Goal: Task Accomplishment & Management: Manage account settings

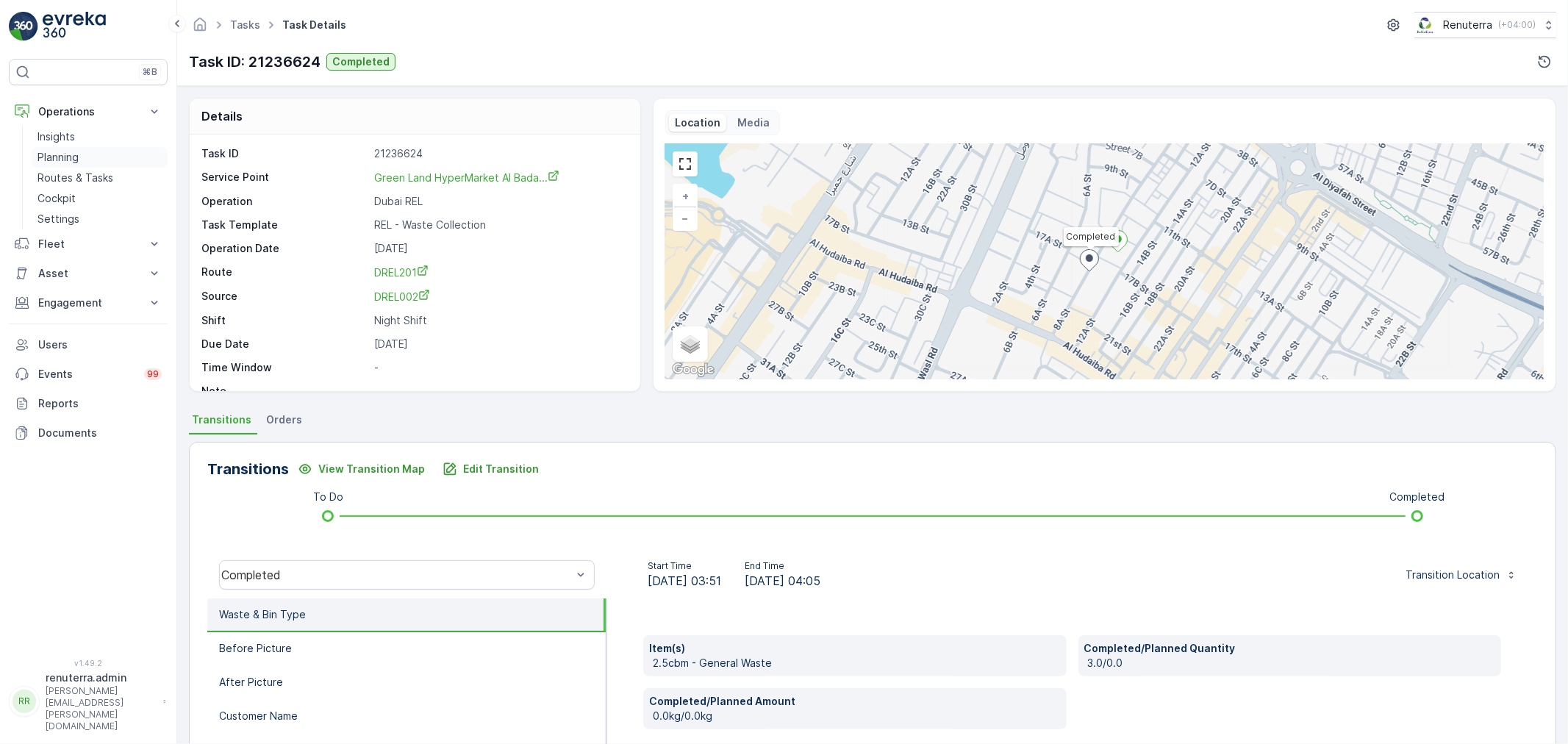
click at [54, 151] on p "Planning" at bounding box center [57, 157] width 41 height 15
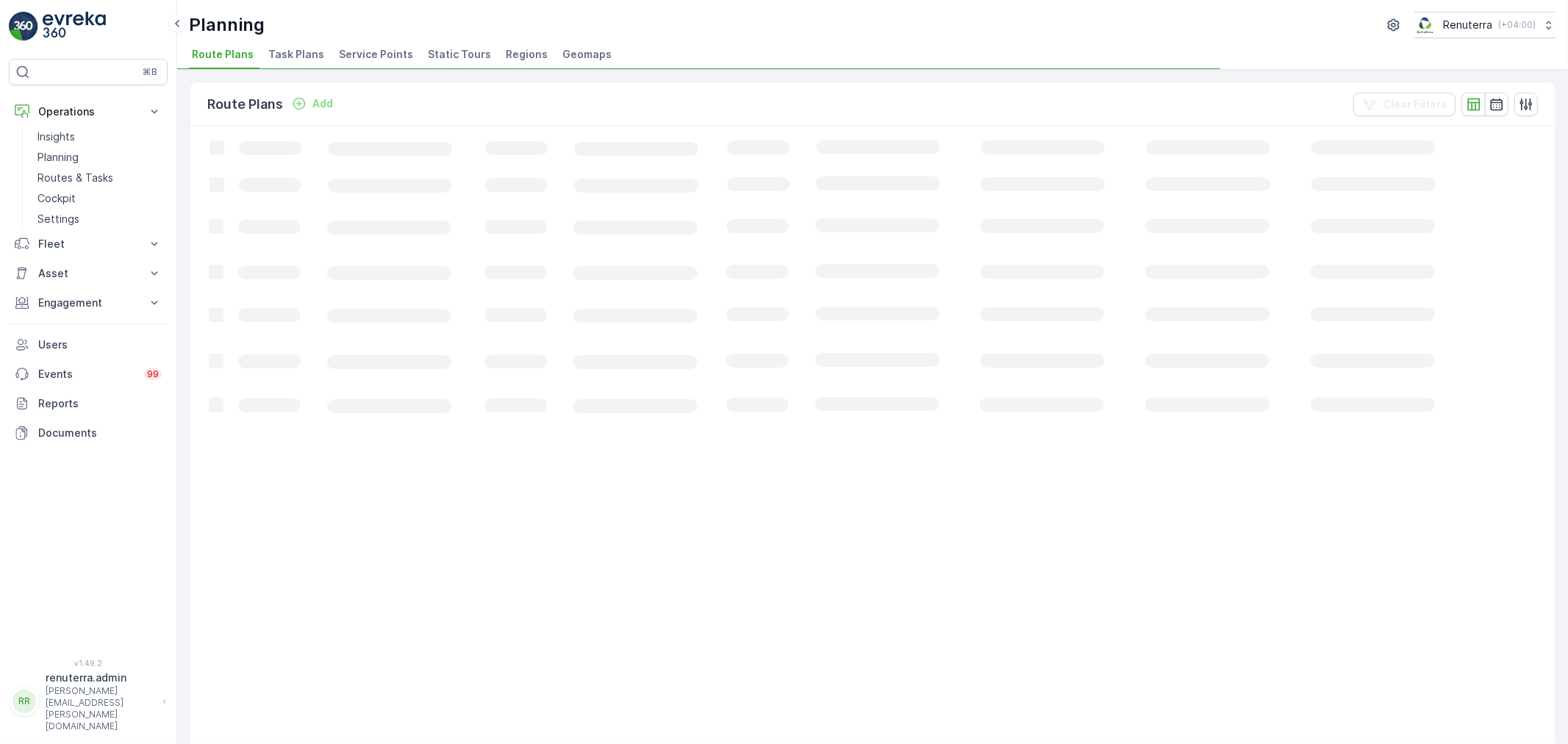
click at [375, 53] on span "Service Points" at bounding box center [375, 54] width 74 height 15
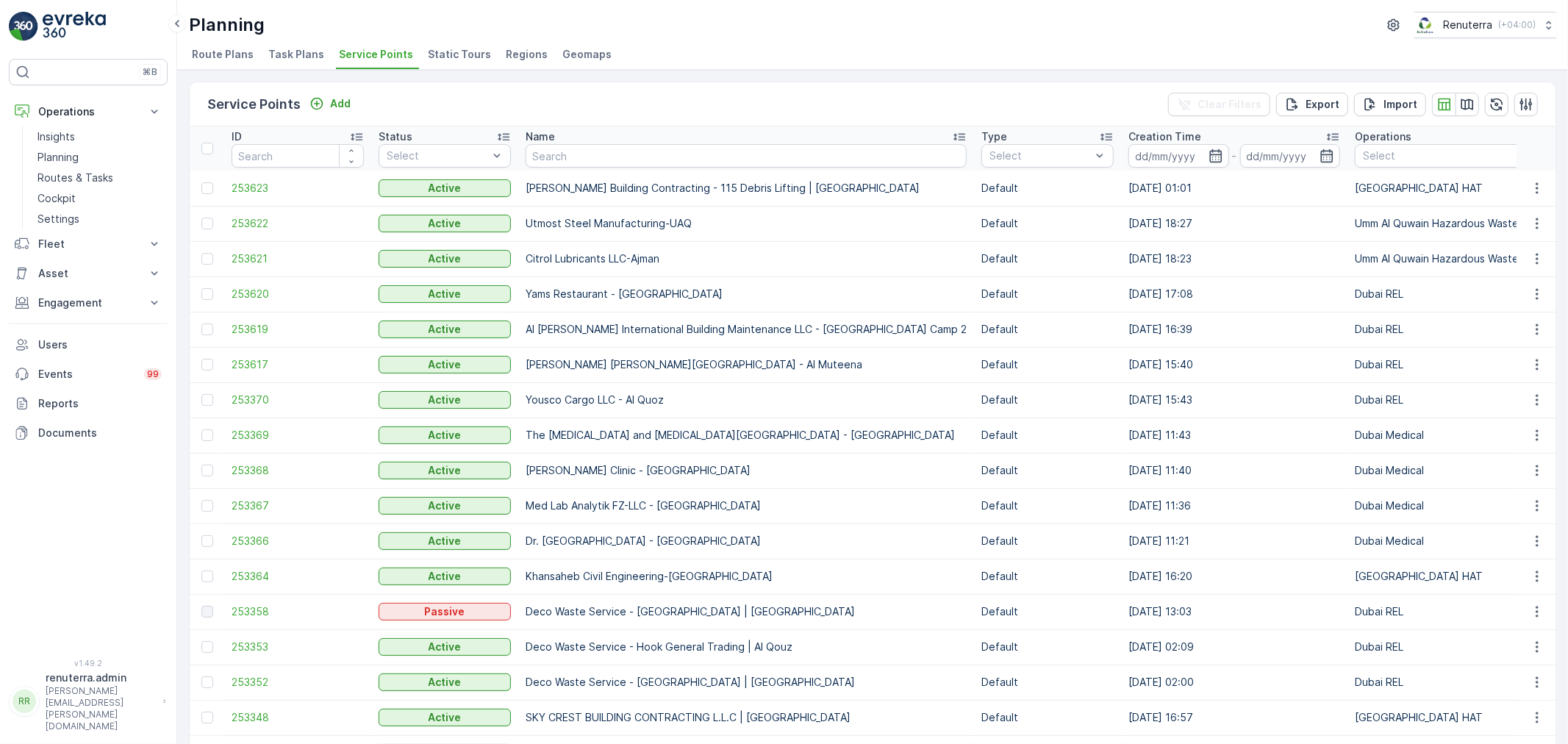
click at [610, 162] on input "text" at bounding box center [746, 155] width 441 height 24
type input "saudi"
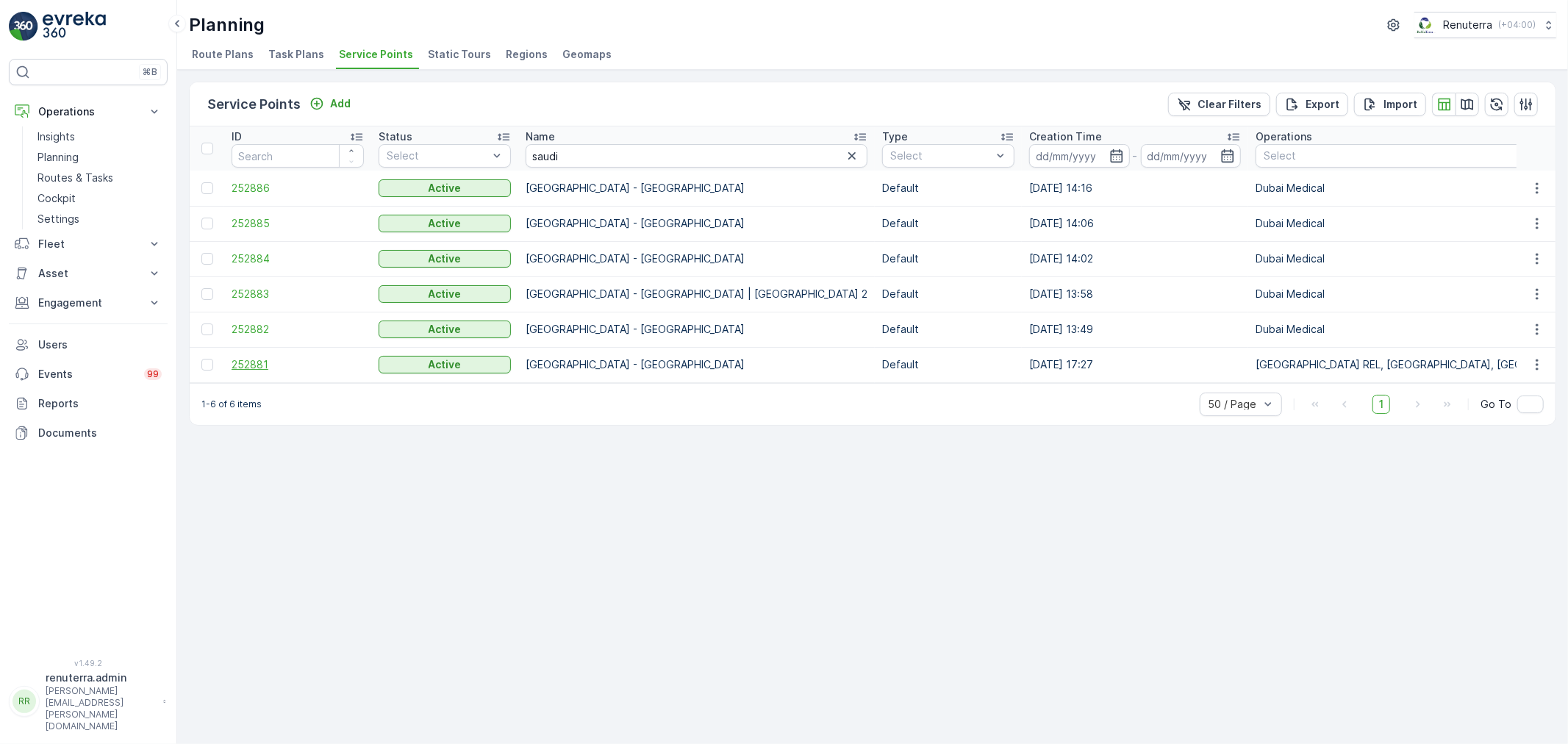
click at [253, 357] on span "252881" at bounding box center [298, 364] width 132 height 15
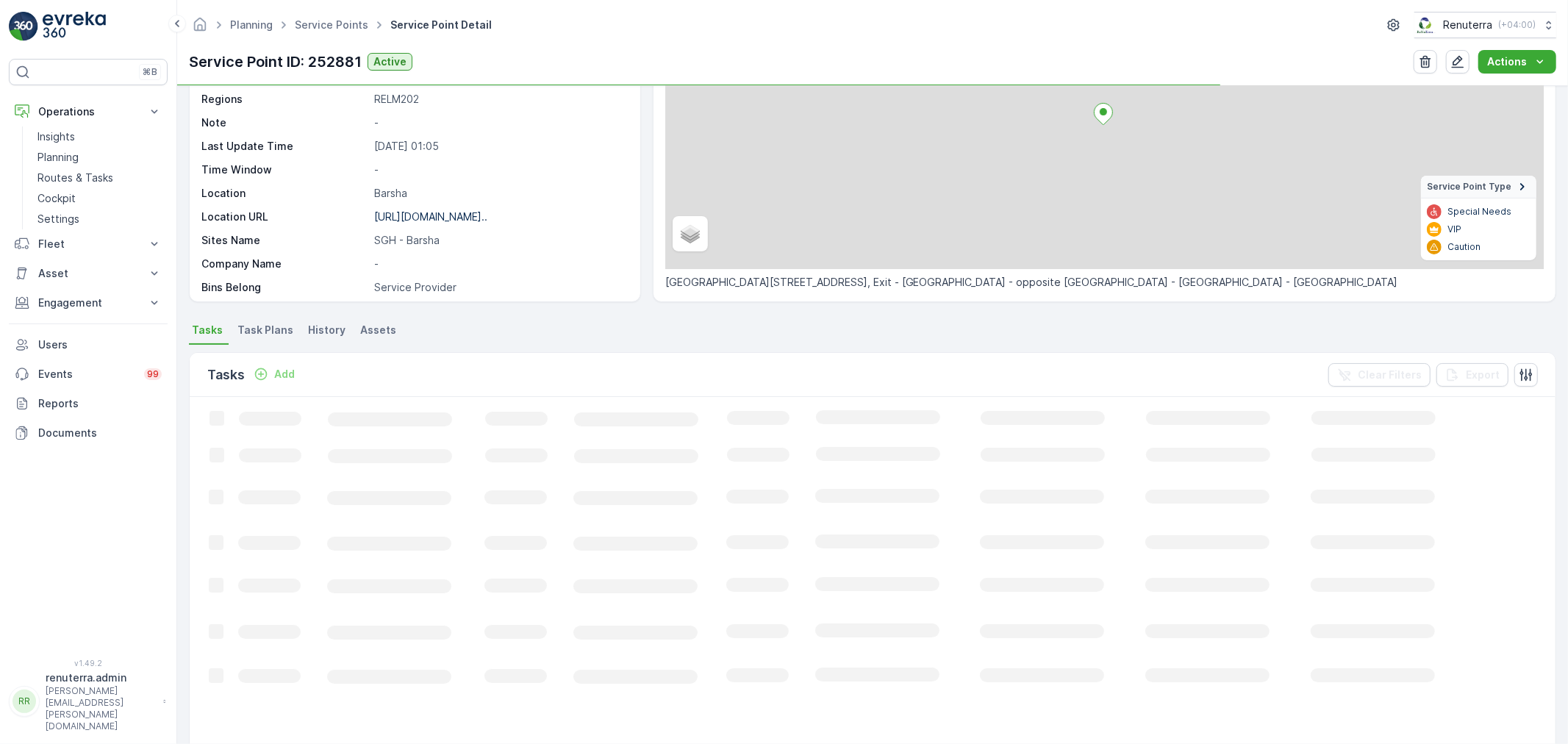
scroll to position [163, 0]
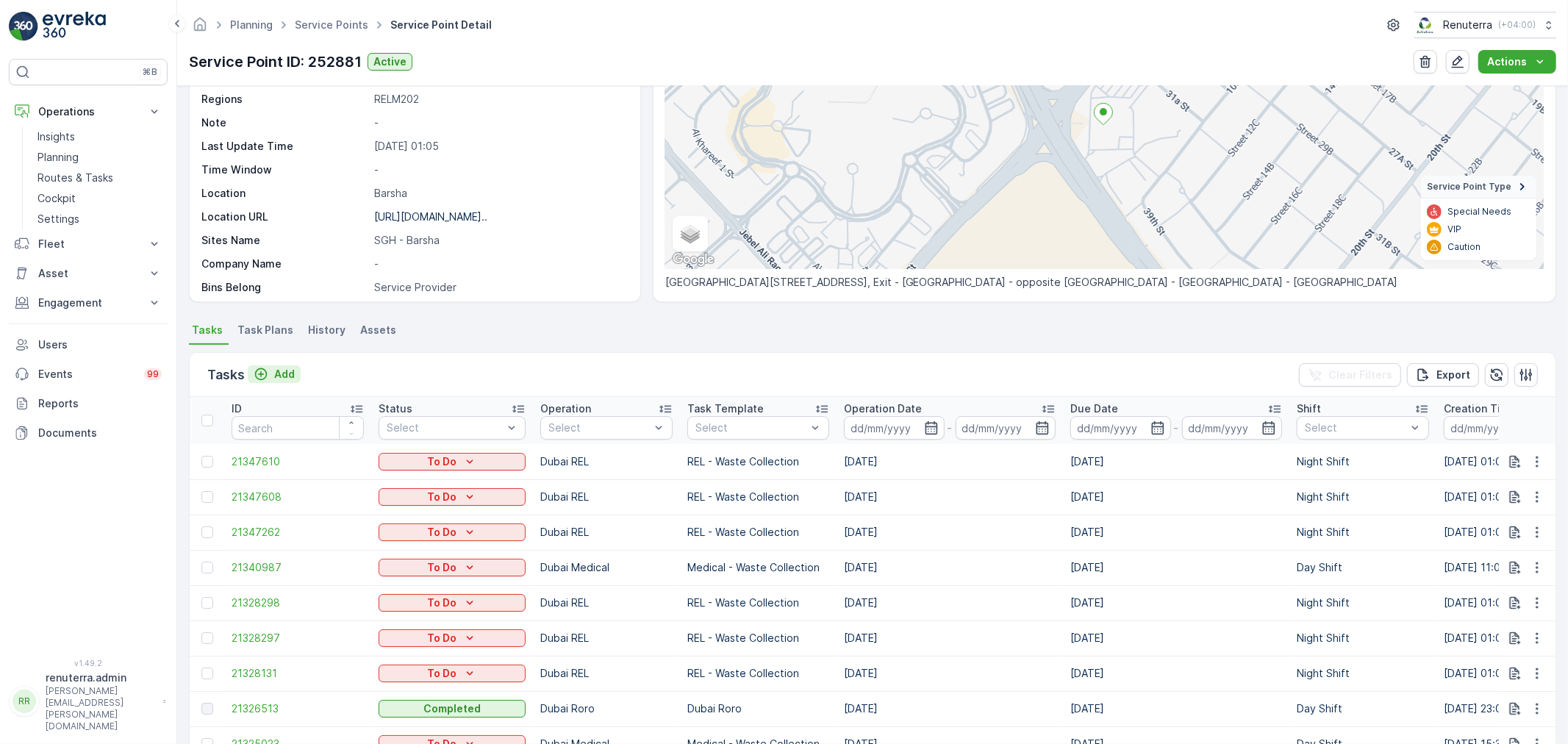
click at [296, 370] on button "Add" at bounding box center [274, 374] width 53 height 17
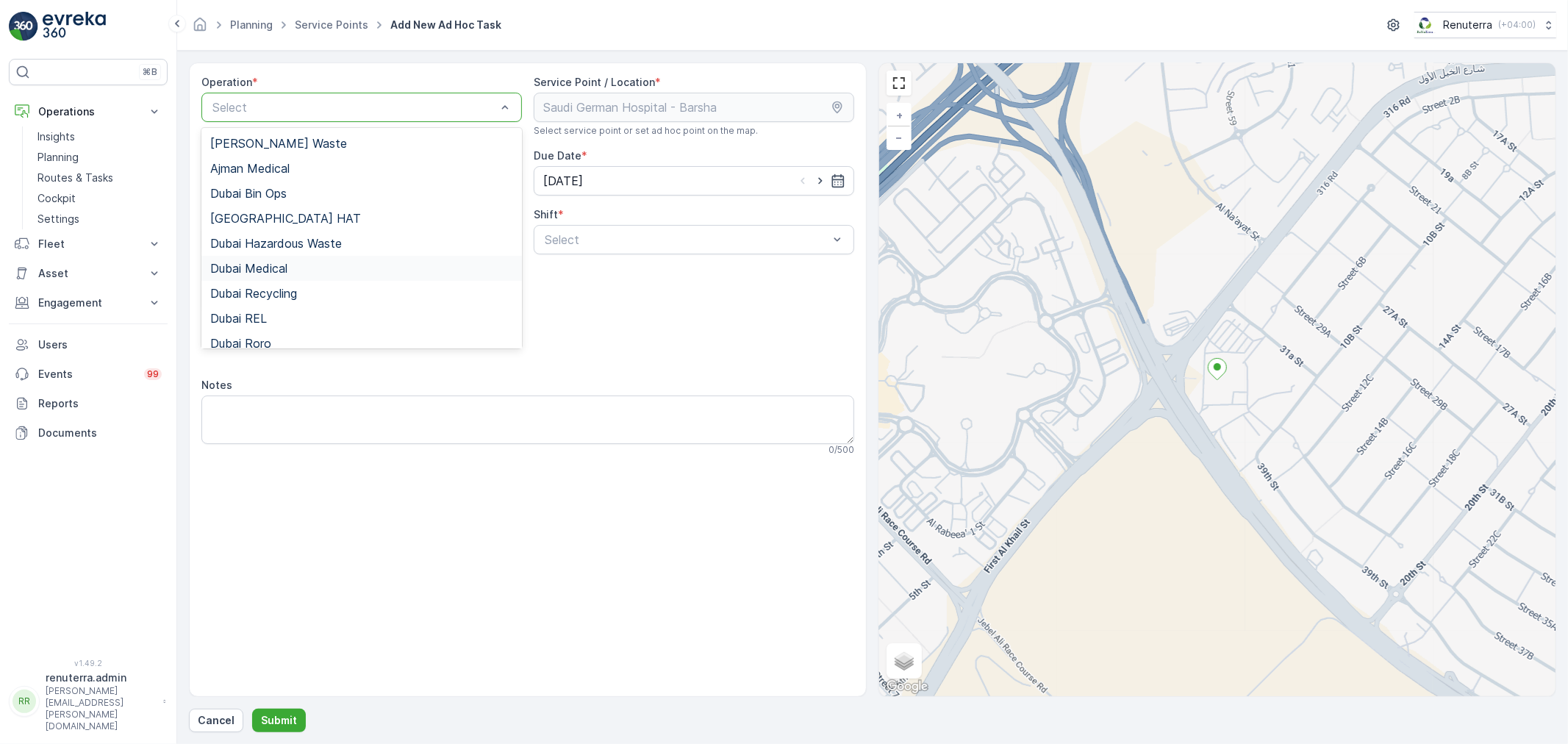
drag, startPoint x: 290, startPoint y: 261, endPoint x: 389, endPoint y: 270, distance: 99.4
click at [294, 261] on div "Dubai Medical" at bounding box center [362, 267] width 303 height 13
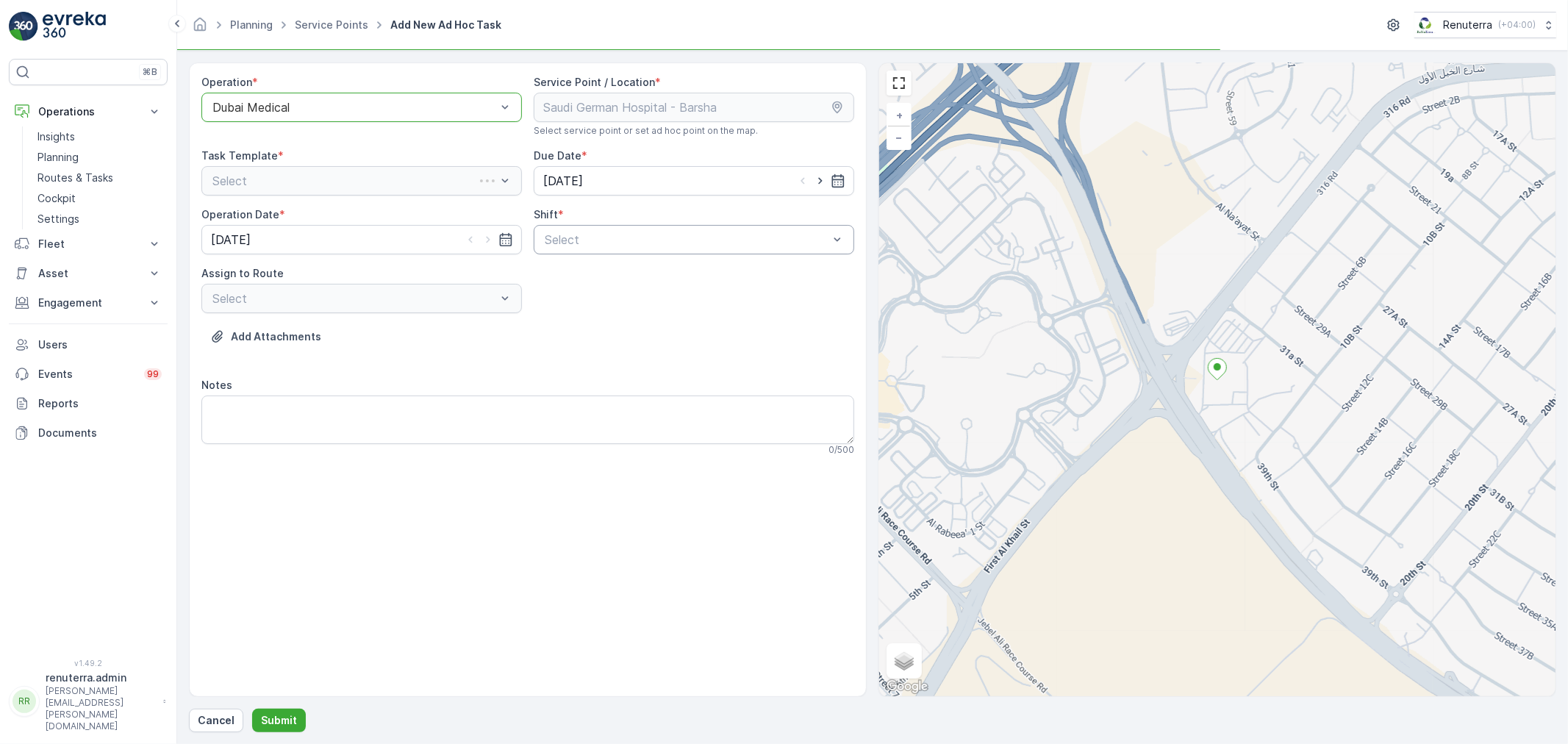
click at [575, 250] on div "Select" at bounding box center [694, 240] width 321 height 30
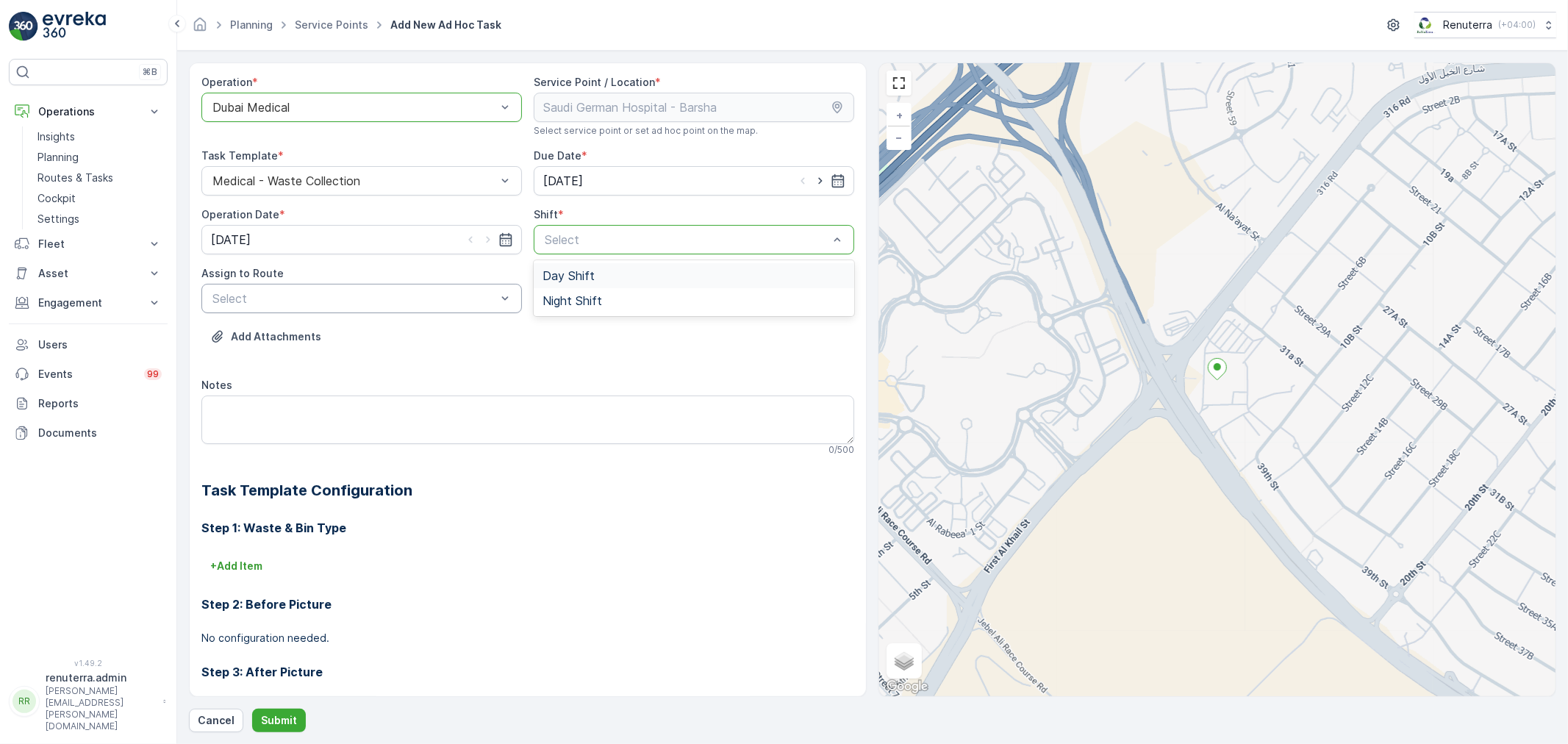
click at [534, 281] on div "Day Shift" at bounding box center [694, 275] width 321 height 25
click at [342, 287] on div "Select" at bounding box center [362, 299] width 321 height 30
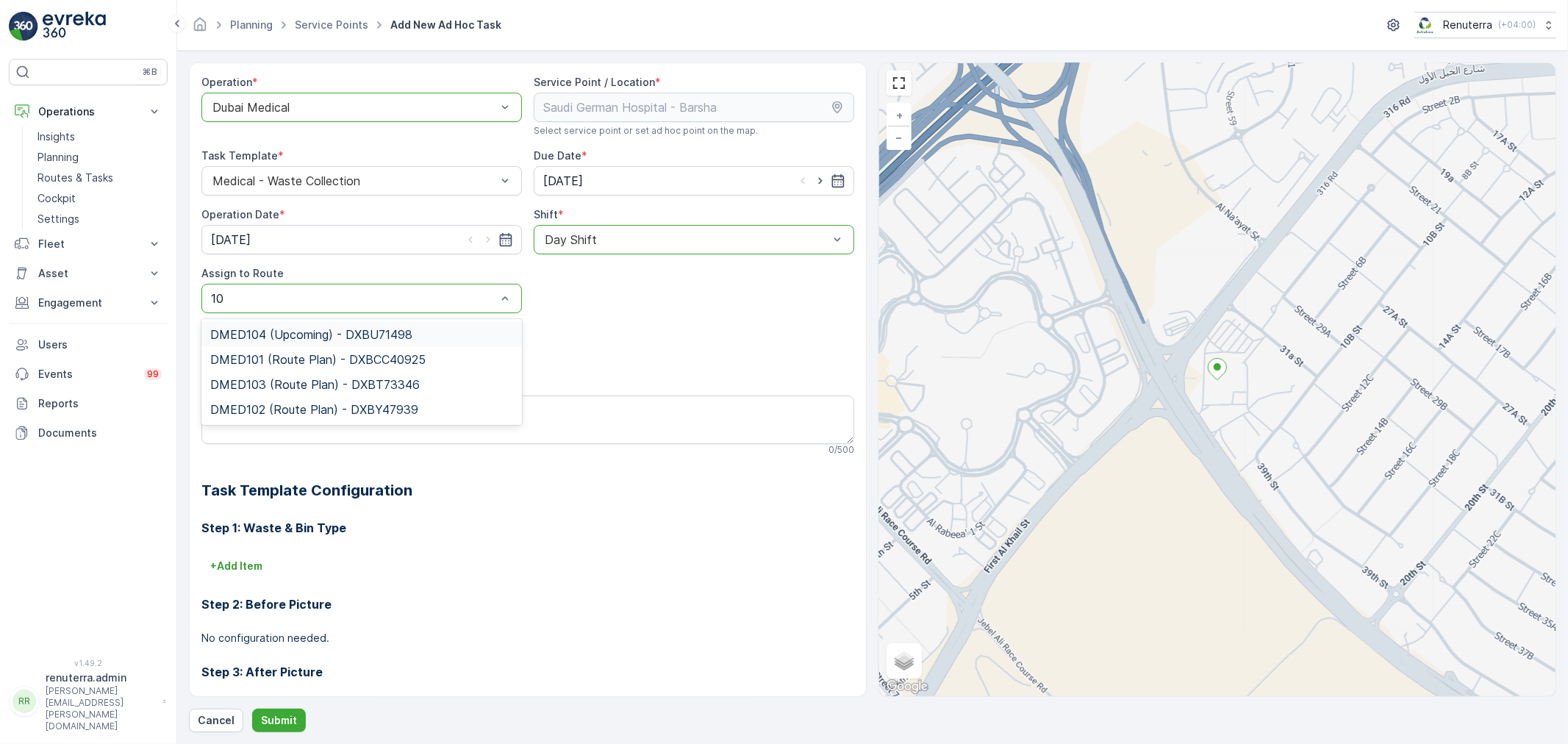
type input "102"
click at [428, 340] on div "DMED102 (Route Plan) - DXBY47939" at bounding box center [362, 335] width 321 height 25
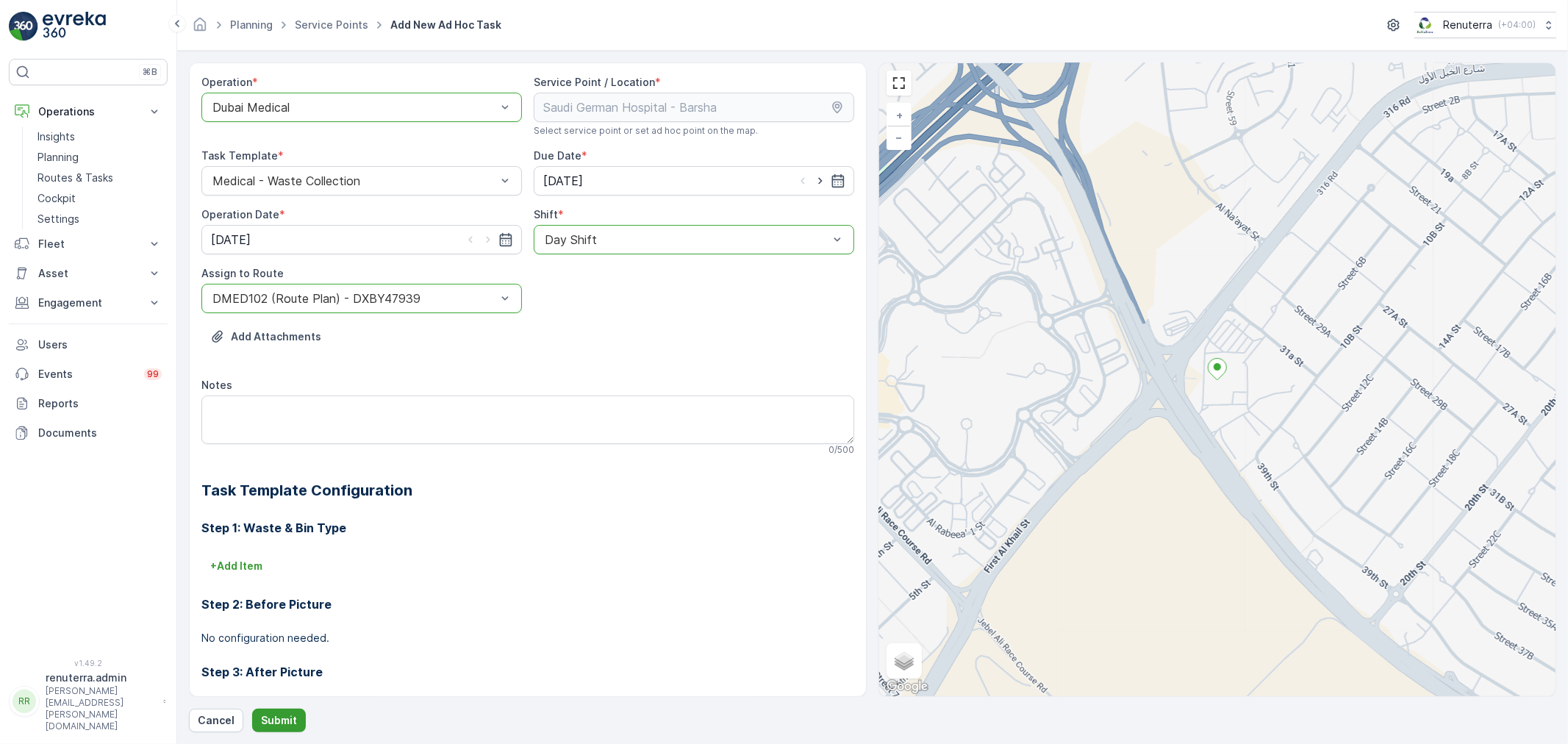
click at [270, 714] on p "Submit" at bounding box center [279, 720] width 36 height 15
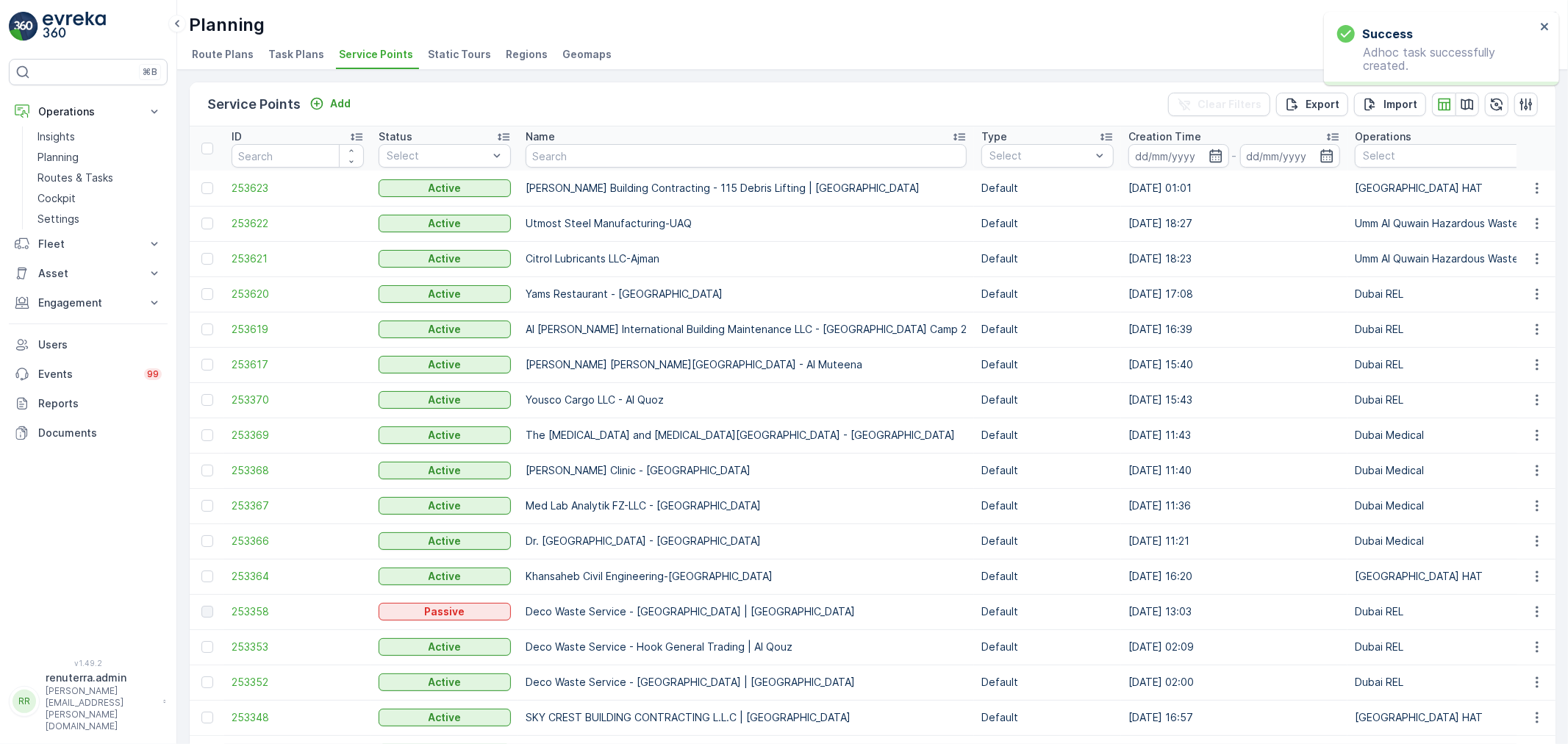
click at [705, 159] on input "text" at bounding box center [746, 155] width 441 height 24
type input "saudi"
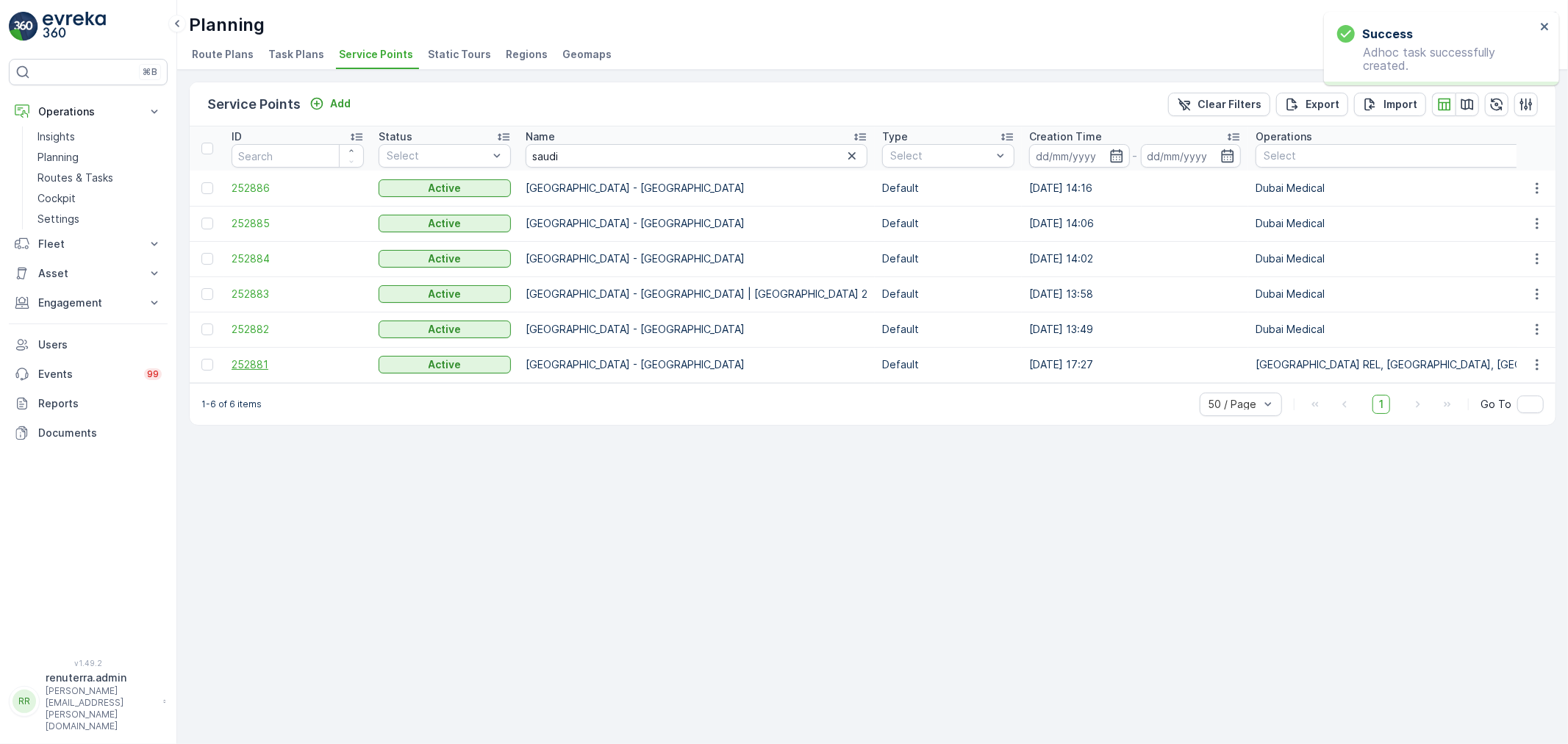
click at [263, 370] on span "252881" at bounding box center [298, 364] width 132 height 15
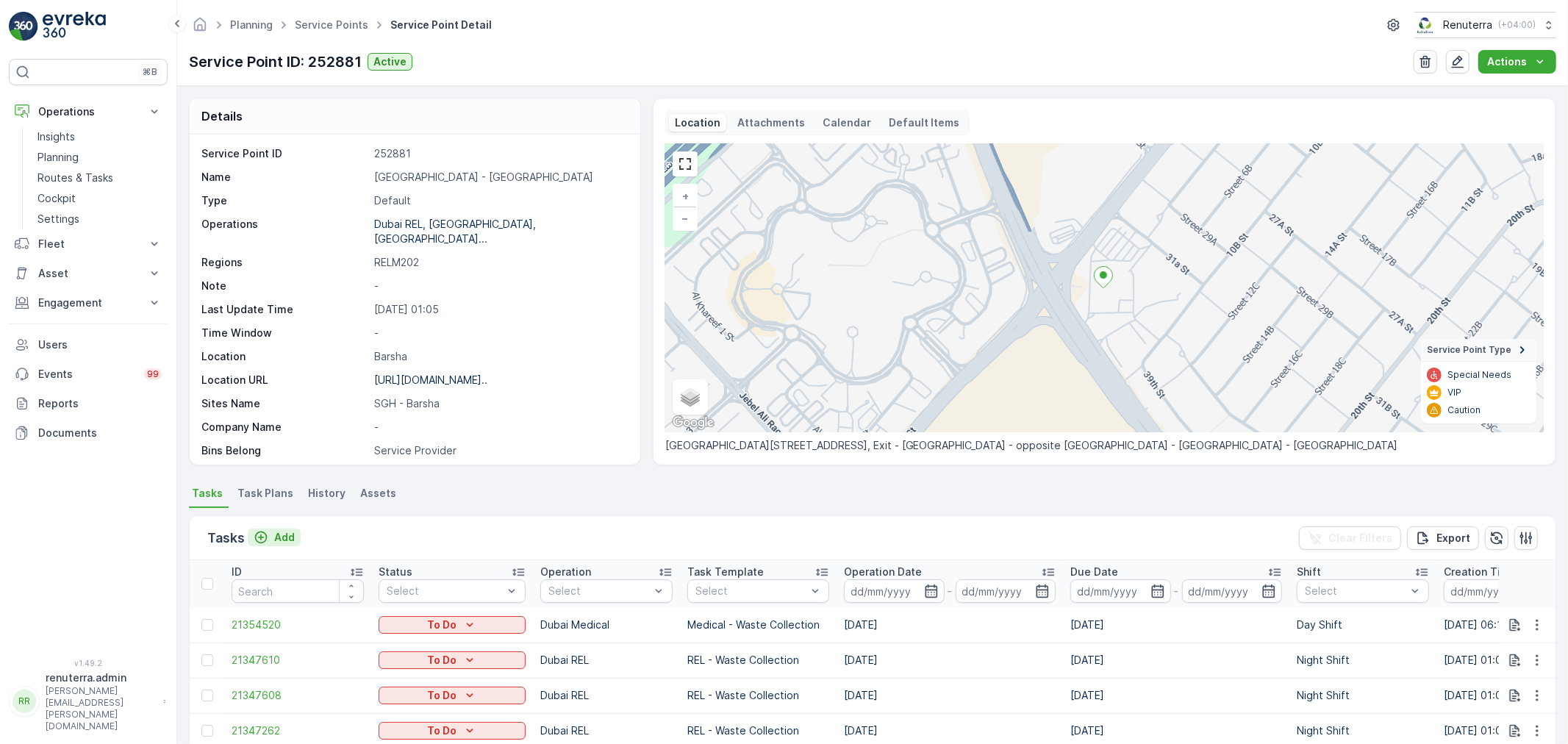
click at [290, 535] on p "Add" at bounding box center [285, 538] width 21 height 15
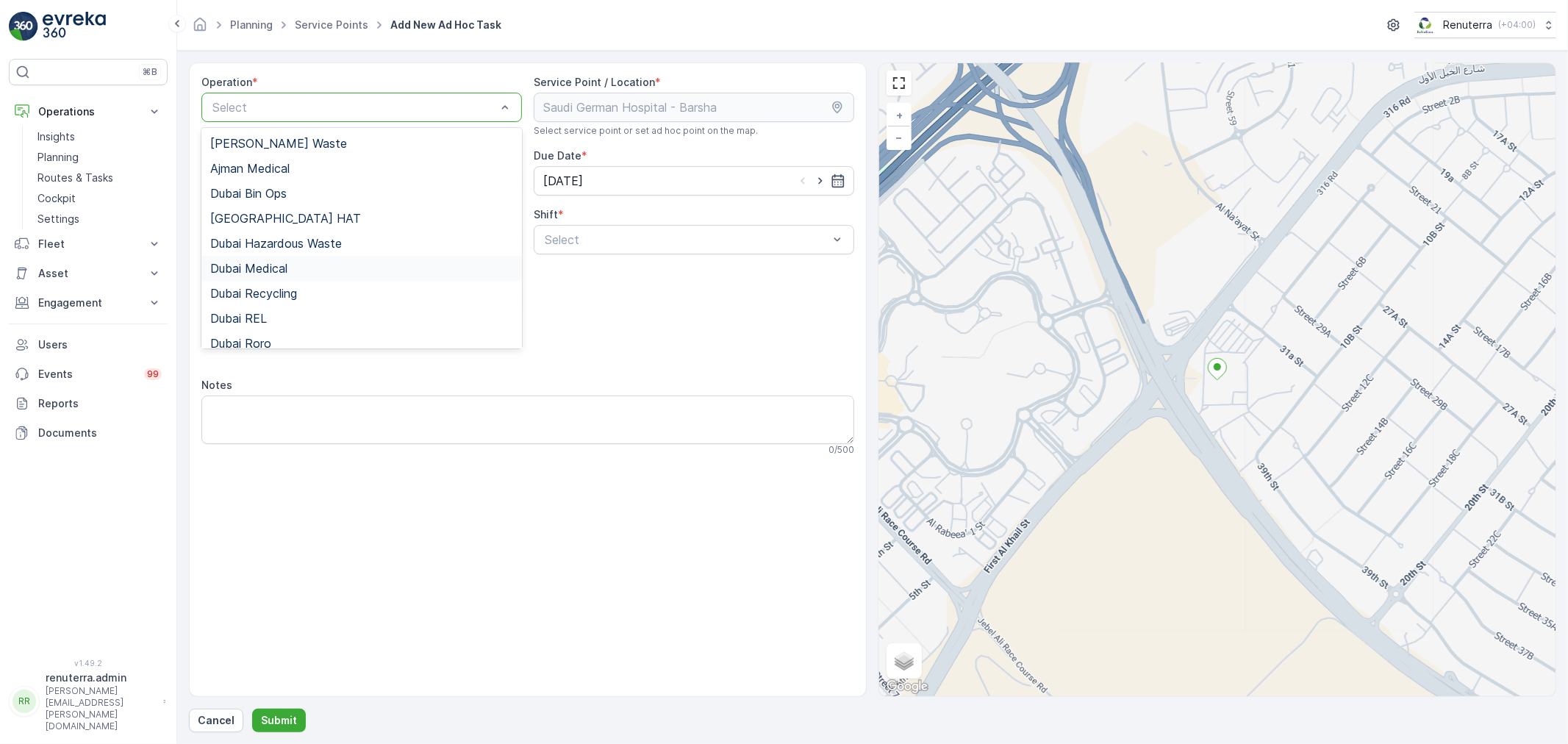
click at [351, 267] on div "Dubai Medical" at bounding box center [362, 267] width 303 height 13
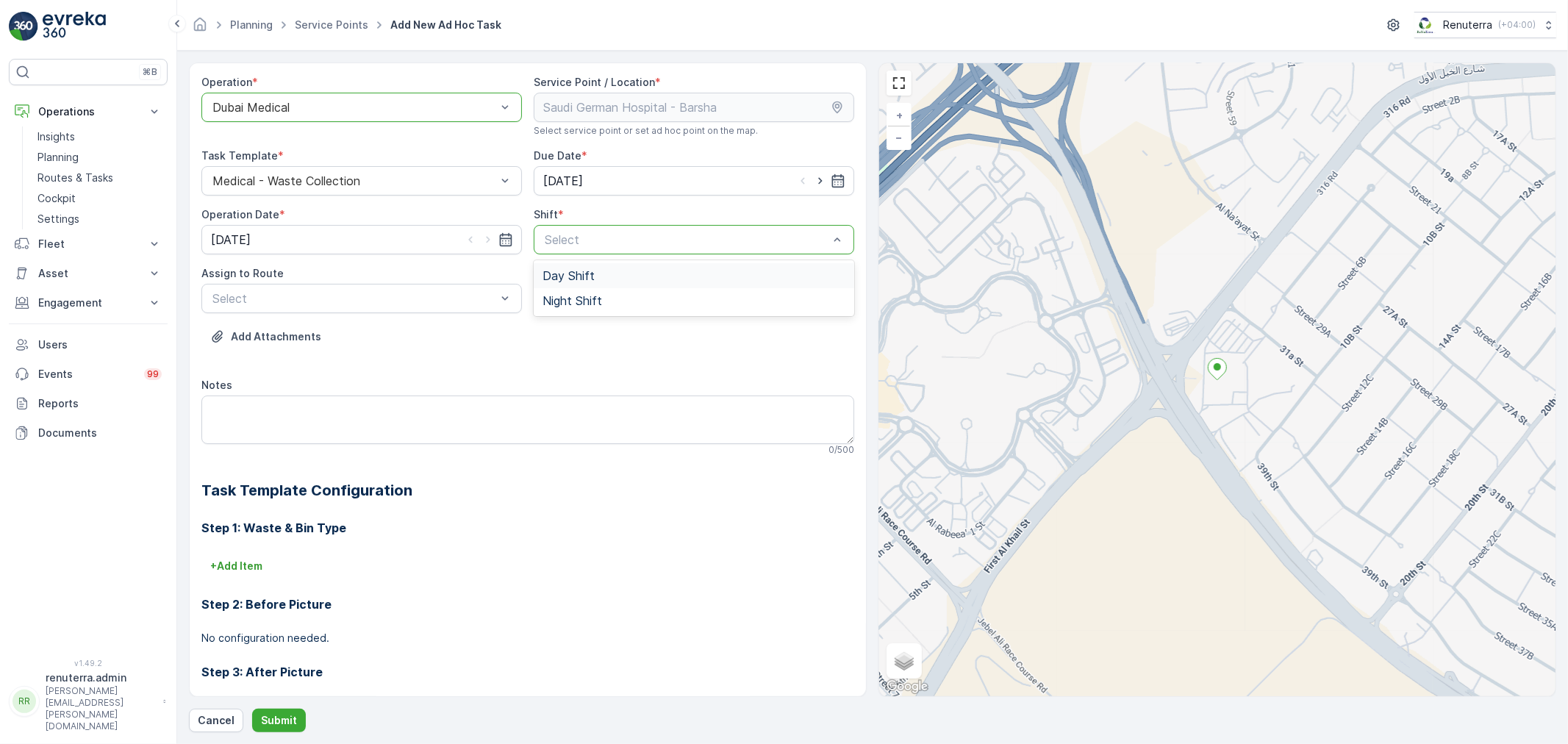
click at [583, 282] on div "Day Shift" at bounding box center [694, 275] width 321 height 25
click at [218, 343] on div "Add Attachments" at bounding box center [527, 345] width 652 height 41
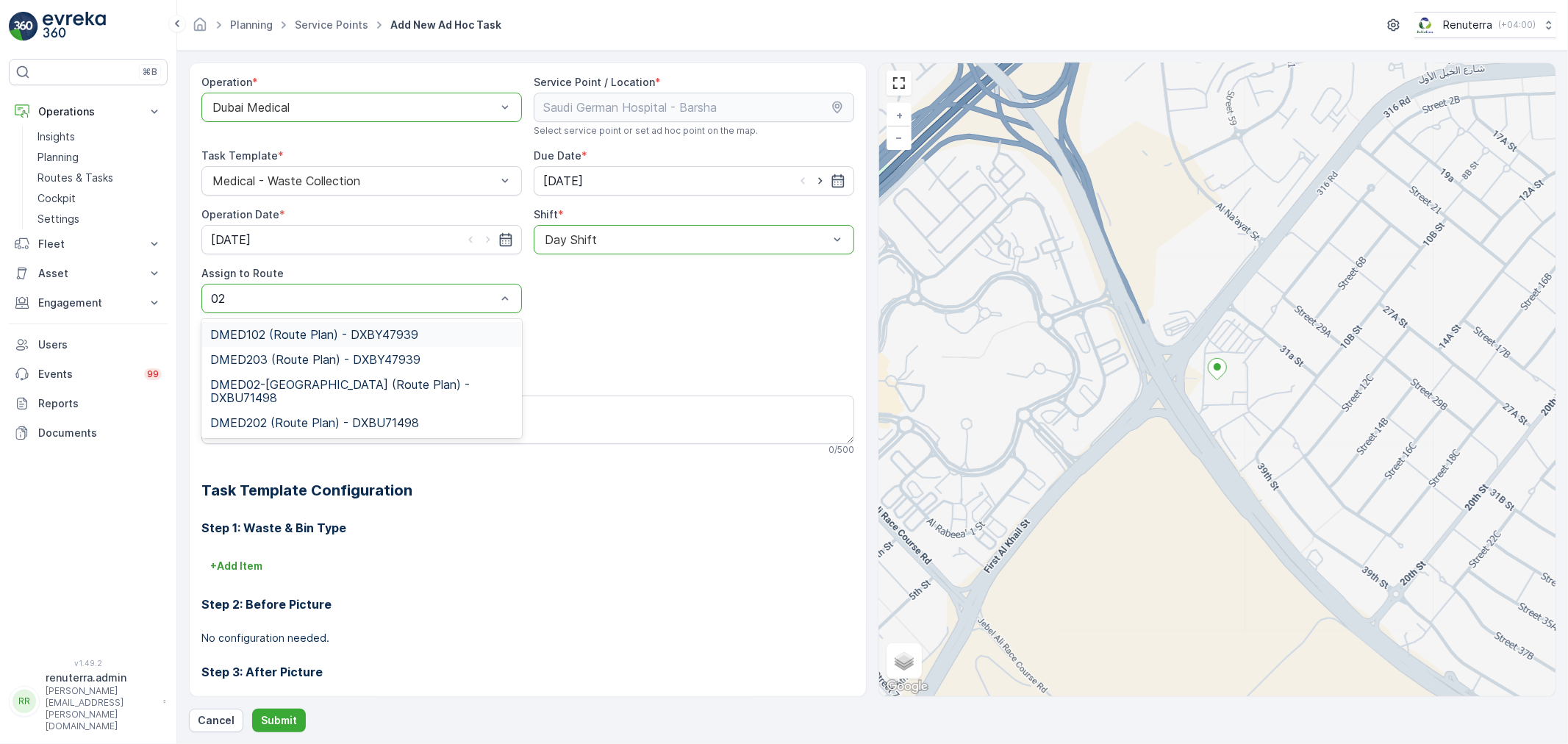
type input "0"
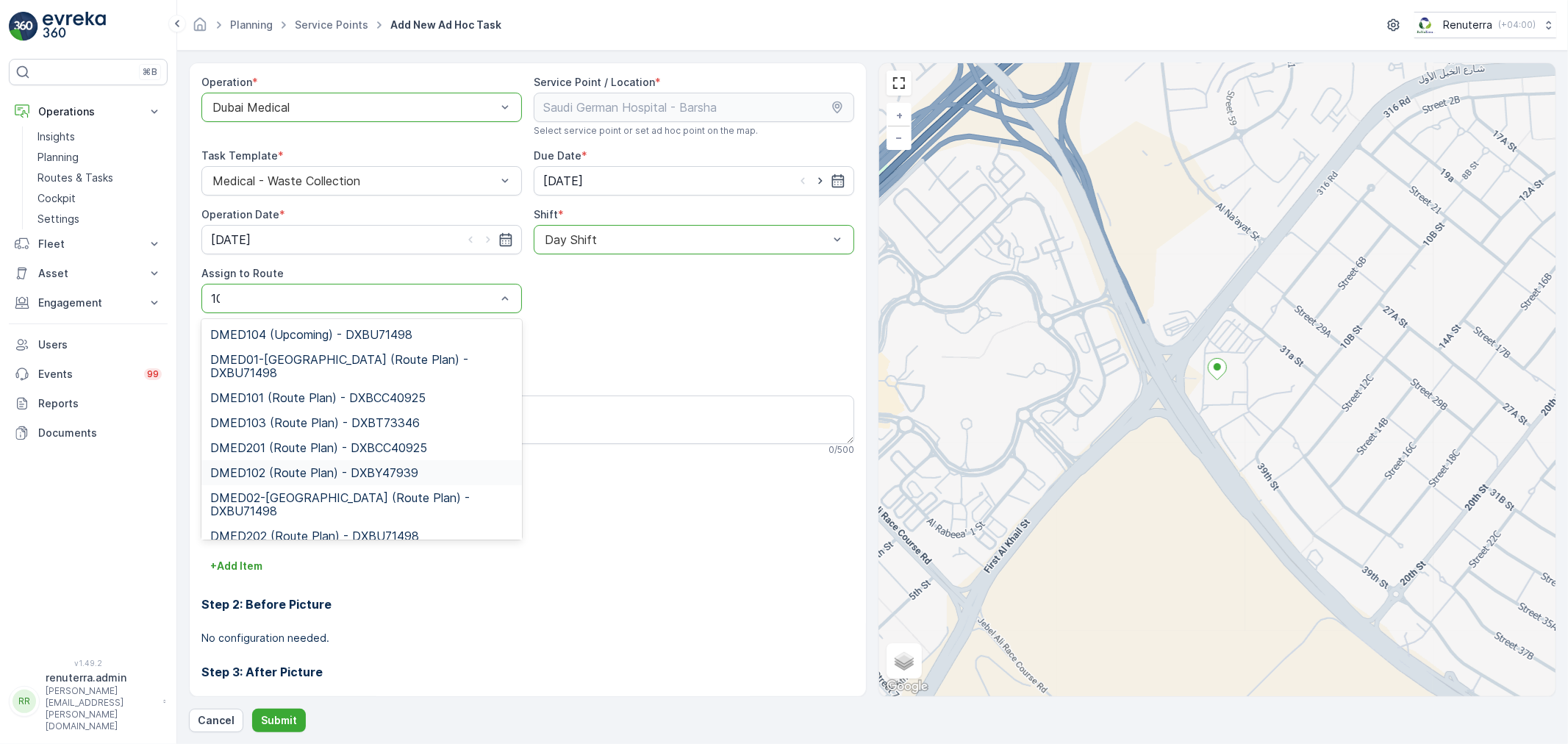
type input "102"
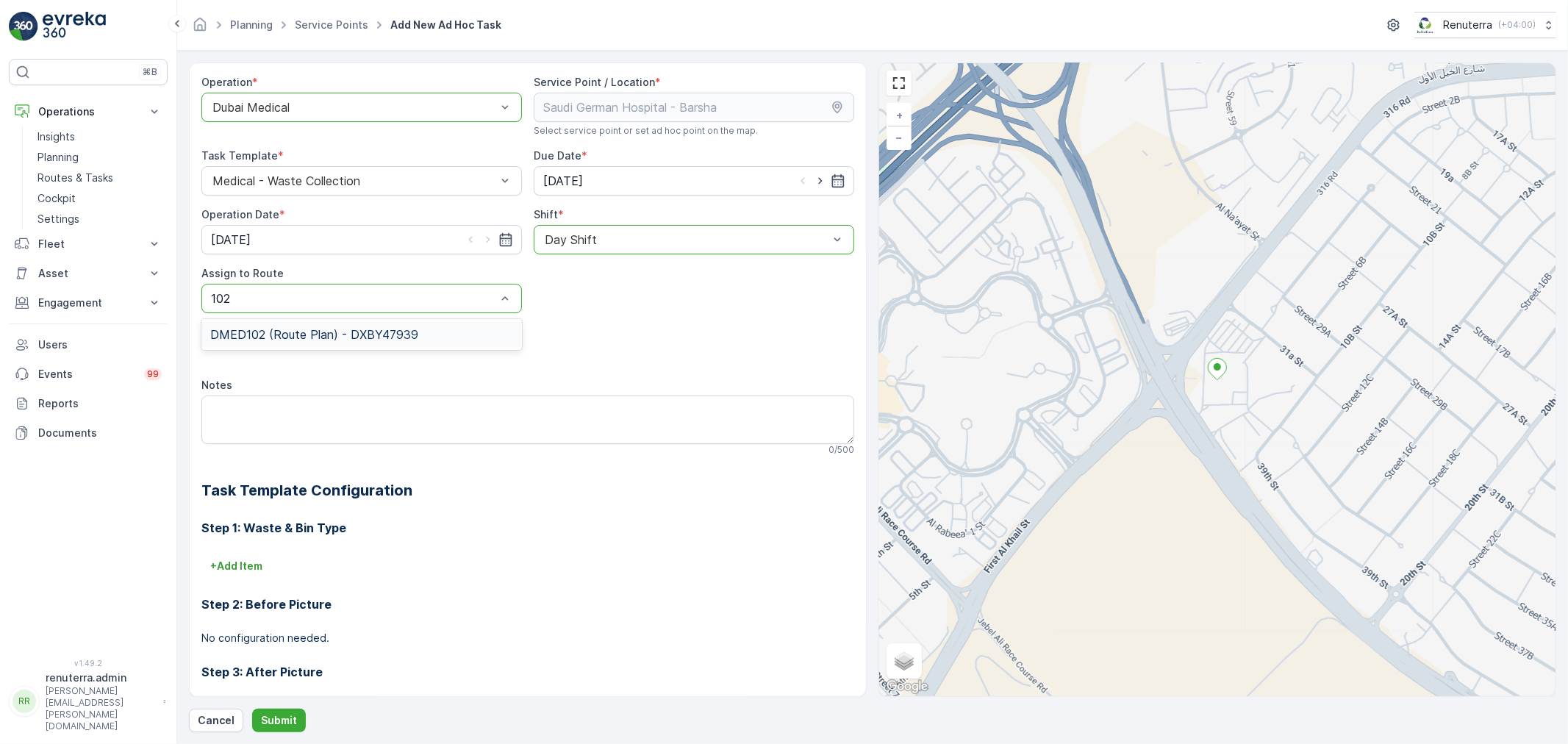
drag, startPoint x: 280, startPoint y: 328, endPoint x: 309, endPoint y: 524, distance: 198.1
click at [280, 328] on span "DMED102 (Route Plan) - DXBY47939" at bounding box center [314, 334] width 208 height 13
click at [287, 721] on p "Submit" at bounding box center [279, 720] width 36 height 15
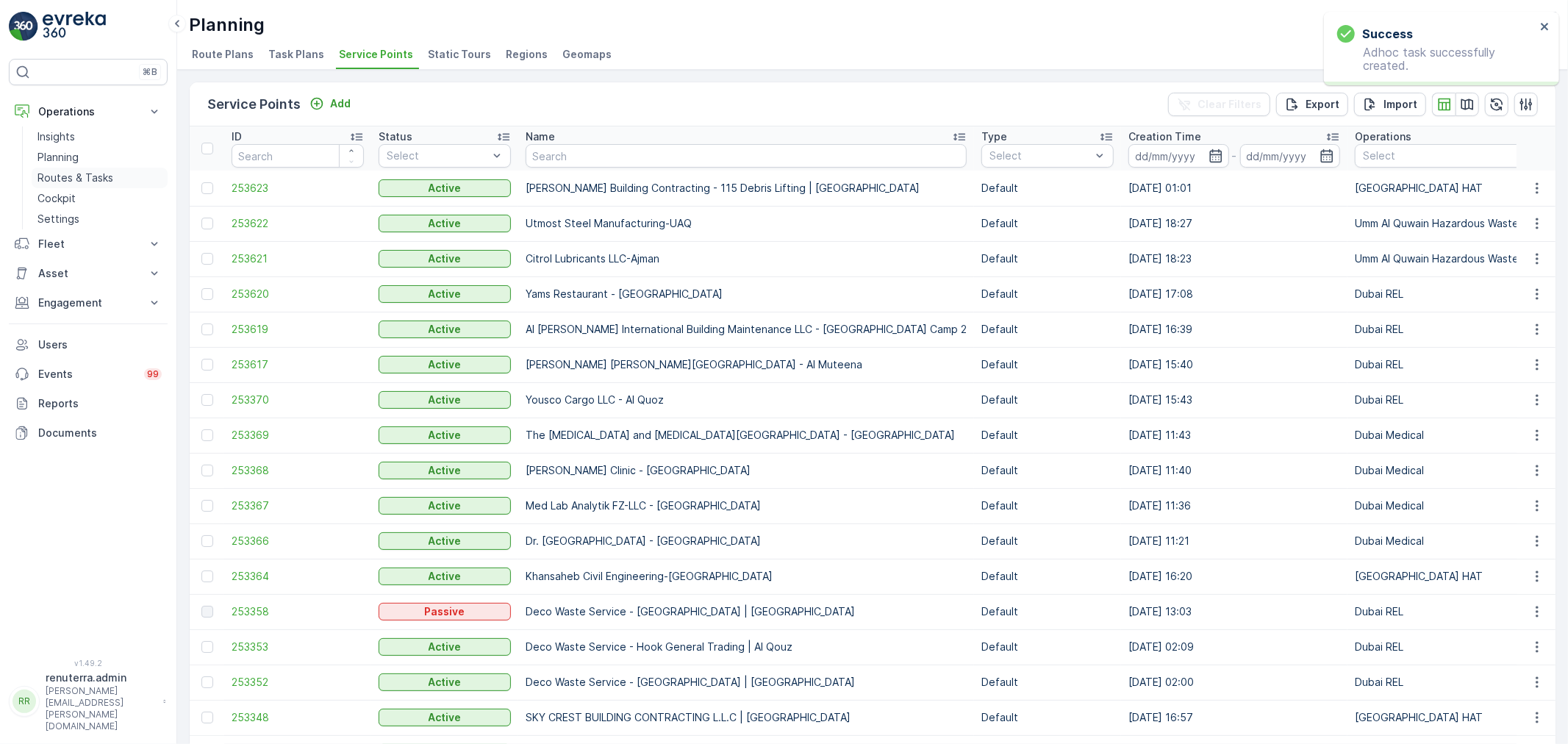
click at [83, 172] on p "Routes & Tasks" at bounding box center [75, 178] width 76 height 15
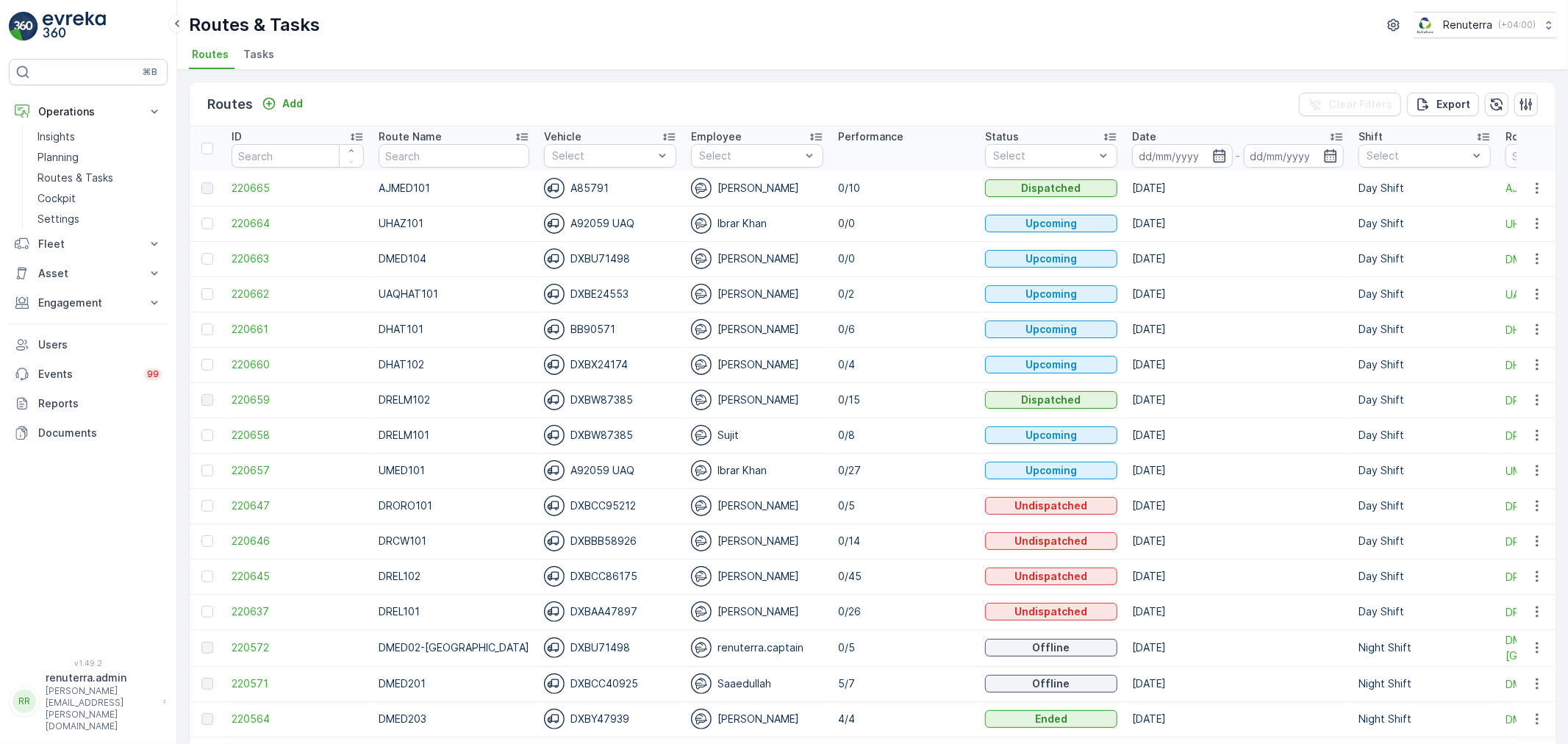
drag, startPoint x: 260, startPoint y: 57, endPoint x: 261, endPoint y: 44, distance: 13.0
click at [260, 54] on span "Tasks" at bounding box center [258, 54] width 30 height 15
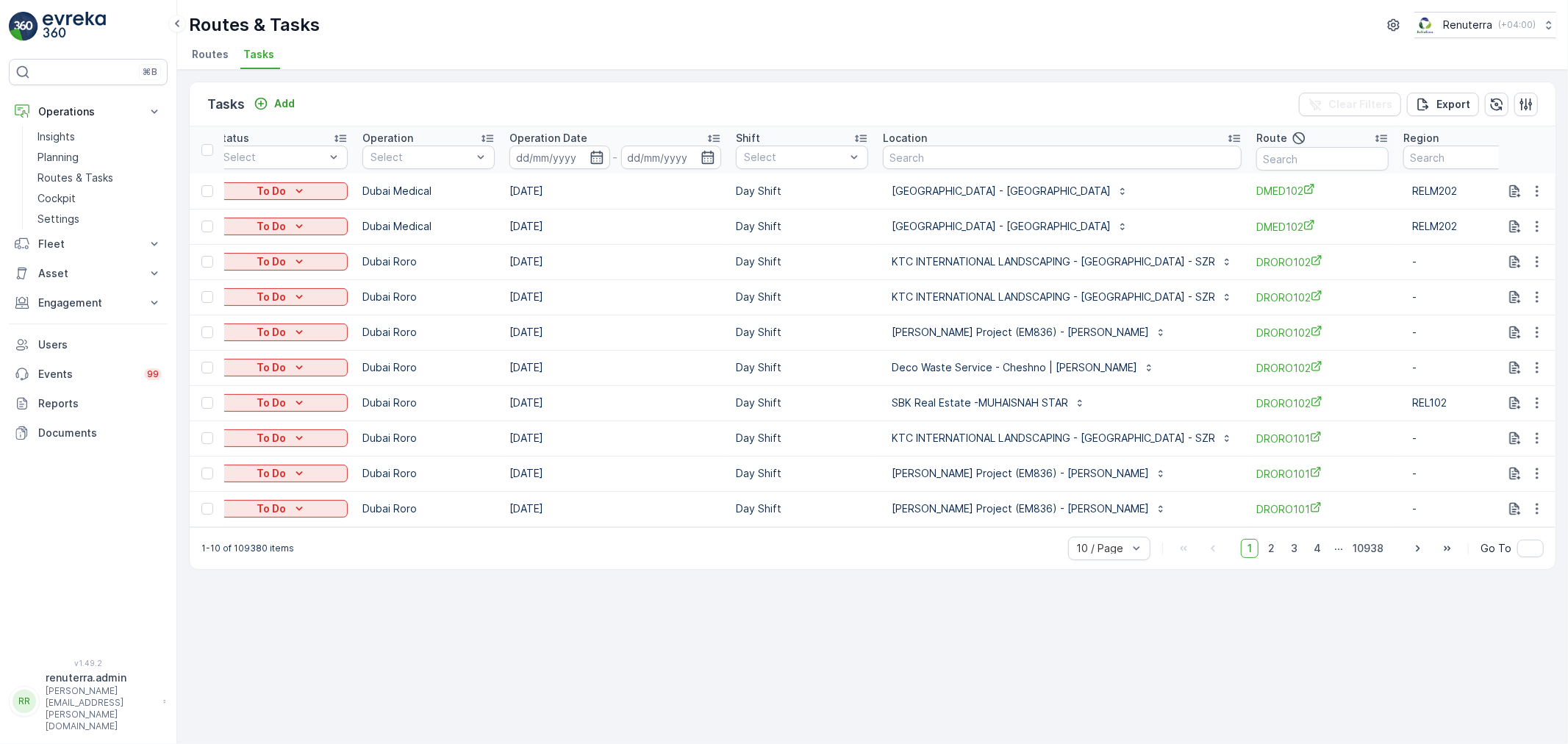
scroll to position [0, 186]
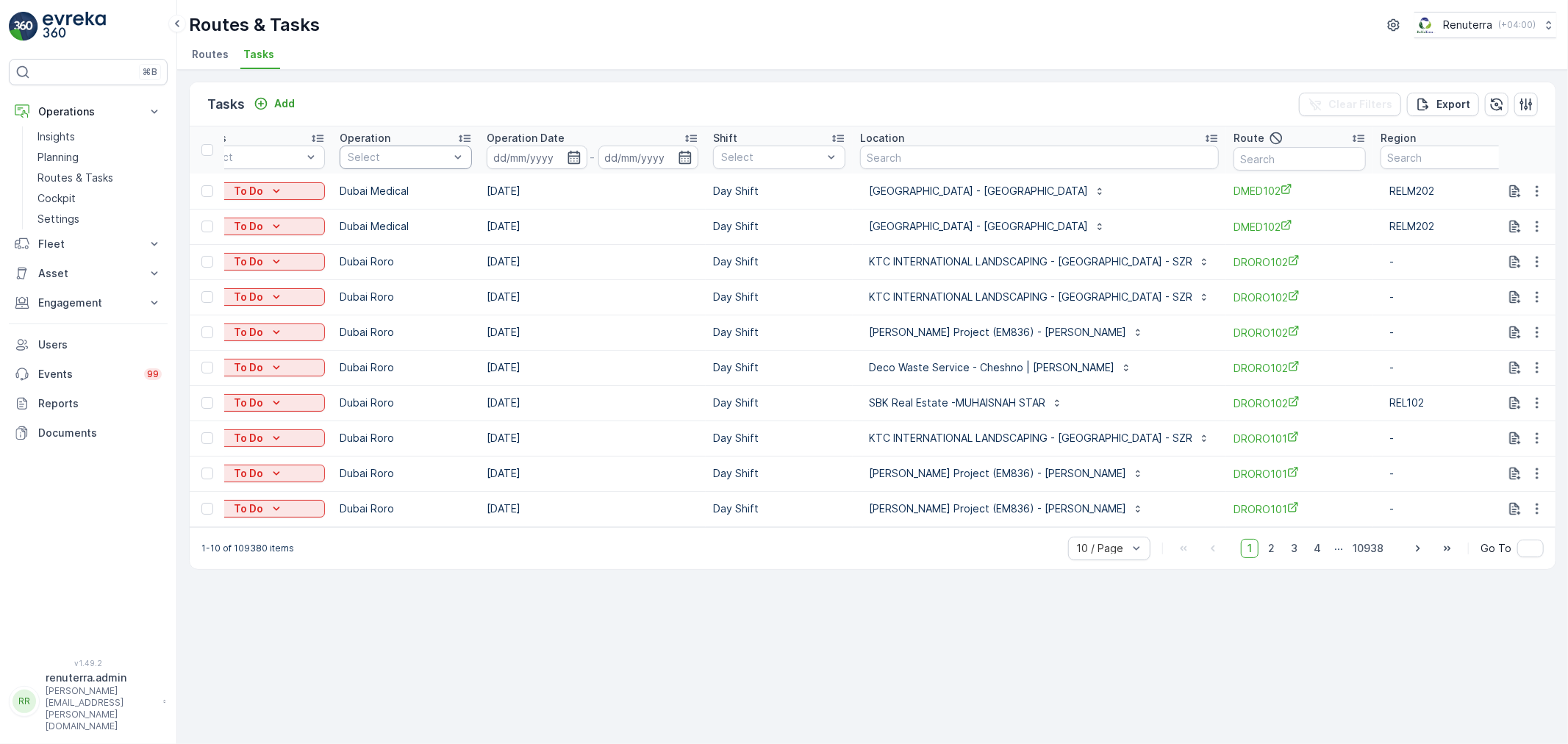
click at [416, 165] on div "Select" at bounding box center [406, 157] width 132 height 24
click at [430, 302] on p "Fujairah Medical Waste" at bounding box center [414, 308] width 99 height 30
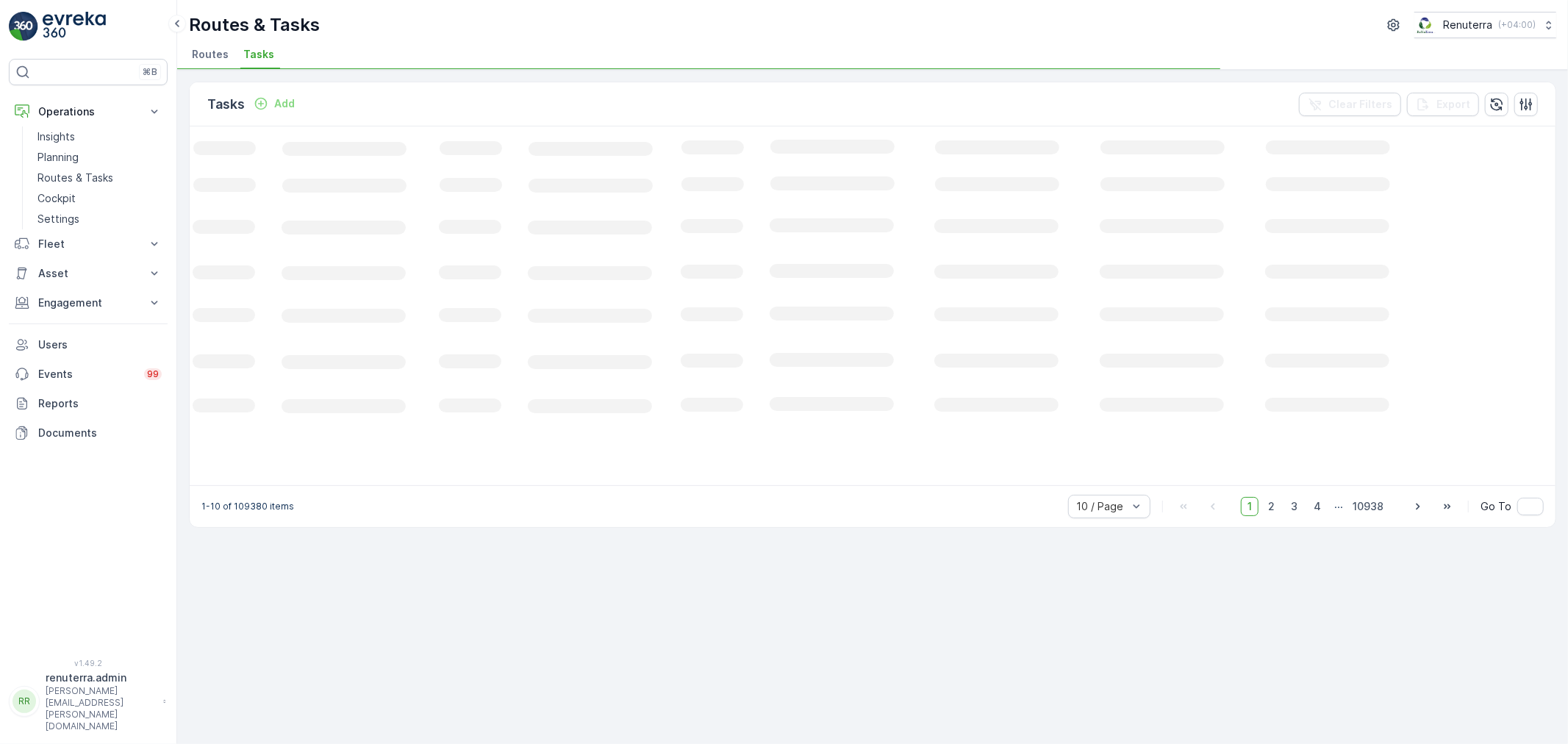
scroll to position [0, 45]
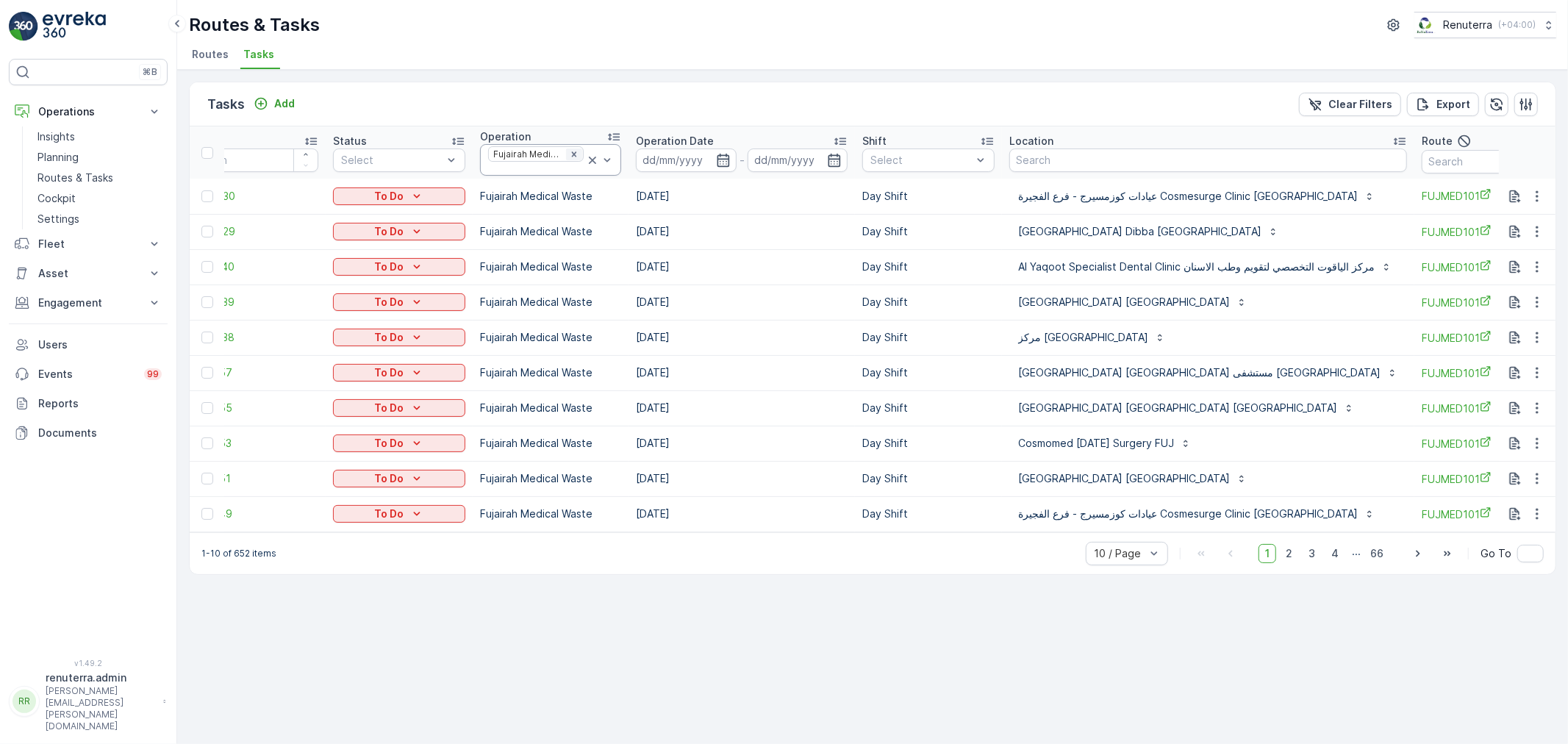
click at [569, 150] on icon "Remove Fujairah Medical Waste" at bounding box center [574, 154] width 10 height 10
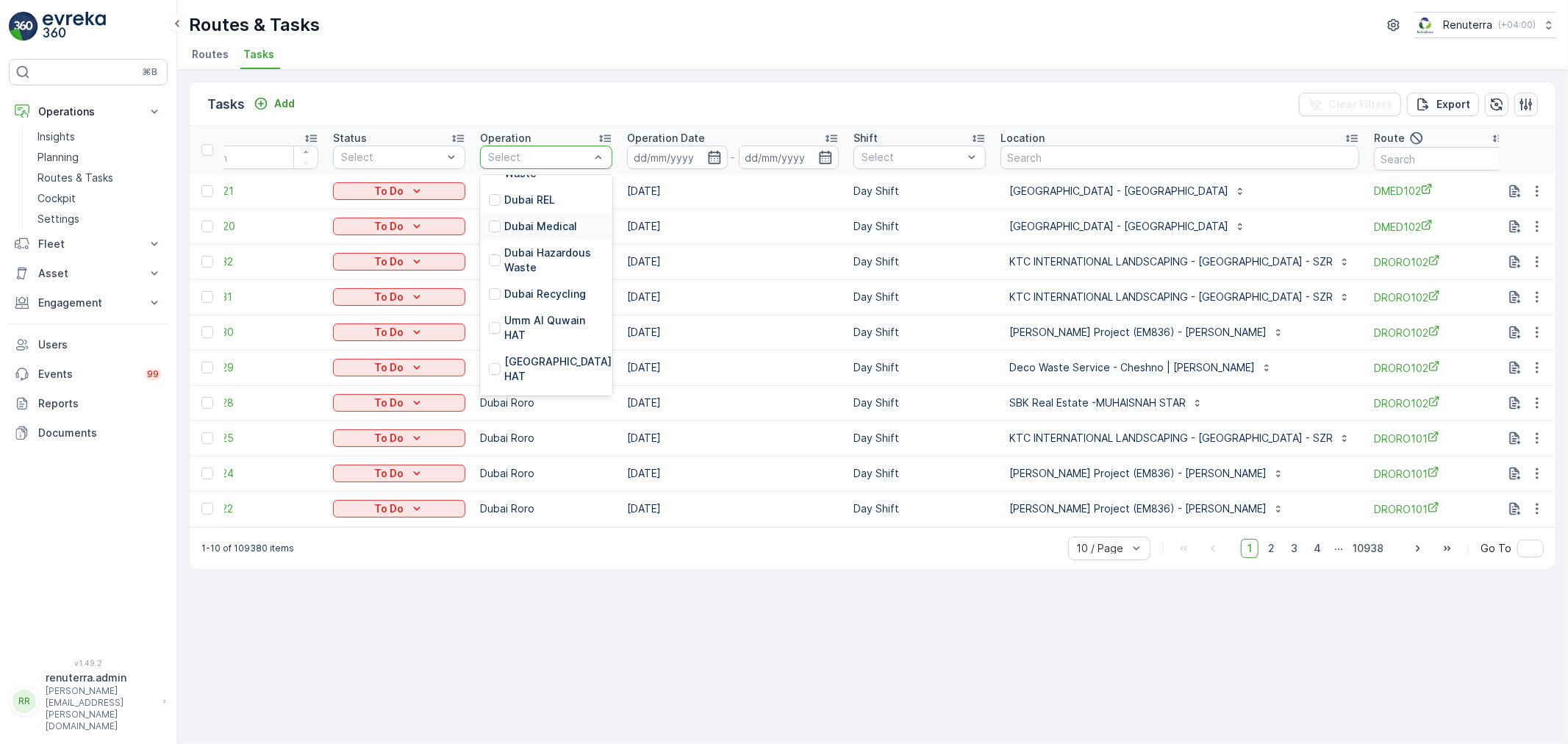
scroll to position [163, 0]
click at [527, 204] on p "Dubai Medical" at bounding box center [541, 204] width 73 height 15
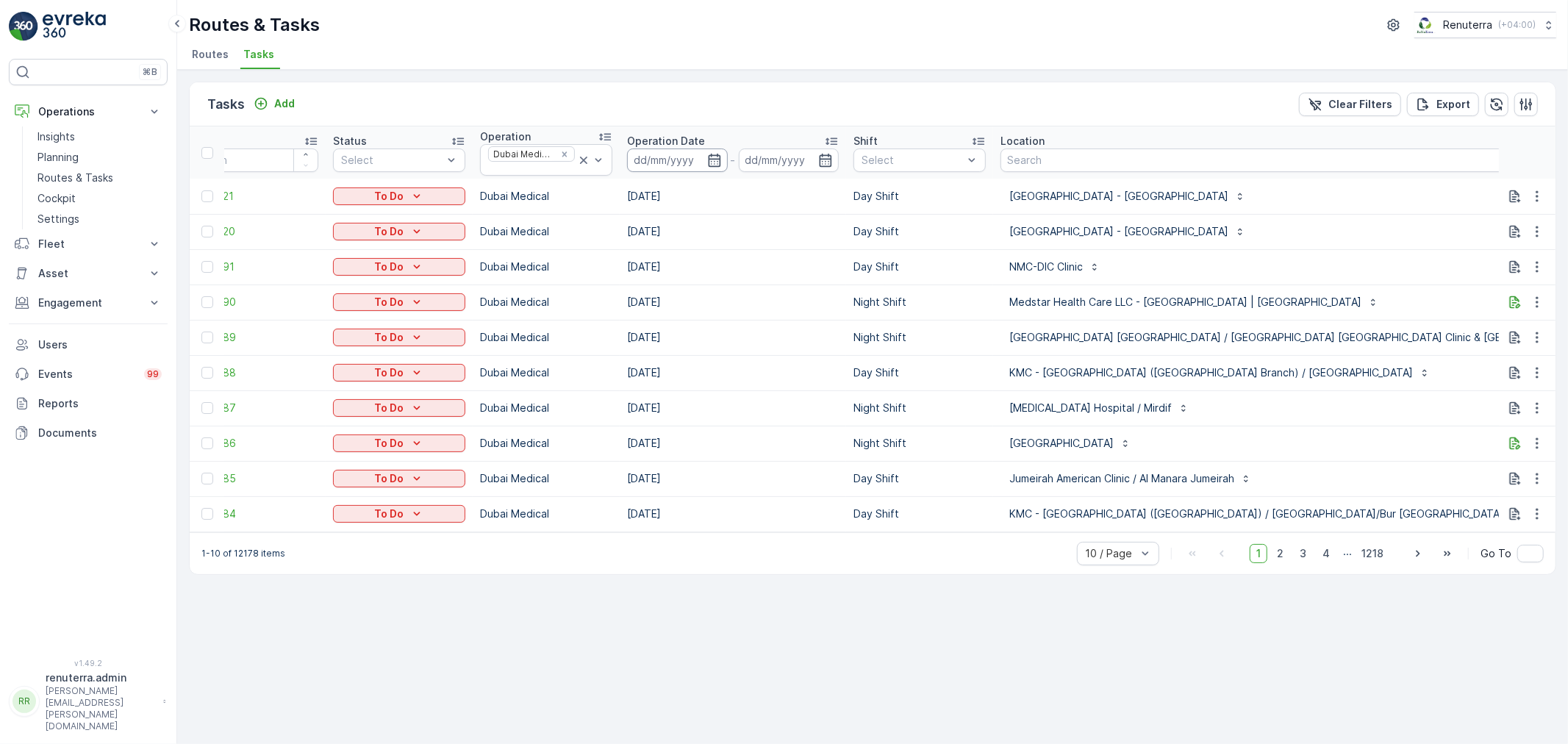
drag, startPoint x: 717, startPoint y: 154, endPoint x: 700, endPoint y: 159, distance: 17.7
click at [716, 155] on icon "button" at bounding box center [714, 159] width 12 height 13
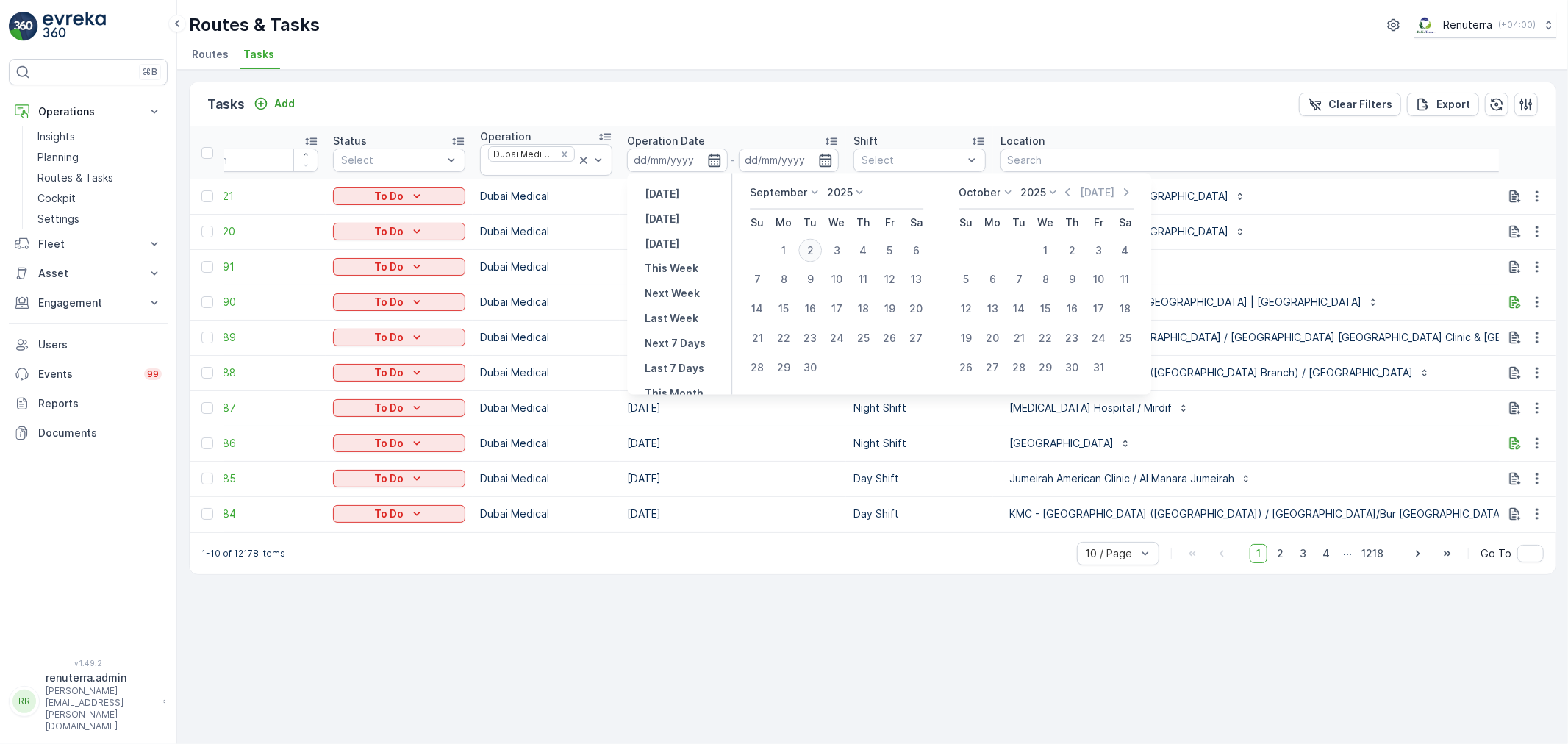
click at [809, 254] on div "2" at bounding box center [810, 250] width 24 height 24
type input "[DATE]"
click at [809, 254] on div "2" at bounding box center [810, 250] width 24 height 24
type input "[DATE]"
click at [810, 252] on div "2" at bounding box center [810, 250] width 24 height 24
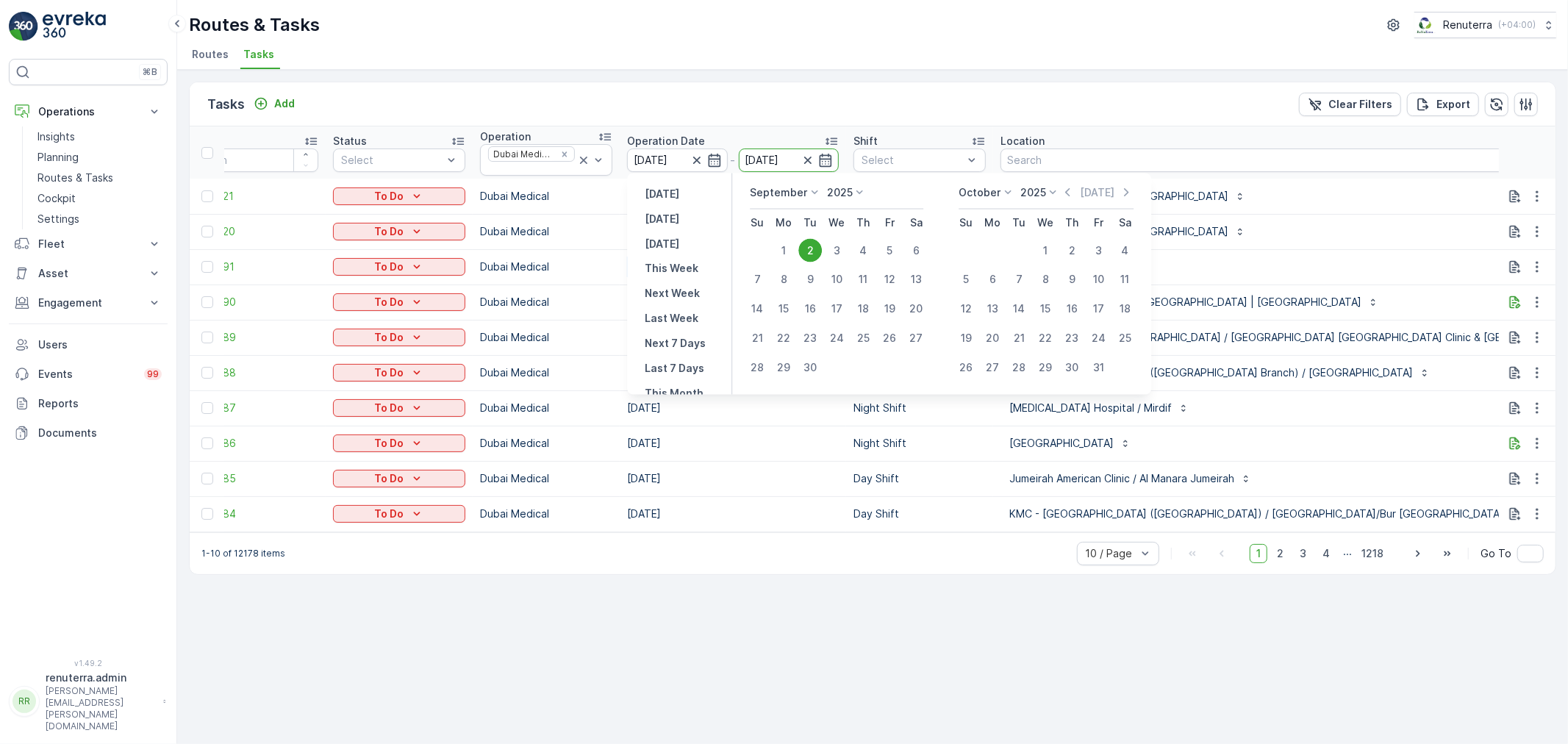
click at [810, 252] on td "07.09.2025" at bounding box center [733, 267] width 226 height 36
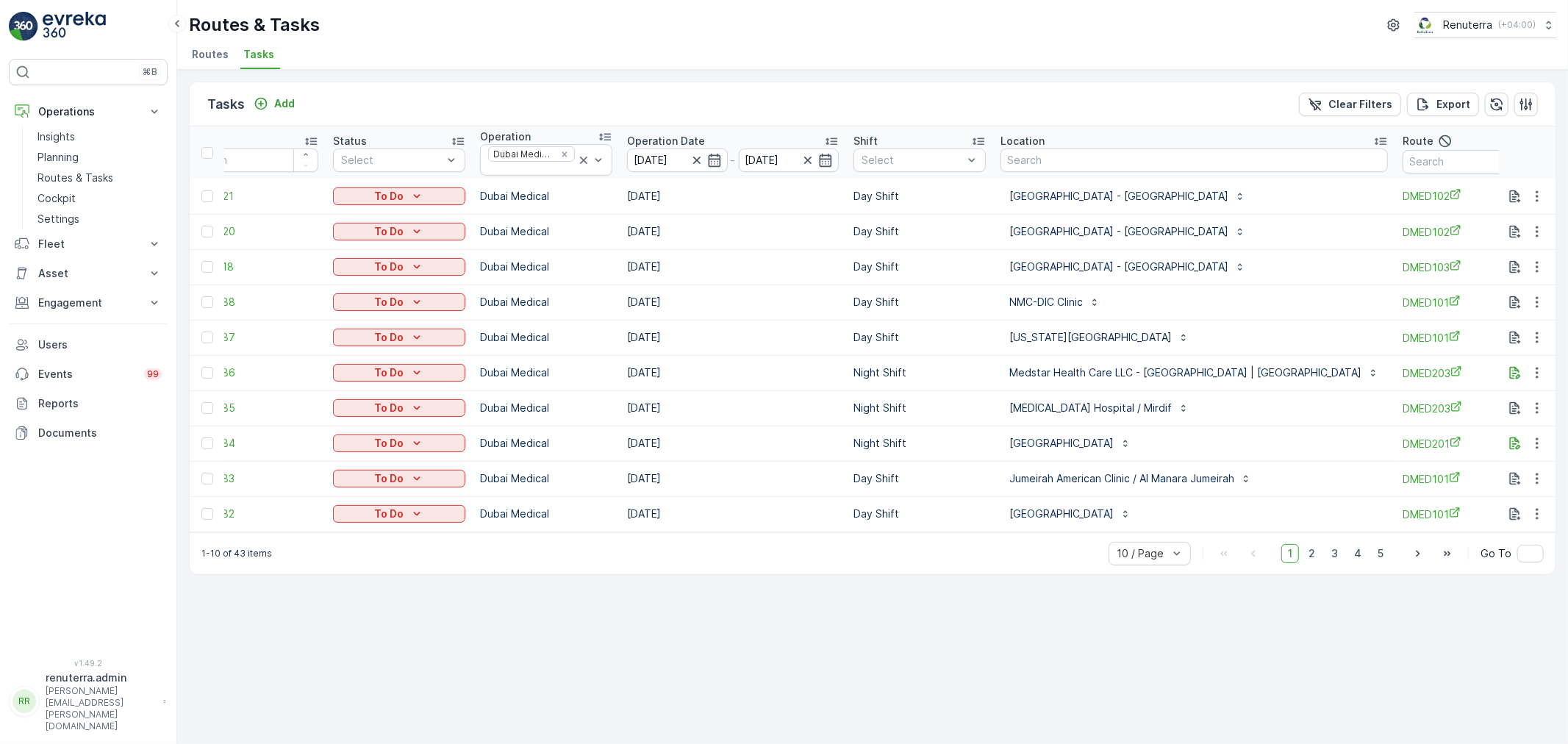
drag, startPoint x: 784, startPoint y: 527, endPoint x: 825, endPoint y: 563, distance: 54.6
click at [823, 532] on div "ID Status Select Operation Dubai Medical Operation Date 02.09.2025 - 02.09.2025…" at bounding box center [873, 329] width 1366 height 406
drag, startPoint x: 823, startPoint y: 592, endPoint x: 861, endPoint y: 561, distance: 49.0
click at [823, 592] on div "Tasks Add Clear Filters Export ID Status Select Operation Dubai Medical Operati…" at bounding box center [872, 407] width 1391 height 674
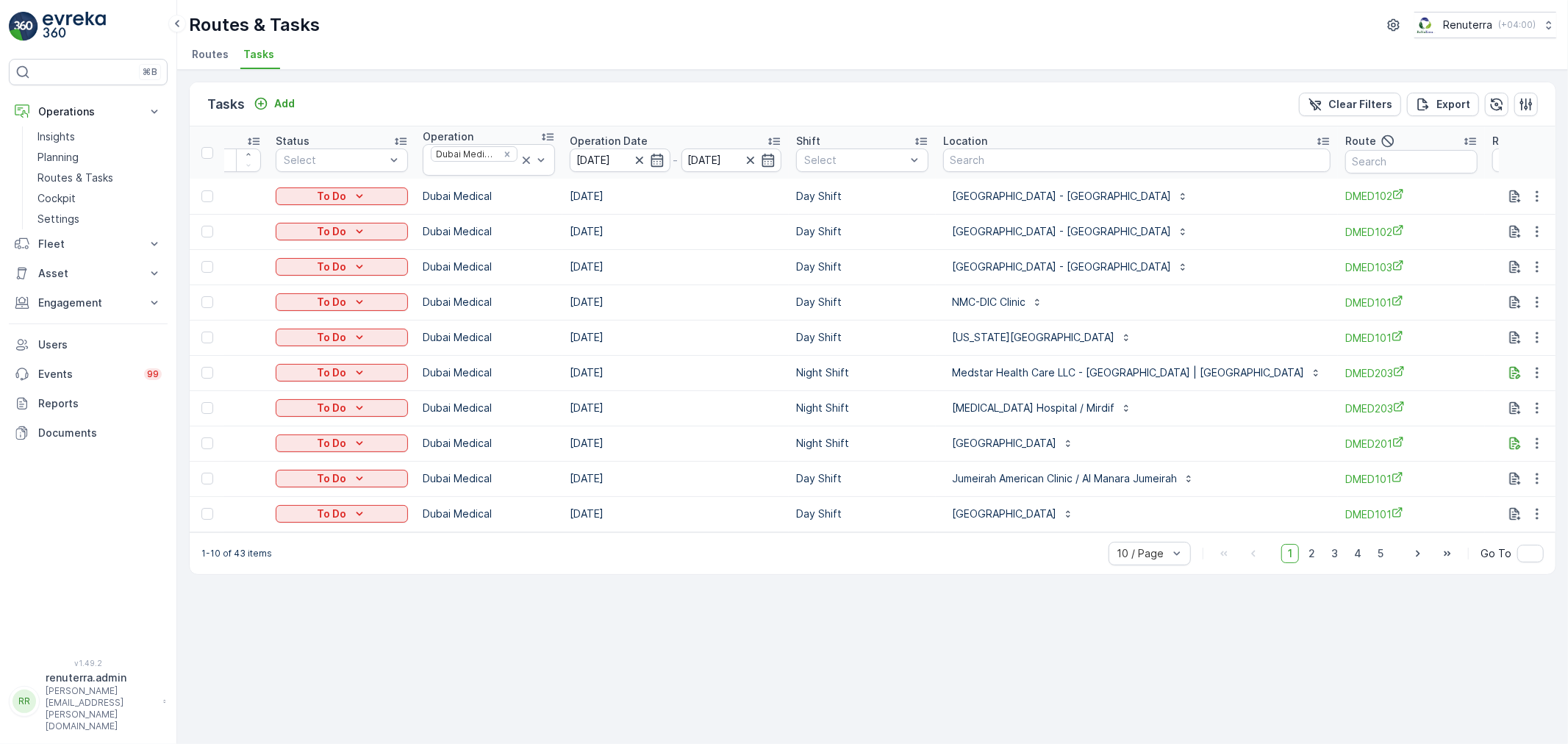
scroll to position [0, 138]
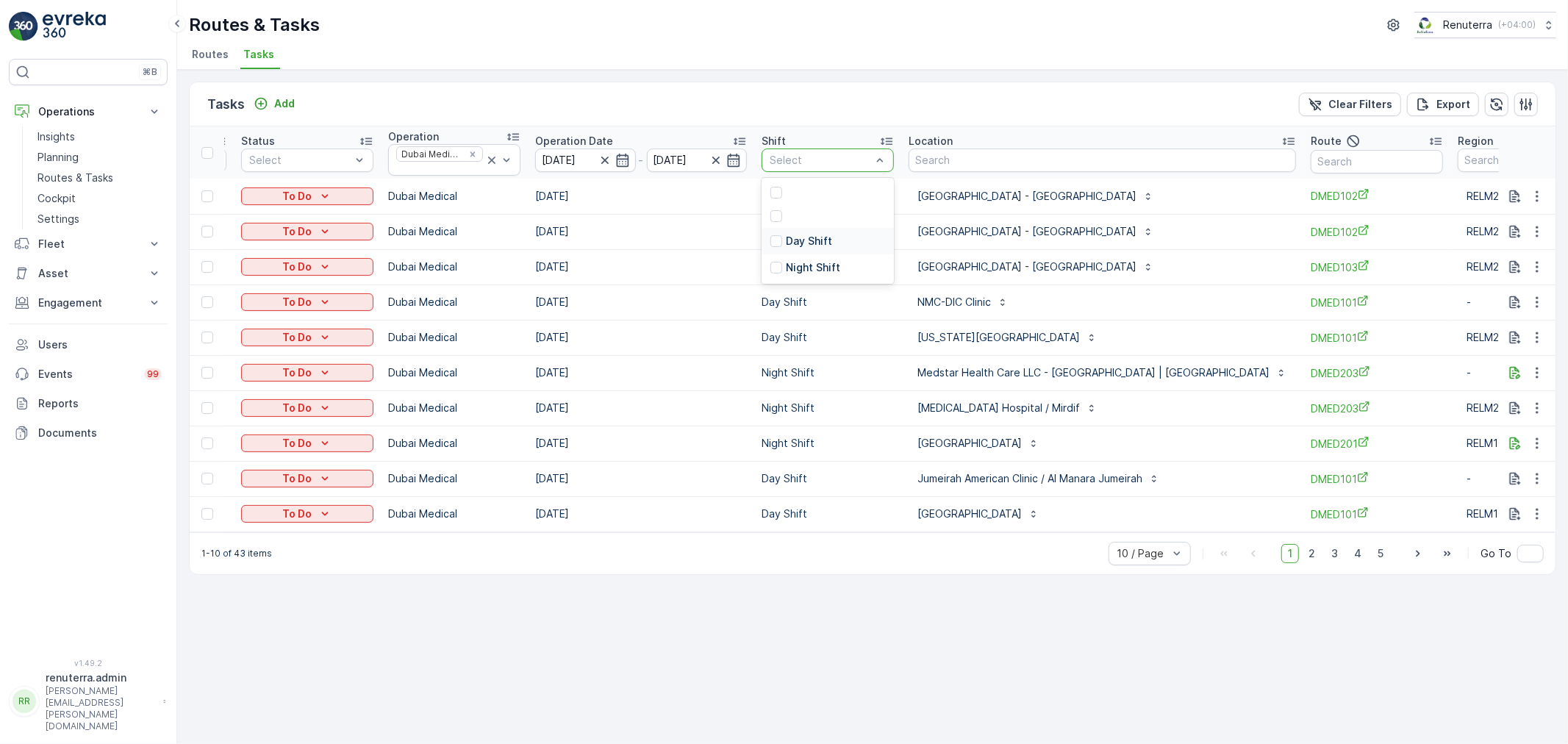
click at [781, 235] on div "Day Shift" at bounding box center [801, 240] width 62 height 15
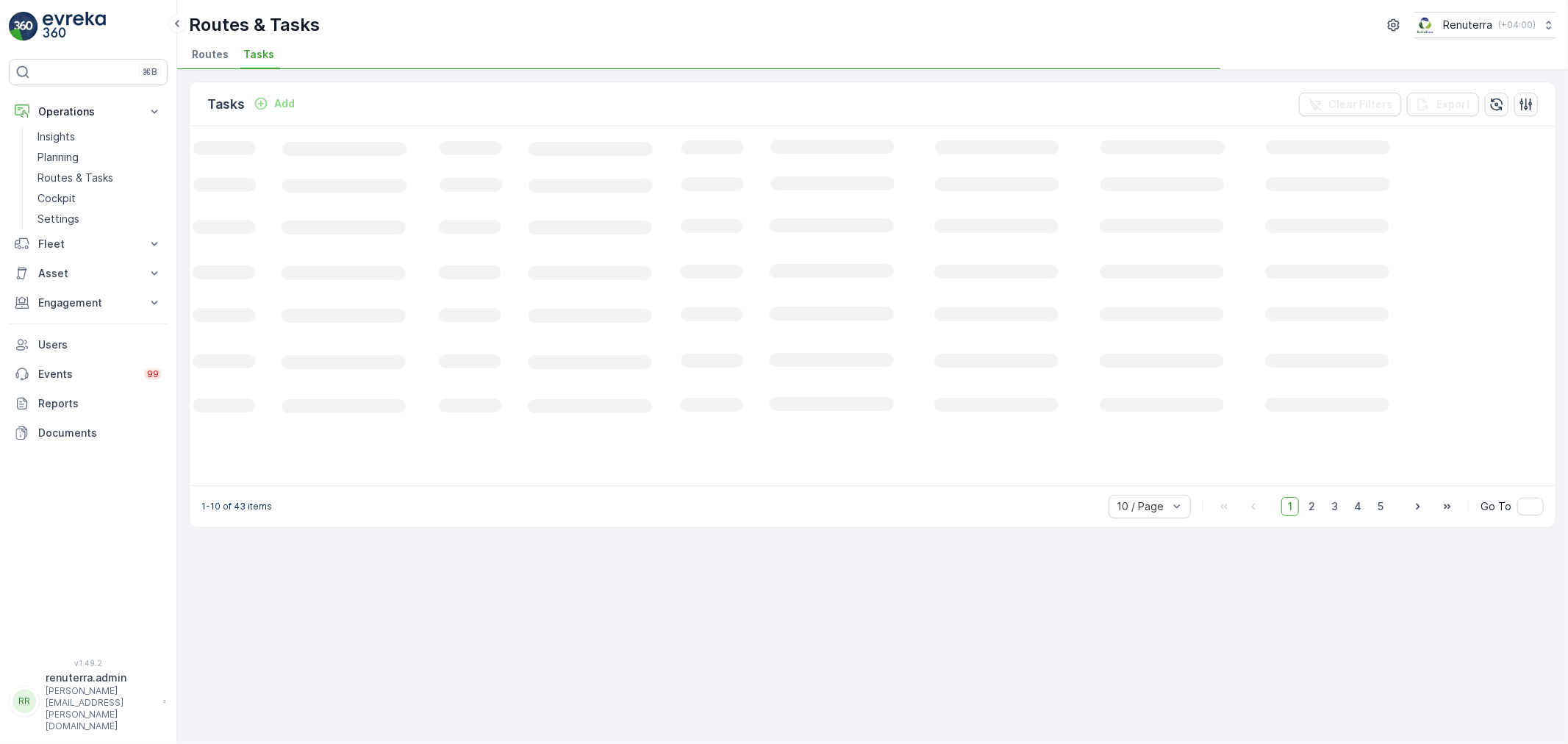
scroll to position [0, 45]
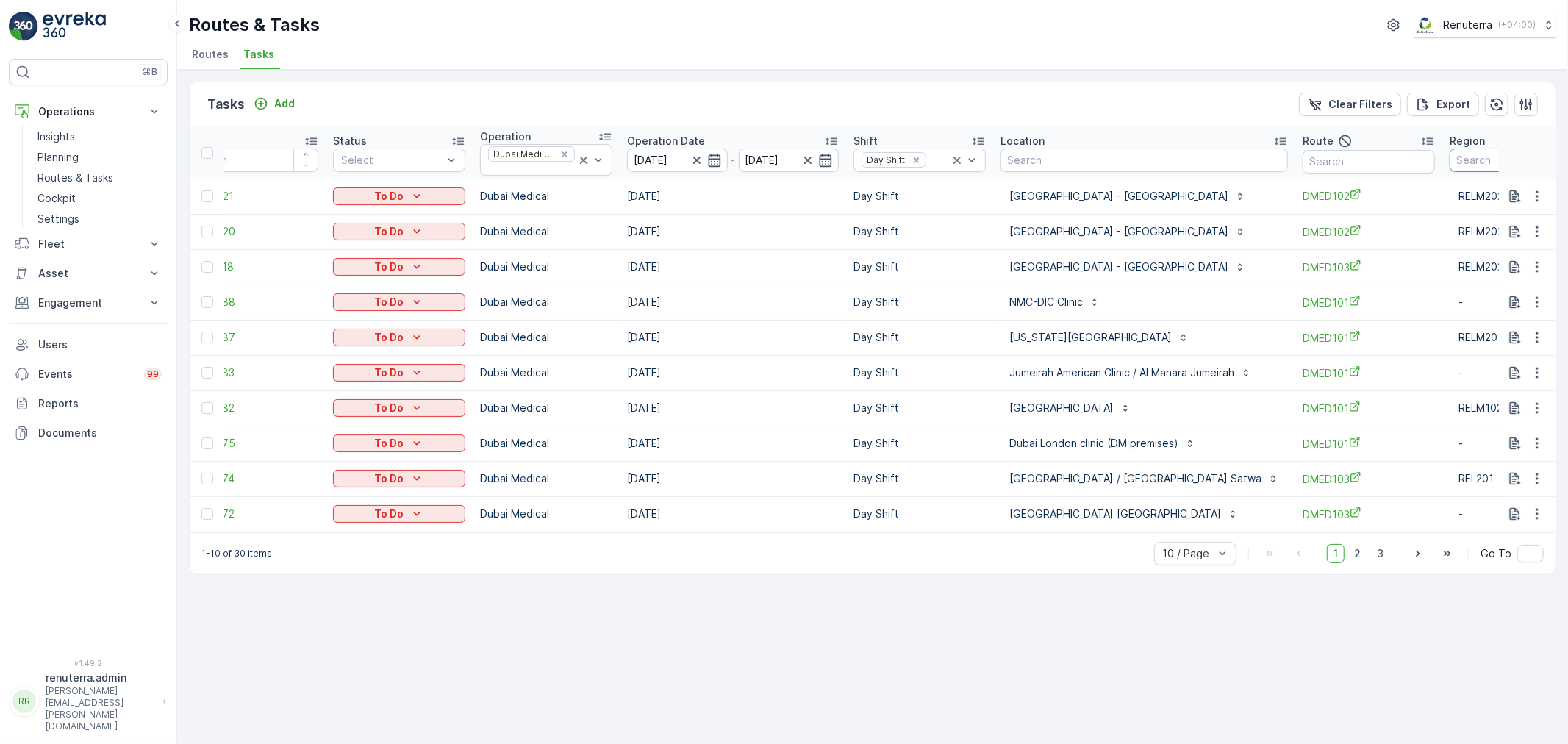
click at [1464, 171] on input "text" at bounding box center [1516, 159] width 132 height 24
click at [1318, 157] on input "text" at bounding box center [1369, 161] width 132 height 24
type input "101"
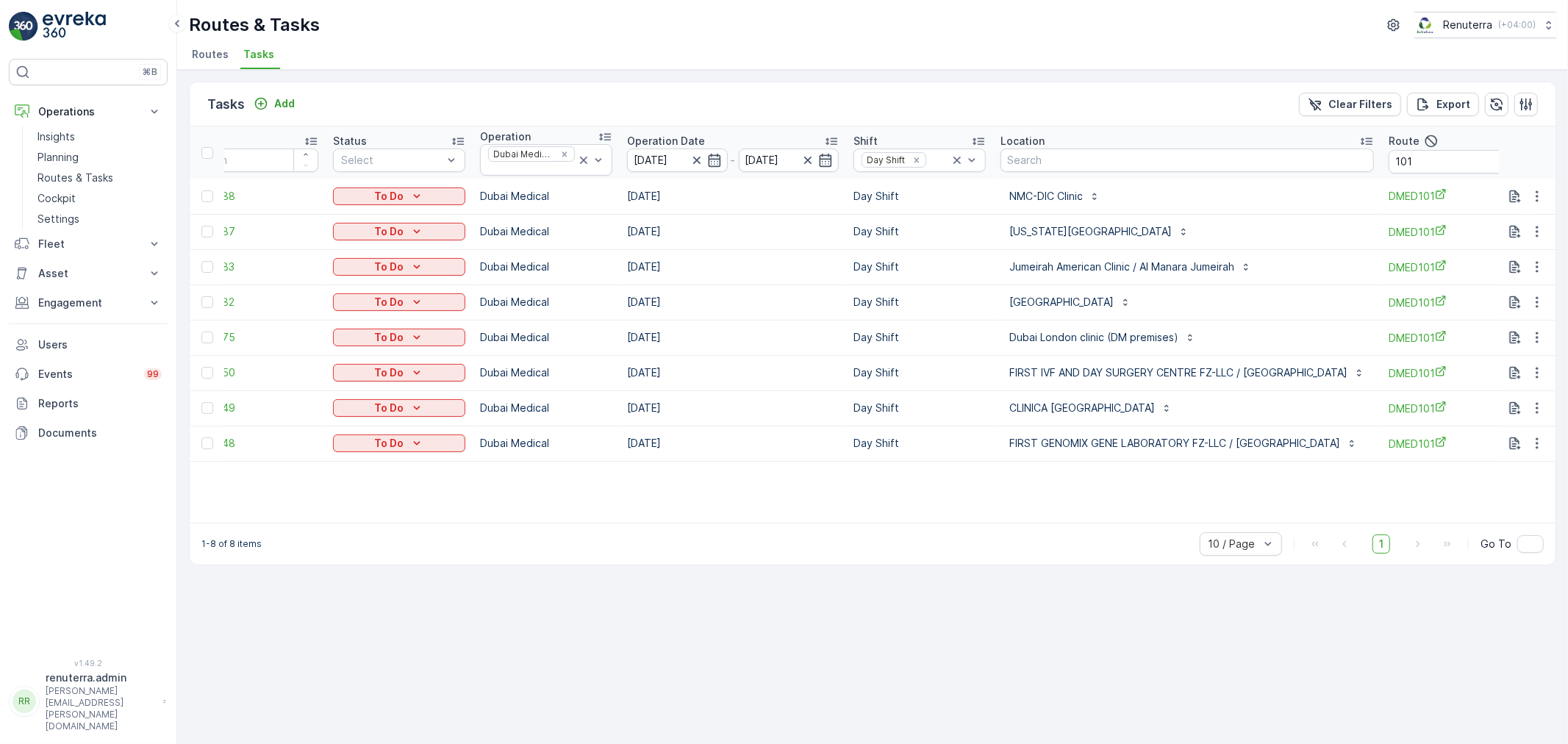
drag, startPoint x: 1023, startPoint y: 531, endPoint x: 1116, endPoint y: 538, distance: 93.3
click at [1116, 538] on div "1-8 of 8 items 10 / Page 1 Go To" at bounding box center [873, 544] width 1366 height 42
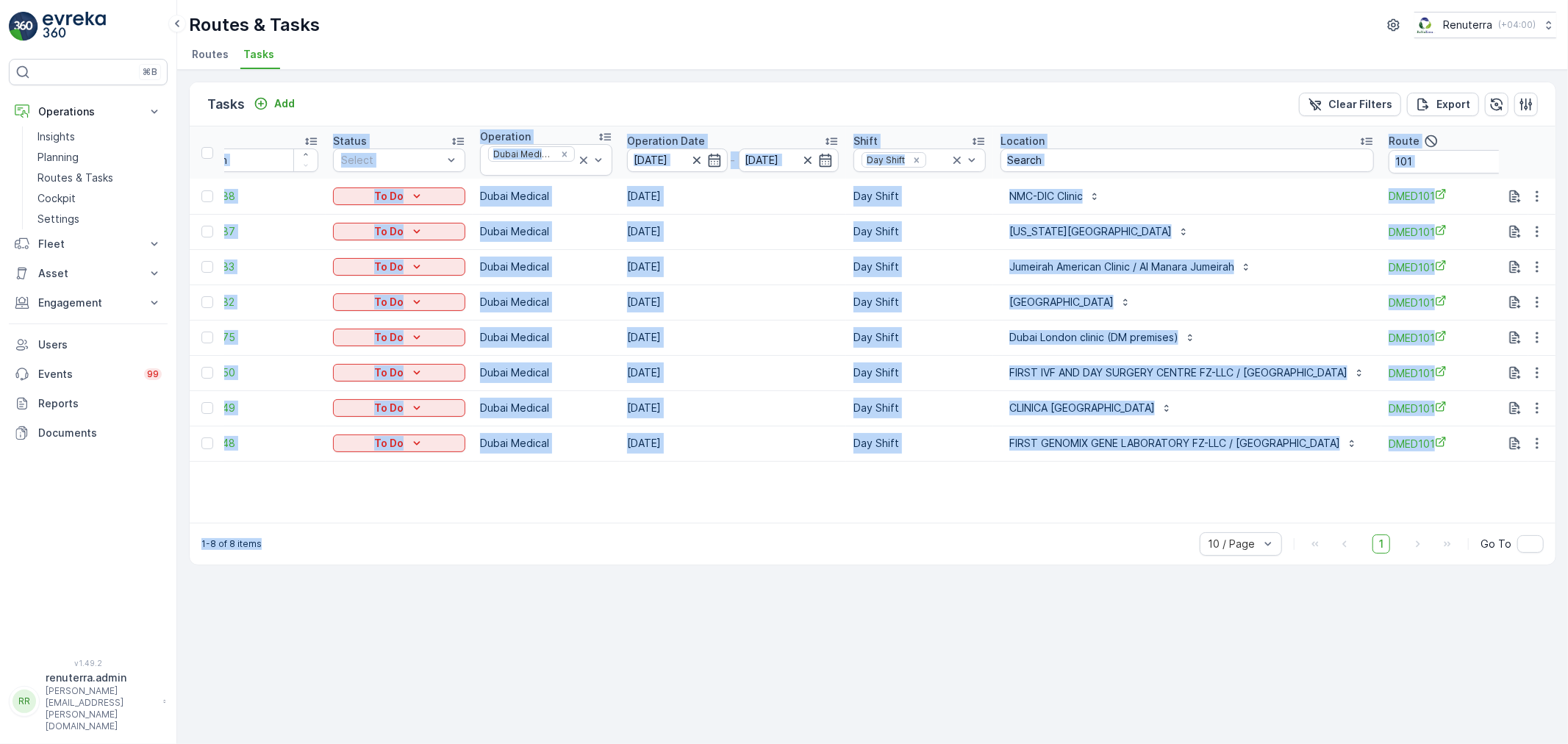
drag, startPoint x: 1091, startPoint y: 530, endPoint x: 1092, endPoint y: 517, distance: 13.0
click at [1147, 524] on div "Tasks Add Clear Filters Export ID Status Select Operation Dubai Medical Operati…" at bounding box center [873, 323] width 1368 height 484
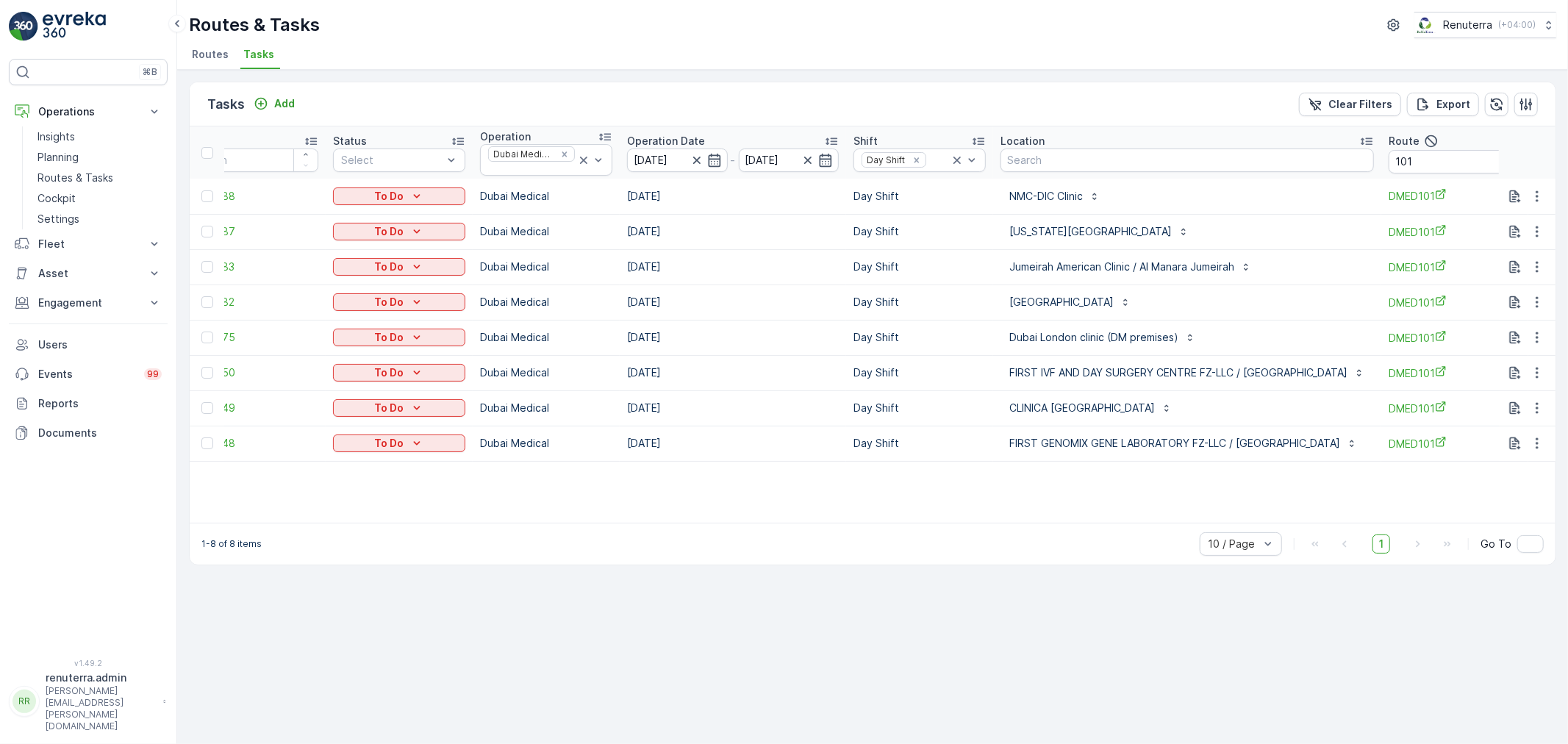
click at [1085, 488] on table "ID Status Select Operation Dubai Medical Operation Date 02.09.2025 - 02.09.2025…" at bounding box center [938, 324] width 1589 height 396
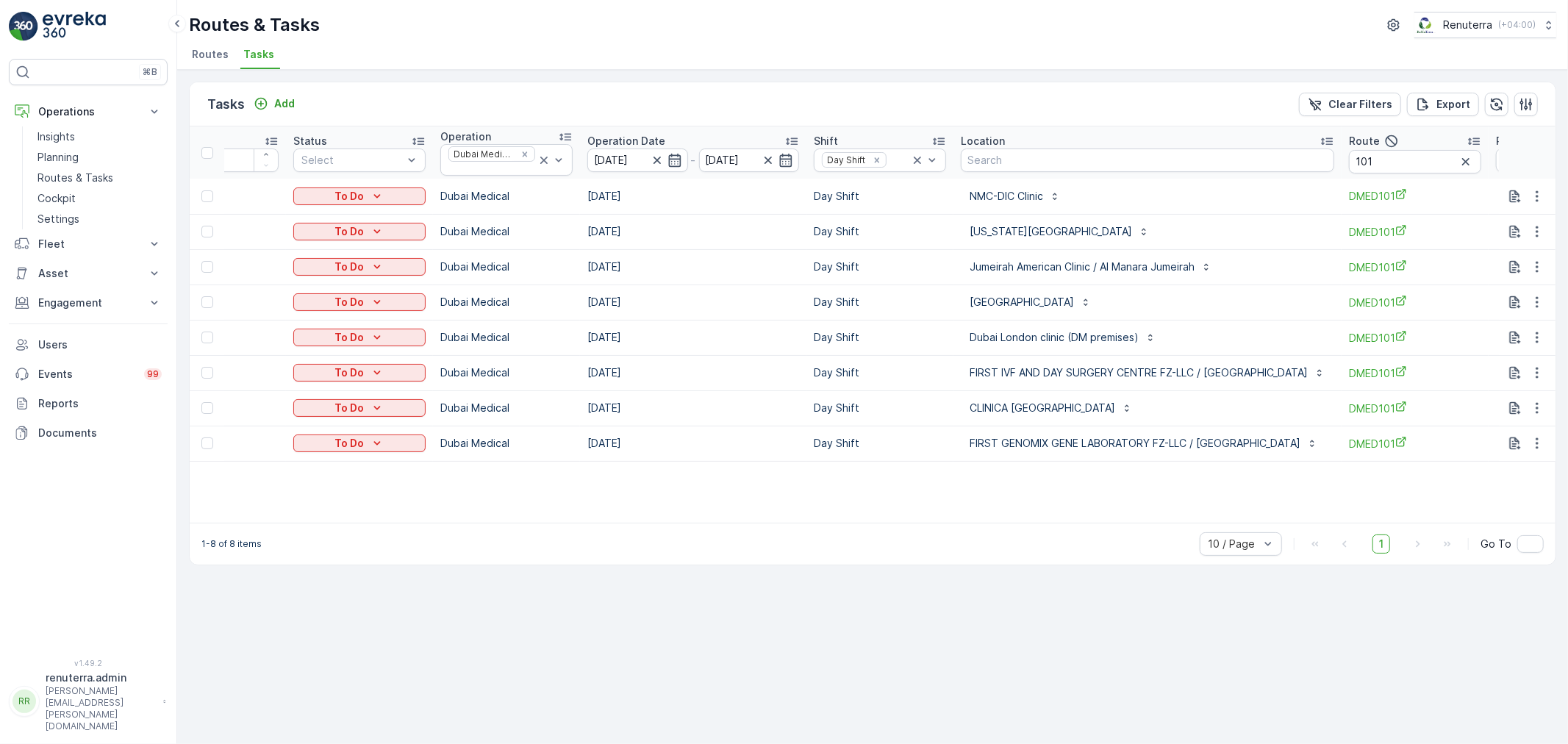
scroll to position [0, 86]
drag, startPoint x: 1391, startPoint y: 155, endPoint x: 1398, endPoint y: 147, distance: 10.6
click at [1398, 147] on th "Route 101" at bounding box center [1414, 152] width 147 height 52
type input "102"
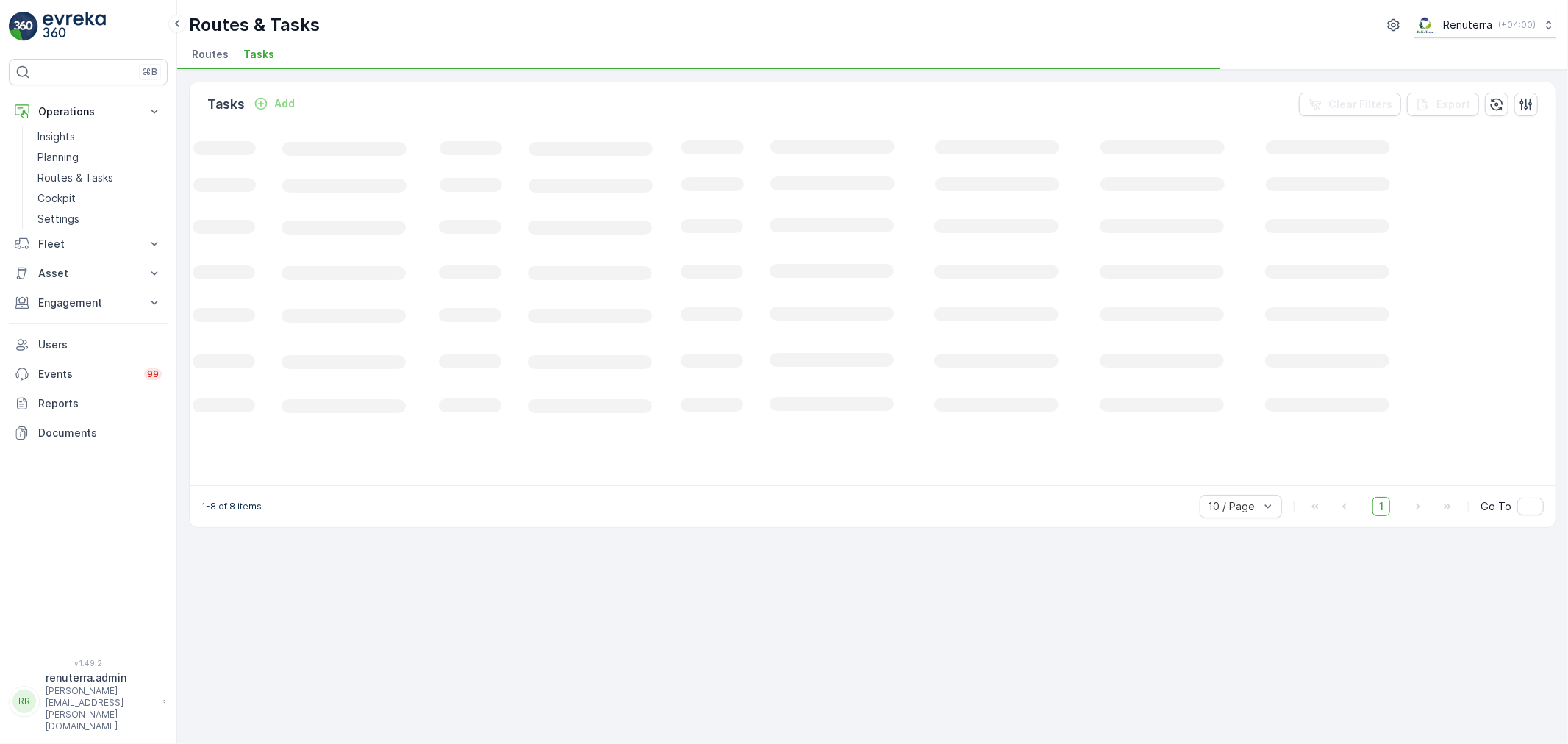
scroll to position [0, 45]
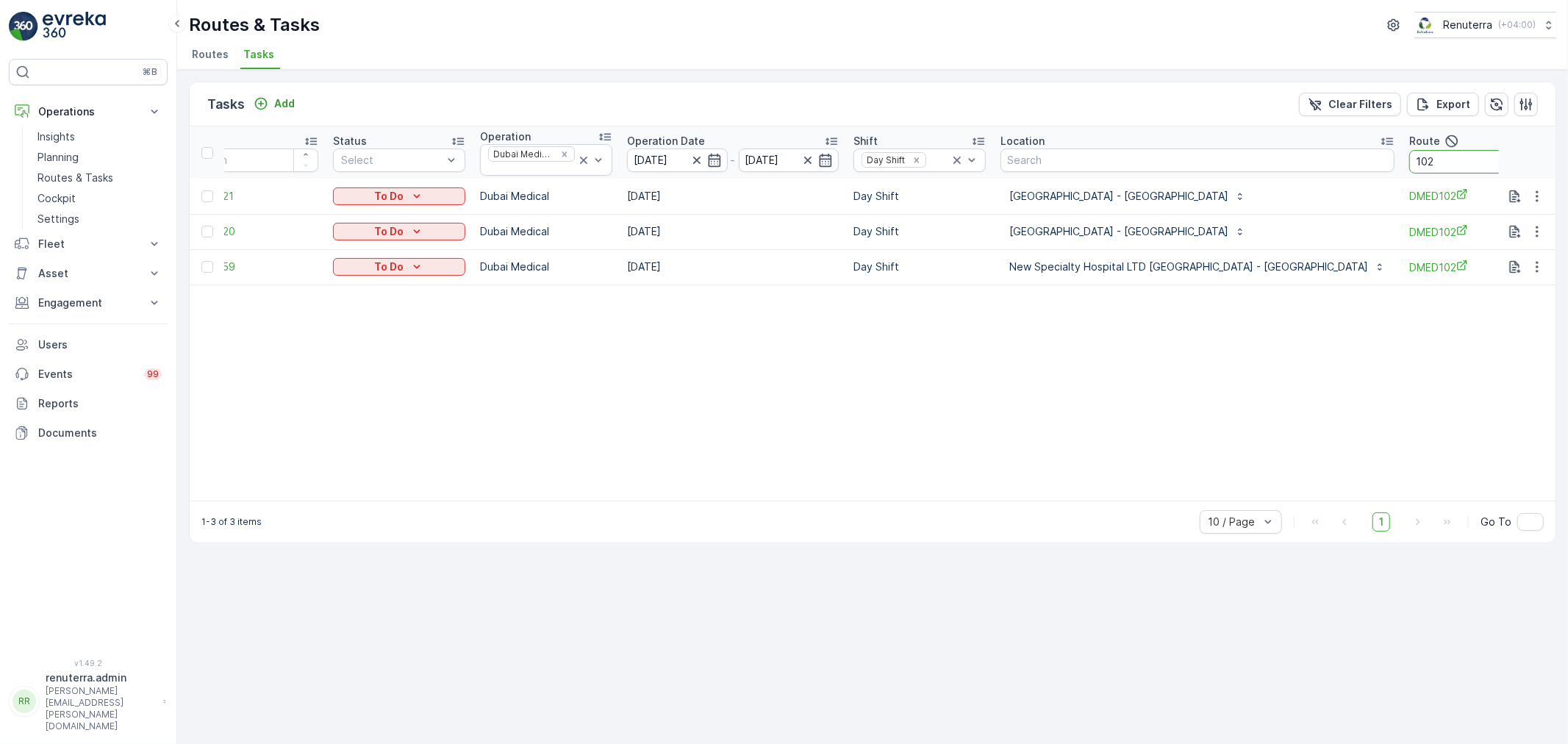
click at [1409, 163] on input "102" at bounding box center [1476, 161] width 132 height 24
type input "103"
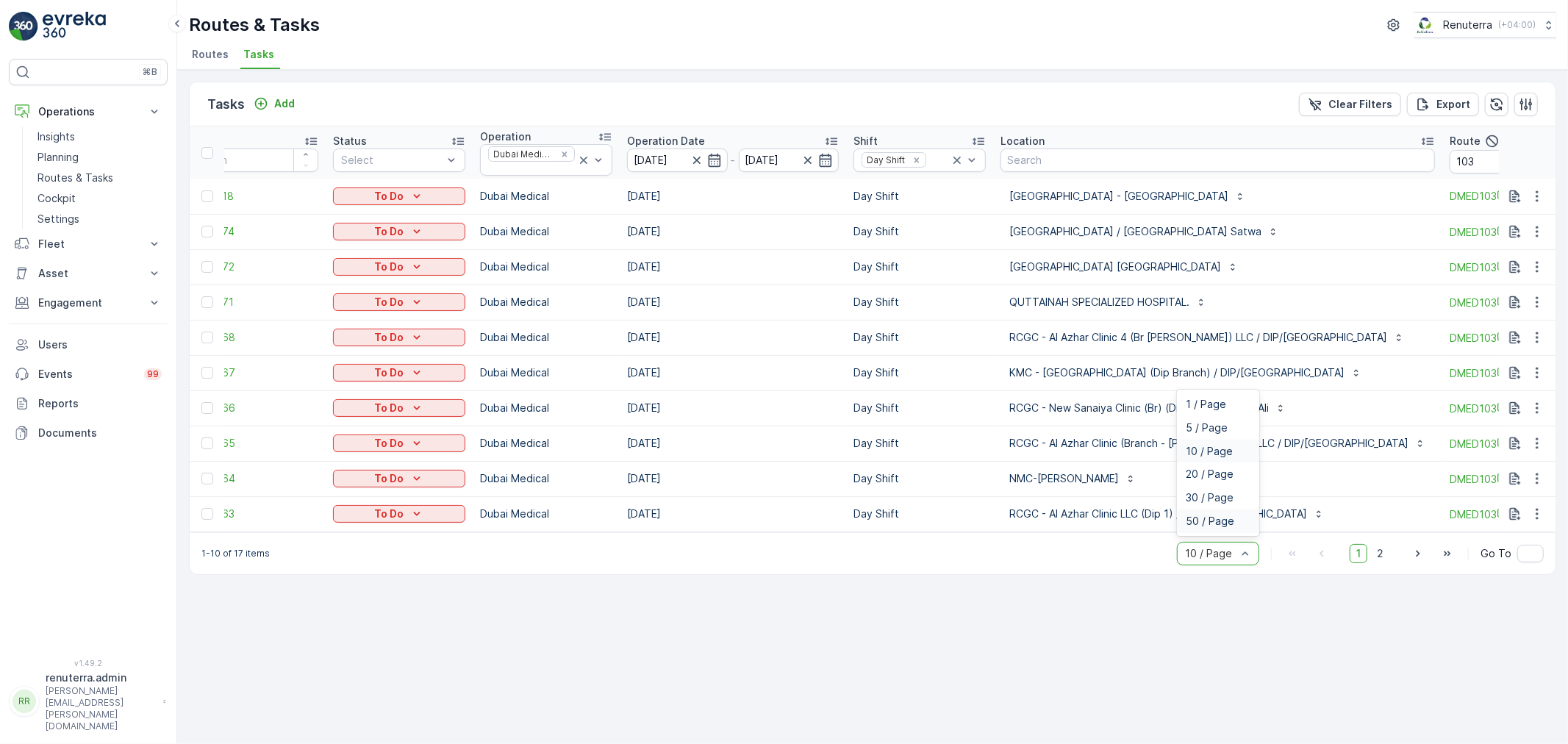
click at [1215, 527] on span "50 / Page" at bounding box center [1210, 522] width 49 height 12
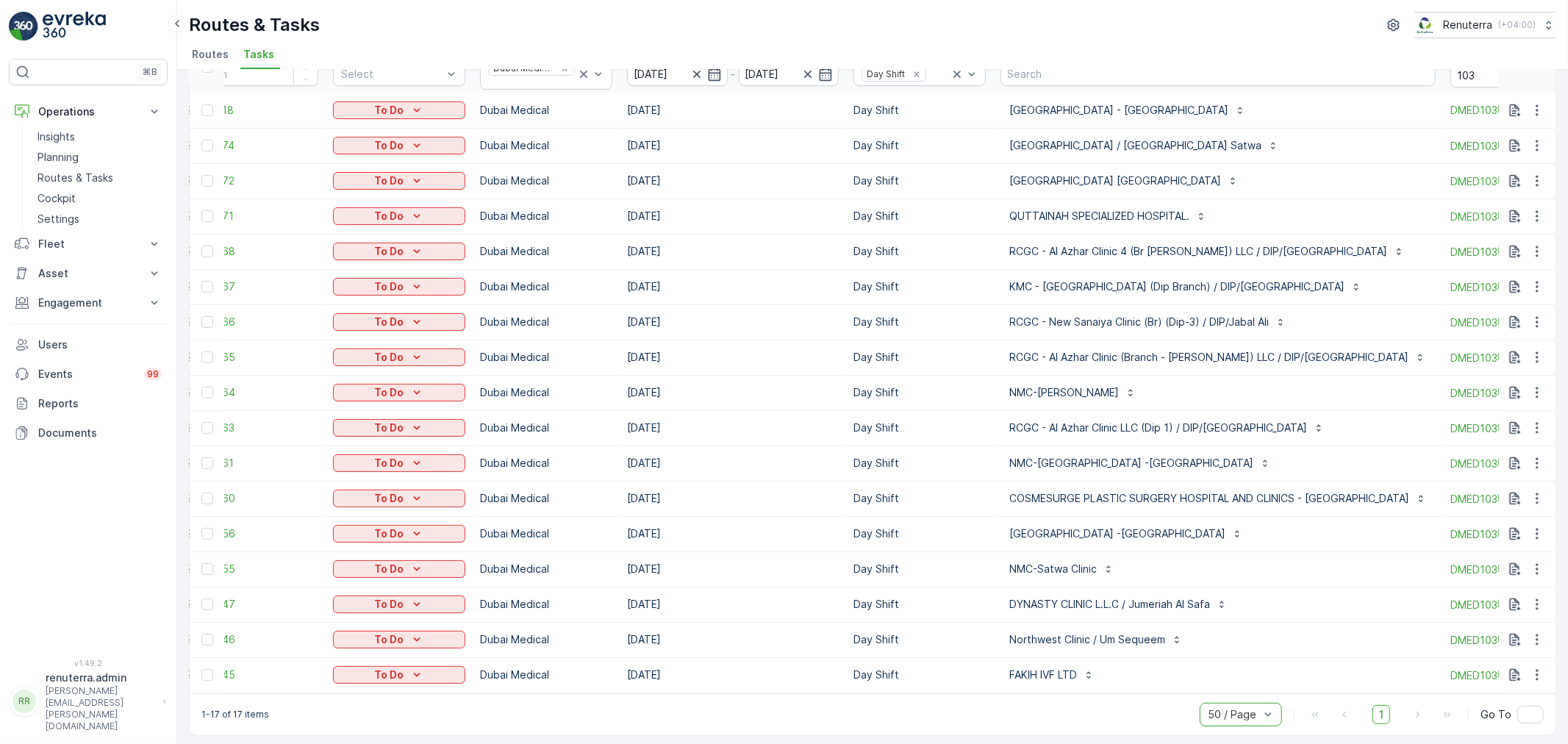
scroll to position [97, 0]
click at [1542, 634] on button "button" at bounding box center [1538, 636] width 26 height 17
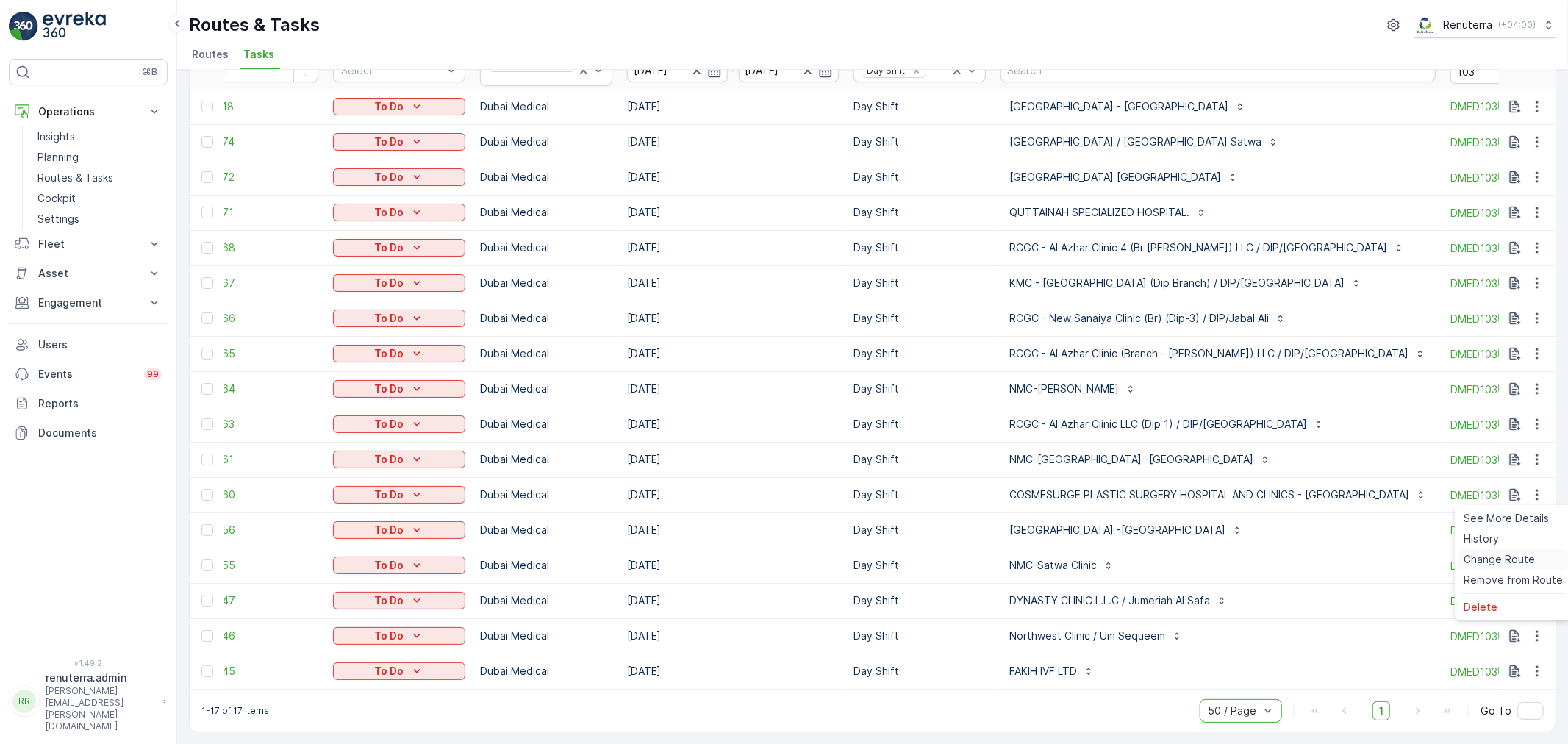
click at [1520, 555] on span "Change Route" at bounding box center [1499, 559] width 71 height 15
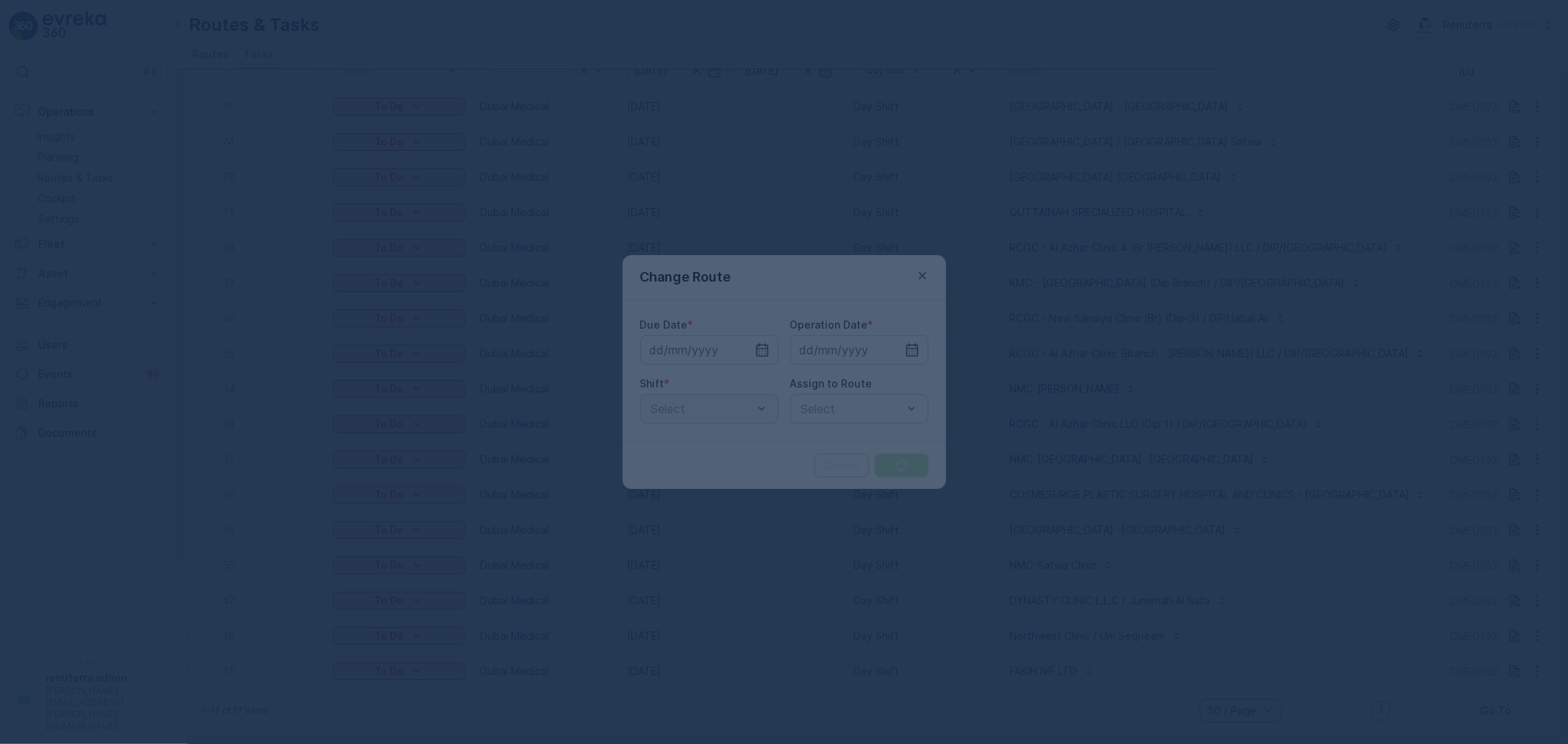
type input "[DATE]"
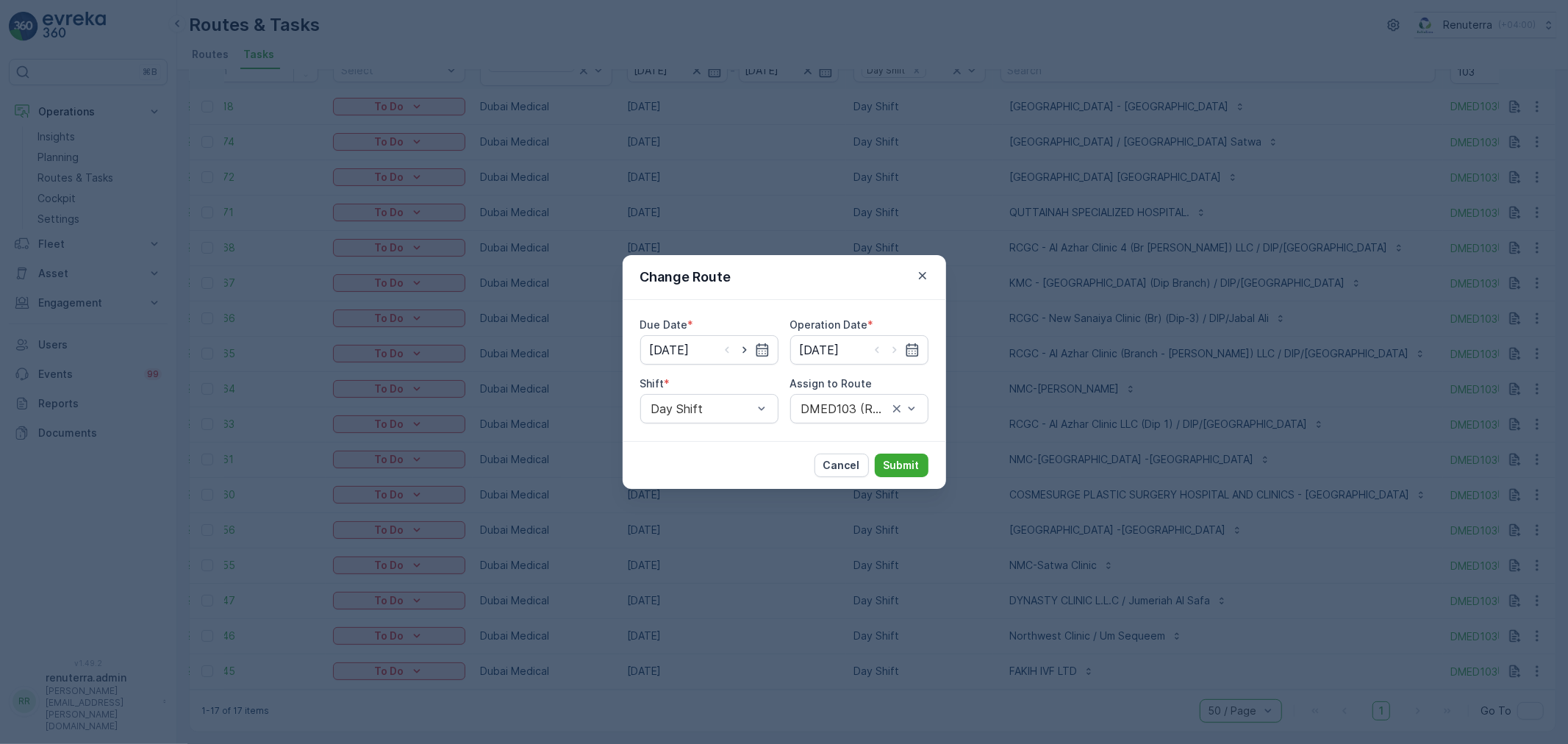
click at [753, 348] on div at bounding box center [744, 349] width 50 height 15
click at [763, 344] on icon "button" at bounding box center [762, 349] width 12 height 13
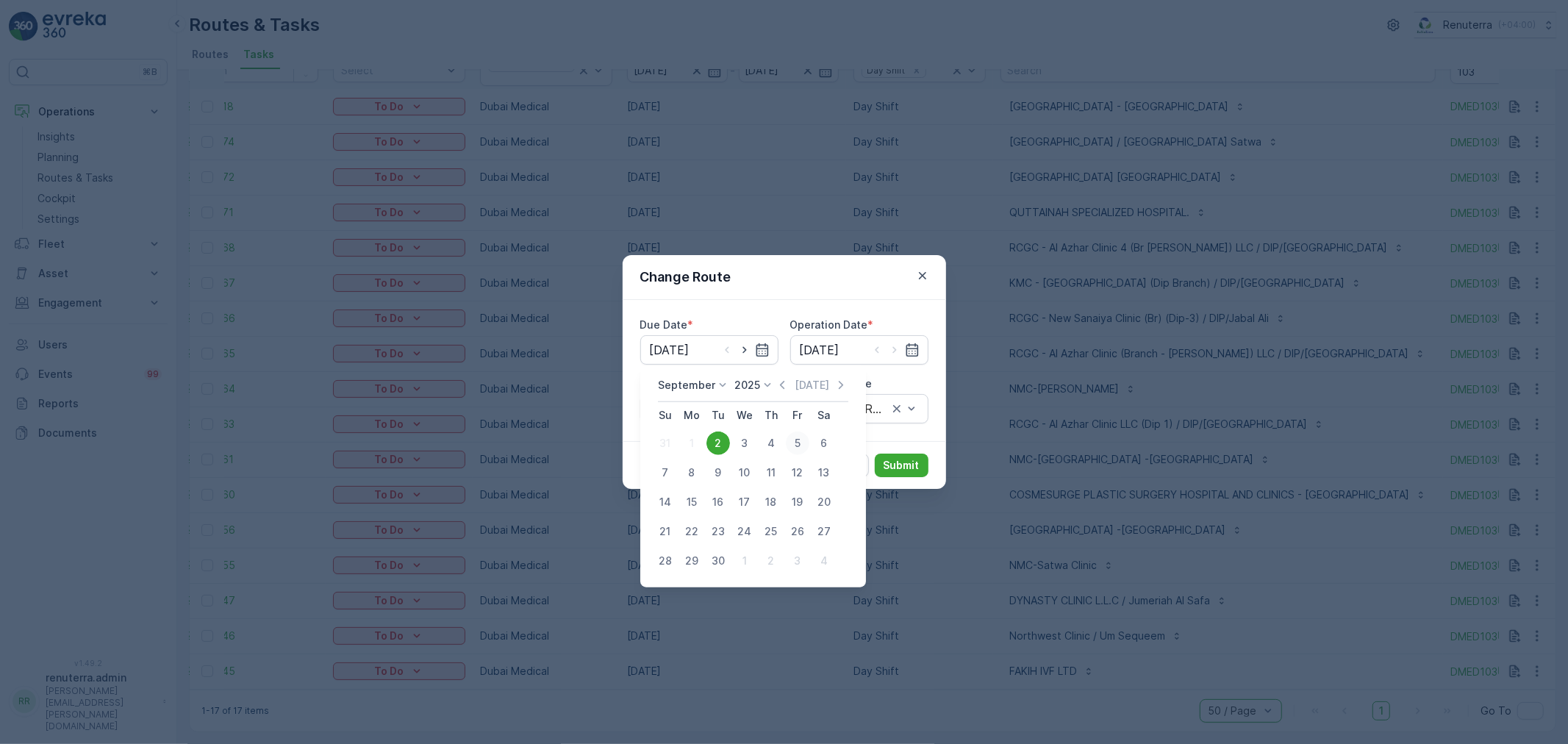
click at [792, 443] on div "5" at bounding box center [797, 443] width 24 height 24
type input "05.09.2025"
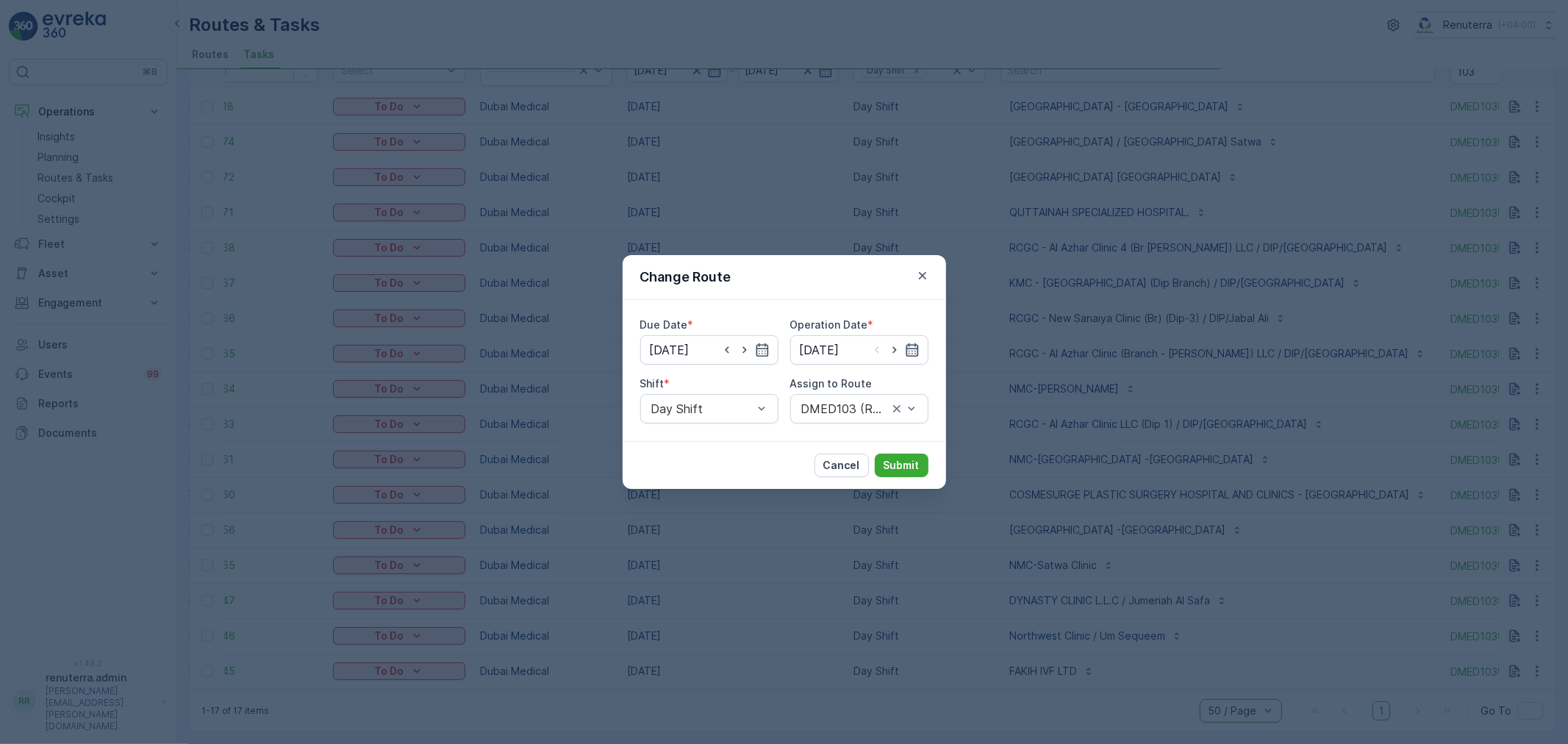
click at [909, 348] on icon "button" at bounding box center [912, 349] width 12 height 13
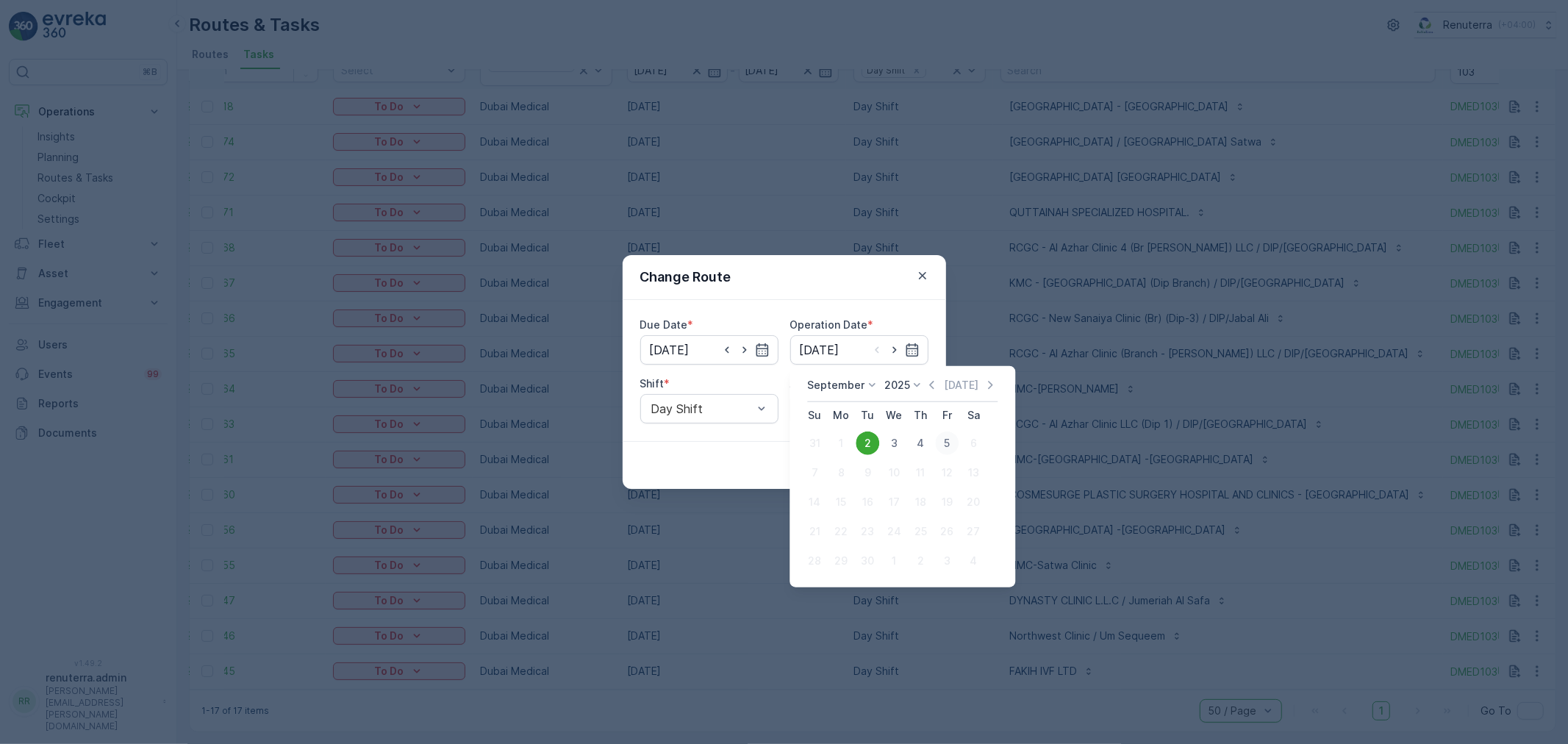
click at [945, 442] on div "5" at bounding box center [947, 443] width 24 height 24
type input "05.09.2025"
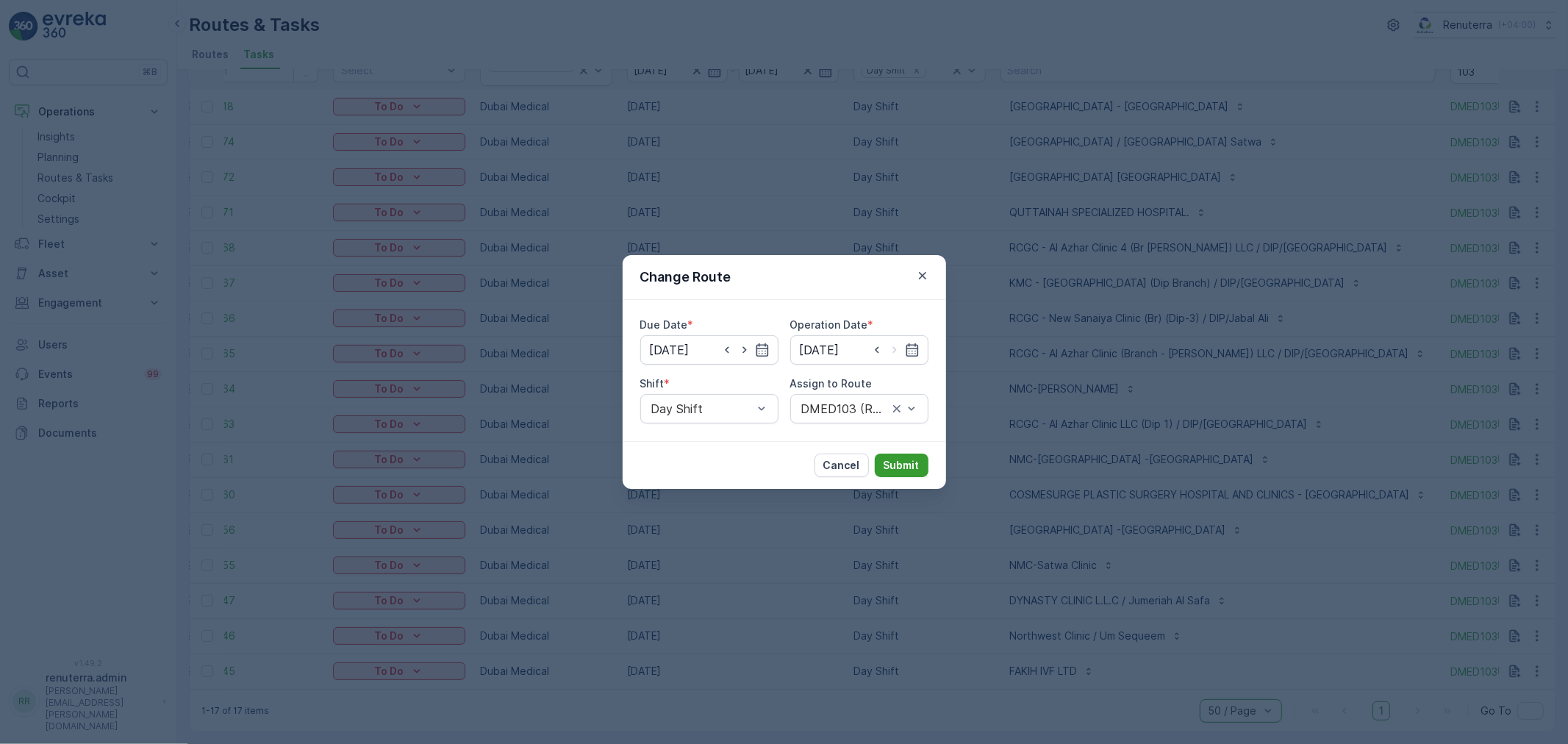
click at [899, 458] on p "Submit" at bounding box center [901, 465] width 36 height 15
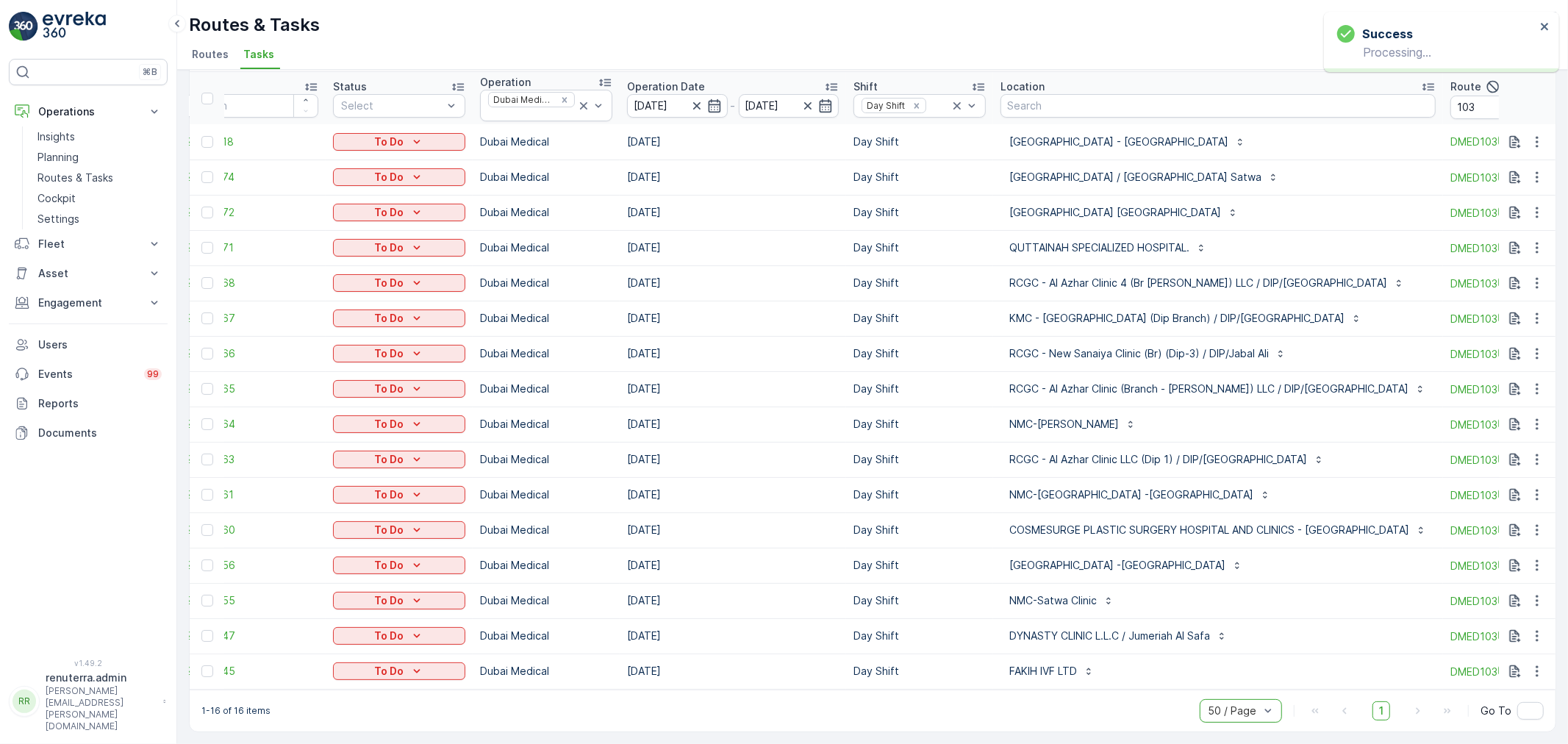
scroll to position [61, 0]
click at [1524, 627] on button "button" at bounding box center [1538, 636] width 26 height 17
click at [1475, 562] on span "Change Route" at bounding box center [1499, 558] width 71 height 15
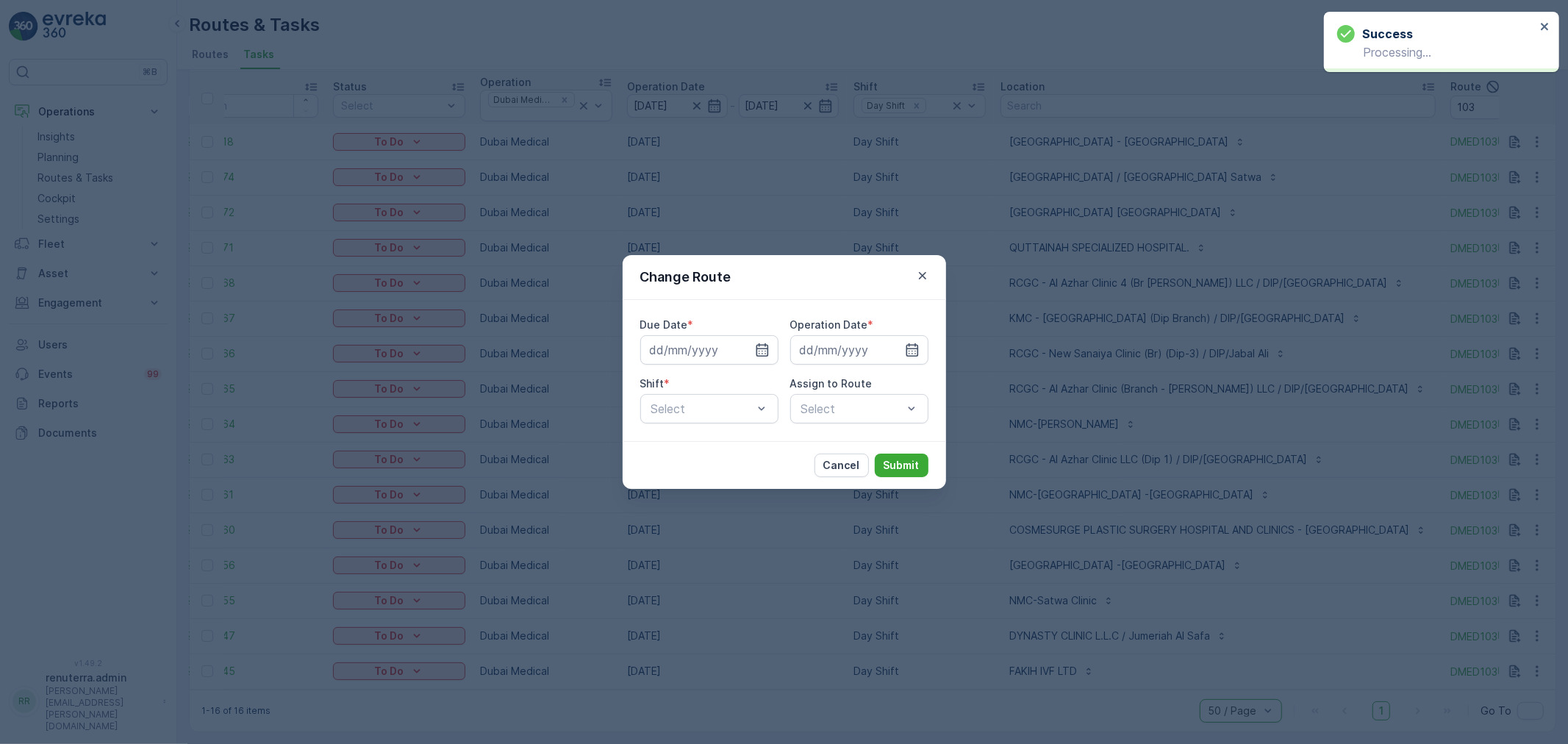
type input "[DATE]"
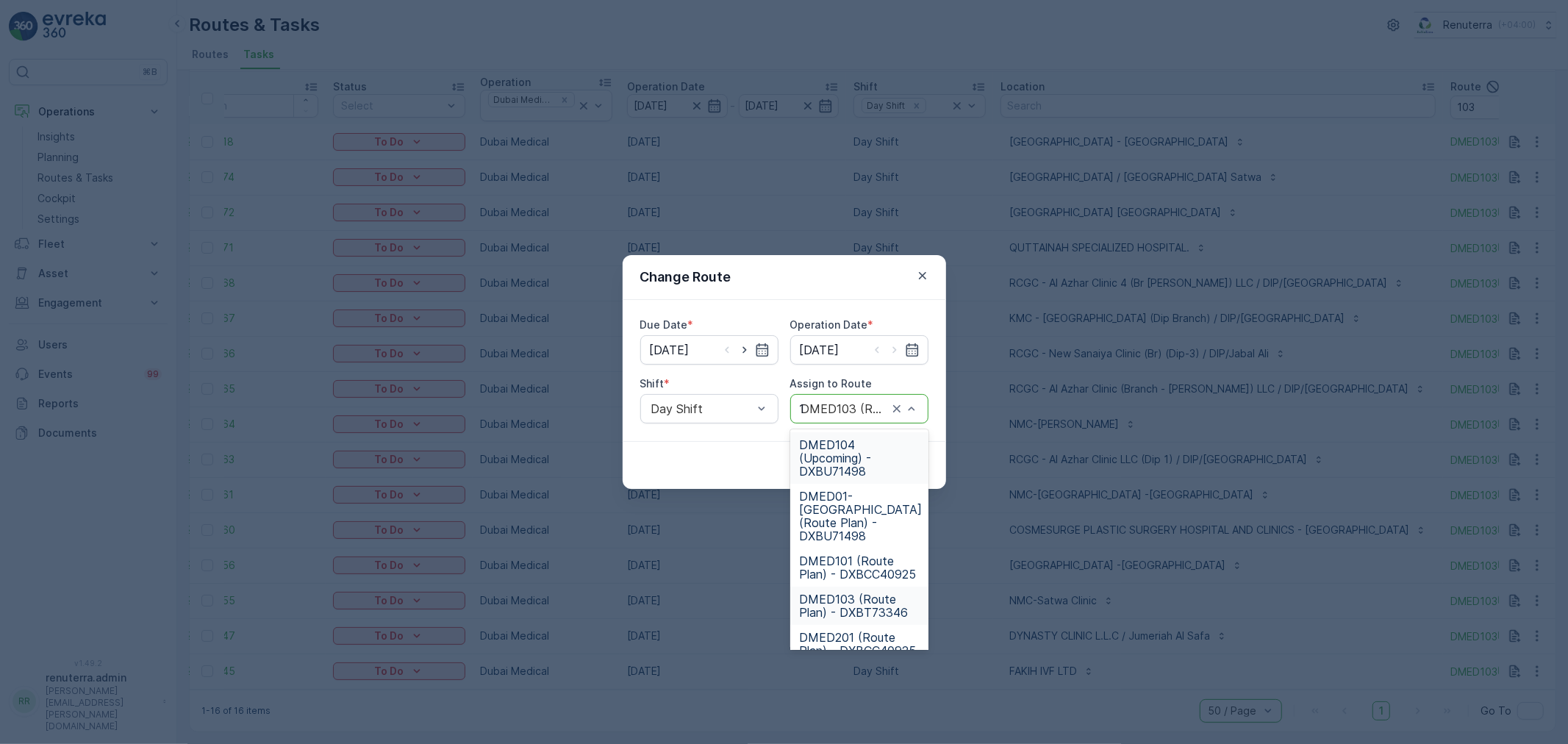
type input "101"
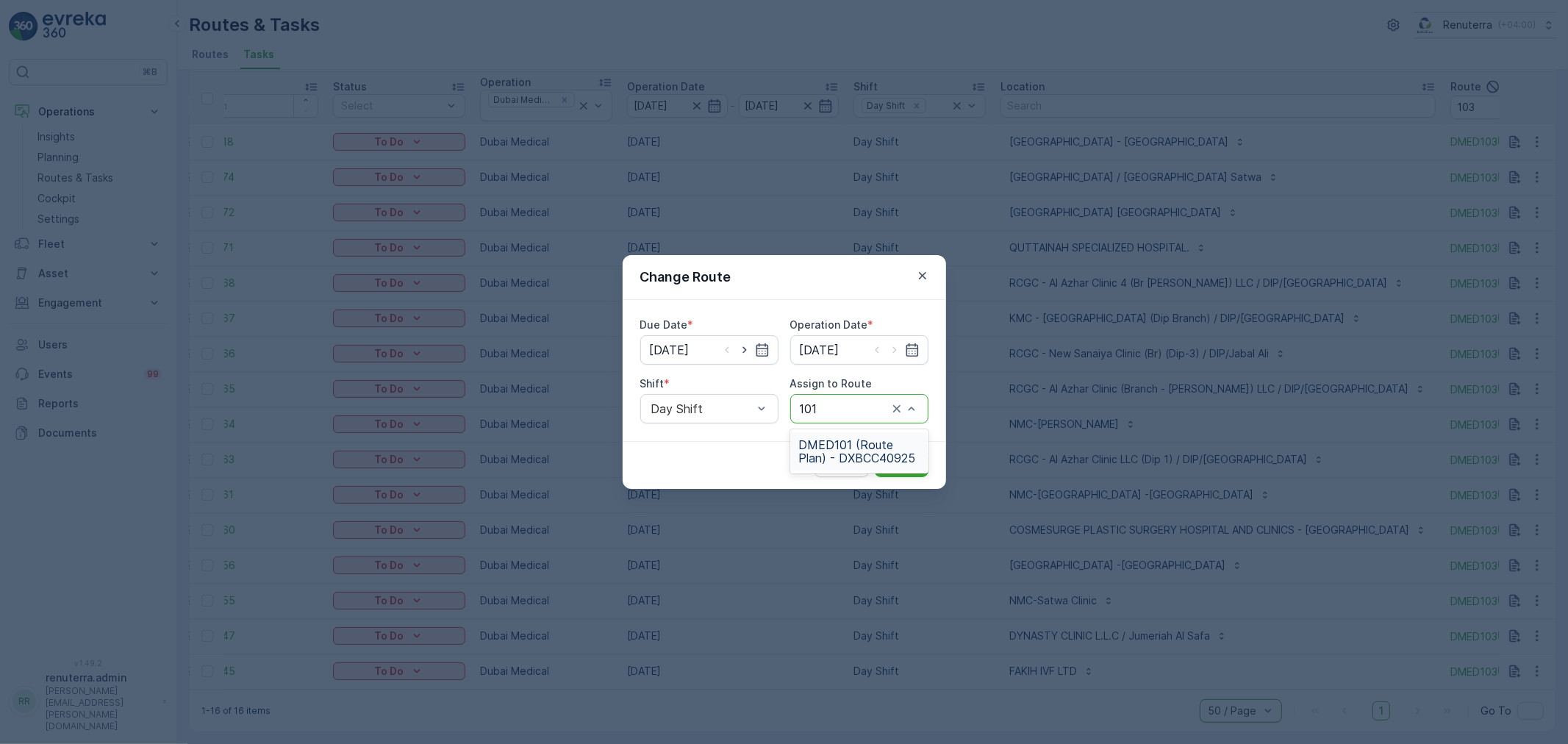
click at [898, 442] on span "DMED101 (Route Plan) - DXBCC40925" at bounding box center [859, 451] width 120 height 26
click at [912, 465] on p "Submit" at bounding box center [901, 465] width 36 height 15
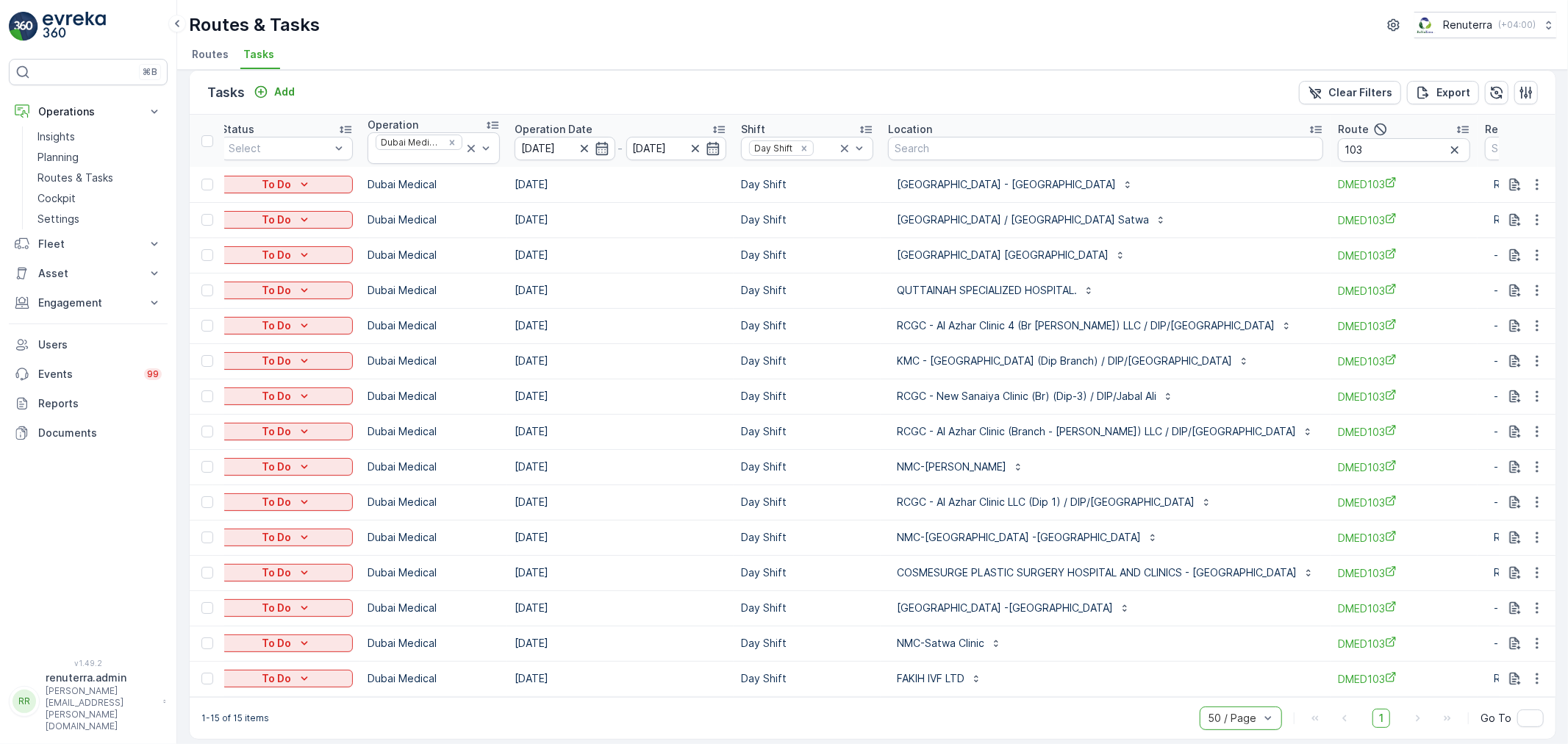
scroll to position [0, 0]
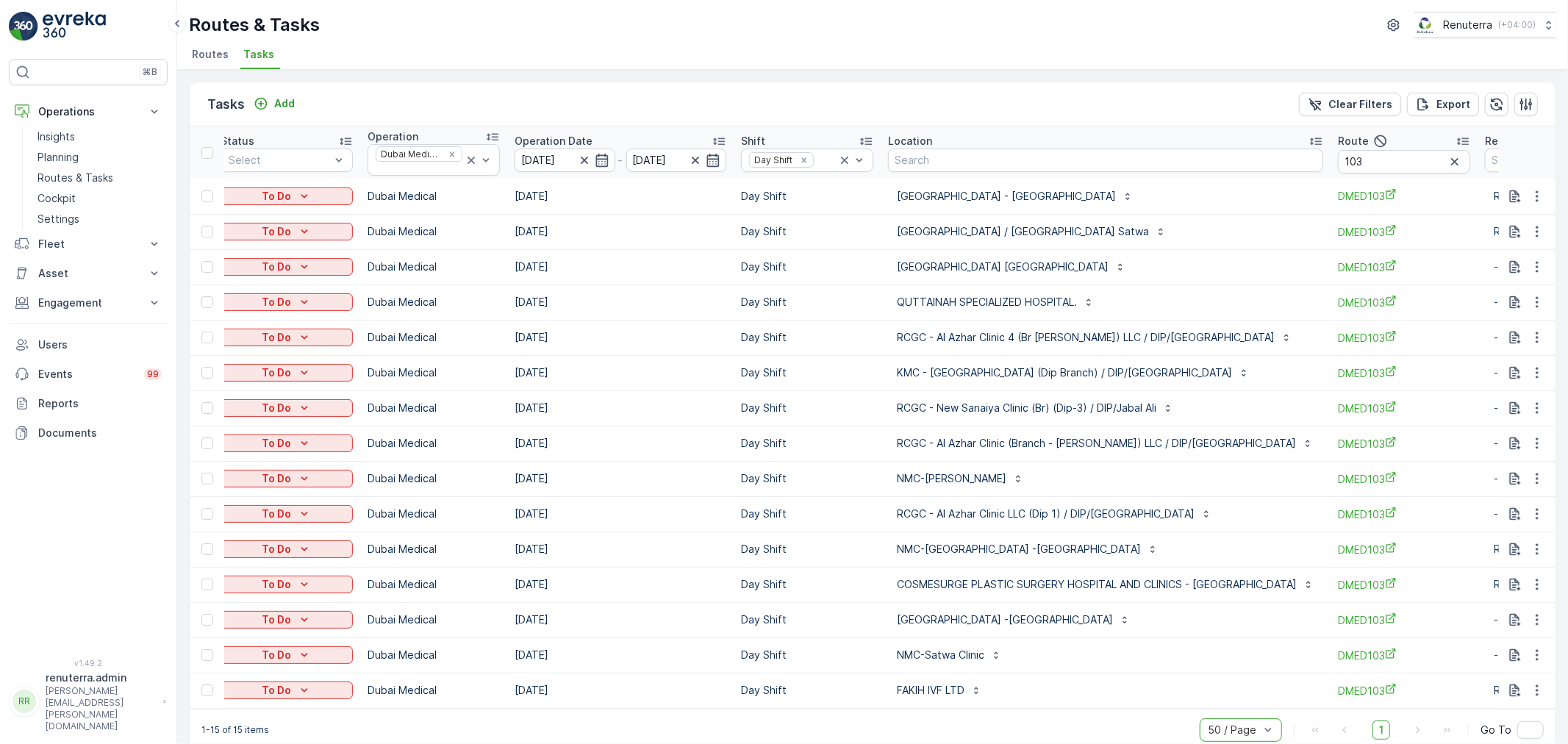
drag, startPoint x: 1011, startPoint y: 715, endPoint x: 1105, endPoint y: 715, distance: 94.0
click at [1105, 715] on div "1-15 of 15 items option 50 / Page, selected. 50 / Page 1 Go To" at bounding box center [873, 730] width 1366 height 42
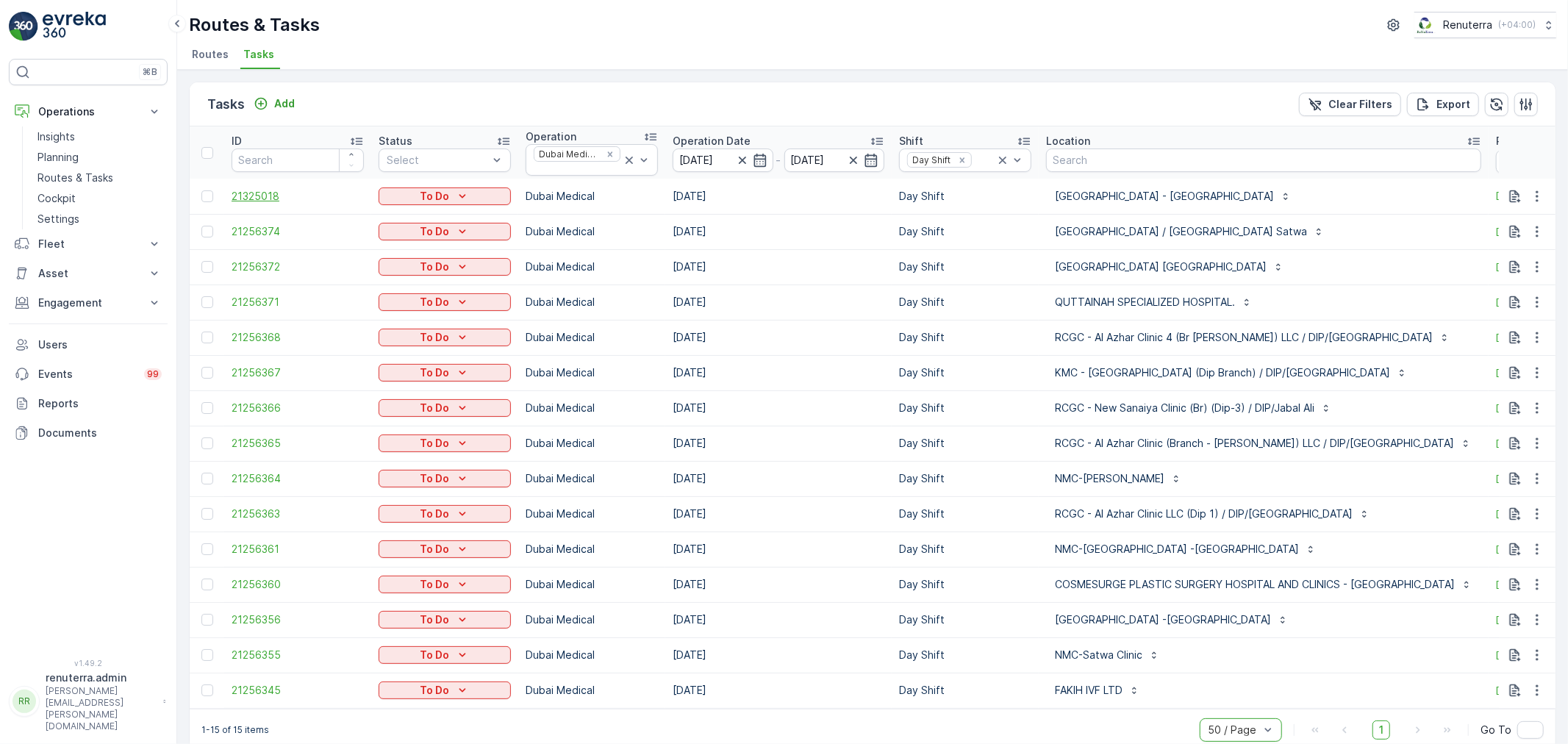
click at [261, 191] on span "21325018" at bounding box center [298, 196] width 132 height 15
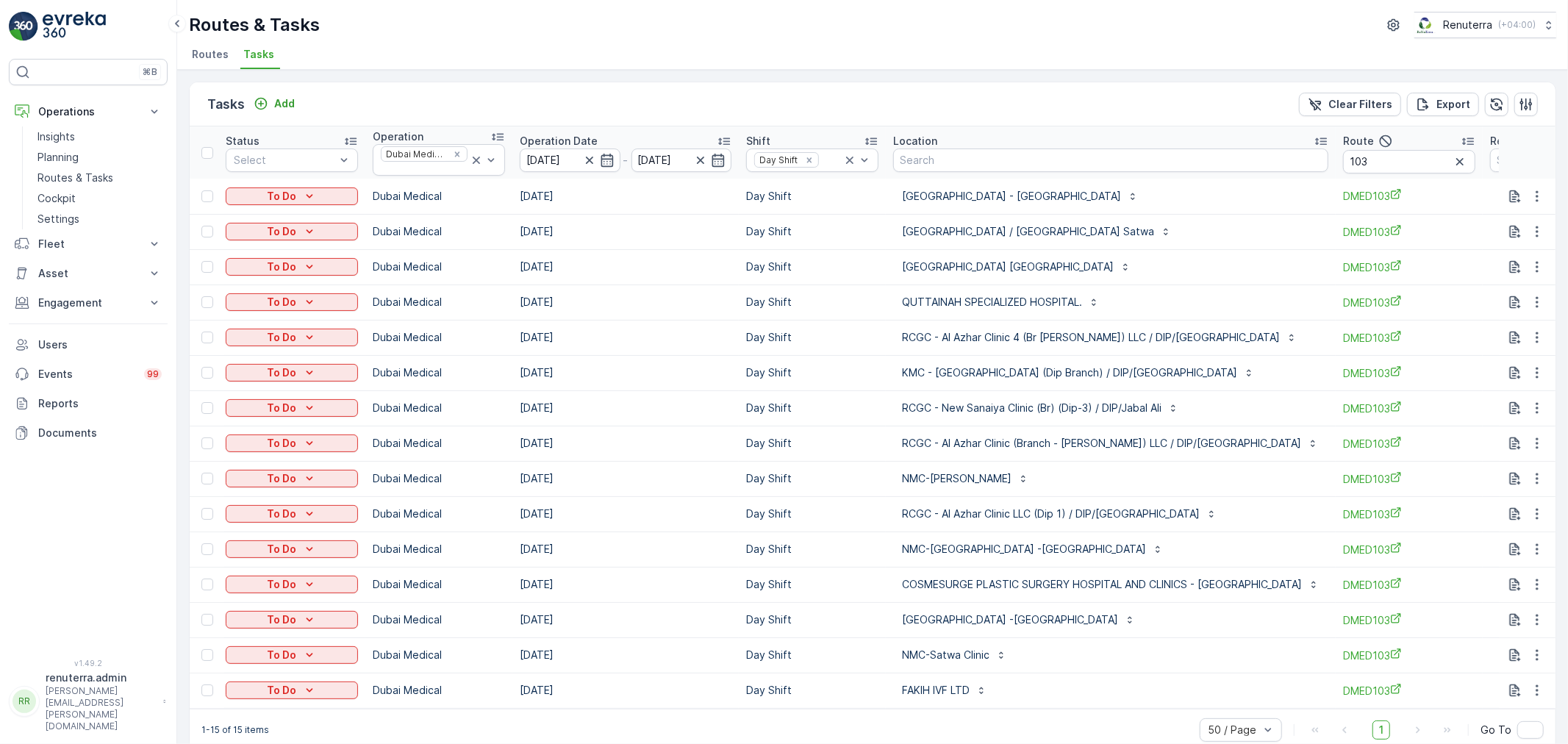
scroll to position [0, 240]
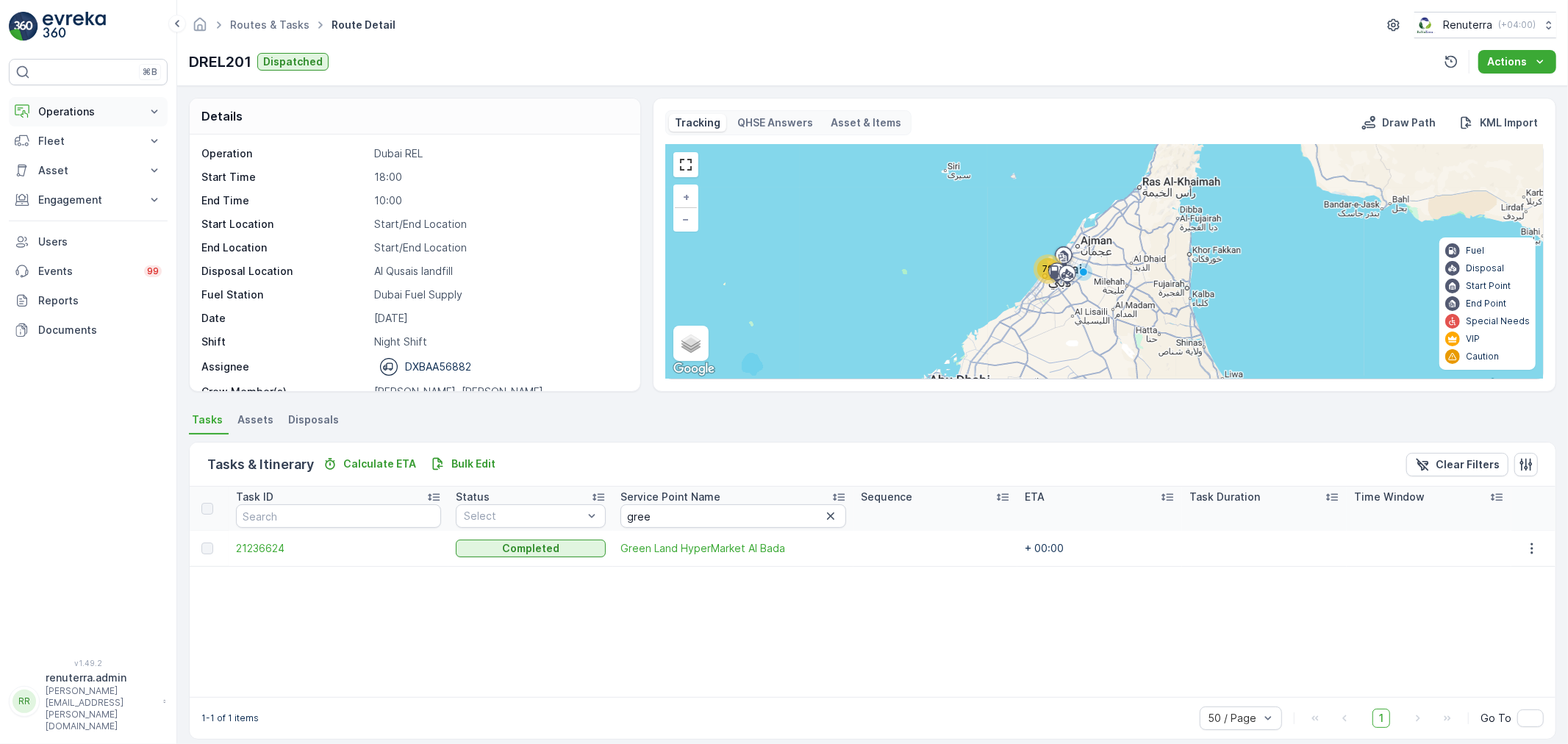
click at [78, 108] on p "Operations" at bounding box center [88, 112] width 100 height 15
click at [84, 159] on link "Planning" at bounding box center [99, 158] width 136 height 21
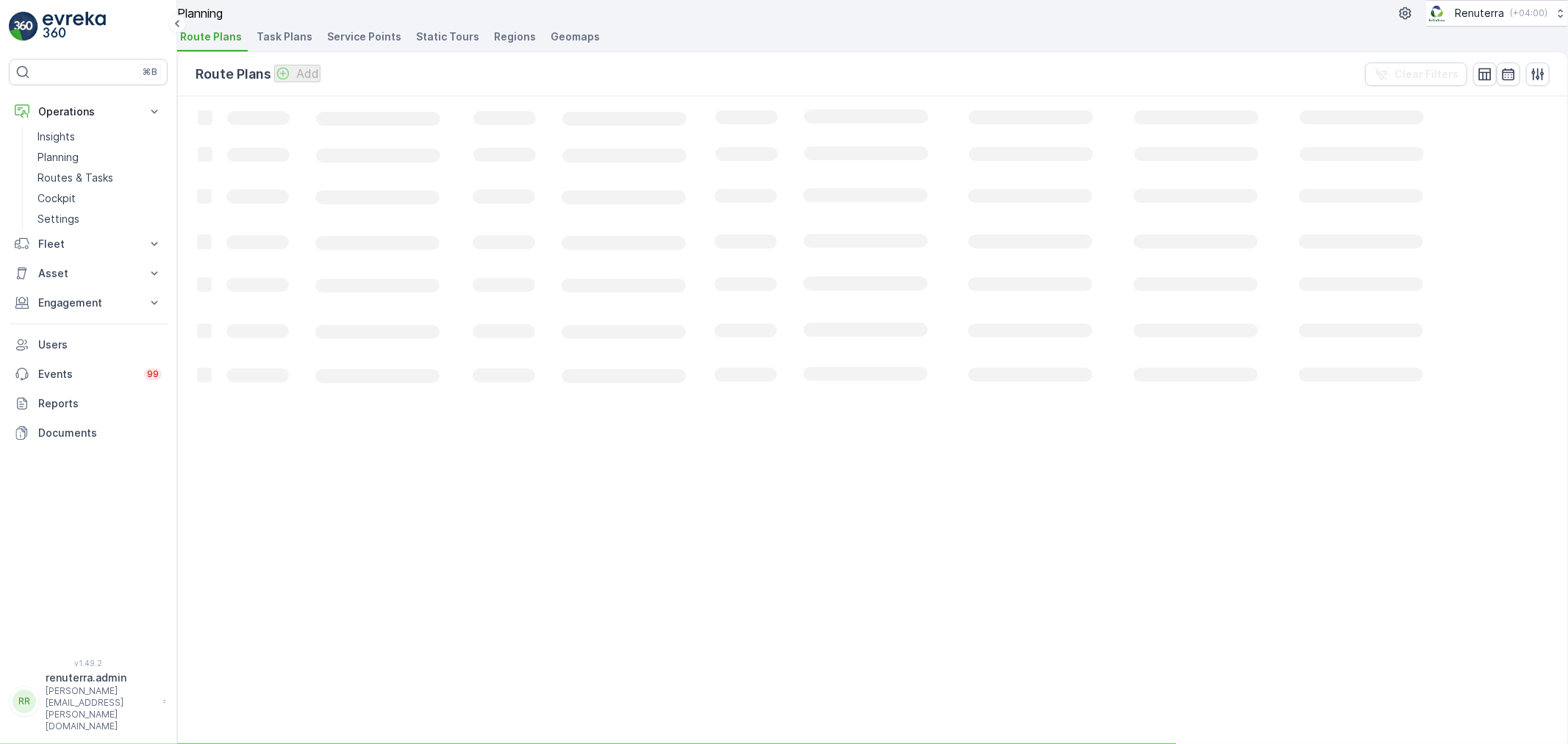
click at [389, 44] on span "Service Points" at bounding box center [364, 37] width 74 height 15
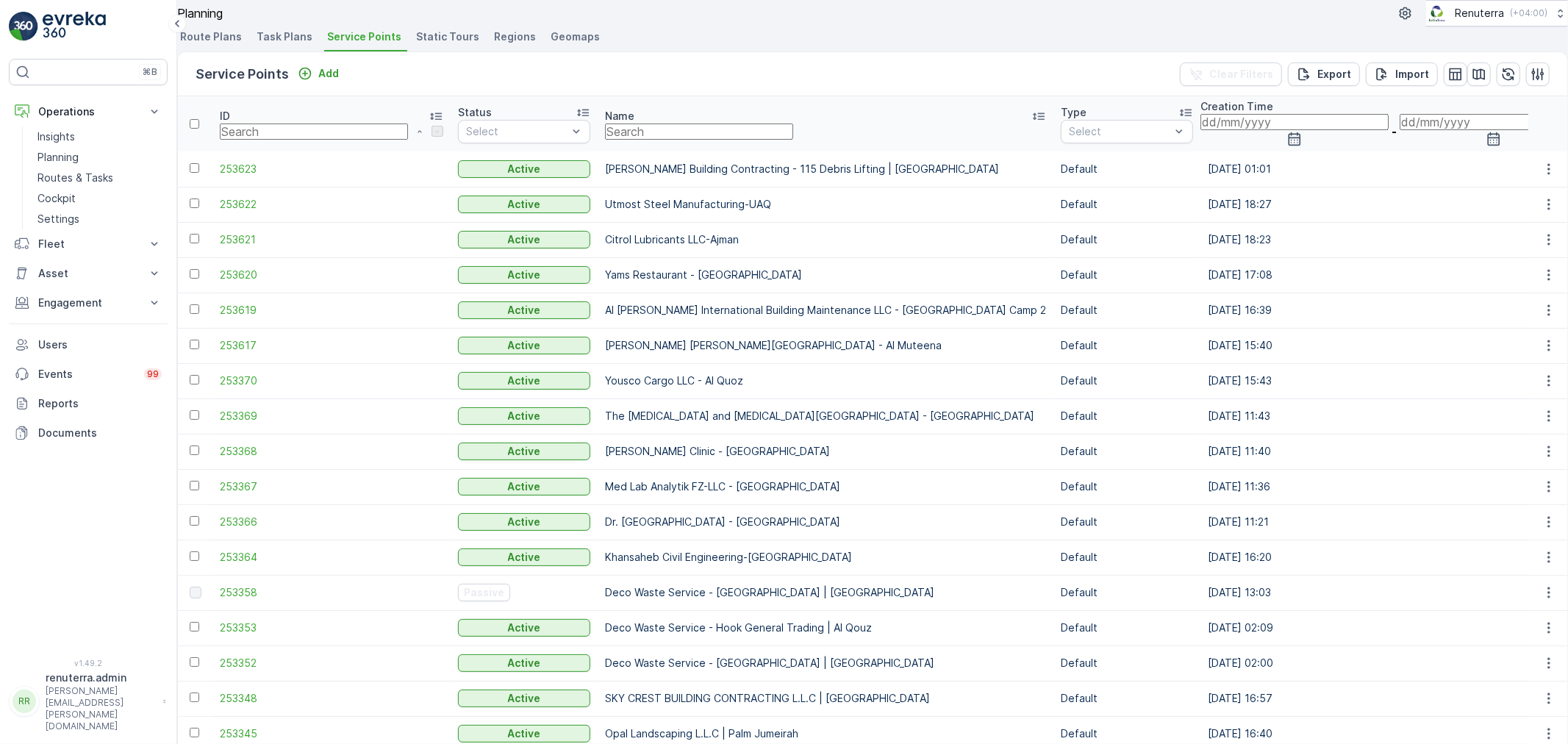
click at [605, 139] on input "text" at bounding box center [700, 132] width 188 height 17
type input "saudi"
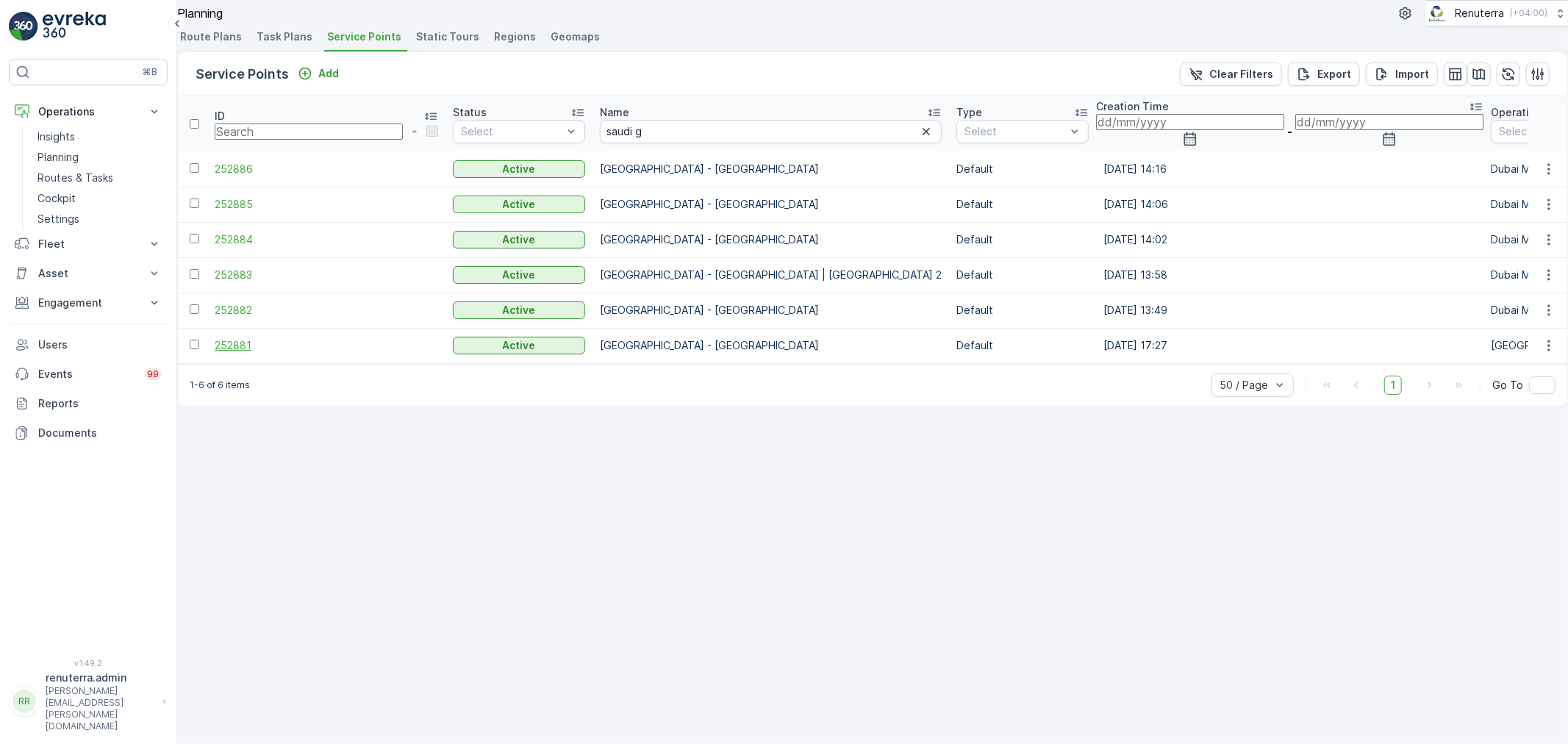
drag, startPoint x: 253, startPoint y: 379, endPoint x: 251, endPoint y: 370, distance: 9.2
click at [252, 363] on td "252881" at bounding box center [326, 345] width 238 height 36
click at [251, 353] on span "252881" at bounding box center [326, 345] width 224 height 15
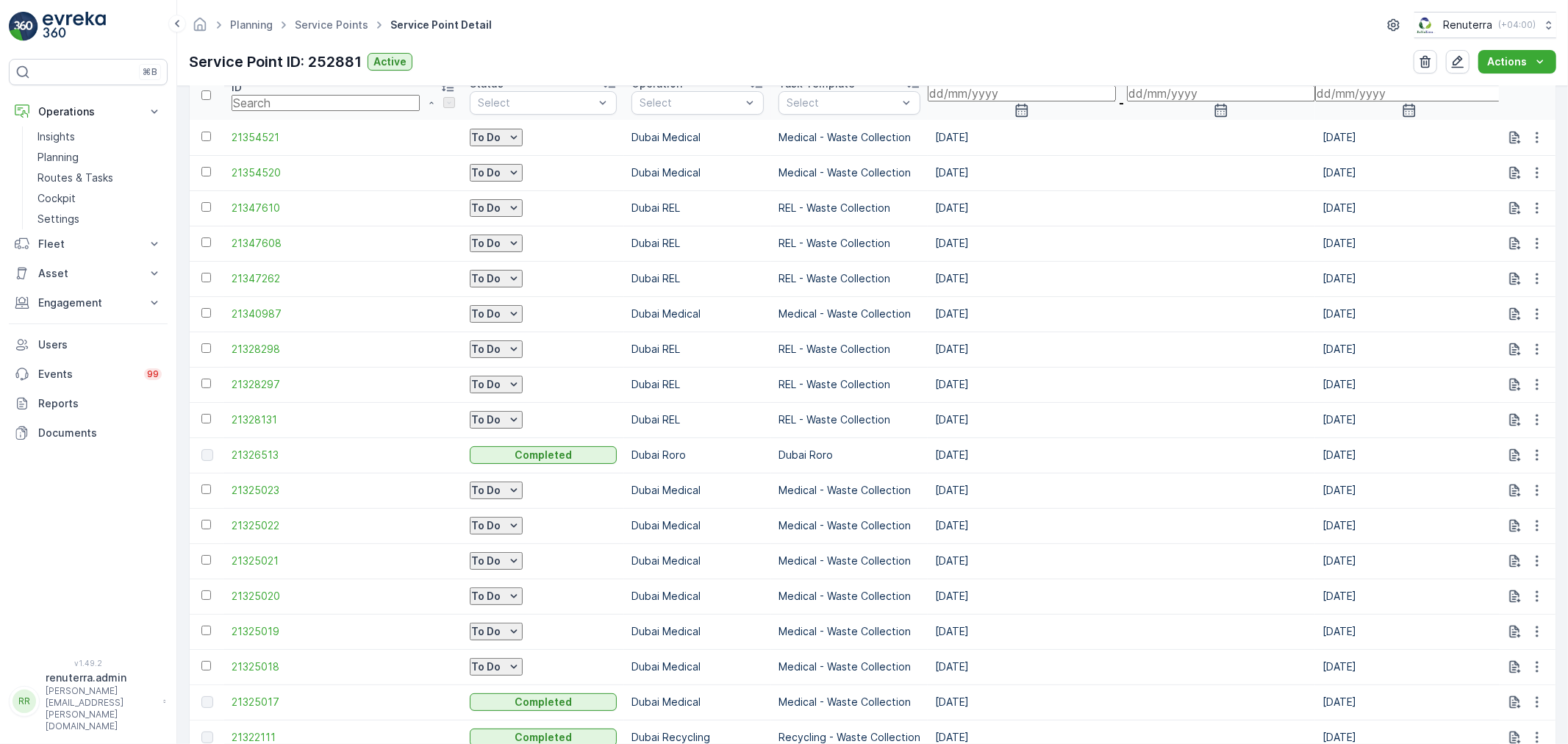
scroll to position [572, 0]
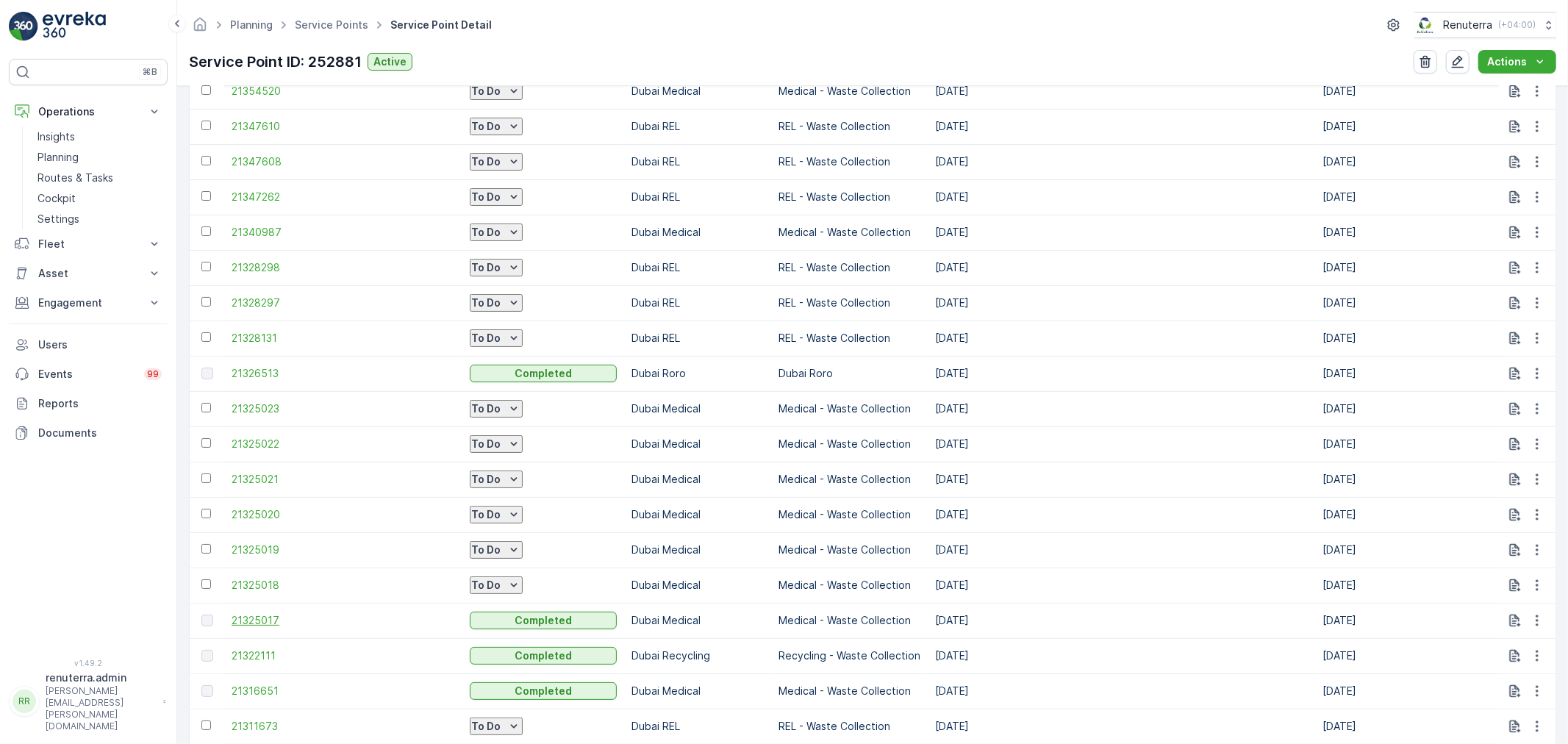
click at [270, 619] on span "21325017" at bounding box center [343, 620] width 224 height 15
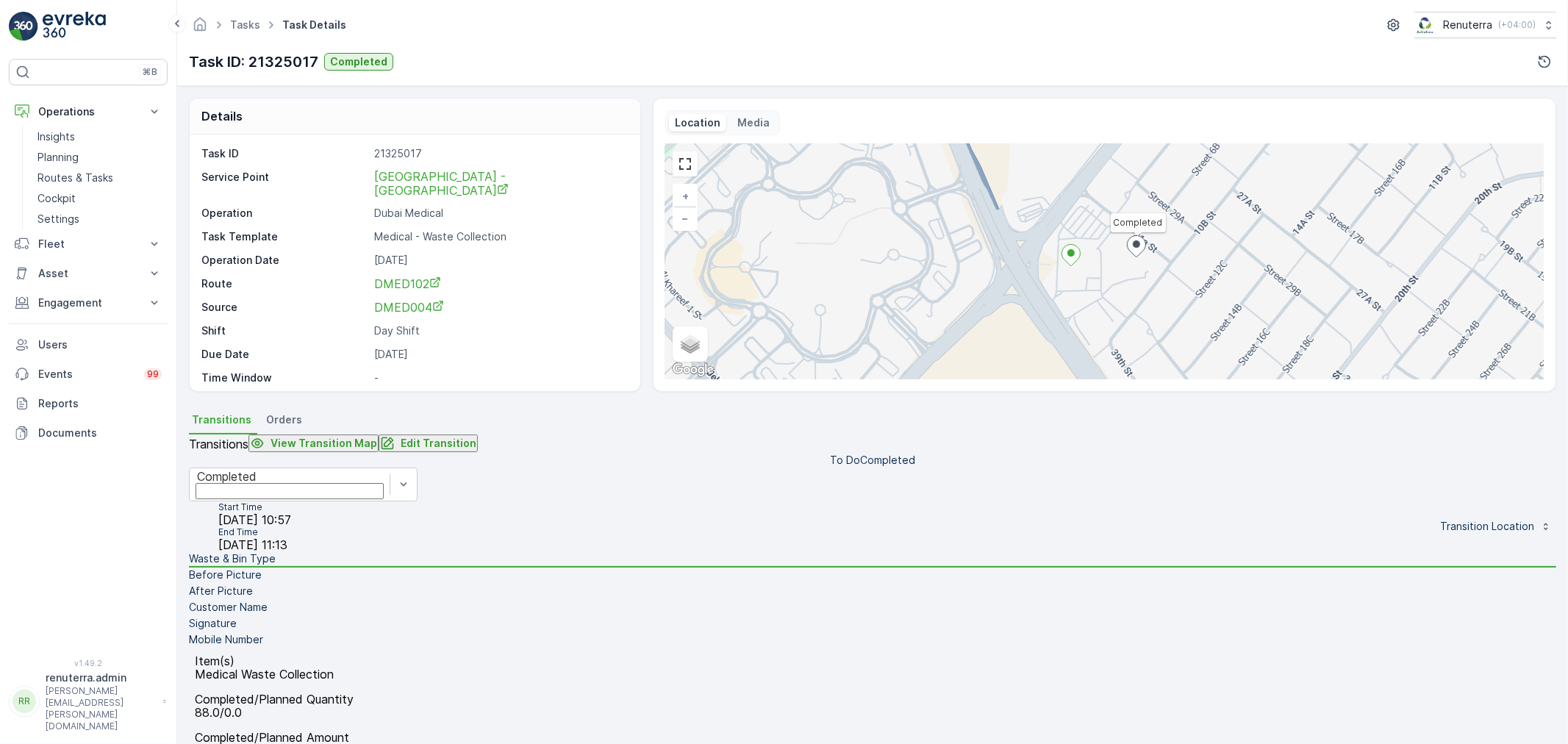
scroll to position [20, 0]
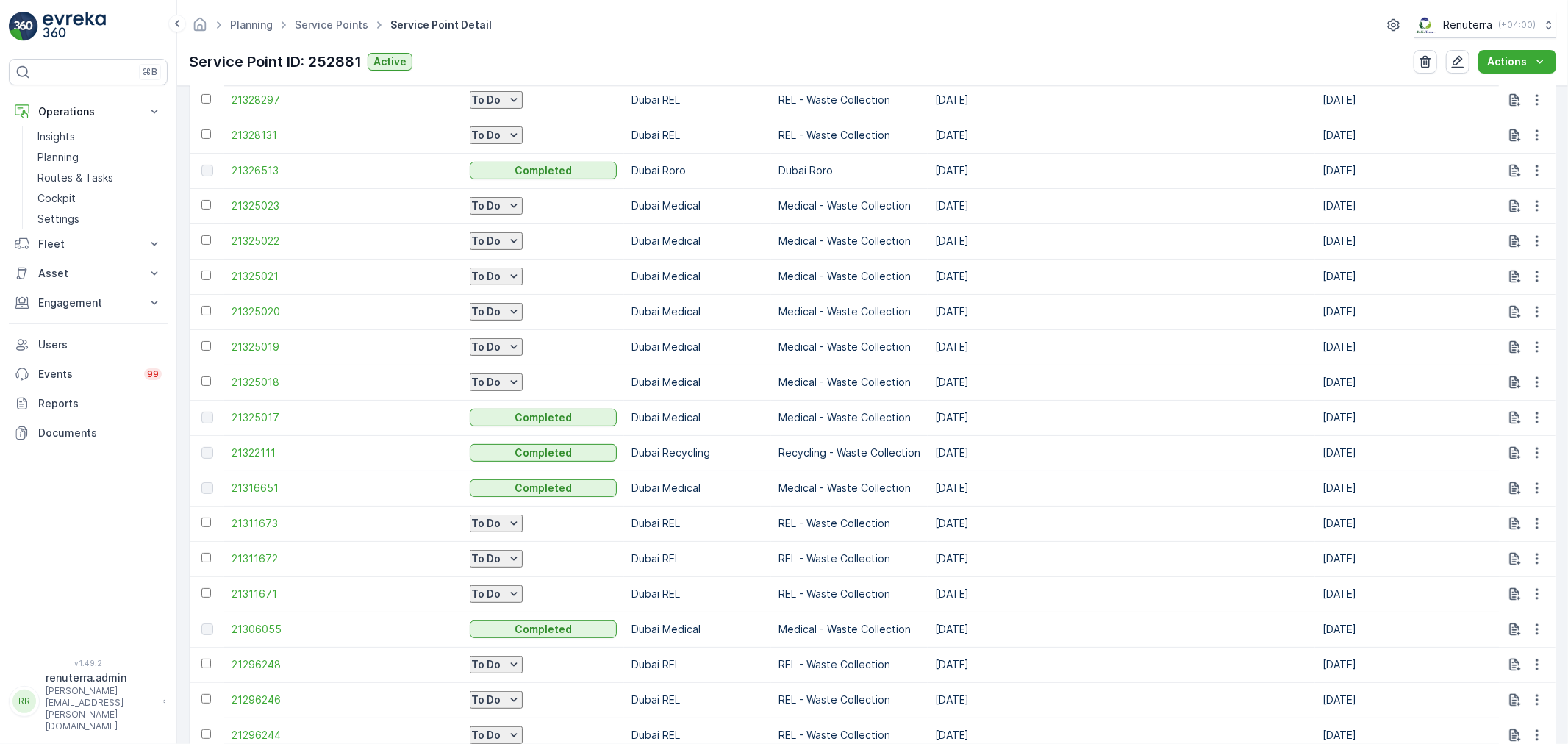
scroll to position [735, 0]
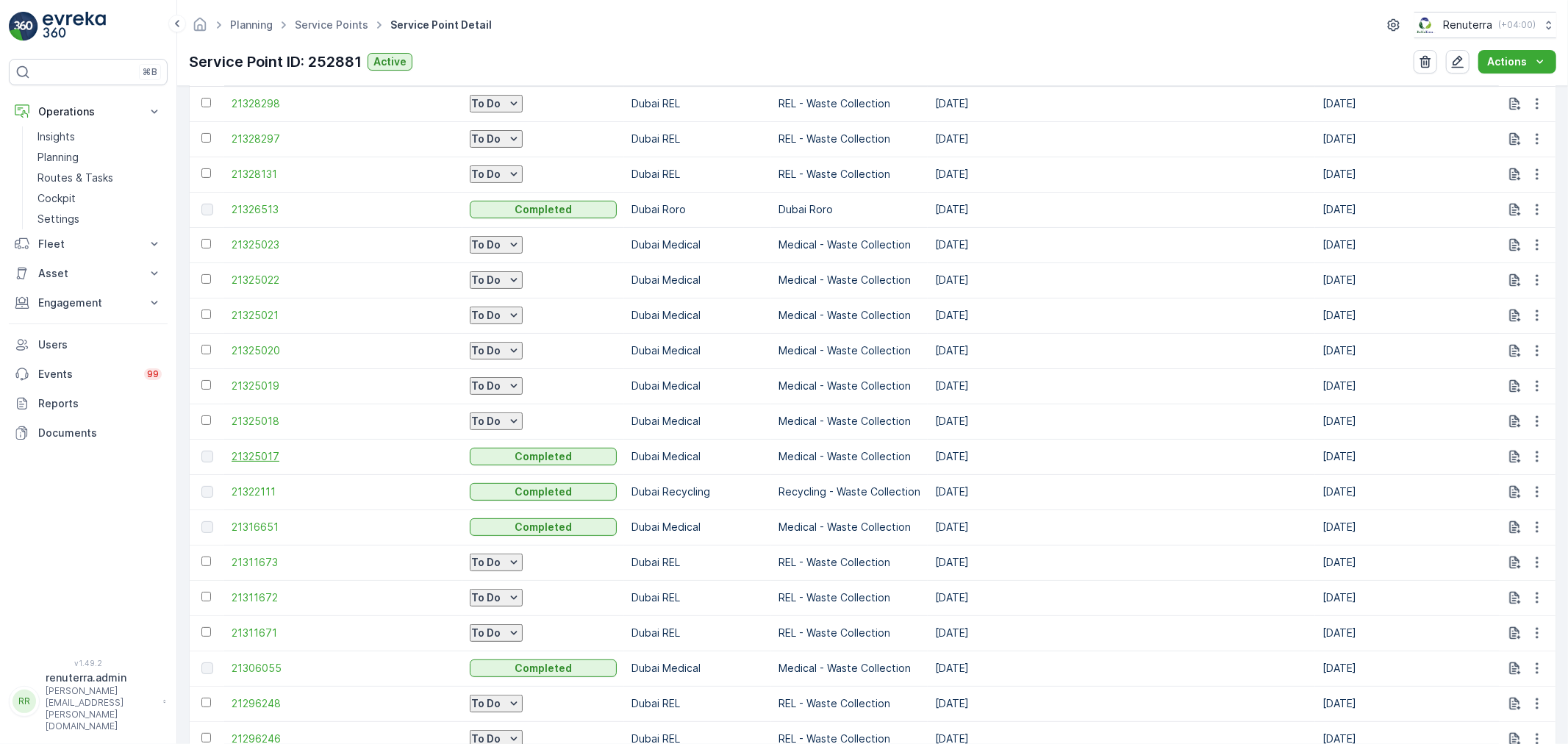
click at [266, 450] on span "21325017" at bounding box center [343, 457] width 224 height 15
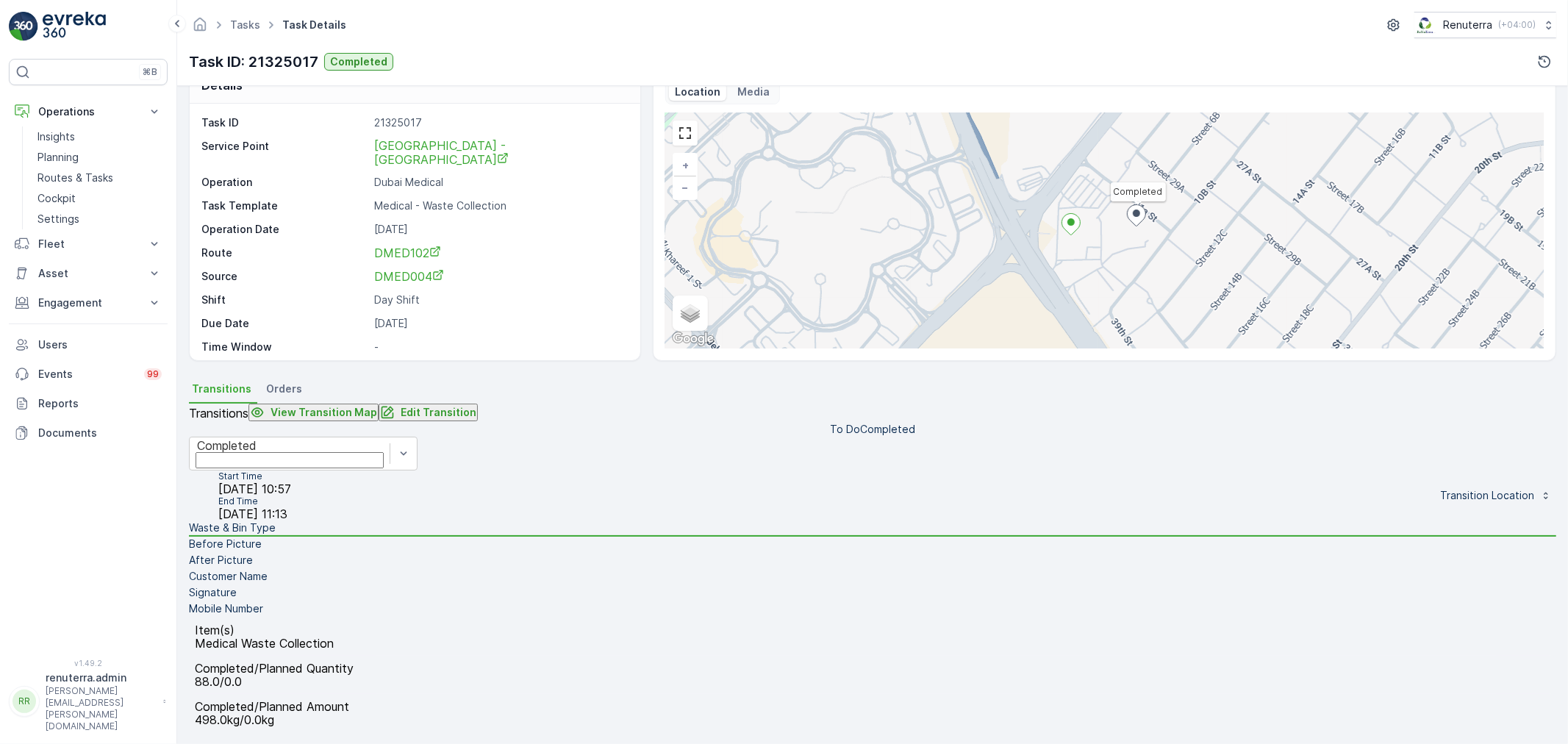
scroll to position [181, 0]
click at [332, 521] on li "Waste & Bin Type" at bounding box center [873, 529] width 1368 height 17
click at [332, 537] on li "Before Picture" at bounding box center [873, 544] width 1368 height 17
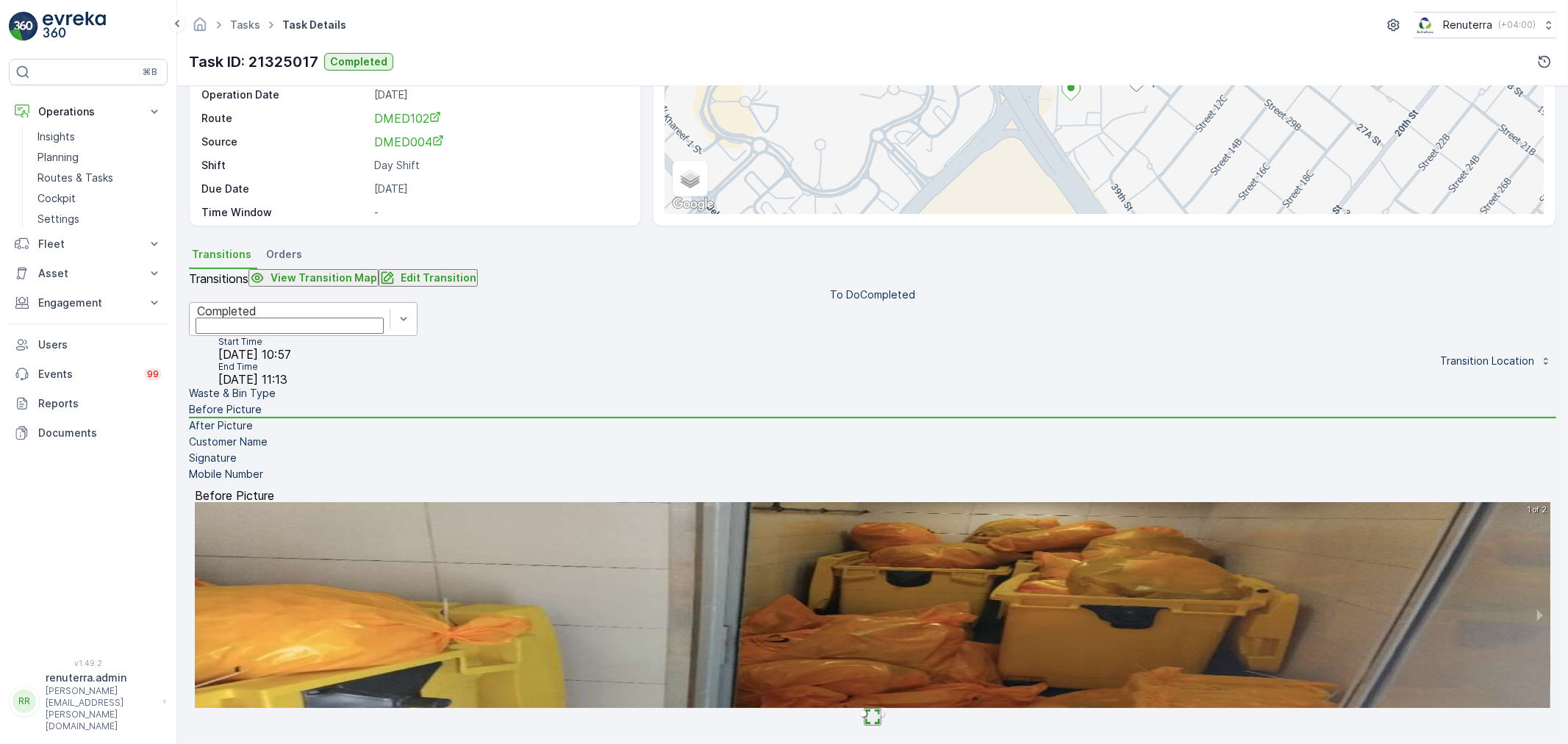
click at [341, 402] on li "Waste & Bin Type" at bounding box center [873, 394] width 1368 height 17
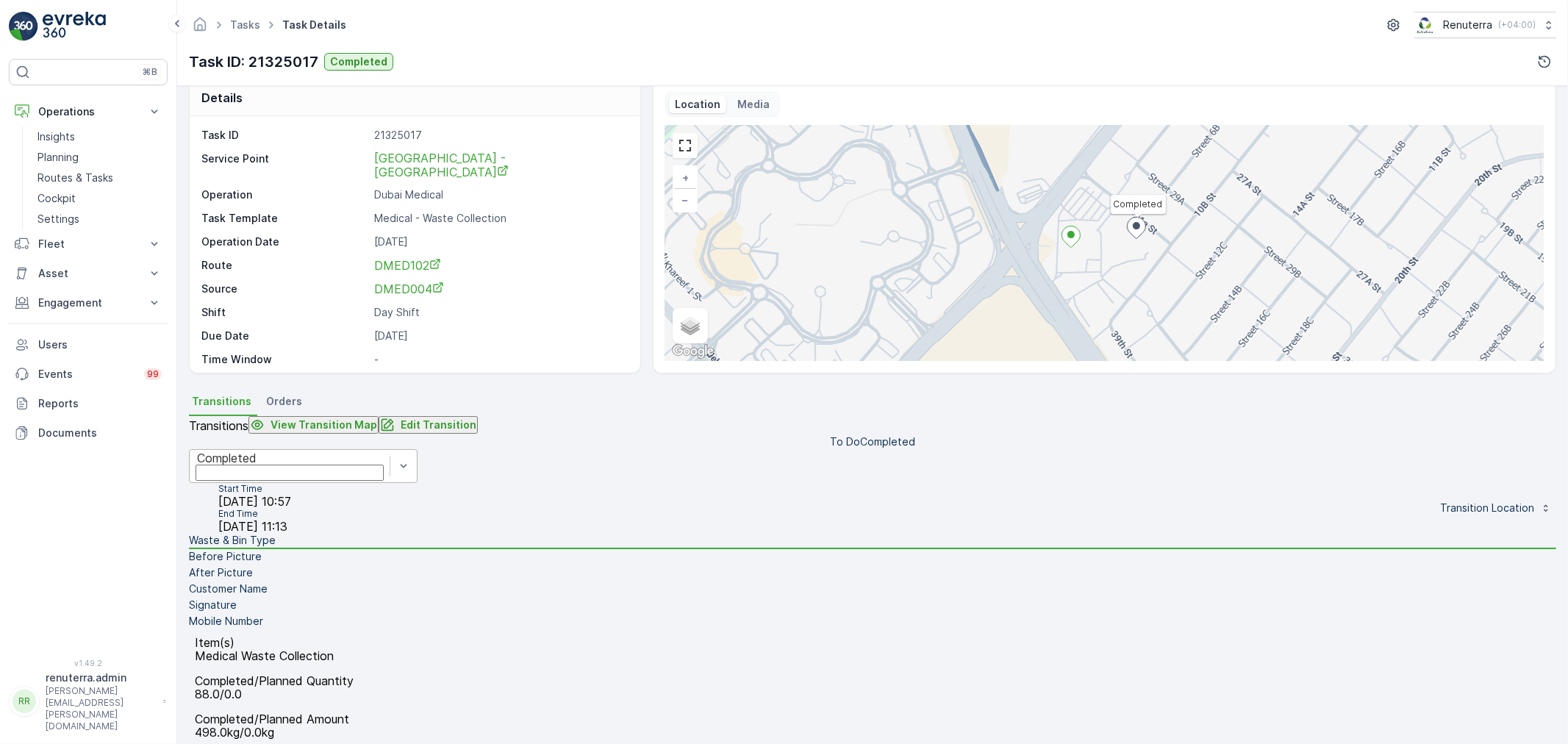
scroll to position [0, 0]
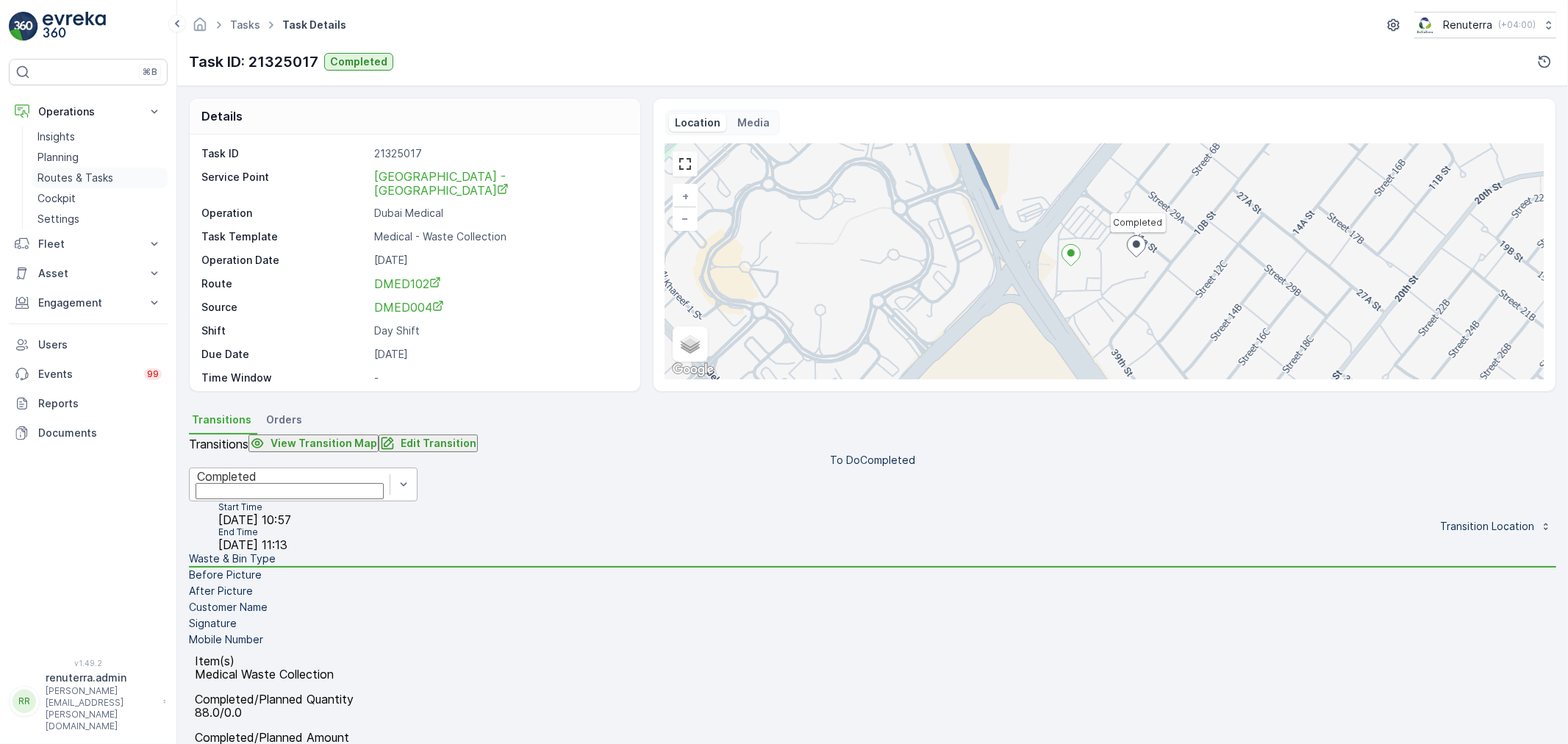
click at [112, 175] on link "Routes & Tasks" at bounding box center [99, 178] width 136 height 21
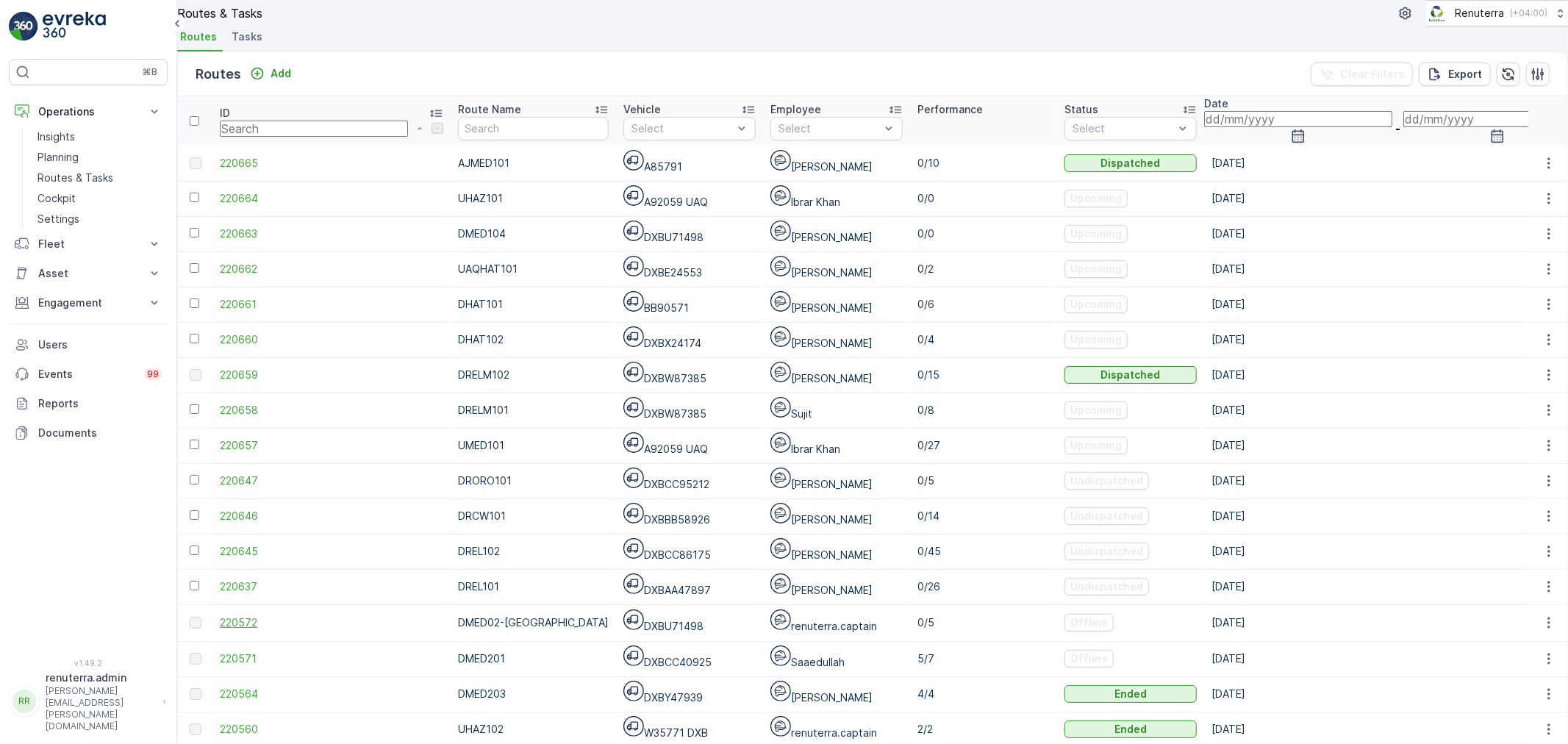
click at [251, 630] on span "220572" at bounding box center [331, 622] width 224 height 15
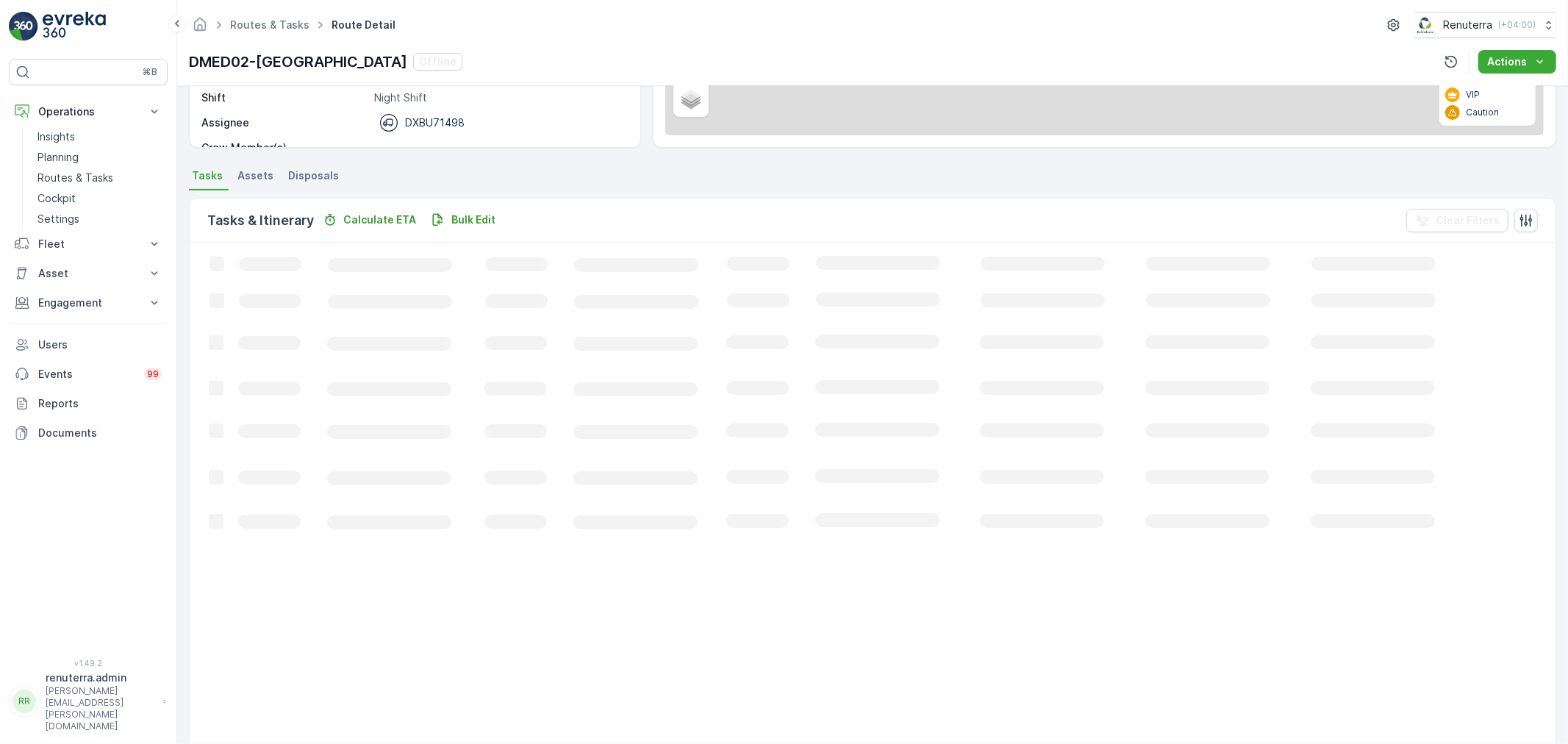
scroll to position [25, 0]
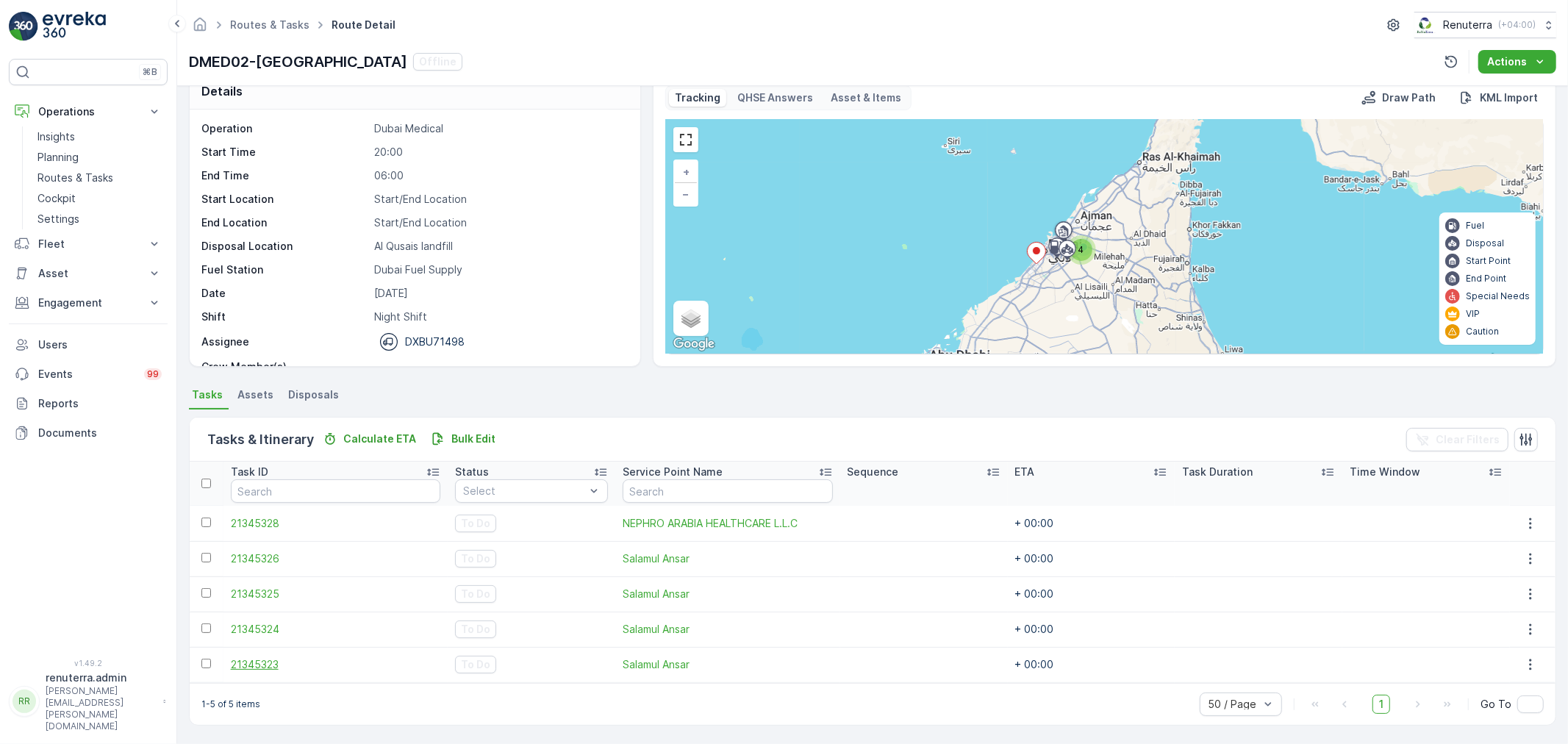
click at [250, 662] on span "21345323" at bounding box center [335, 665] width 210 height 15
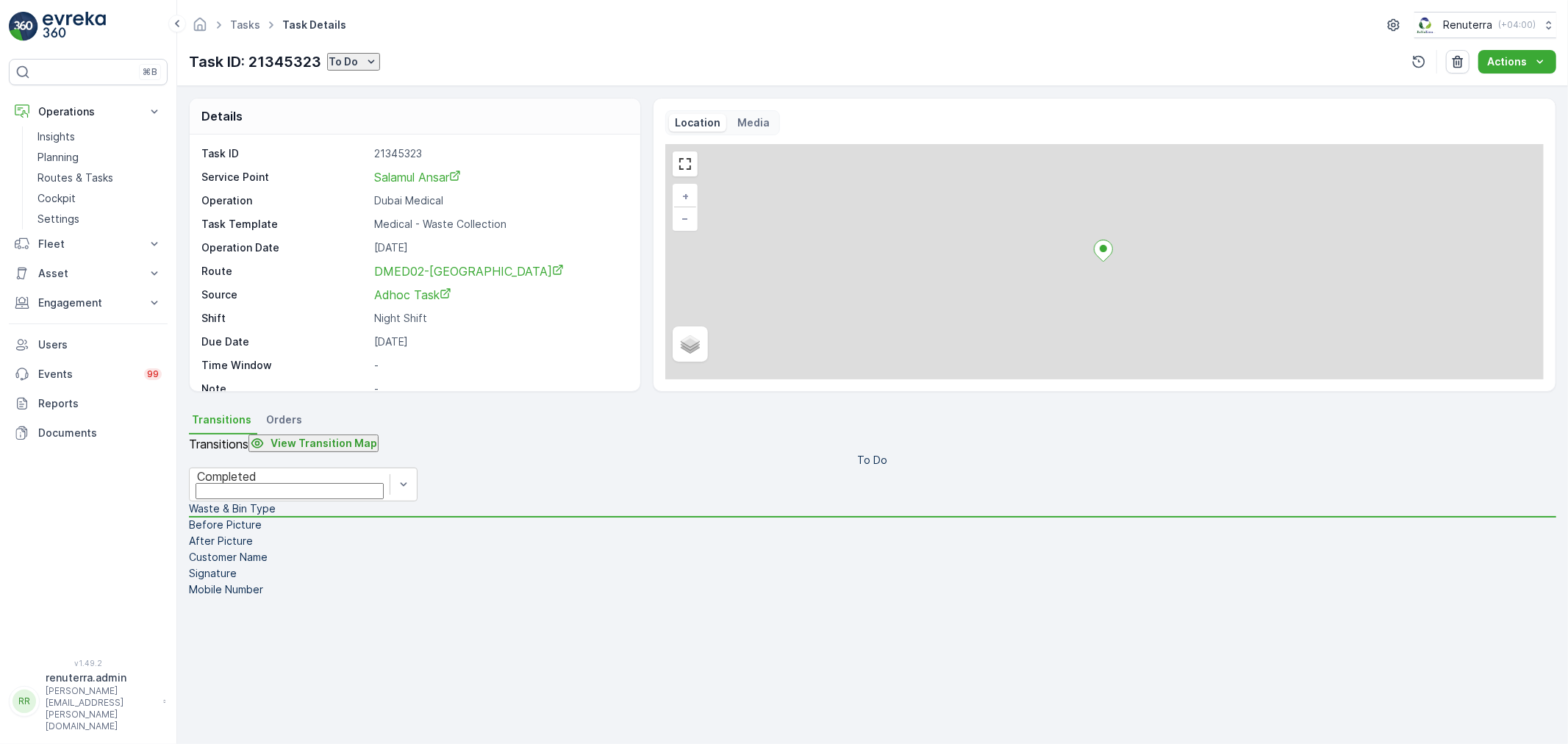
click at [355, 67] on p "To Do" at bounding box center [343, 61] width 30 height 15
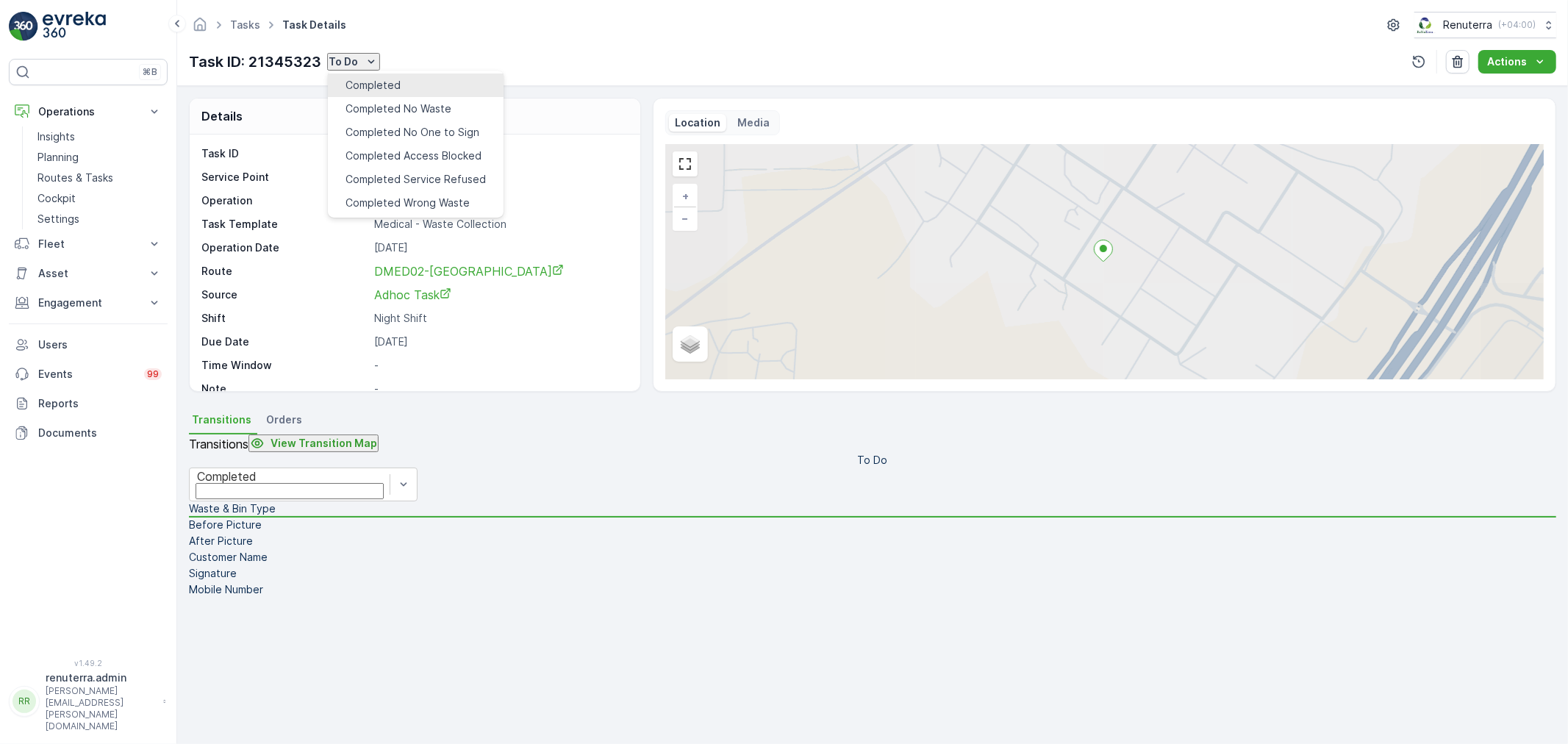
drag, startPoint x: 355, startPoint y: 67, endPoint x: 365, endPoint y: 85, distance: 20.6
click at [365, 85] on span "Completed" at bounding box center [373, 85] width 55 height 15
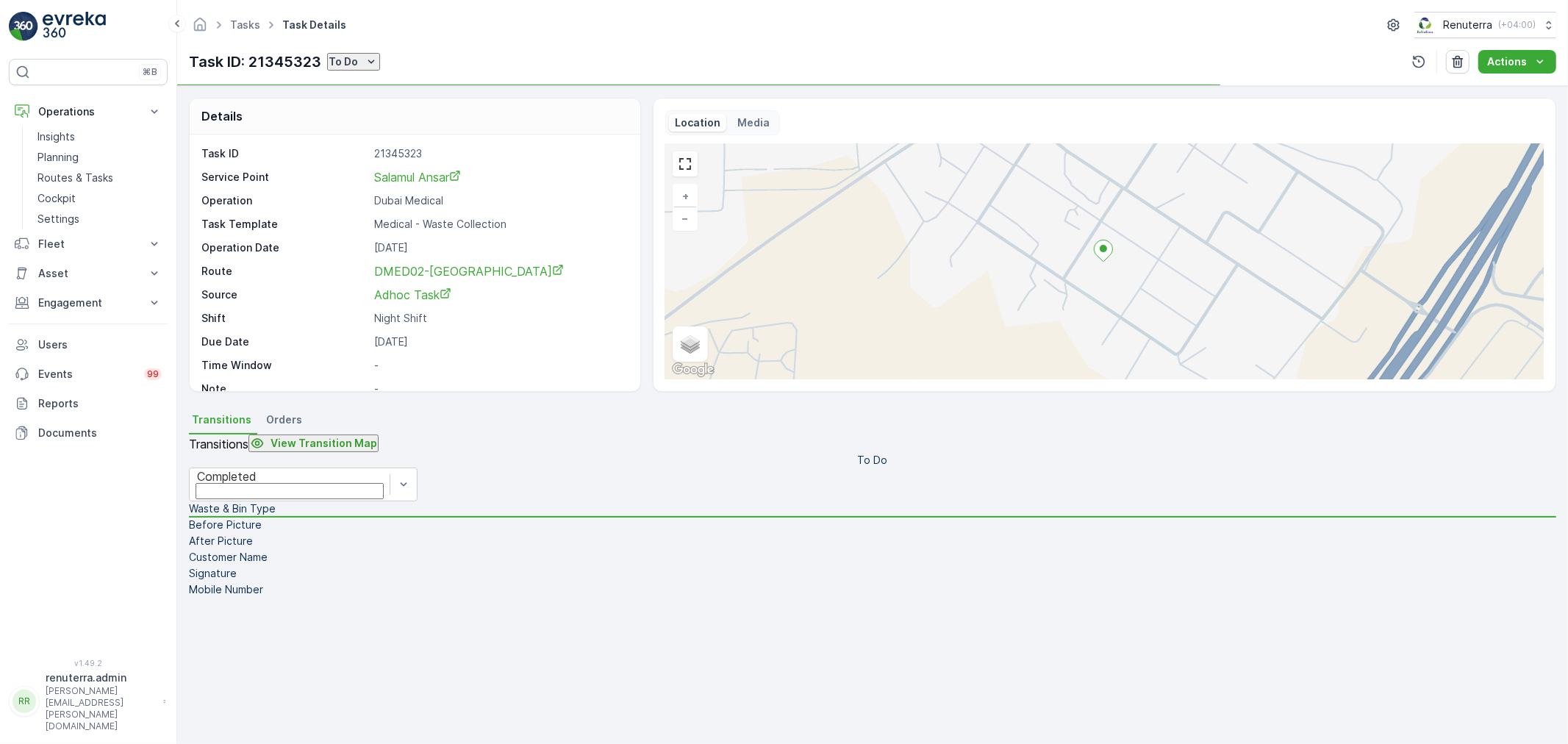
drag, startPoint x: 1356, startPoint y: 320, endPoint x: 1356, endPoint y: 306, distance: 14.0
type Quantity "38"
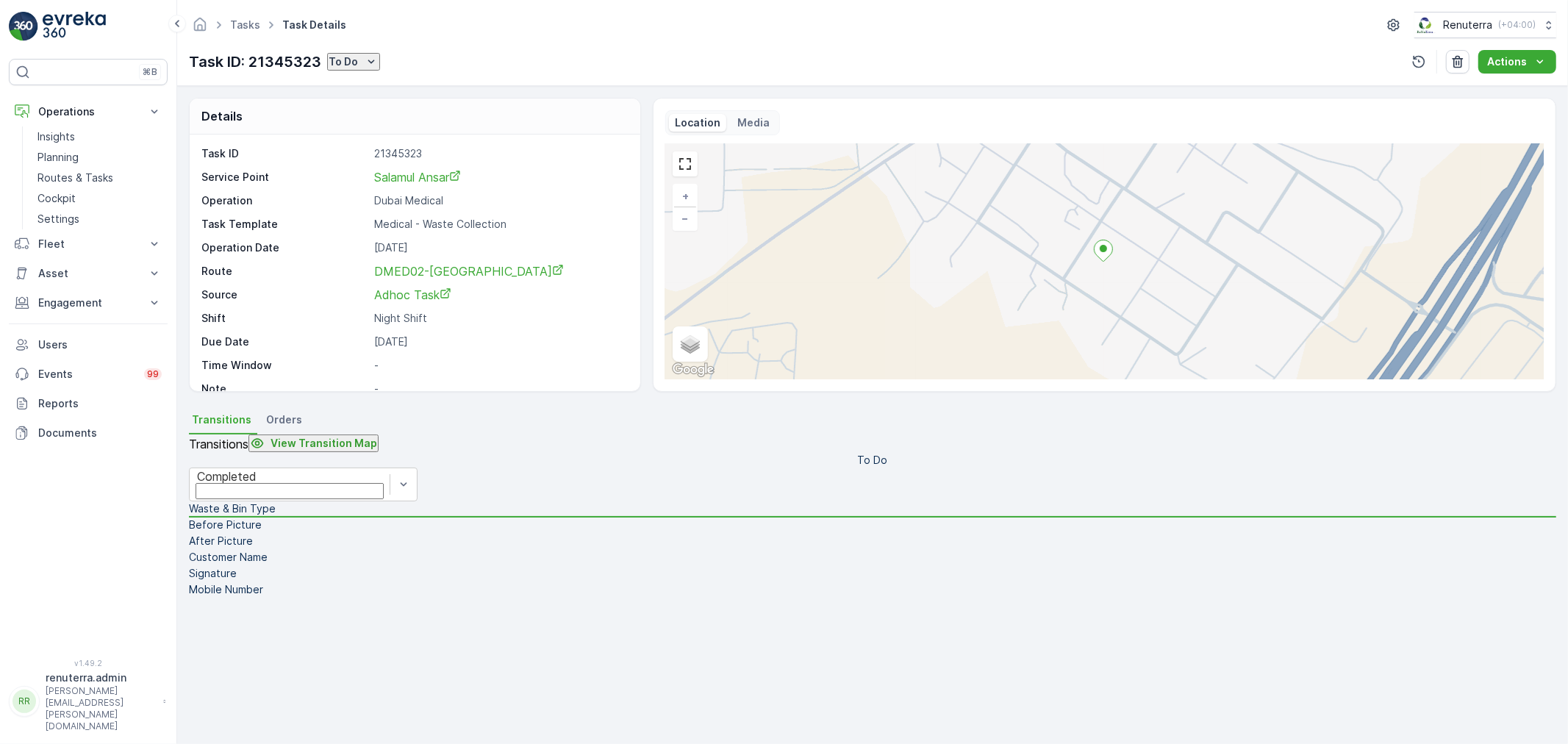
drag, startPoint x: 1464, startPoint y: 220, endPoint x: 1442, endPoint y: 166, distance: 58.3
type input "380"
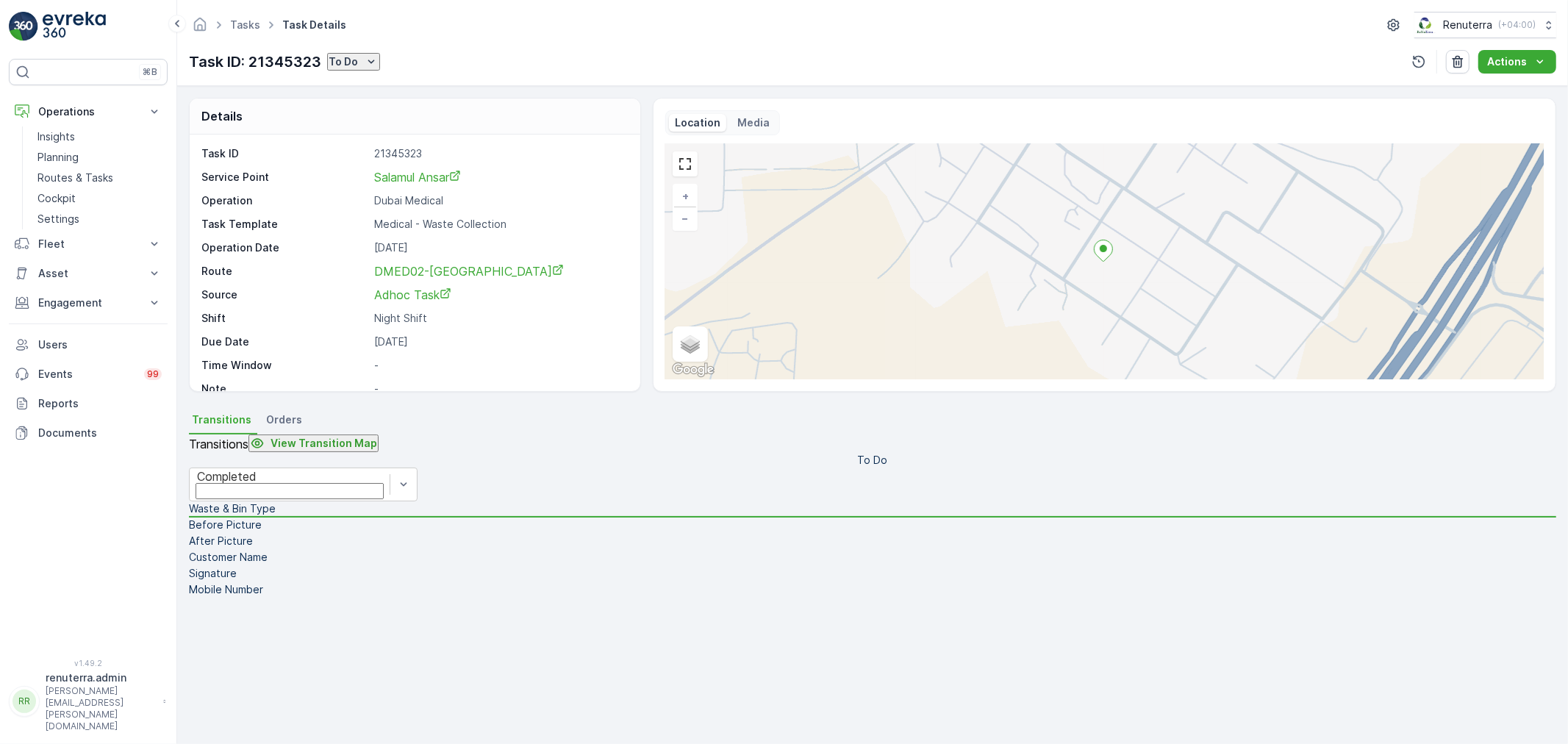
type Name "yasar"
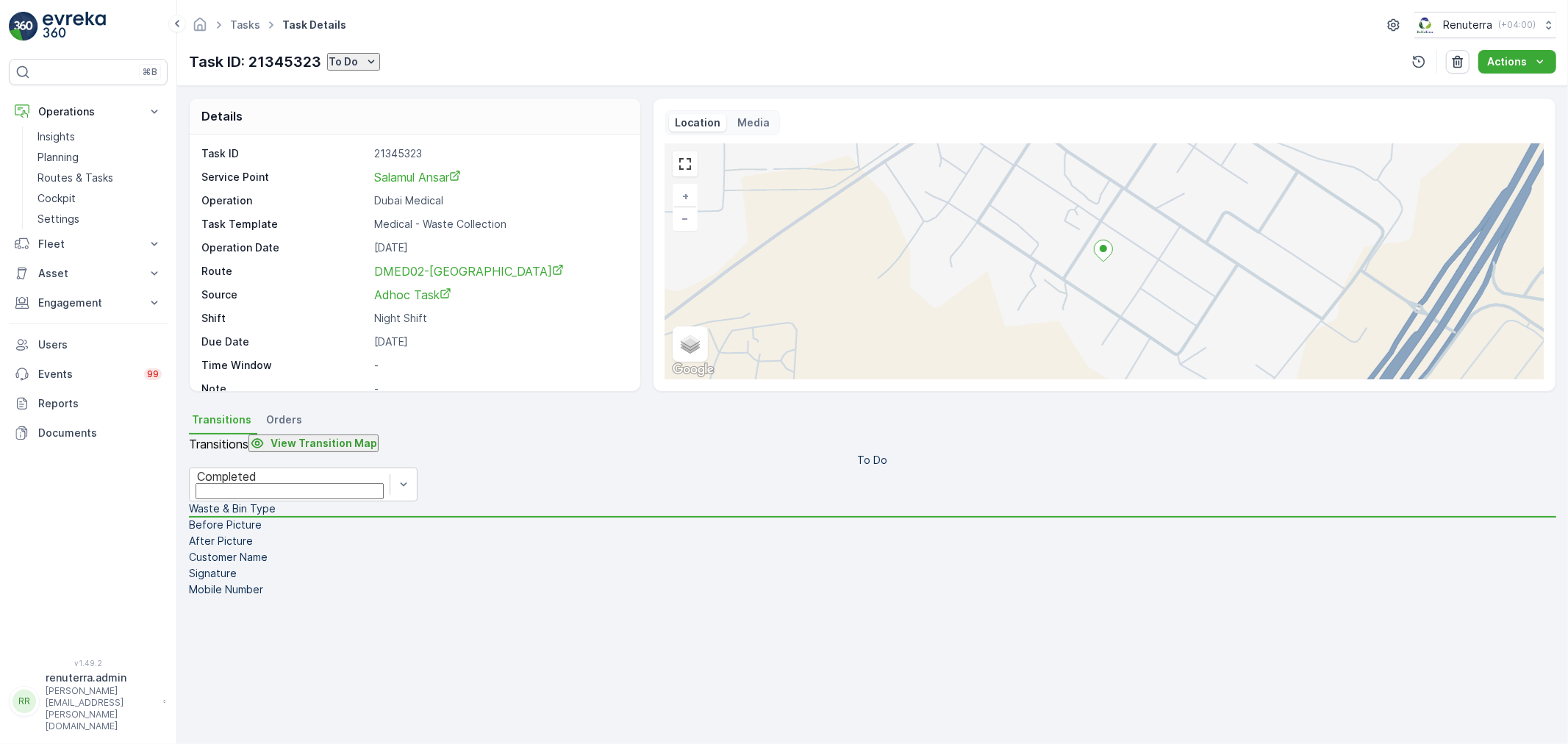
scroll to position [316, 0]
type input "0554746096"
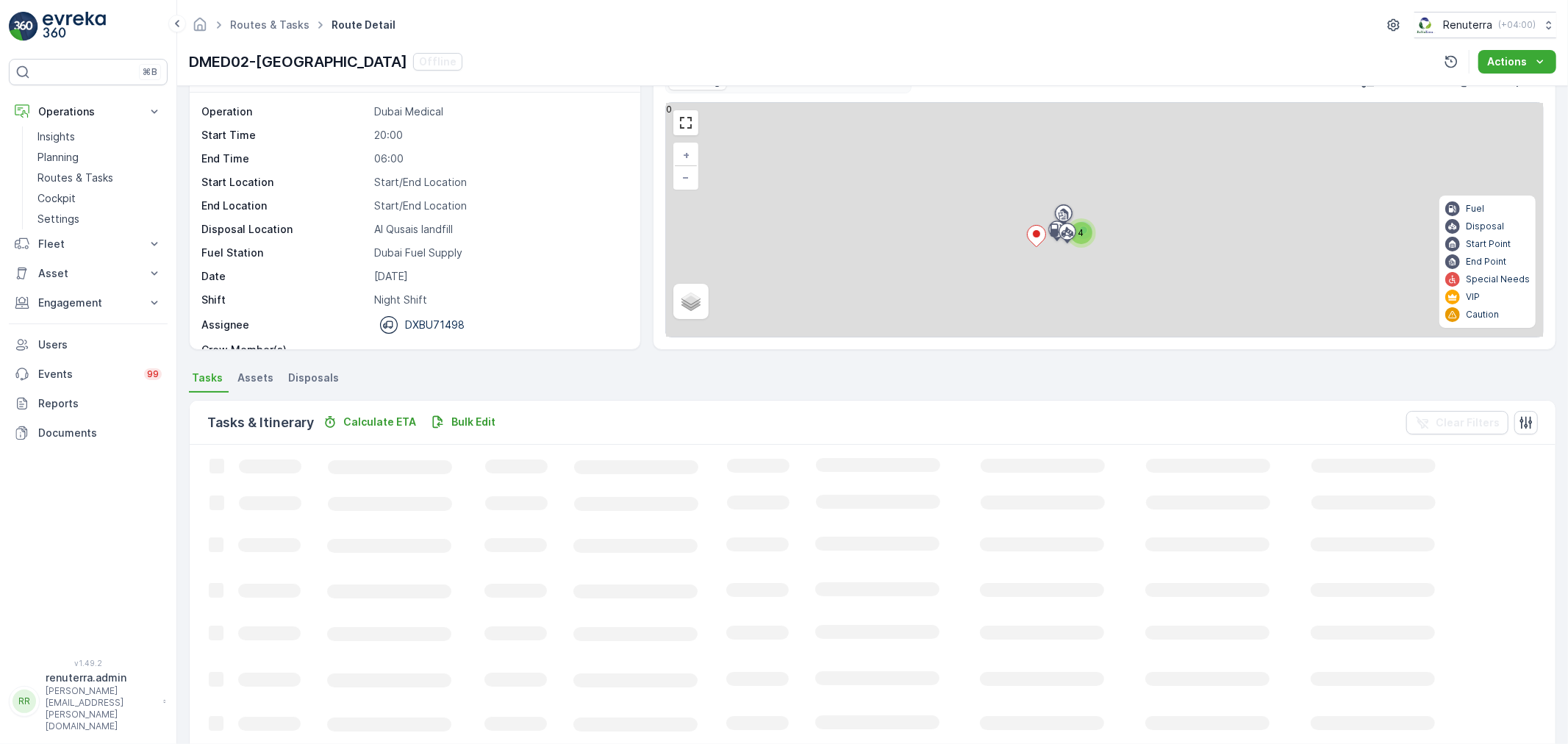
scroll to position [23, 0]
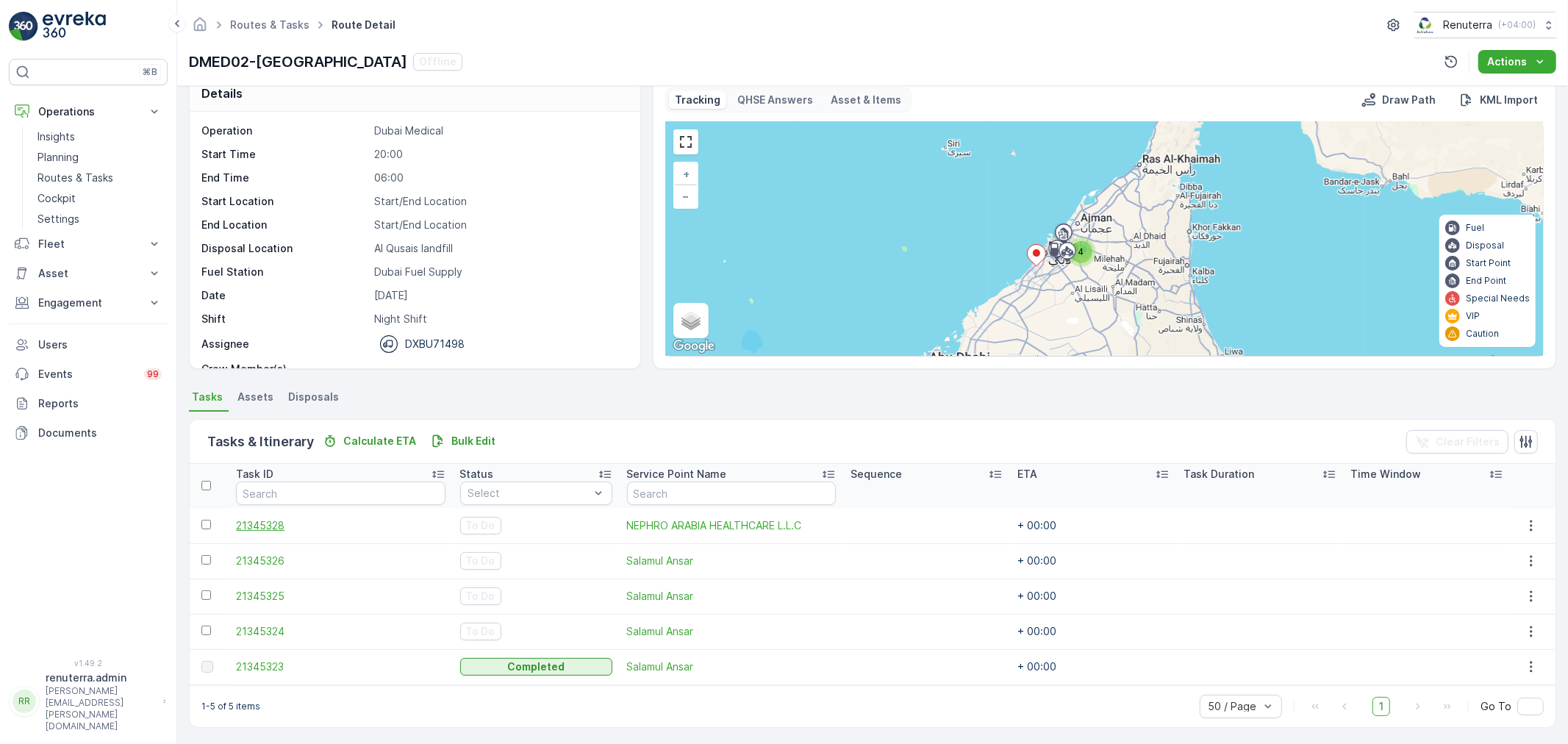
click at [285, 518] on span "21345328" at bounding box center [341, 525] width 209 height 15
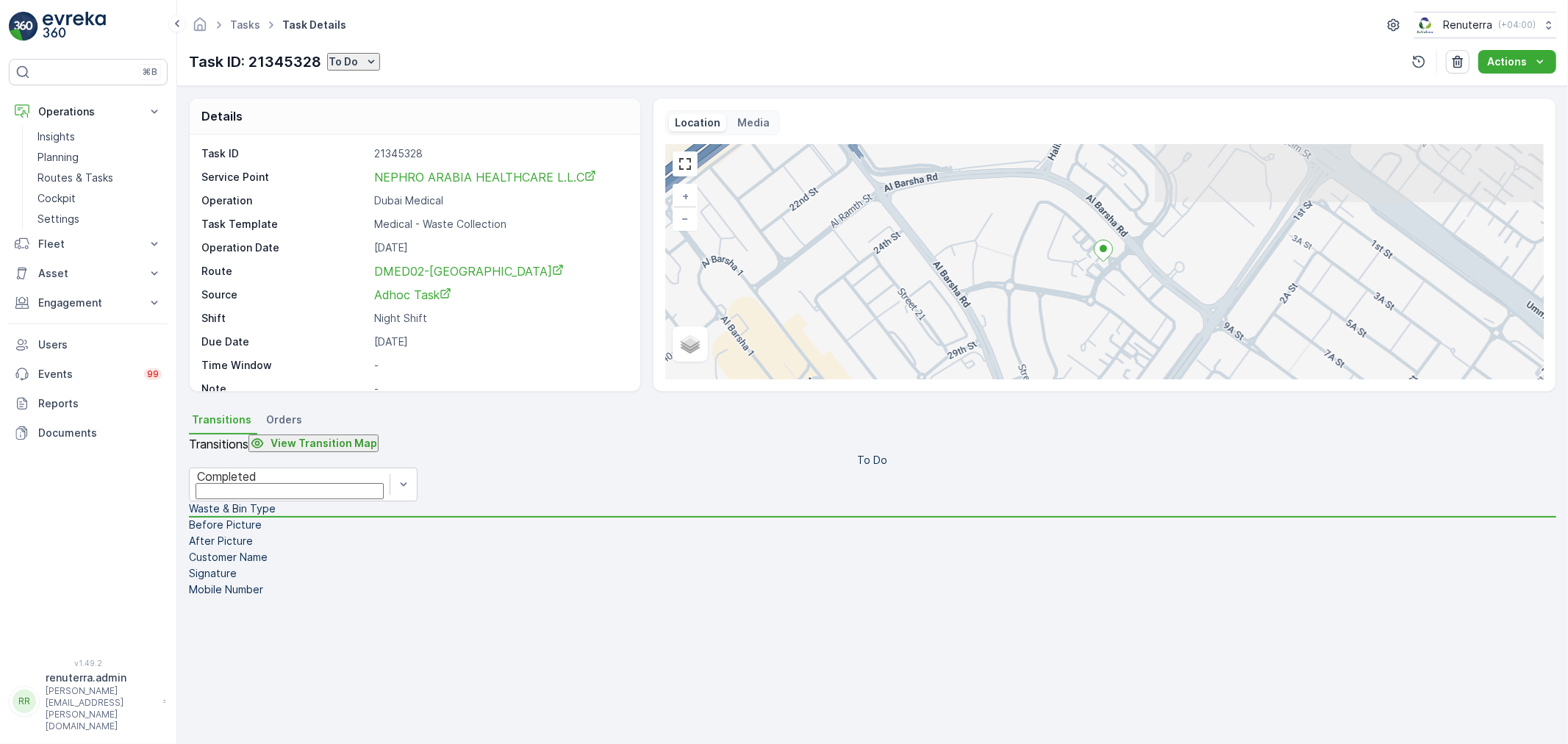
click at [377, 61] on icon "To Do" at bounding box center [371, 61] width 15 height 15
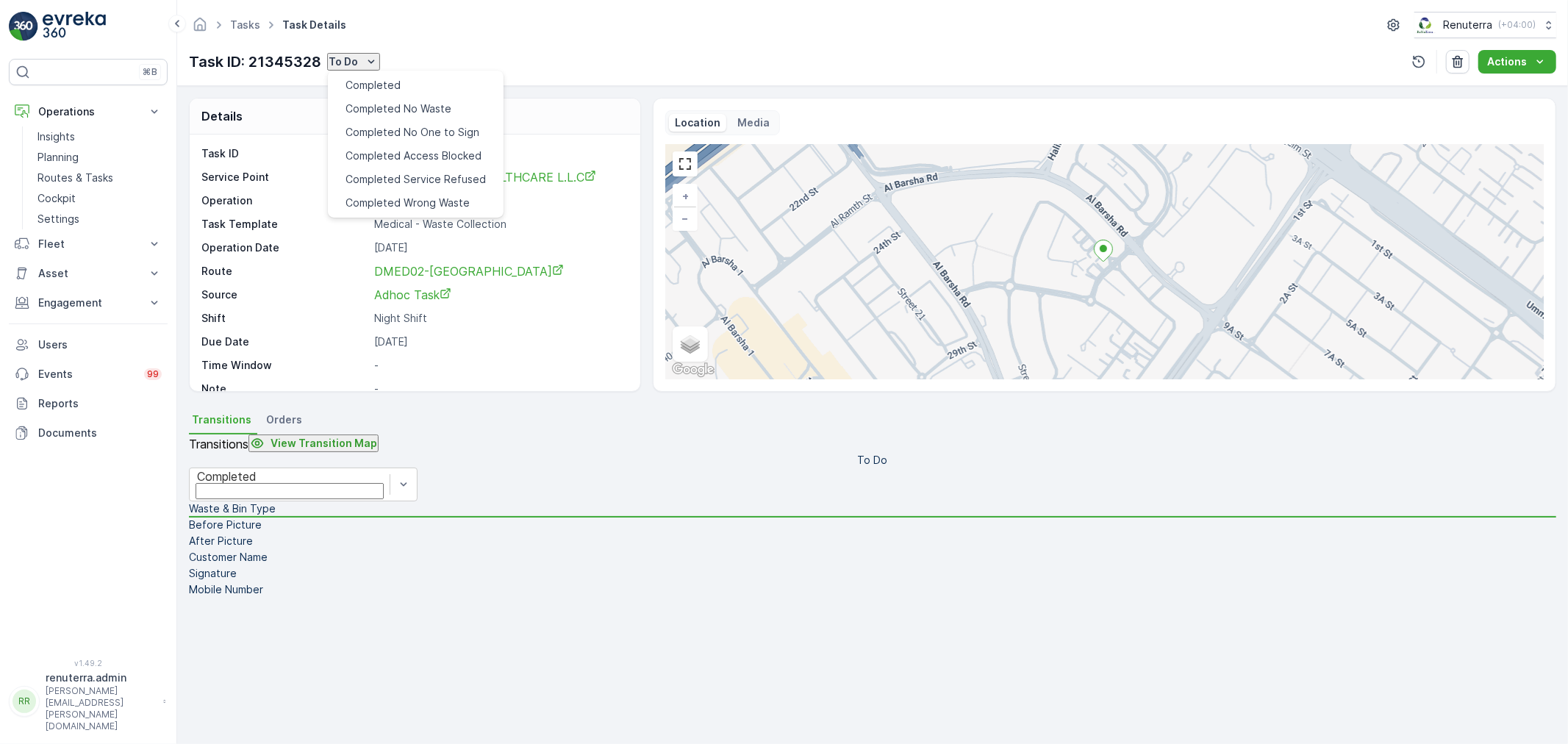
click at [381, 72] on ul "Completed Completed No Waste Completed No One to Sign Completed Access Blocked …" at bounding box center [416, 144] width 176 height 147
click at [383, 78] on div "Completed" at bounding box center [373, 85] width 55 height 15
drag, startPoint x: 1427, startPoint y: 120, endPoint x: 1427, endPoint y: 130, distance: 10.0
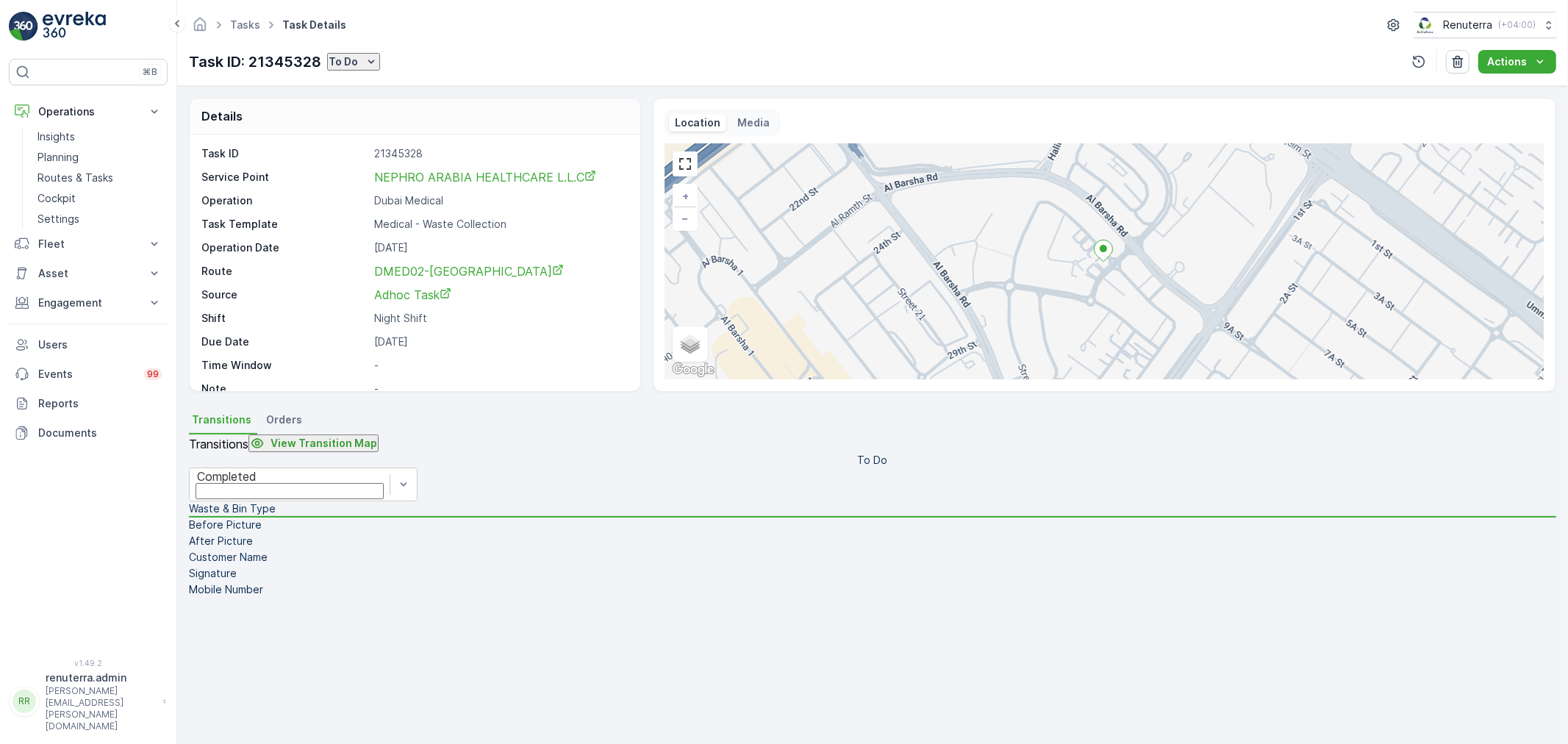
drag, startPoint x: 1410, startPoint y: 167, endPoint x: 1397, endPoint y: 207, distance: 42.1
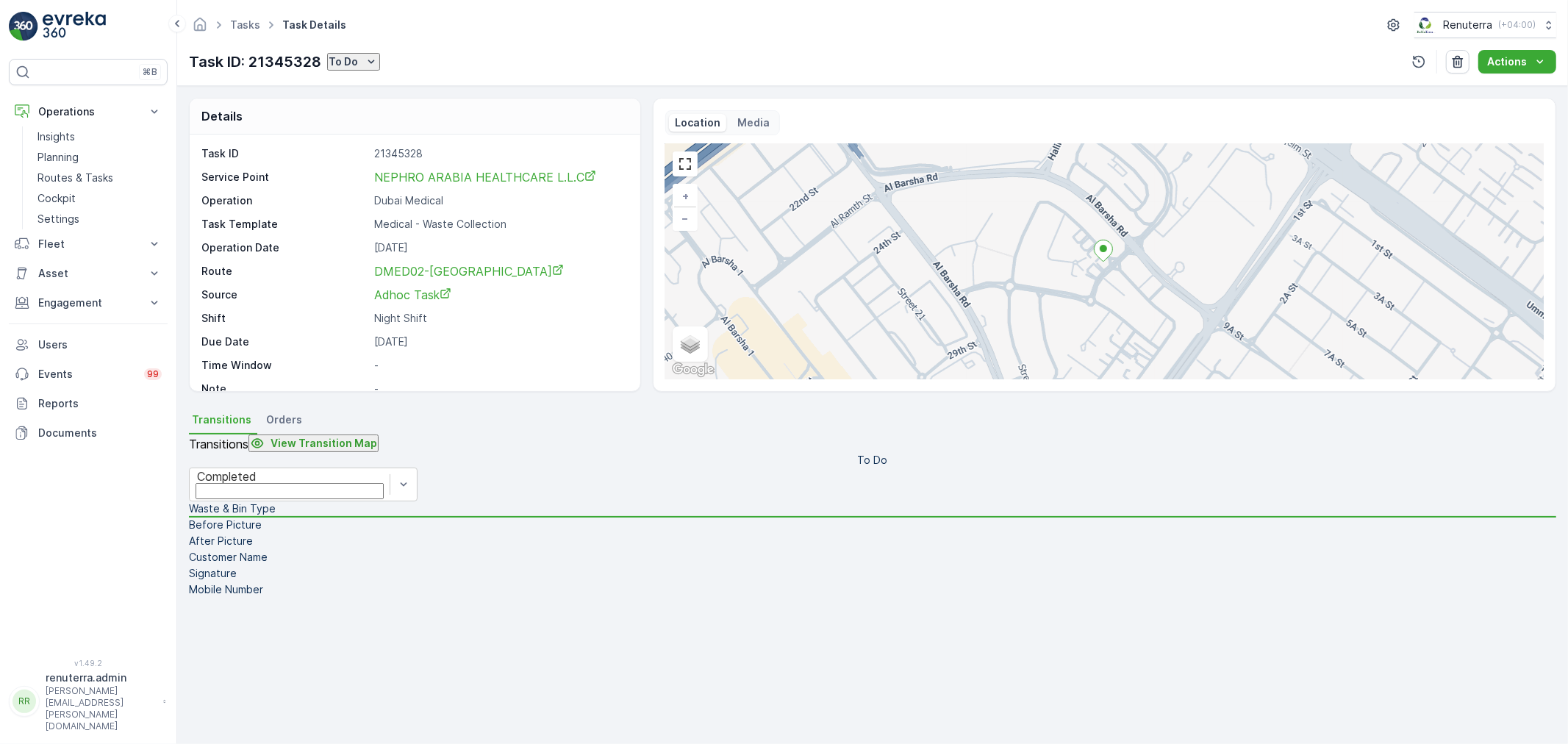
type Quantity "7"
drag, startPoint x: 1459, startPoint y: 222, endPoint x: 1438, endPoint y: 211, distance: 23.7
type input "10"
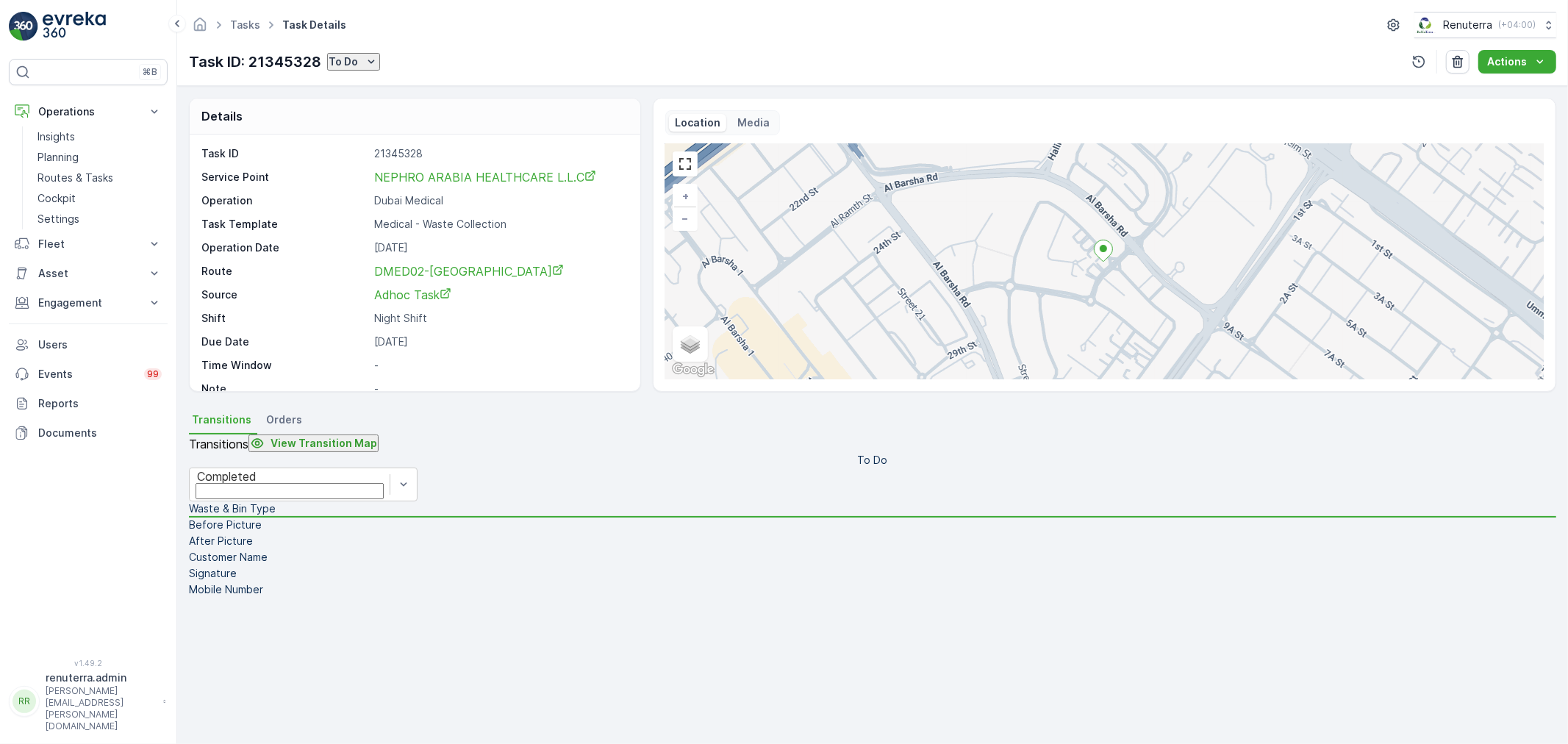
type Name "nin"
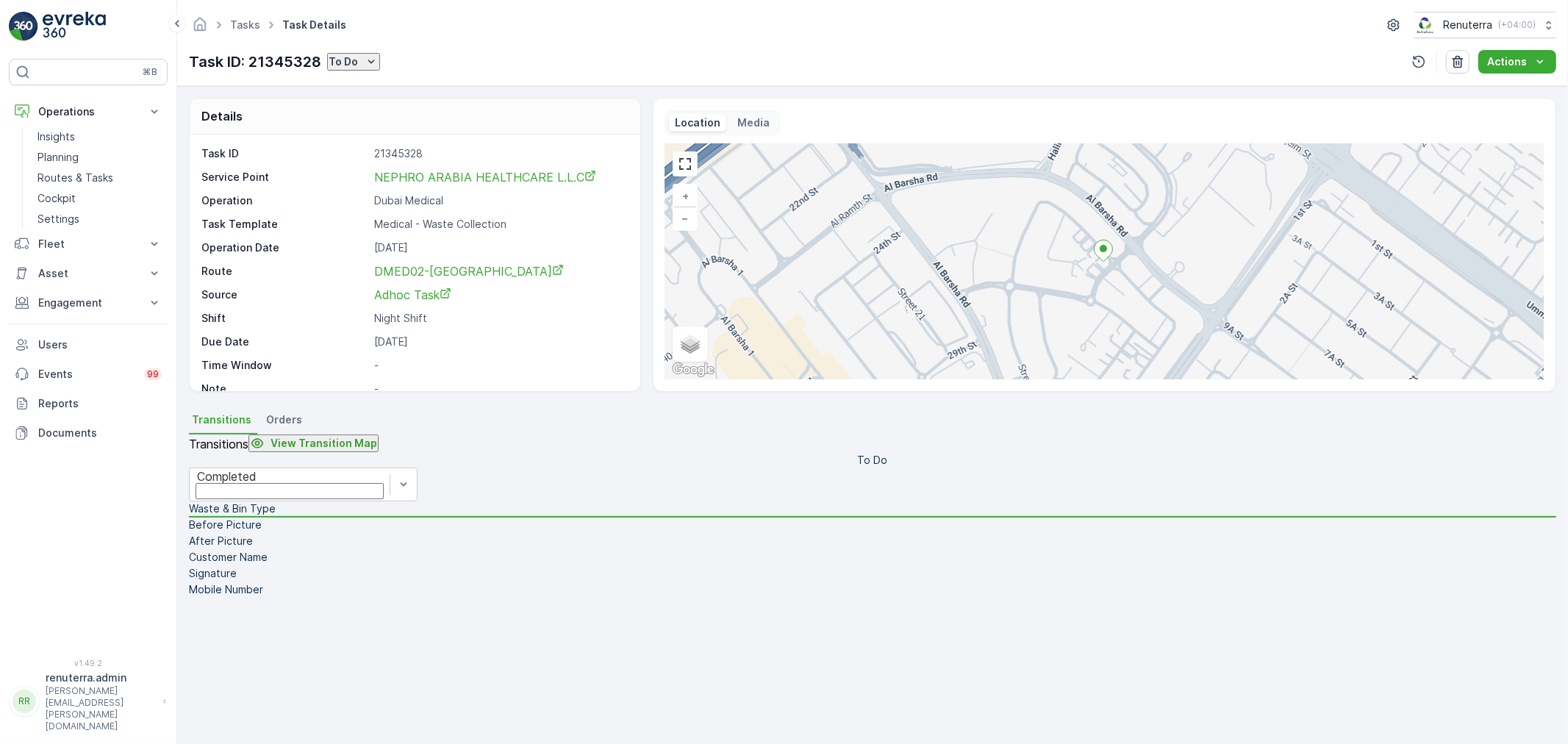
type input "0562520291"
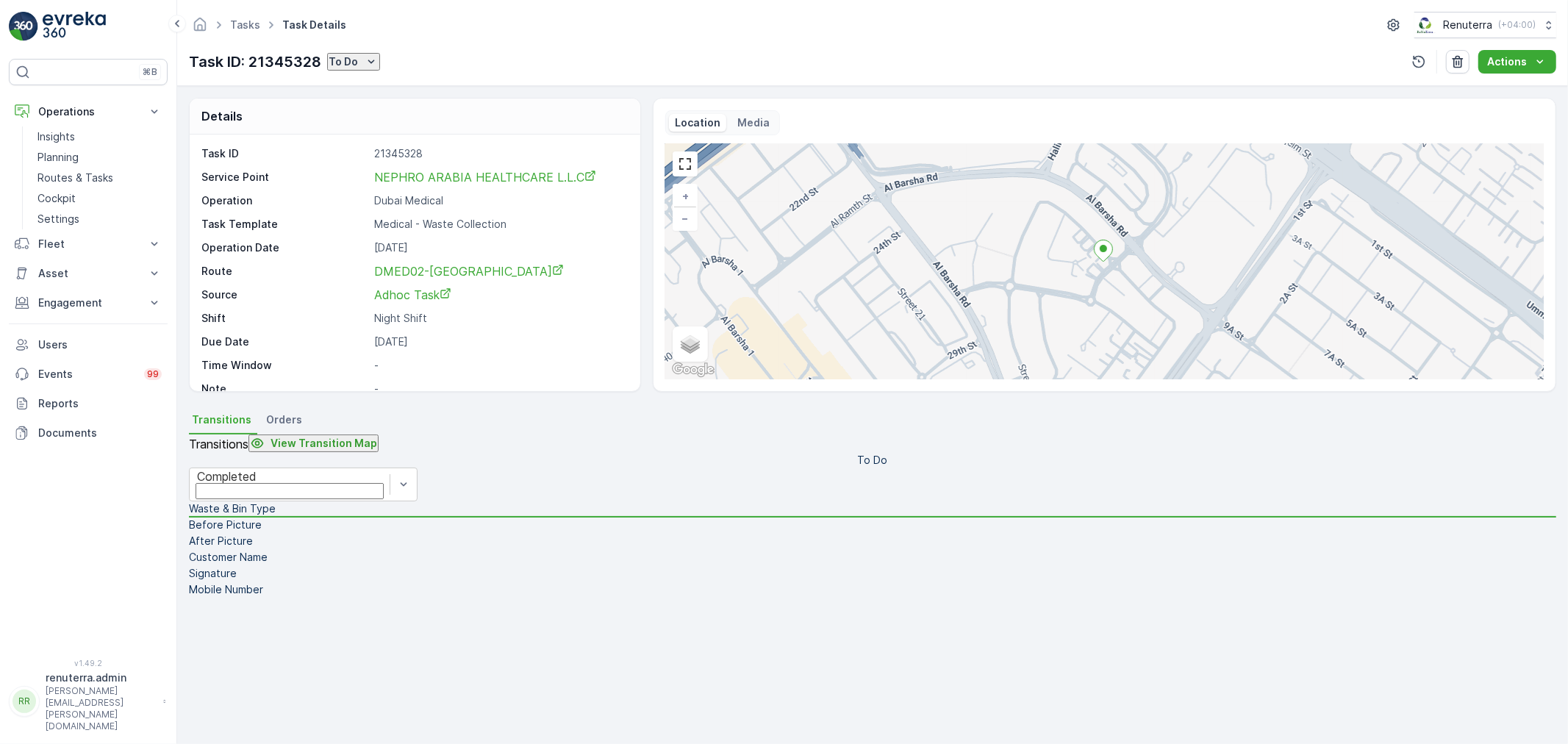
drag, startPoint x: 1541, startPoint y: 716, endPoint x: 1535, endPoint y: 643, distance: 73.2
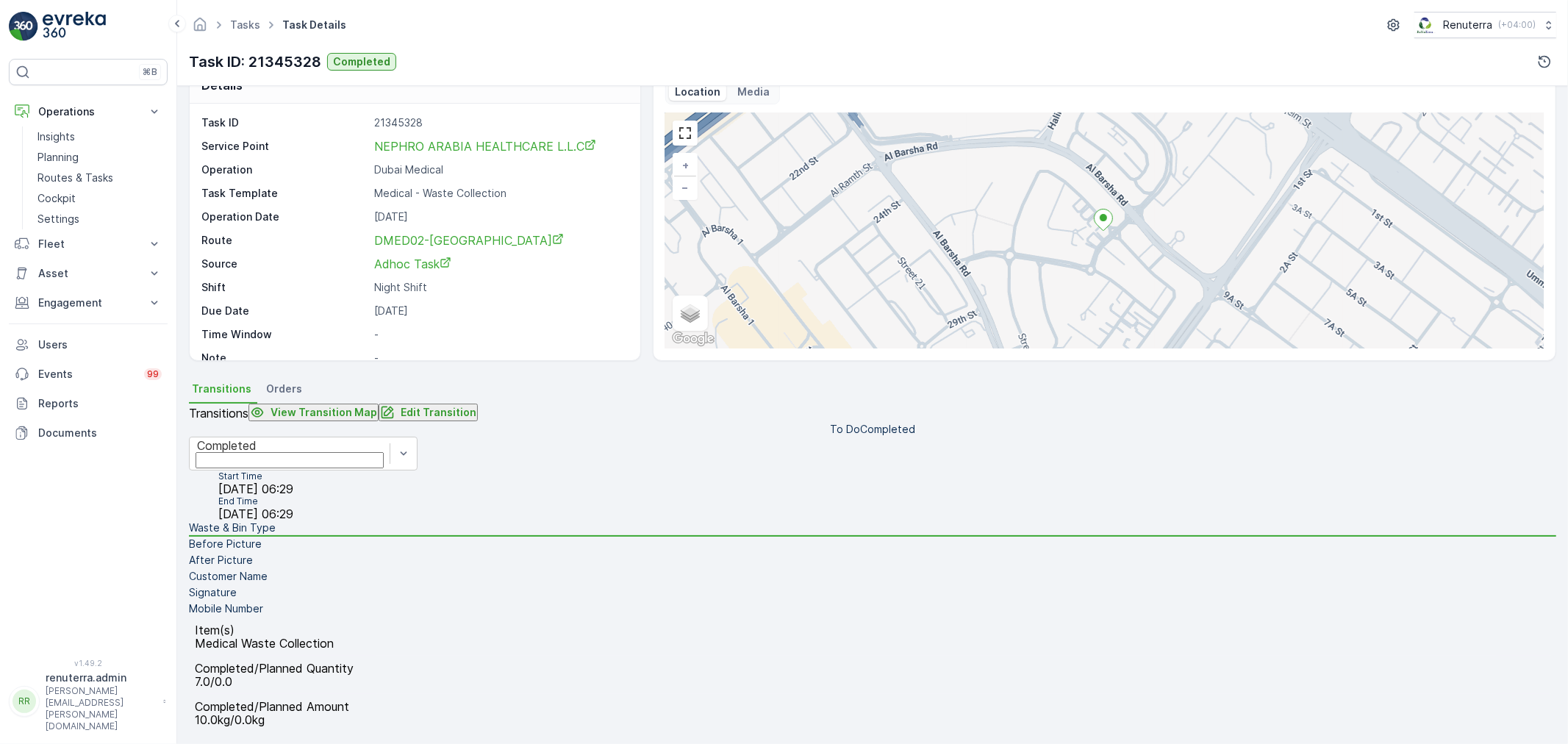
scroll to position [0, 0]
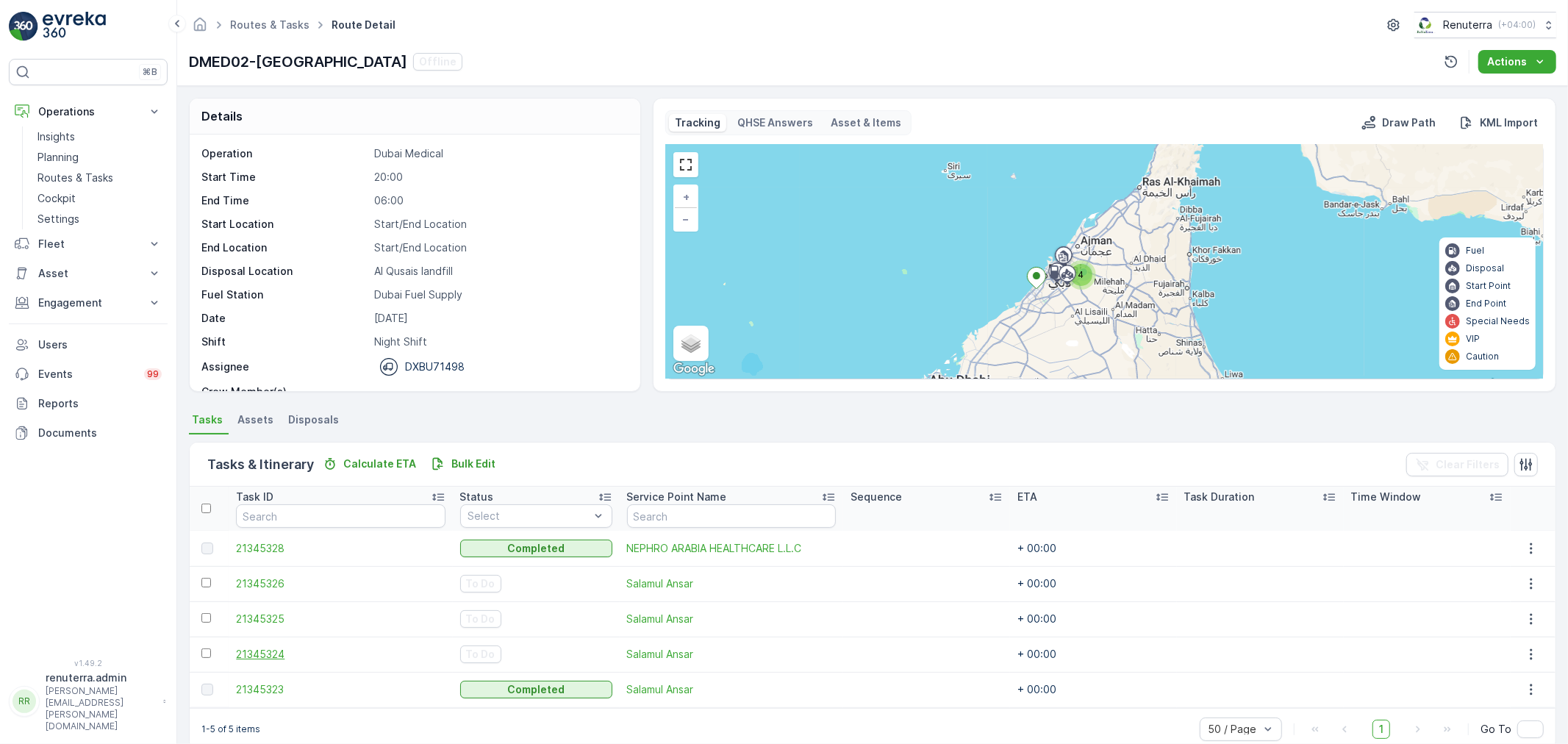
click at [243, 649] on span "21345324" at bounding box center [341, 654] width 209 height 15
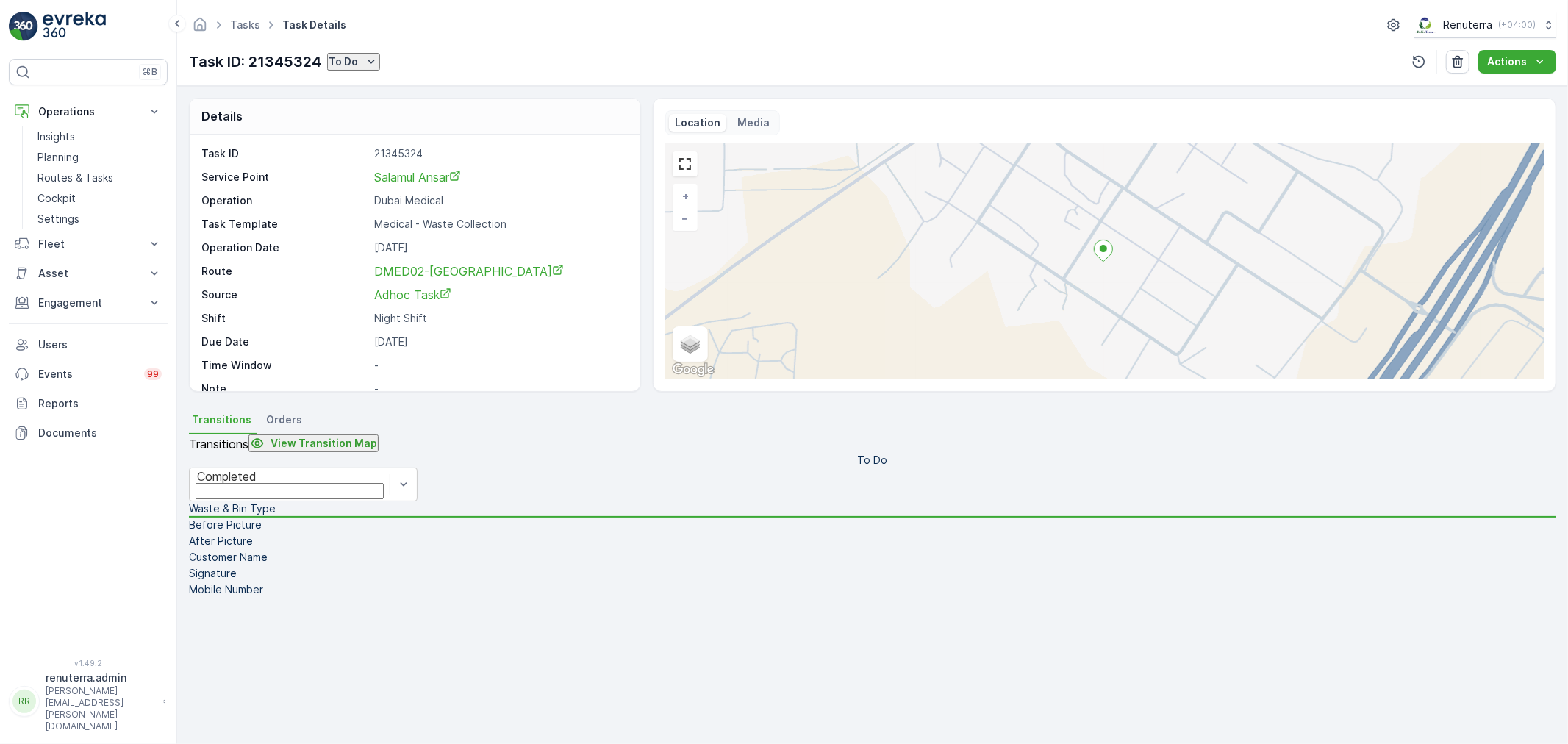
click at [341, 59] on p "To Do" at bounding box center [343, 61] width 30 height 15
click at [401, 85] on div "Completed" at bounding box center [373, 85] width 55 height 15
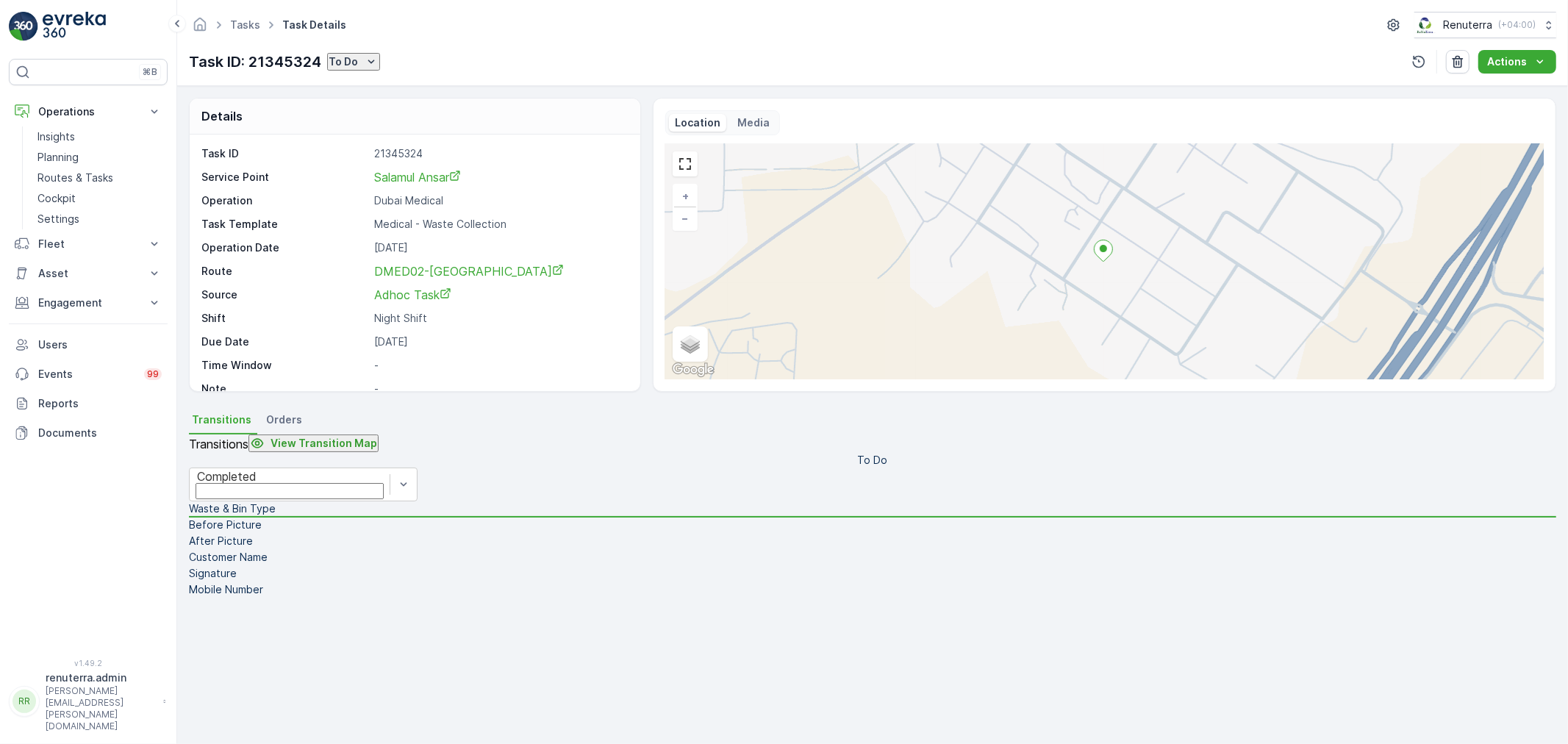
type Quantity "74"
type input "788"
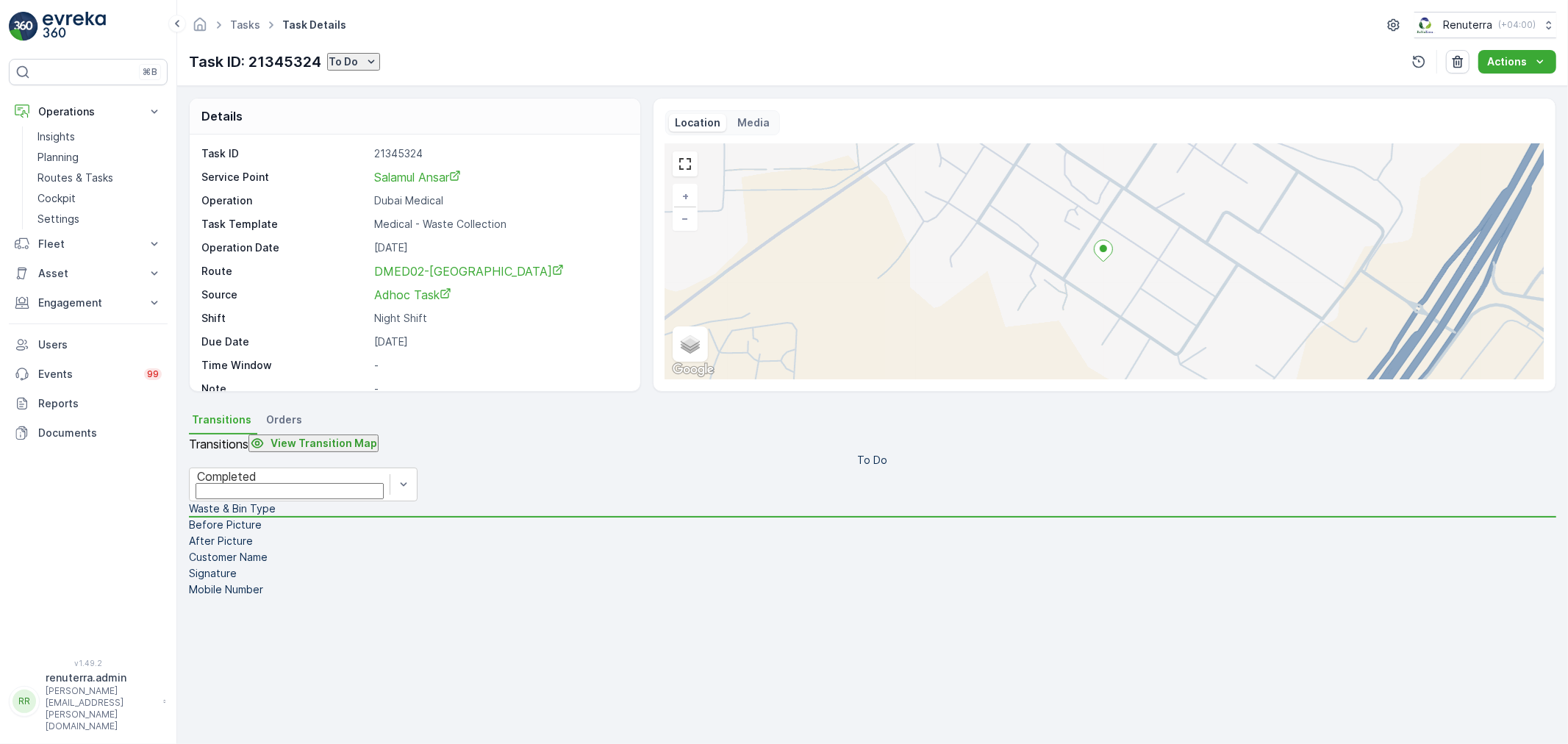
type Name "Ranjith"
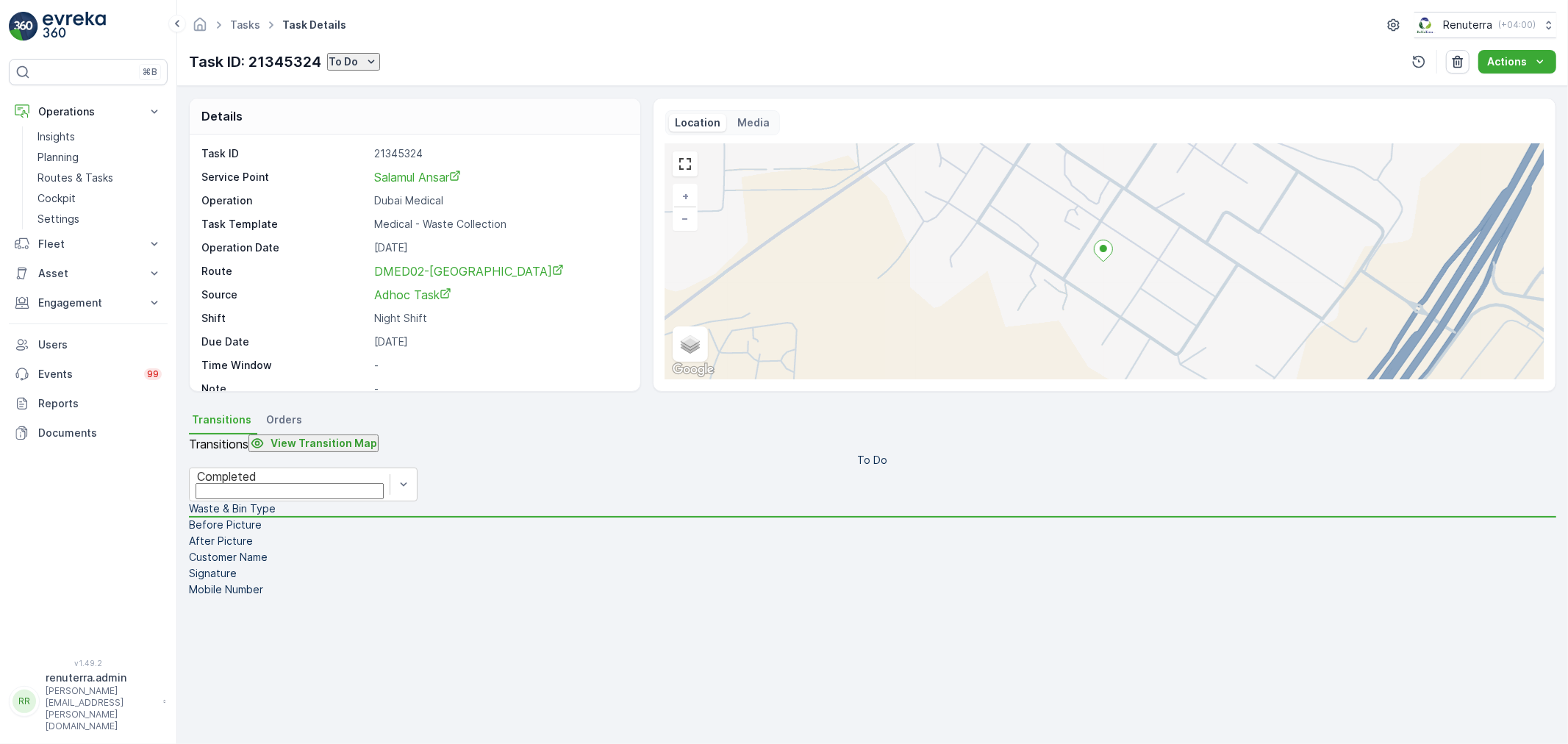
type input "0554745985"
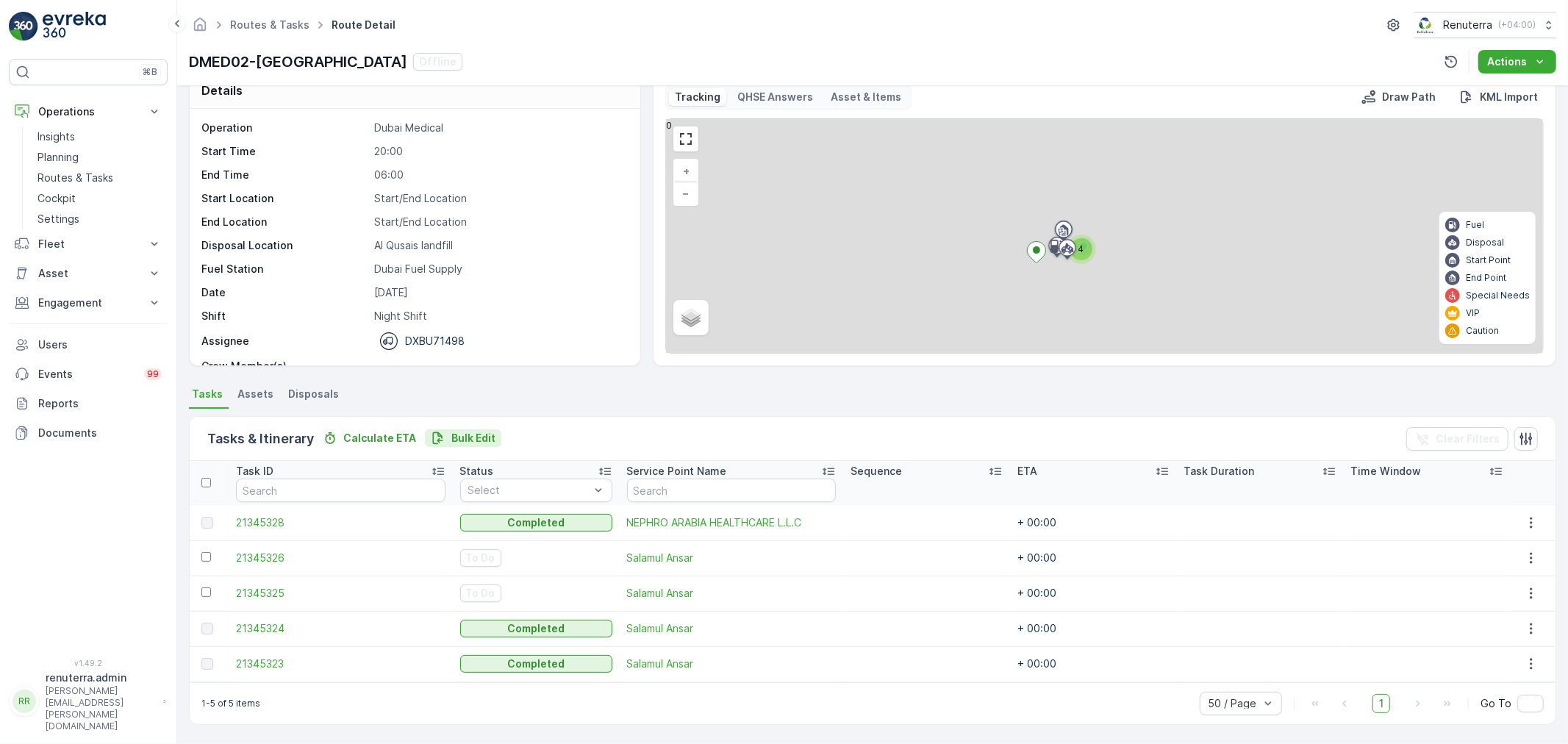
scroll to position [25, 0]
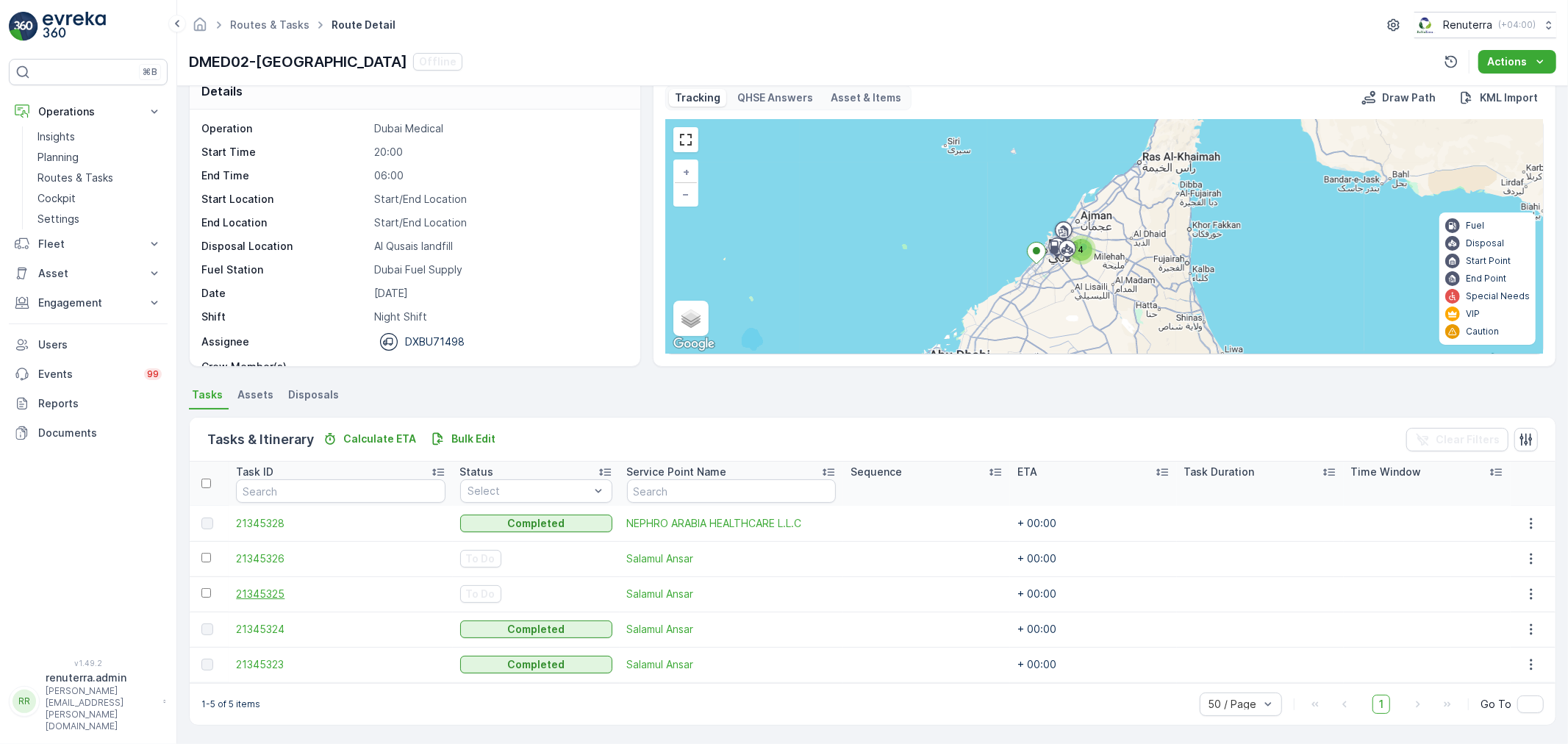
click at [267, 599] on span "21345325" at bounding box center [341, 593] width 209 height 15
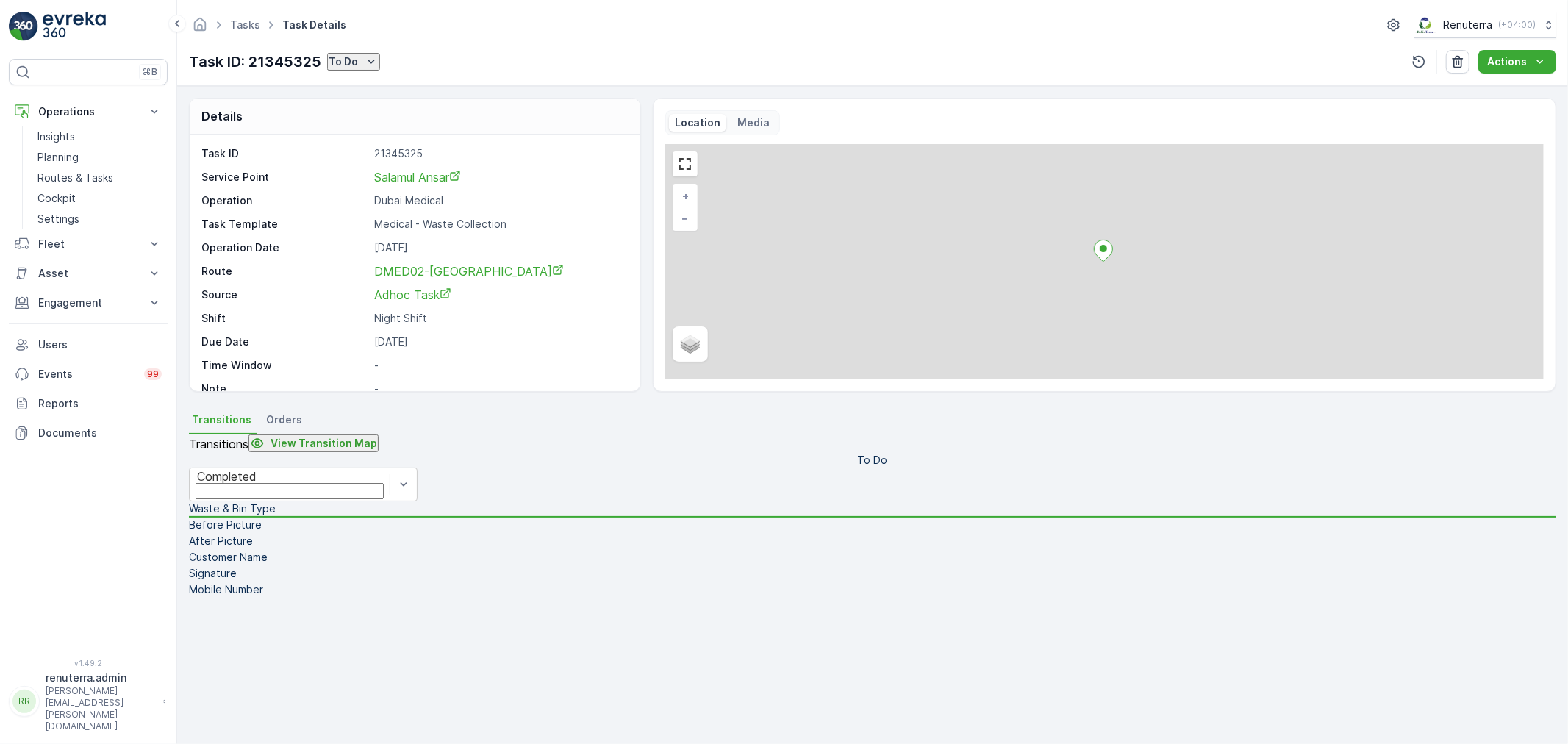
drag, startPoint x: 368, startPoint y: 39, endPoint x: 355, endPoint y: 59, distance: 23.9
click at [362, 48] on div "Tasks Task Details Renuterra ( +04:00 ) Task ID: 21345325 To Do Actions" at bounding box center [872, 43] width 1391 height 86
drag, startPoint x: 355, startPoint y: 59, endPoint x: 355, endPoint y: 68, distance: 9.0
click at [355, 63] on p "To Do" at bounding box center [343, 61] width 30 height 15
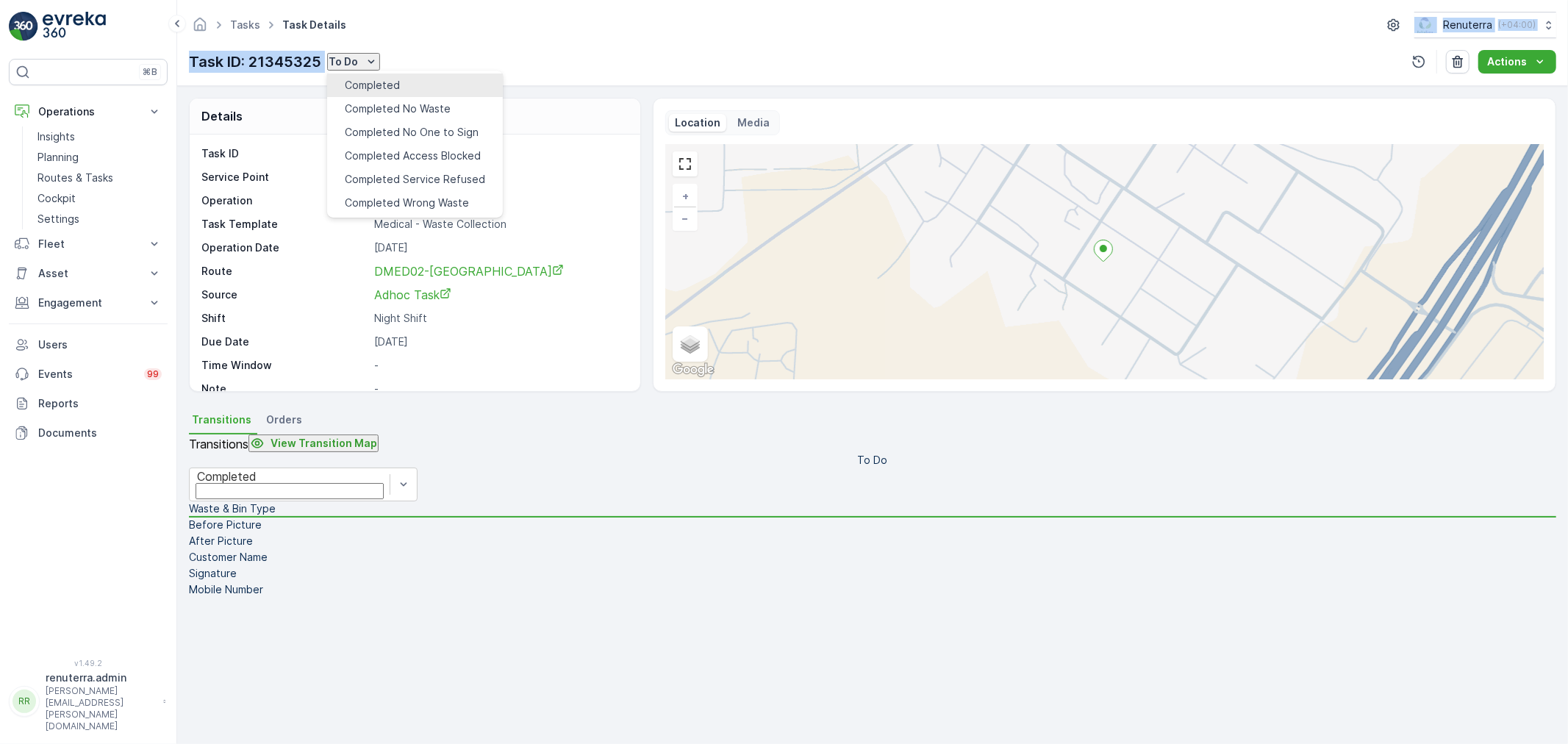
drag, startPoint x: 355, startPoint y: 68, endPoint x: 361, endPoint y: 77, distance: 10.8
click at [361, 78] on span "Completed" at bounding box center [372, 85] width 55 height 15
drag, startPoint x: 1400, startPoint y: 144, endPoint x: 1415, endPoint y: 132, distance: 19.2
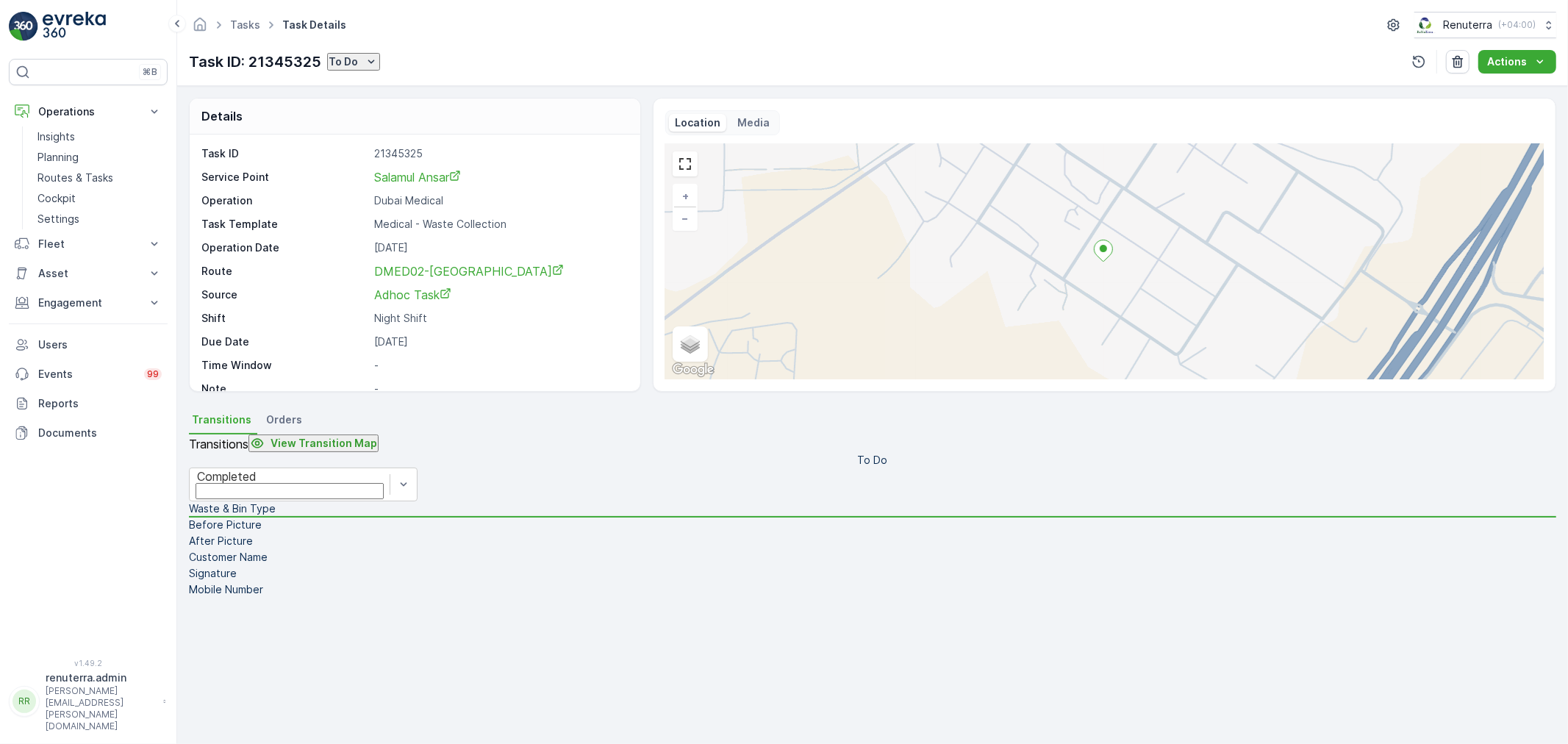
type Quantity "33"
type input "325"
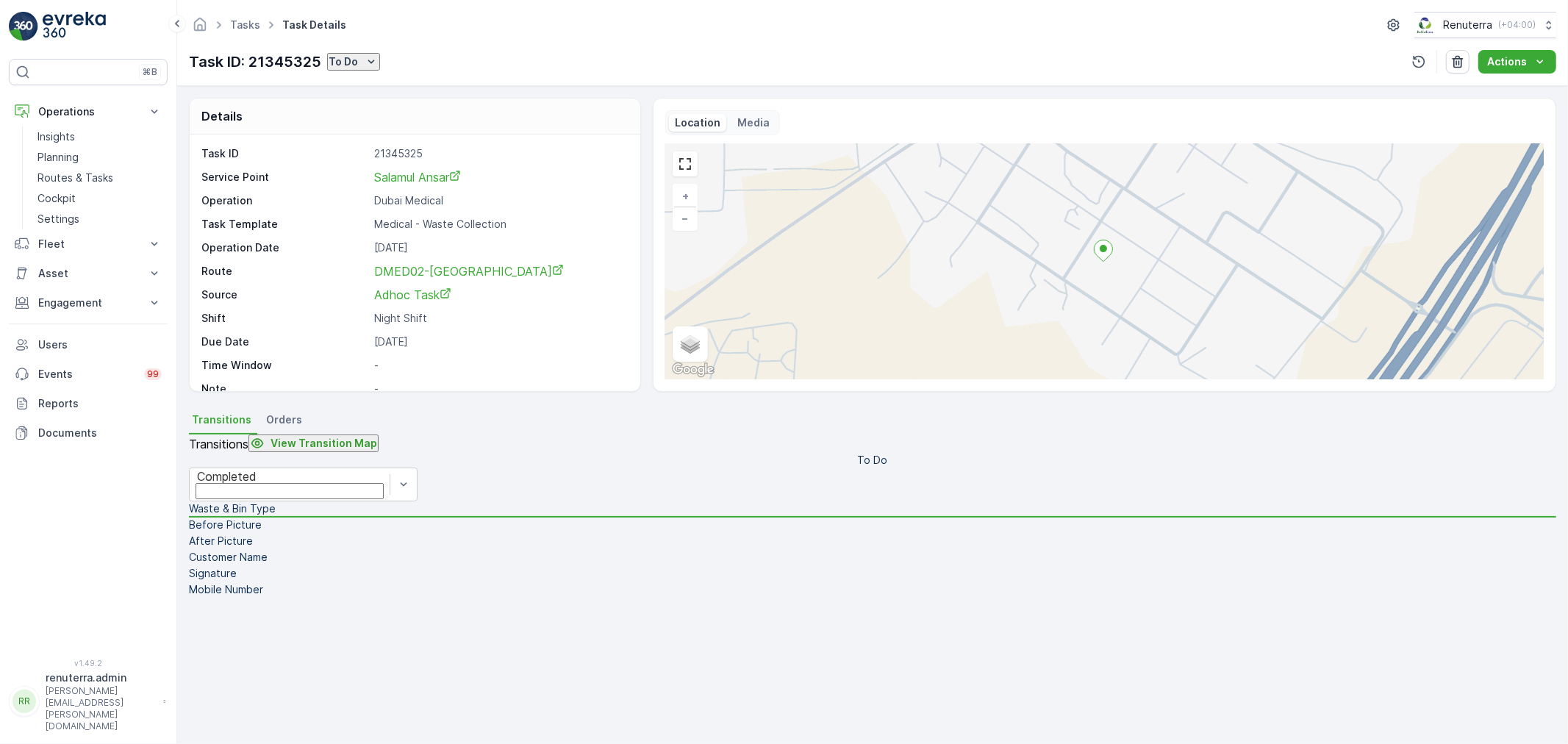
scroll to position [243, 0]
drag, startPoint x: 1411, startPoint y: 425, endPoint x: 1409, endPoint y: 436, distance: 11.2
type Name "yasin"
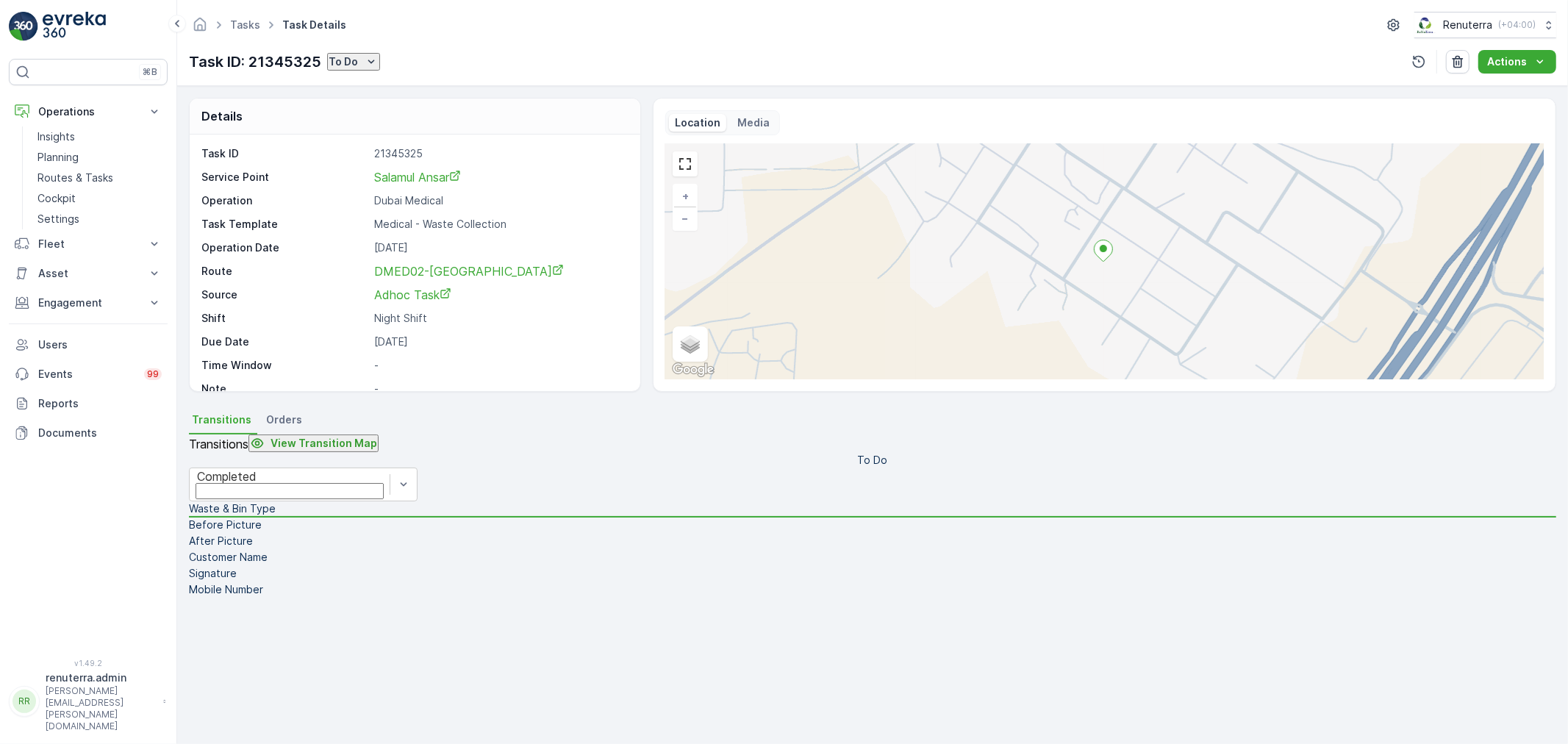
type input "0504740526"
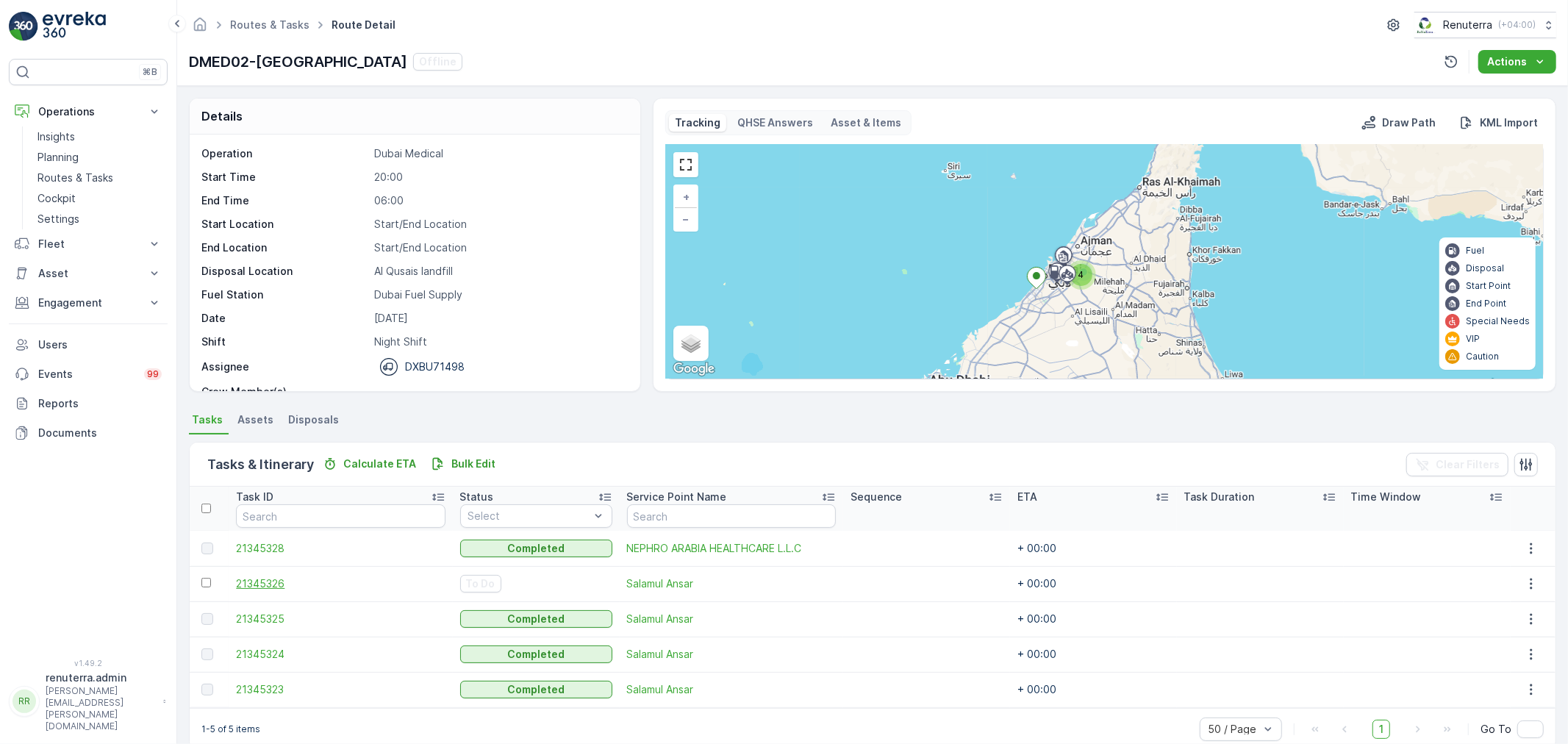
click at [287, 581] on span "21345326" at bounding box center [341, 584] width 209 height 15
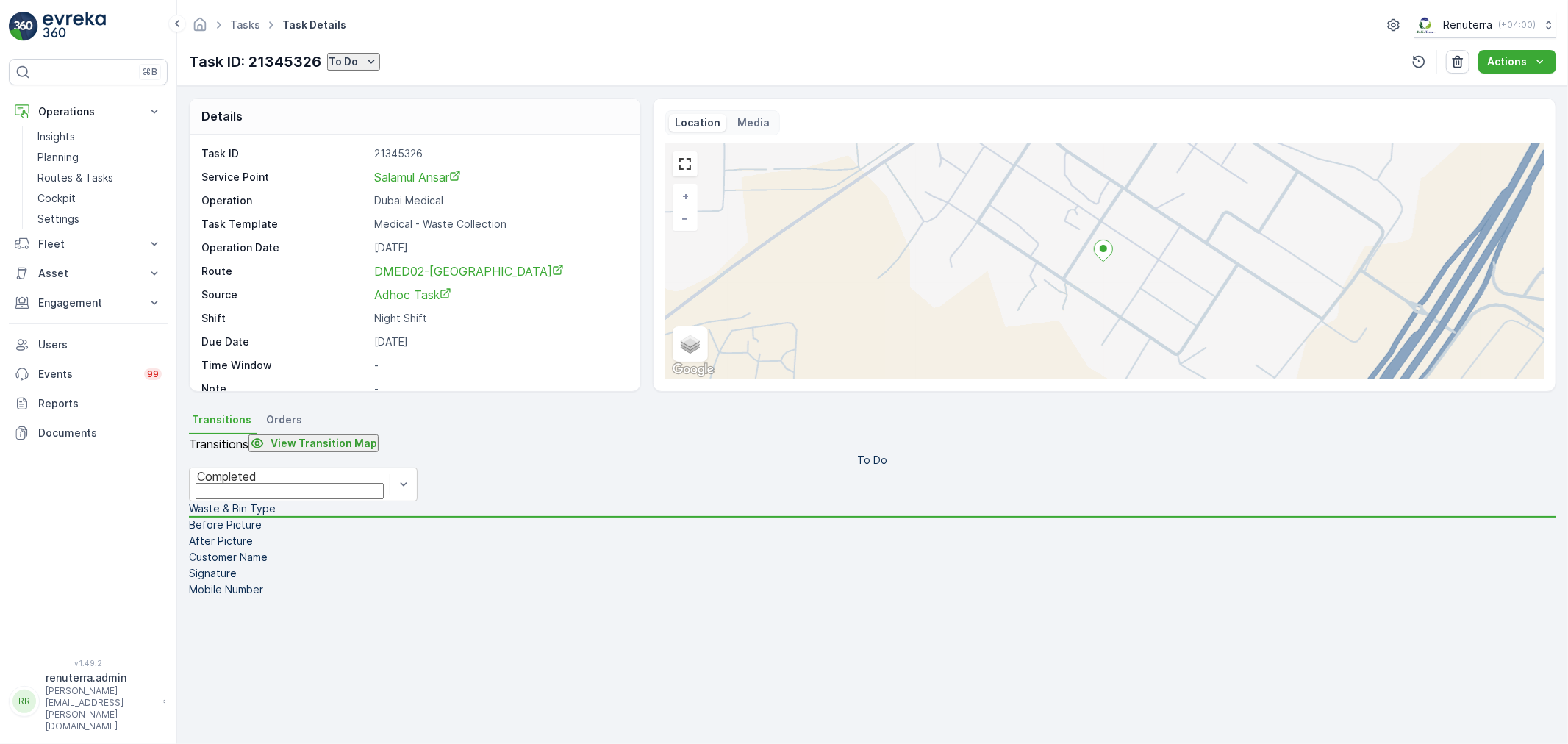
click at [357, 62] on p "To Do" at bounding box center [343, 61] width 30 height 15
click at [364, 88] on span "Completed" at bounding box center [373, 85] width 55 height 15
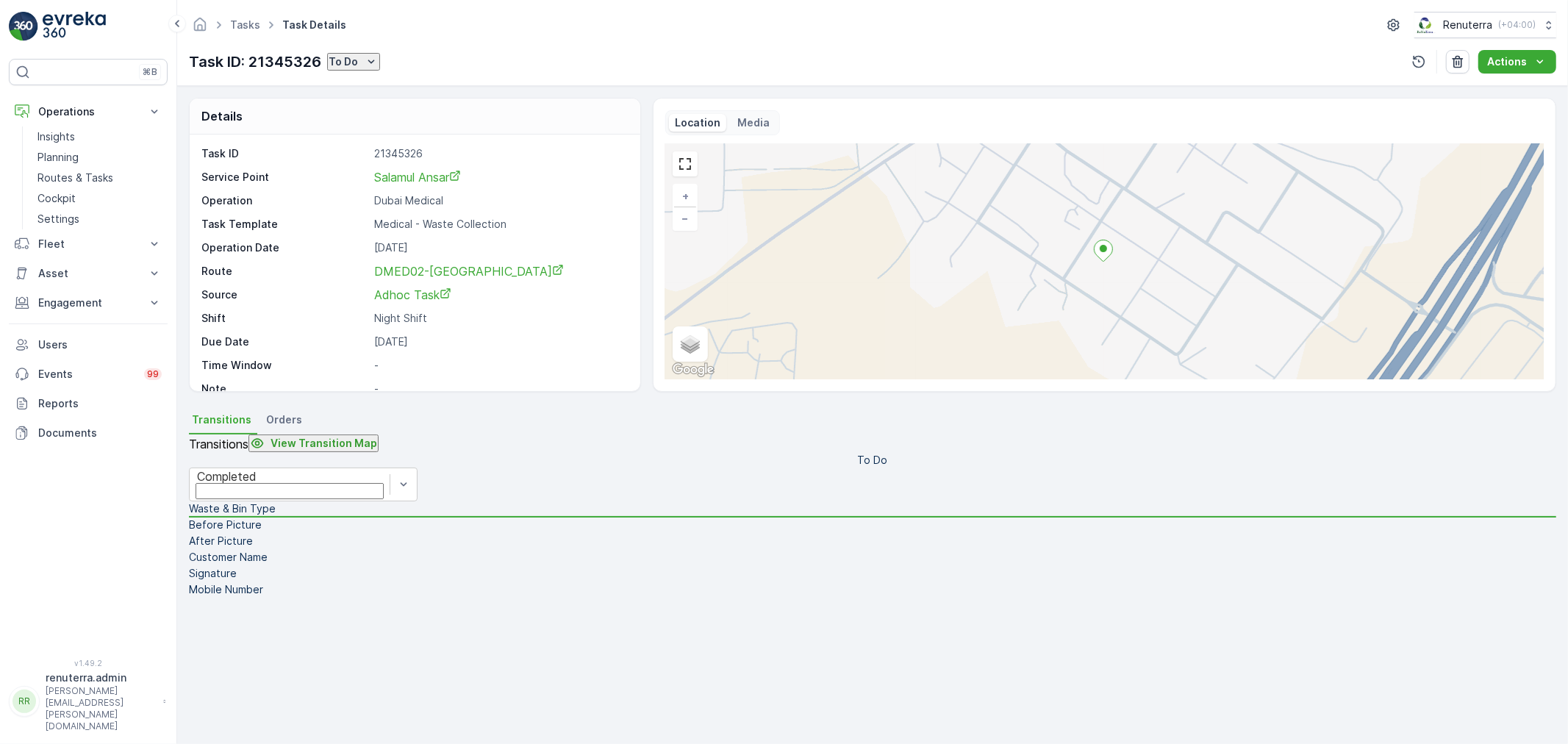
type Quantity "96"
type input "967"
drag, startPoint x: 1530, startPoint y: 247, endPoint x: 1463, endPoint y: 275, distance: 72.6
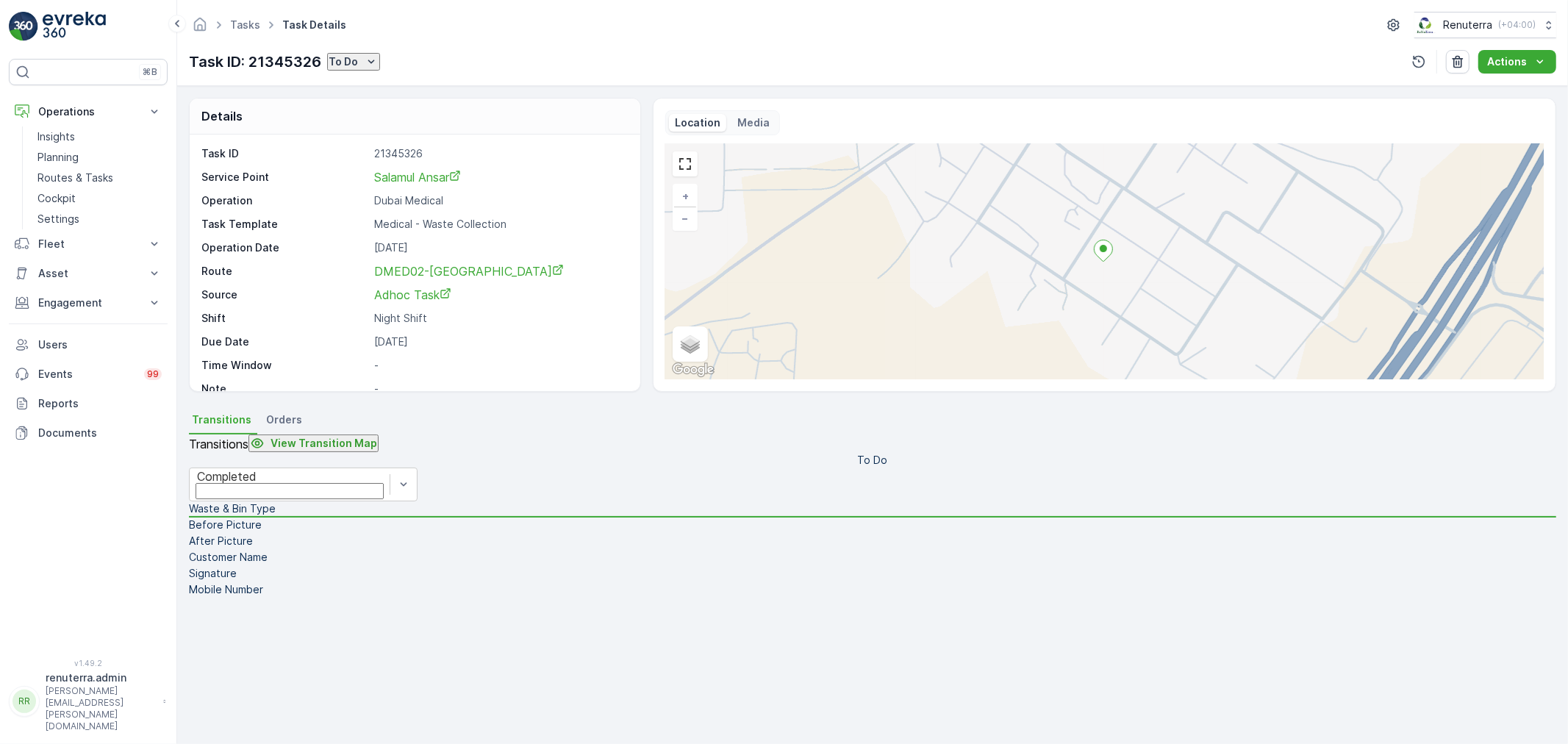
type Name "vengdosh"
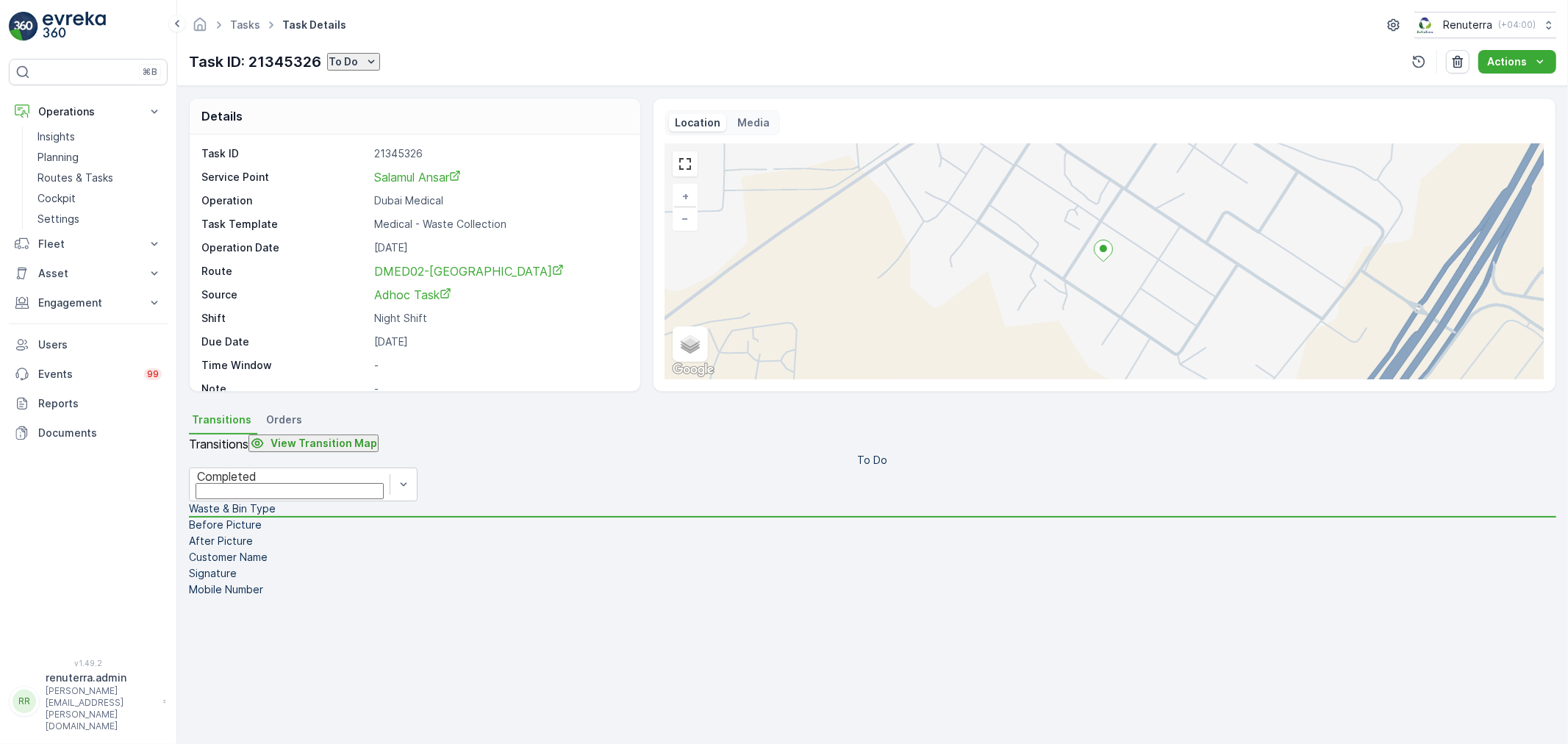
type input "0554746106"
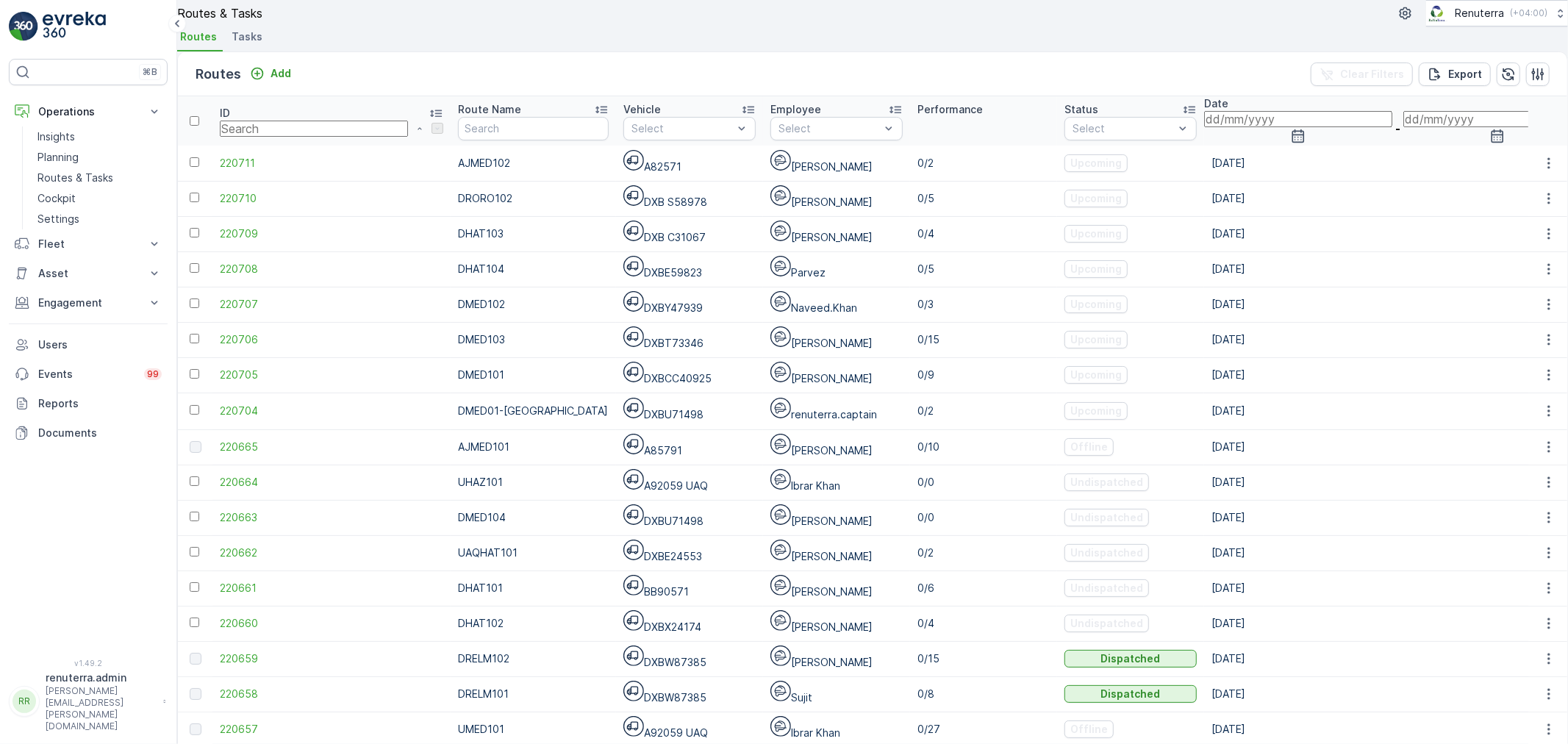
click at [1209, 127] on input at bounding box center [1298, 118] width 188 height 17
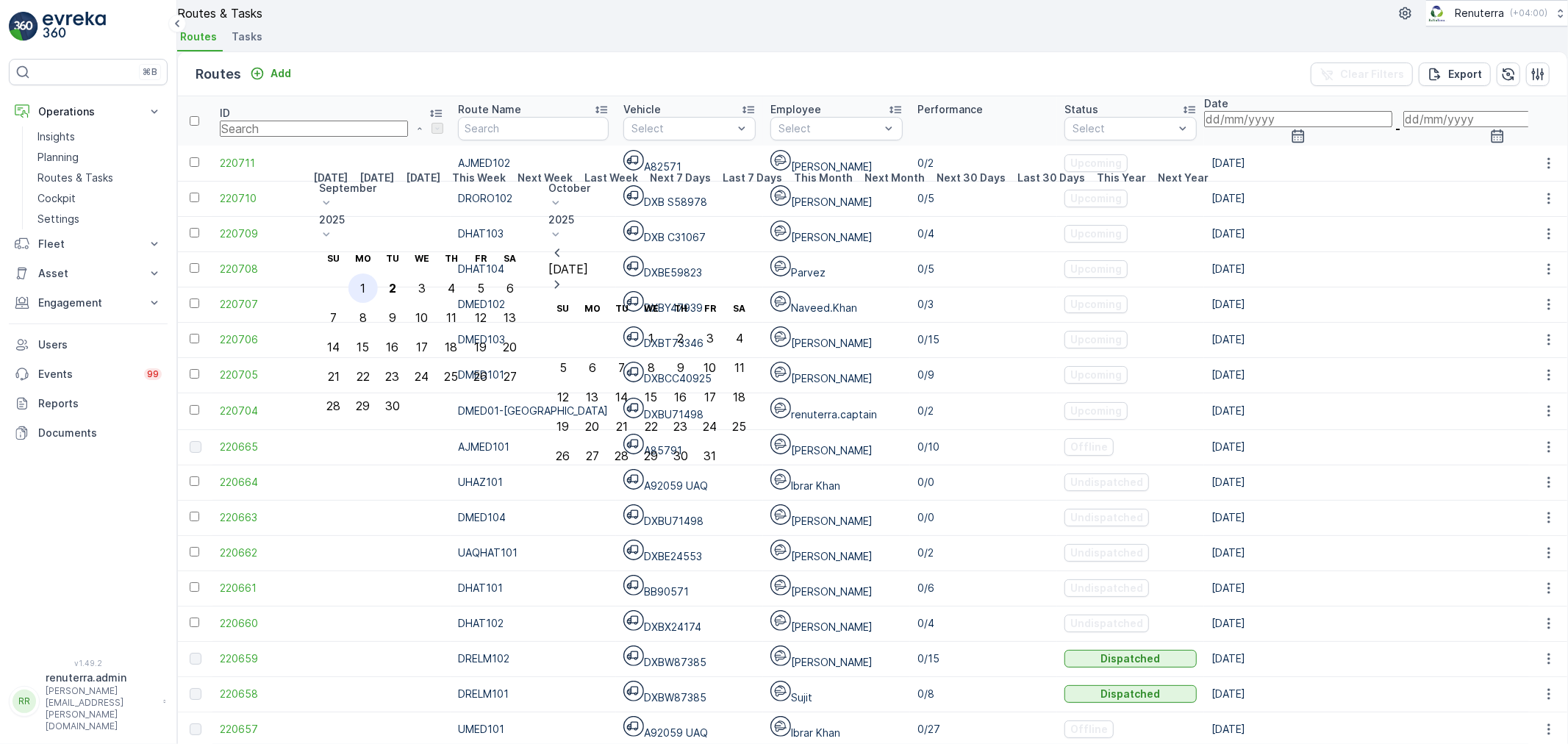
click at [365, 281] on div "1" at bounding box center [363, 287] width 5 height 13
type input "01.09.2025"
click at [365, 281] on div "1" at bounding box center [363, 287] width 5 height 13
type input "01.09.2025"
click at [910, 240] on td "0/4" at bounding box center [983, 233] width 147 height 36
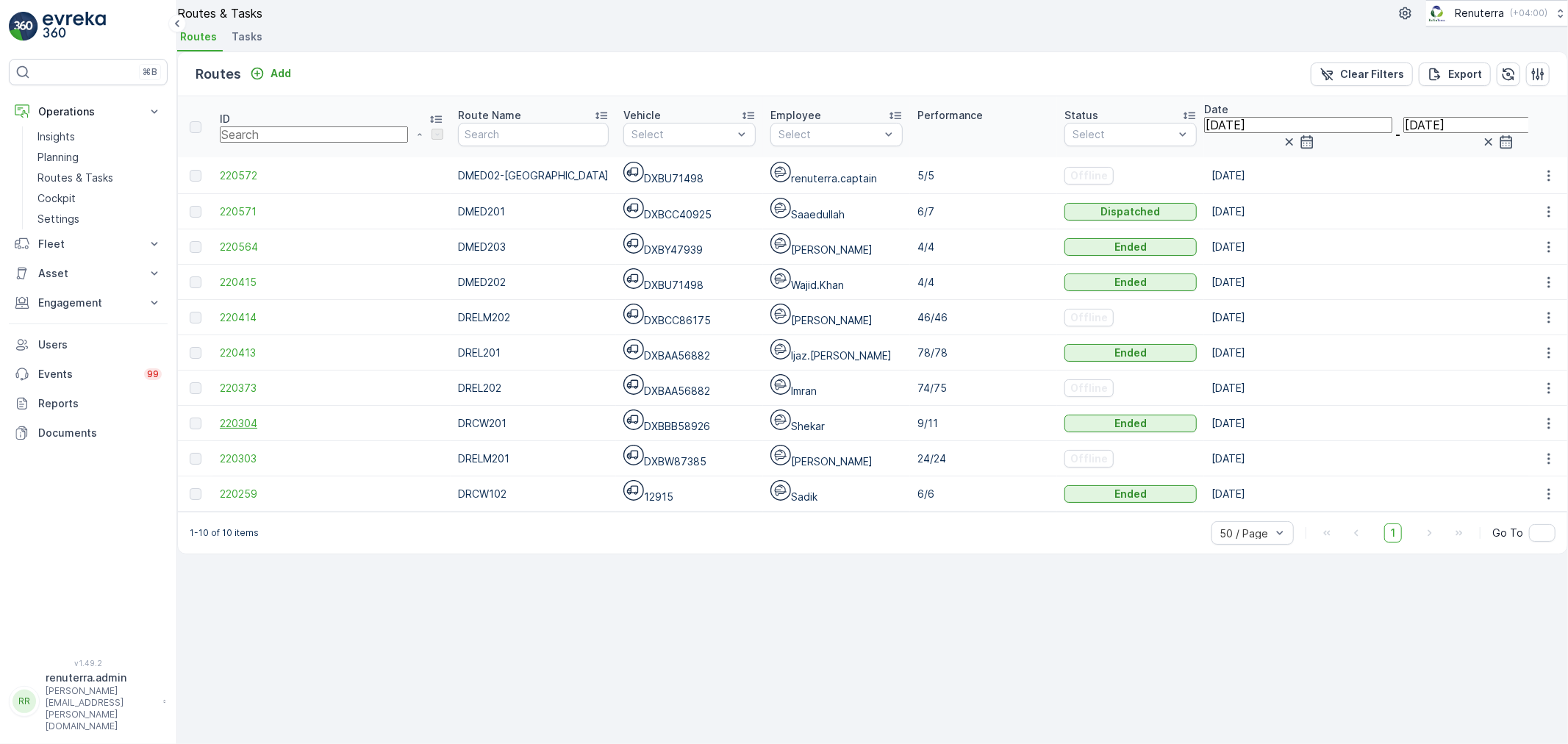
click at [246, 431] on span "220304" at bounding box center [331, 423] width 224 height 15
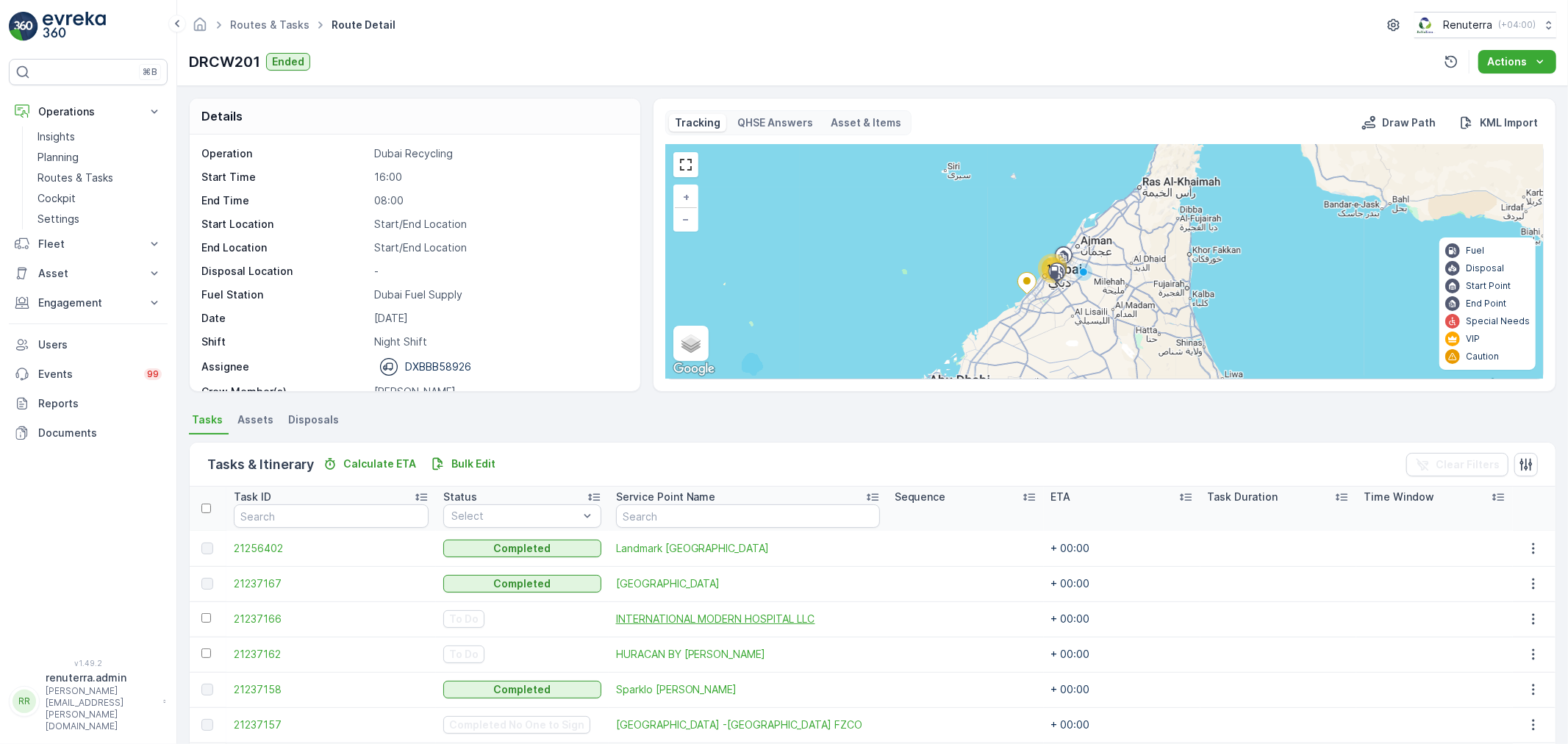
drag, startPoint x: 674, startPoint y: 605, endPoint x: 666, endPoint y: 615, distance: 12.8
click at [672, 608] on td "INTERNATIONAL MODERN HOSPITAL LLC" at bounding box center [748, 619] width 279 height 36
click at [666, 615] on span "INTERNATIONAL MODERN HOSPITAL LLC" at bounding box center [747, 619] width 264 height 15
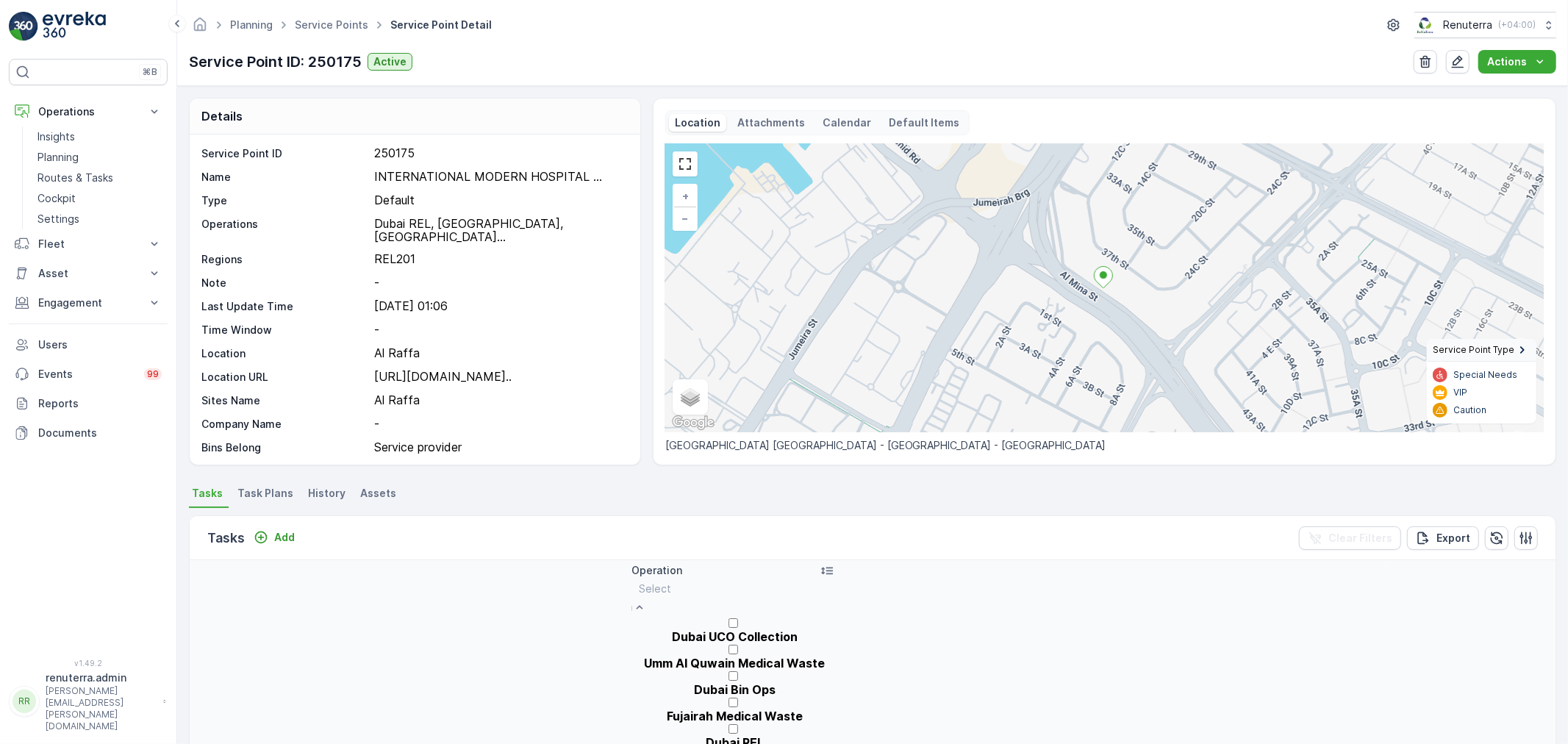
scroll to position [163, 0]
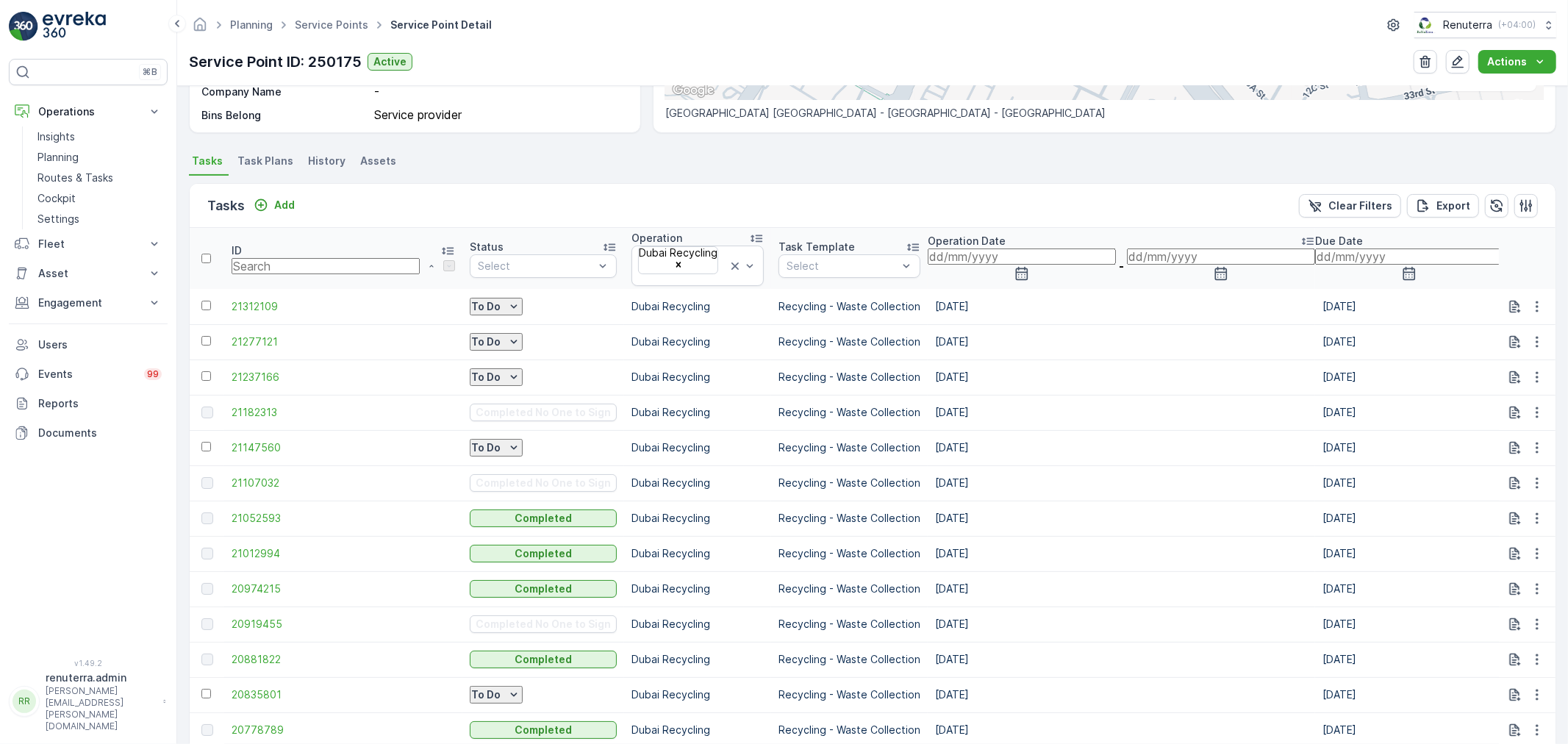
scroll to position [327, 0]
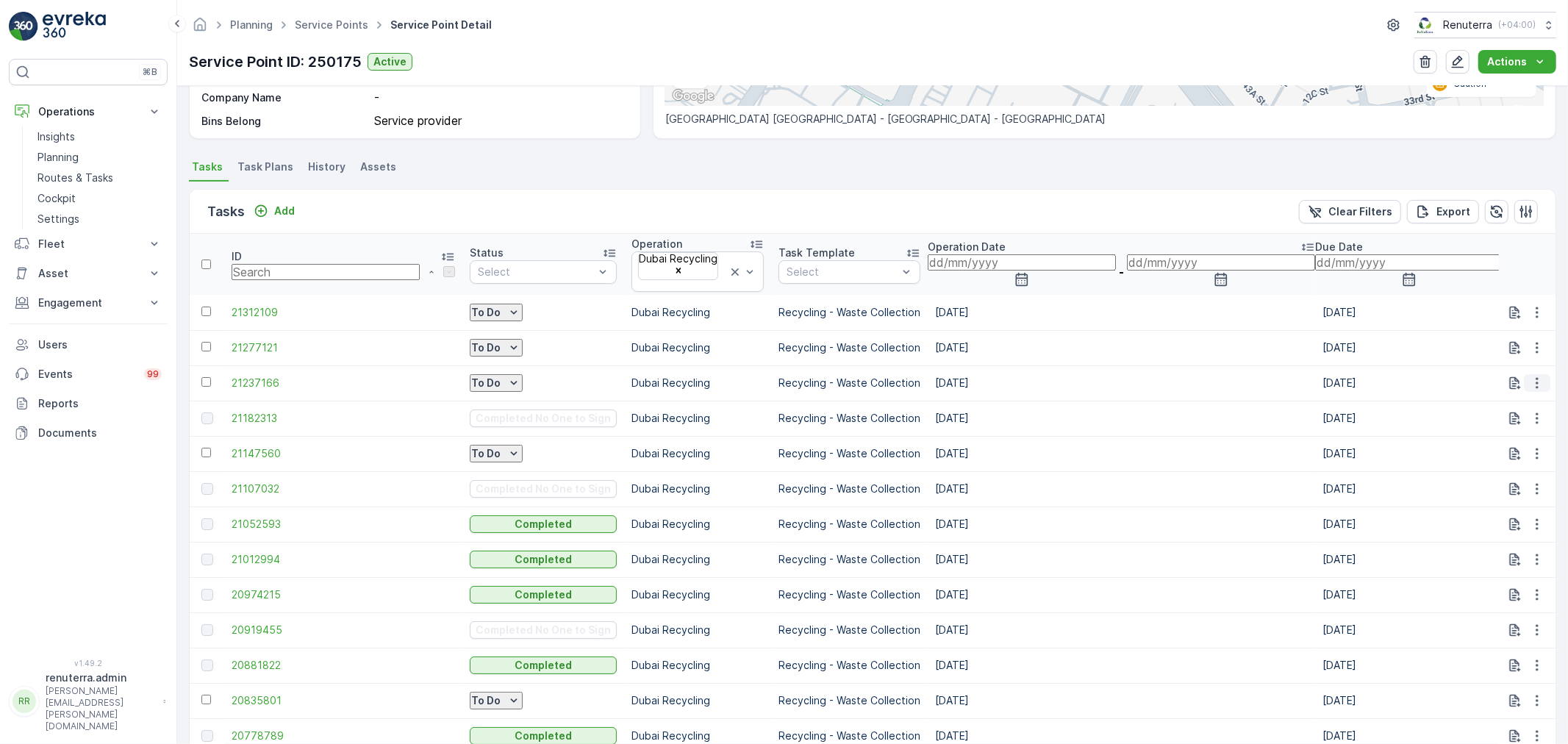
click at [1544, 375] on button "button" at bounding box center [1538, 383] width 26 height 17
click at [280, 209] on p "Add" at bounding box center [285, 211] width 21 height 15
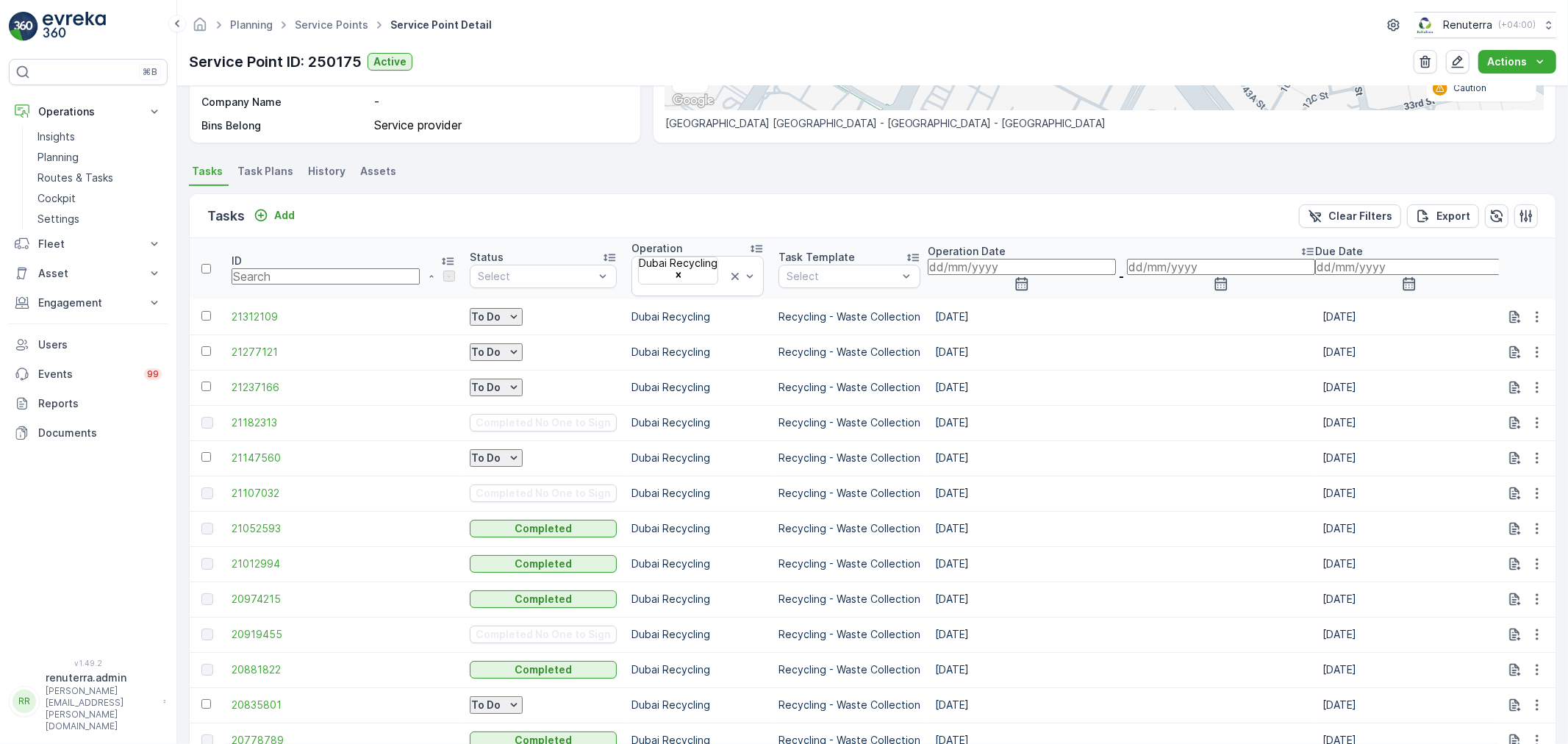
scroll to position [327, 0]
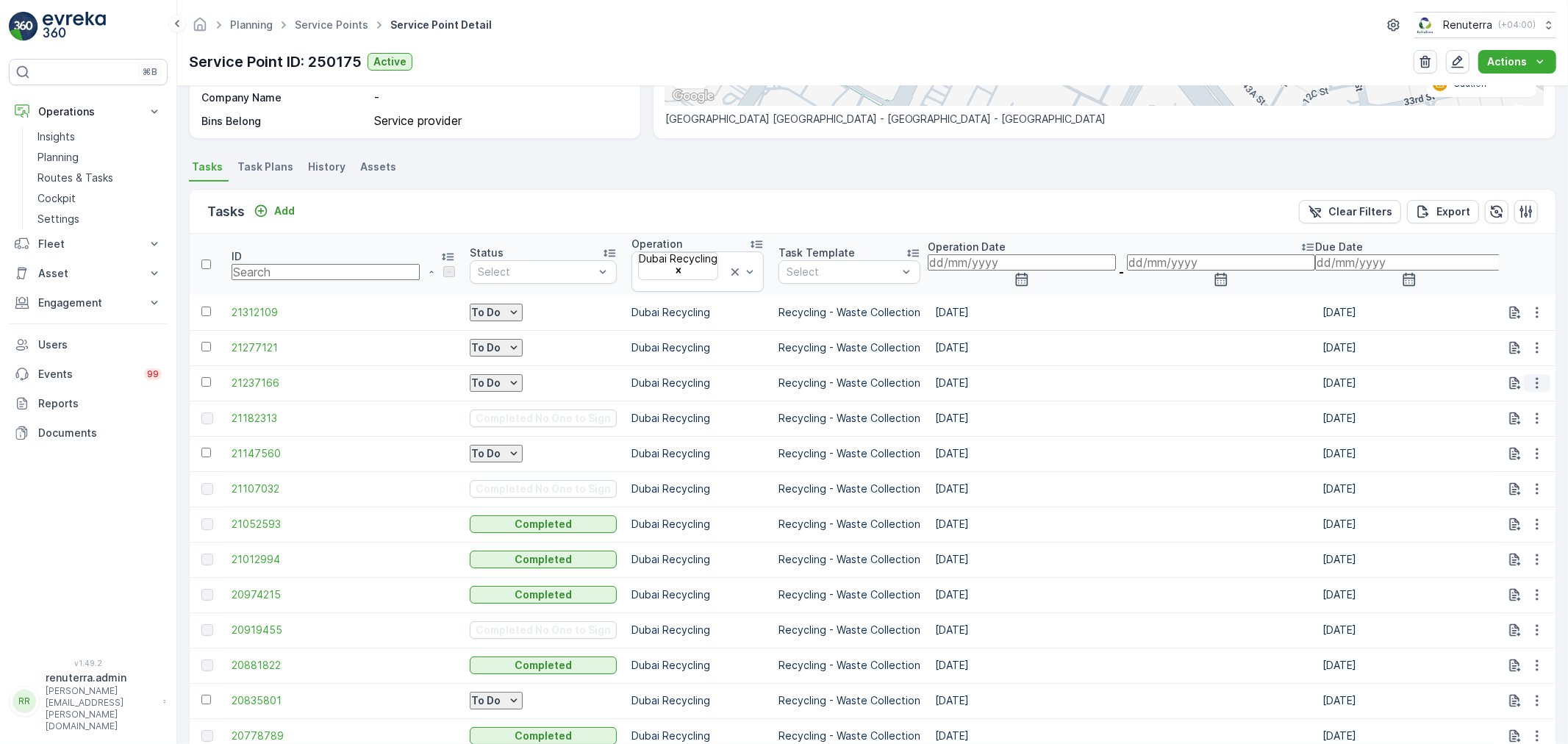
click at [1545, 375] on button "button" at bounding box center [1538, 383] width 26 height 17
click at [1518, 436] on span "Change Route" at bounding box center [1508, 443] width 71 height 15
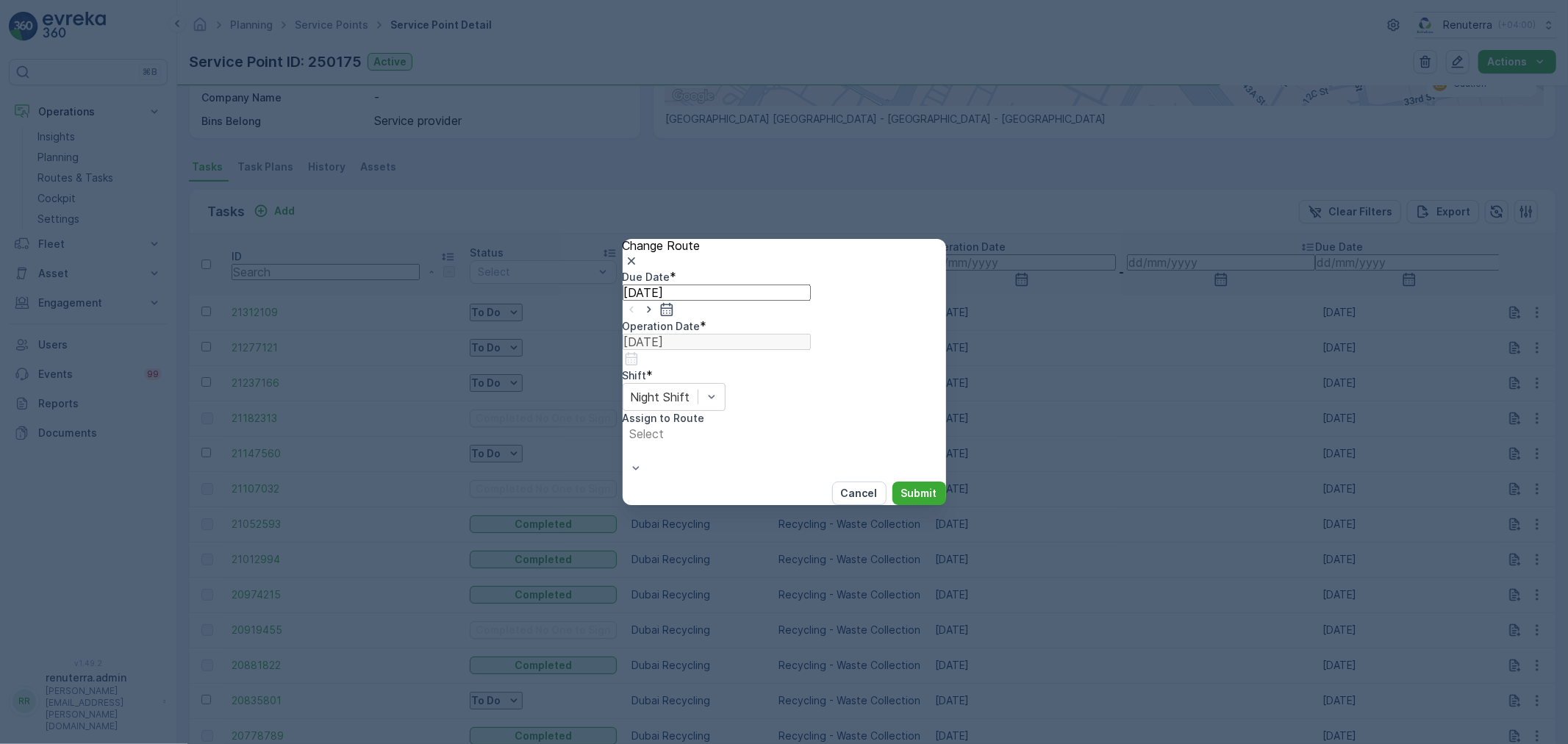
type input "01.09.2025"
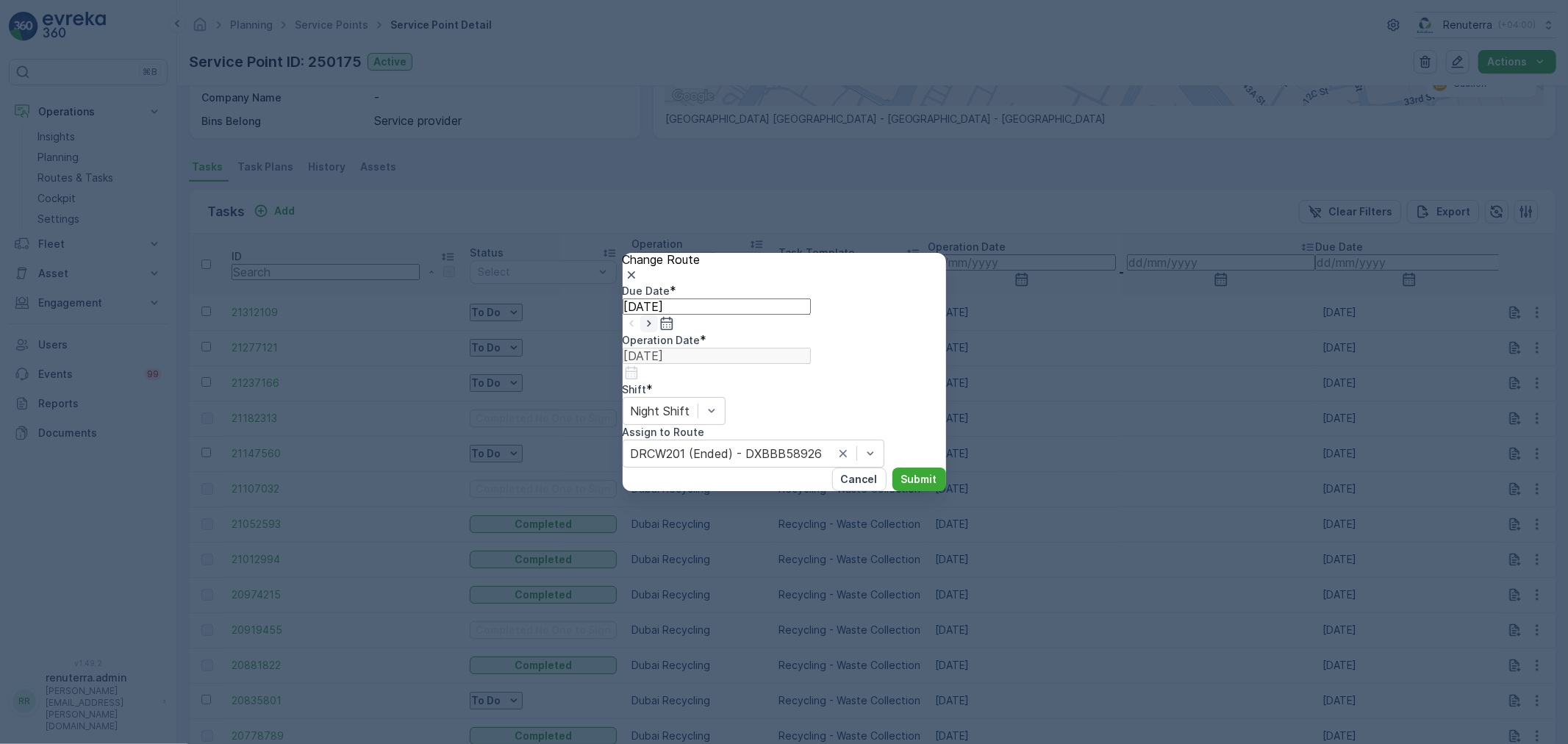
click at [657, 331] on icon "button" at bounding box center [649, 323] width 15 height 15
type input "[DATE]"
click at [811, 348] on input at bounding box center [717, 355] width 188 height 17
click at [871, 529] on div "2" at bounding box center [875, 535] width 7 height 13
type input "[DATE]"
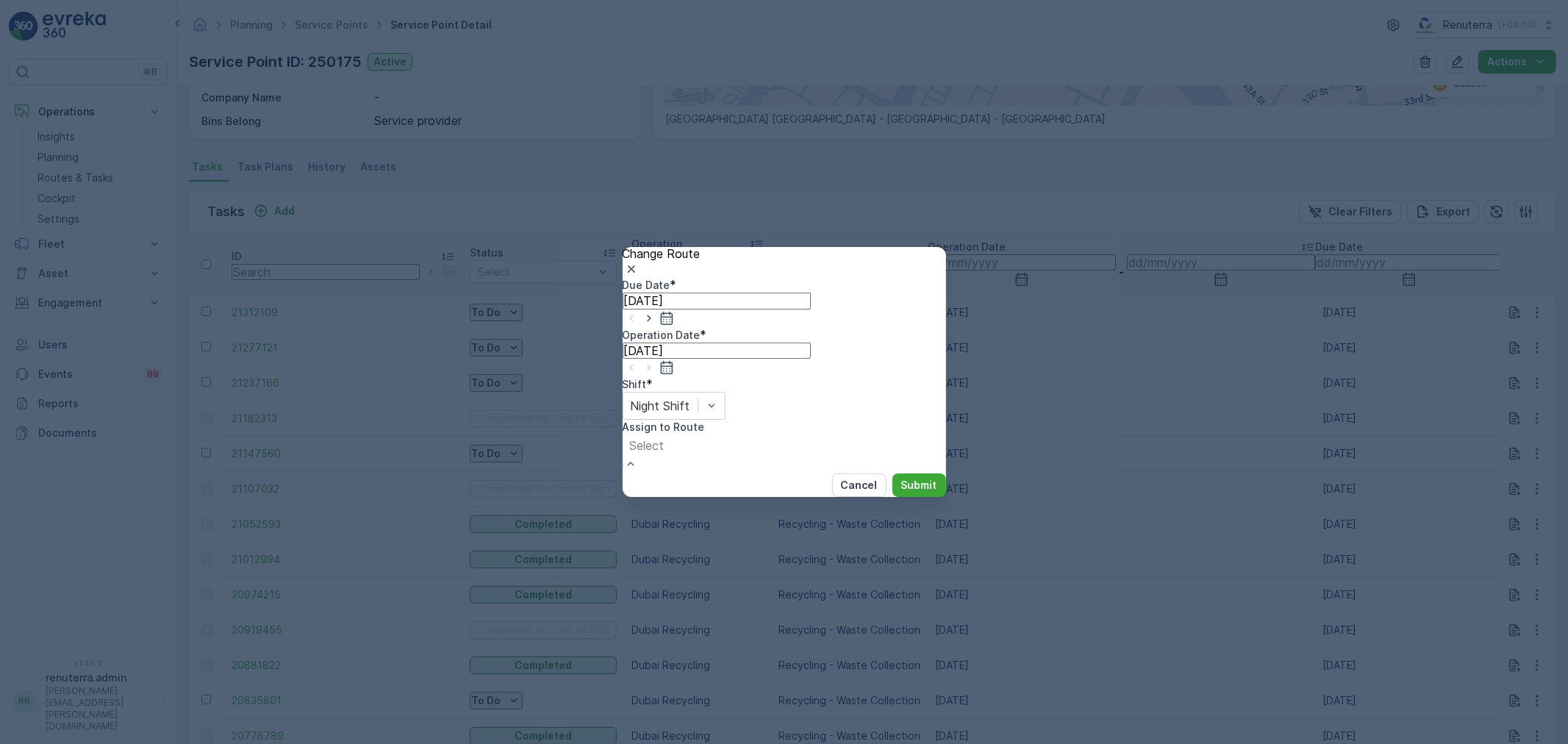
click at [218, 743] on span "DRCW101 (Dispatched) - DXBBB58926" at bounding box center [109, 750] width 218 height 13
click at [848, 437] on div at bounding box center [739, 445] width 218 height 17
click at [893, 474] on button "Submit" at bounding box center [920, 485] width 54 height 24
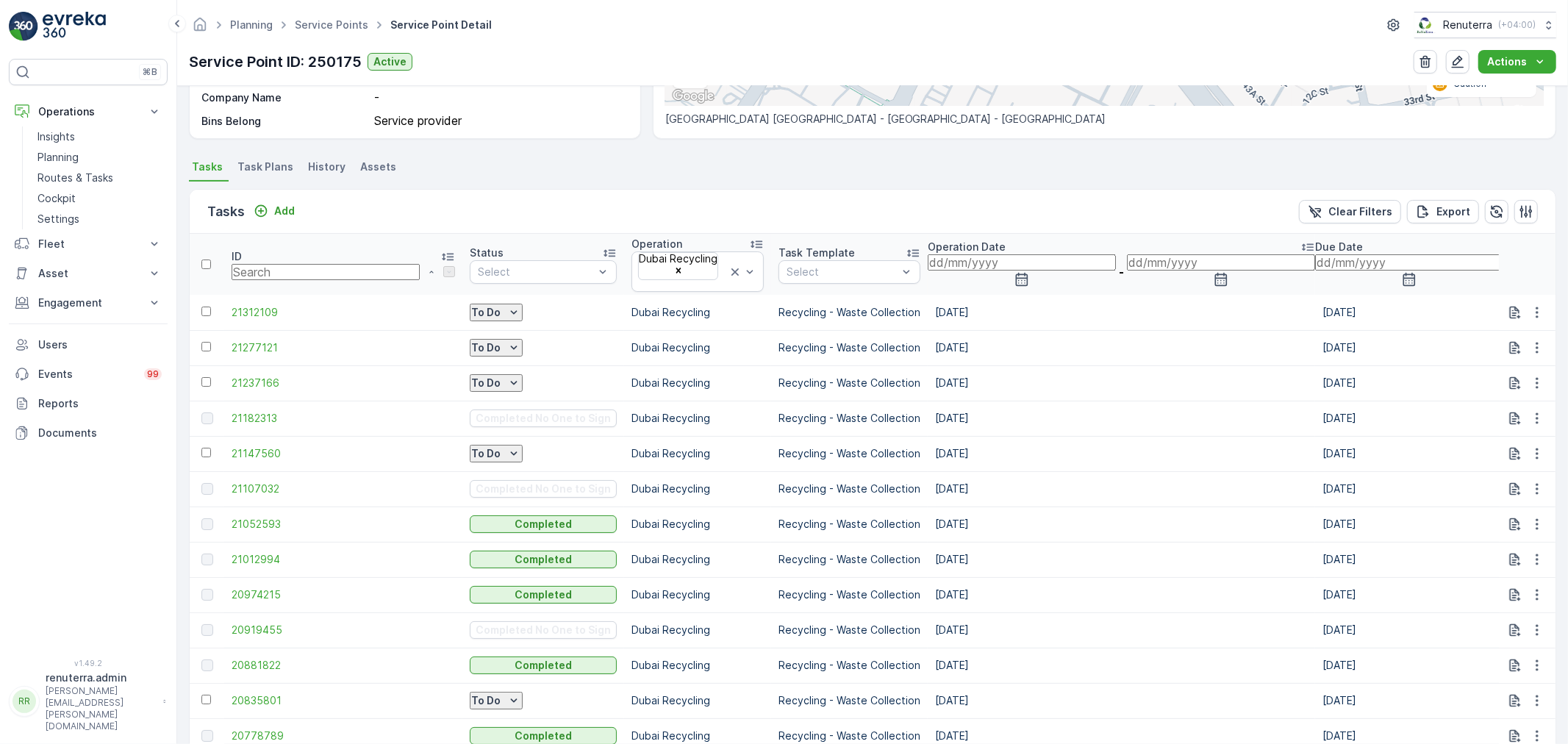
click at [952, 612] on td "15.08.2025" at bounding box center [1121, 630] width 388 height 36
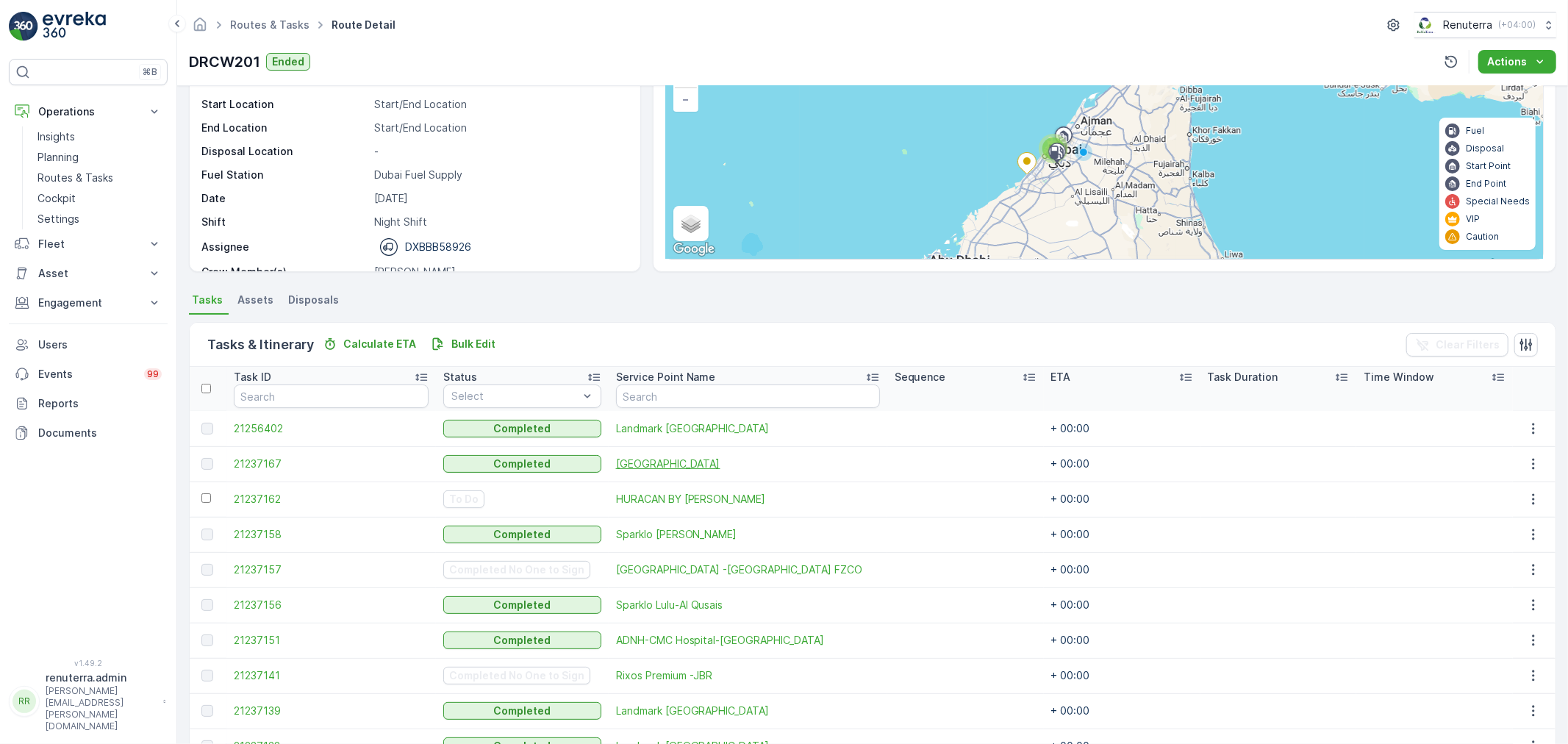
scroll to position [119, 0]
click at [1532, 497] on icon "button" at bounding box center [1533, 499] width 15 height 15
click at [1486, 610] on span "Delete" at bounding box center [1490, 616] width 36 height 13
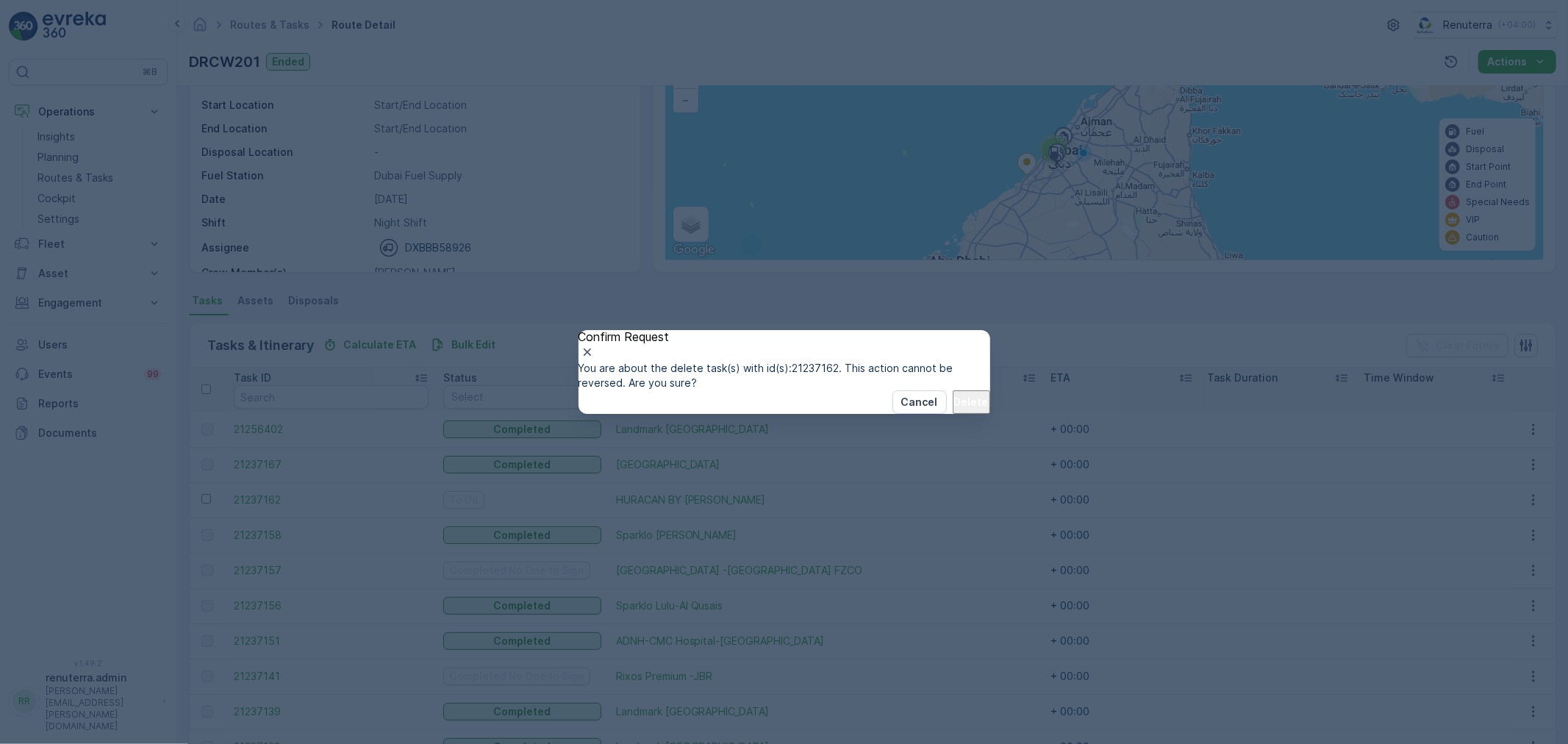
click at [953, 414] on button "Delete" at bounding box center [971, 402] width 37 height 24
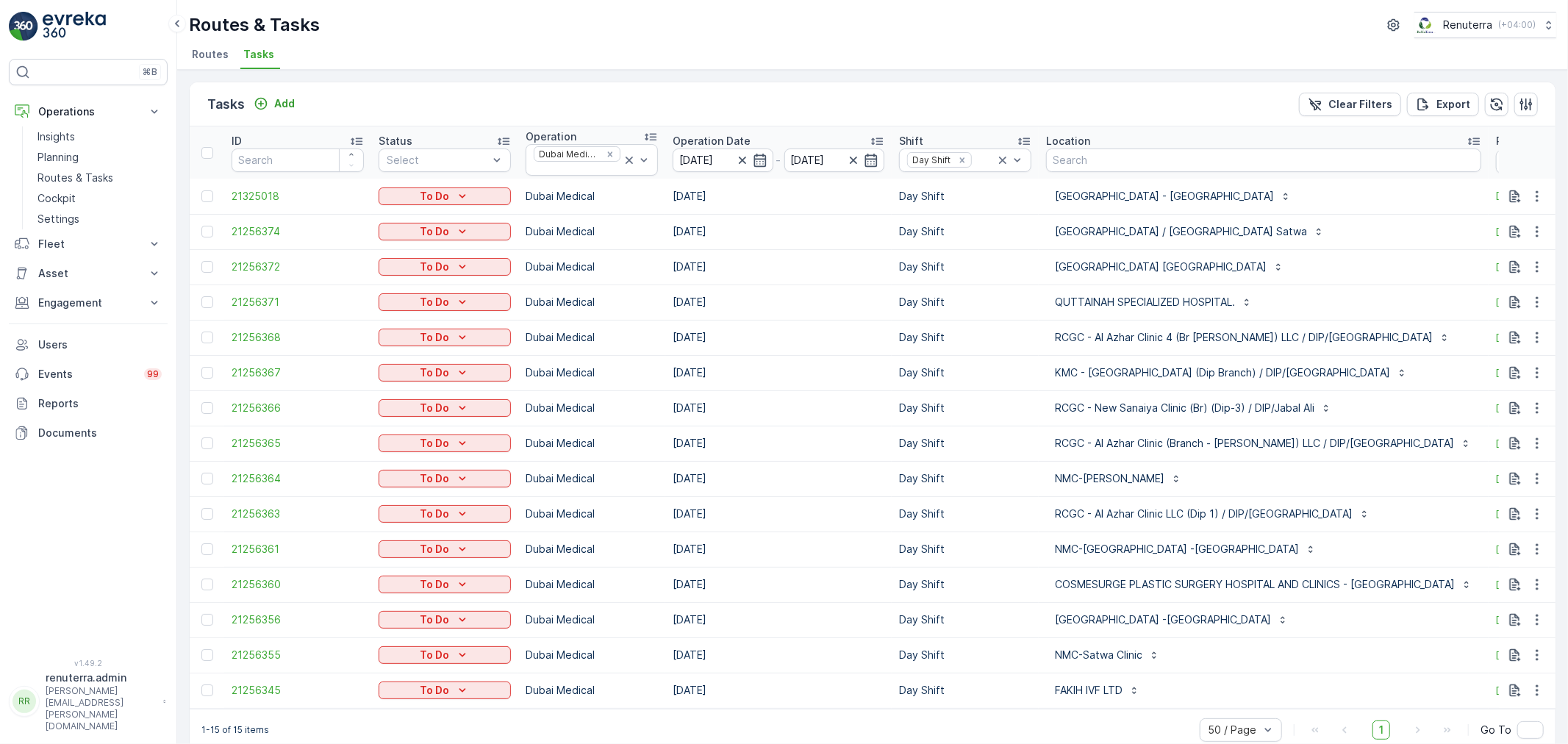
scroll to position [0, 239]
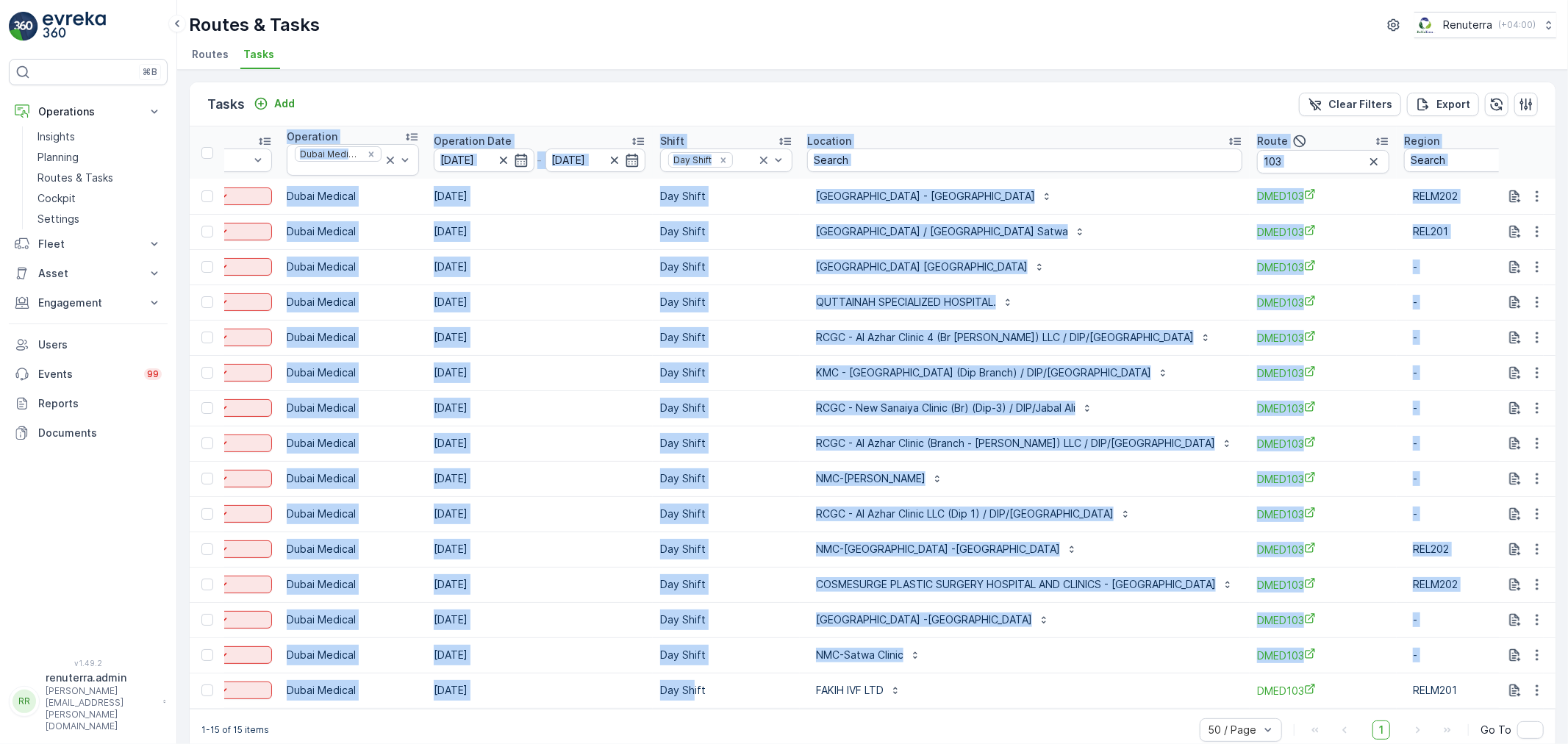
drag, startPoint x: 692, startPoint y: 707, endPoint x: 428, endPoint y: 710, distance: 264.0
click at [430, 709] on div "ID Status Select Operation Dubai Medical Operation Date 02.09.2025 - 02.09.2025…" at bounding box center [873, 417] width 1366 height 582
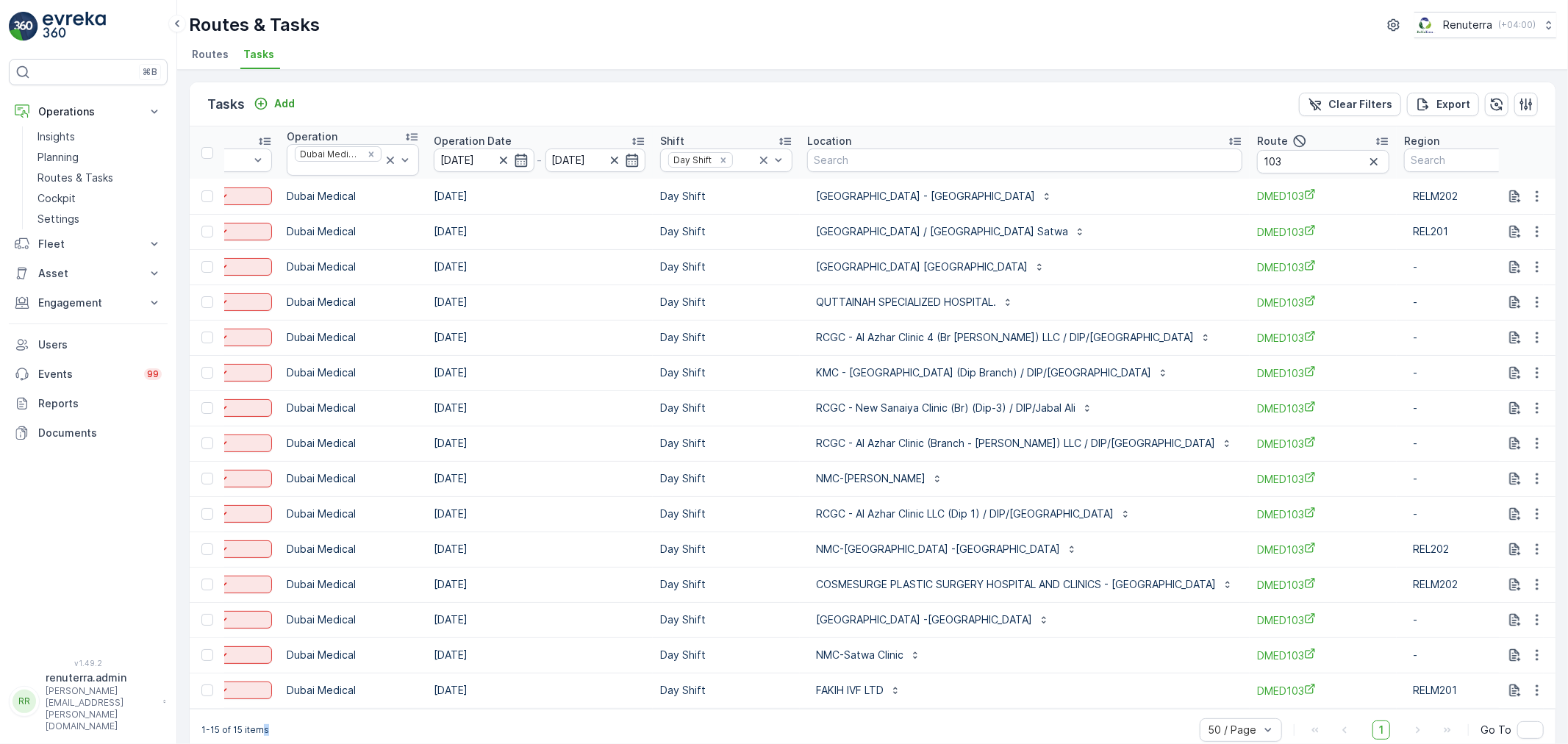
drag, startPoint x: 522, startPoint y: 718, endPoint x: 388, endPoint y: 716, distance: 134.0
click at [282, 718] on div "1-15 of 15 items 50 / Page 1 Go To" at bounding box center [873, 730] width 1366 height 42
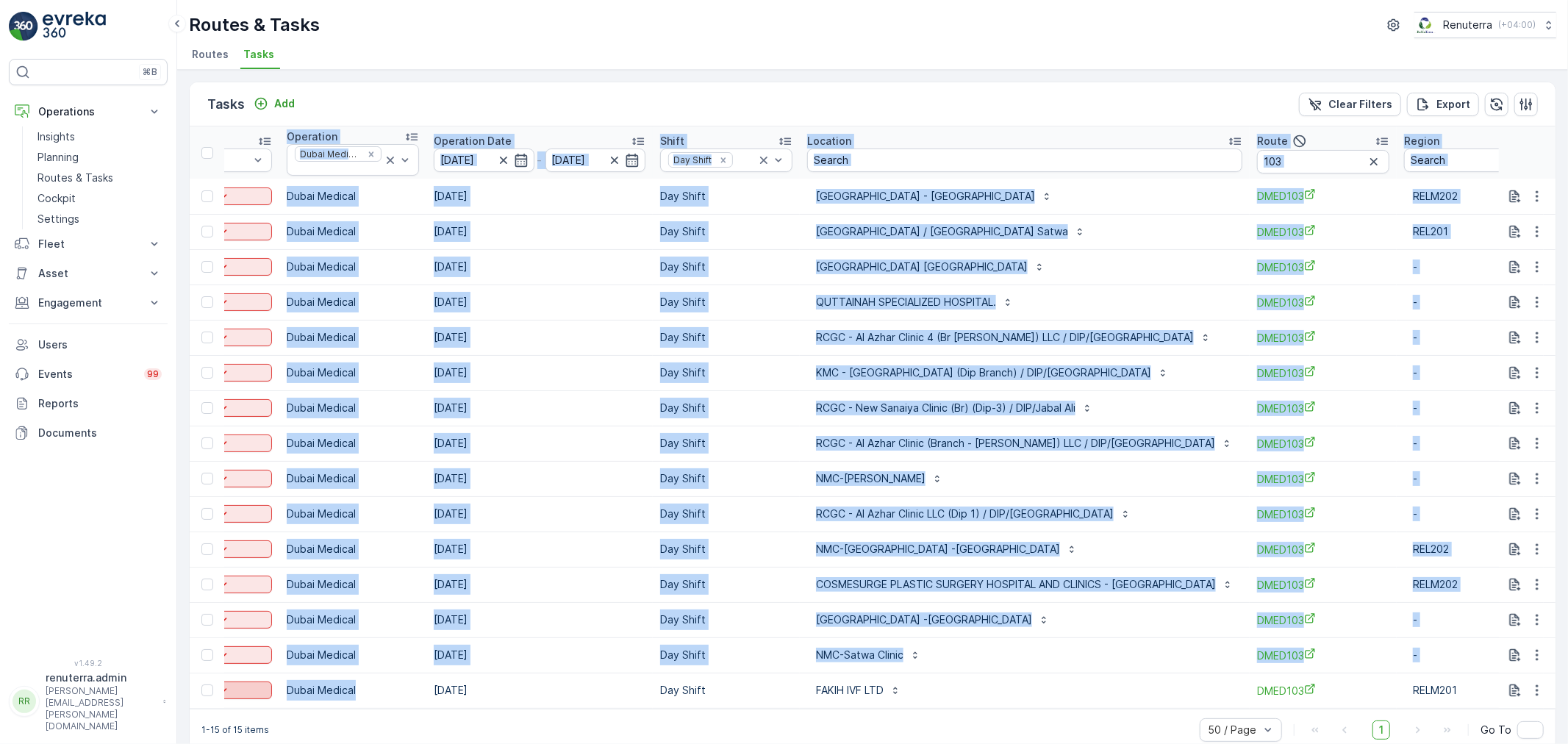
drag, startPoint x: 406, startPoint y: 707, endPoint x: 233, endPoint y: 686, distance: 174.3
click at [228, 693] on tr "21256345 To Do Dubai Medical 02.09.2025 Day Shift FAKIH IVF LTD DMED103 RELM201" at bounding box center [775, 690] width 1651 height 36
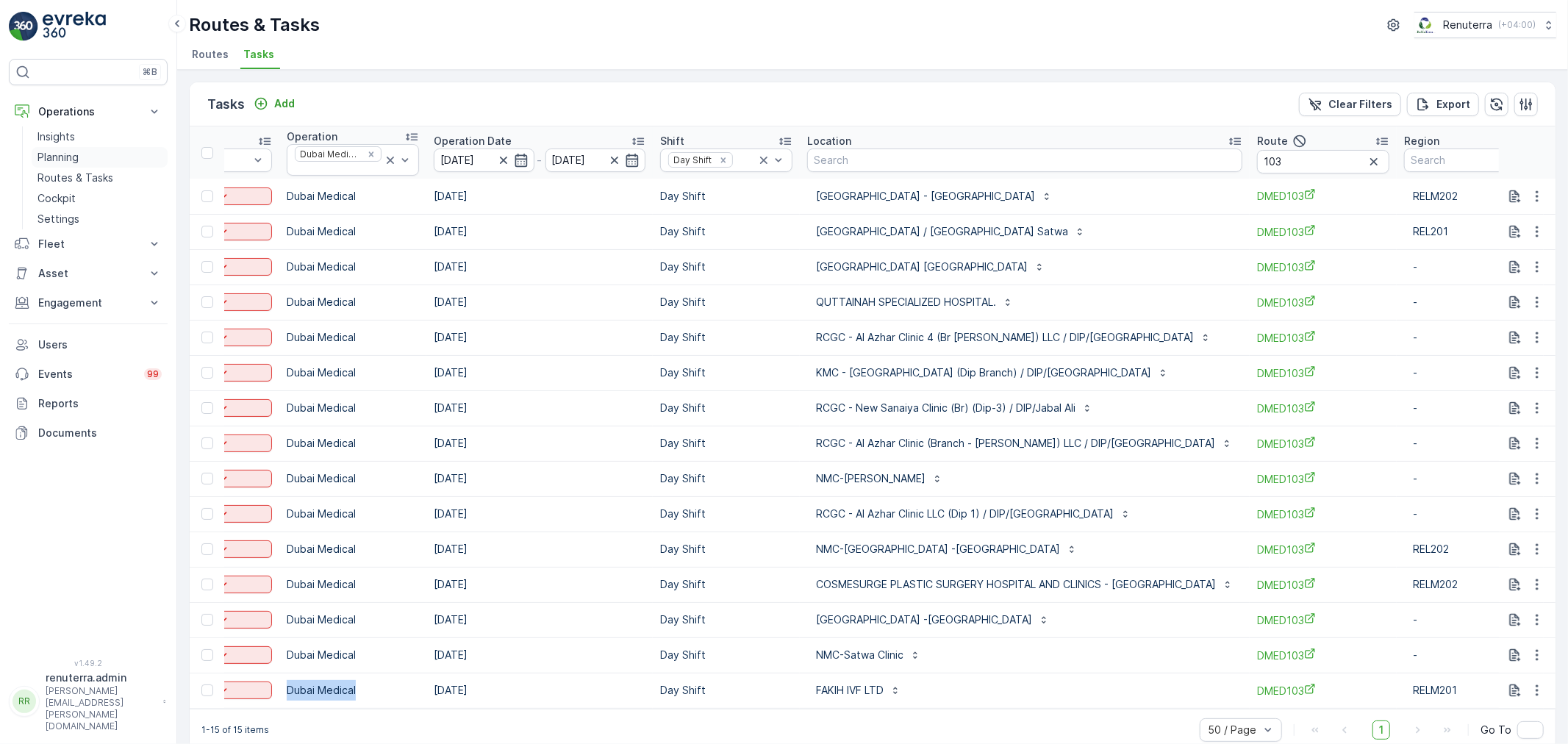
click at [92, 160] on link "Planning" at bounding box center [99, 158] width 136 height 21
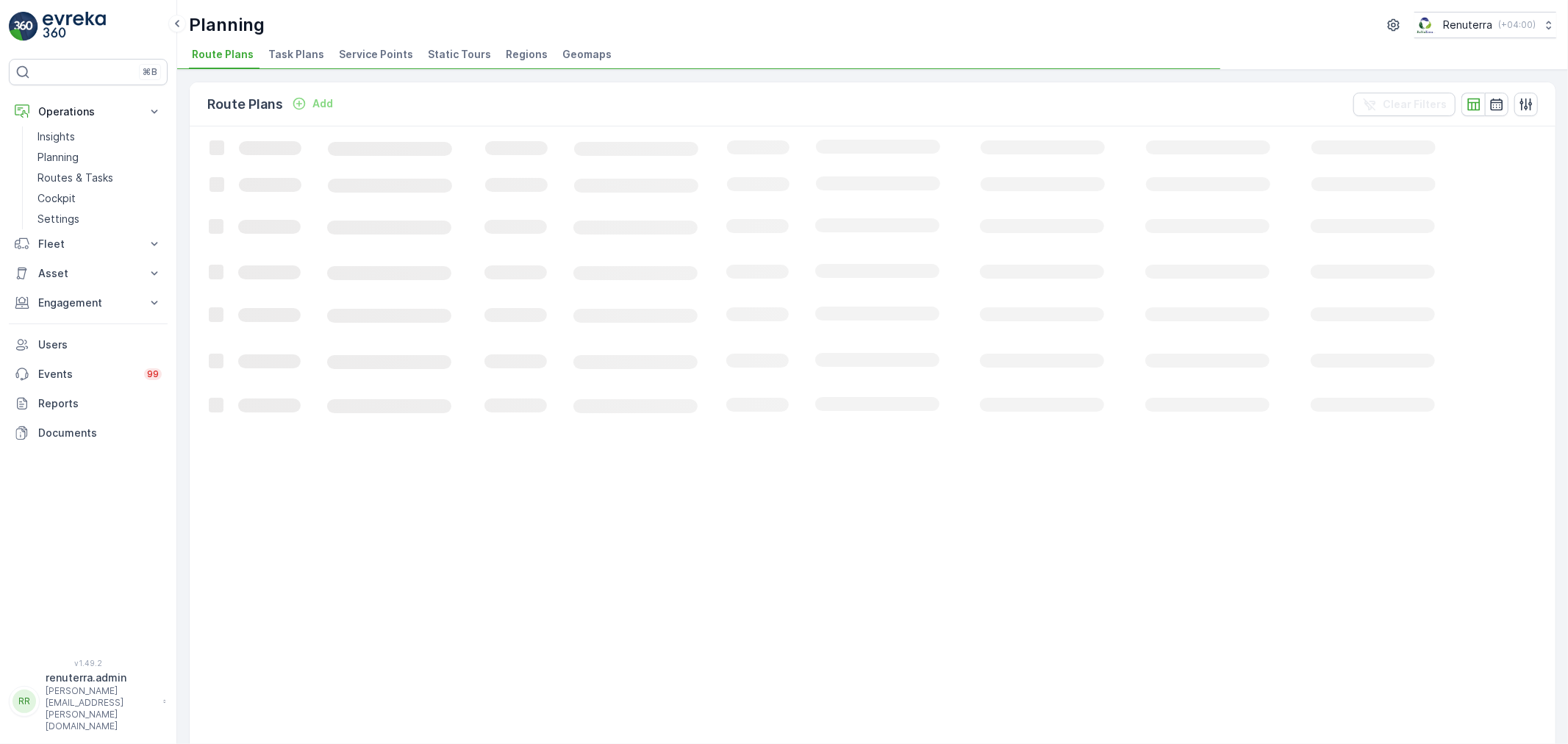
click at [361, 44] on li "Service Points" at bounding box center [377, 57] width 83 height 25
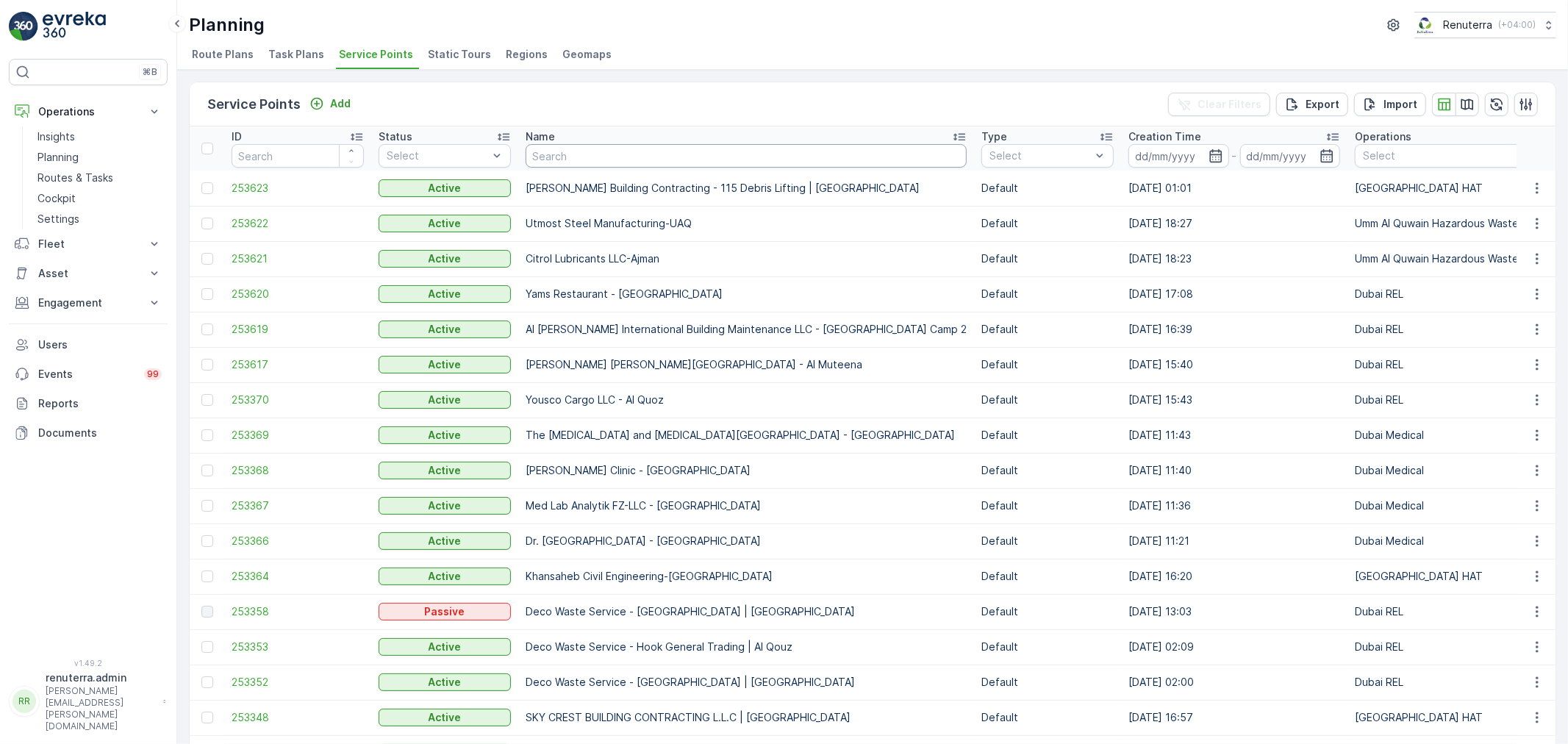
click at [591, 162] on input "text" at bounding box center [746, 155] width 441 height 24
click at [96, 169] on link "Routes & Tasks" at bounding box center [99, 178] width 136 height 21
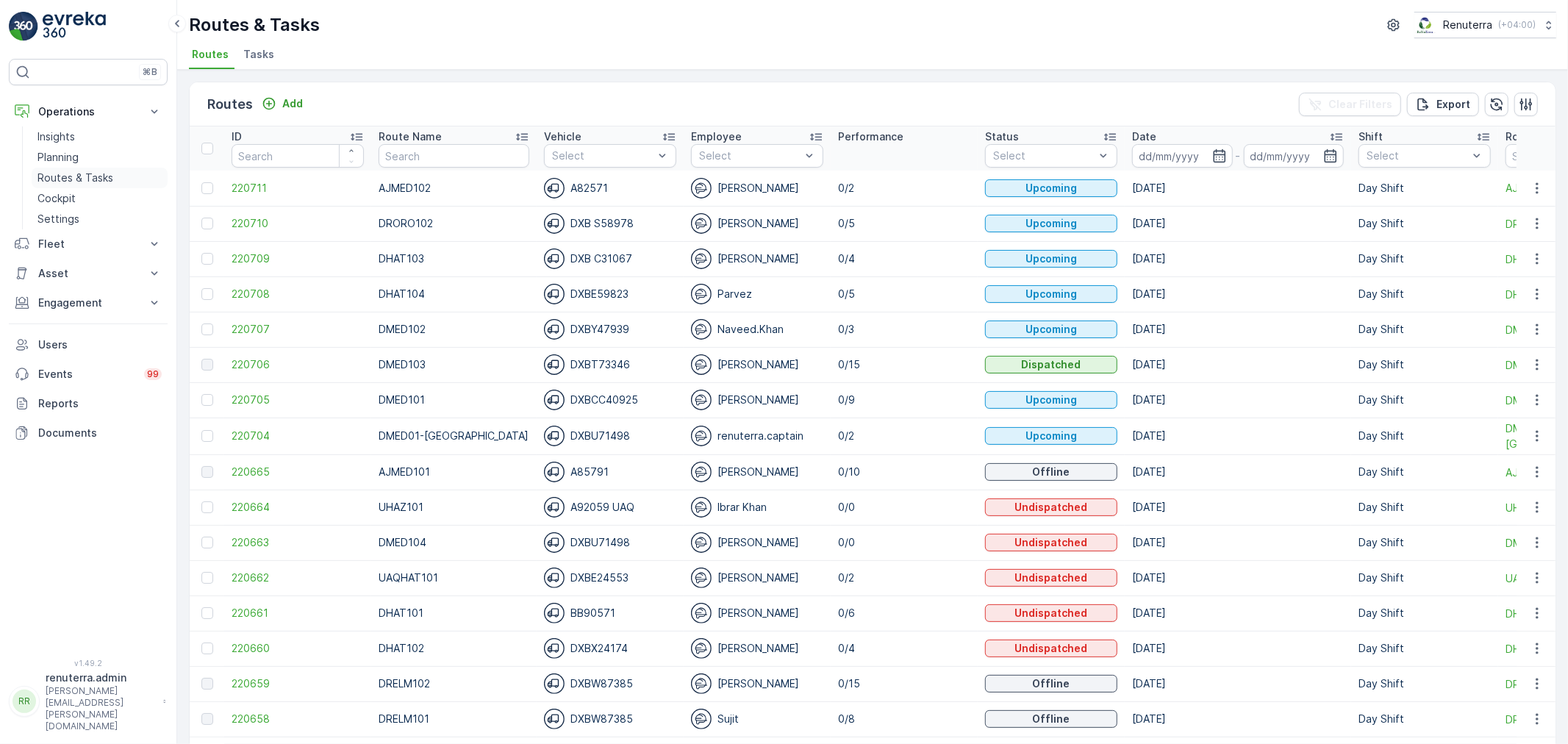
click at [68, 170] on link "Routes & Tasks" at bounding box center [99, 178] width 136 height 21
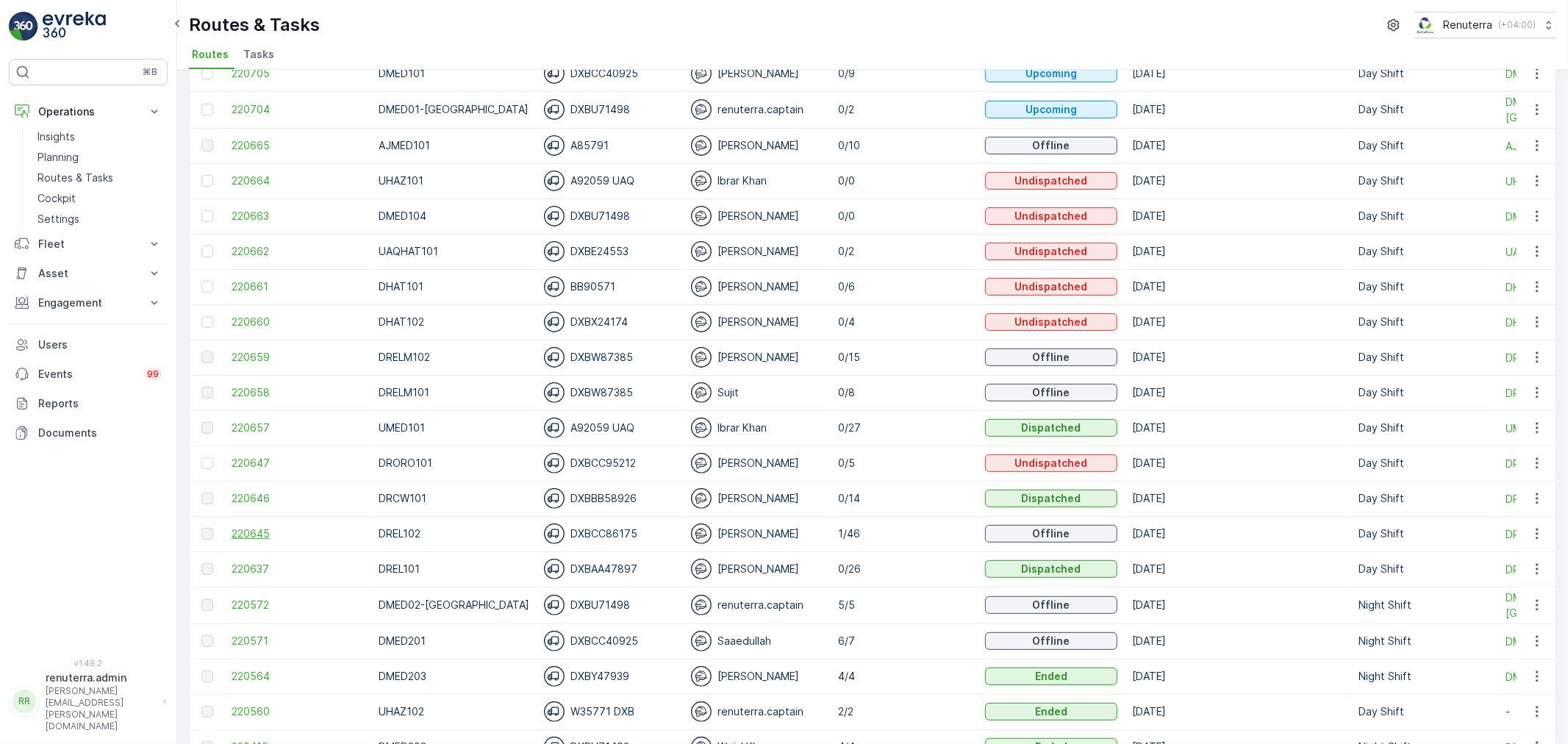
scroll to position [408, 0]
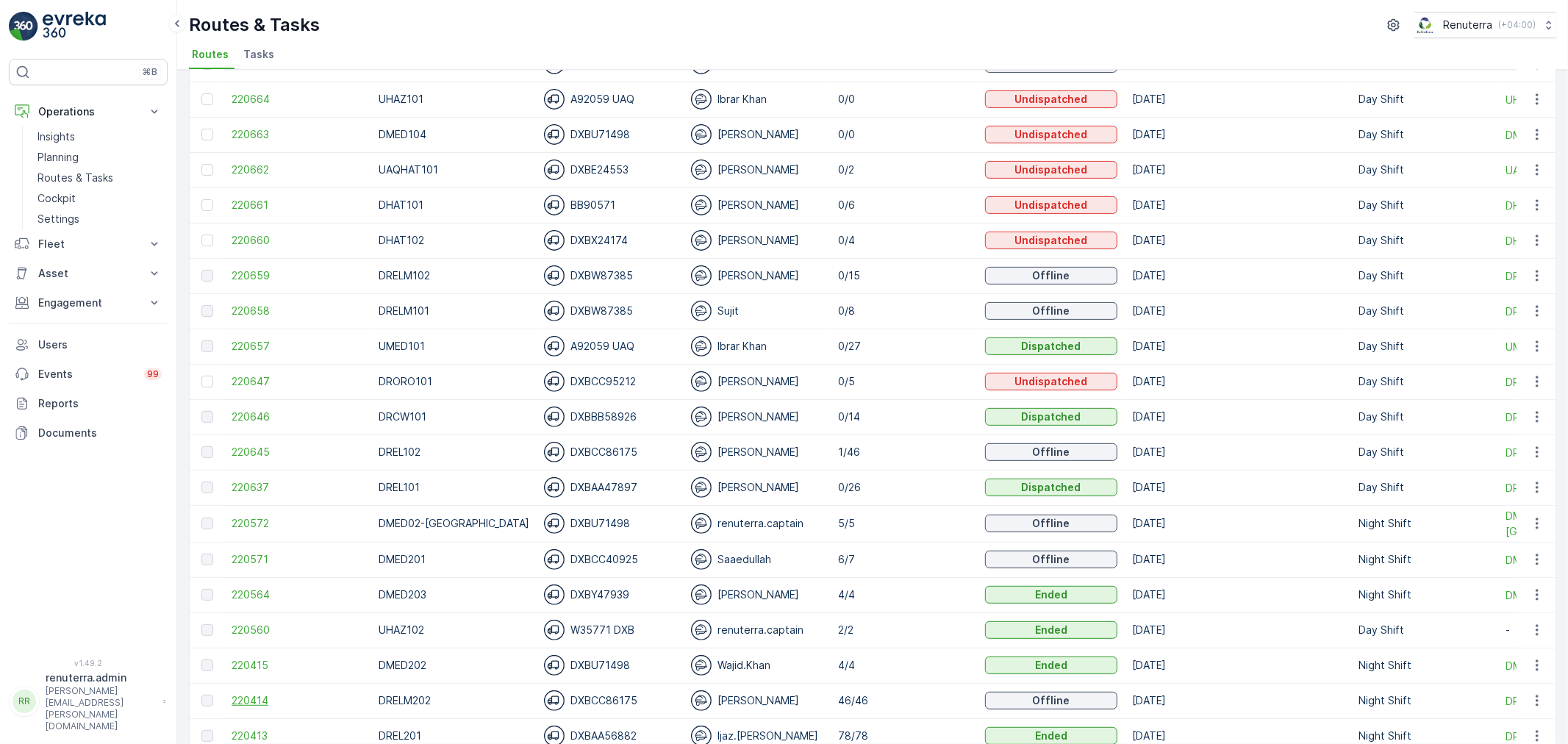
click at [247, 695] on span "220414" at bounding box center [298, 700] width 132 height 15
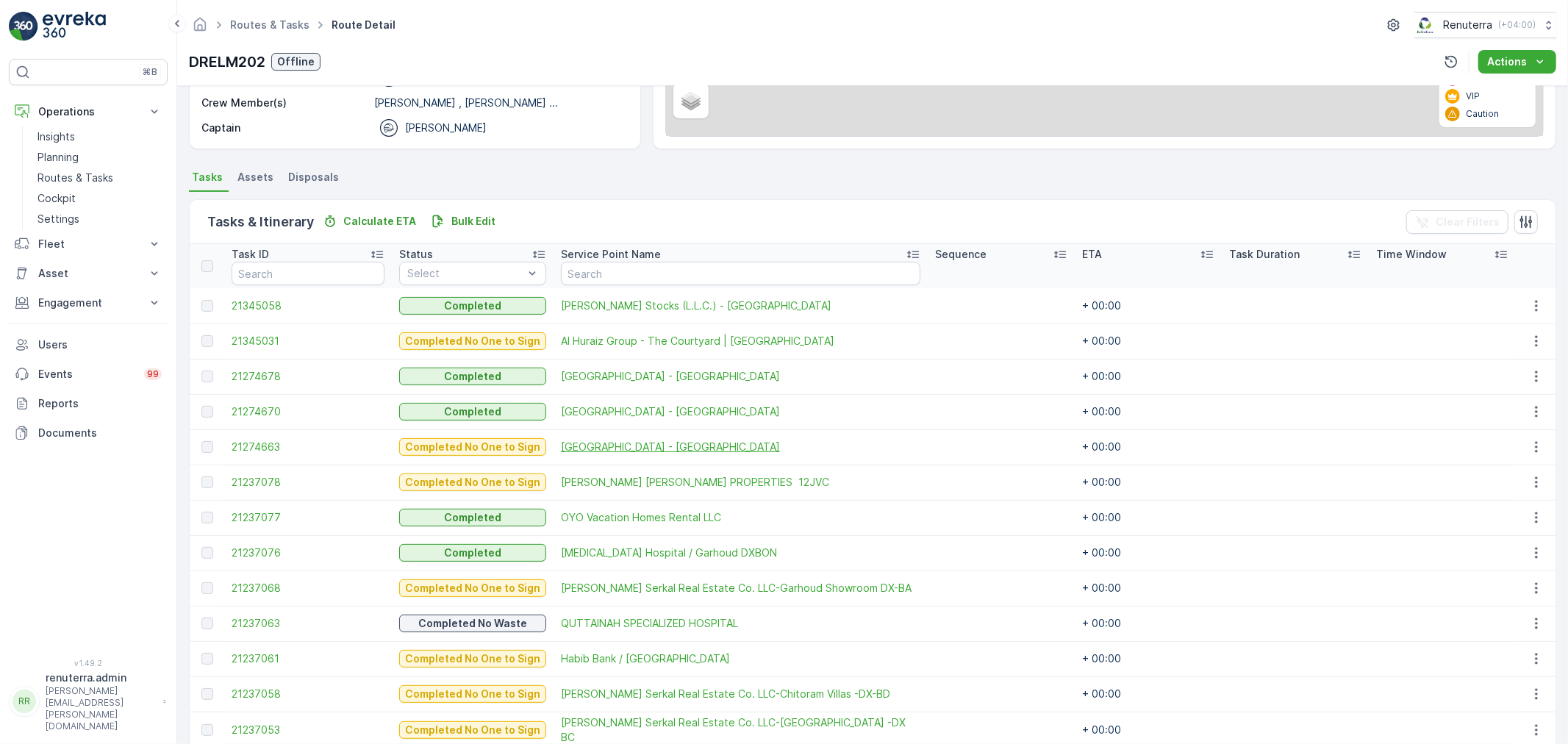
scroll to position [245, 0]
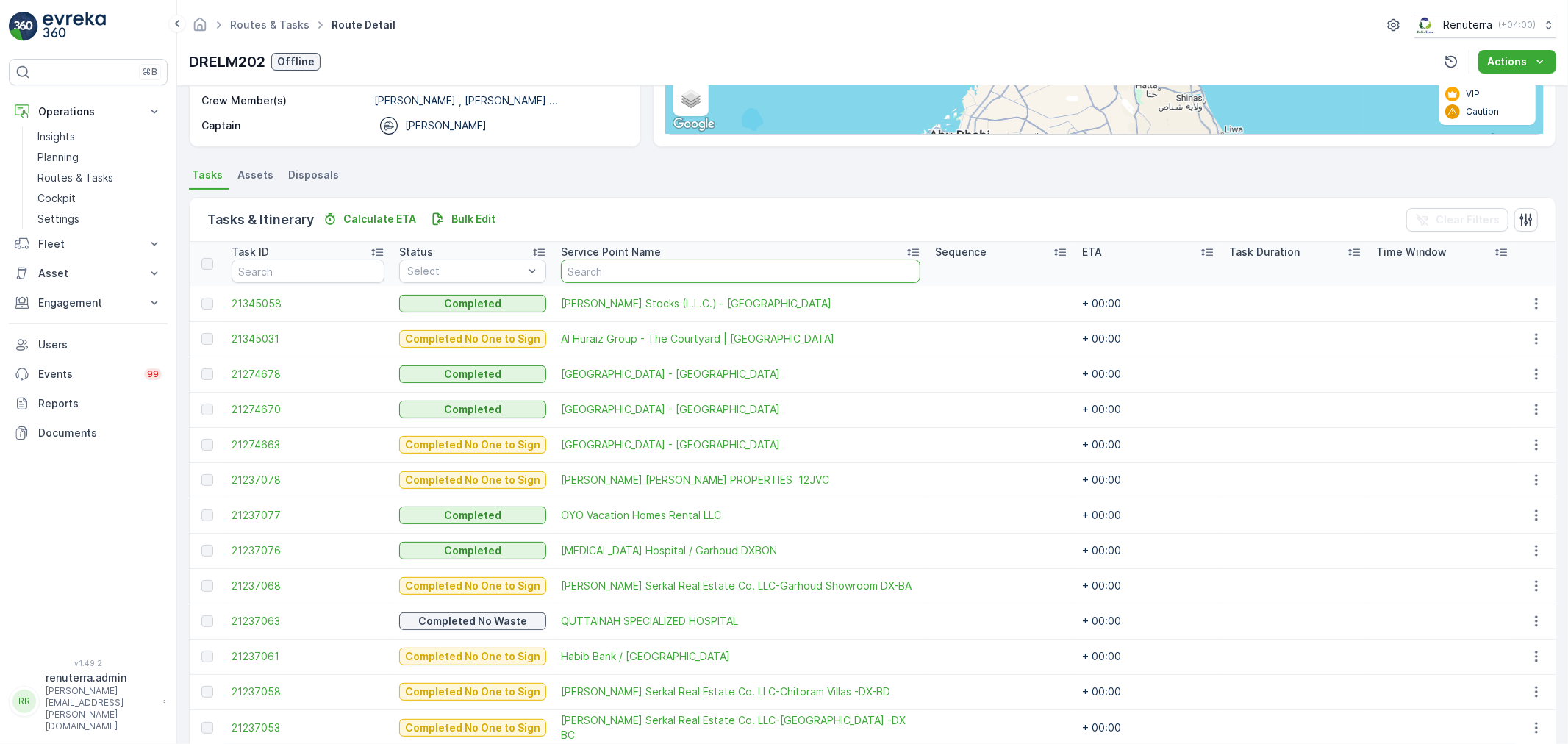
click at [630, 269] on input "text" at bounding box center [740, 271] width 360 height 24
type input "khal"
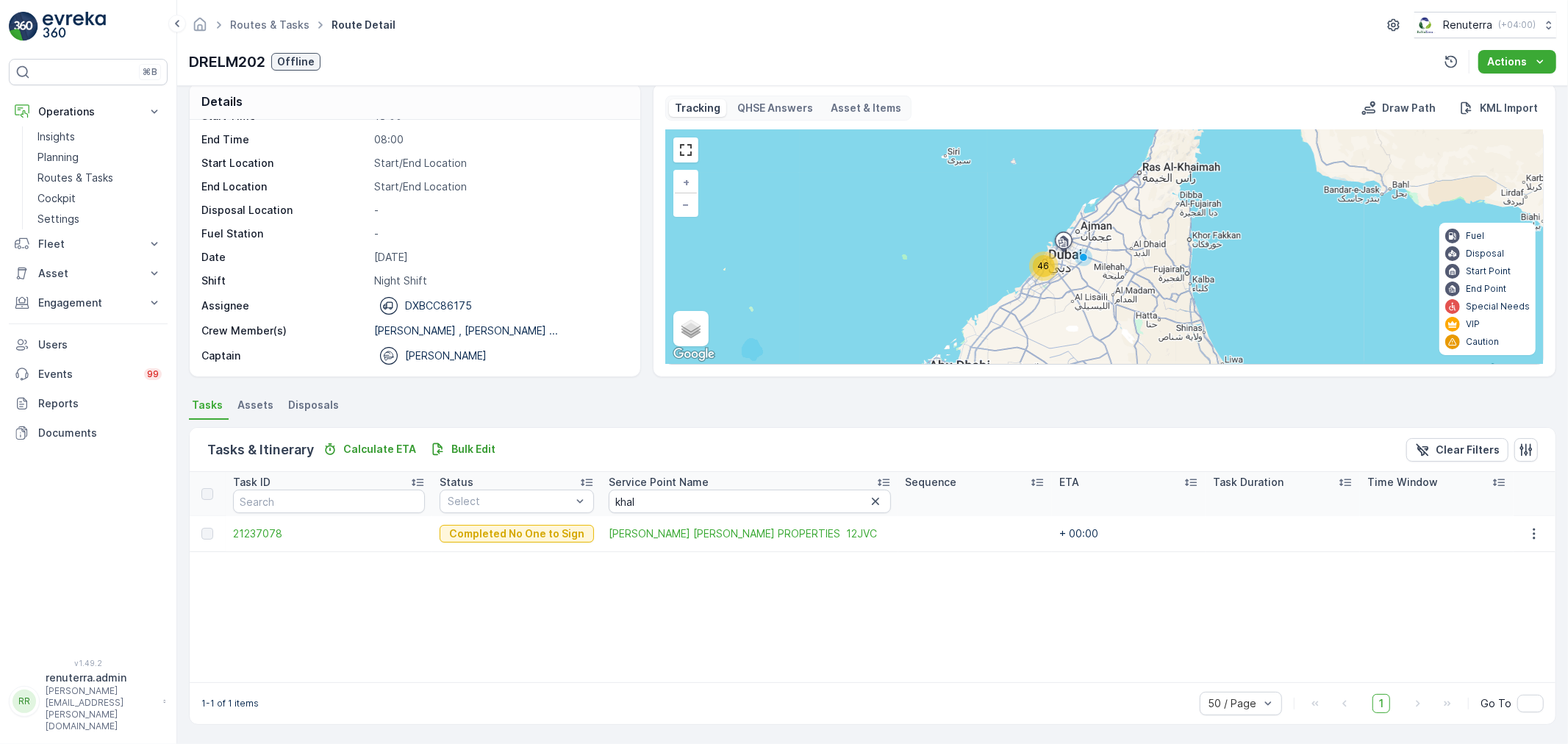
scroll to position [15, 0]
click at [265, 534] on span "21237078" at bounding box center [329, 533] width 192 height 15
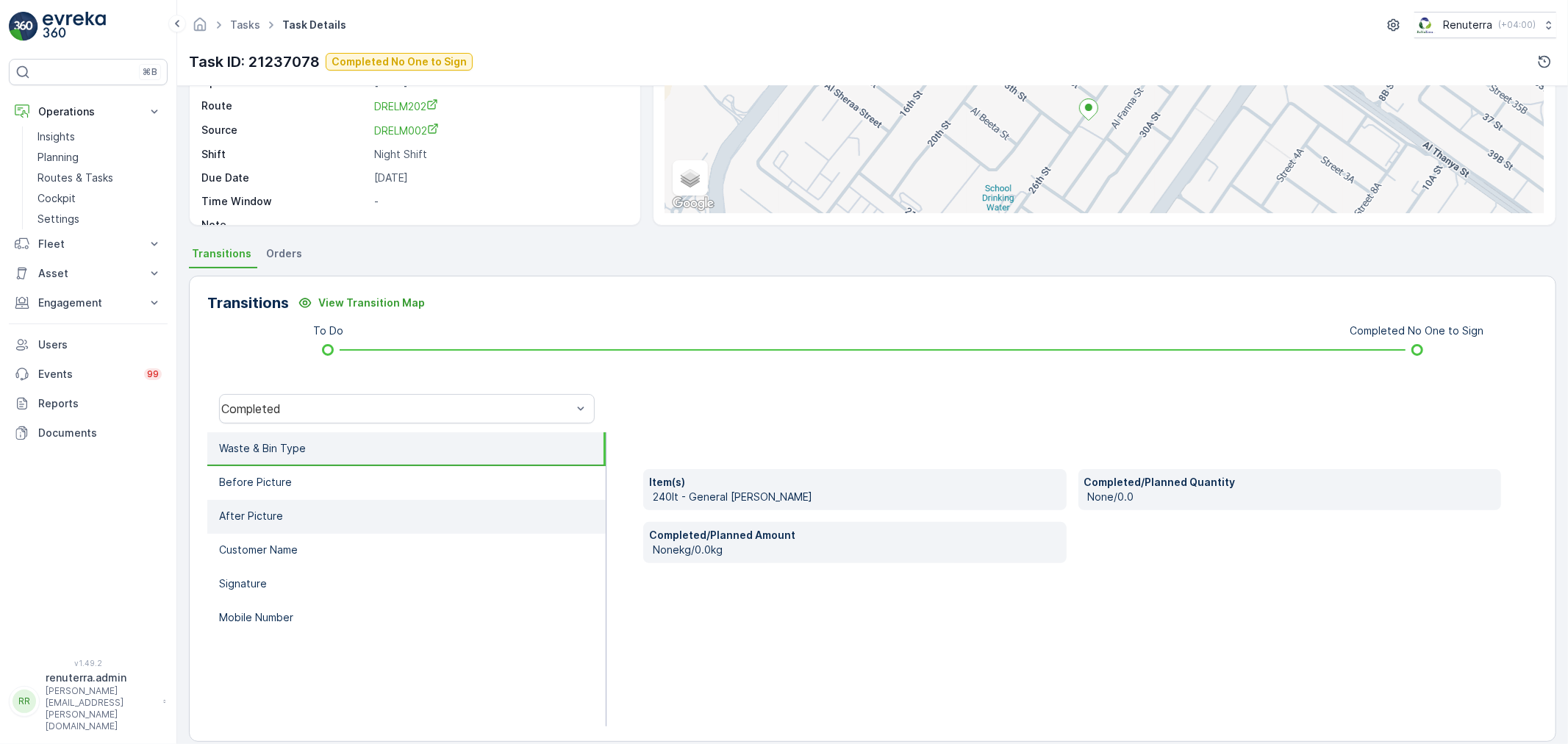
scroll to position [181, 0]
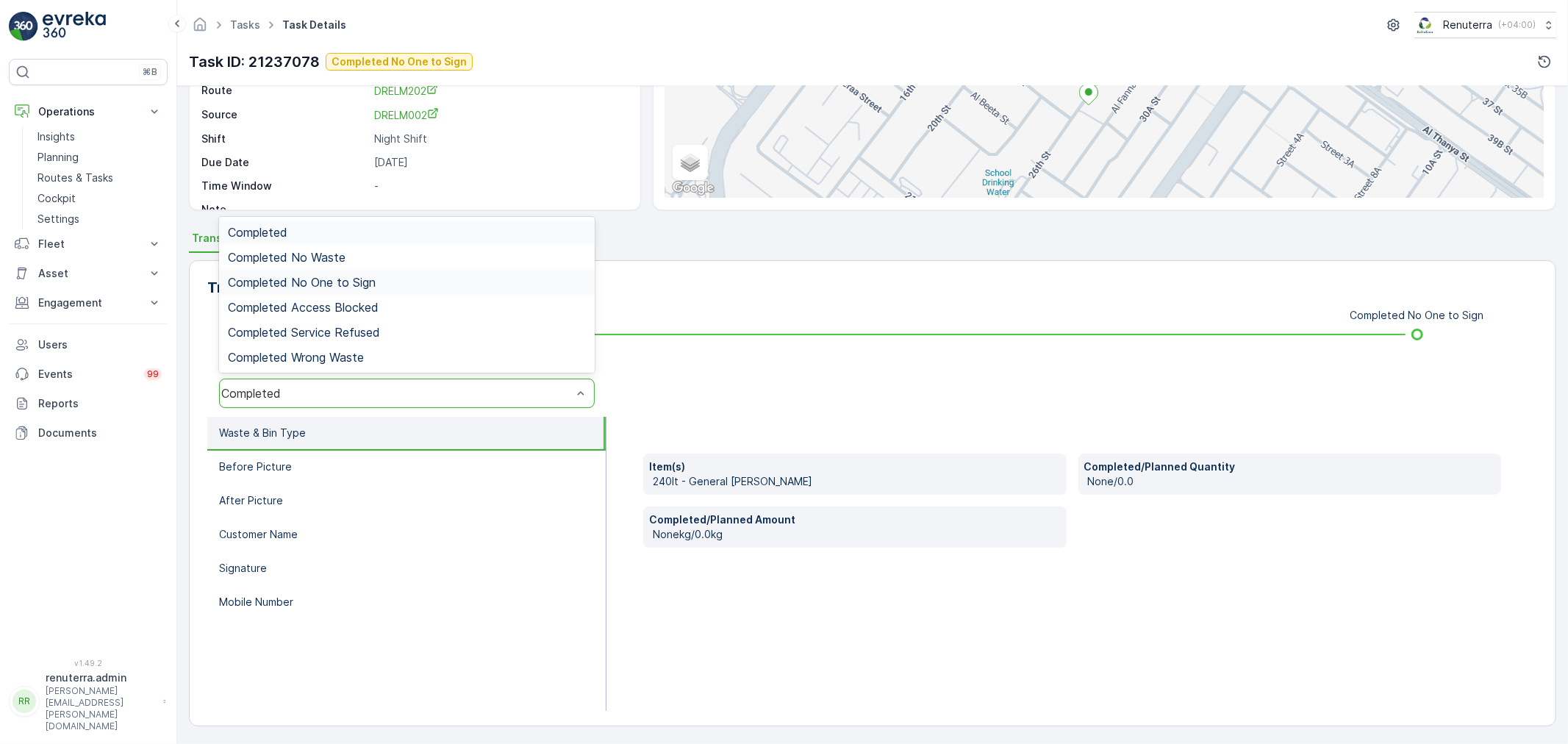
click at [355, 277] on span "Completed No One to Sign" at bounding box center [302, 281] width 148 height 13
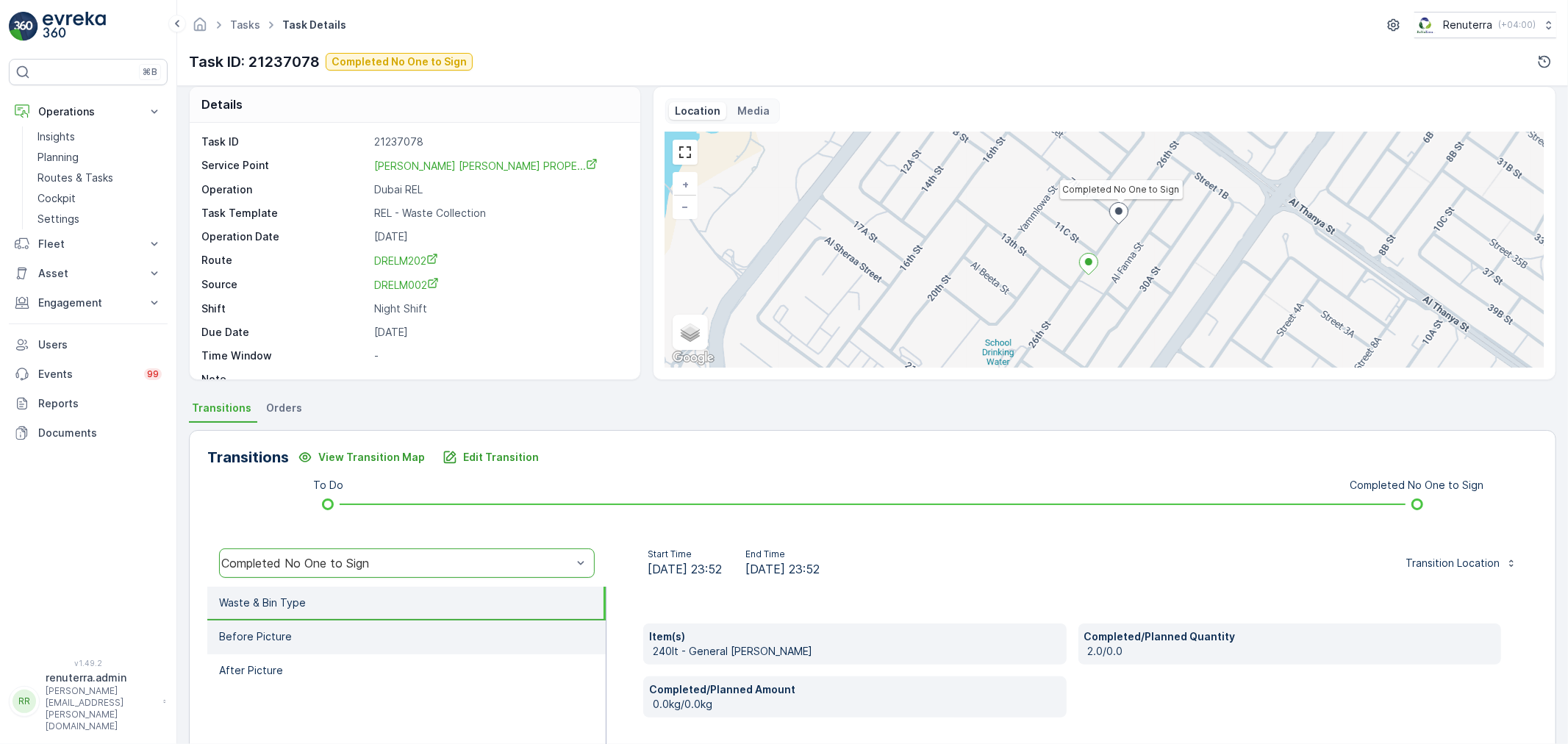
scroll to position [0, 0]
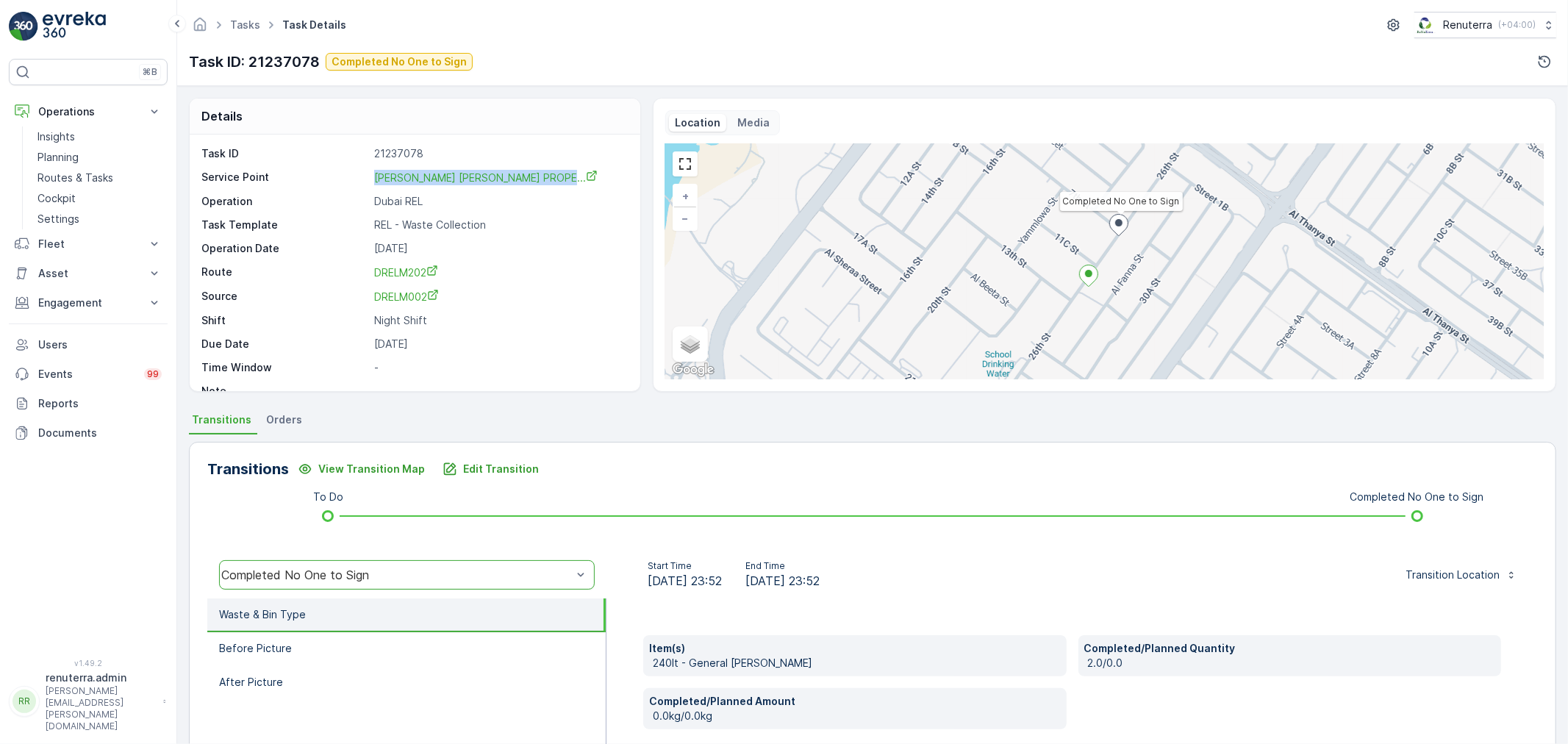
drag, startPoint x: 347, startPoint y: 179, endPoint x: 551, endPoint y: 189, distance: 204.2
click at [571, 189] on div "Task ID 21237078 Service Point KHALIL IBRAHIM AL SAYEGH PROPE... Operation Duba…" at bounding box center [413, 272] width 423 height 252
copy div "KHALIL IBRAHIM AL SAYEGH PROPE..."
click at [532, 305] on div "Task ID 21237078 Service Point KHALIL IBRAHIM AL SAYEGH PROPE... Operation Duba…" at bounding box center [413, 272] width 423 height 252
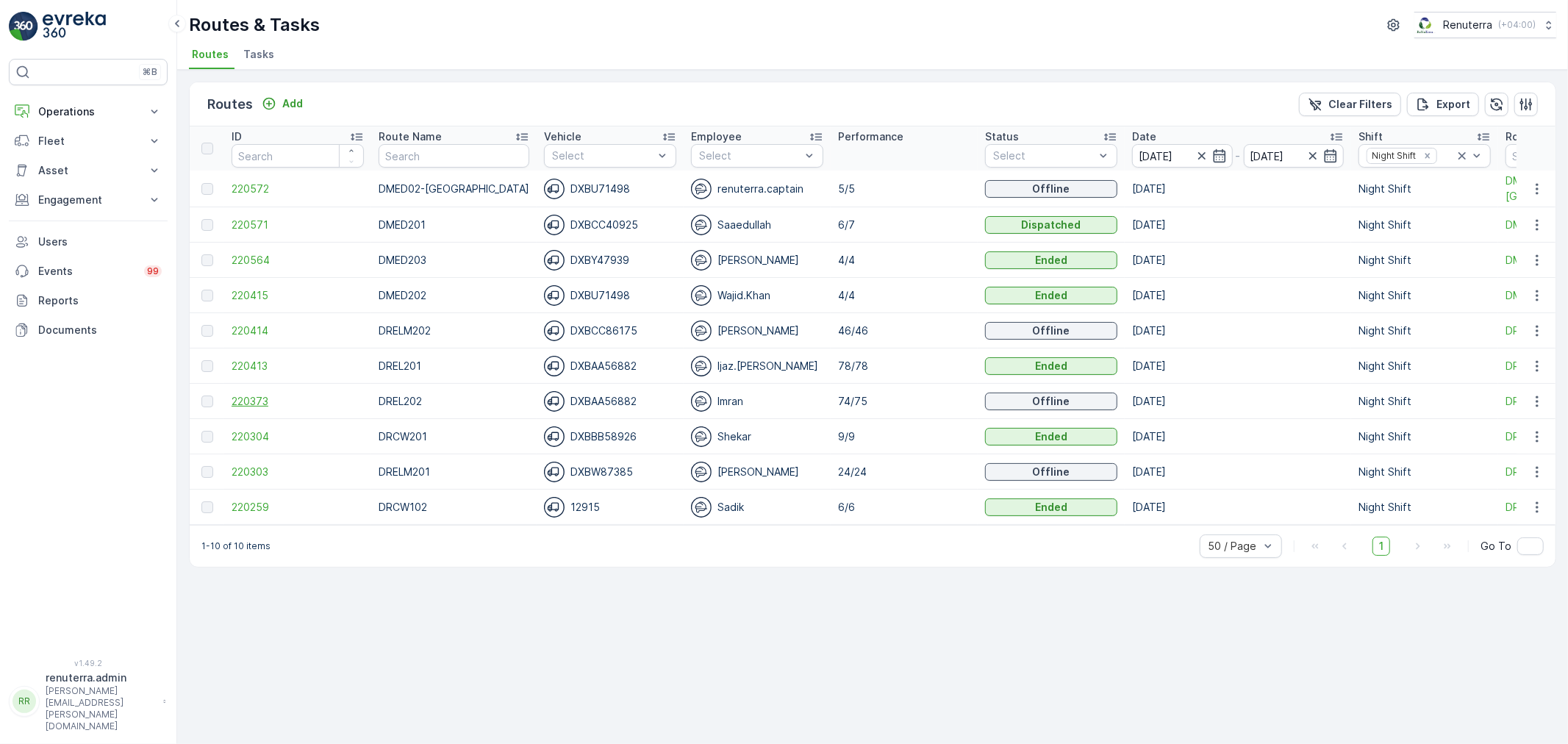
click at [271, 406] on span "220373" at bounding box center [298, 401] width 132 height 15
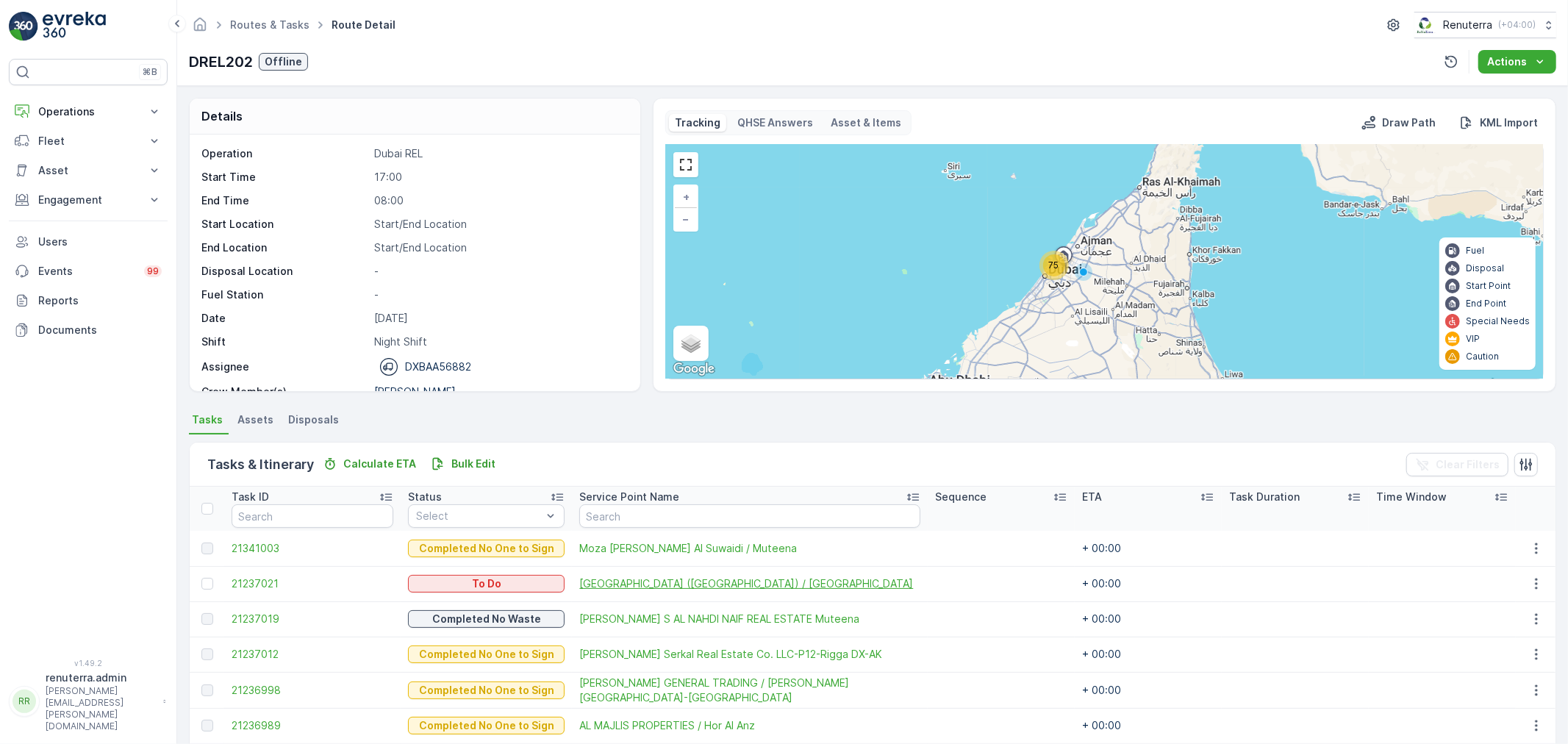
click at [654, 583] on span "[GEOGRAPHIC_DATA] ([GEOGRAPHIC_DATA]) / [GEOGRAPHIC_DATA]" at bounding box center [750, 584] width 341 height 15
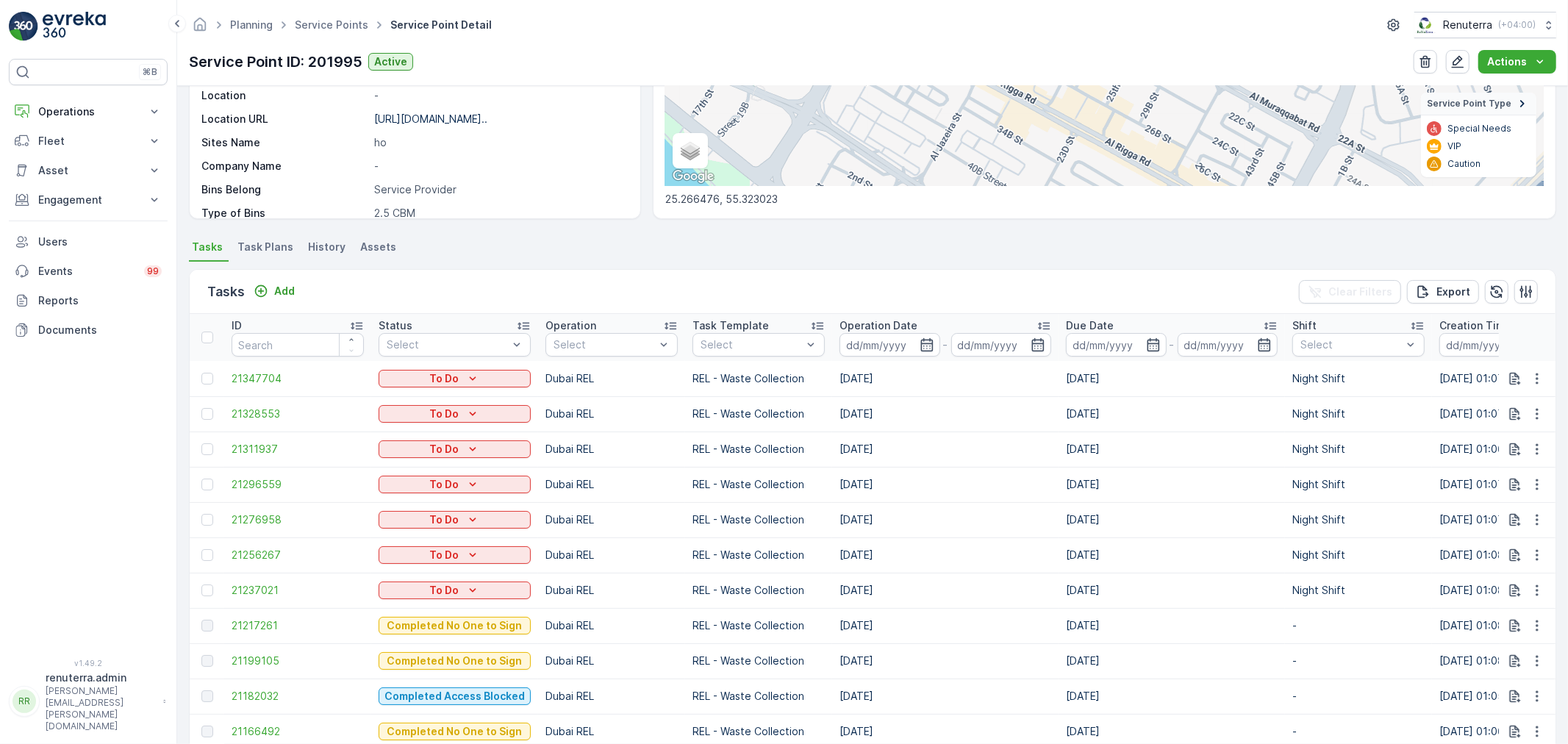
scroll to position [327, 0]
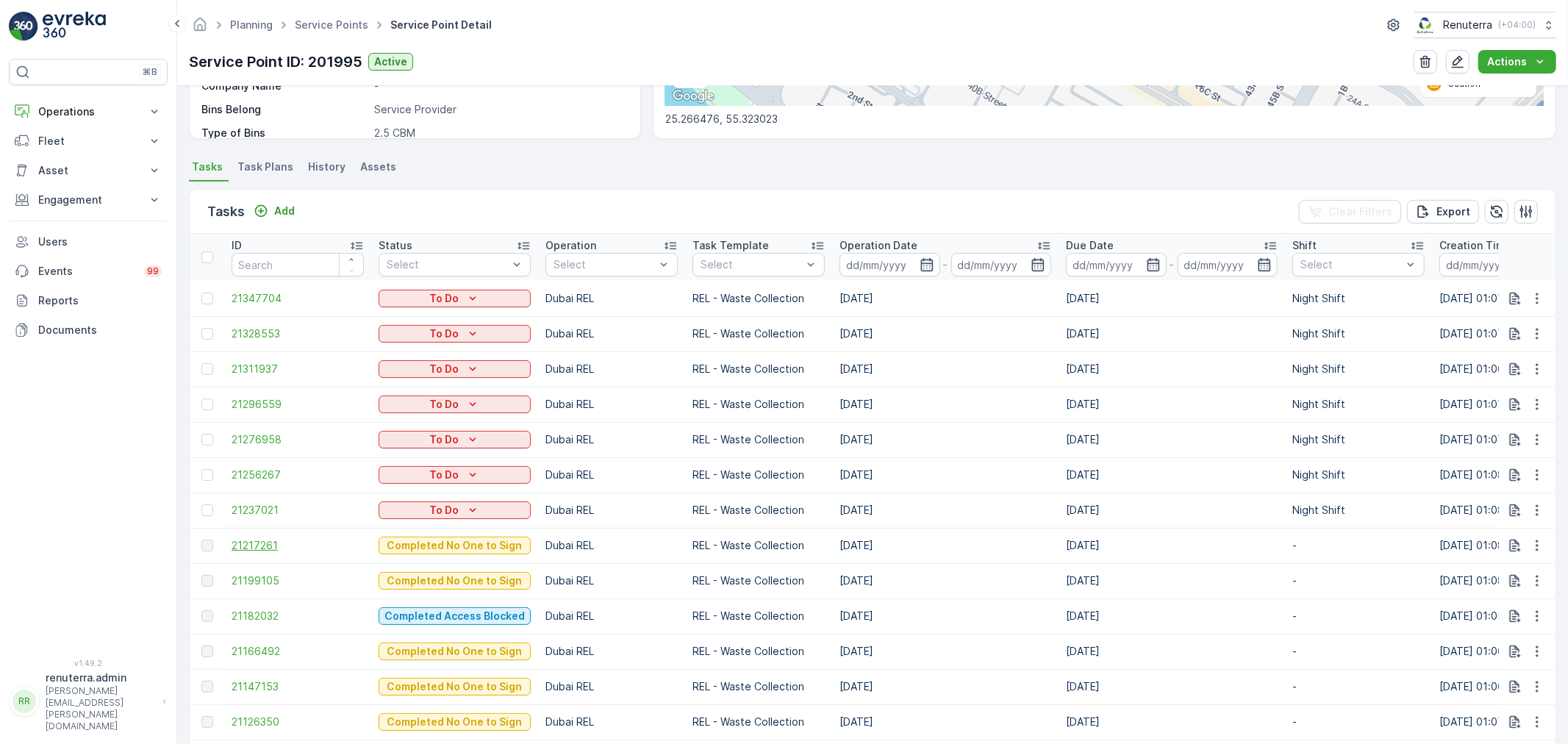
click at [275, 542] on span "21217261" at bounding box center [298, 545] width 132 height 15
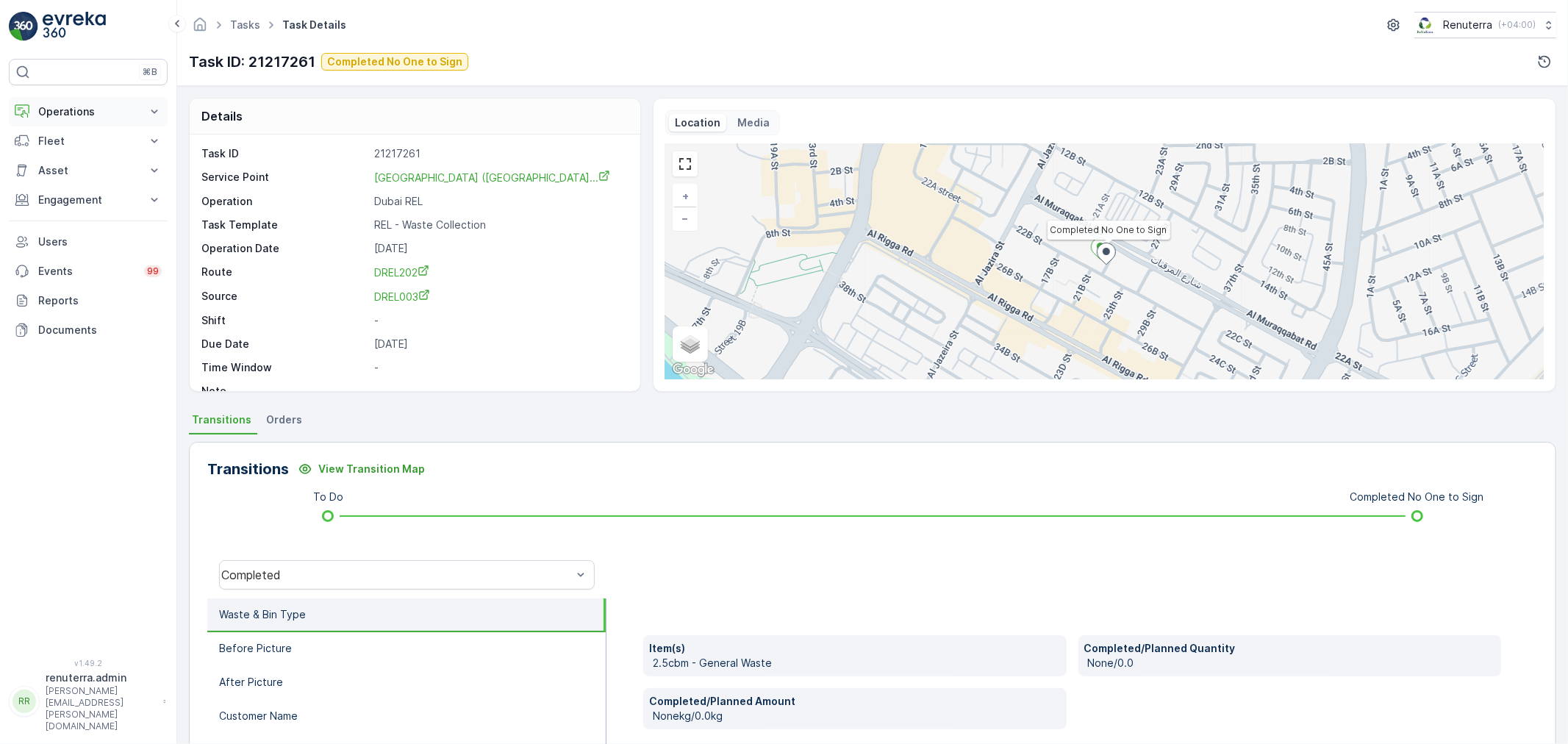
click at [87, 112] on p "Operations" at bounding box center [88, 112] width 100 height 15
click at [498, 240] on div "Task ID 21217261 Service [GEOGRAPHIC_DATA] ([GEOGRAPHIC_DATA]... Operation Duba…" at bounding box center [413, 272] width 423 height 252
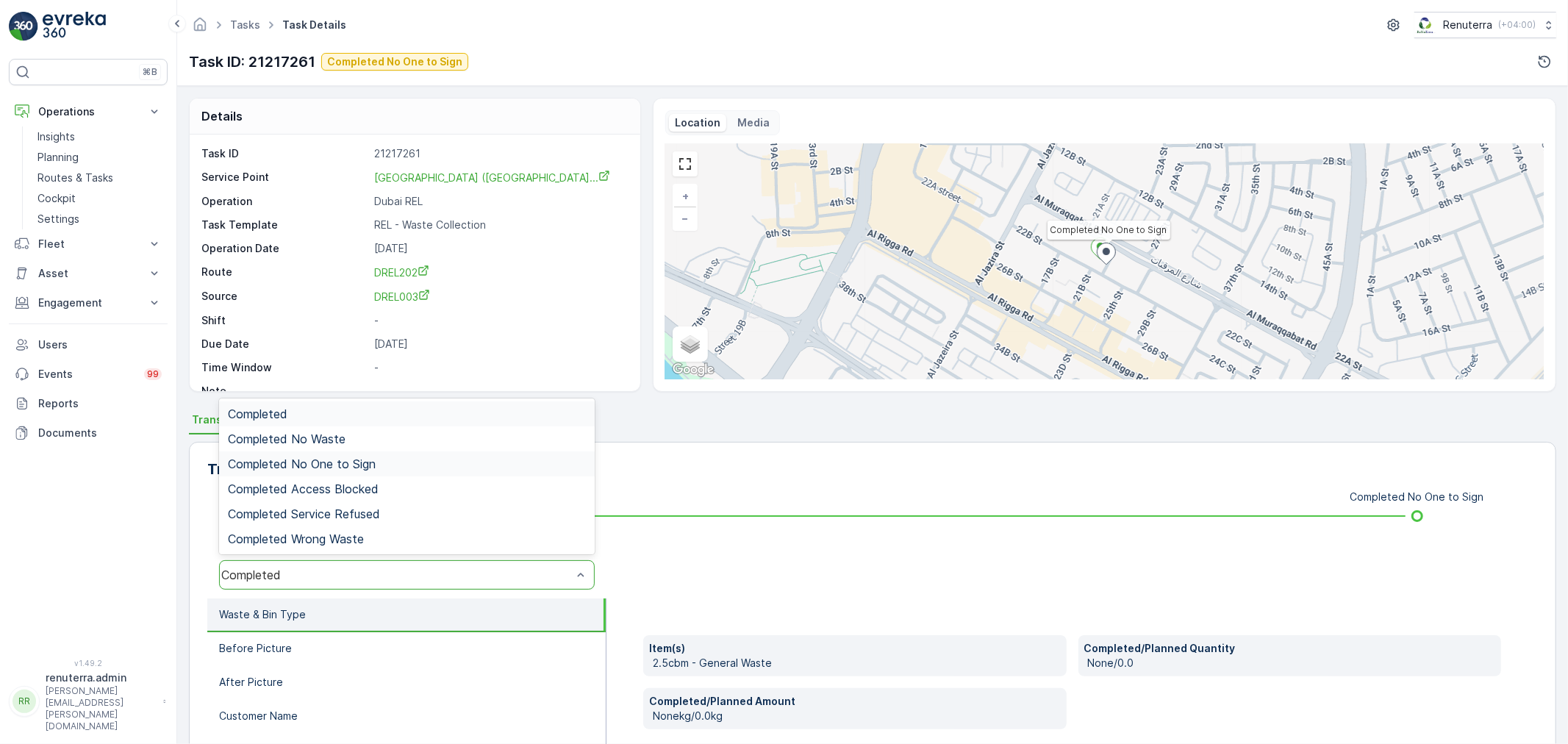
click at [379, 470] on div "Completed No One to Sign" at bounding box center [407, 463] width 375 height 25
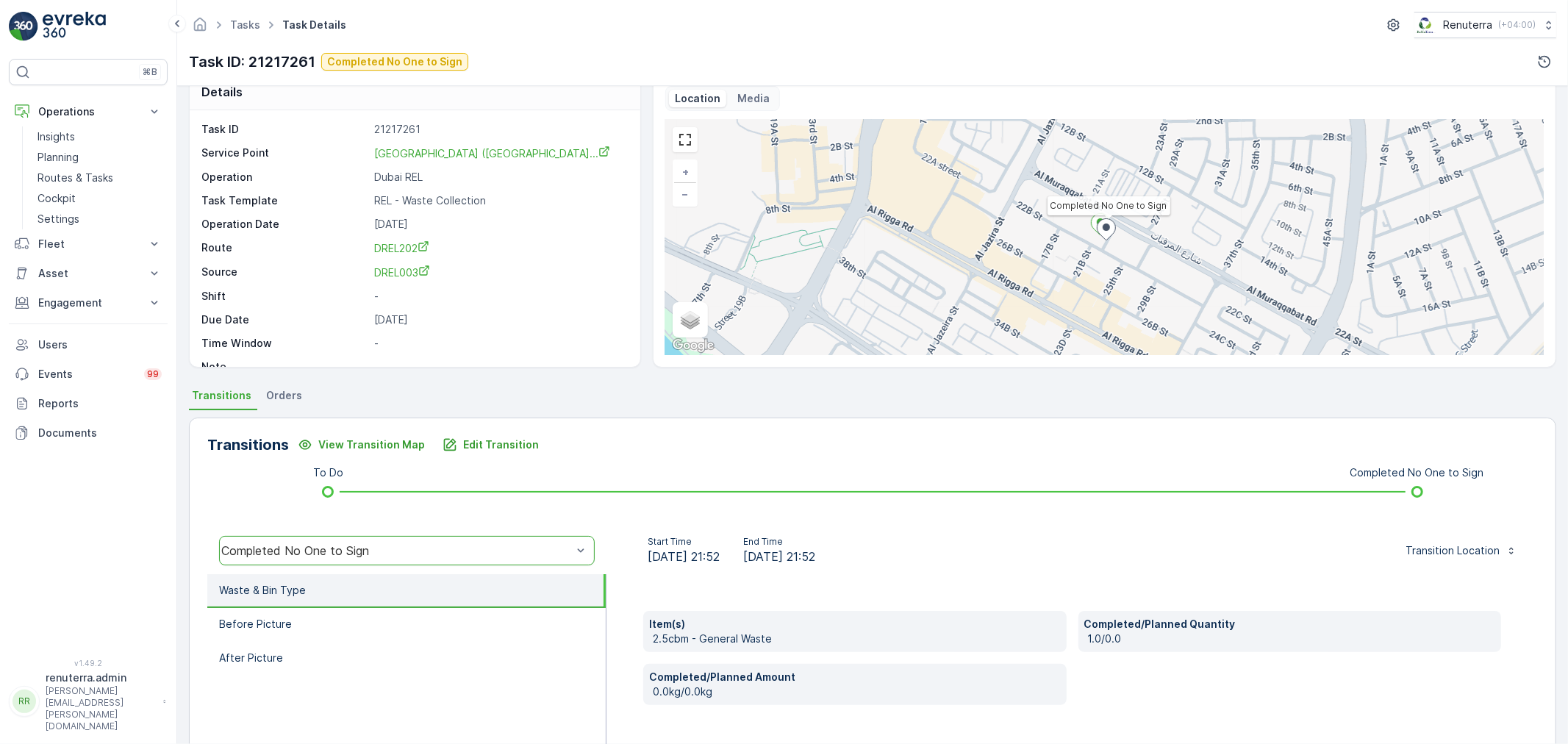
scroll to position [163, 0]
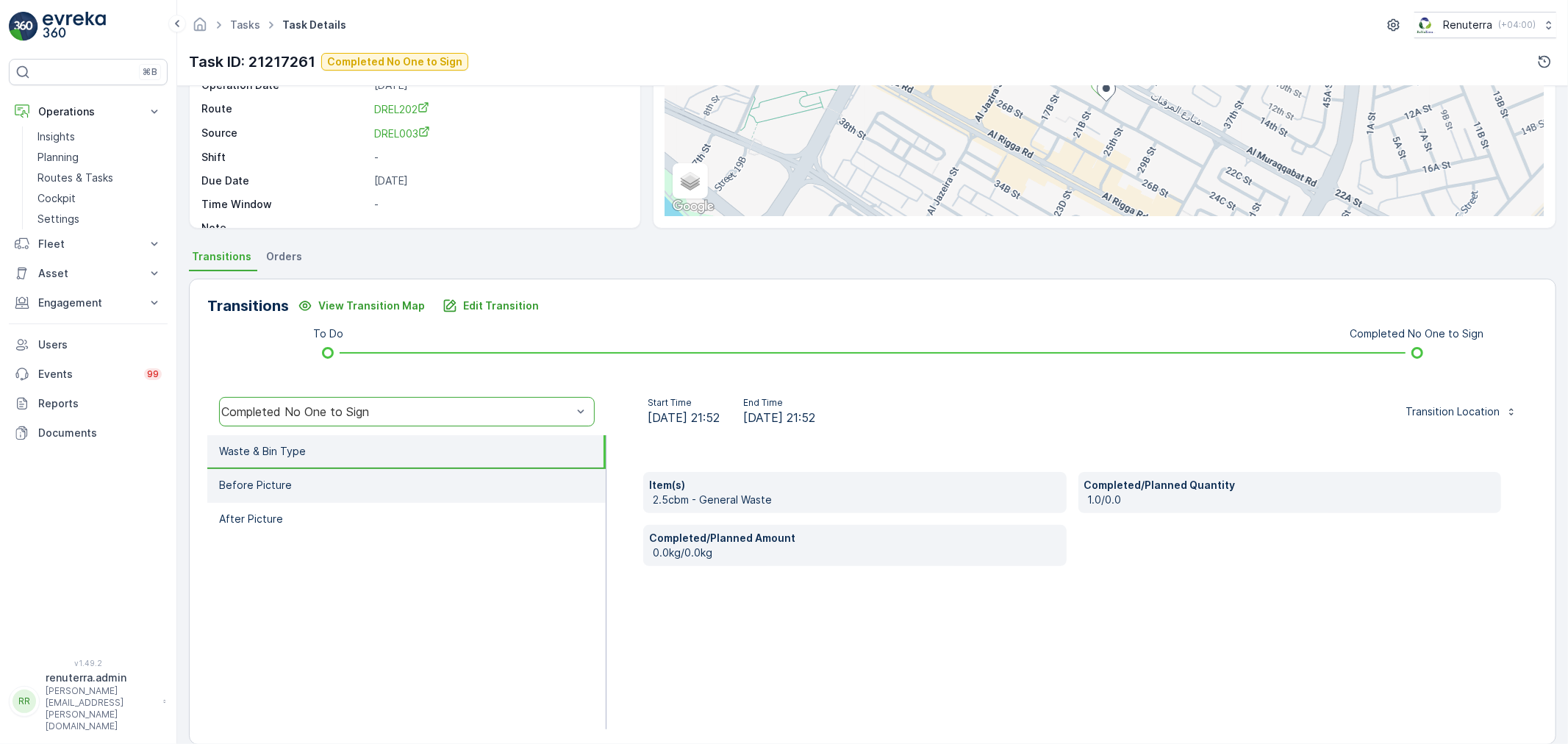
click at [351, 490] on li "Before Picture" at bounding box center [406, 485] width 398 height 34
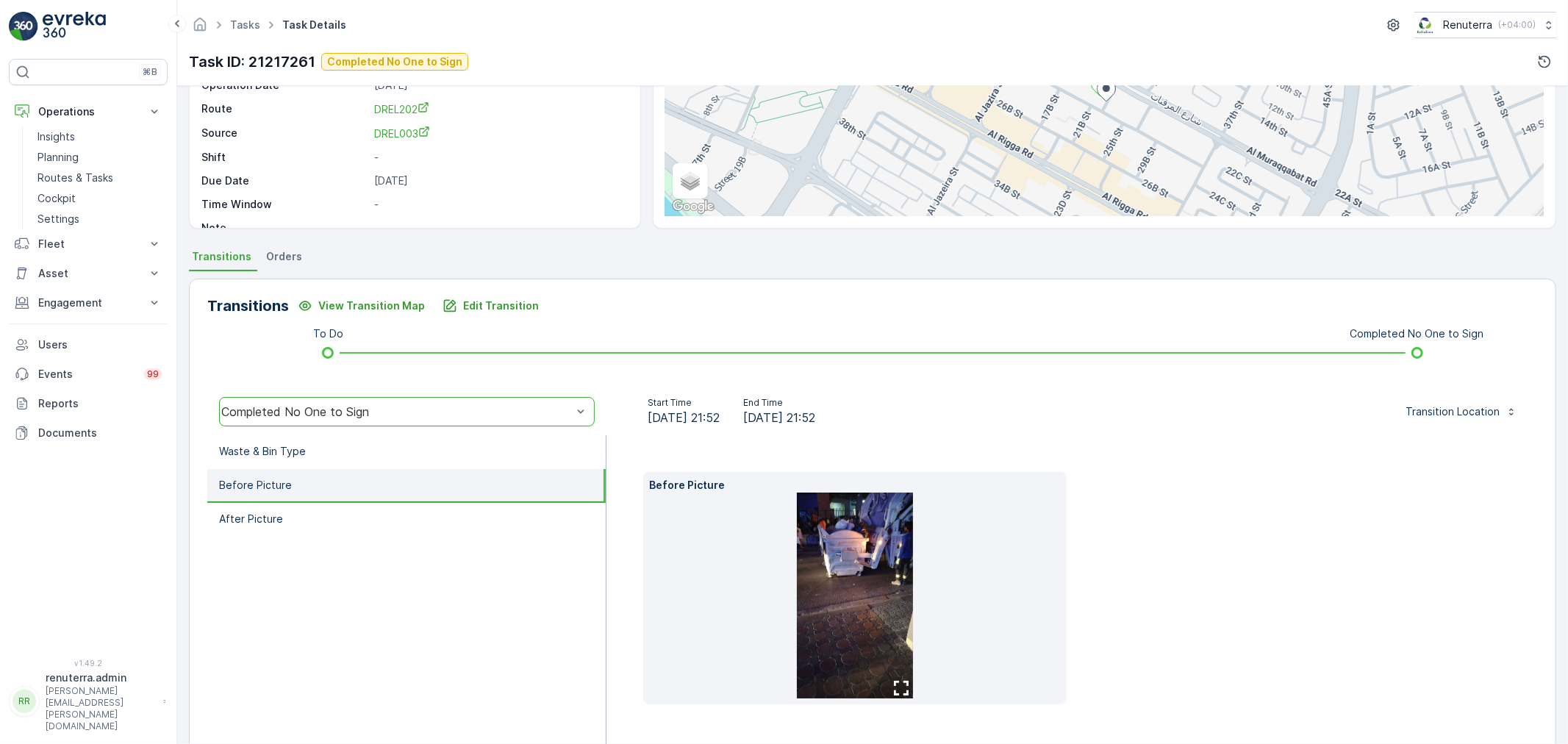
click at [827, 527] on img at bounding box center [855, 595] width 116 height 206
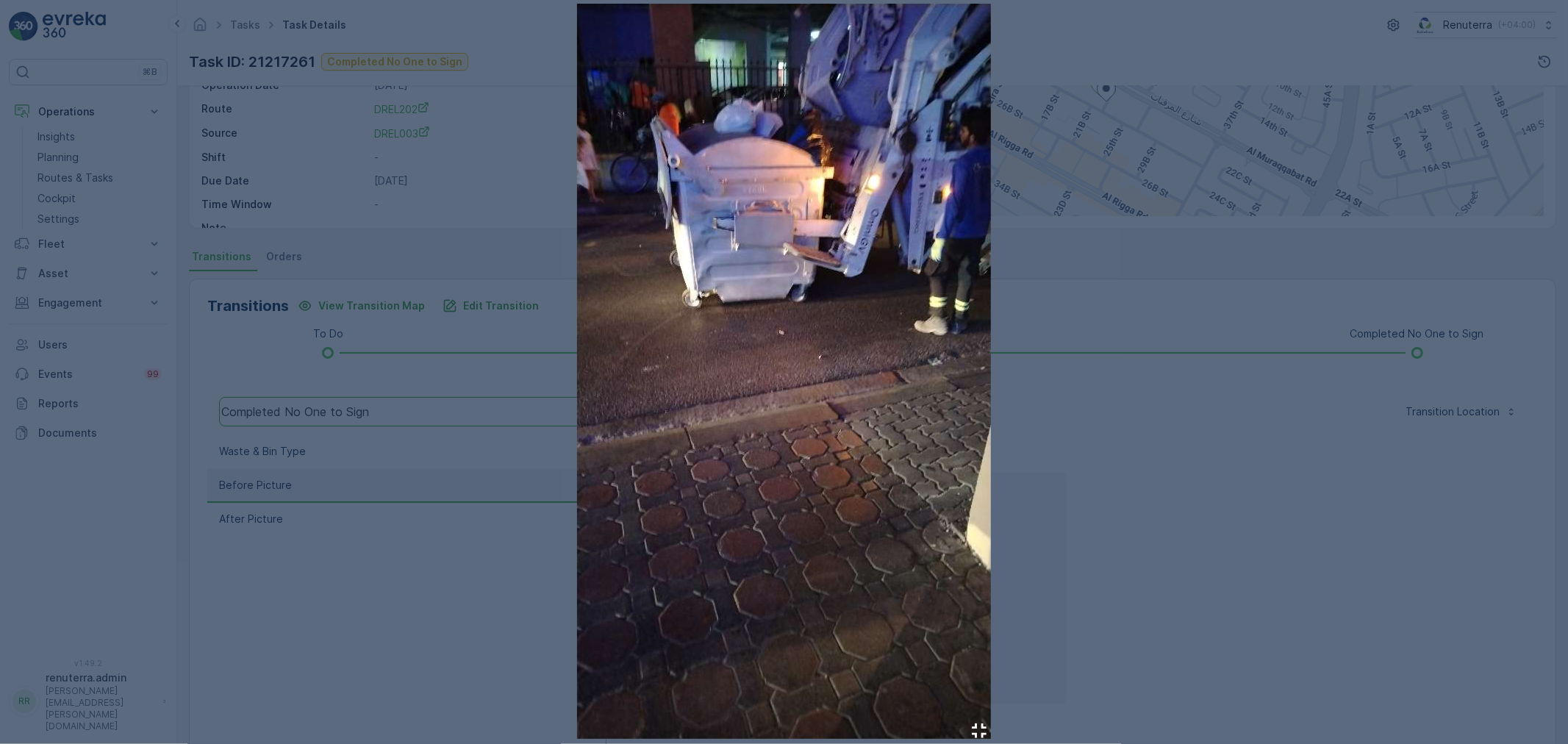
drag, startPoint x: 1266, startPoint y: 504, endPoint x: 1141, endPoint y: 504, distance: 125.0
click at [1262, 504] on div at bounding box center [784, 372] width 1568 height 744
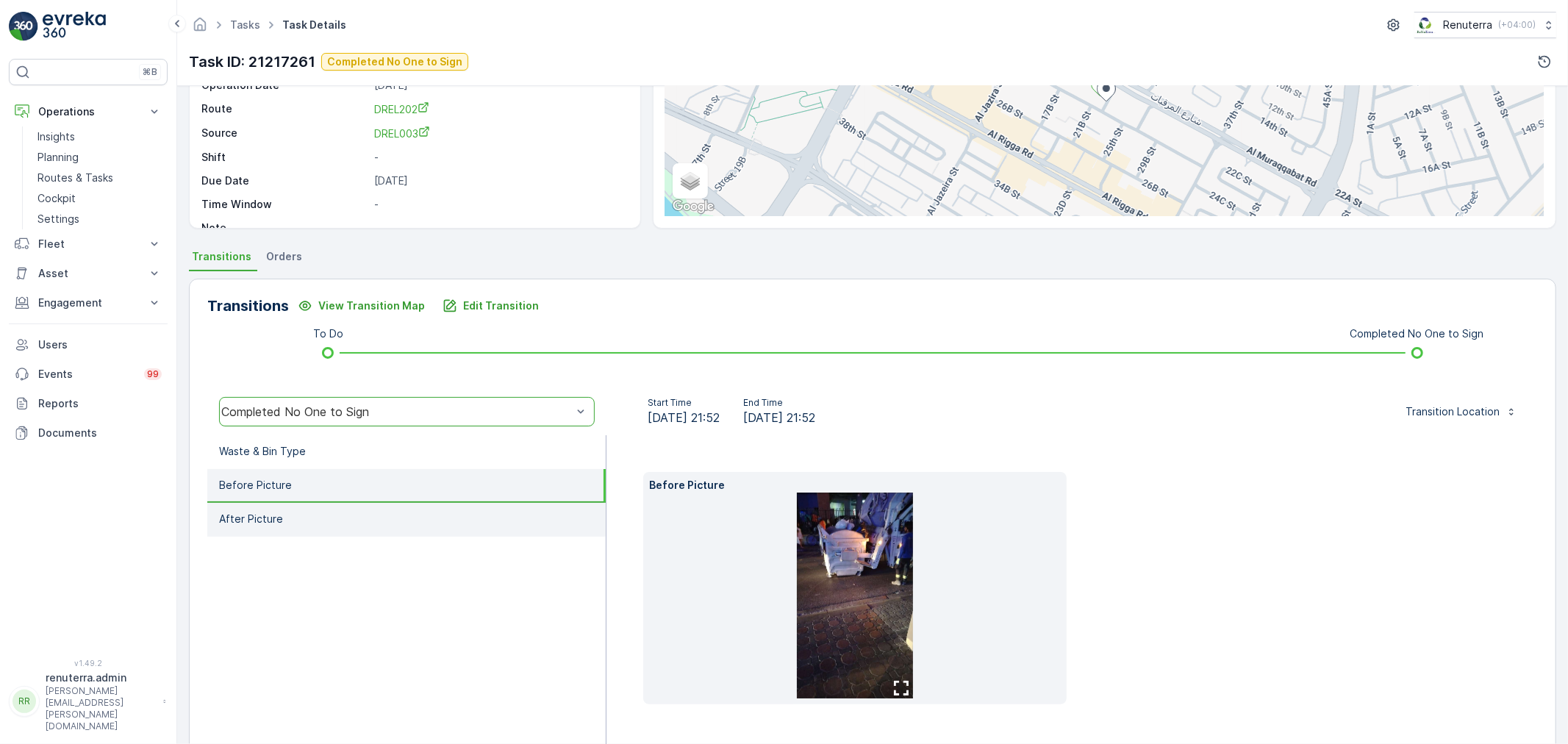
click at [319, 515] on li "After Picture" at bounding box center [406, 519] width 398 height 34
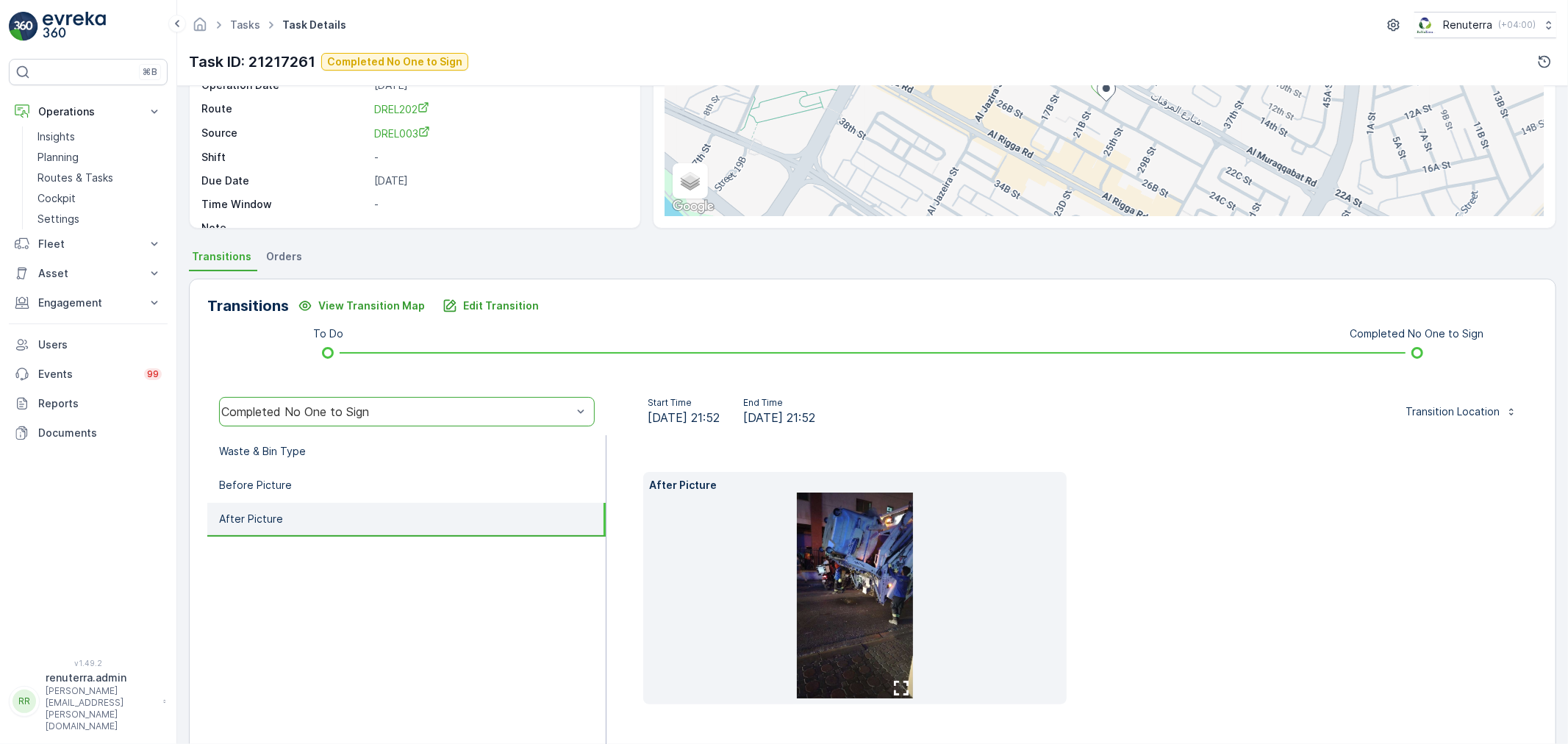
click at [818, 564] on img at bounding box center [855, 595] width 116 height 206
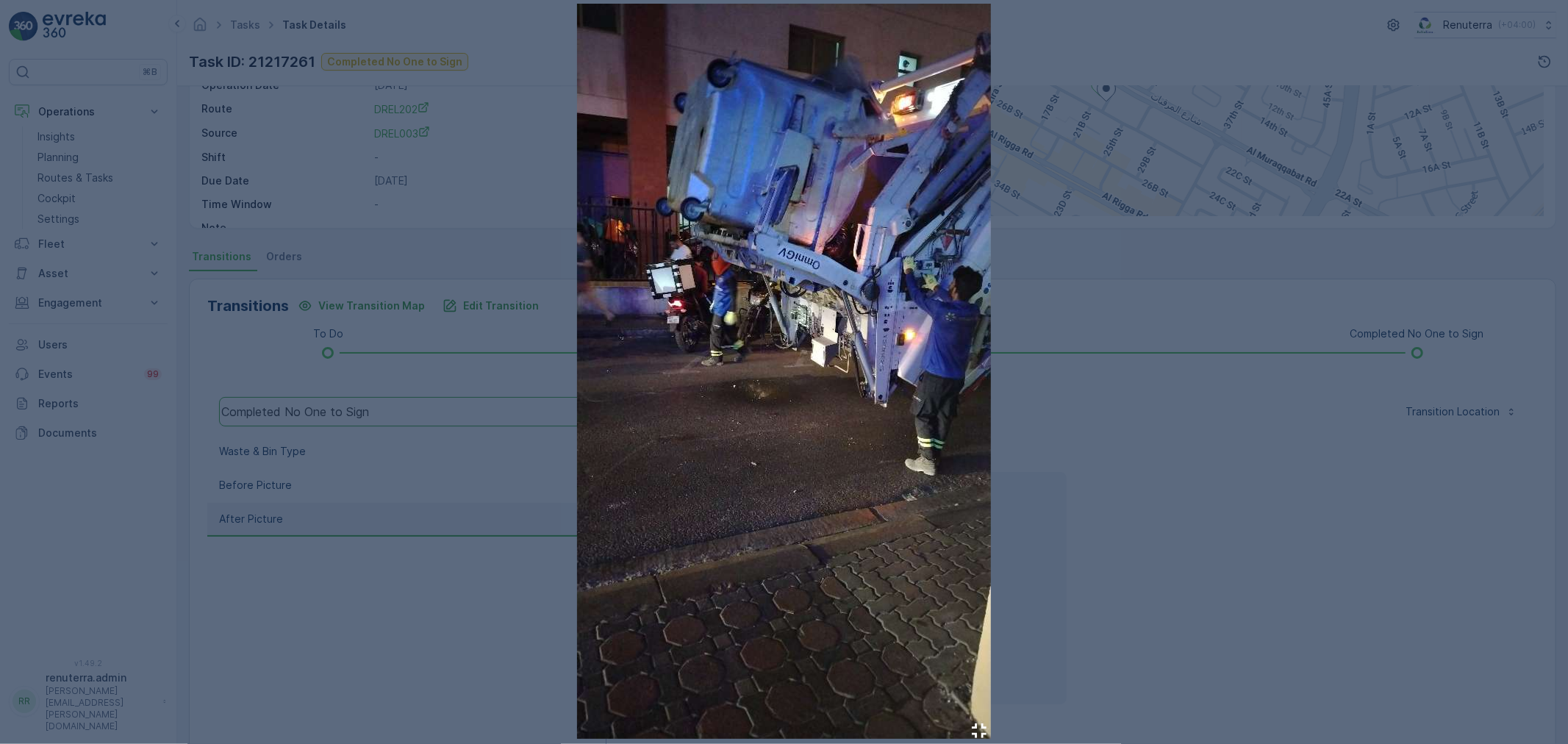
click at [1246, 447] on div at bounding box center [784, 372] width 1568 height 744
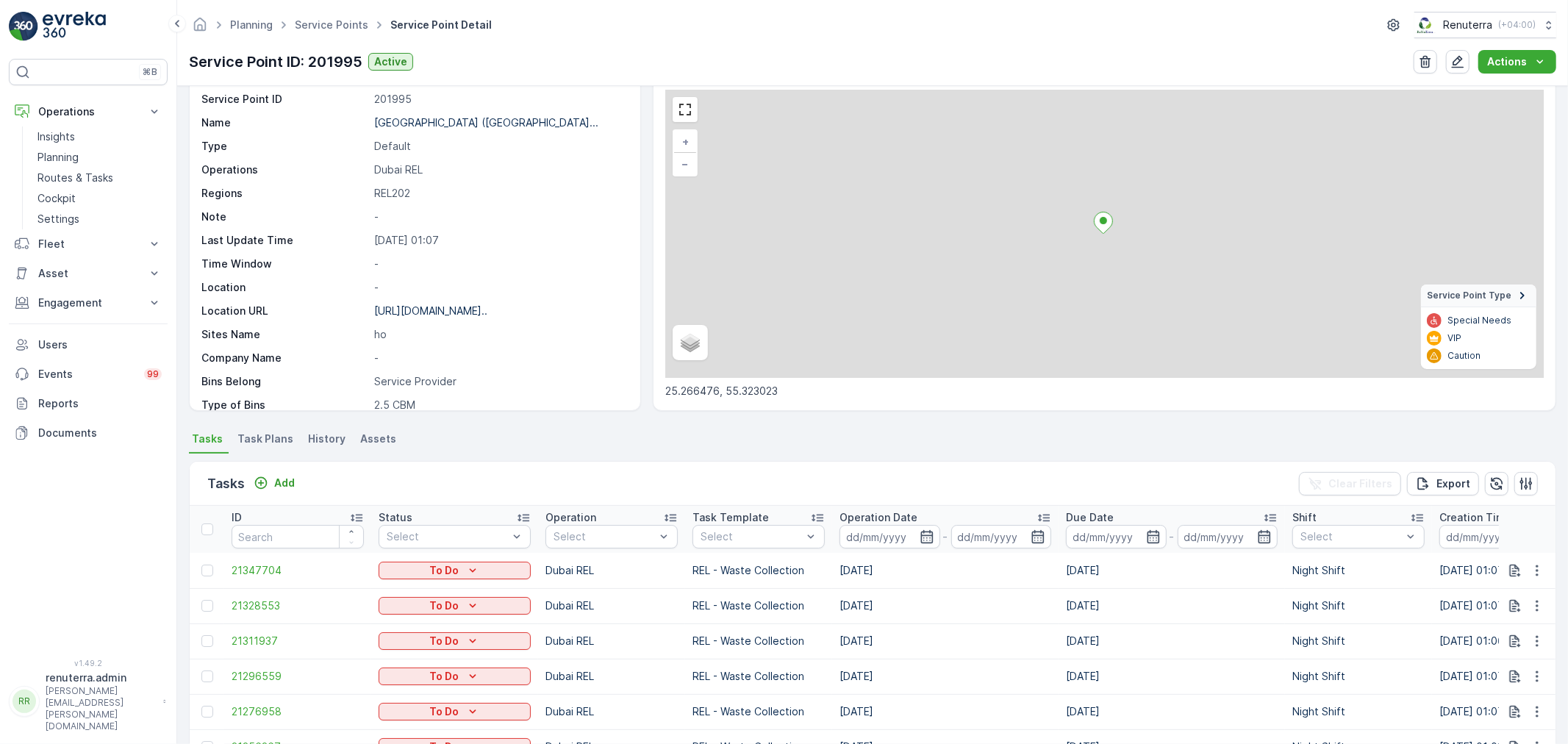
scroll to position [327, 0]
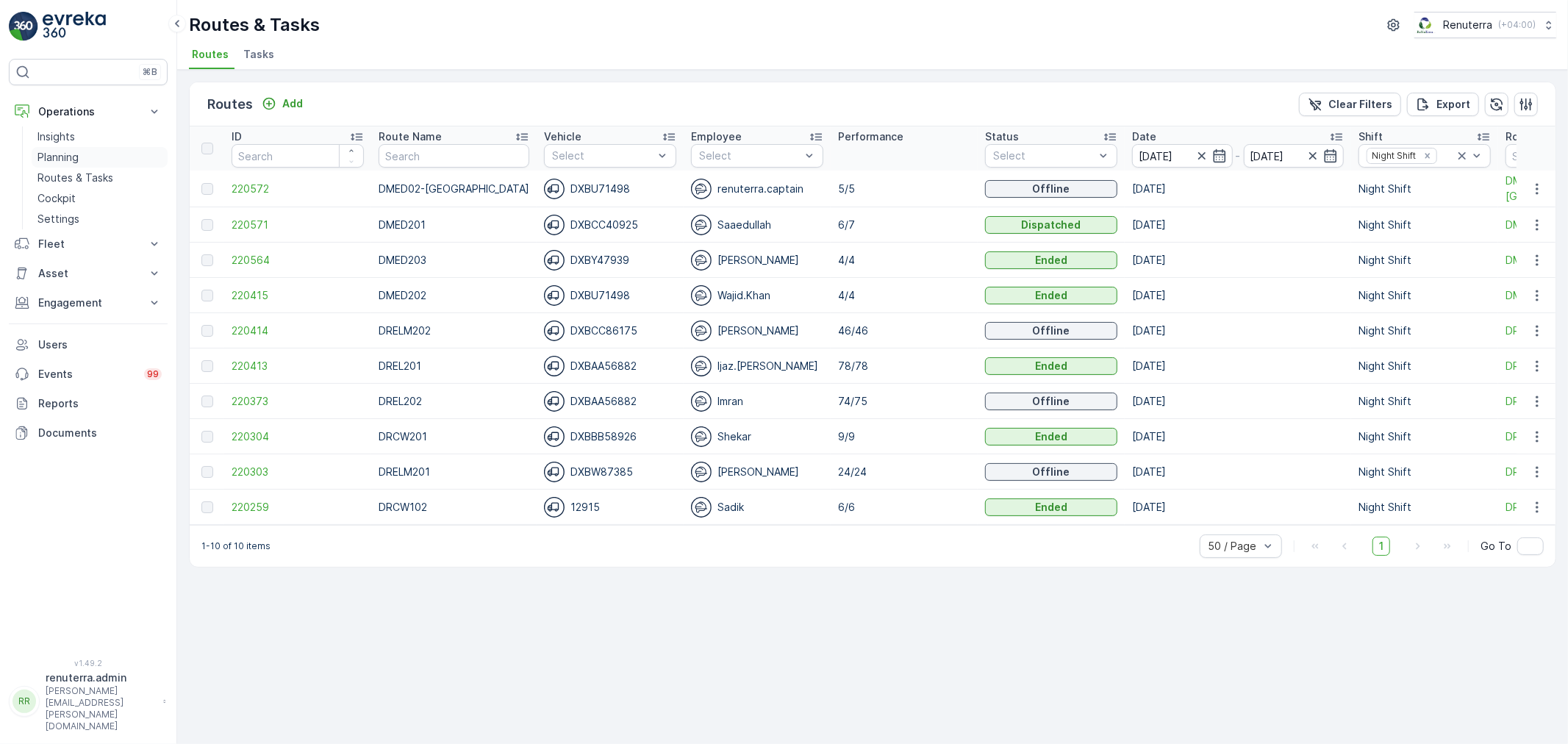
click at [70, 147] on link "Planning" at bounding box center [99, 158] width 136 height 21
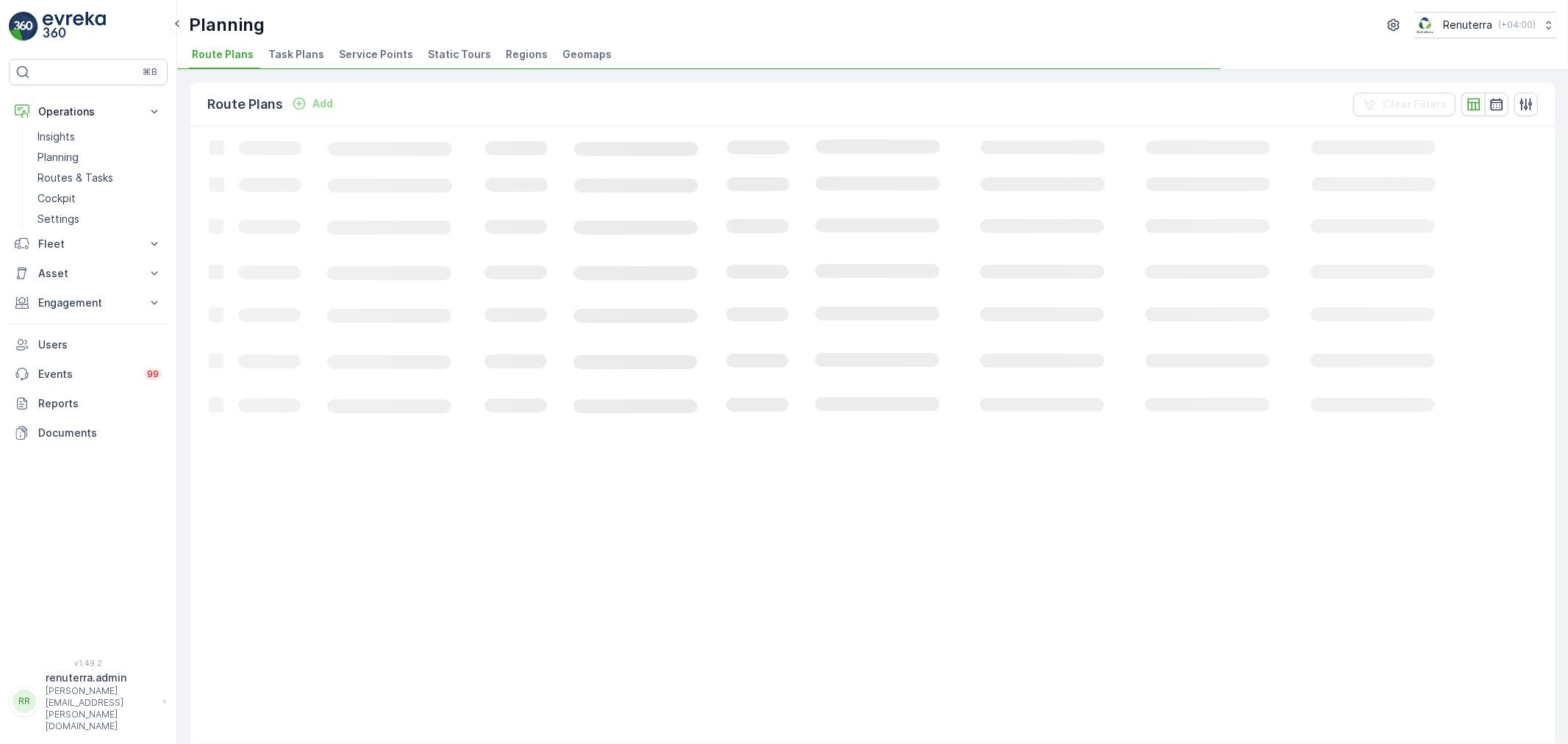
drag, startPoint x: 341, startPoint y: 57, endPoint x: 354, endPoint y: 62, distance: 13.9
click at [348, 56] on span "Service Points" at bounding box center [375, 54] width 74 height 15
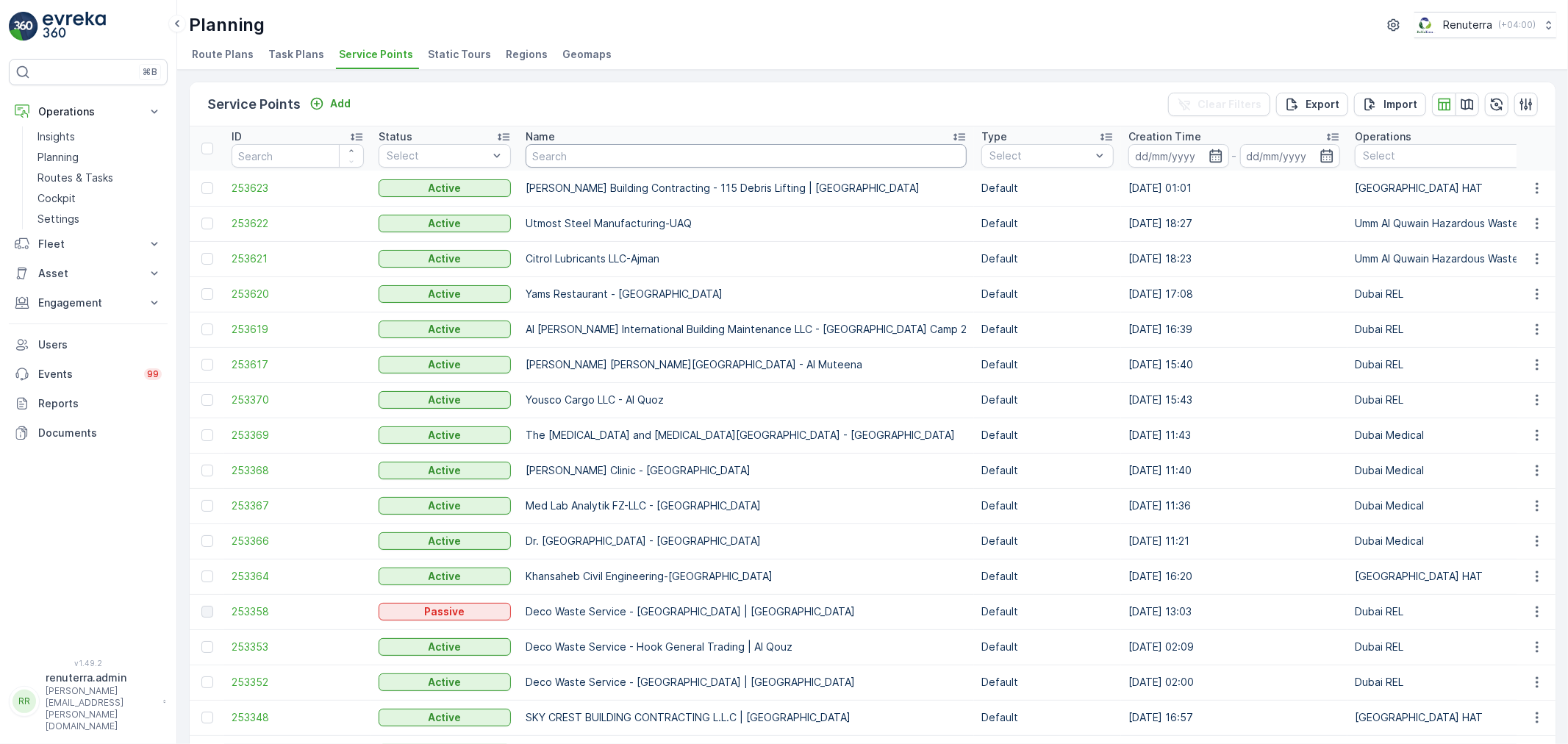
click at [578, 160] on input "text" at bounding box center [746, 155] width 441 height 24
type input "royal en"
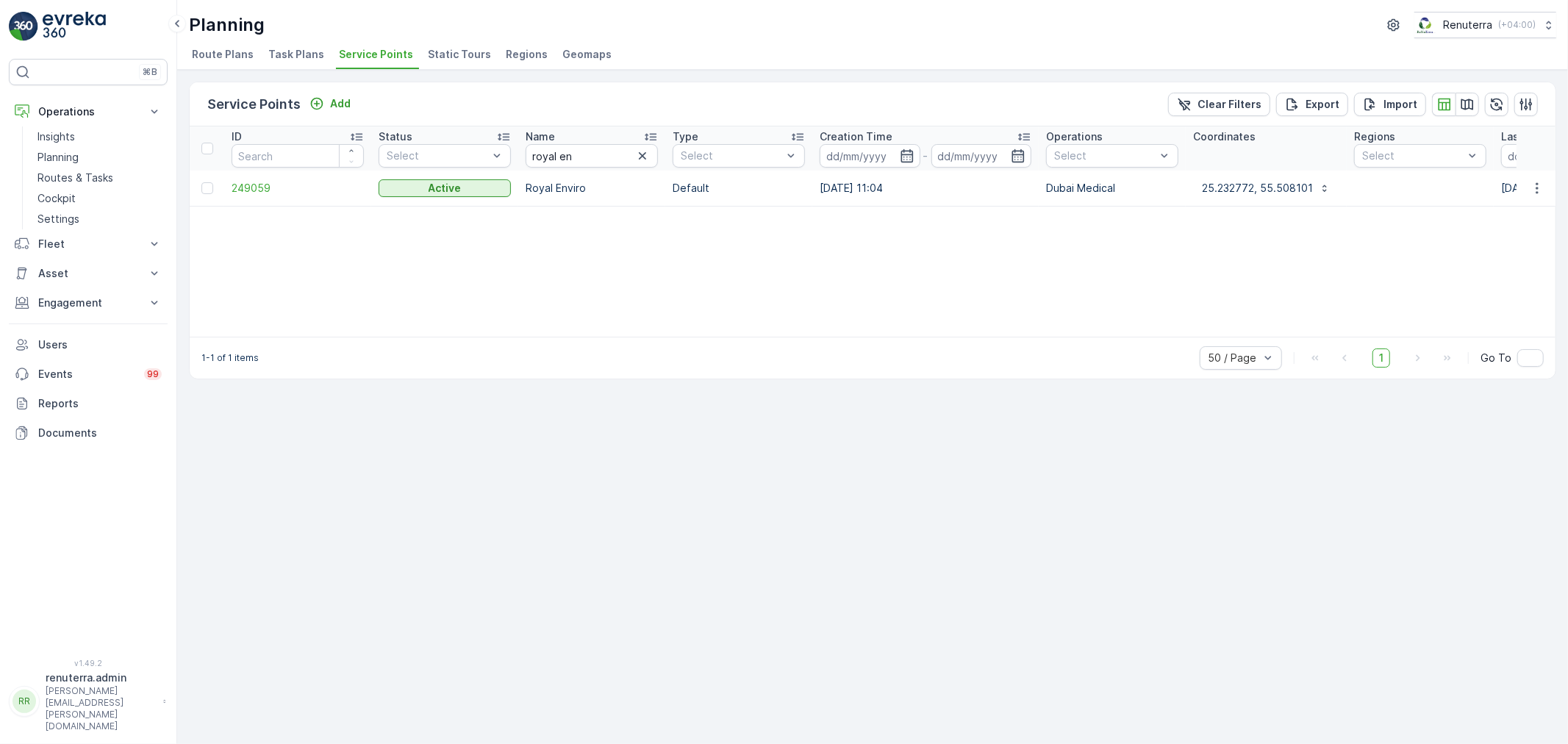
click at [254, 195] on td "249059" at bounding box center [297, 188] width 147 height 36
click at [261, 193] on span "249059" at bounding box center [298, 188] width 132 height 15
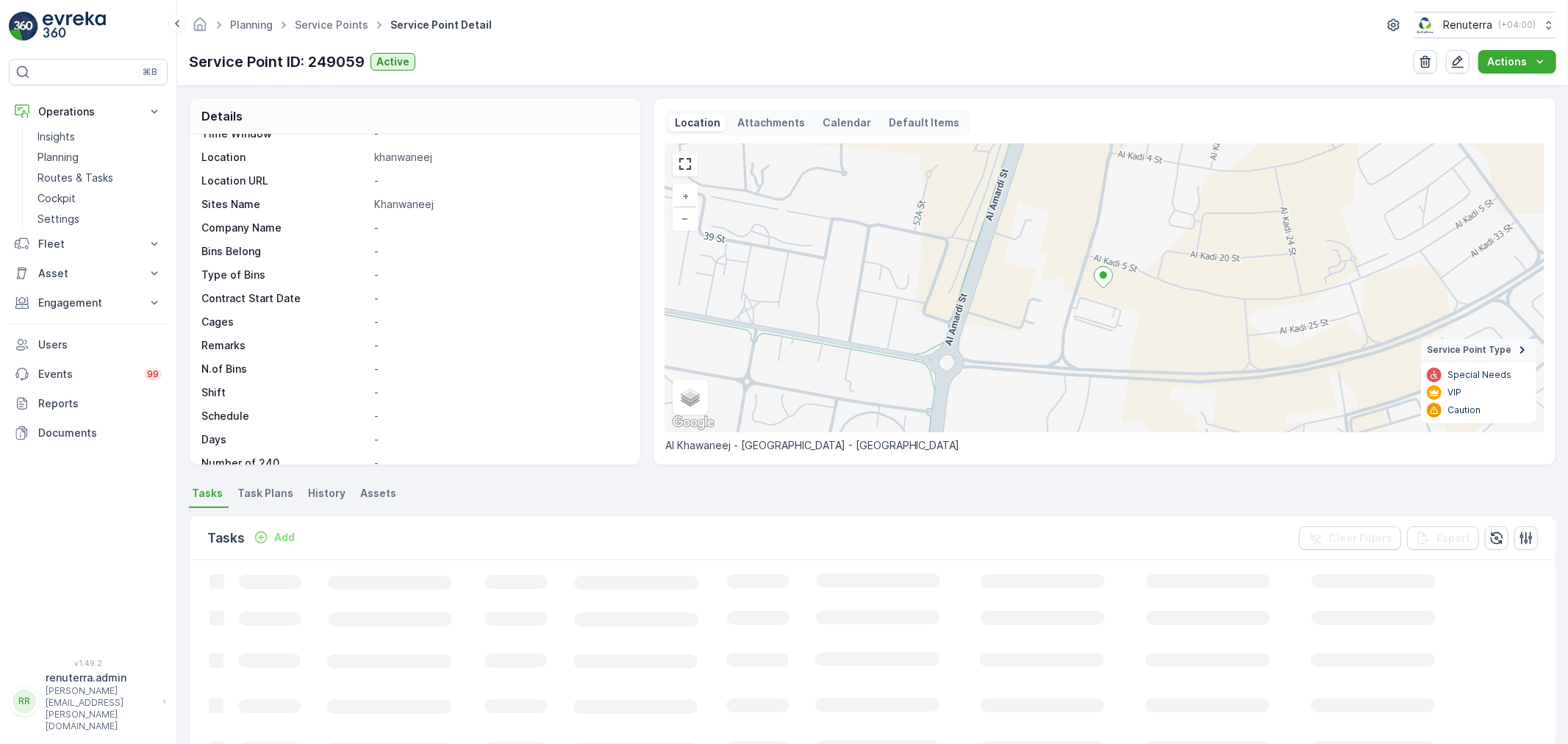
scroll to position [202, 0]
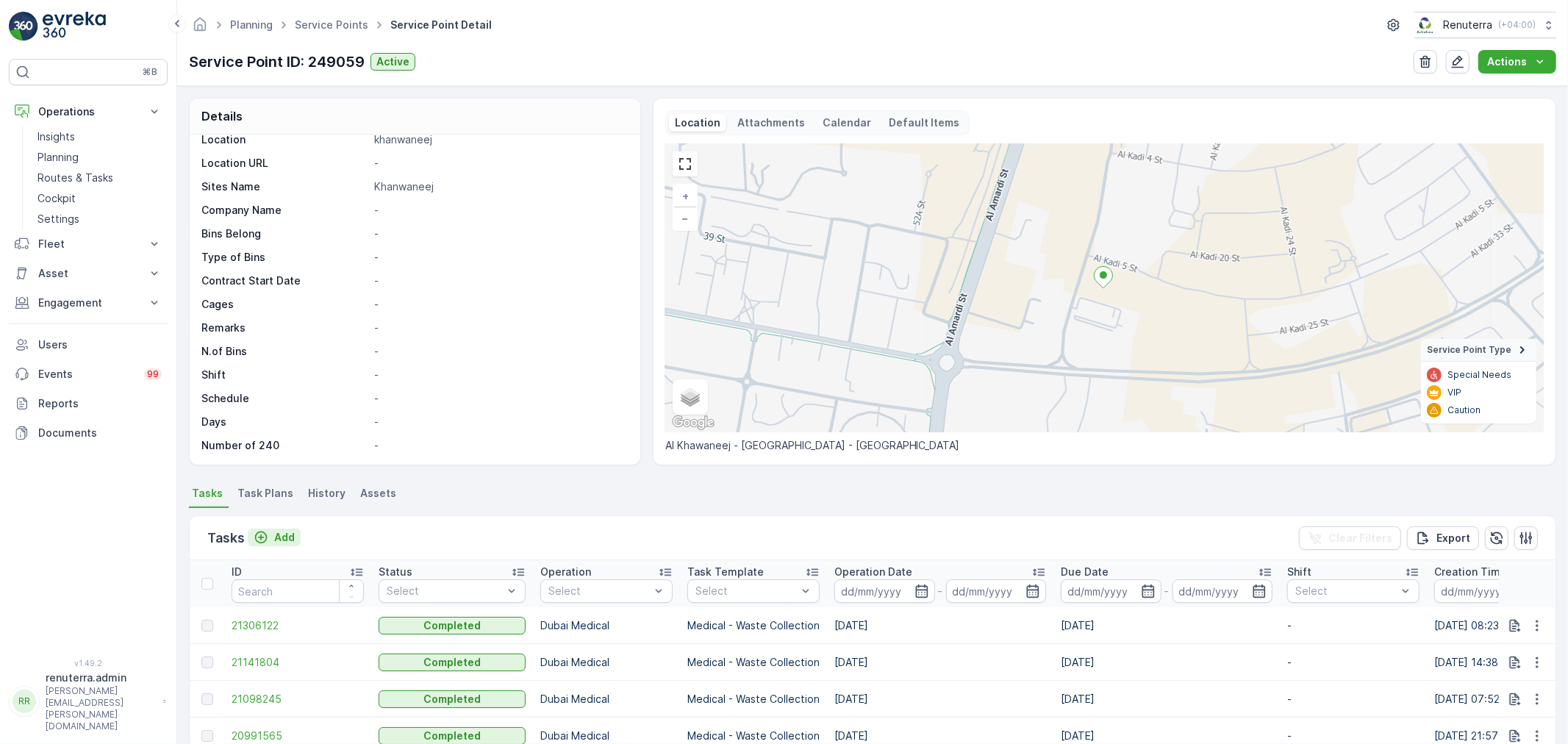
click at [280, 537] on p "Add" at bounding box center [285, 538] width 21 height 15
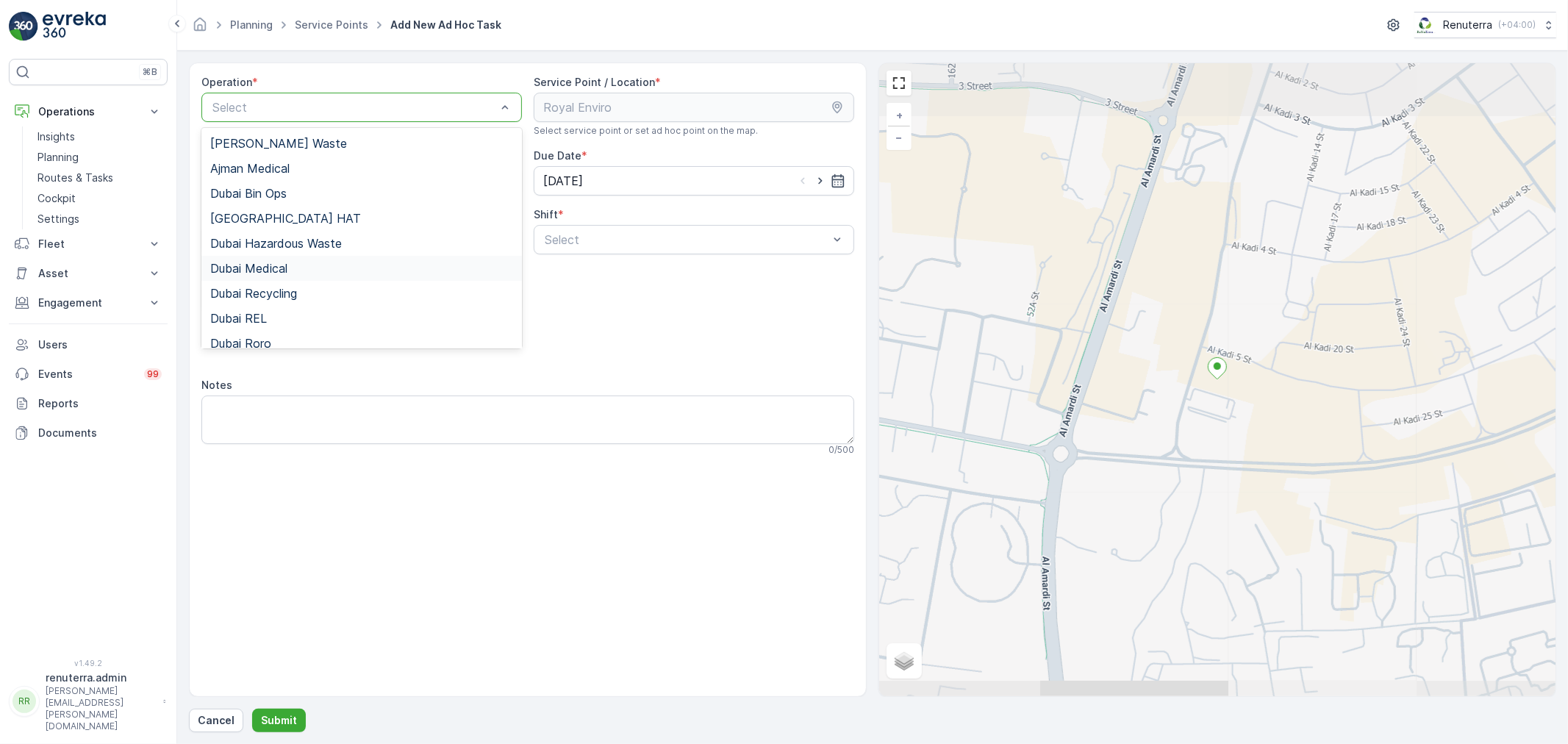
click at [301, 267] on div "Dubai Medical" at bounding box center [362, 267] width 303 height 13
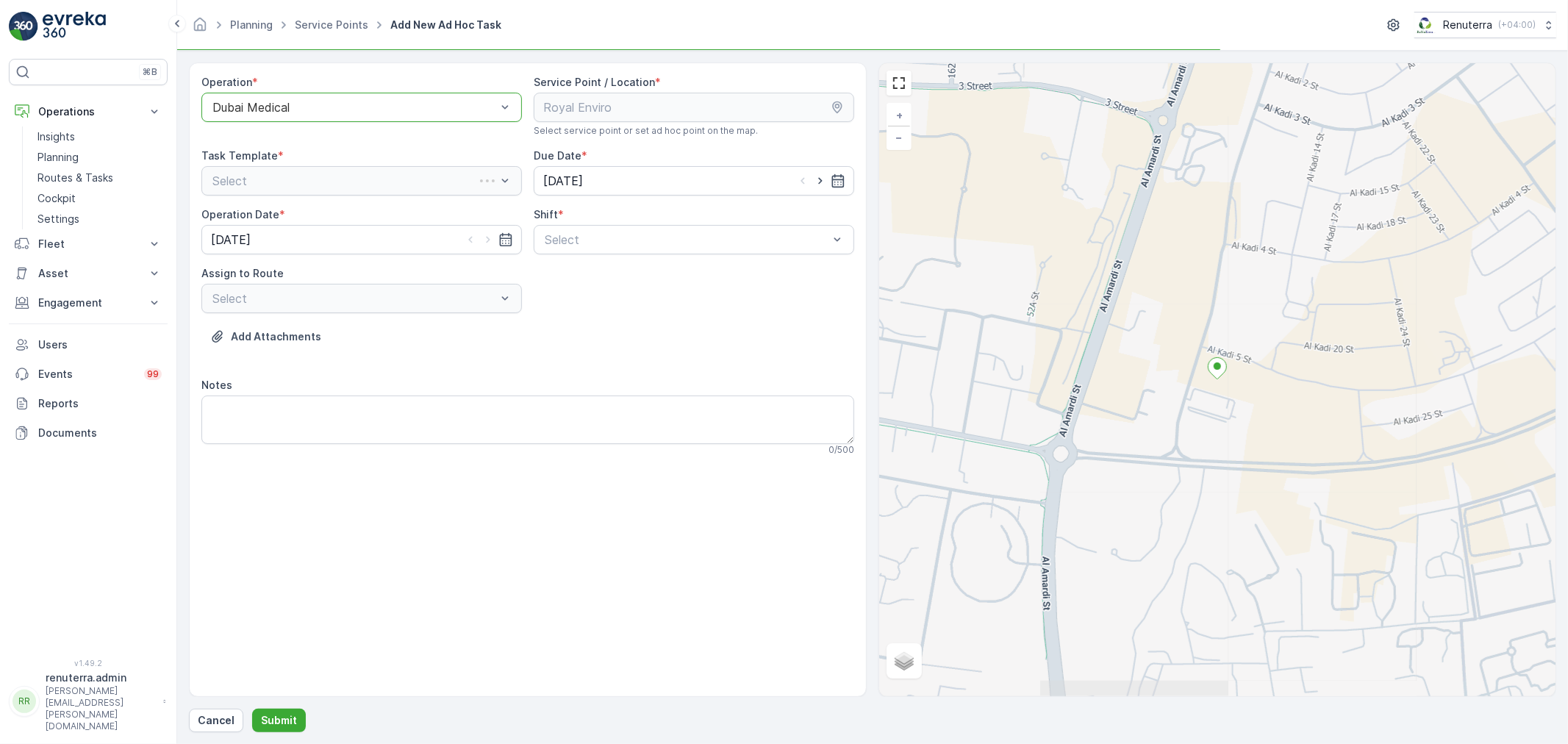
click at [666, 218] on div "Shift *" at bounding box center [694, 214] width 321 height 15
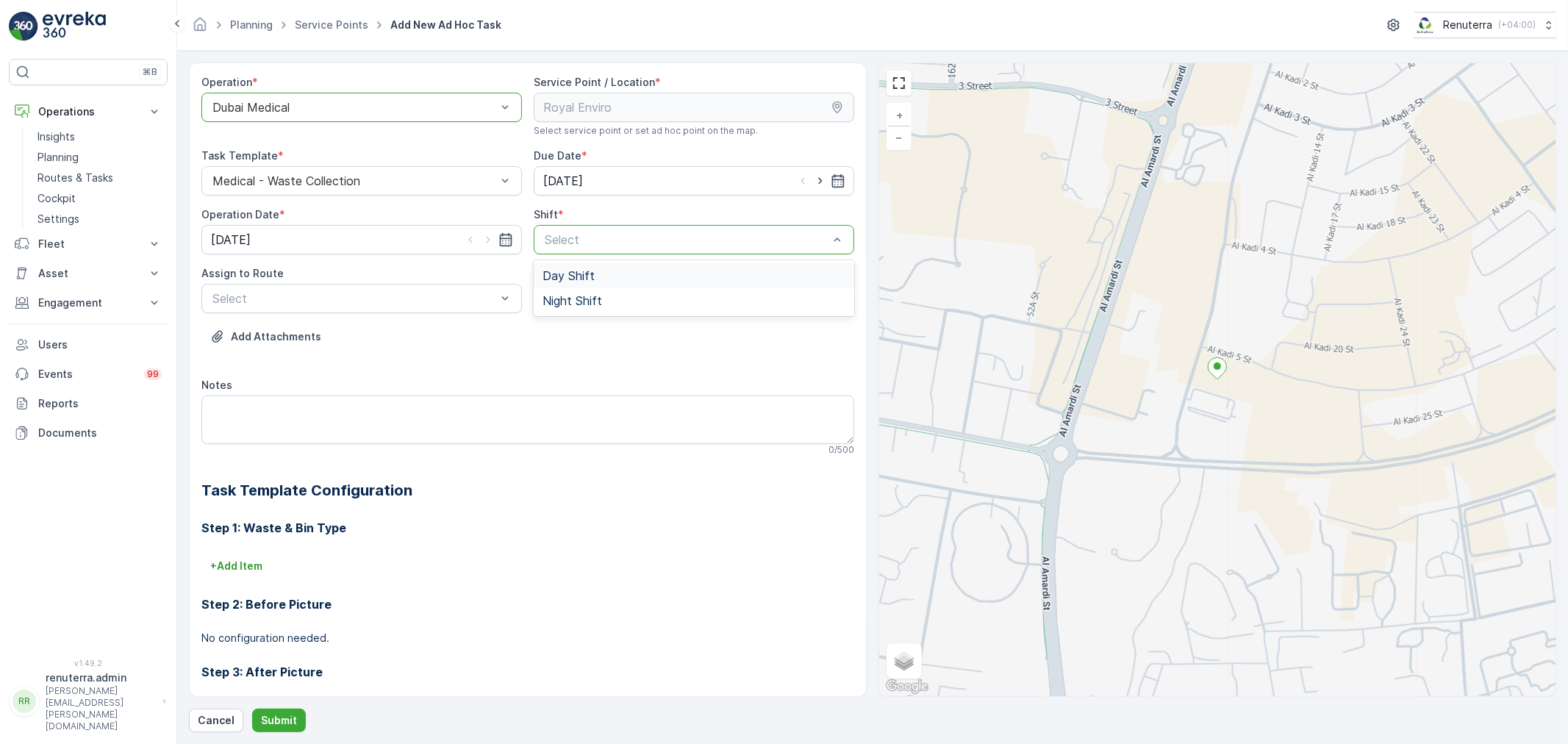
drag, startPoint x: 655, startPoint y: 275, endPoint x: 598, endPoint y: 274, distance: 57.0
click at [648, 275] on div "Day Shift" at bounding box center [694, 275] width 303 height 13
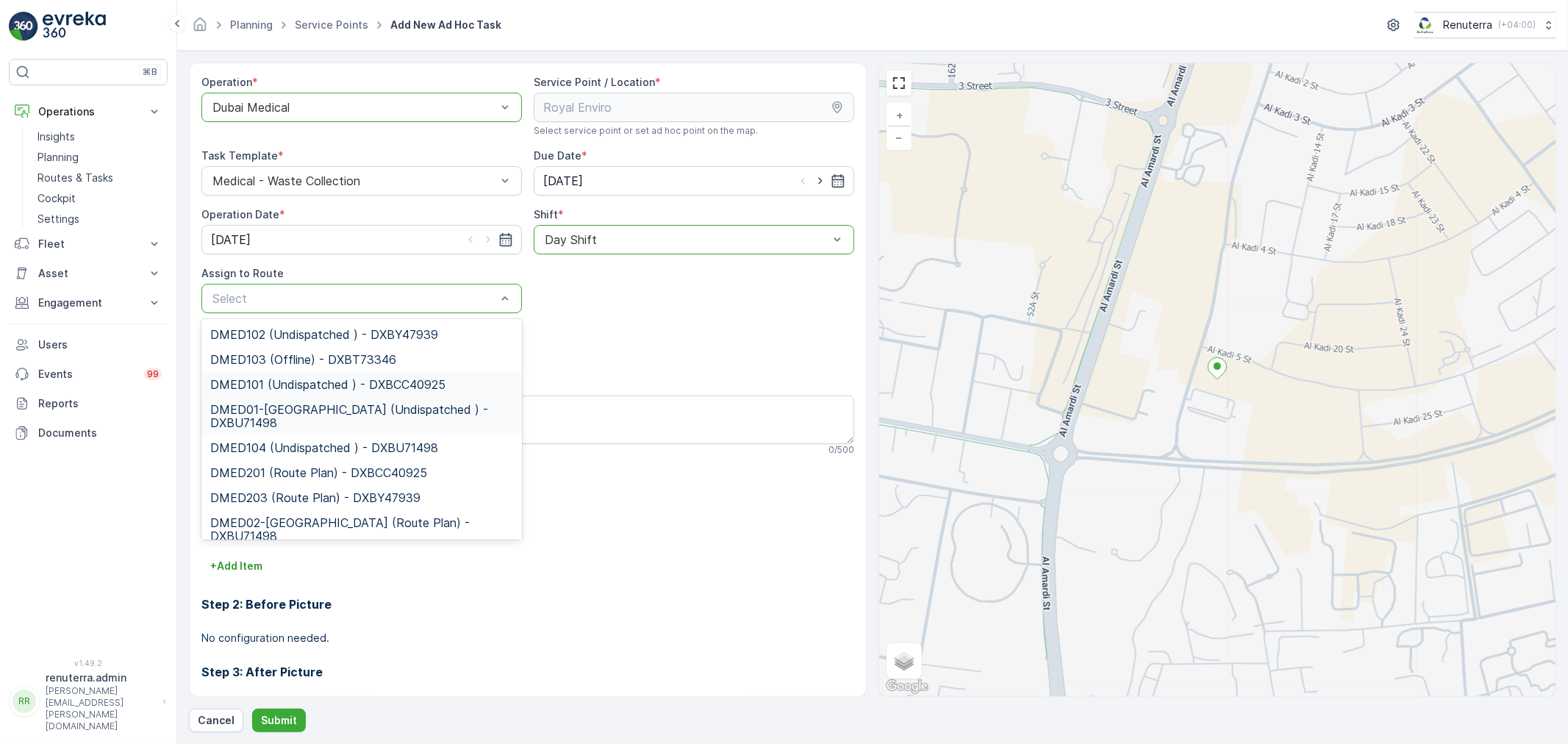
click at [311, 394] on div "DMED102 (Undispatched ) - DXBY47939 DMED103 (Offline) - DXBT73346 DMED101 (Undi…" at bounding box center [362, 429] width 321 height 220
click at [302, 414] on span "DMED01-[GEOGRAPHIC_DATA] (Undispatched ) - DXBU71498" at bounding box center [362, 416] width 303 height 26
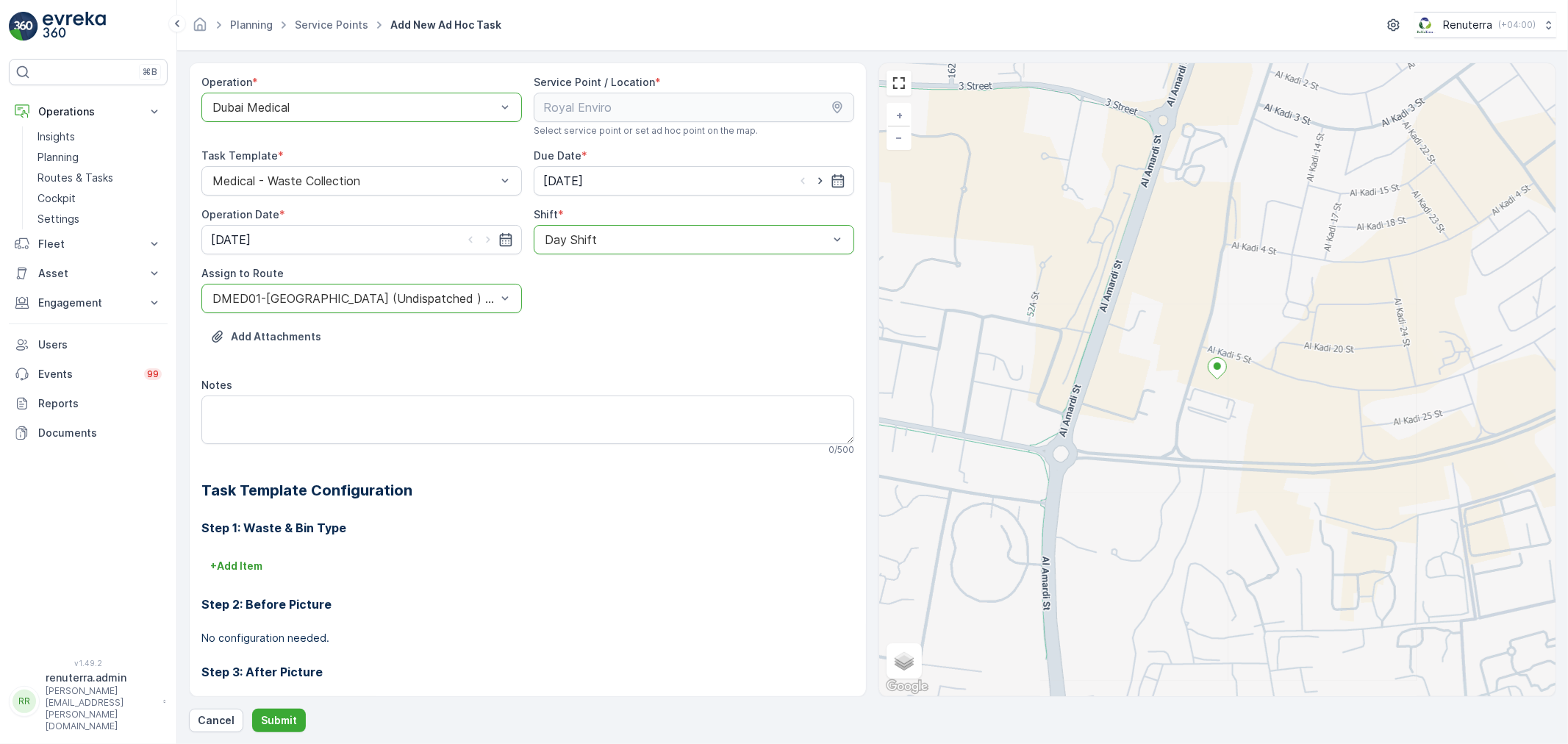
click at [347, 297] on div at bounding box center [354, 298] width 287 height 13
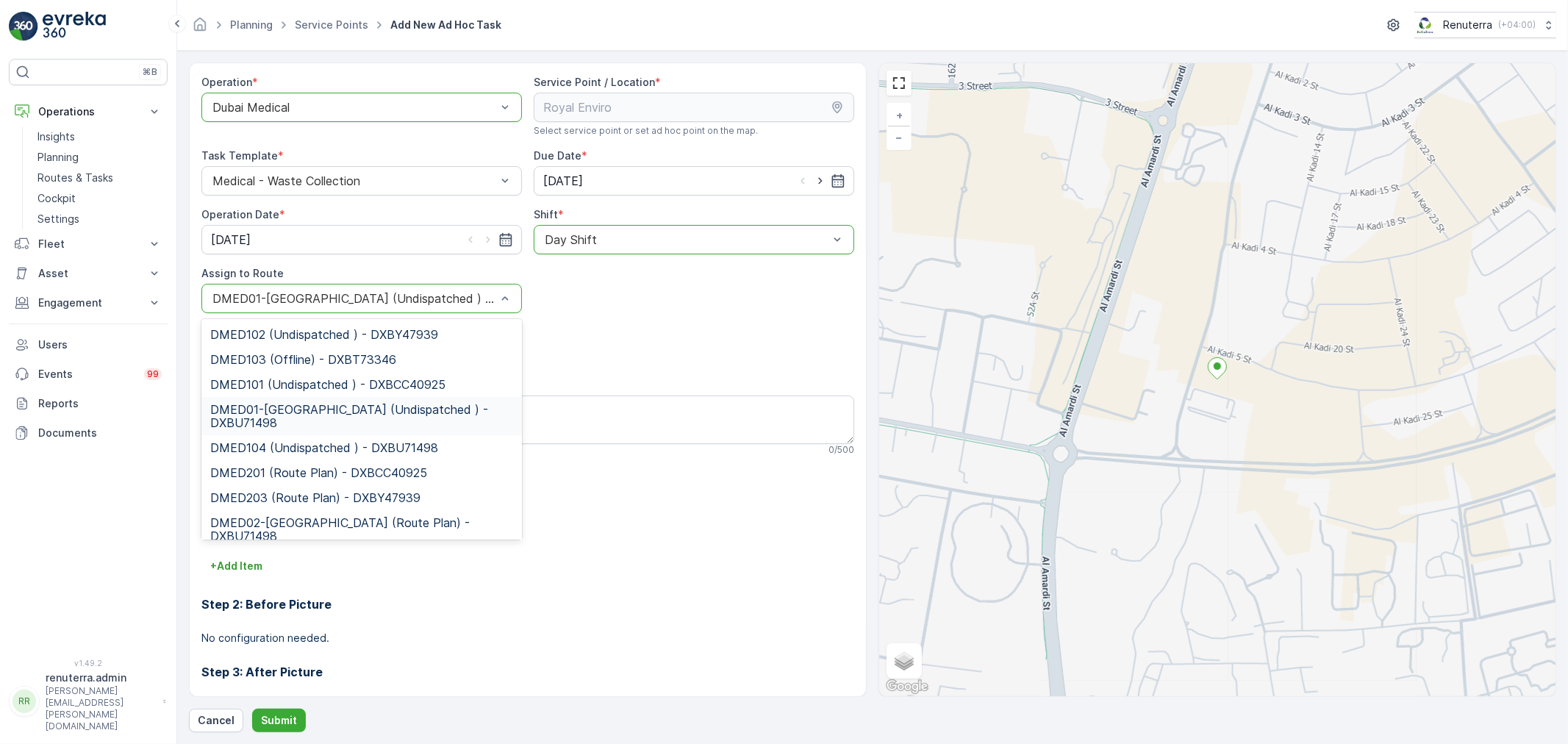
click at [299, 412] on span "DMED01-Khawaneej Yard (Undispatched ) - DXBU71498" at bounding box center [362, 416] width 303 height 26
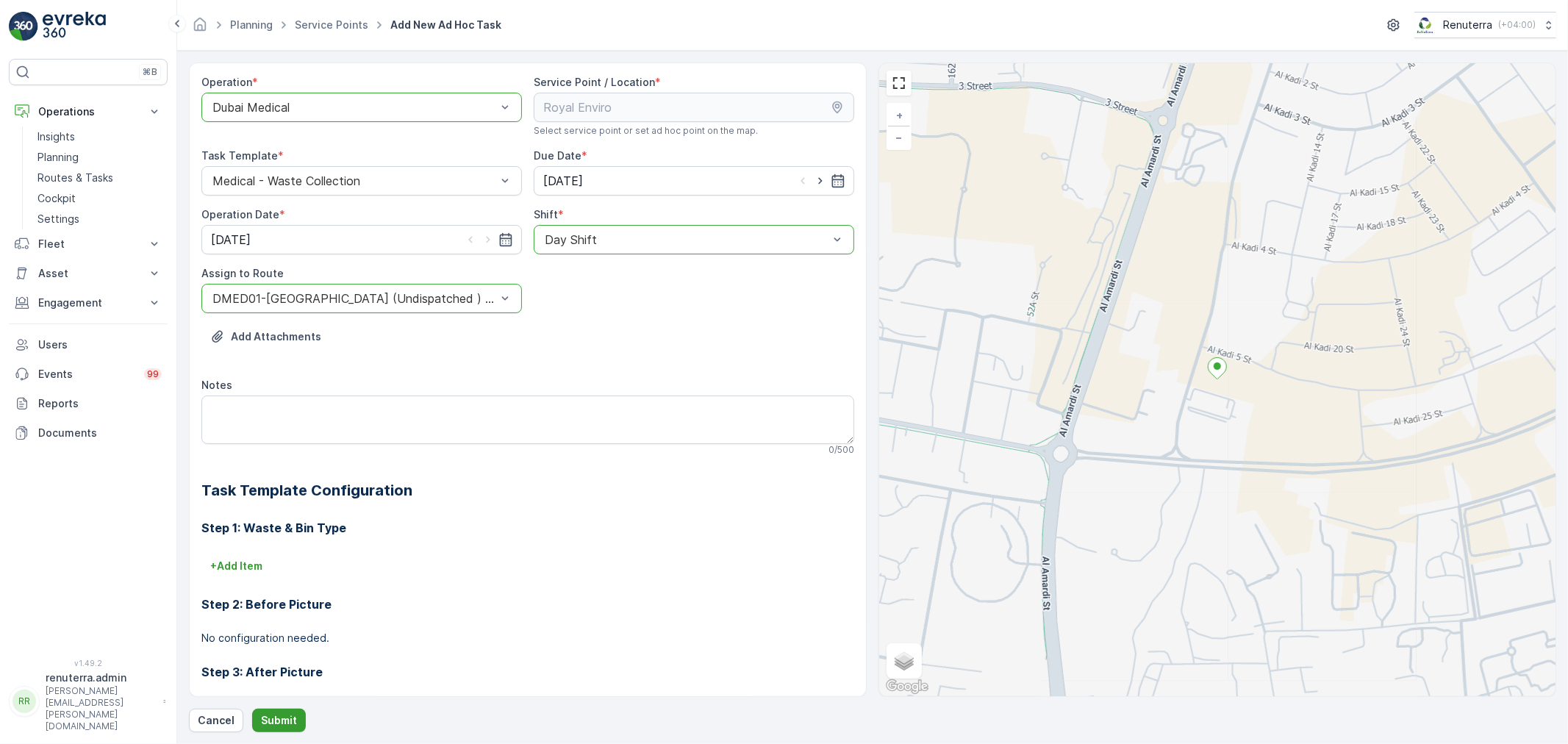
click at [267, 720] on p "Submit" at bounding box center [279, 720] width 36 height 15
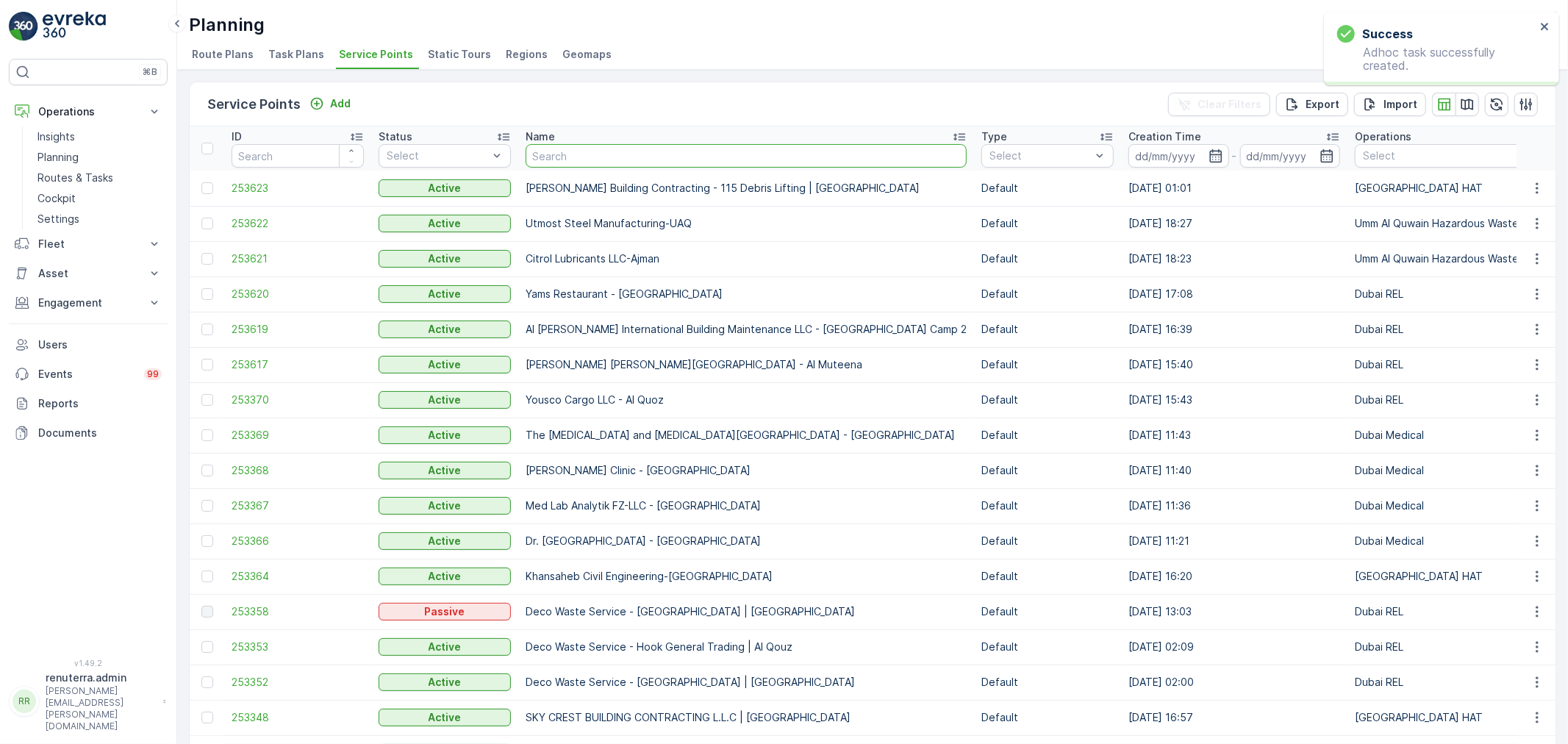
click at [600, 160] on input "text" at bounding box center [746, 155] width 441 height 24
type input "royal"
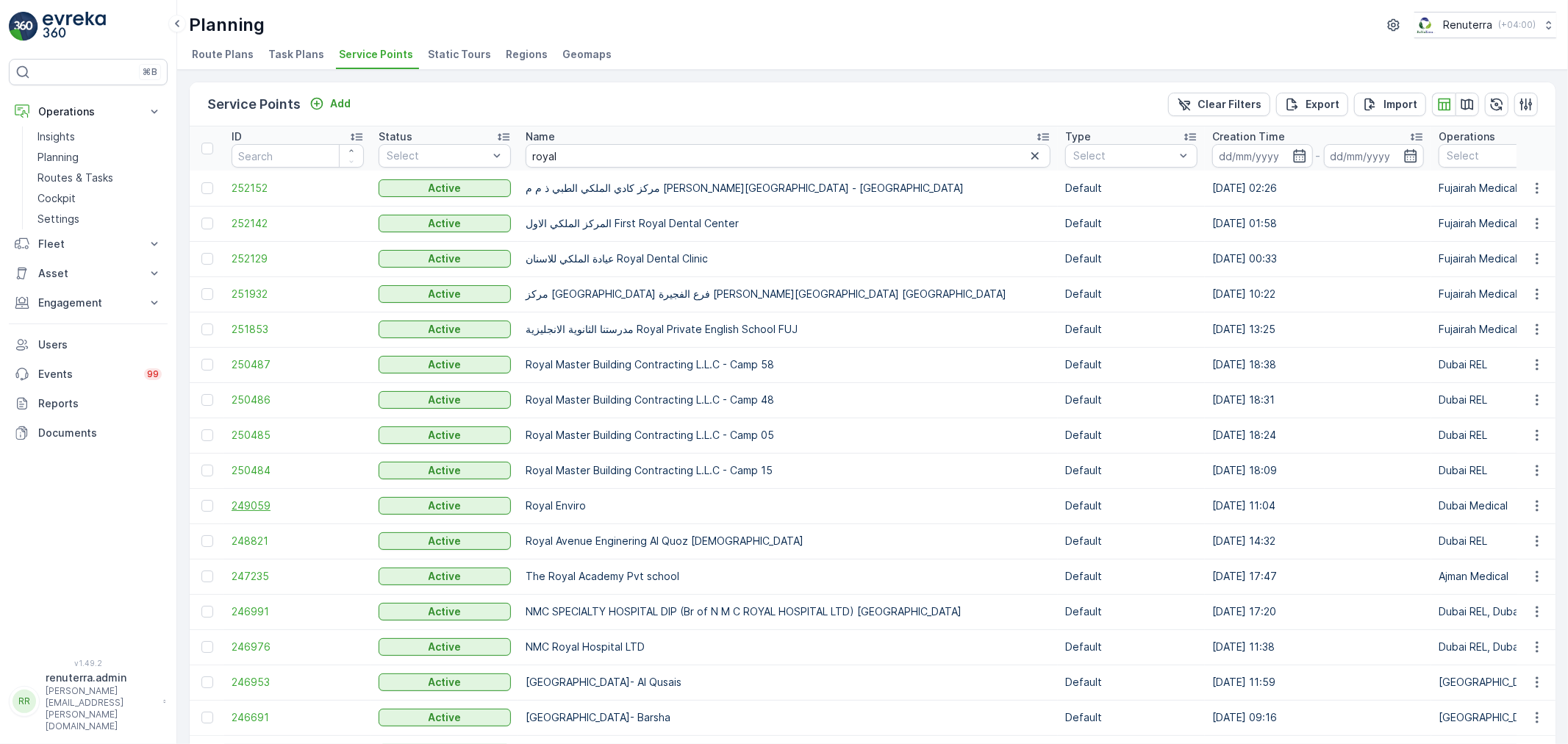
click at [258, 504] on span "249059" at bounding box center [298, 505] width 132 height 15
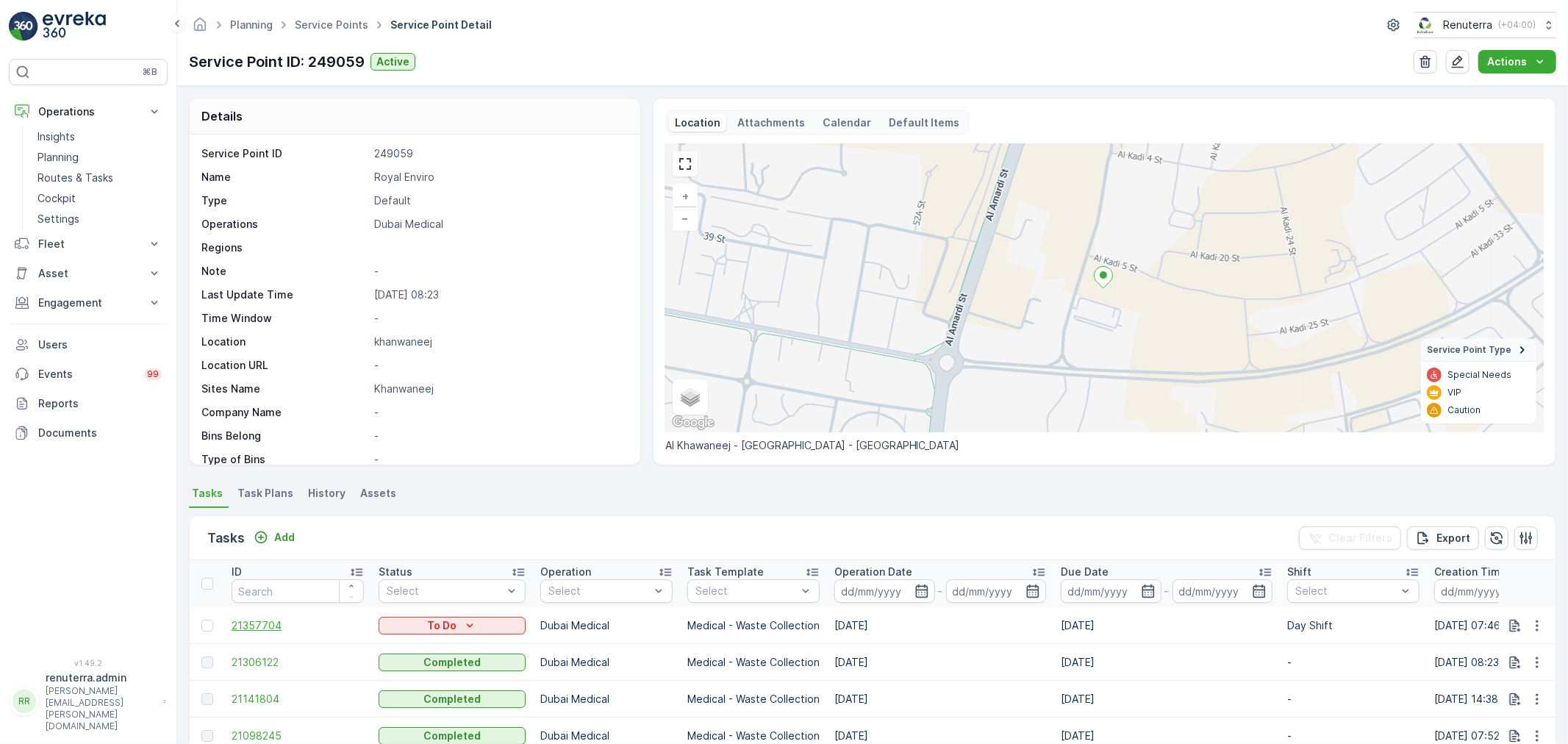
click at [237, 626] on span "21357704" at bounding box center [298, 626] width 132 height 15
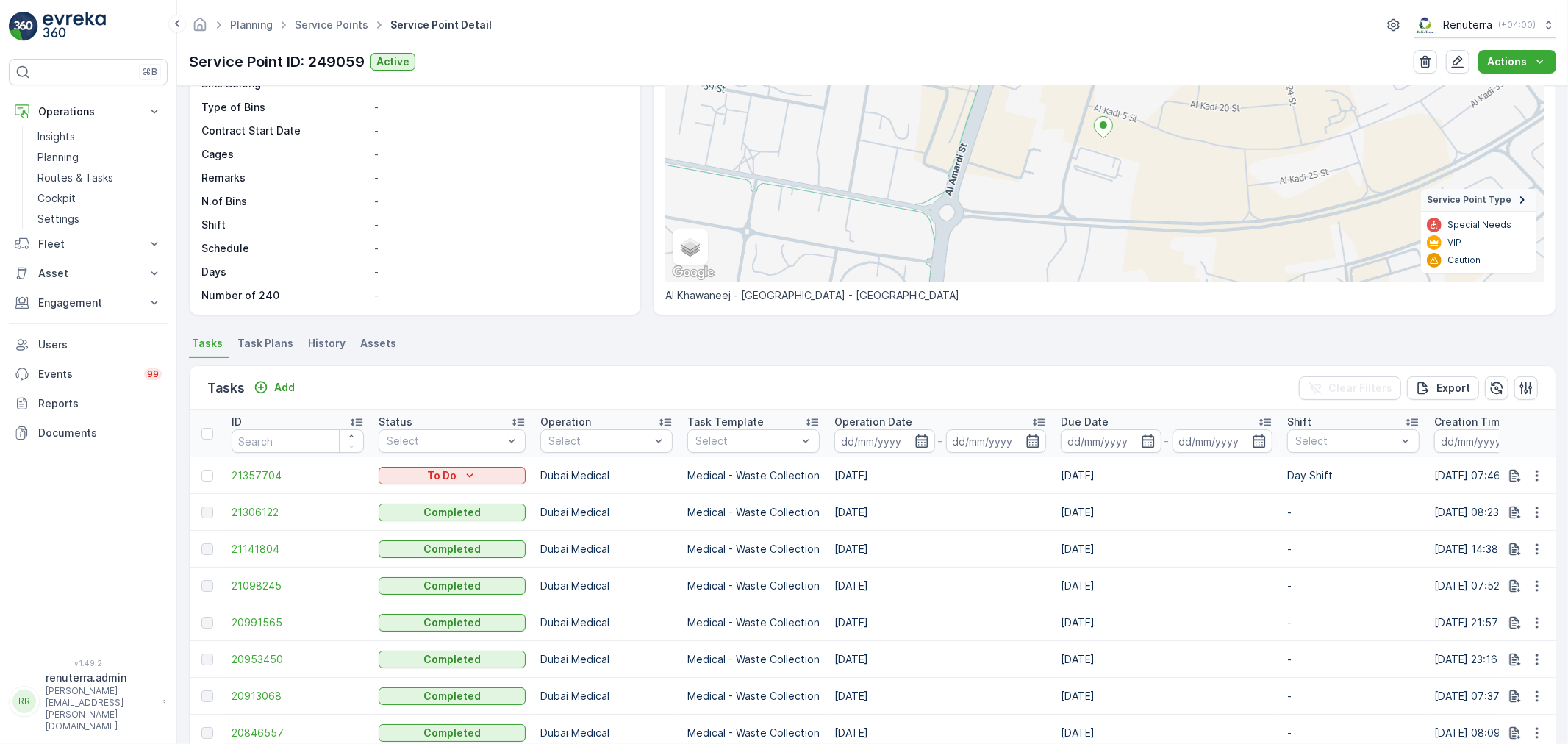
scroll to position [163, 0]
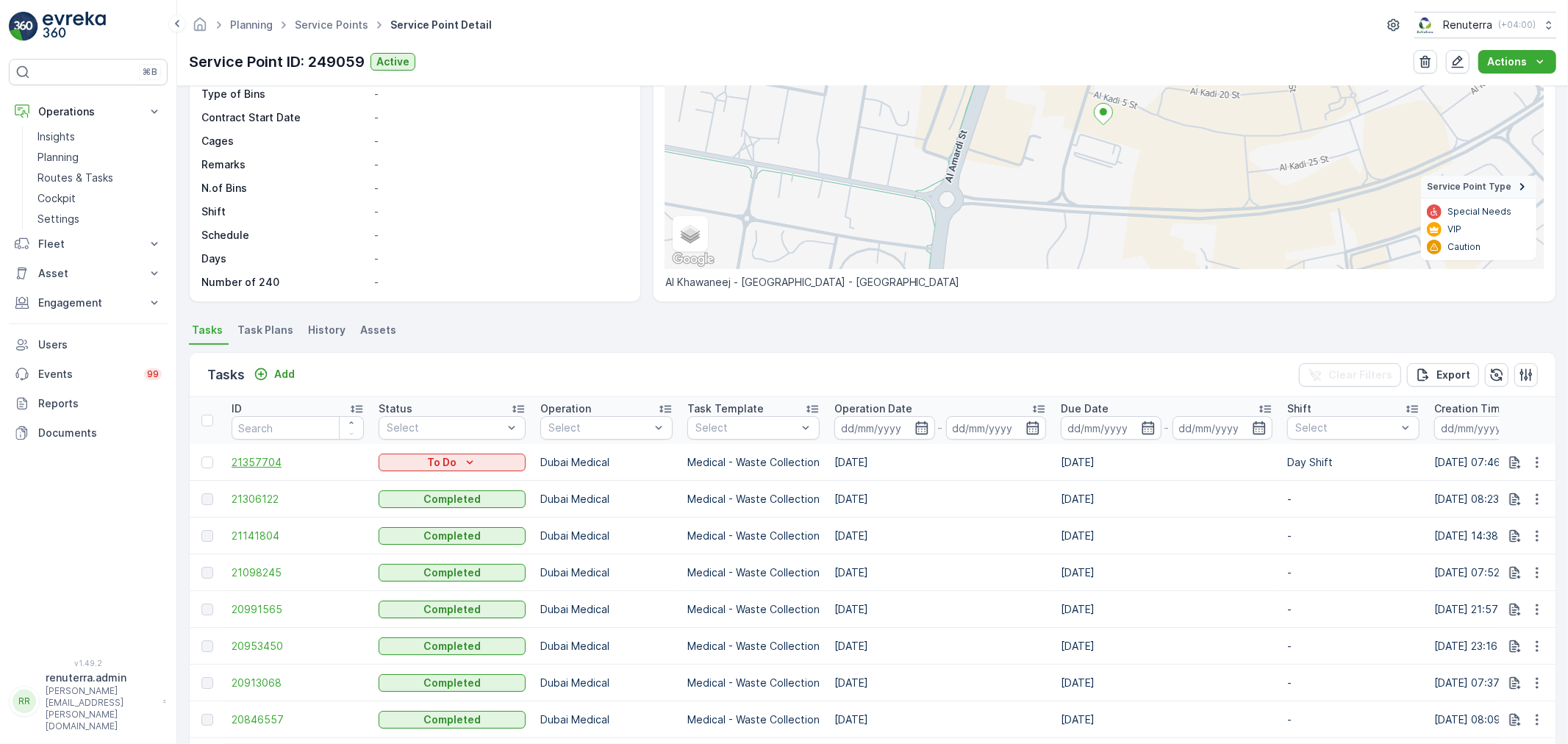
click at [247, 458] on span "21357704" at bounding box center [298, 462] width 132 height 15
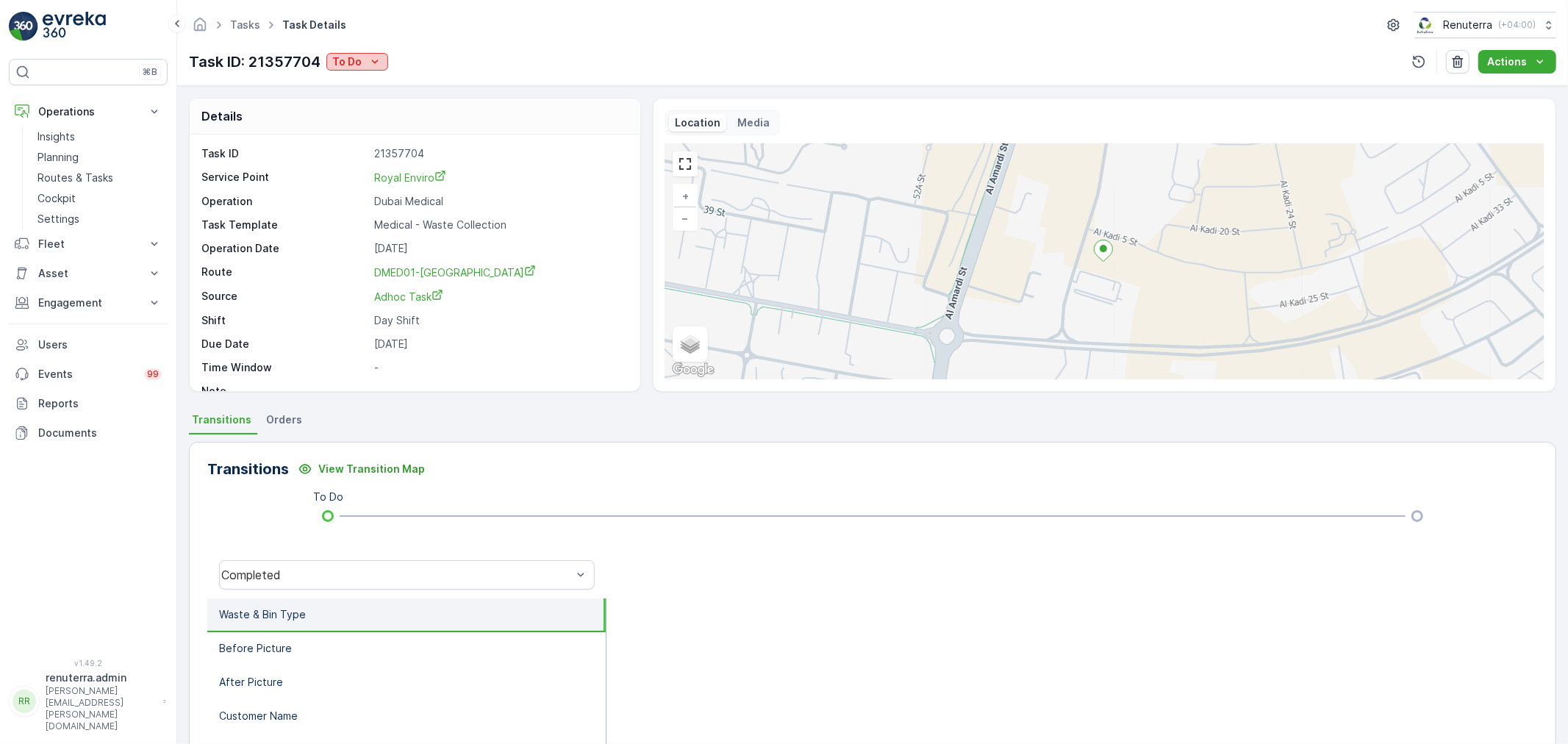
click at [356, 60] on p "To Do" at bounding box center [347, 61] width 30 height 15
click at [399, 84] on div "Completed" at bounding box center [405, 84] width 152 height 21
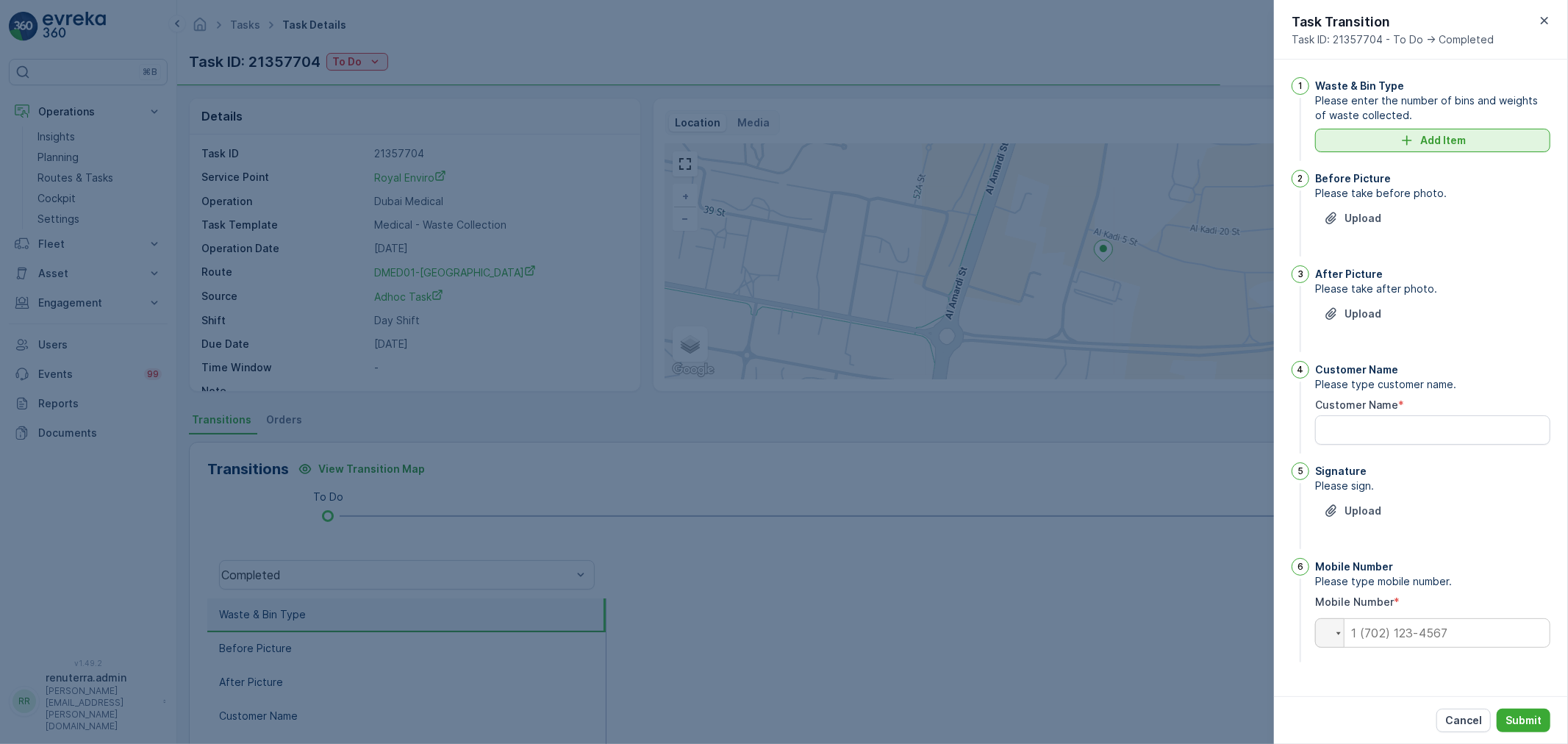
click at [1481, 138] on div "Add Item" at bounding box center [1433, 140] width 218 height 15
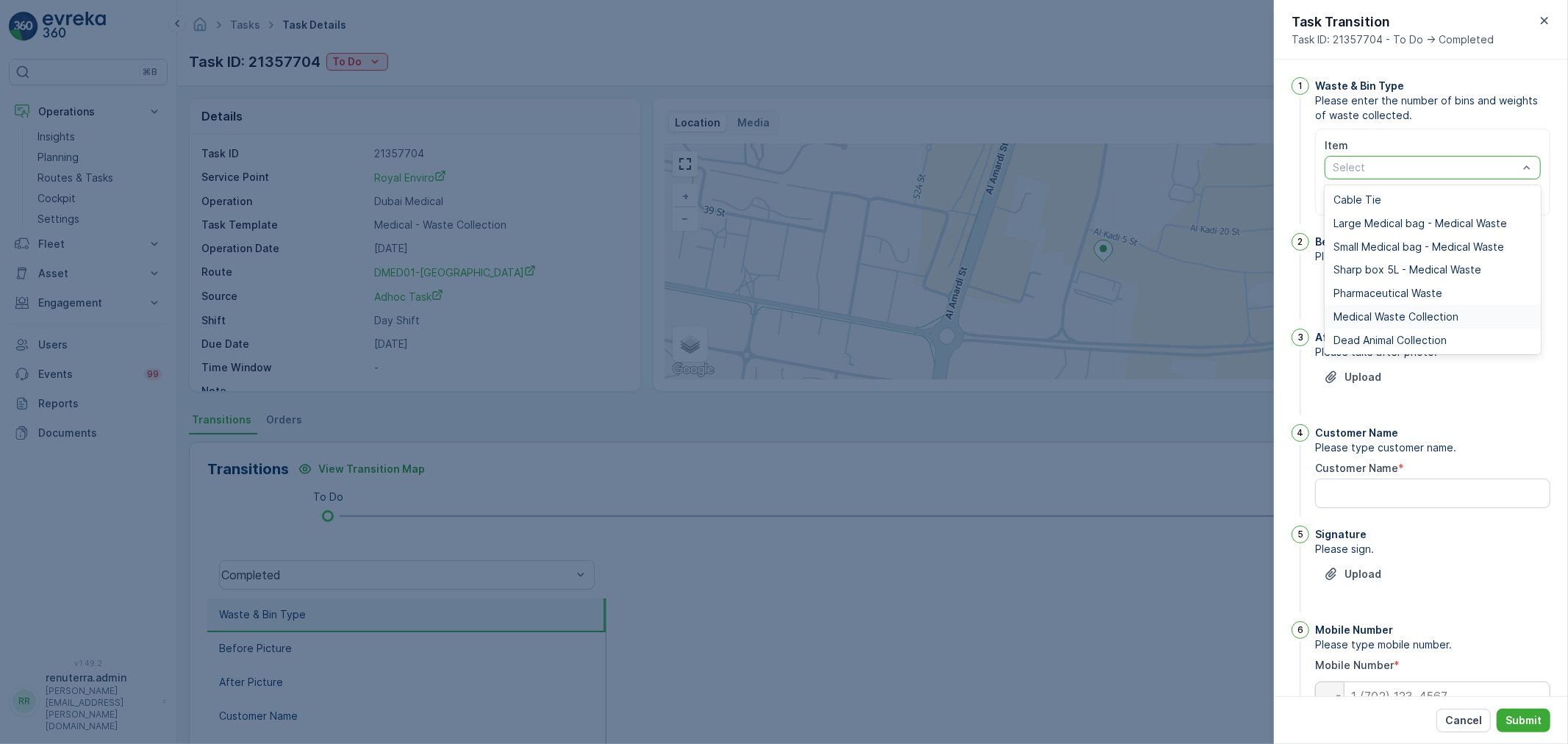
drag, startPoint x: 1375, startPoint y: 321, endPoint x: 1372, endPoint y: 271, distance: 50.1
click at [1375, 320] on span "Medical Waste Collection" at bounding box center [1396, 317] width 125 height 12
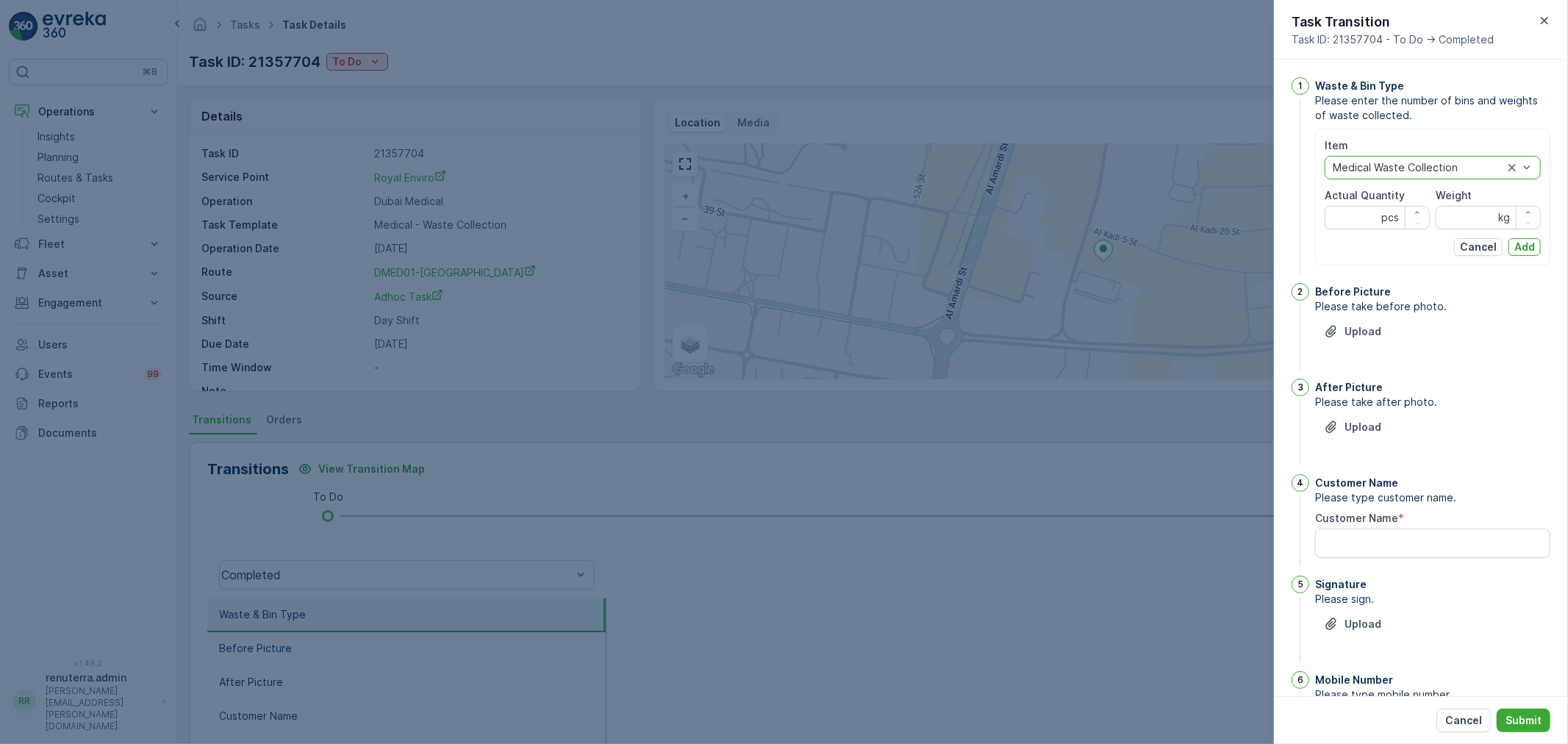
click at [1356, 200] on label "Actual Quantity" at bounding box center [1365, 195] width 80 height 12
click at [1356, 206] on Quantity "Actual Quantity" at bounding box center [1377, 217] width 105 height 24
type Quantity "1"
type Quantity "0"
type Quantity "2"
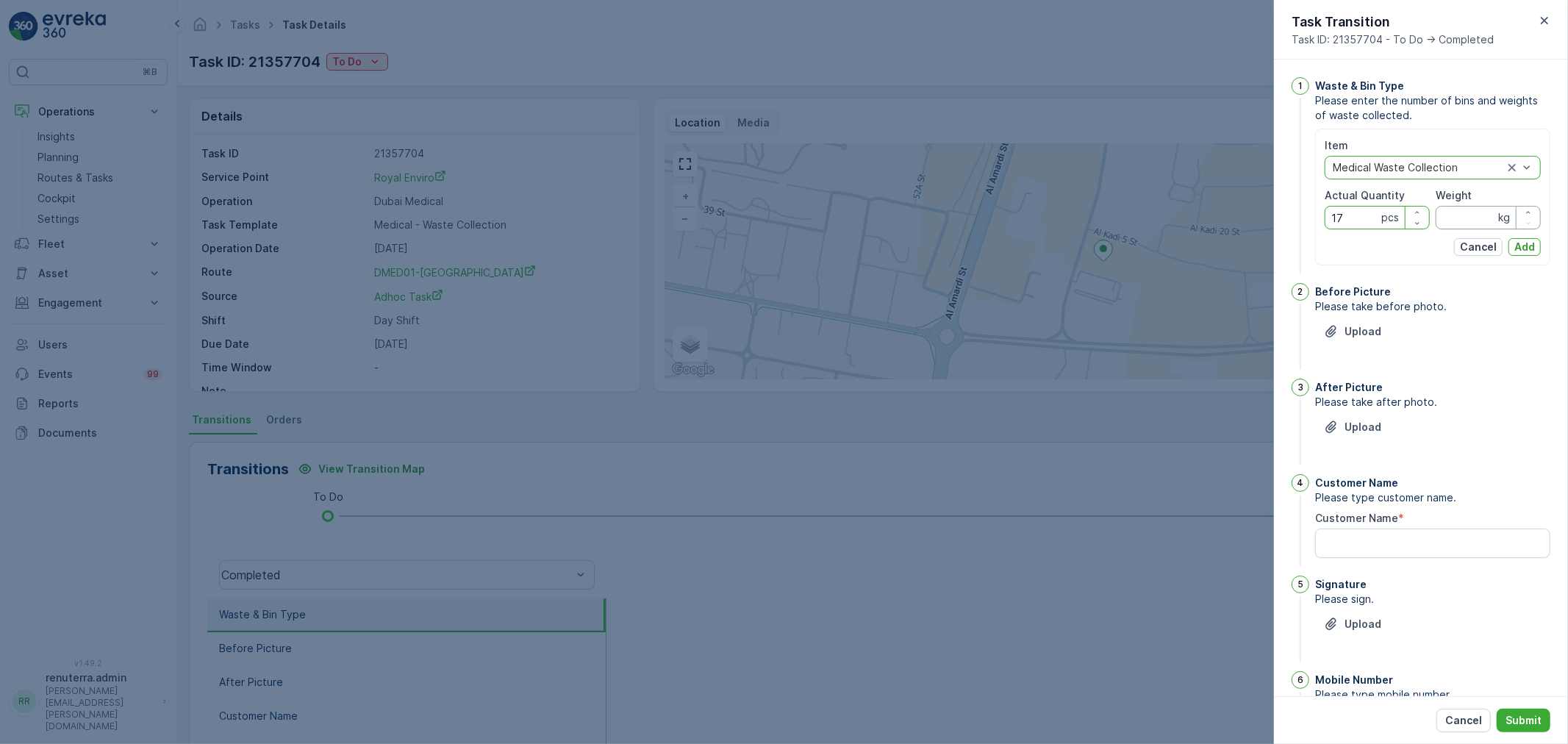
type Quantity "17"
click at [1463, 215] on input "Weight" at bounding box center [1488, 217] width 105 height 24
type input "84"
click at [1534, 247] on button "Add" at bounding box center [1524, 247] width 32 height 17
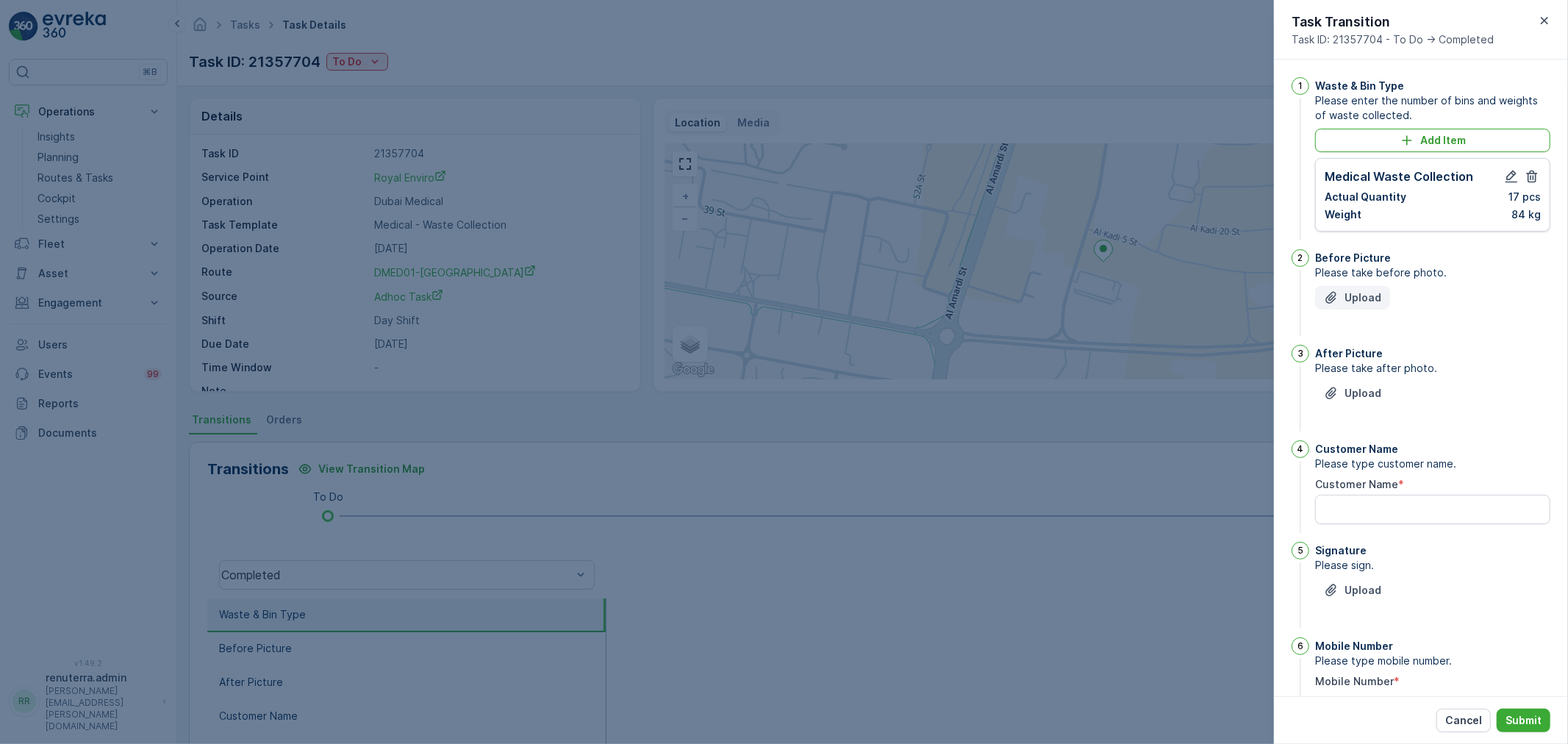
click at [1355, 295] on p "Upload" at bounding box center [1363, 297] width 37 height 15
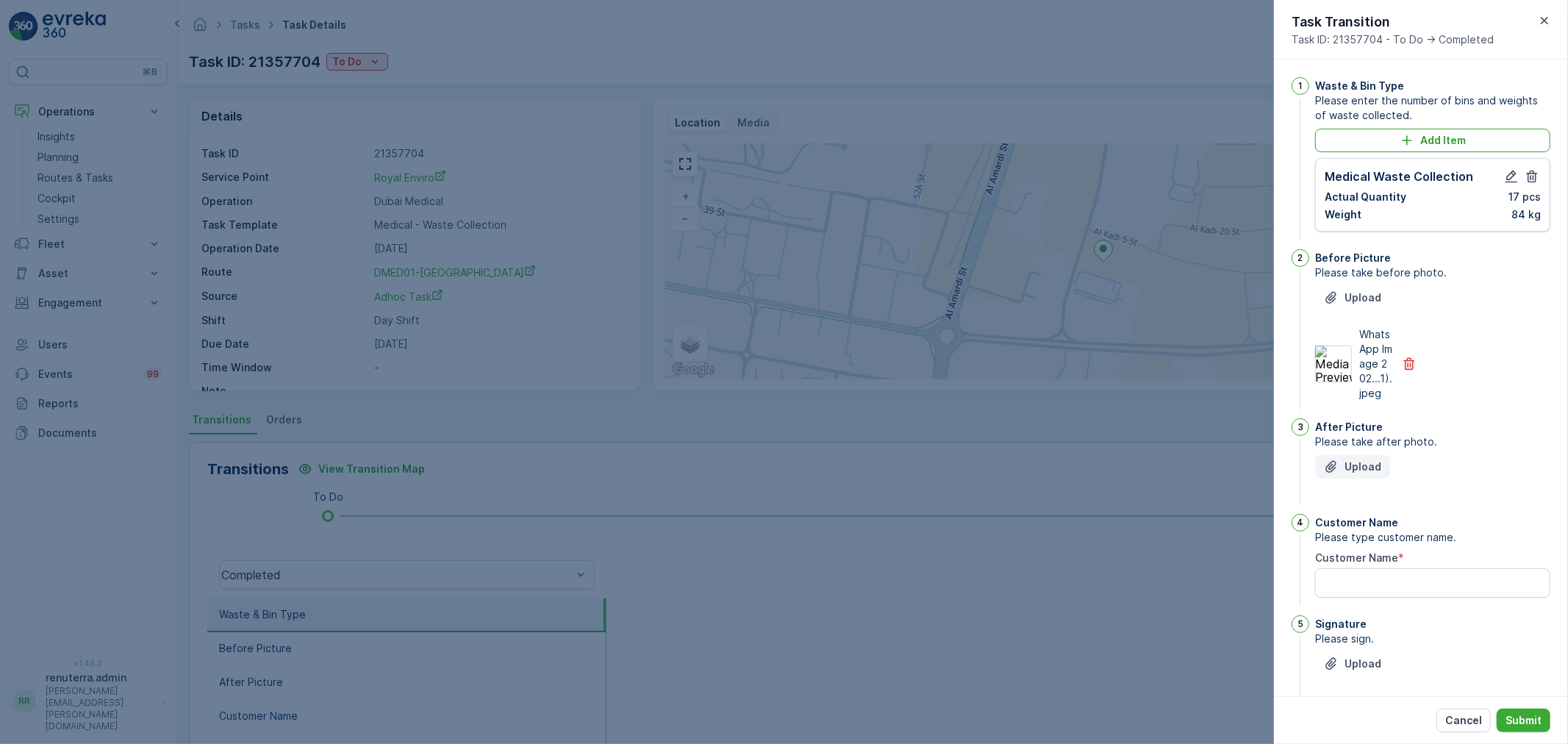
click at [1359, 474] on p "Upload" at bounding box center [1363, 466] width 37 height 15
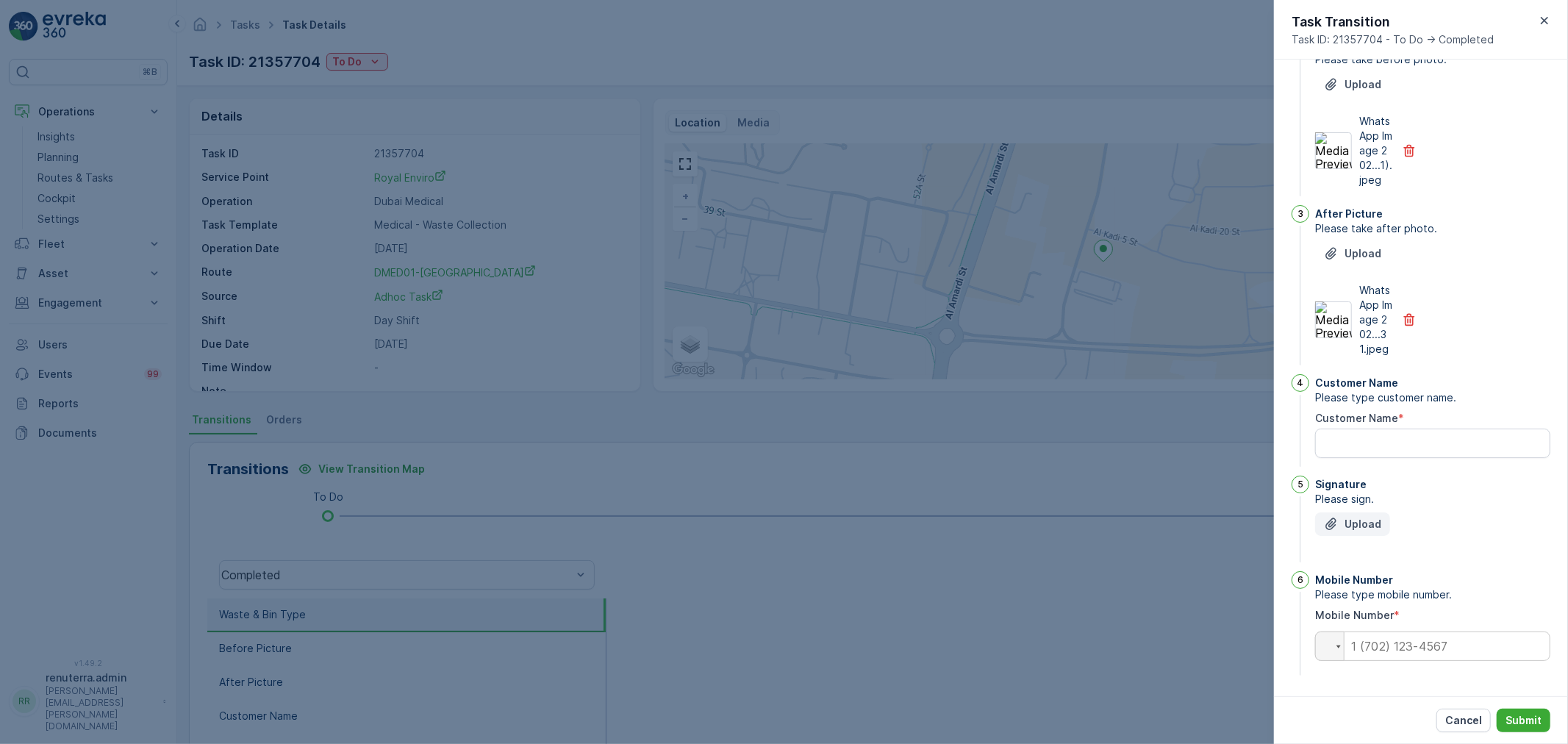
scroll to position [243, 0]
click at [1428, 435] on Name "Customer Name" at bounding box center [1433, 443] width 235 height 30
type Name "y"
type Name "joyal"
click at [1380, 528] on button "Upload" at bounding box center [1353, 524] width 75 height 24
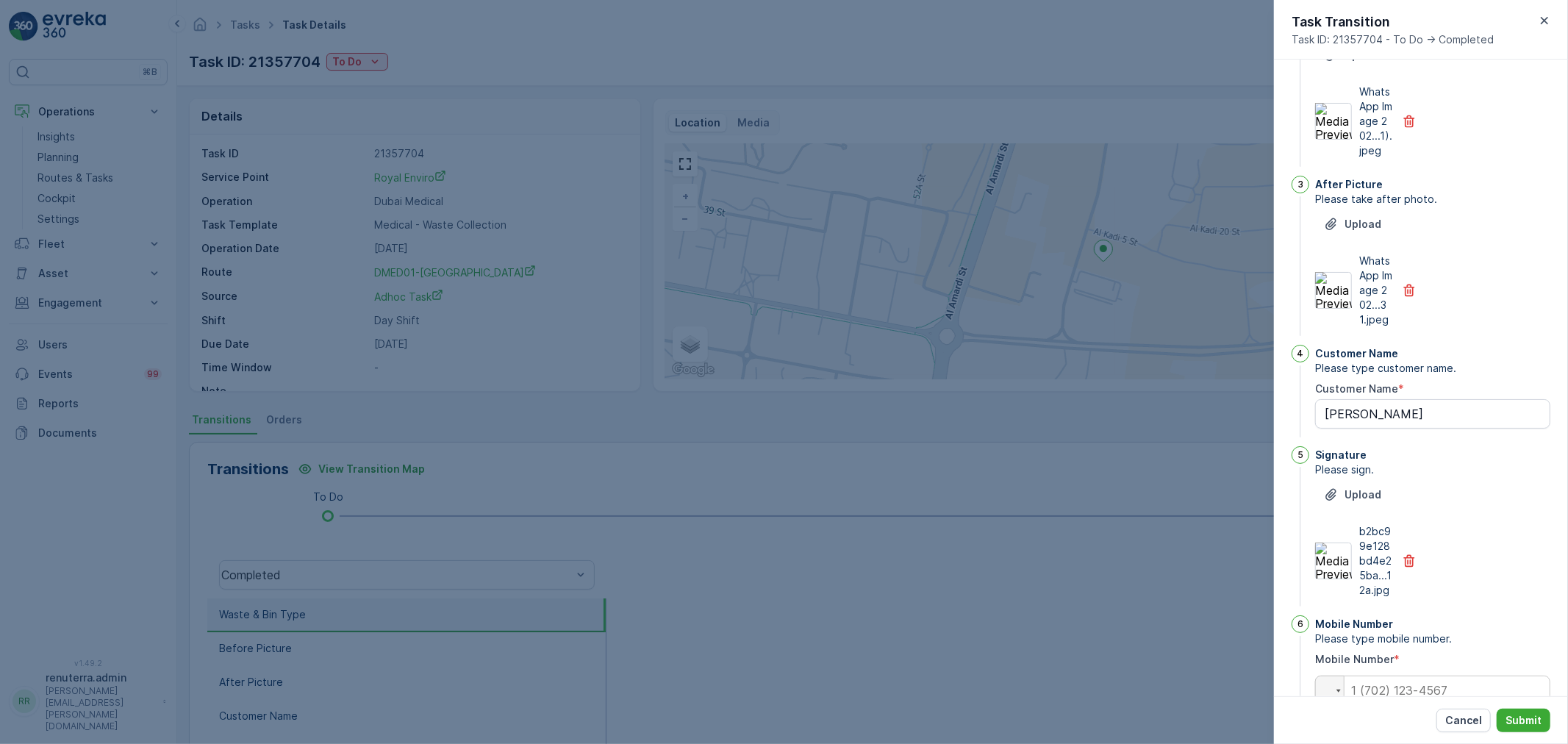
scroll to position [316, 0]
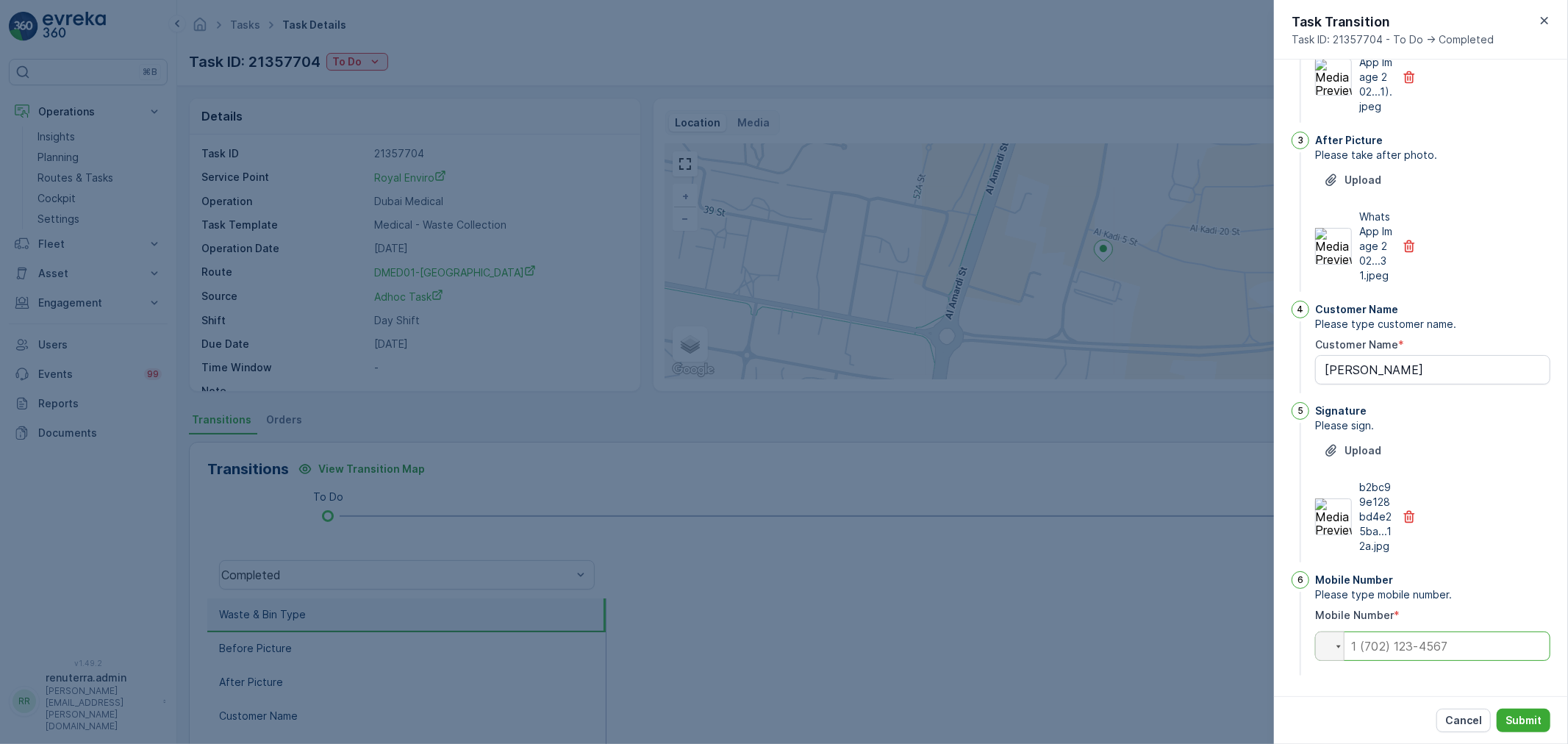
click at [1388, 640] on input "tel" at bounding box center [1433, 646] width 235 height 30
type input "0501131878"
click at [1523, 715] on p "Submit" at bounding box center [1523, 720] width 36 height 15
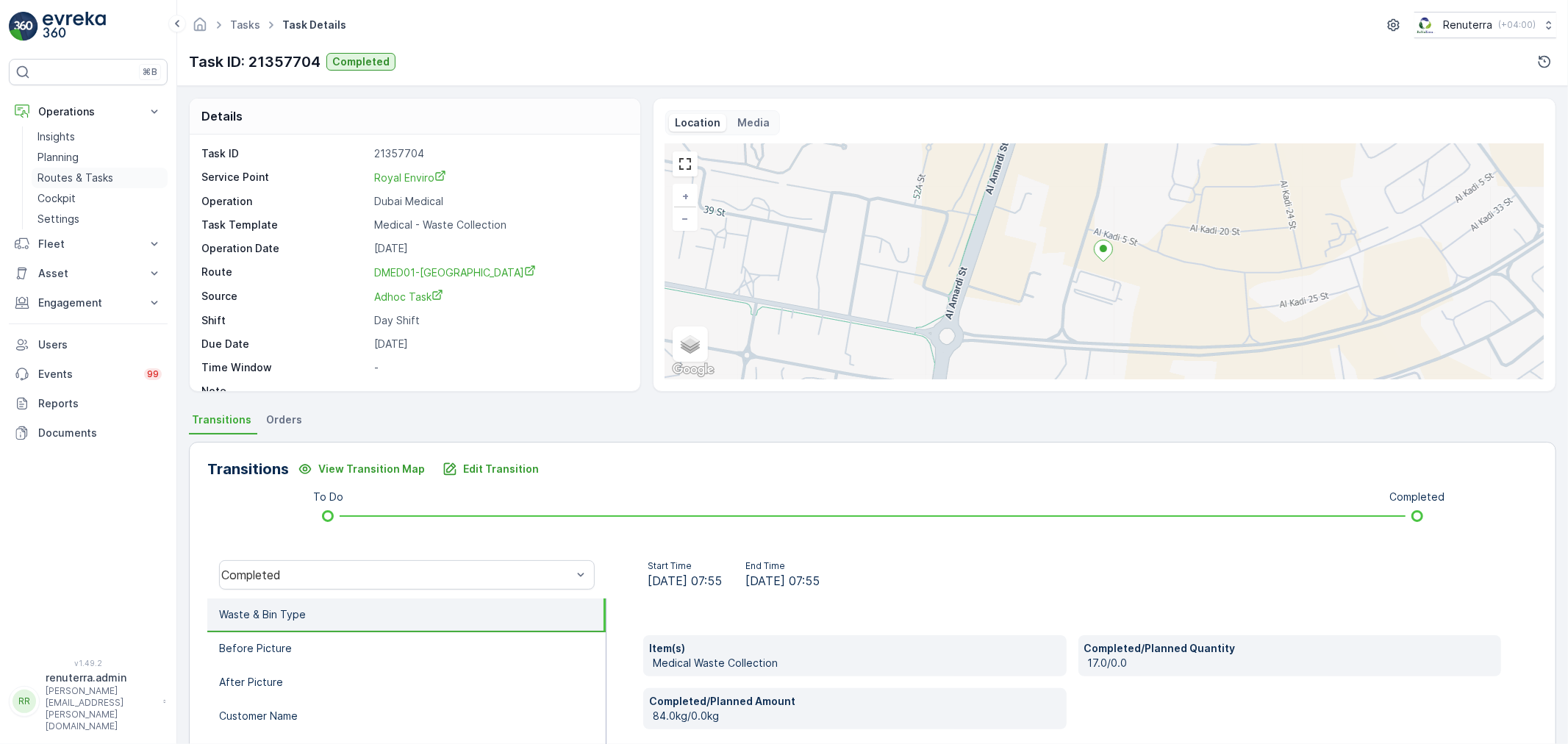
click at [85, 177] on p "Routes & Tasks" at bounding box center [75, 178] width 76 height 15
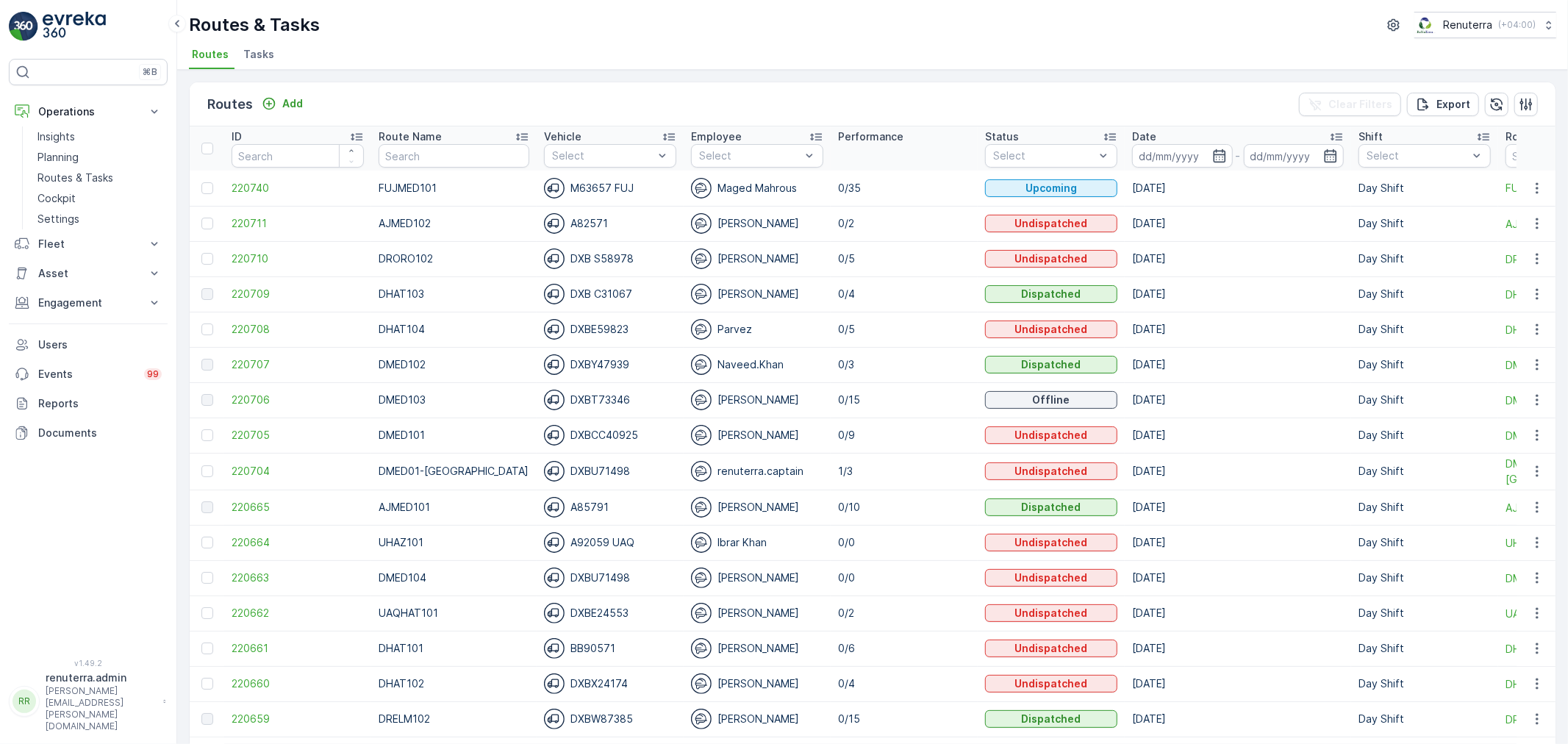
click at [31, 167] on link "Routes & Tasks" at bounding box center [99, 178] width 136 height 21
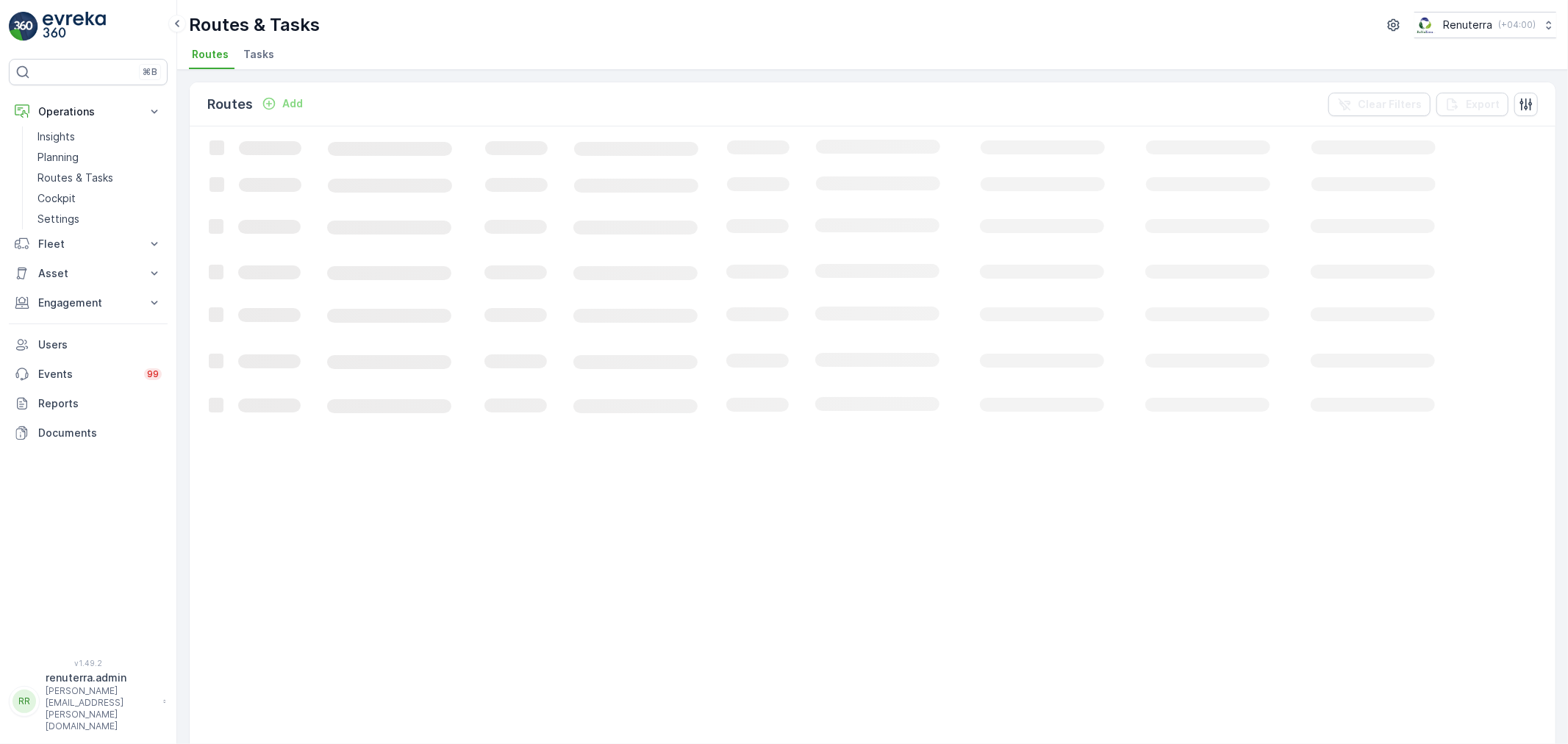
click at [355, 106] on div "Routes Add Clear Filters Export" at bounding box center [873, 105] width 1366 height 44
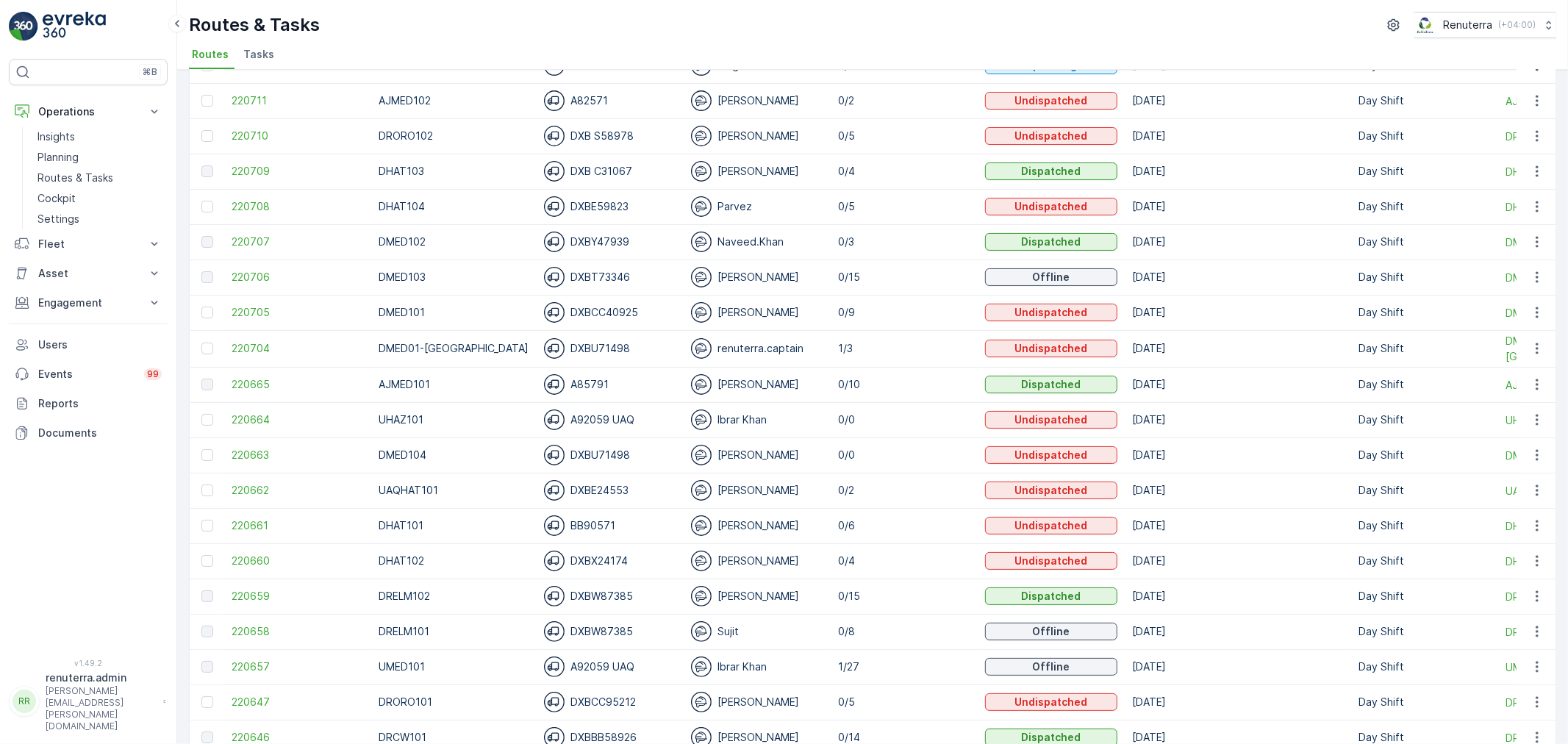
scroll to position [163, 0]
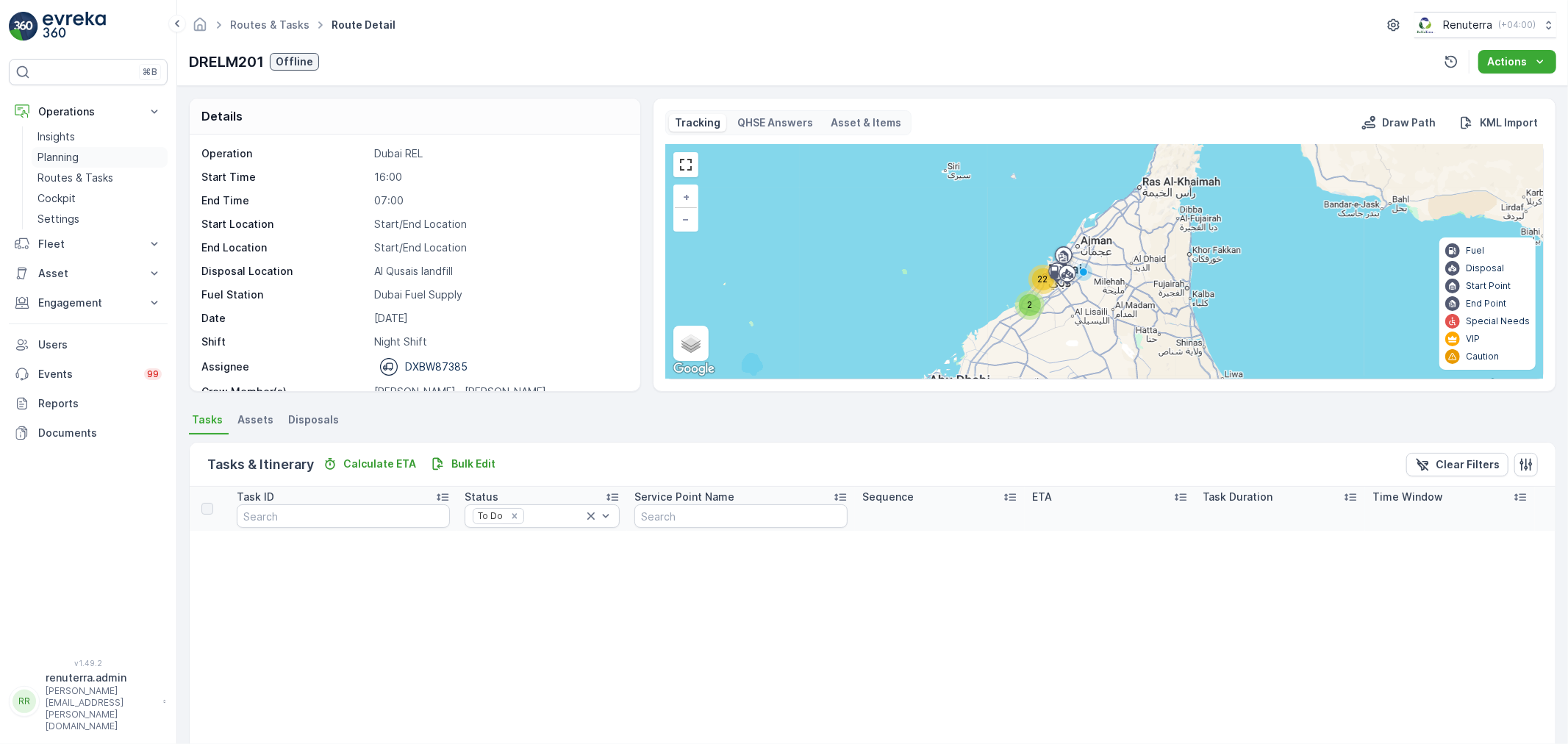
click at [52, 153] on p "Planning" at bounding box center [57, 157] width 41 height 15
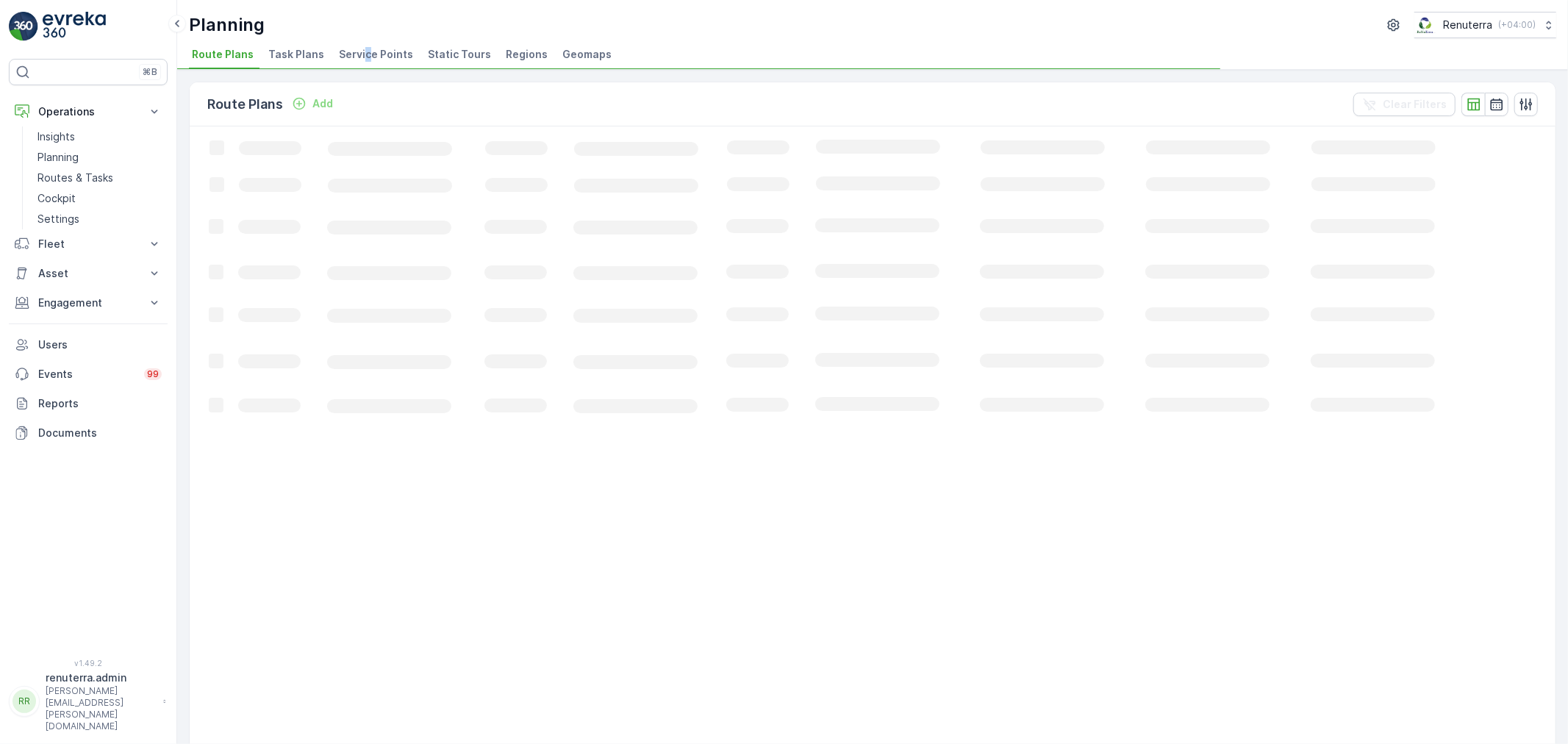
click at [363, 53] on span "Service Points" at bounding box center [375, 54] width 74 height 15
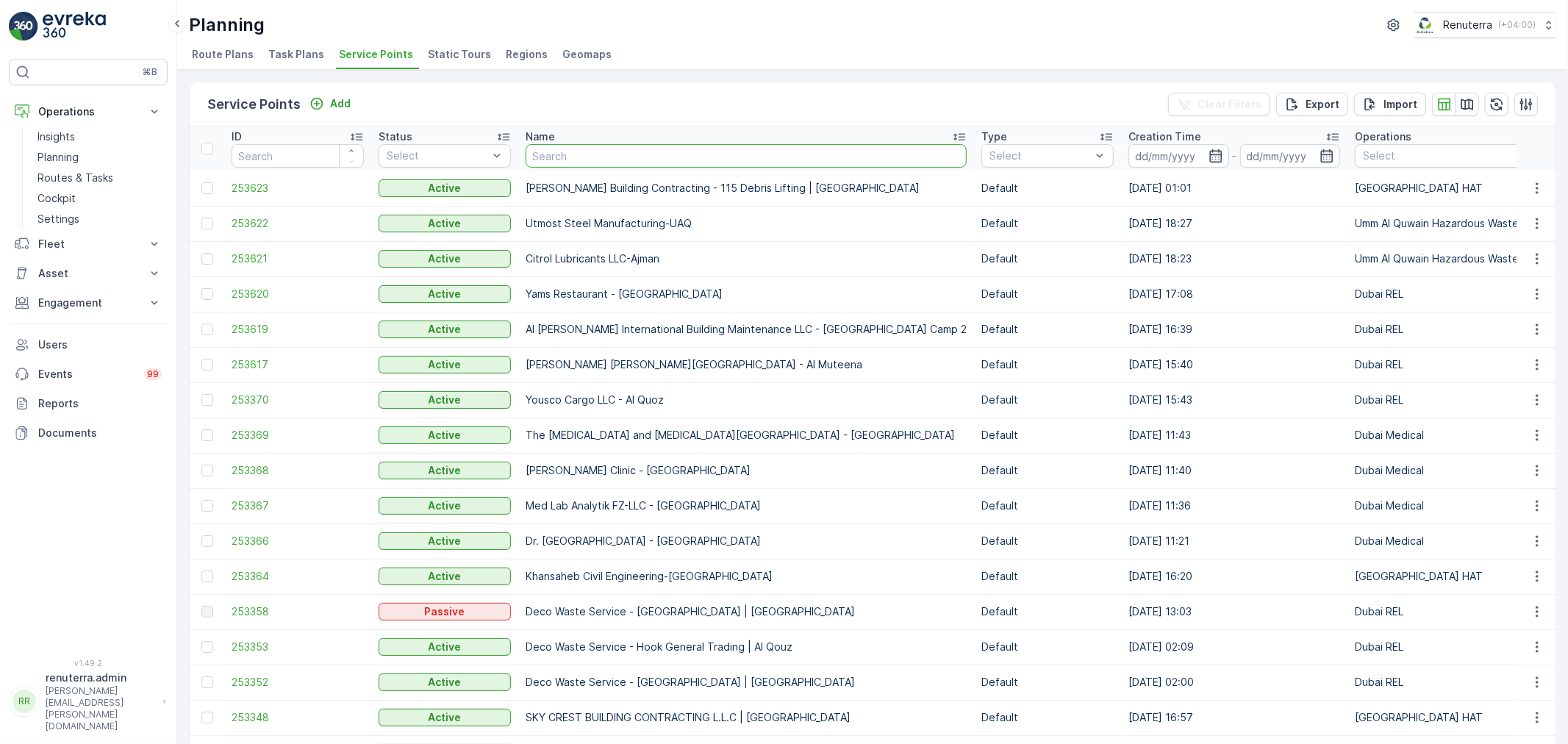
click at [583, 158] on input "text" at bounding box center [746, 155] width 441 height 24
type input "bim"
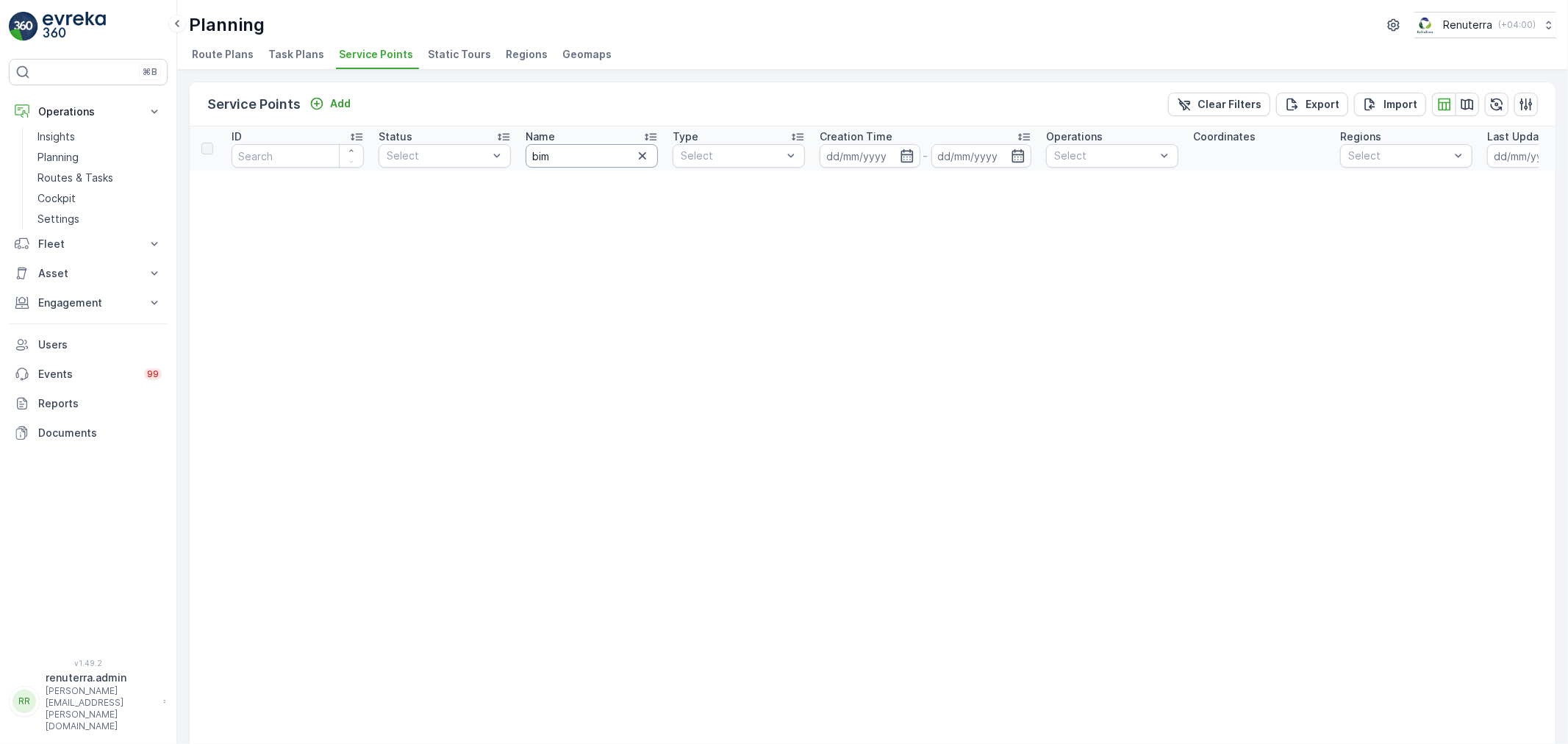
click at [583, 157] on input "bim" at bounding box center [591, 155] width 132 height 24
type input "bin"
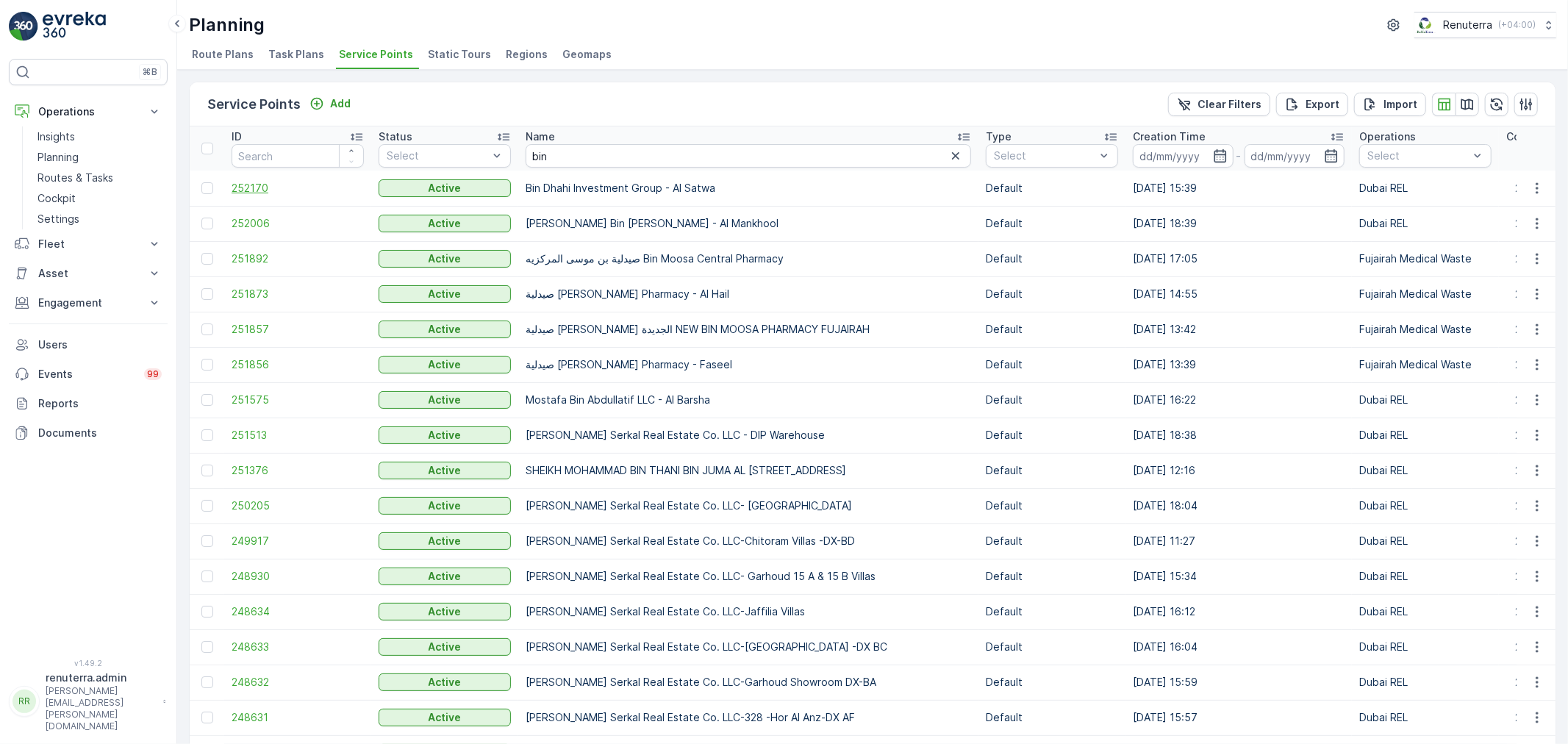
click at [257, 187] on span "252170" at bounding box center [298, 188] width 132 height 15
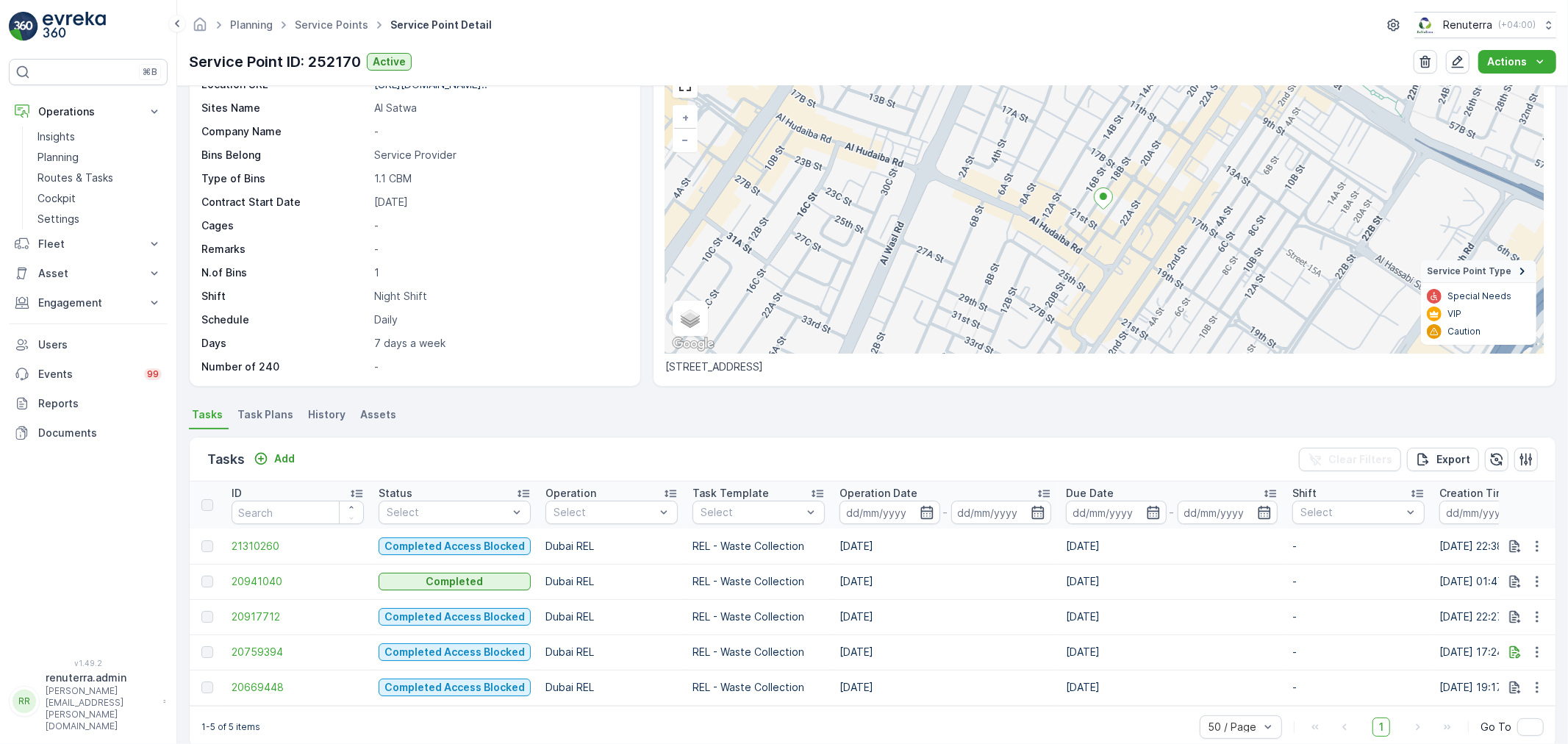
scroll to position [26, 0]
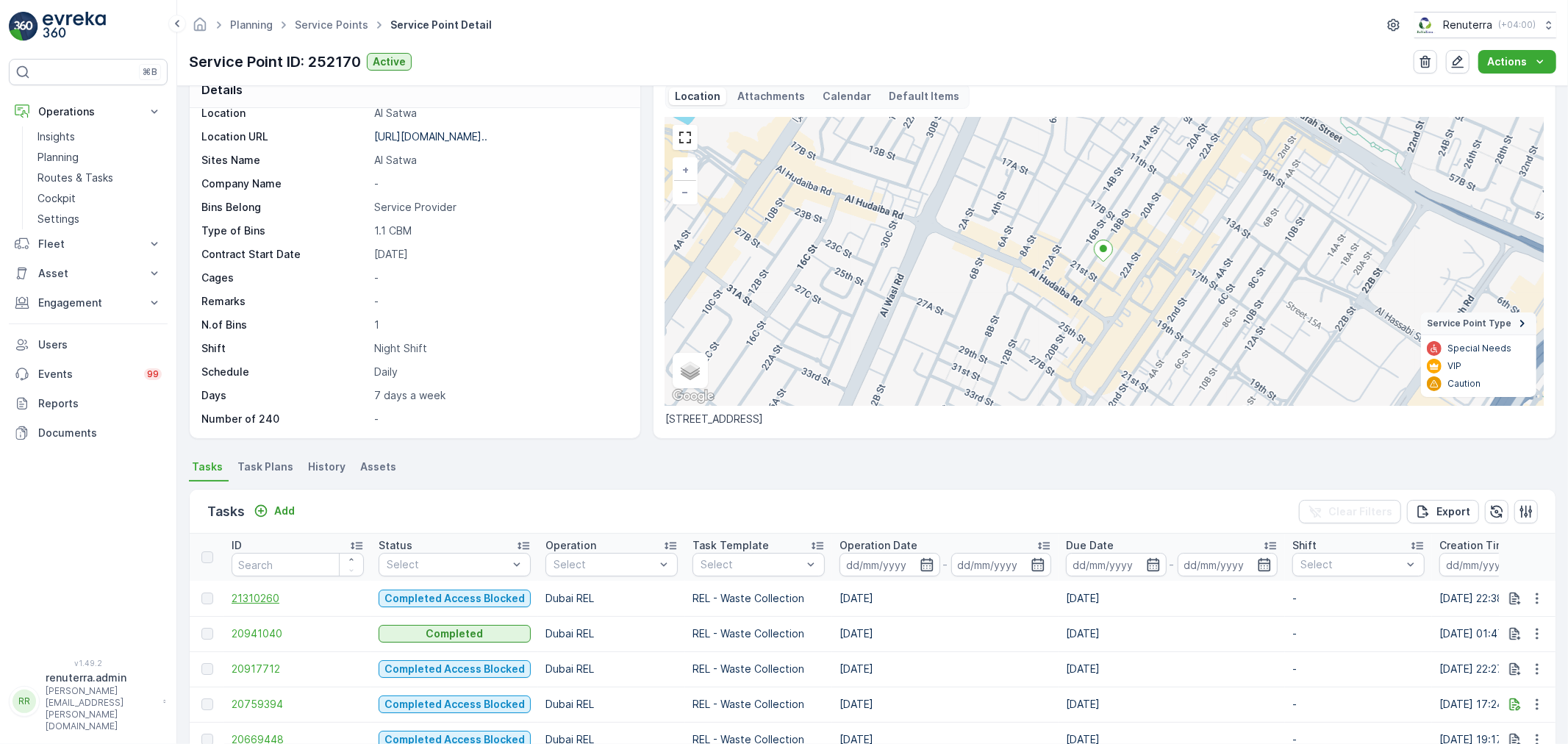
click at [257, 594] on span "21310260" at bounding box center [298, 599] width 132 height 15
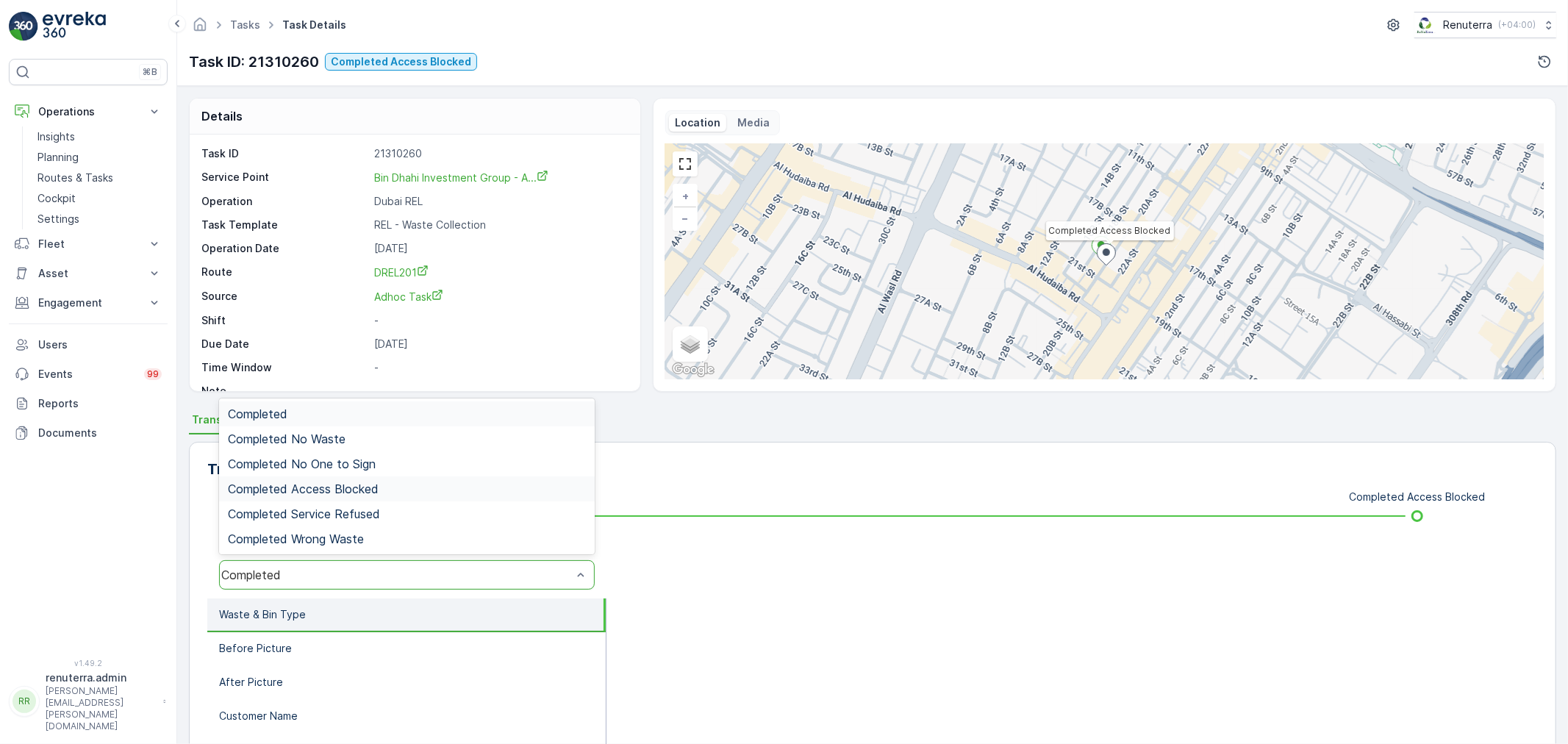
click at [340, 487] on span "Completed Access Blocked" at bounding box center [303, 489] width 151 height 13
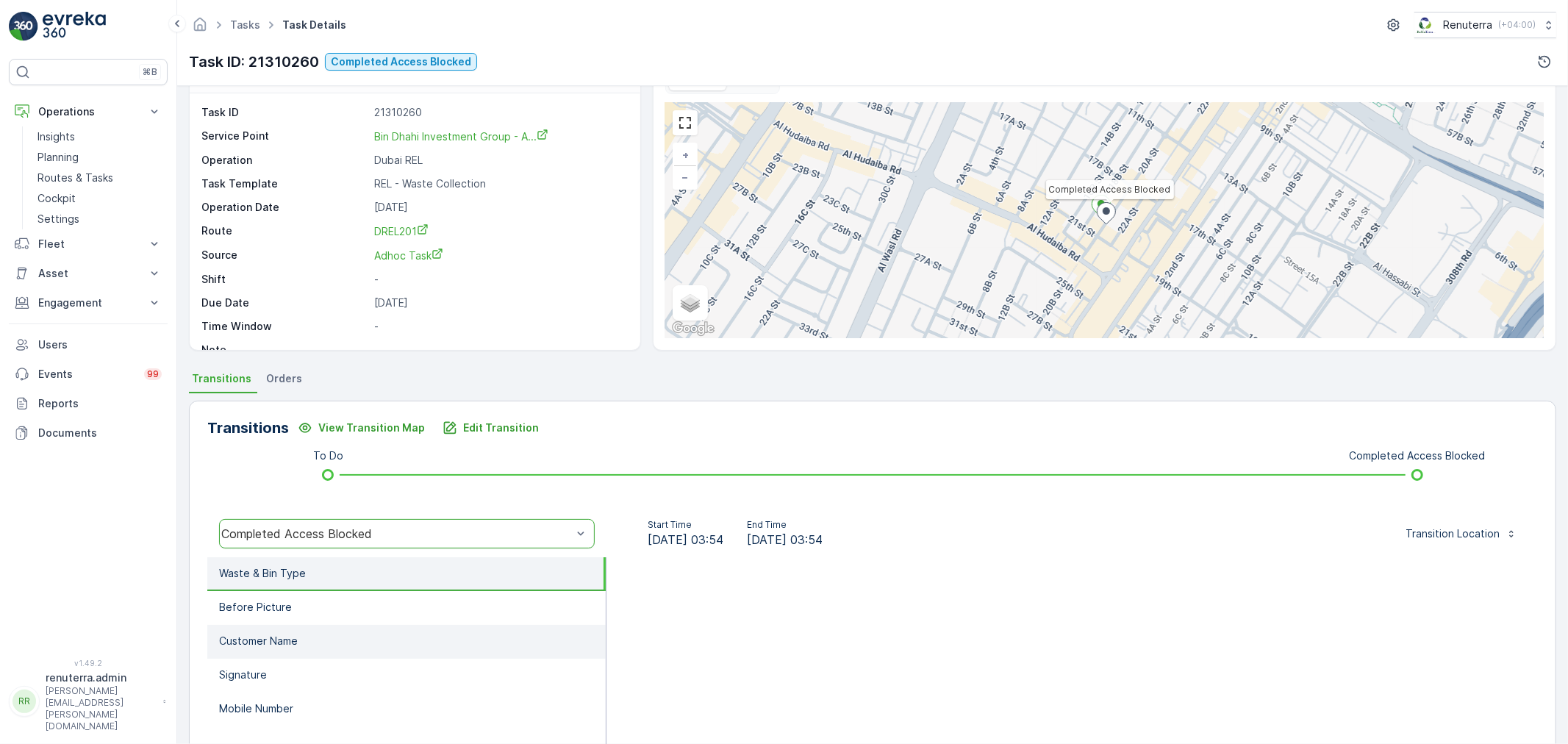
scroll to position [82, 0]
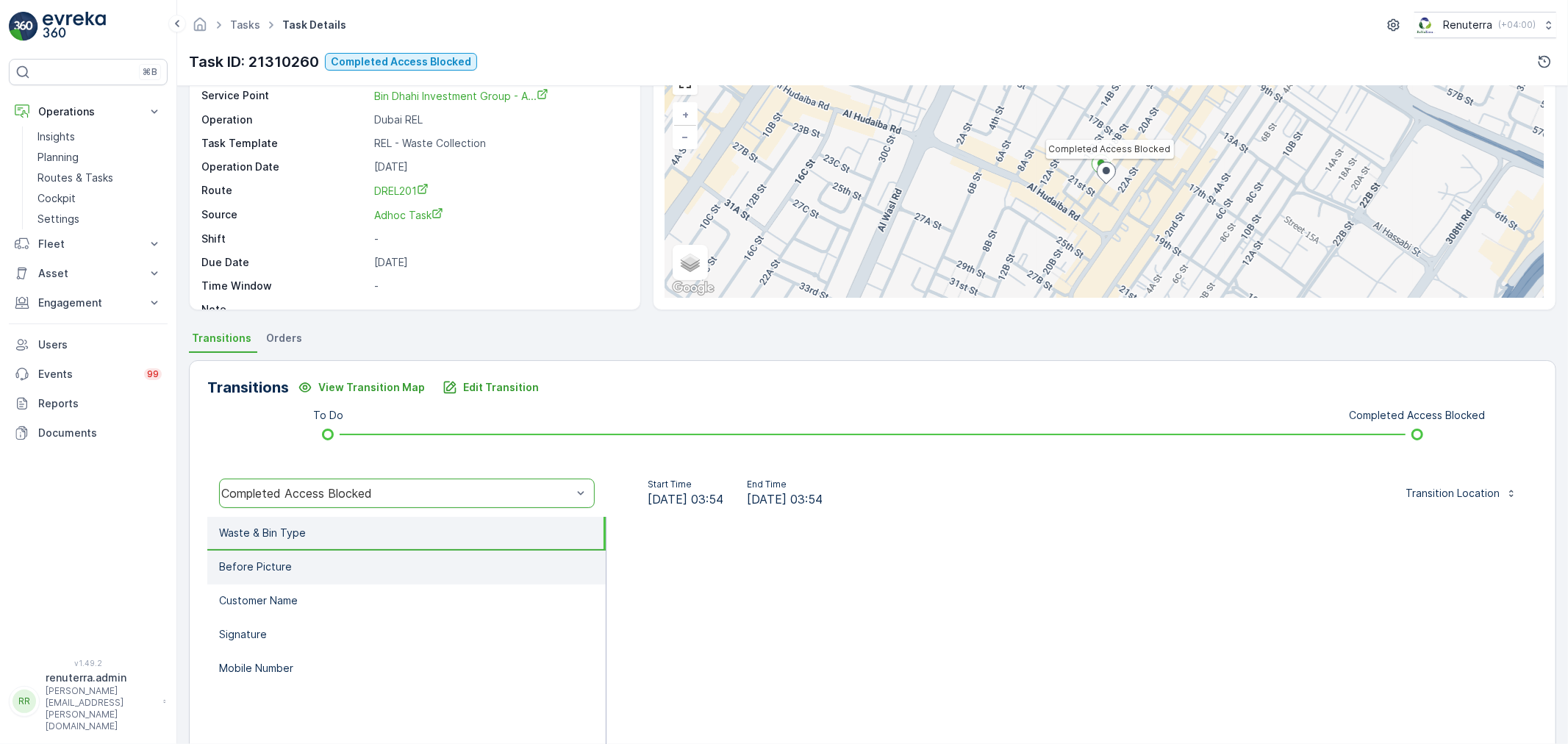
click at [324, 563] on li "Before Picture" at bounding box center [406, 567] width 398 height 34
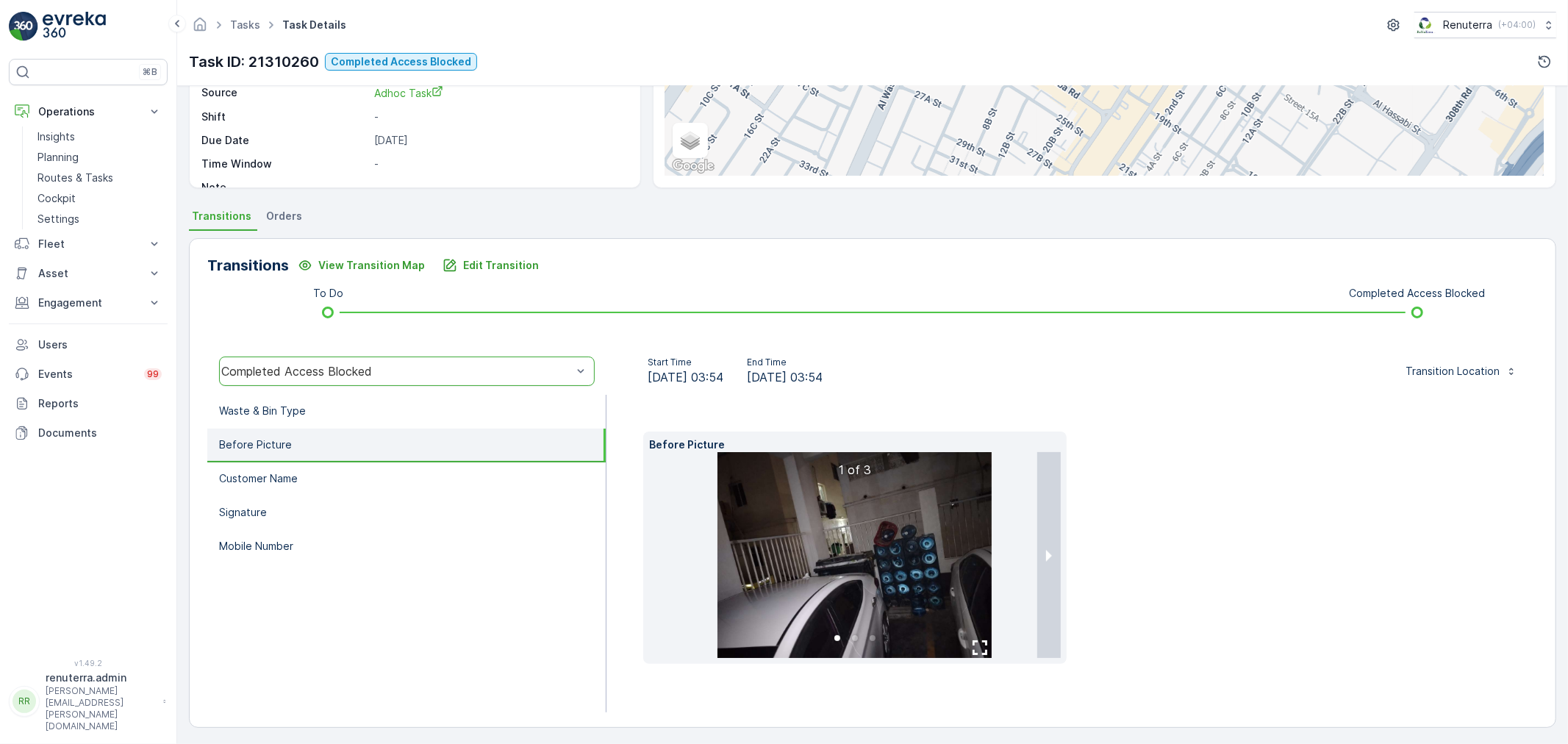
scroll to position [206, 0]
click at [868, 518] on img at bounding box center [855, 553] width 274 height 206
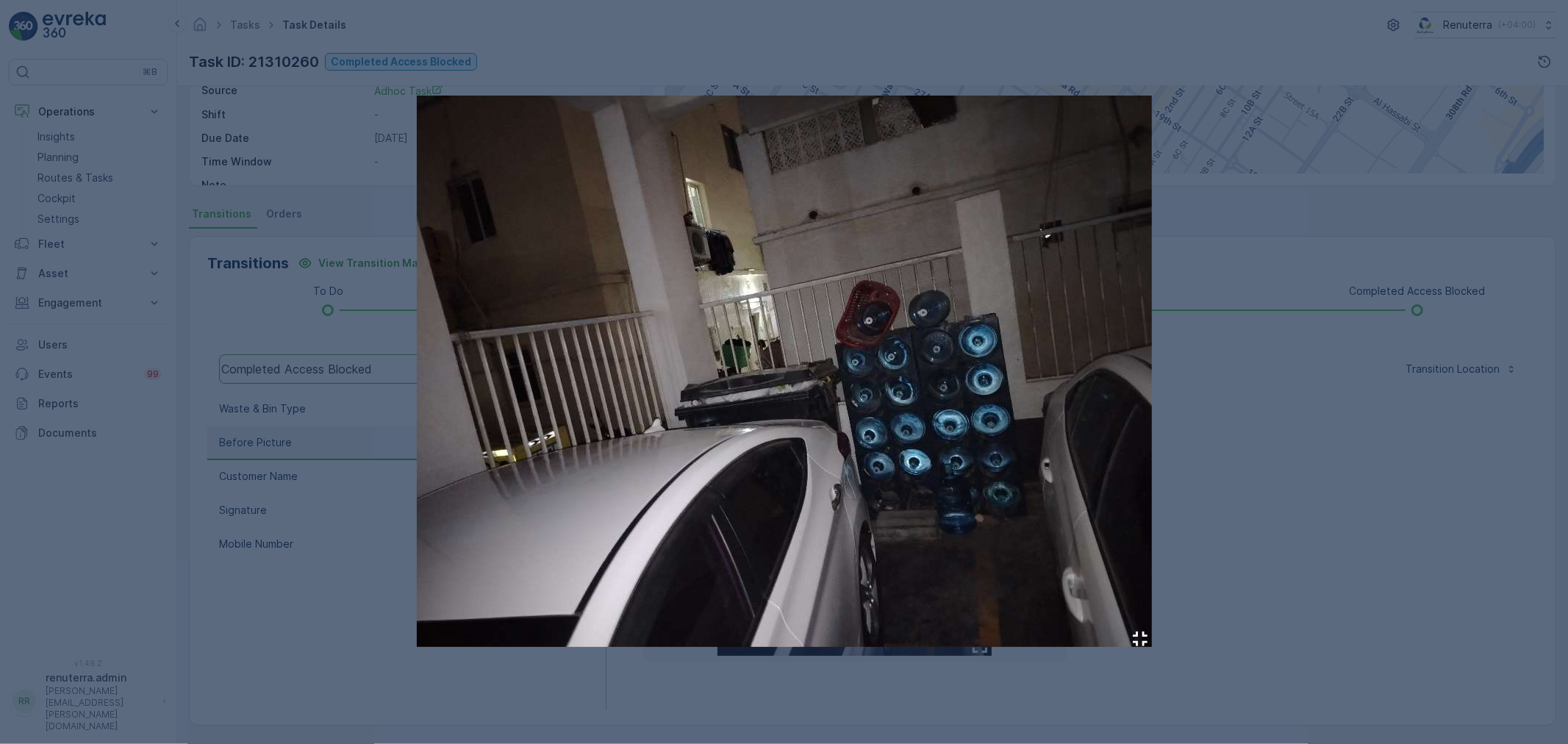
click at [1277, 349] on div at bounding box center [784, 372] width 1568 height 744
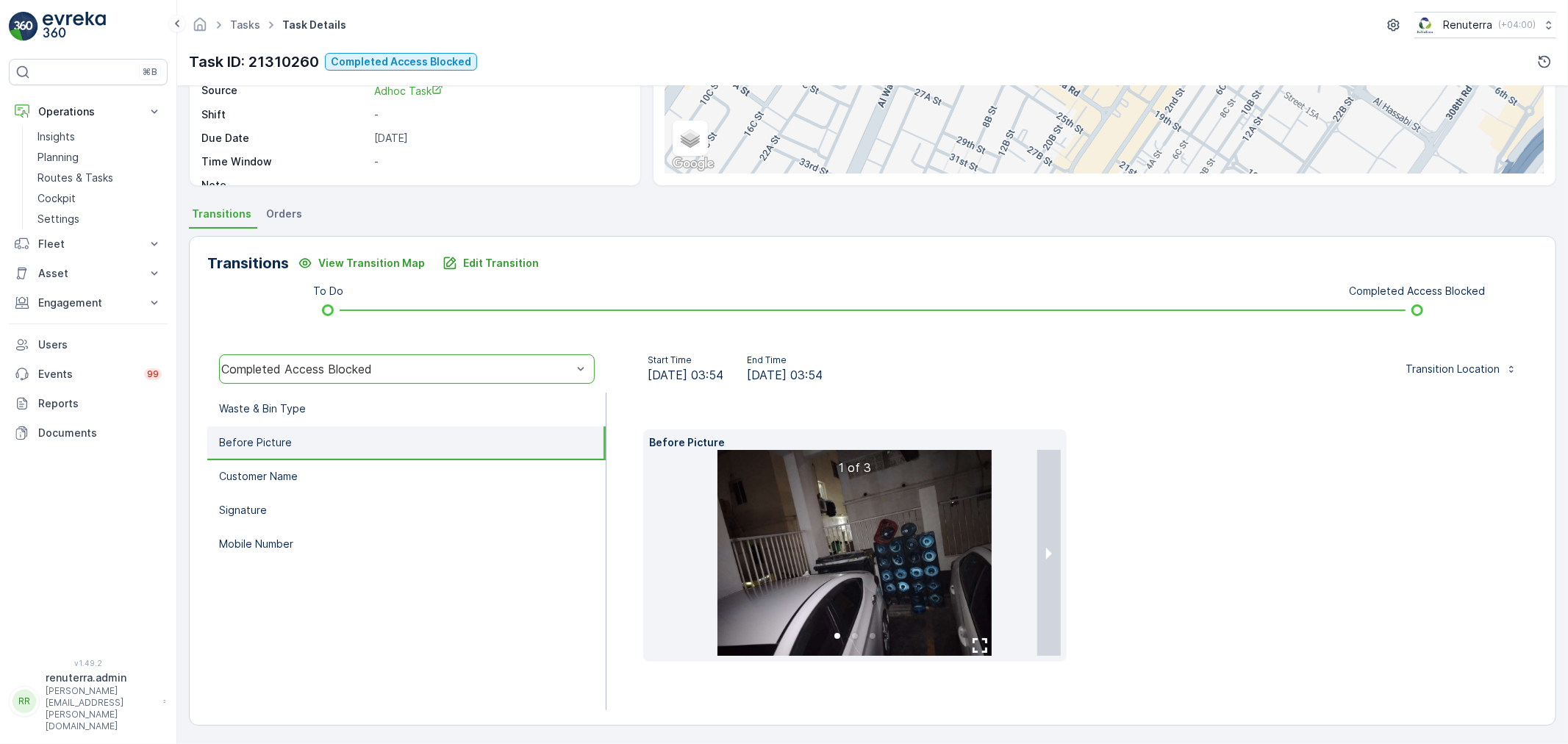
click at [904, 535] on img at bounding box center [855, 553] width 274 height 206
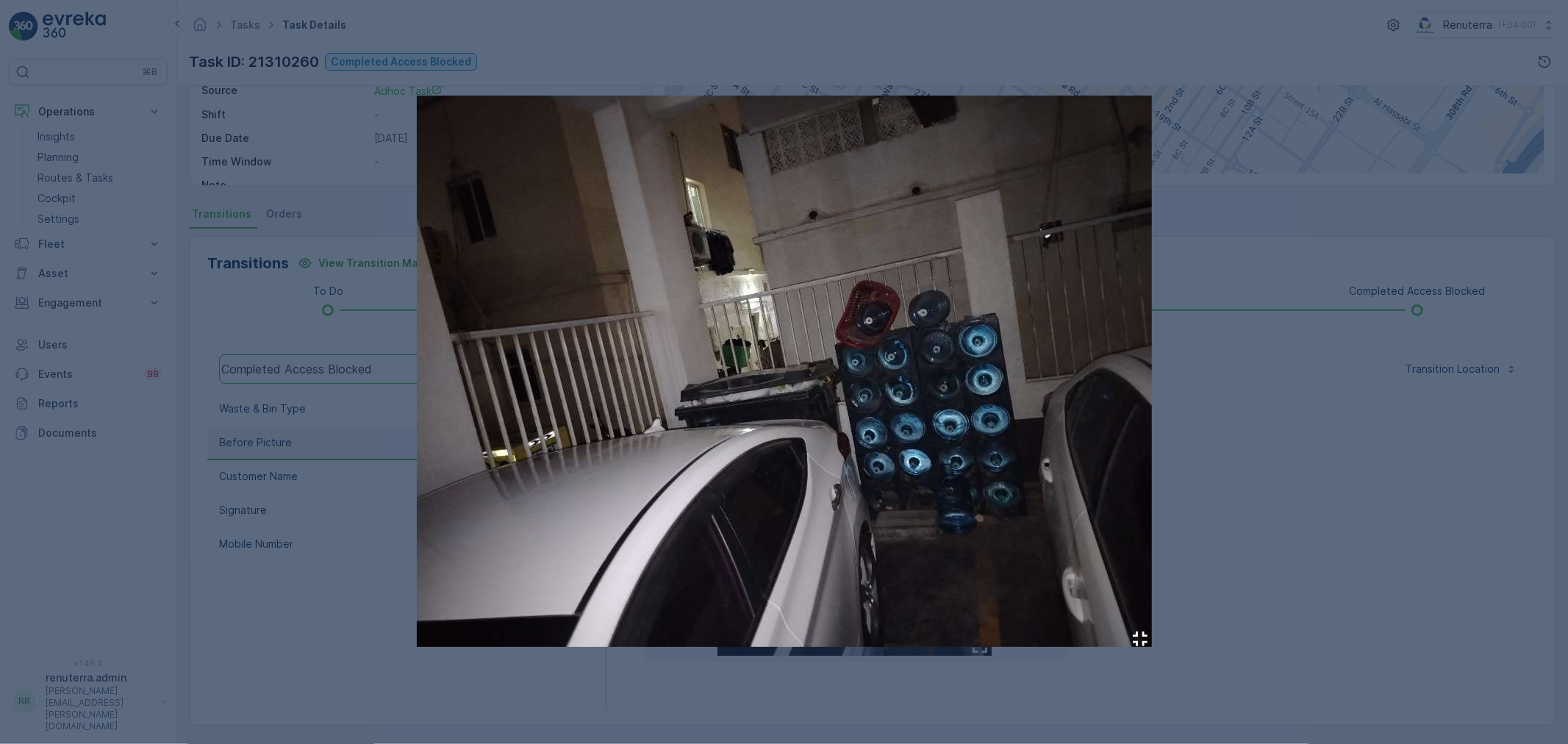
click at [1245, 385] on div at bounding box center [784, 372] width 1568 height 744
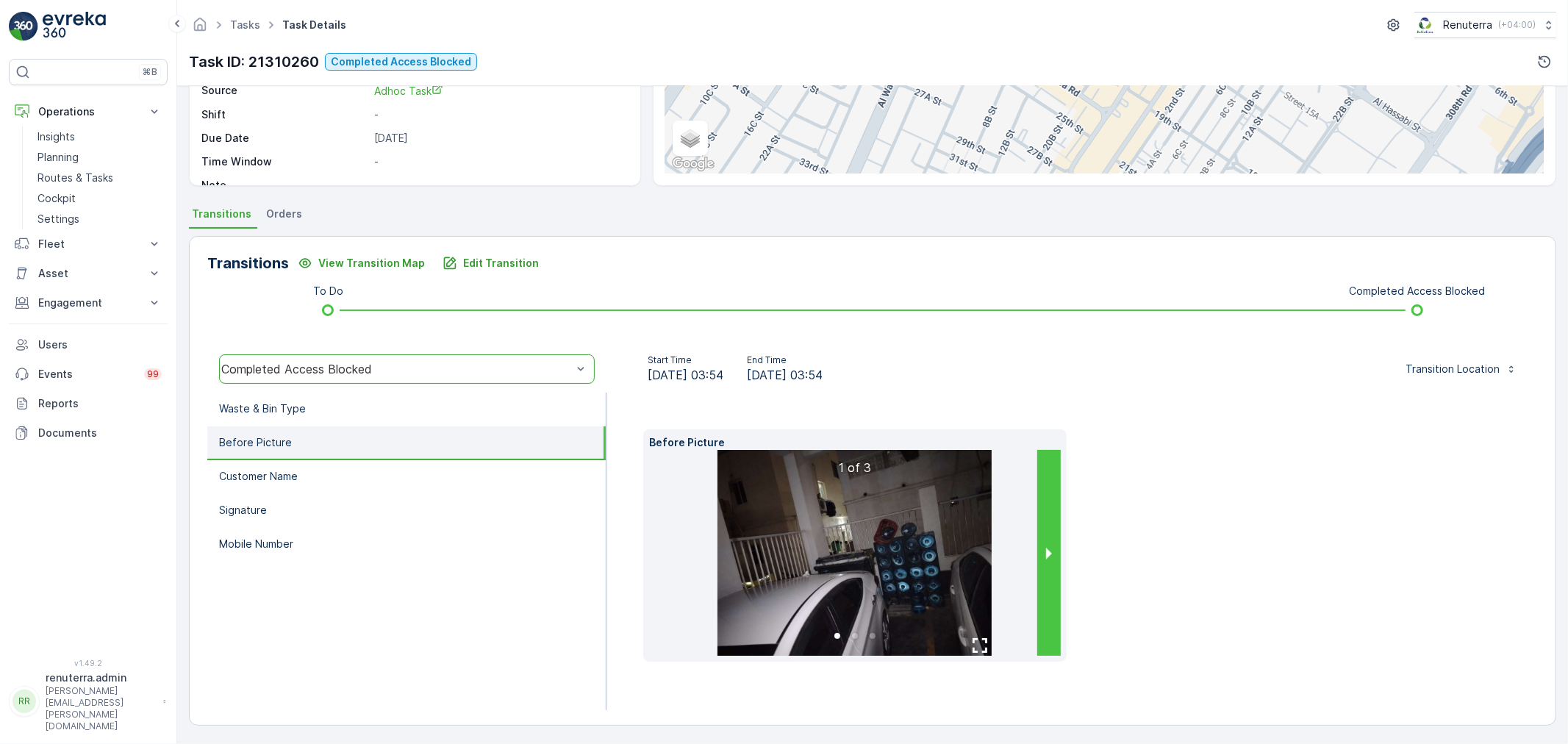
click at [1054, 520] on button "next slide / item" at bounding box center [1049, 553] width 24 height 206
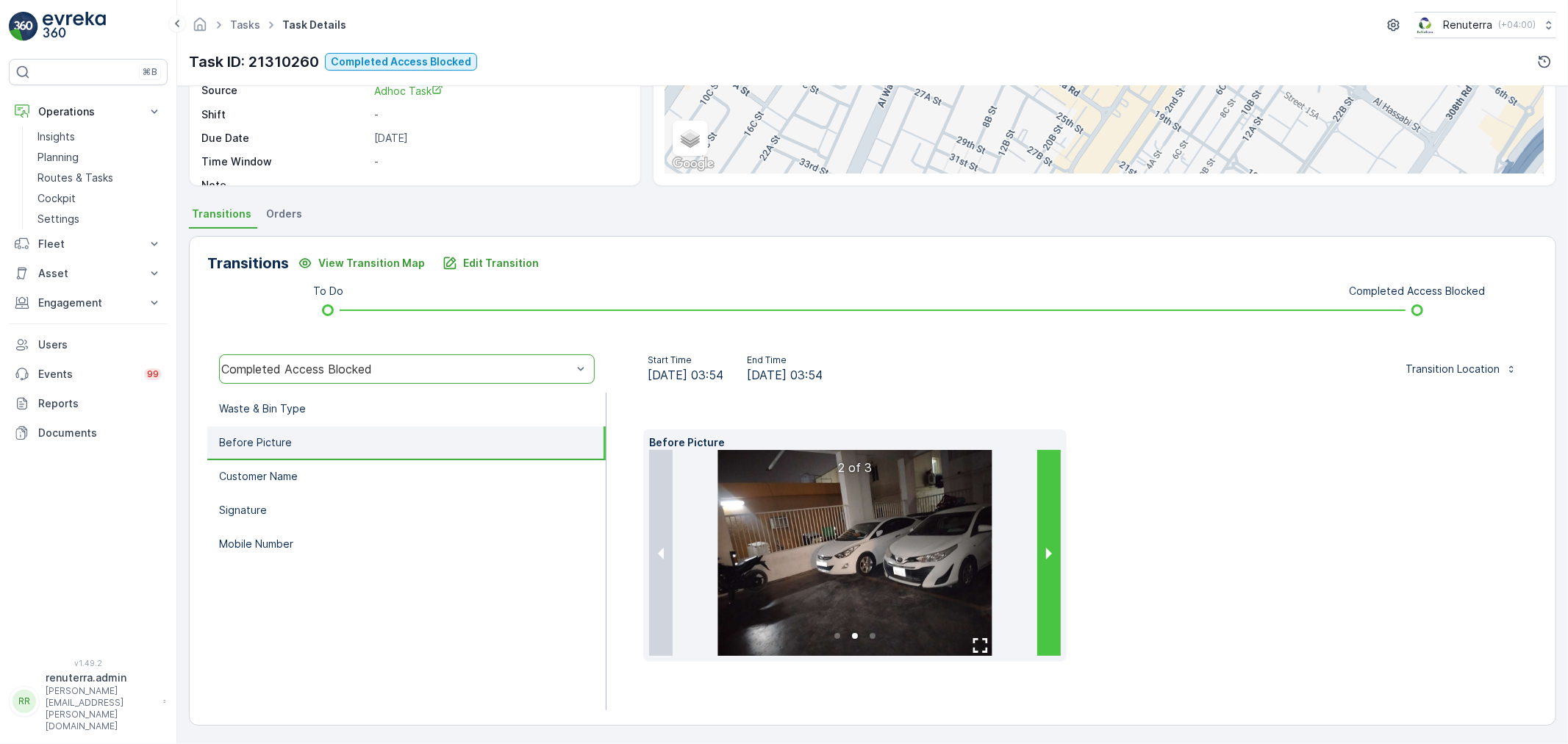
click at [1054, 520] on button "next slide / item" at bounding box center [1049, 553] width 24 height 206
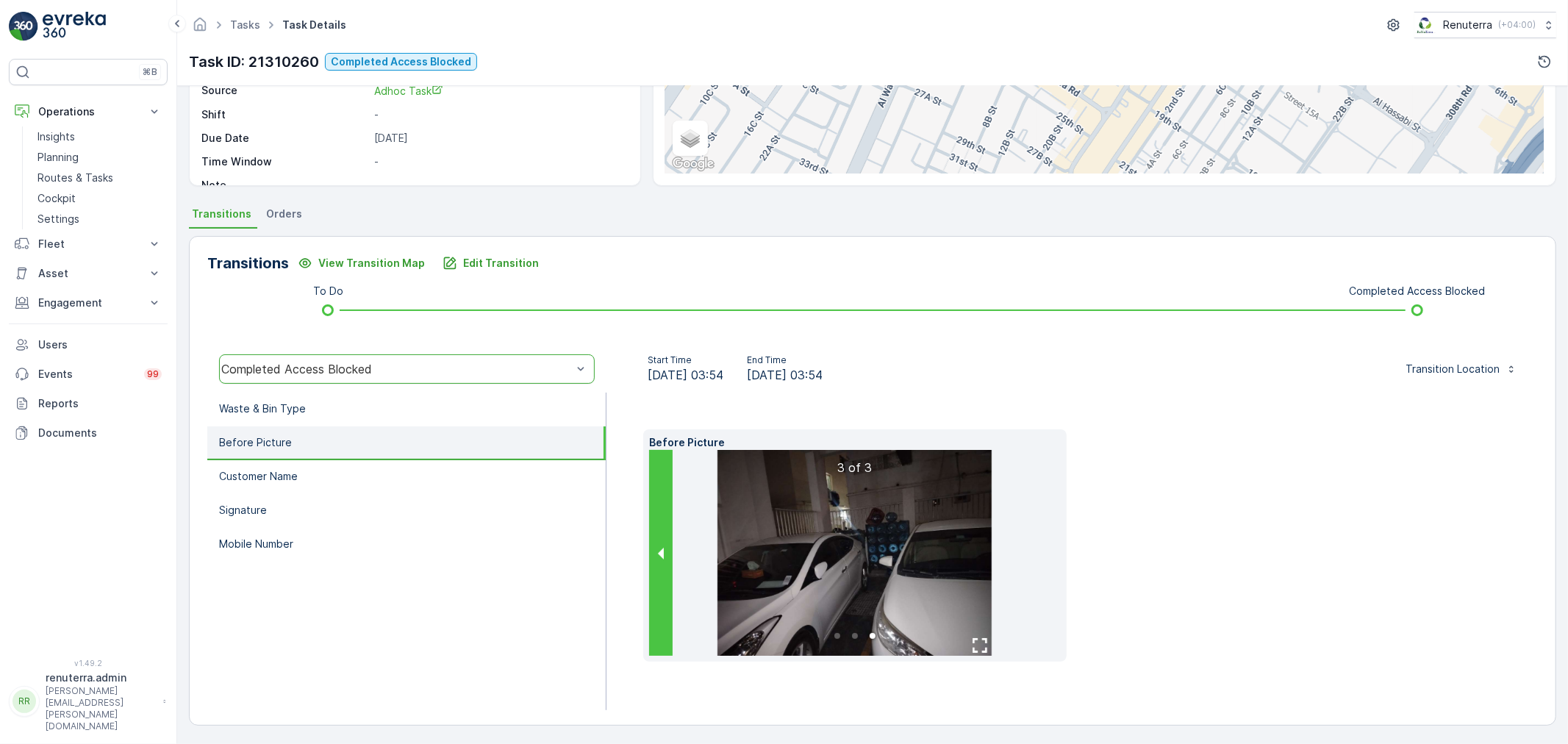
click at [659, 508] on button "previous slide / item" at bounding box center [660, 553] width 24 height 206
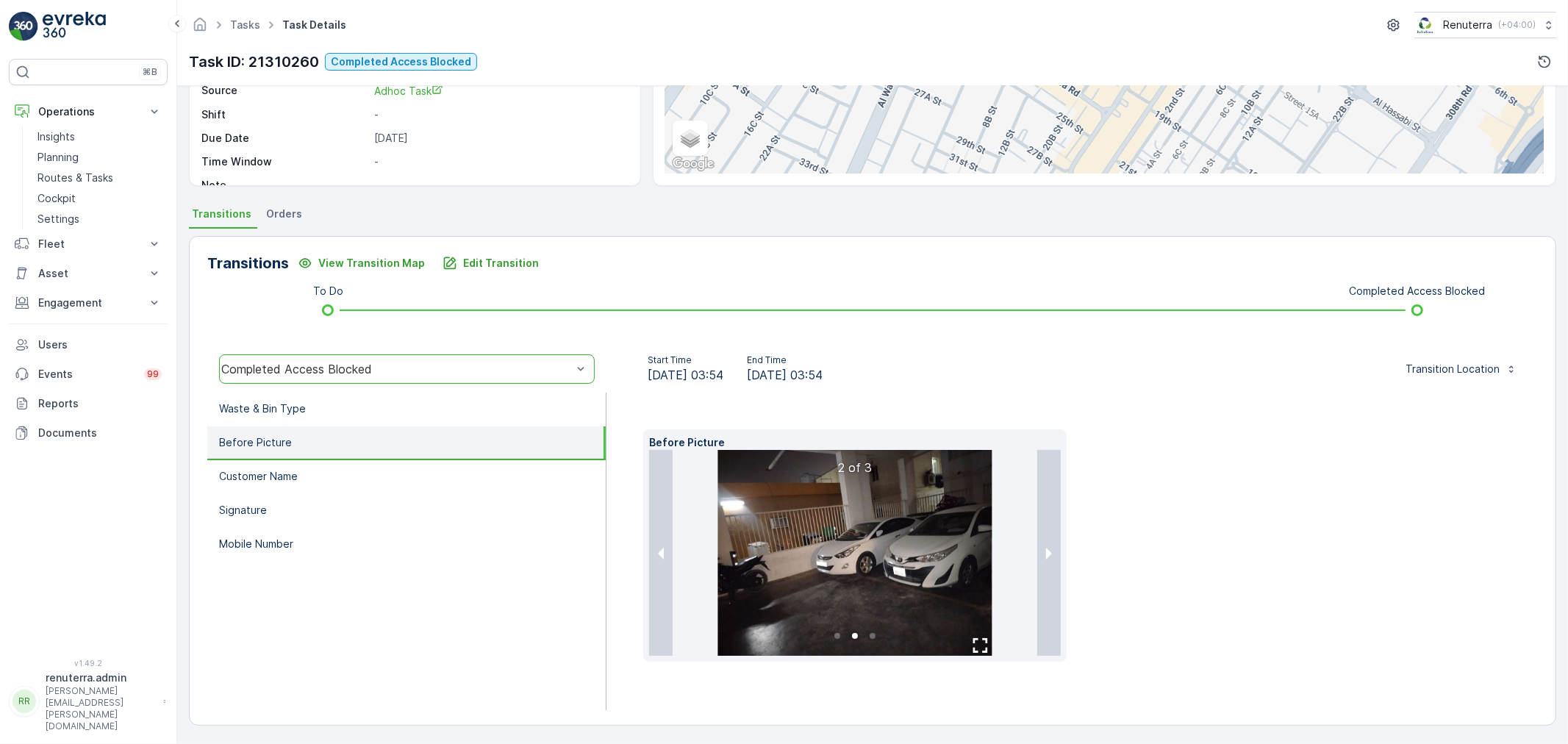
click at [921, 505] on img at bounding box center [855, 553] width 274 height 206
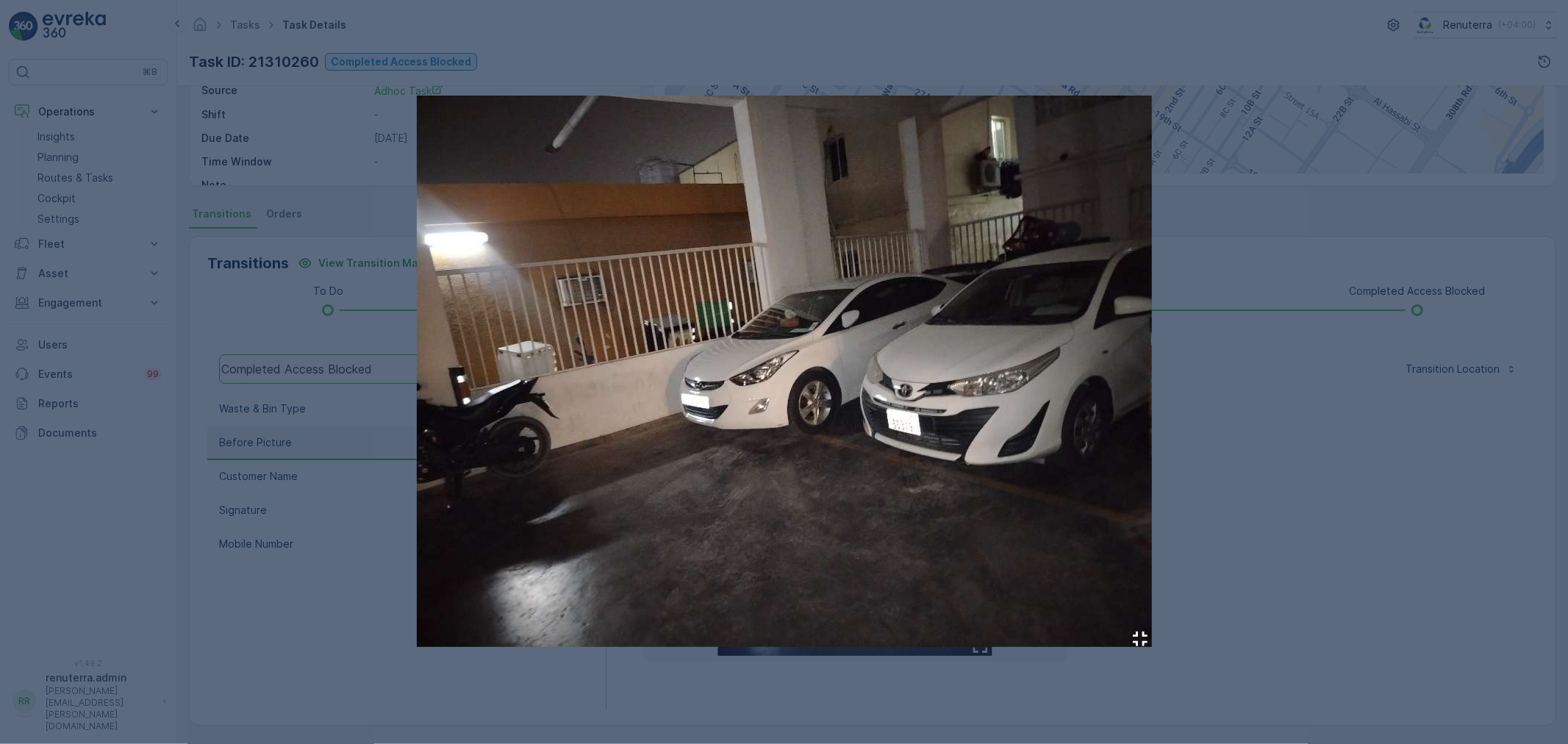
click at [1284, 445] on div at bounding box center [784, 372] width 1568 height 744
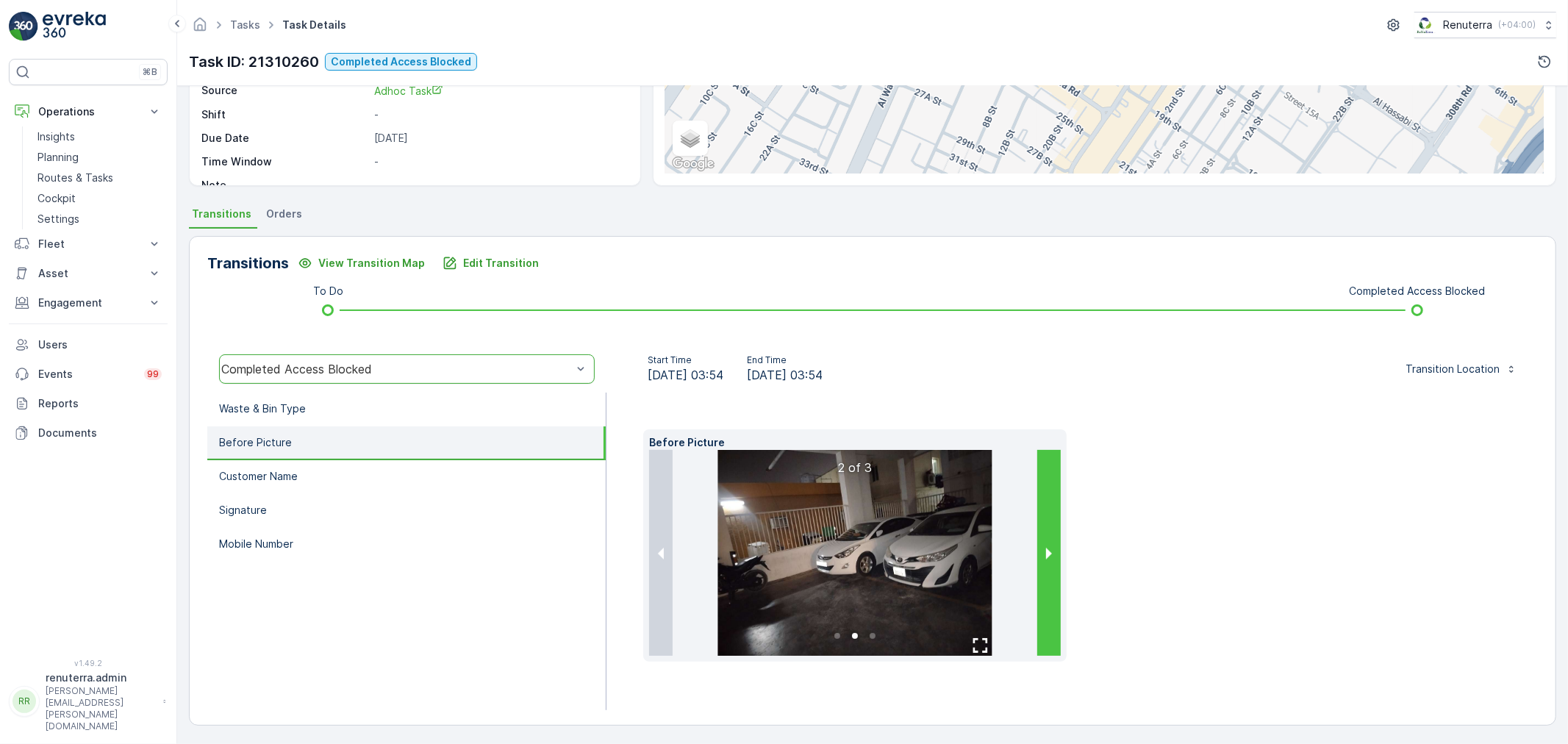
click at [1044, 502] on button "next slide / item" at bounding box center [1049, 553] width 24 height 206
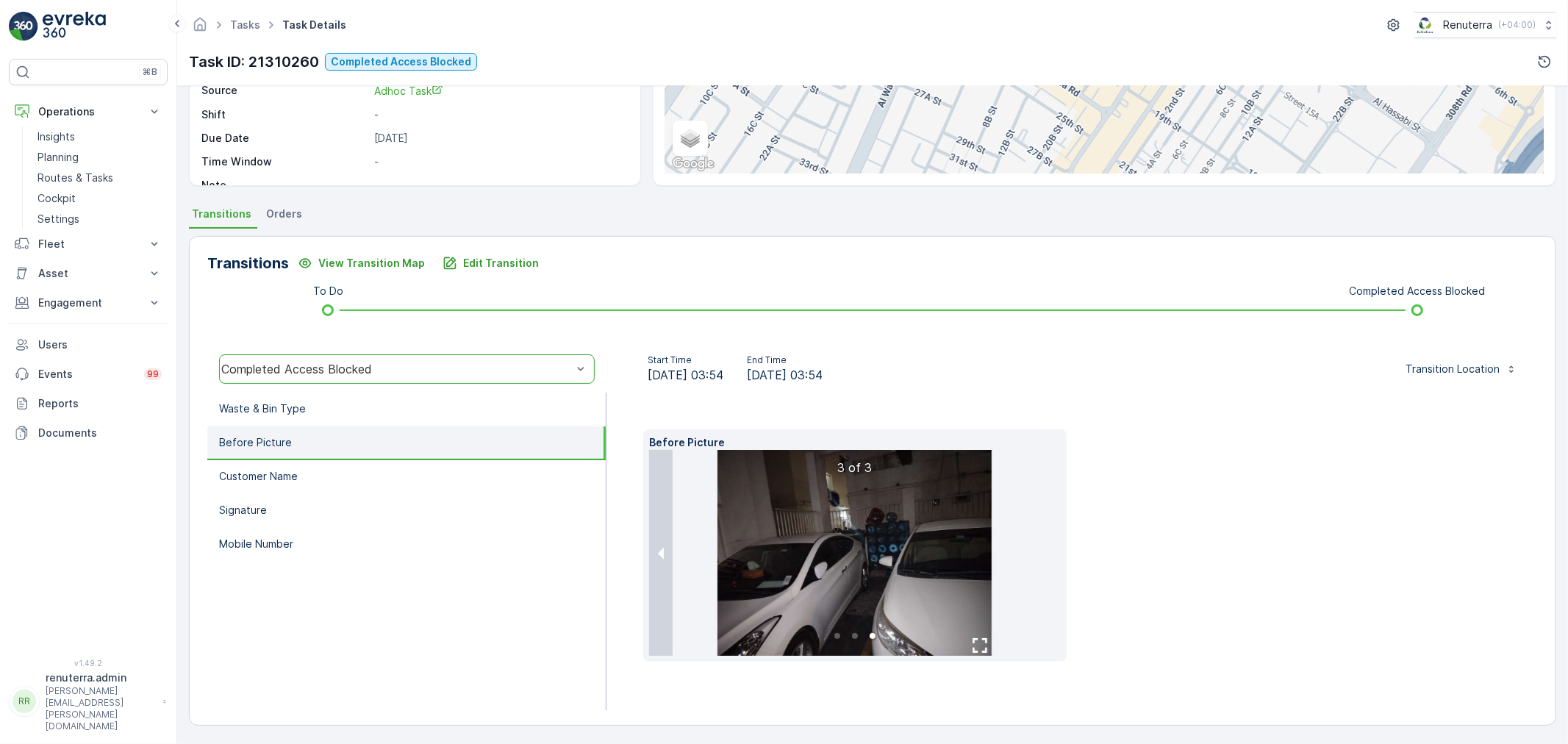
click at [909, 510] on img at bounding box center [855, 553] width 274 height 206
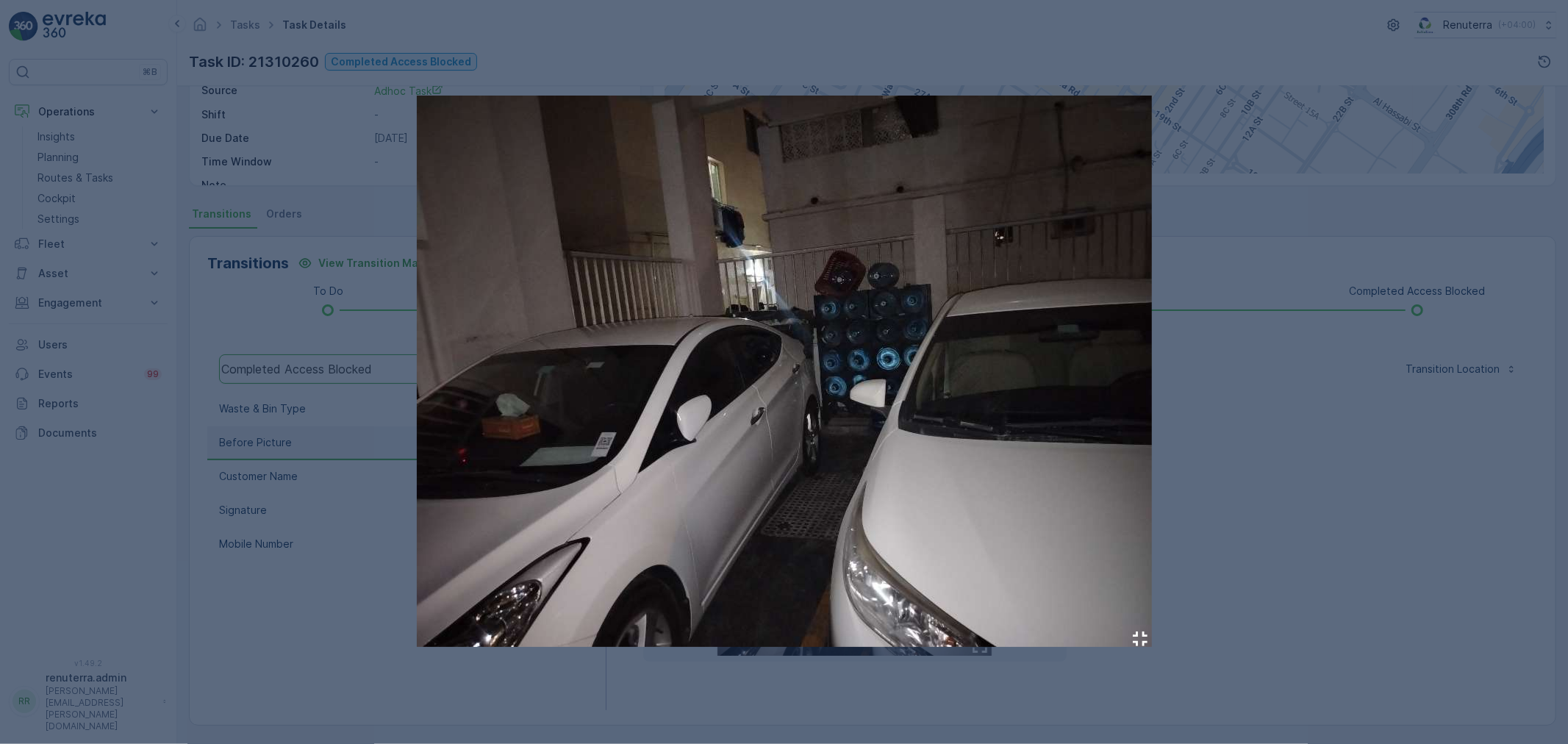
drag, startPoint x: 1382, startPoint y: 476, endPoint x: 1316, endPoint y: 485, distance: 66.6
click at [1380, 476] on div at bounding box center [784, 372] width 1568 height 744
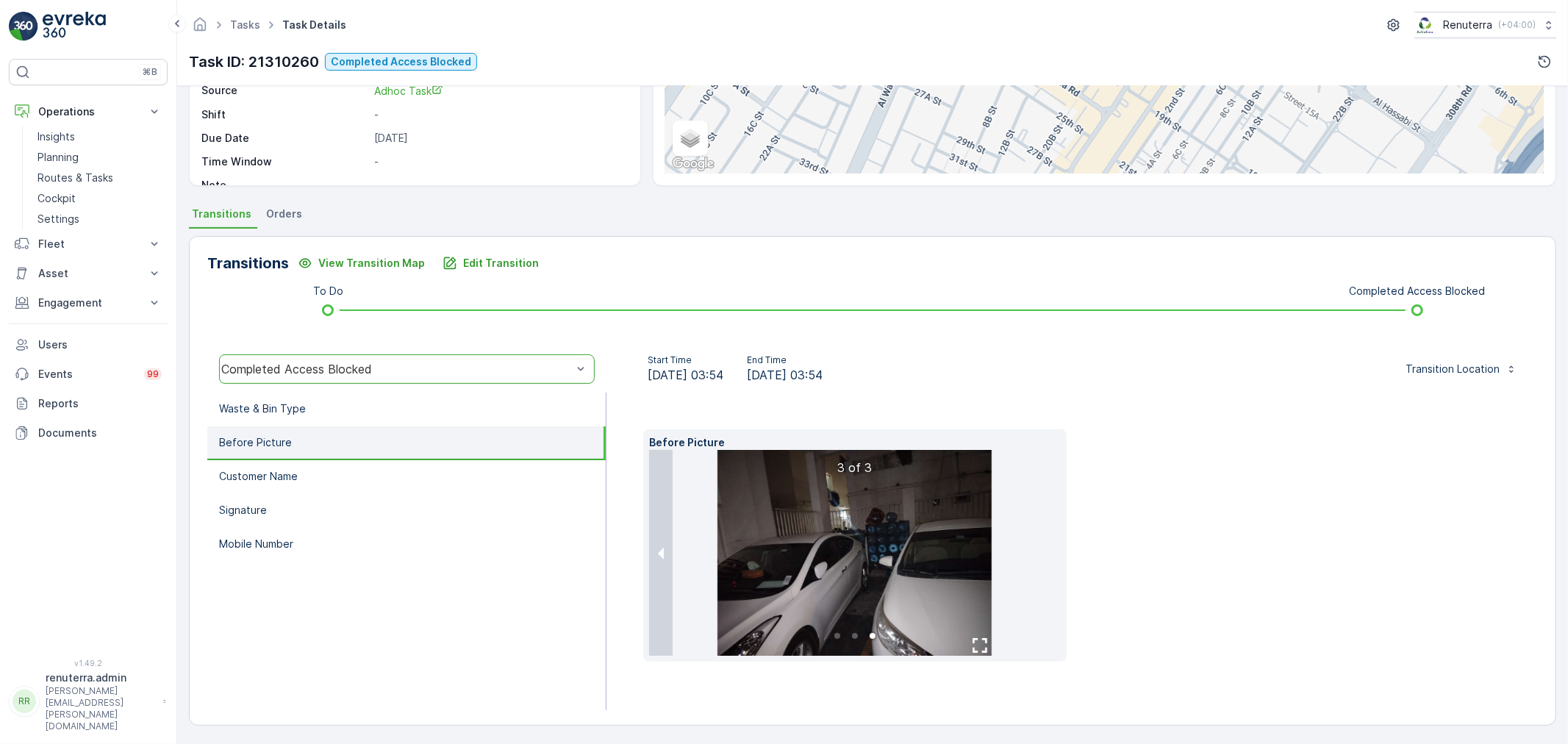
click at [907, 553] on img at bounding box center [855, 553] width 274 height 206
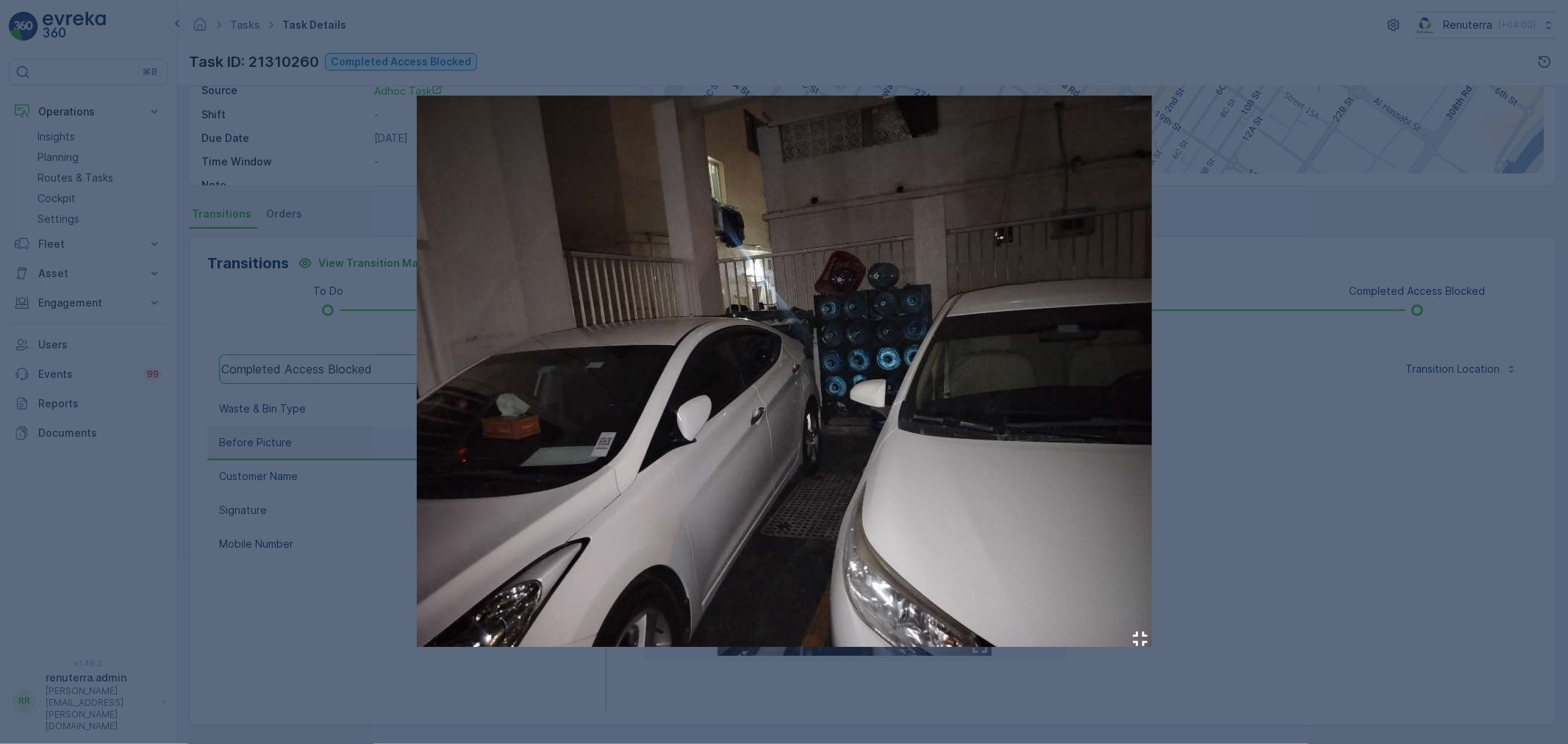
click at [1452, 464] on div at bounding box center [784, 372] width 1568 height 744
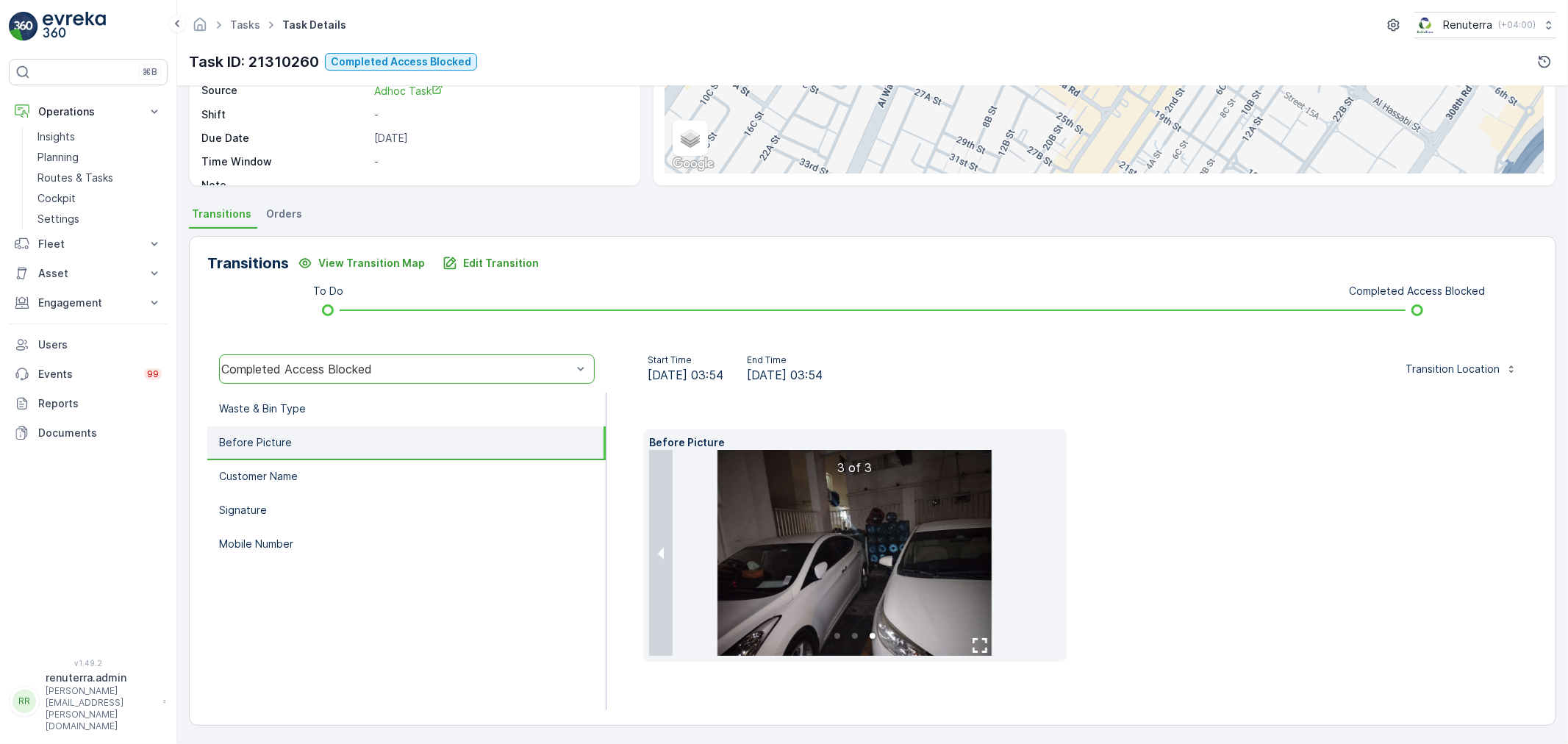
click at [325, 474] on li "Customer Name" at bounding box center [406, 477] width 398 height 34
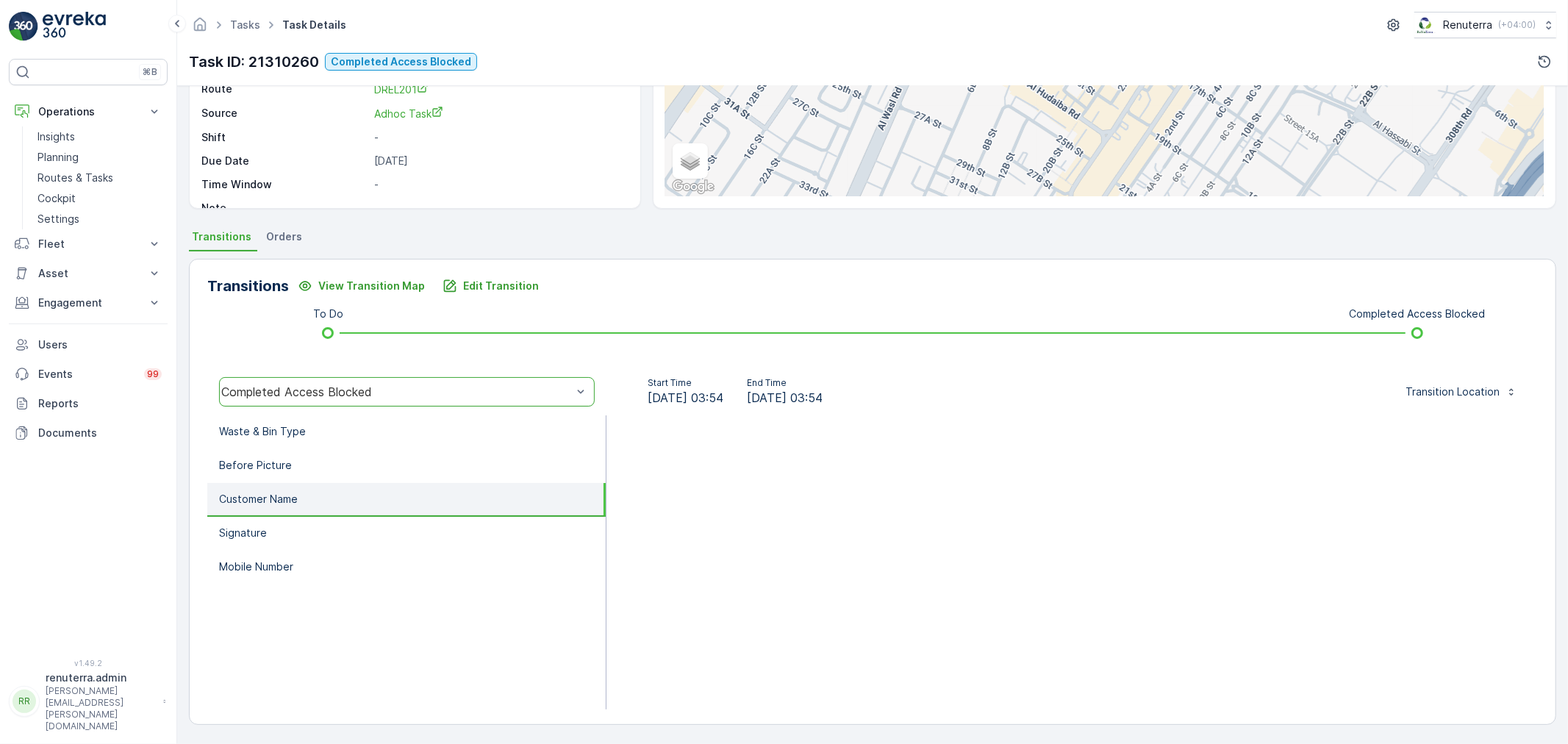
scroll to position [182, 0]
click at [318, 431] on li "Waste & Bin Type" at bounding box center [406, 433] width 398 height 34
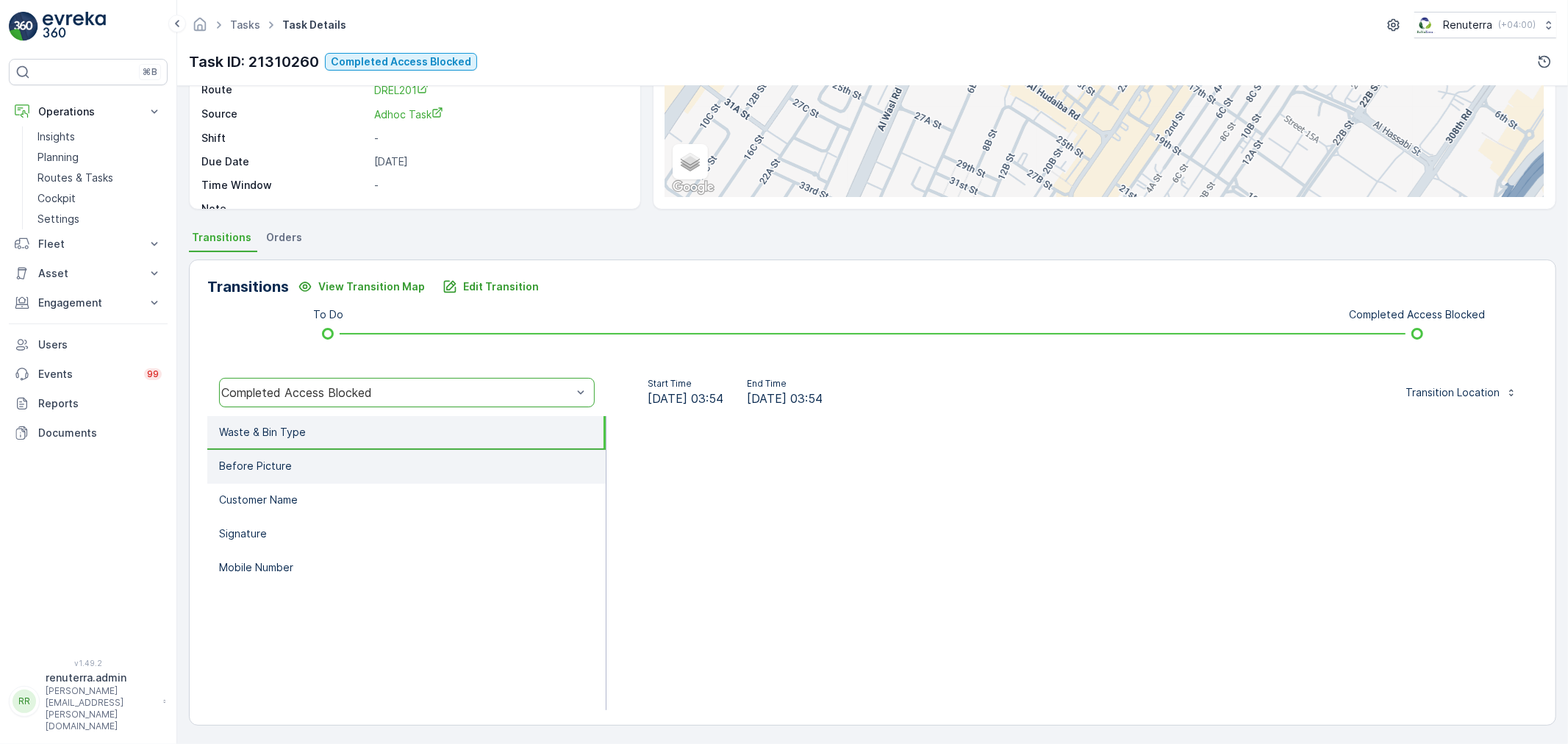
click at [355, 469] on li "Before Picture" at bounding box center [406, 467] width 398 height 34
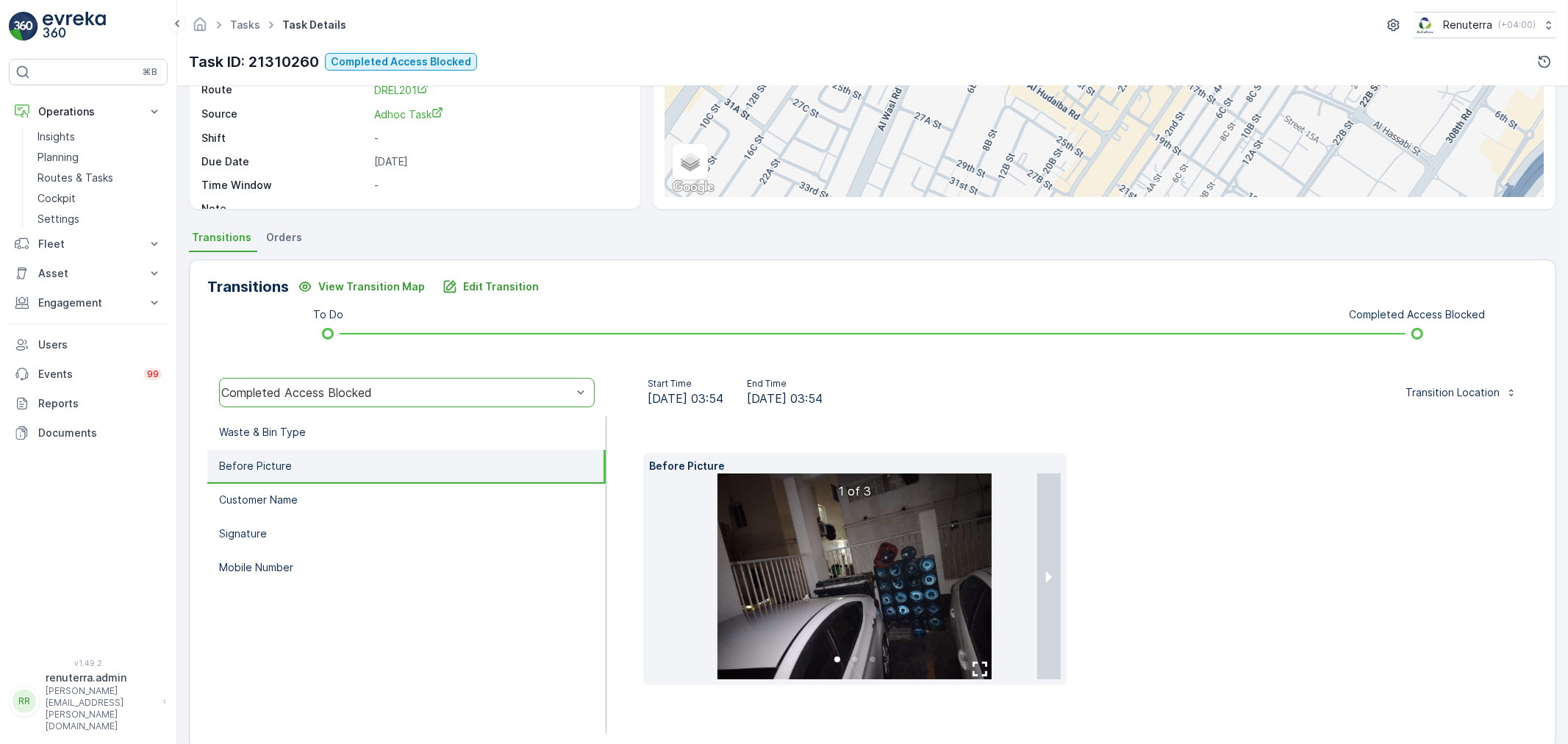
click at [759, 549] on img at bounding box center [855, 577] width 274 height 206
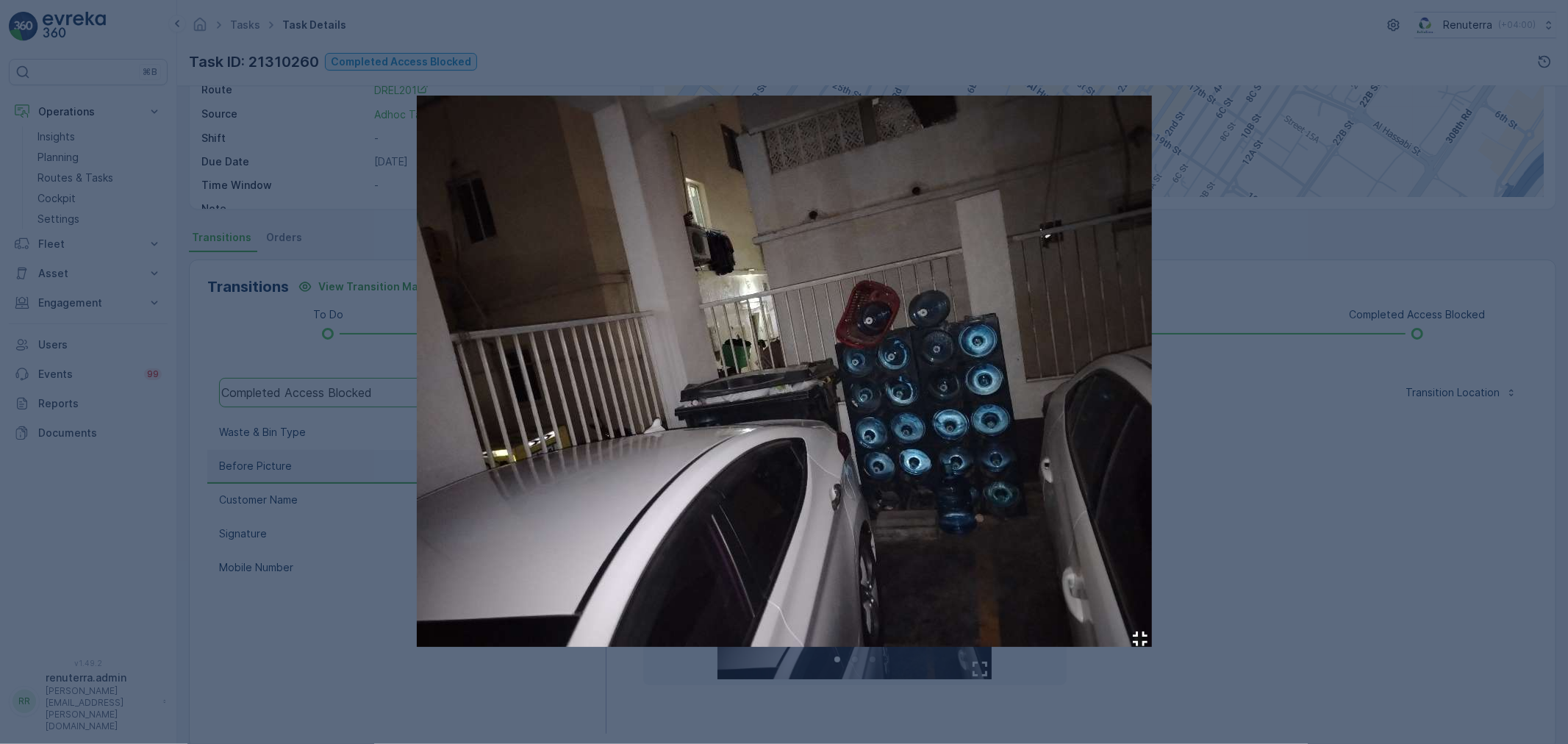
click at [1281, 486] on div at bounding box center [784, 372] width 1568 height 744
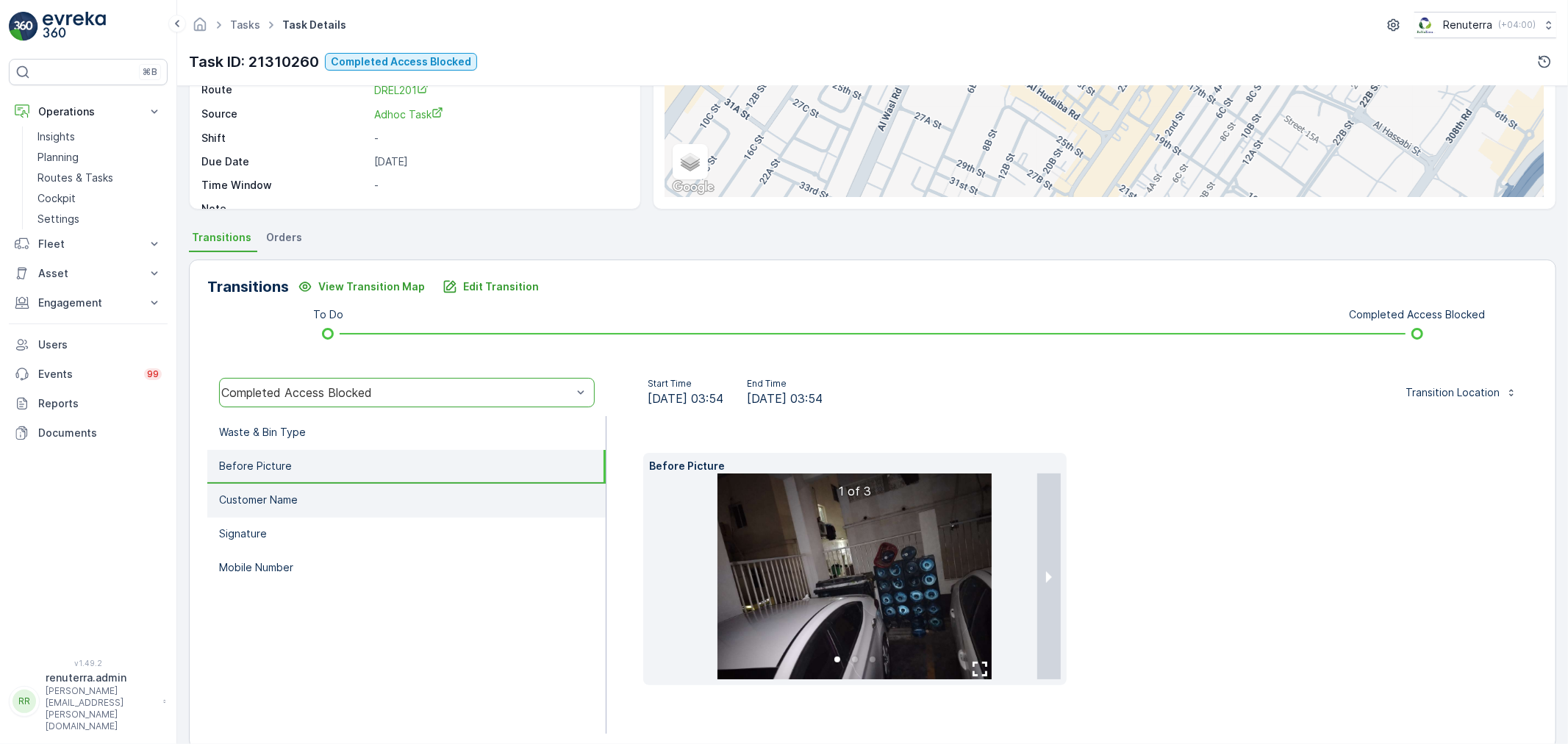
click at [341, 502] on li "Customer Name" at bounding box center [406, 500] width 398 height 34
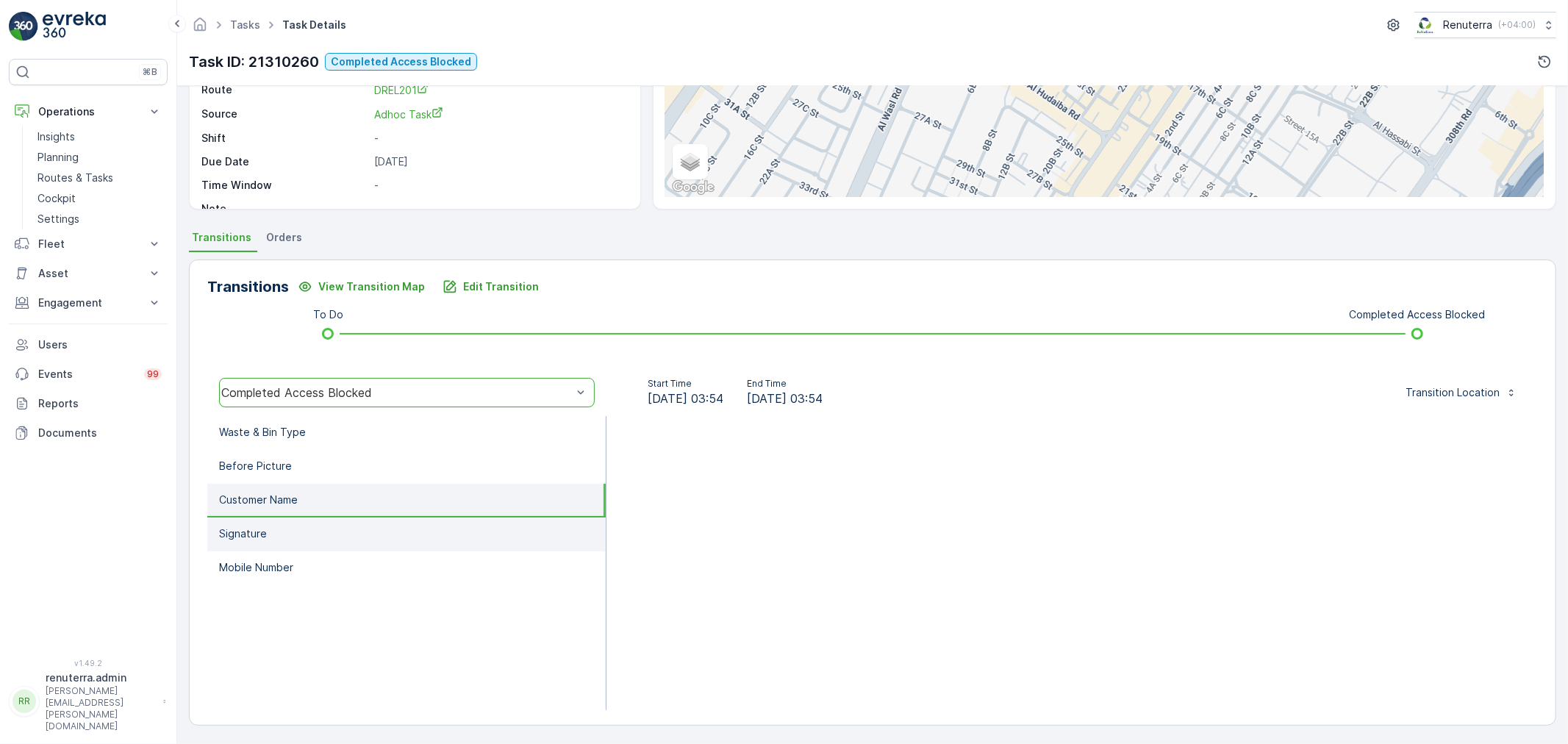
click at [335, 524] on li "Signature" at bounding box center [406, 534] width 398 height 34
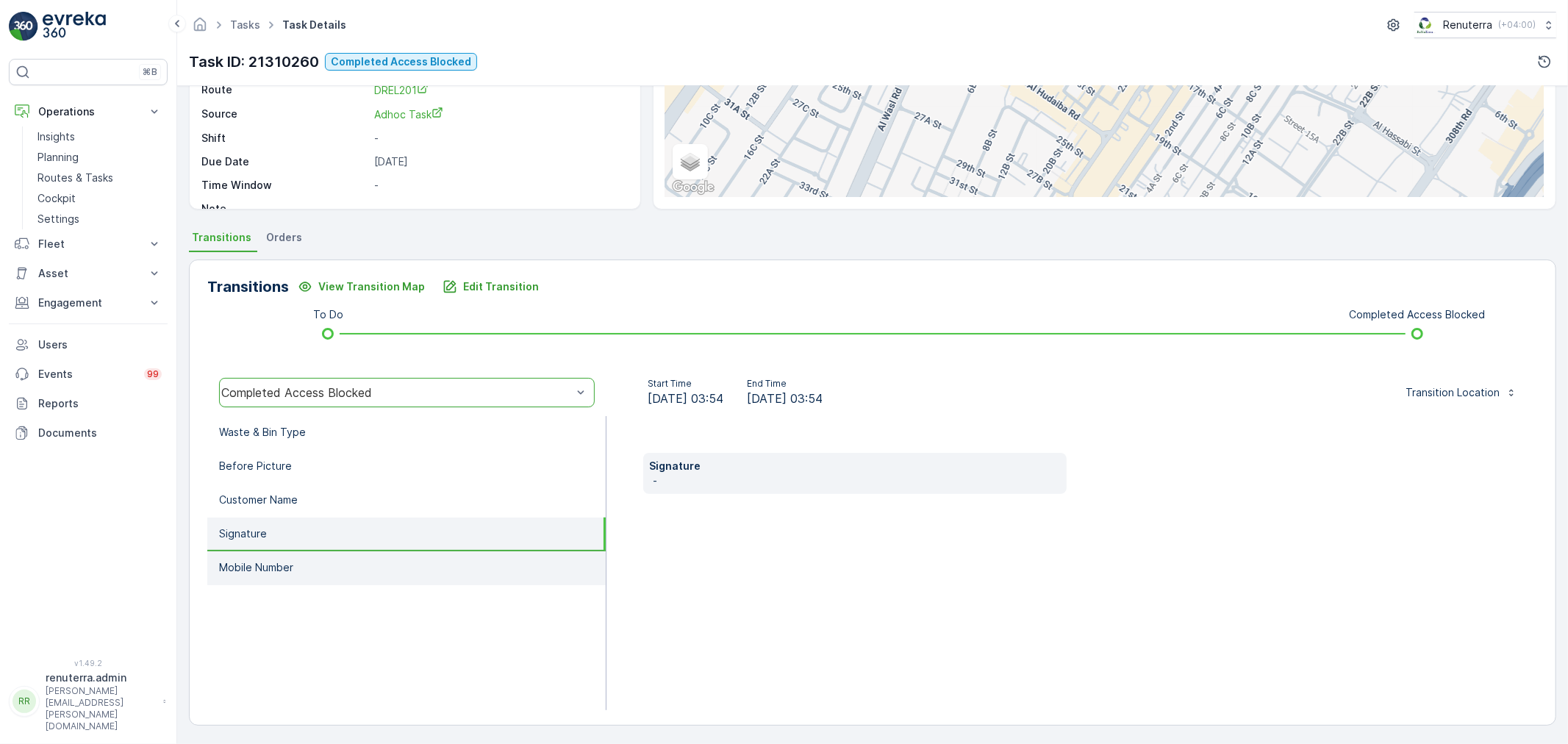
click at [331, 556] on li "Mobile Number" at bounding box center [406, 568] width 398 height 34
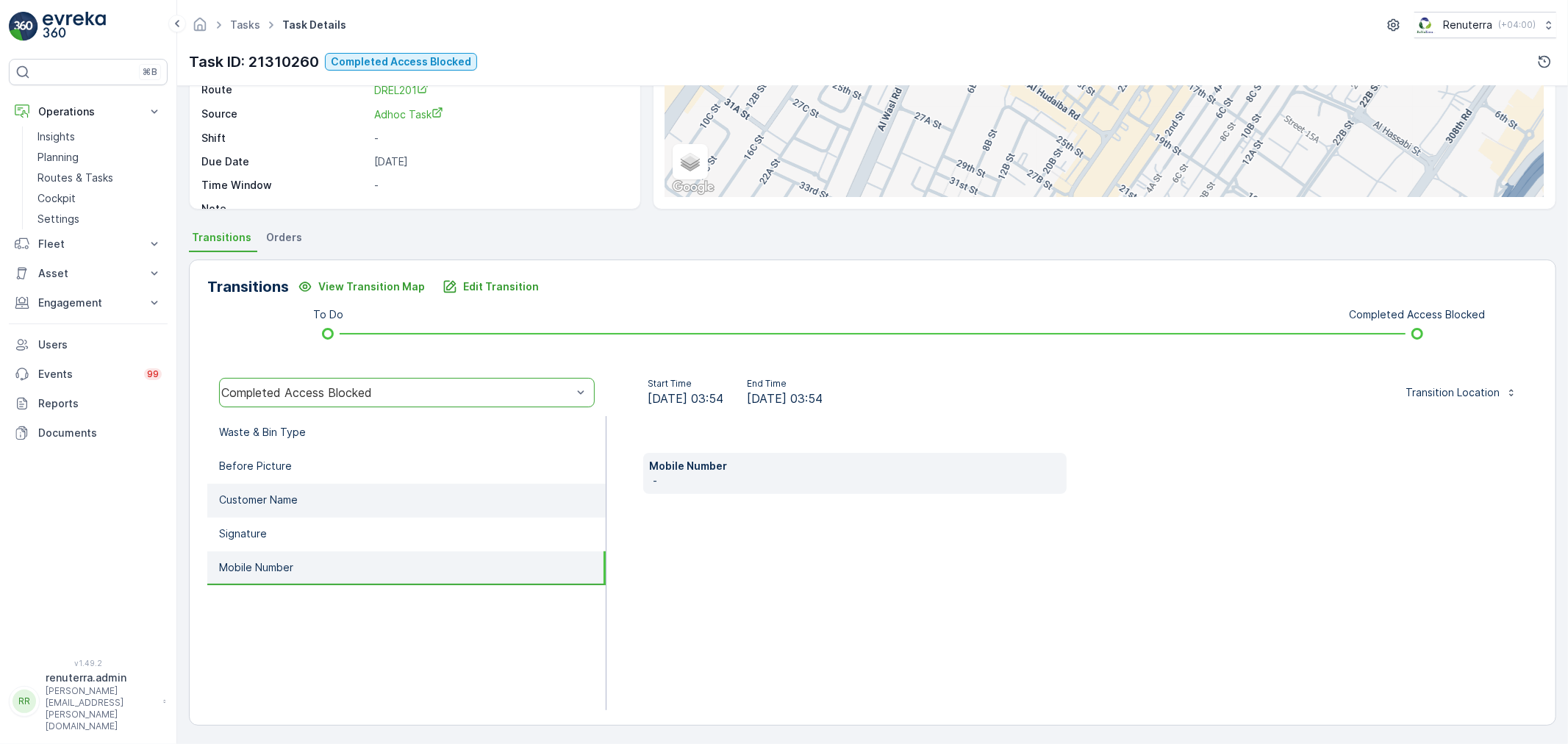
drag, startPoint x: 338, startPoint y: 530, endPoint x: 347, endPoint y: 506, distance: 25.6
click at [339, 528] on li "Signature" at bounding box center [406, 534] width 398 height 34
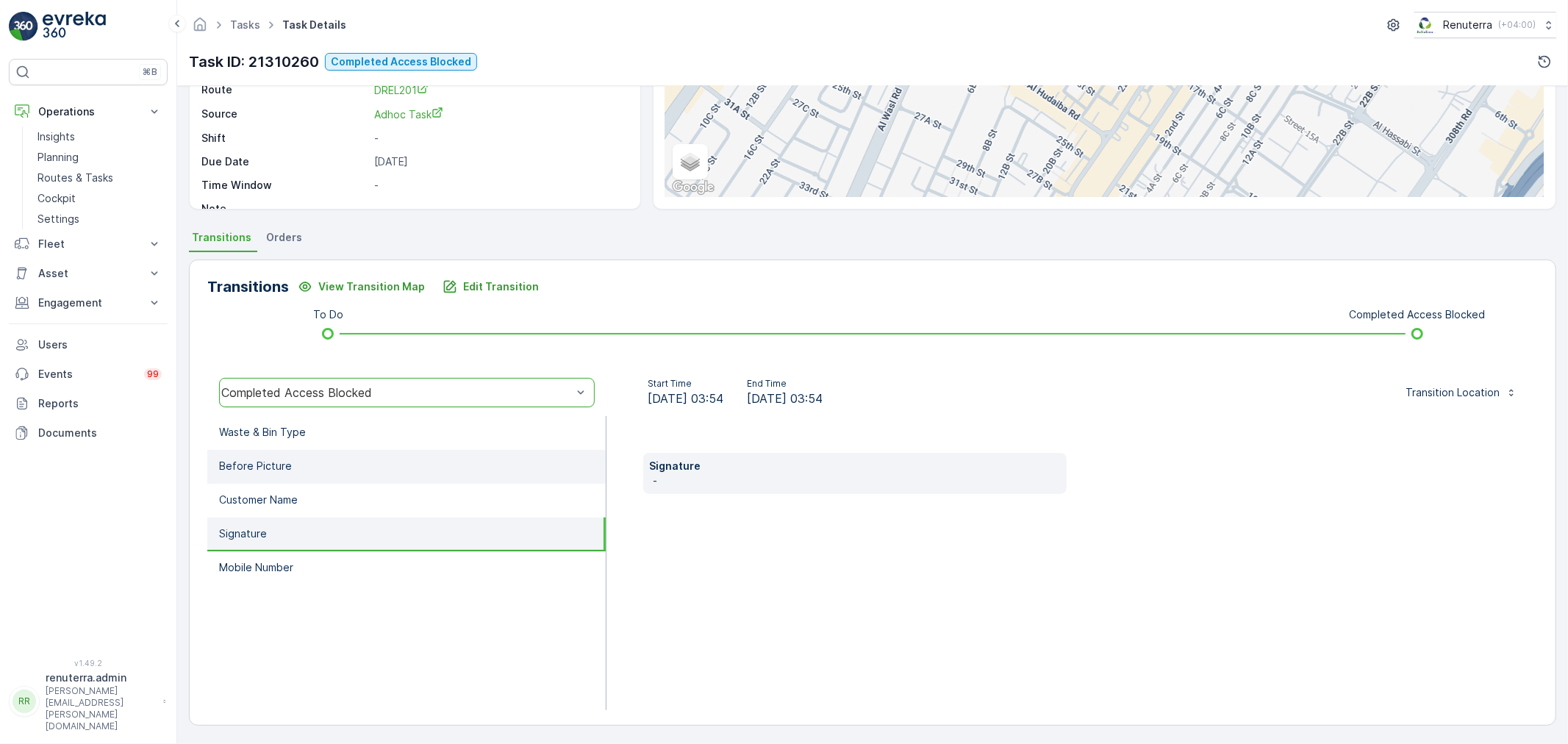
drag, startPoint x: 351, startPoint y: 493, endPoint x: 354, endPoint y: 477, distance: 16.3
click at [353, 492] on li "Customer Name" at bounding box center [406, 500] width 398 height 34
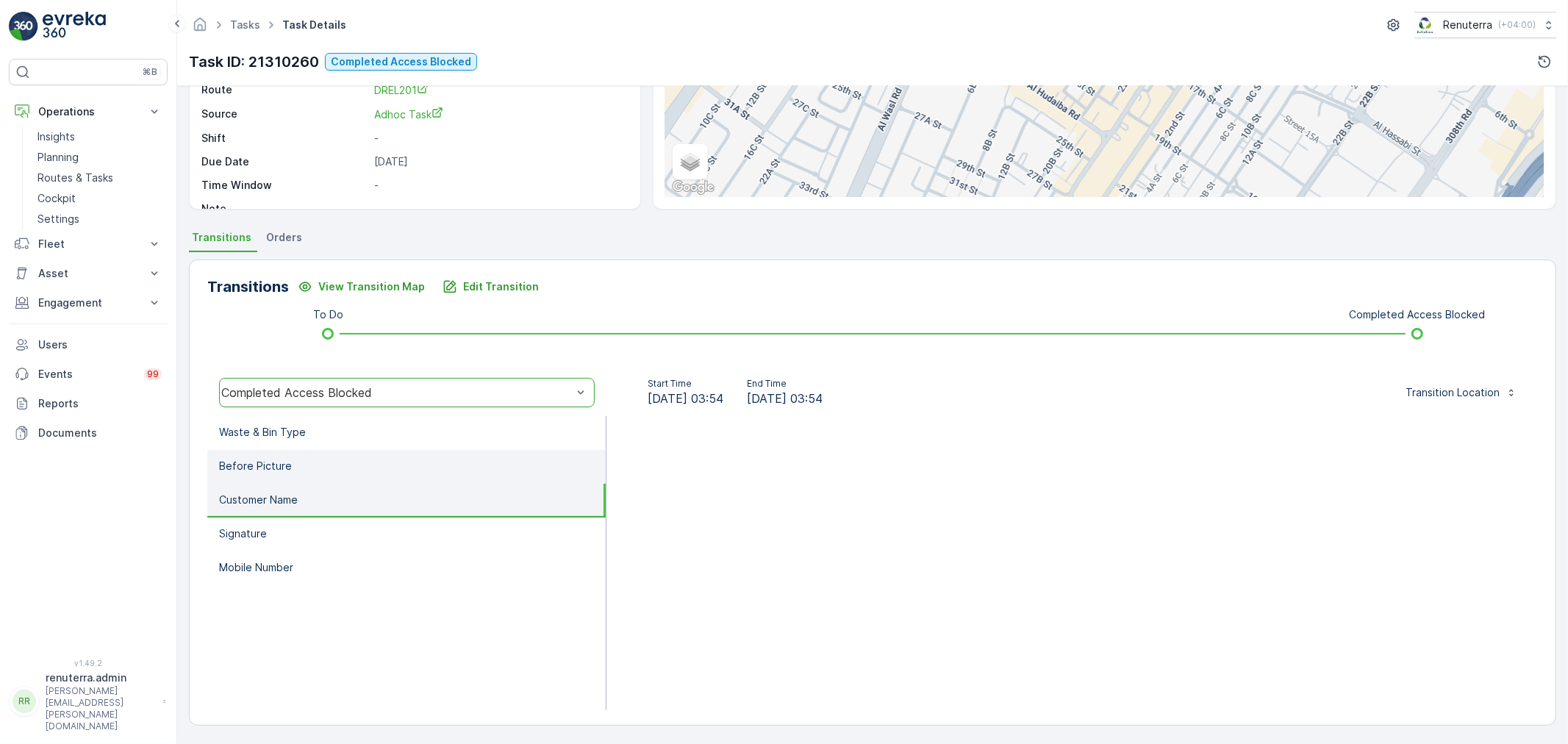
click at [359, 454] on li "Before Picture" at bounding box center [406, 467] width 398 height 34
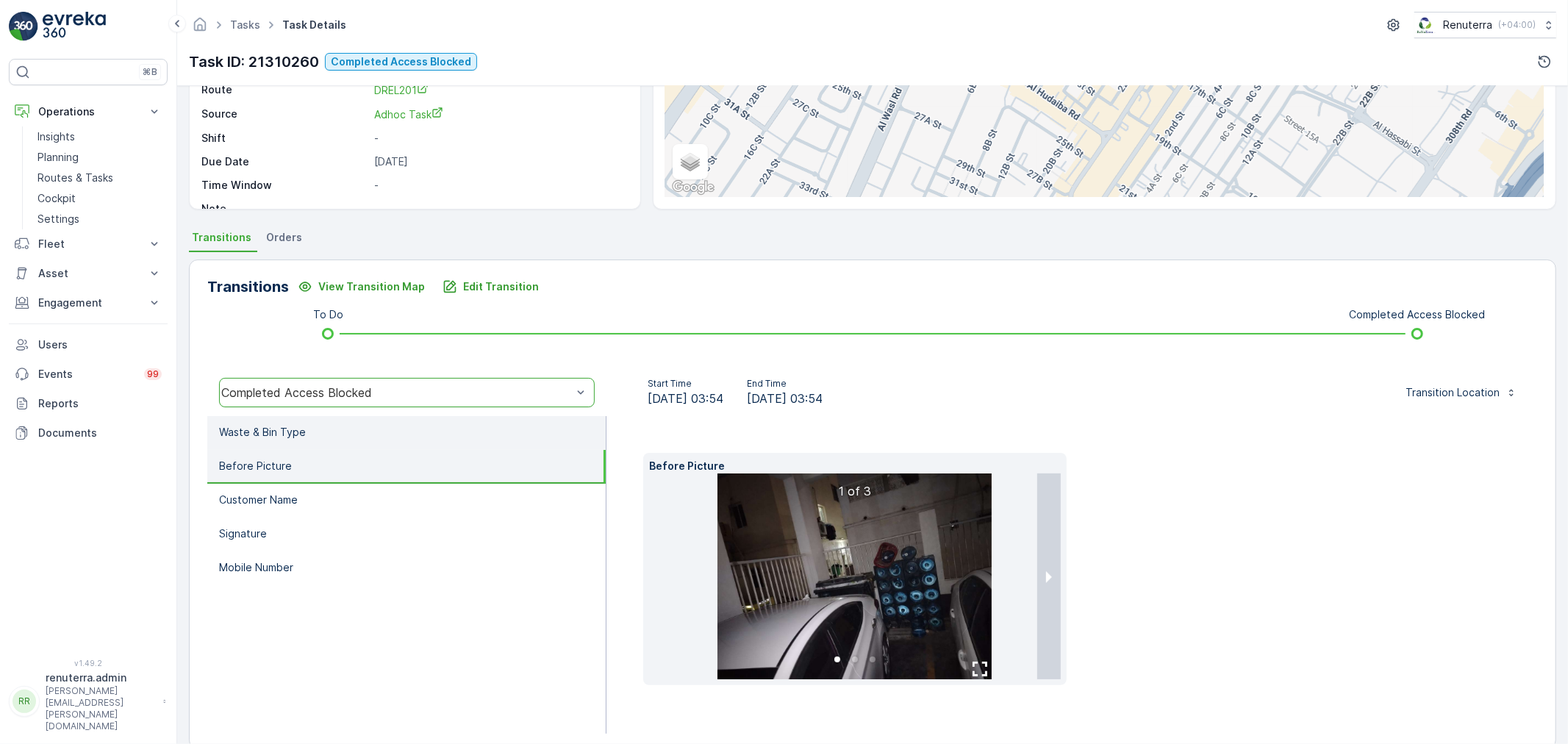
click at [368, 424] on li "Waste & Bin Type" at bounding box center [406, 433] width 398 height 34
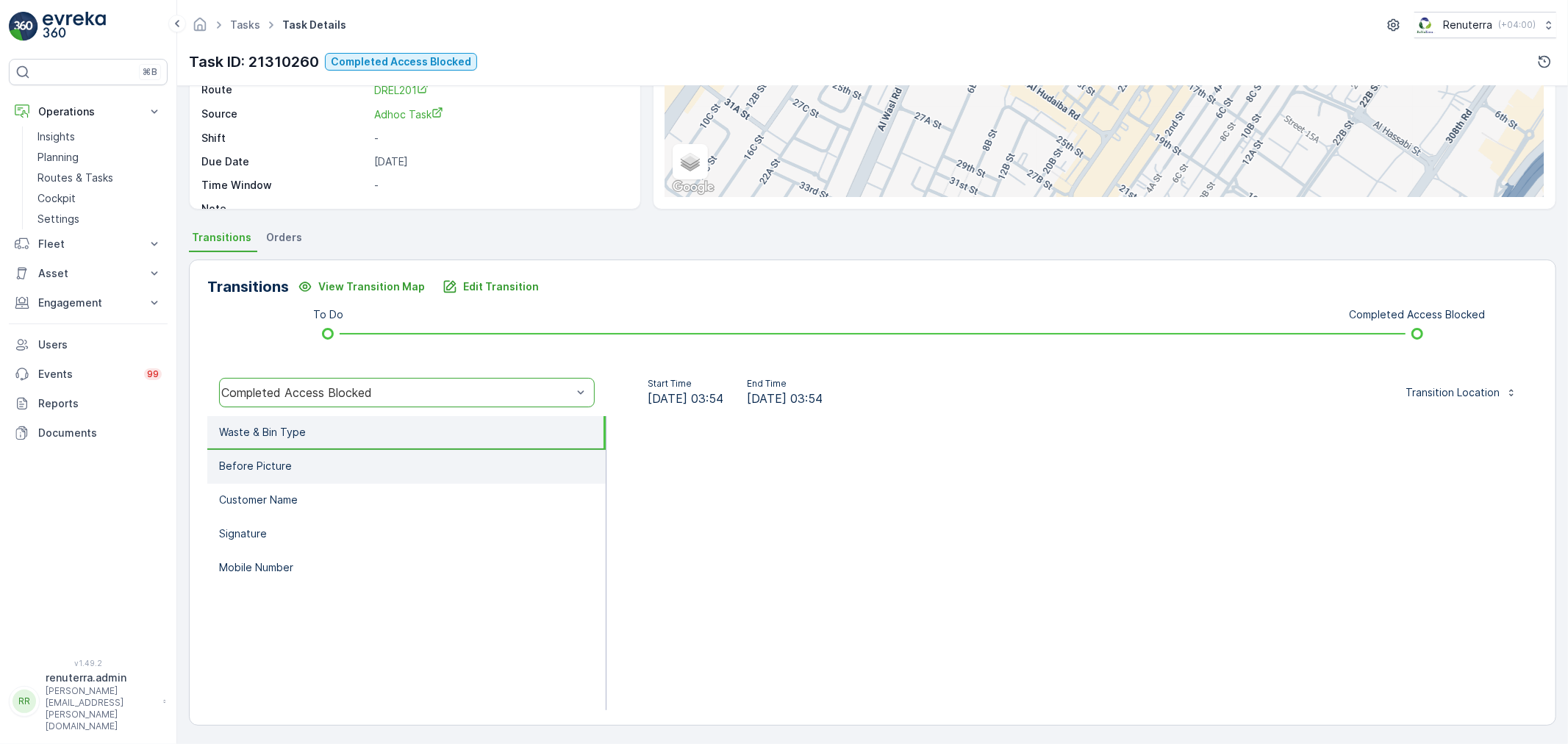
click at [299, 468] on li "Before Picture" at bounding box center [406, 467] width 398 height 34
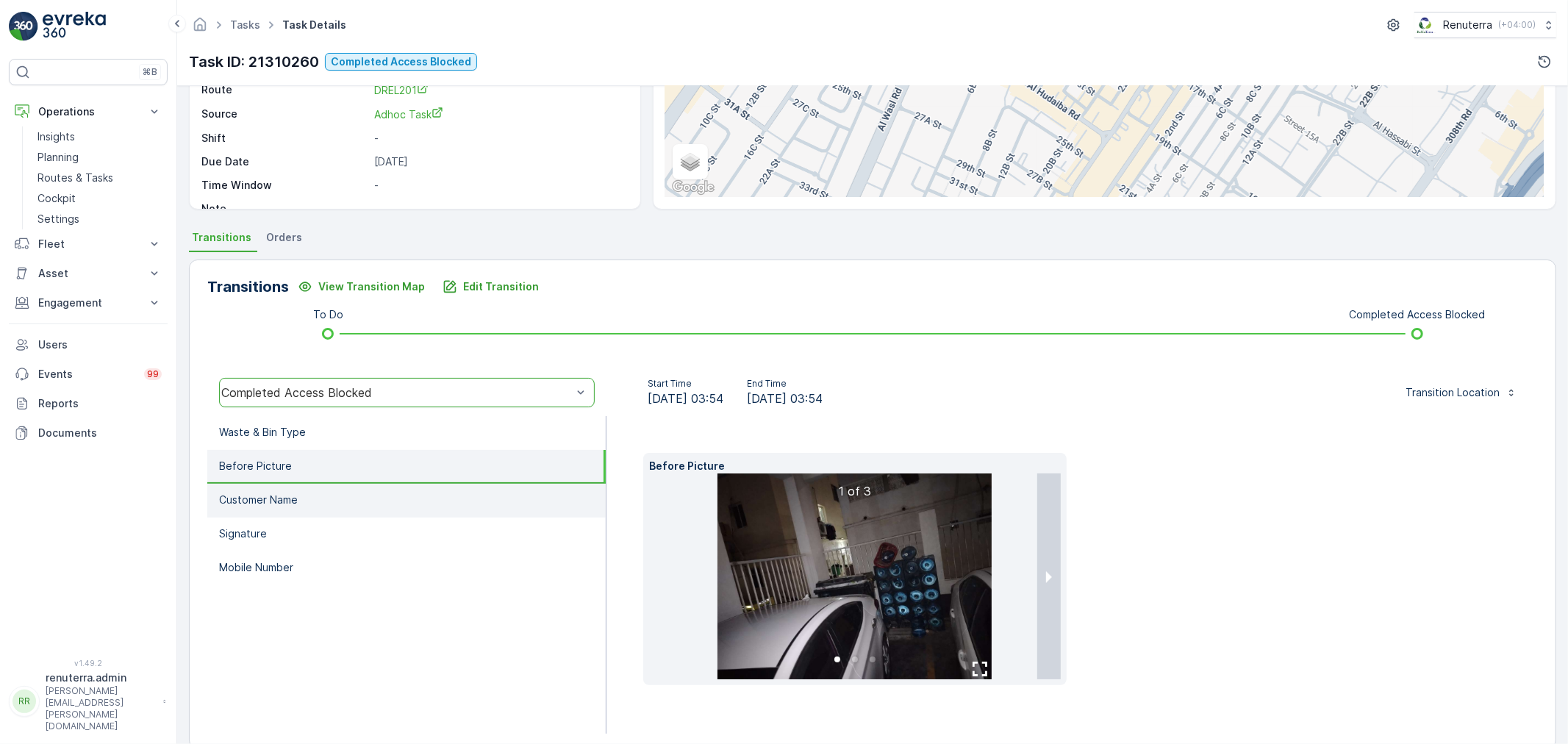
click at [296, 490] on li "Customer Name" at bounding box center [406, 500] width 398 height 34
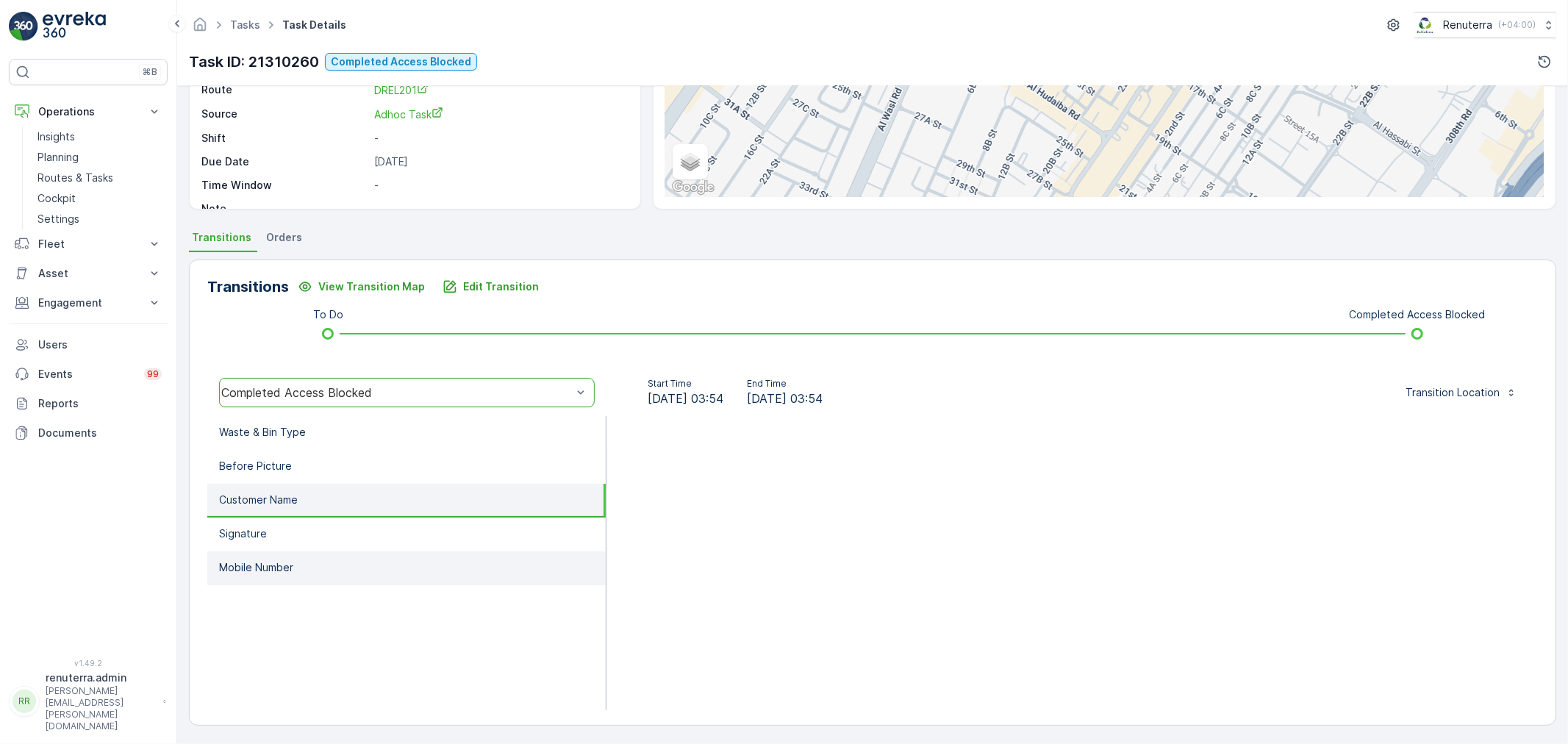
drag, startPoint x: 281, startPoint y: 535, endPoint x: 278, endPoint y: 549, distance: 14.3
click at [283, 535] on li "Signature" at bounding box center [406, 534] width 398 height 34
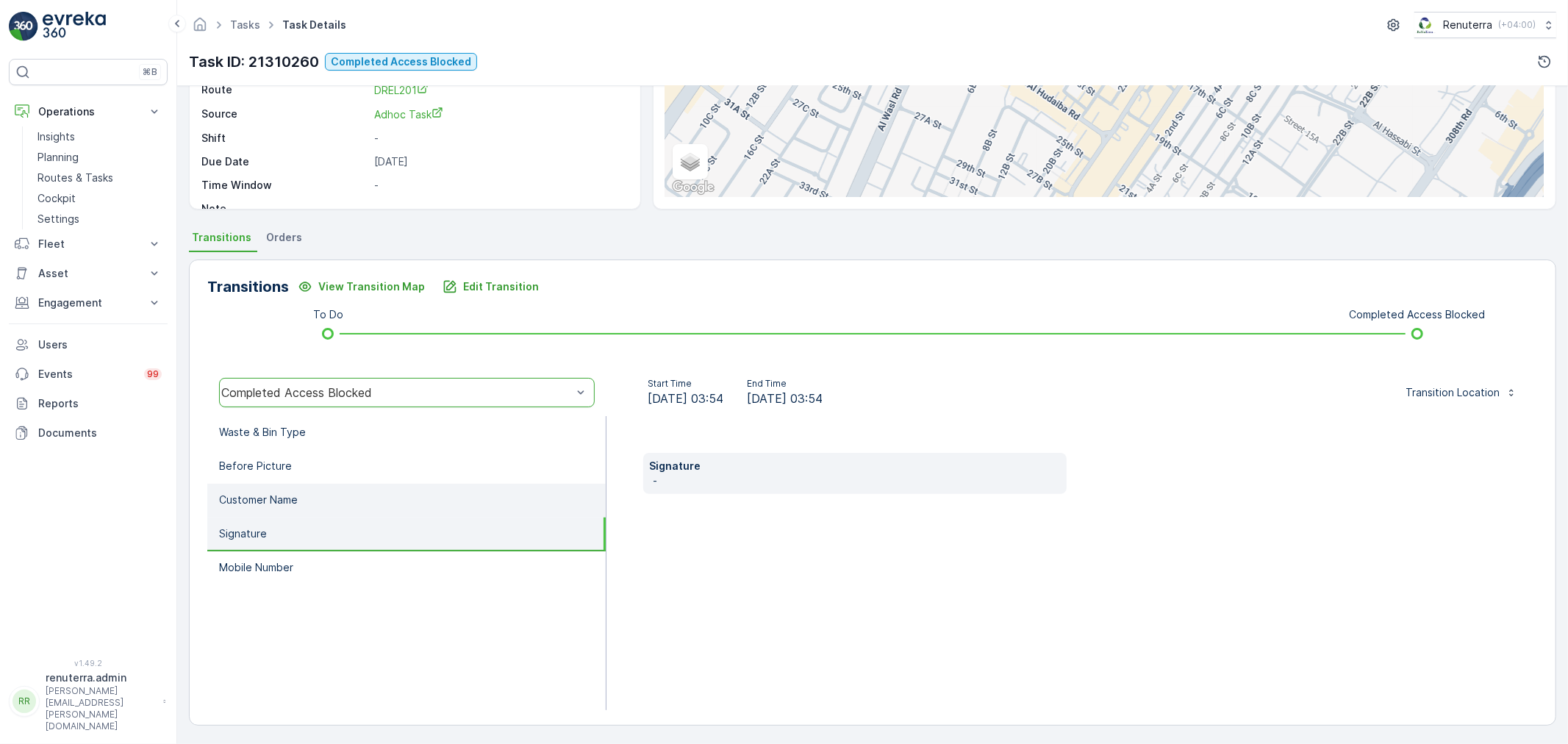
drag, startPoint x: 278, startPoint y: 562, endPoint x: 299, endPoint y: 502, distance: 63.6
click at [283, 561] on p "Mobile Number" at bounding box center [256, 567] width 74 height 15
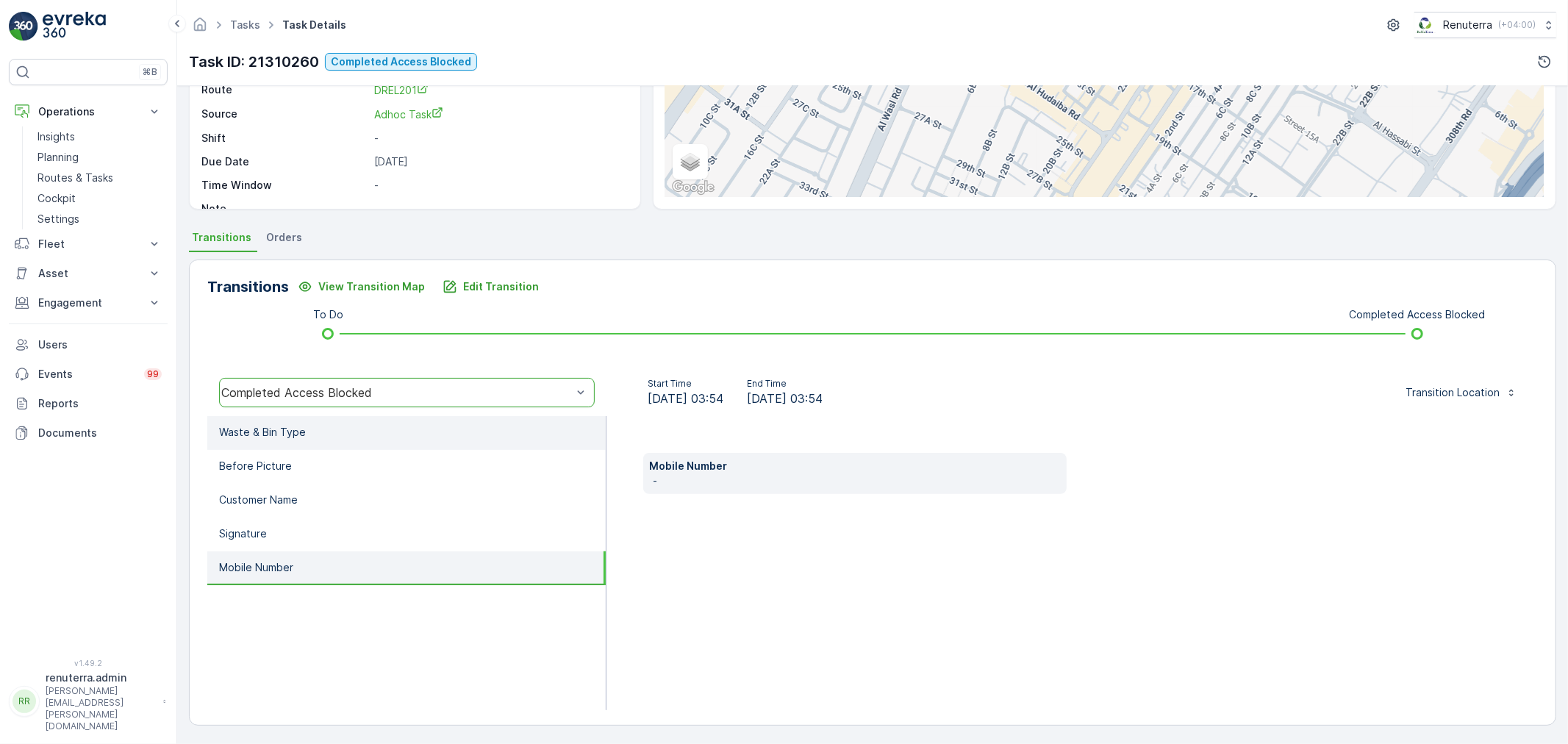
click at [316, 437] on li "Waste & Bin Type" at bounding box center [406, 433] width 398 height 34
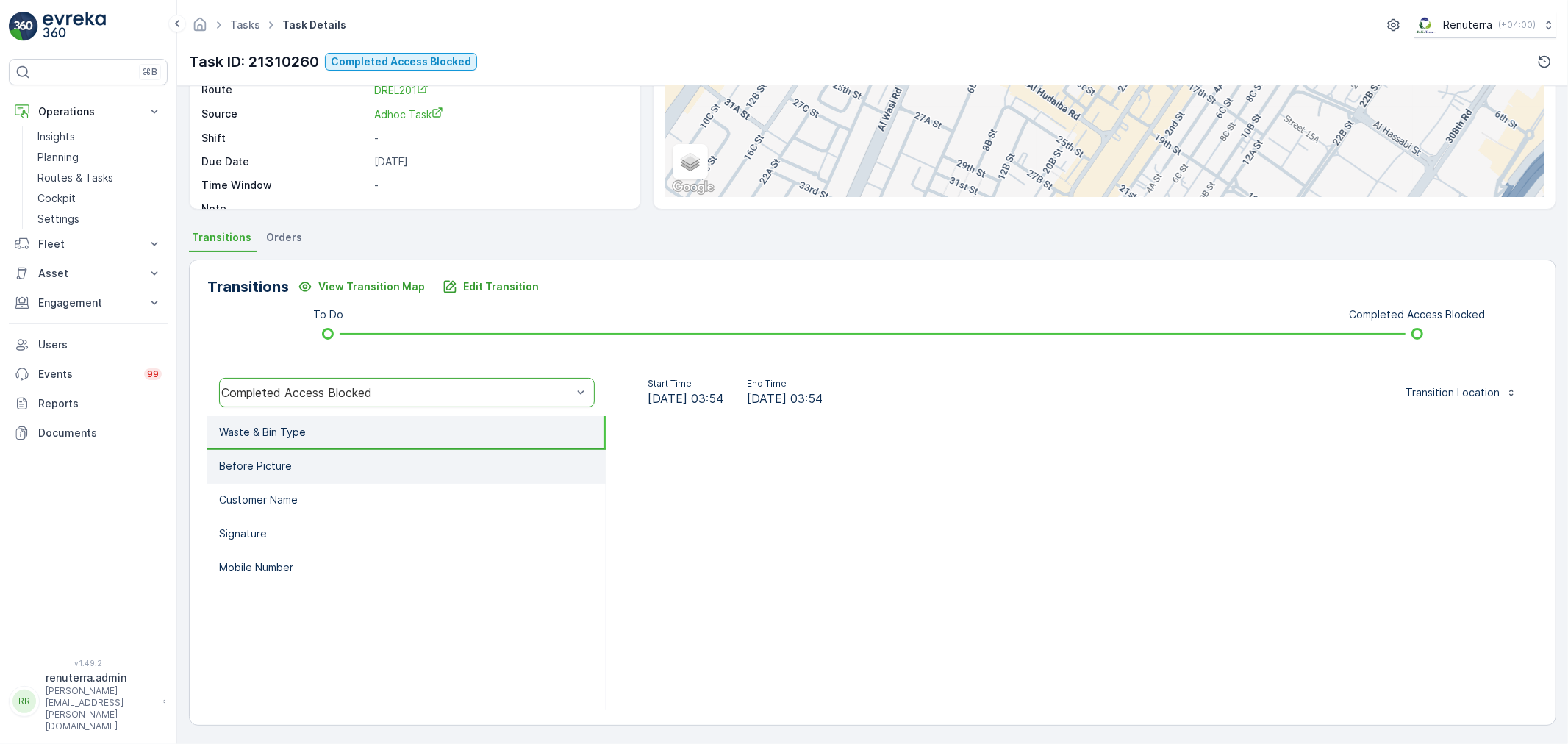
click at [325, 465] on li "Before Picture" at bounding box center [406, 467] width 398 height 34
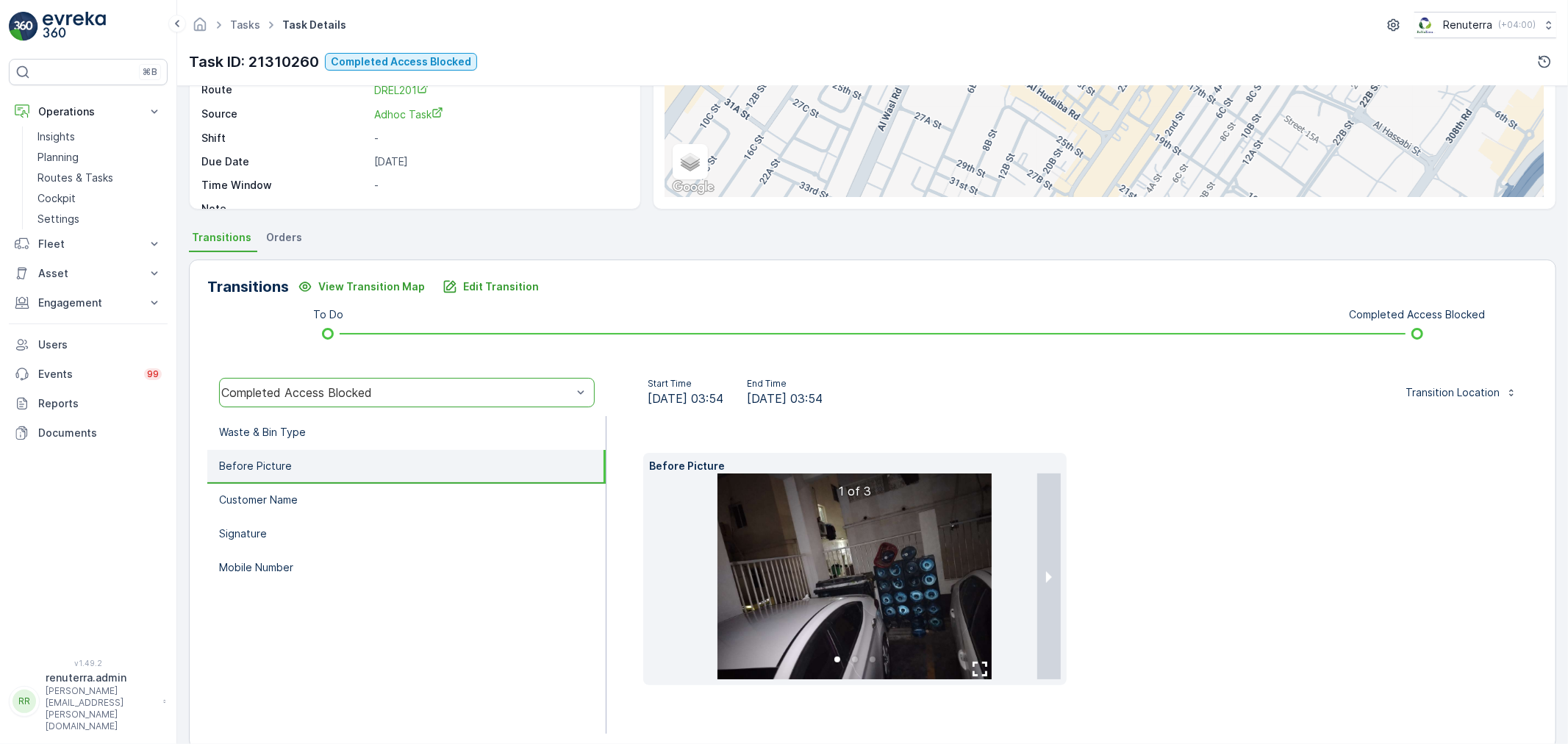
click at [823, 567] on img at bounding box center [855, 577] width 274 height 206
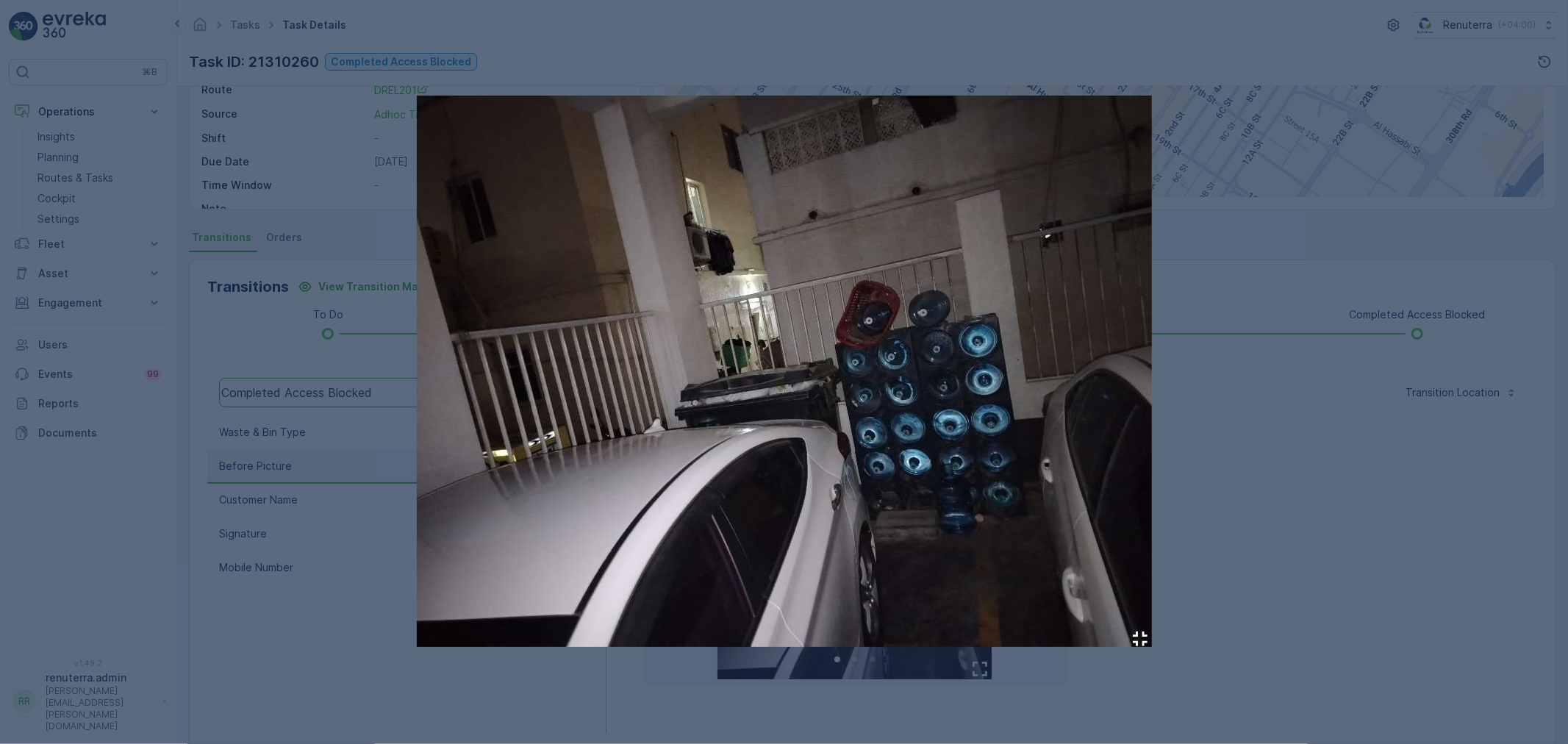
drag, startPoint x: 1284, startPoint y: 478, endPoint x: 1229, endPoint y: 487, distance: 55.7
click at [1267, 482] on div at bounding box center [784, 372] width 1568 height 744
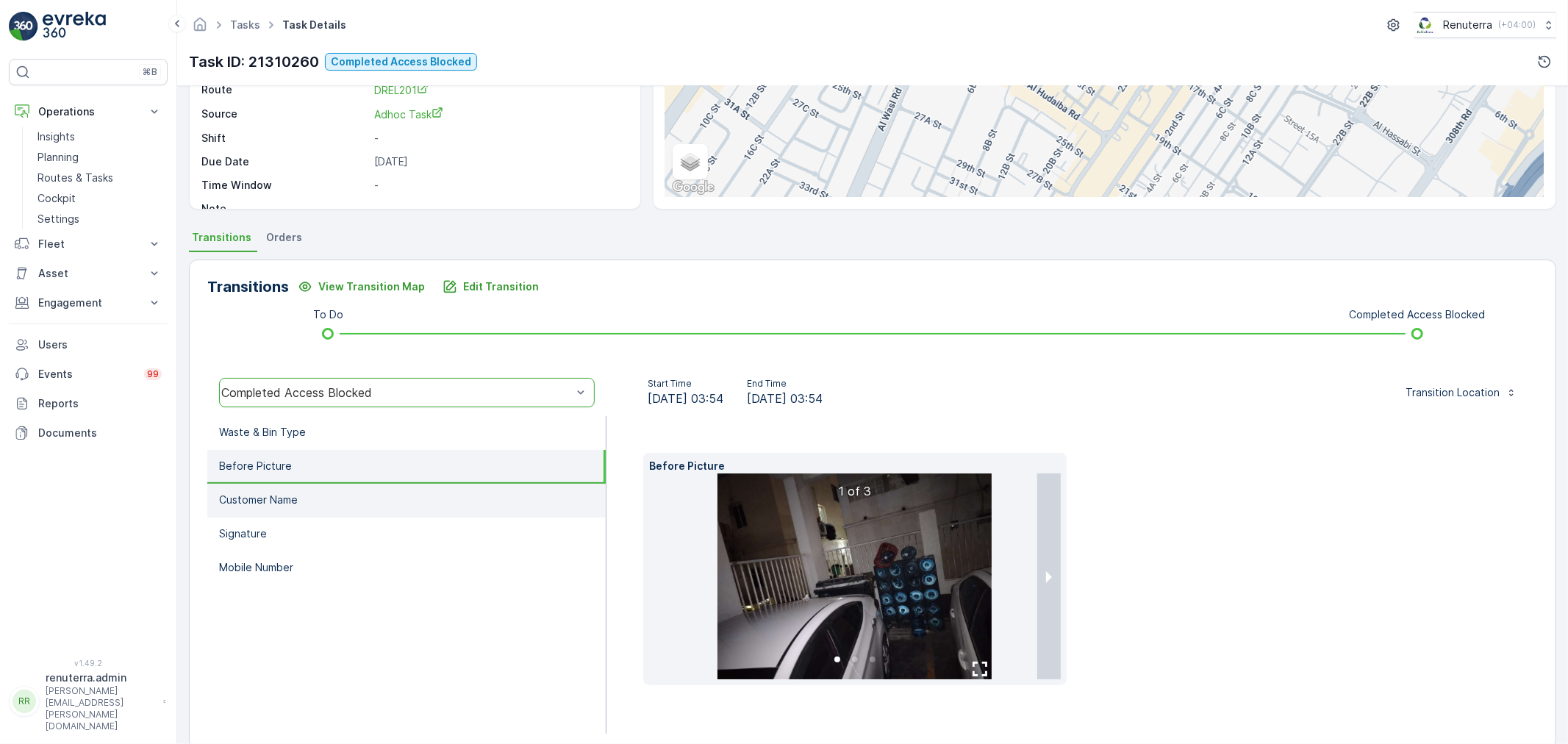
drag, startPoint x: 328, startPoint y: 534, endPoint x: 347, endPoint y: 501, distance: 38.1
click at [331, 527] on li "Signature" at bounding box center [406, 534] width 398 height 34
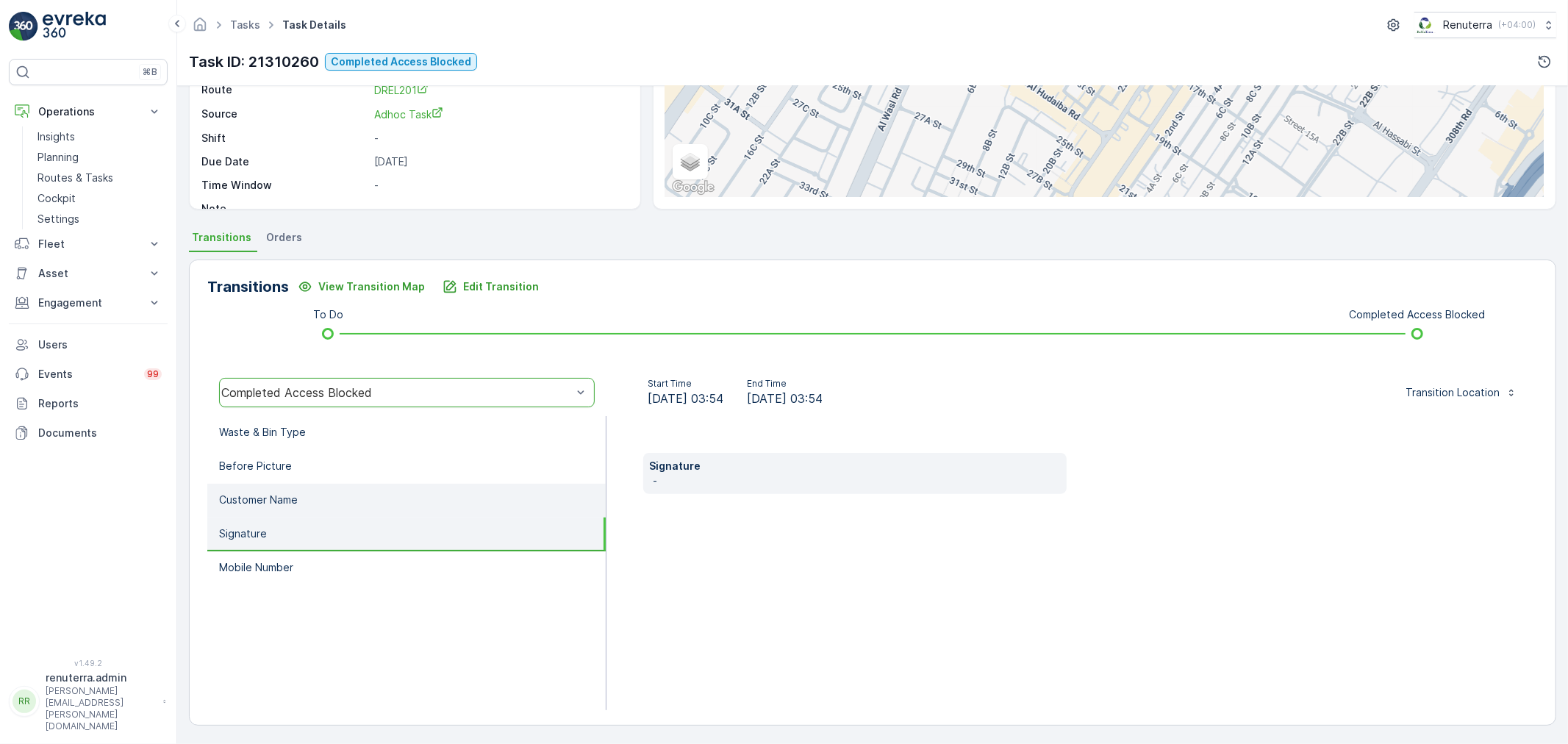
click at [351, 494] on li "Customer Name" at bounding box center [406, 500] width 398 height 34
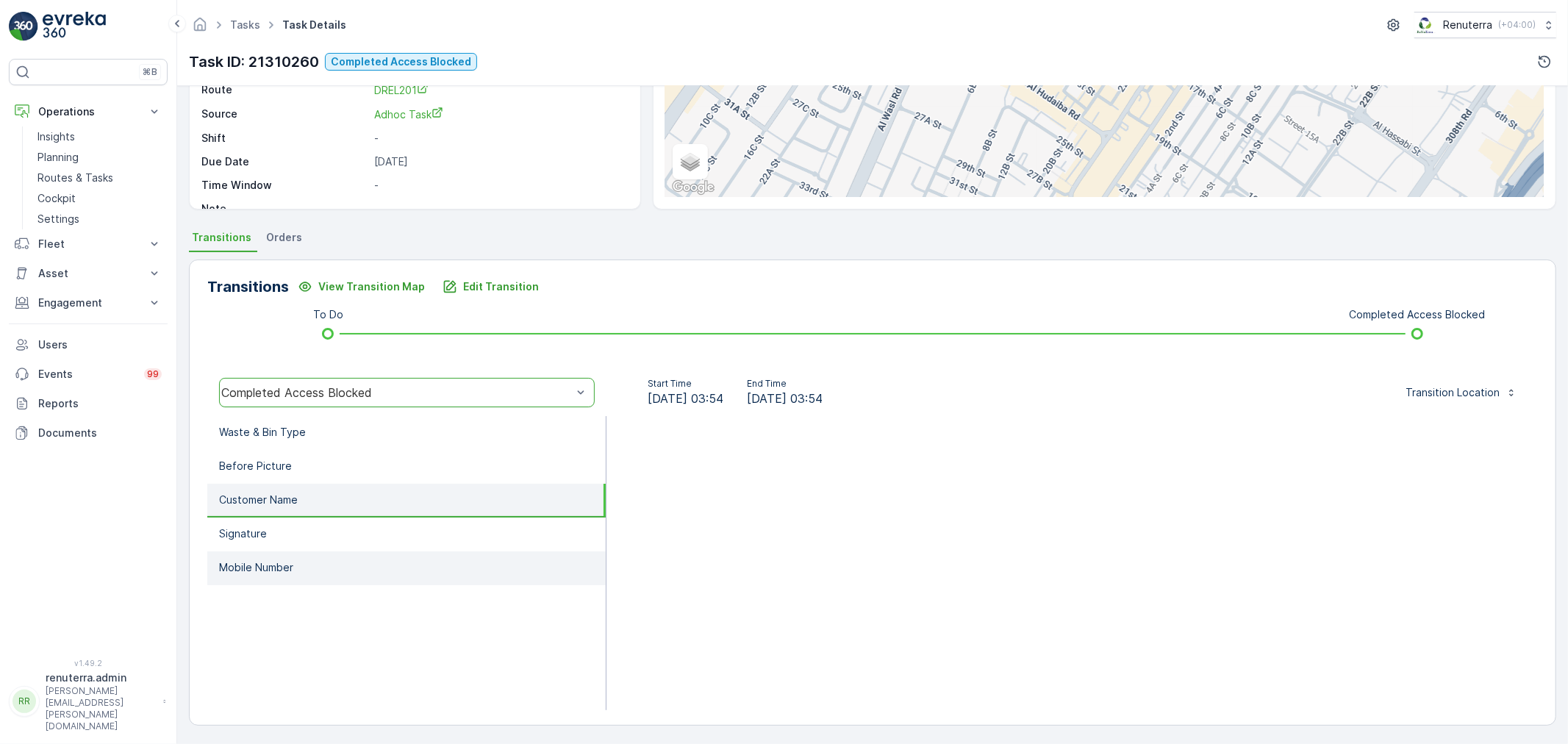
drag, startPoint x: 328, startPoint y: 531, endPoint x: 322, endPoint y: 554, distance: 23.8
click at [328, 531] on li "Signature" at bounding box center [406, 534] width 398 height 34
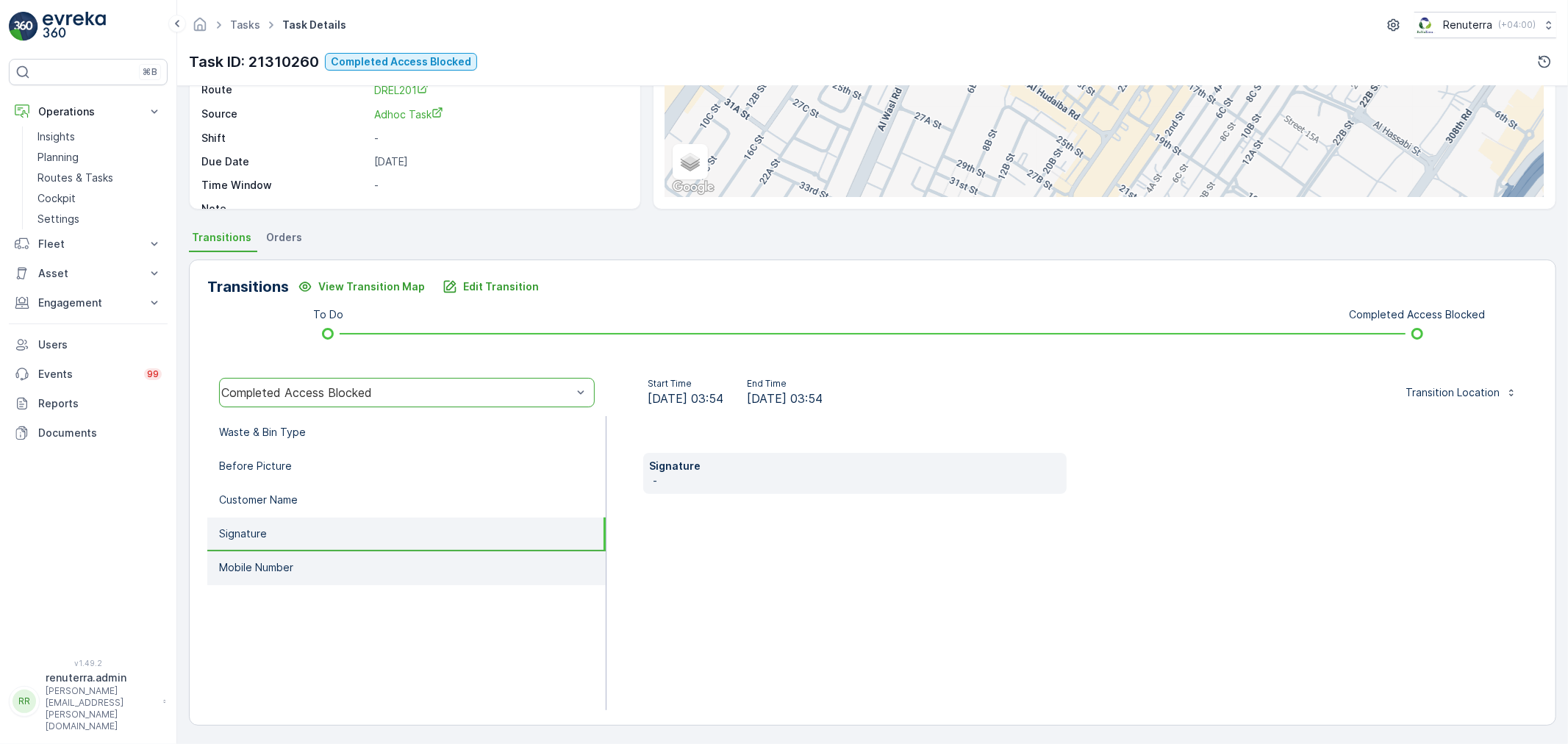
click at [322, 554] on li "Mobile Number" at bounding box center [406, 568] width 398 height 34
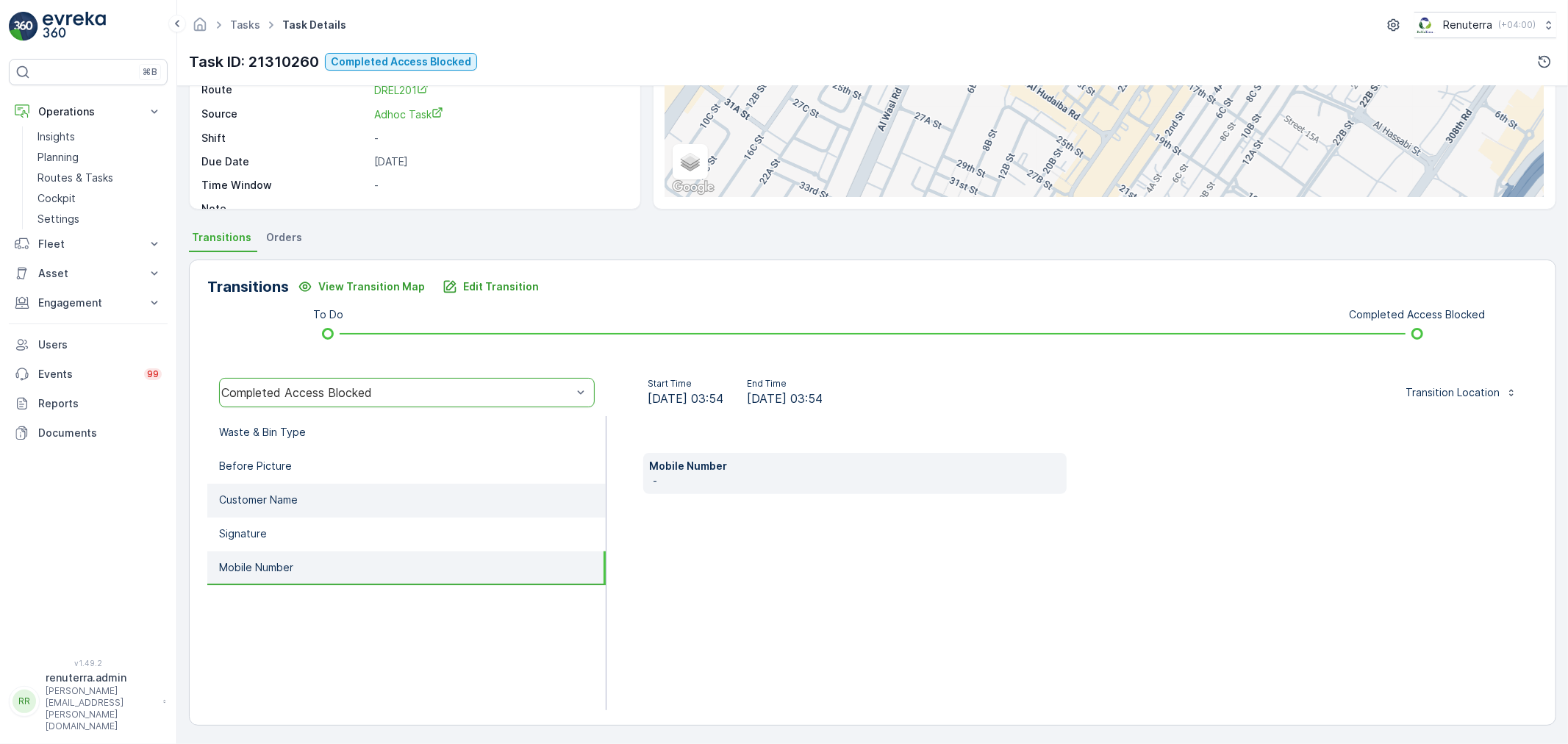
click at [340, 497] on li "Customer Name" at bounding box center [406, 500] width 398 height 34
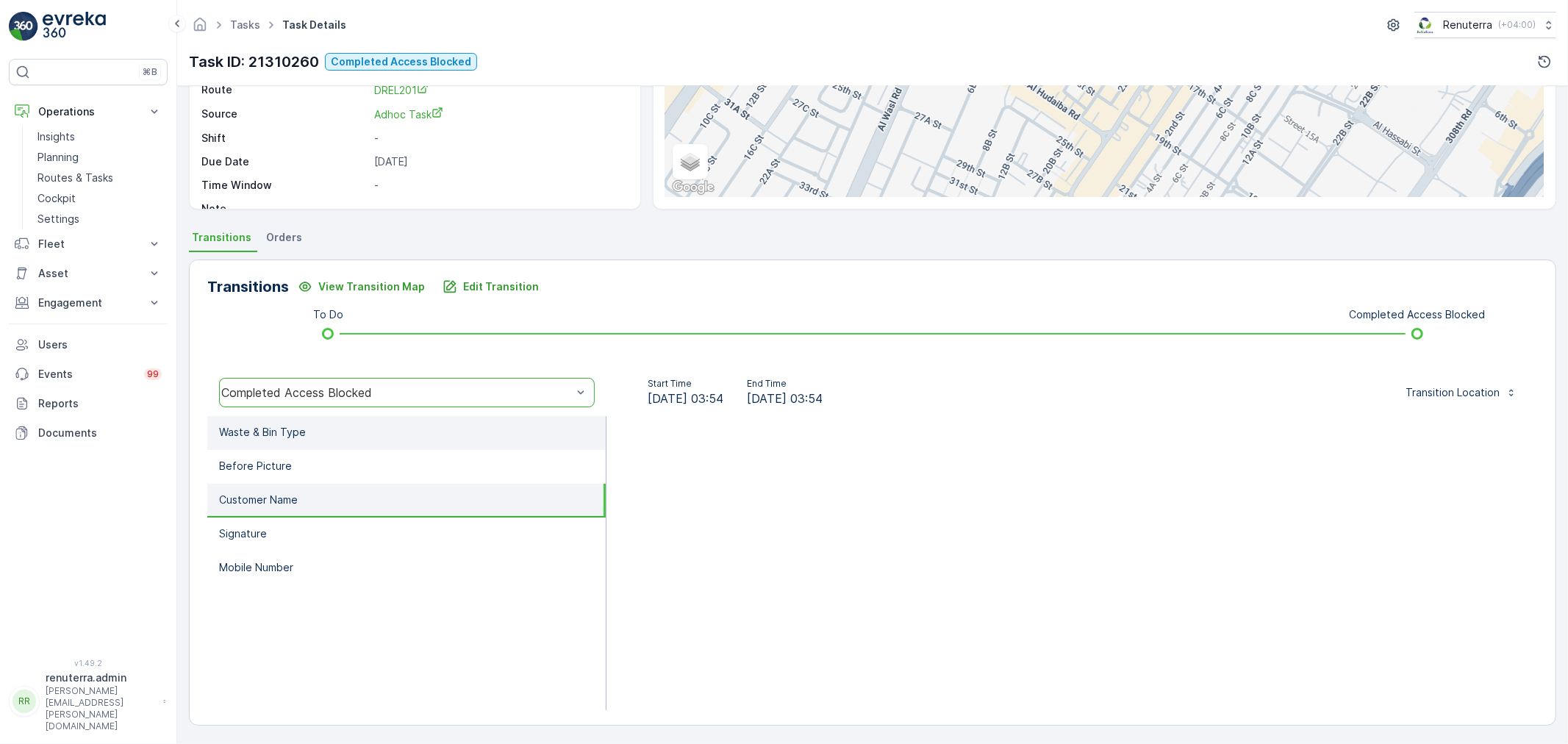
drag, startPoint x: 348, startPoint y: 464, endPoint x: 355, endPoint y: 445, distance: 20.2
click at [349, 464] on li "Before Picture" at bounding box center [406, 467] width 398 height 34
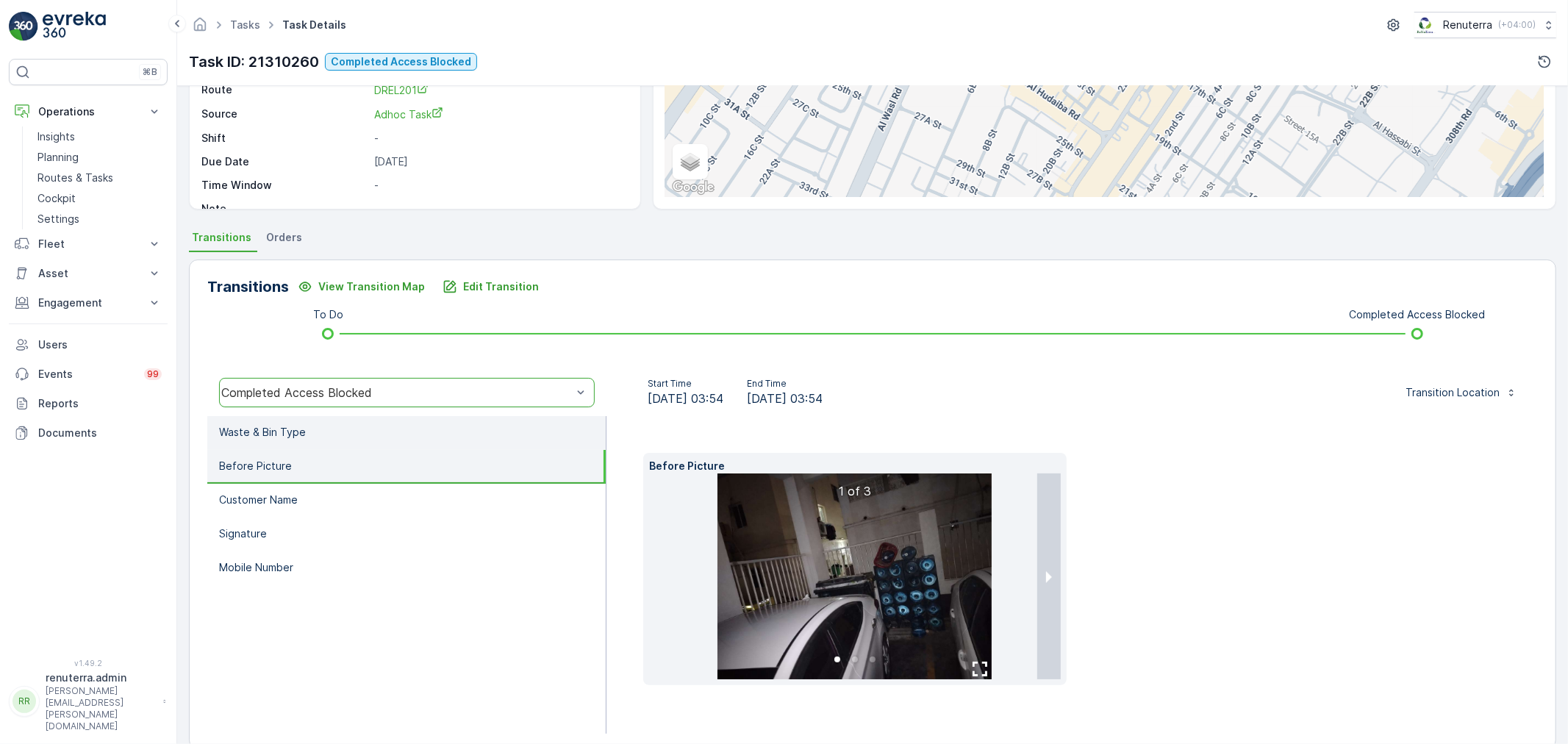
click at [359, 432] on li "Waste & Bin Type" at bounding box center [406, 433] width 398 height 34
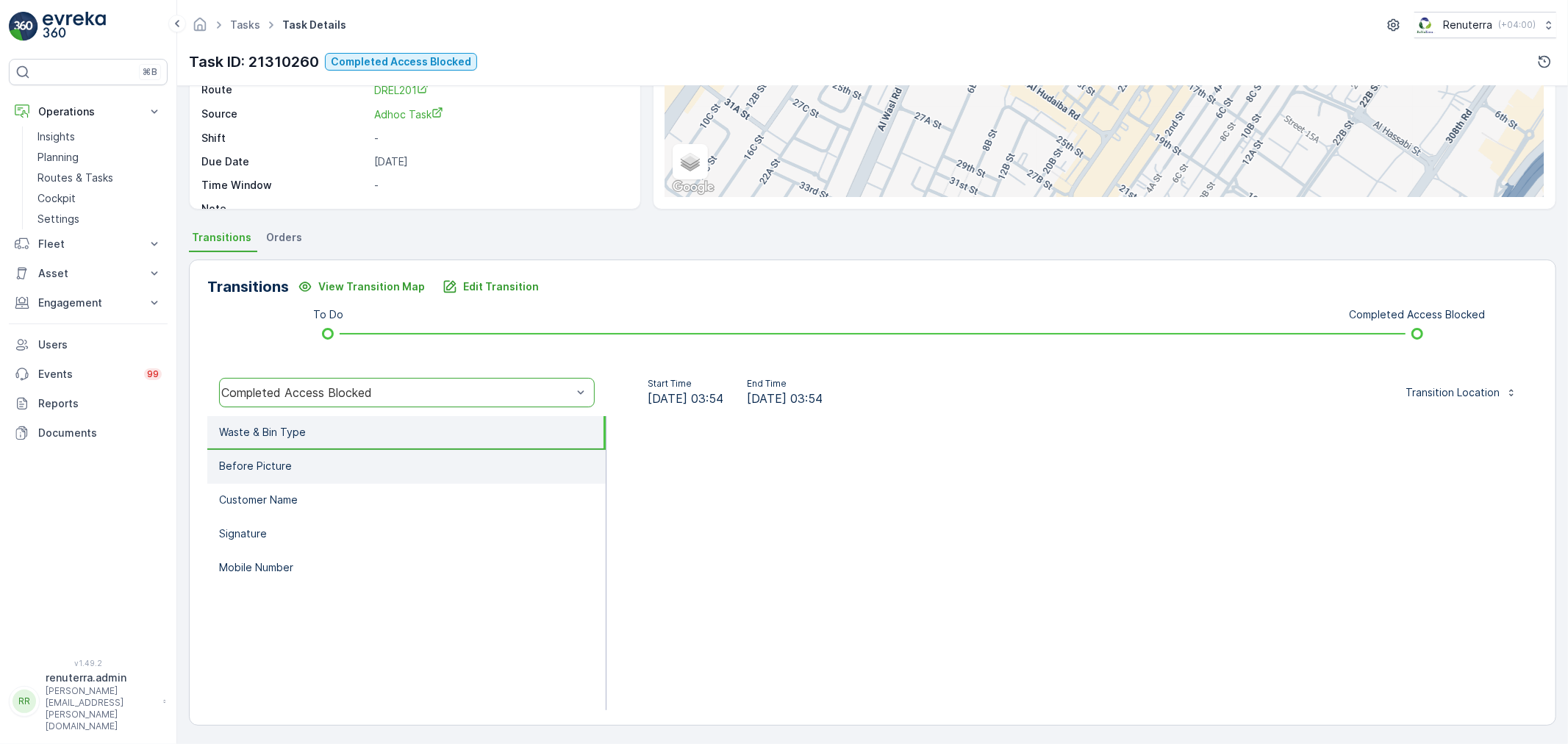
click at [311, 466] on li "Before Picture" at bounding box center [406, 467] width 398 height 34
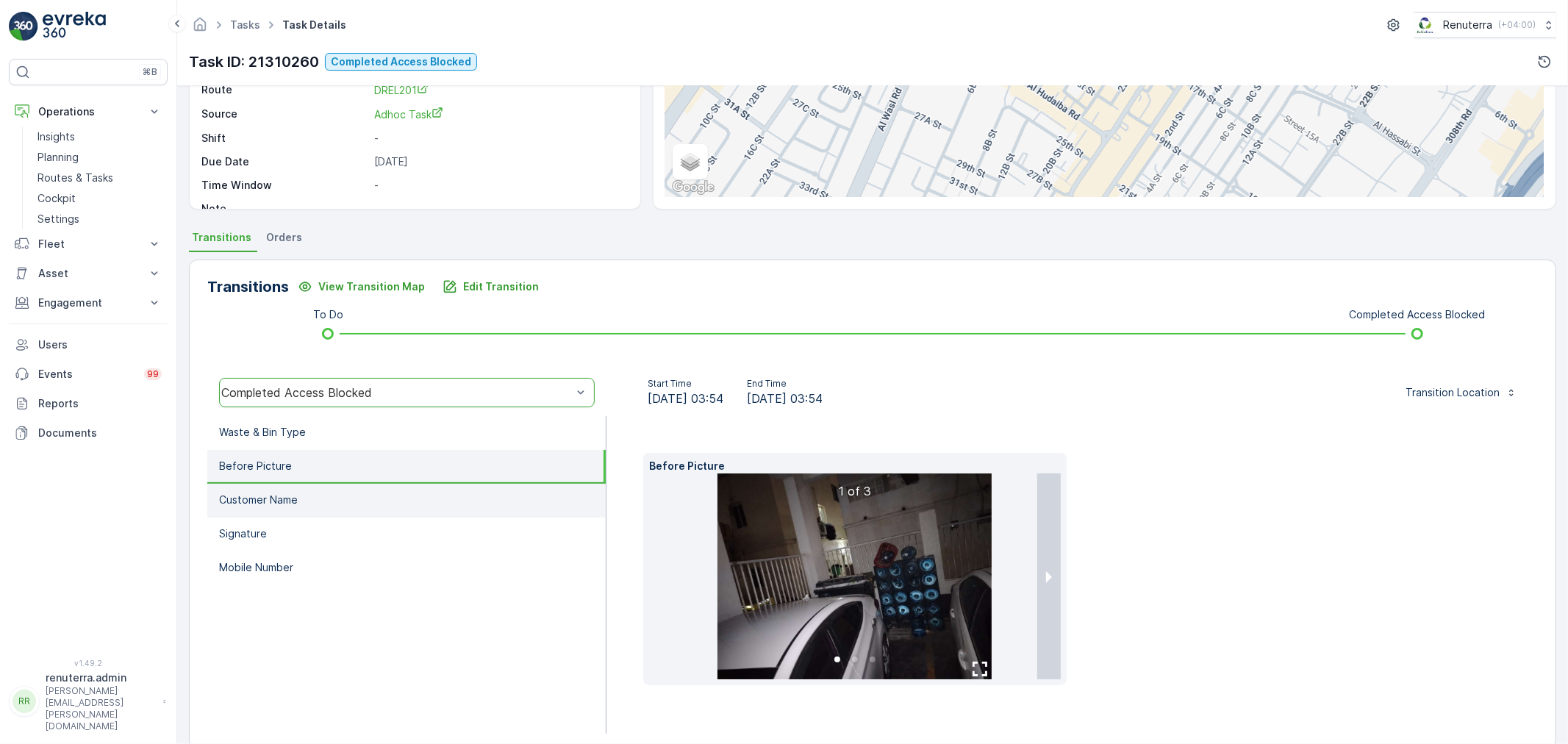
click at [311, 497] on li "Customer Name" at bounding box center [406, 500] width 398 height 34
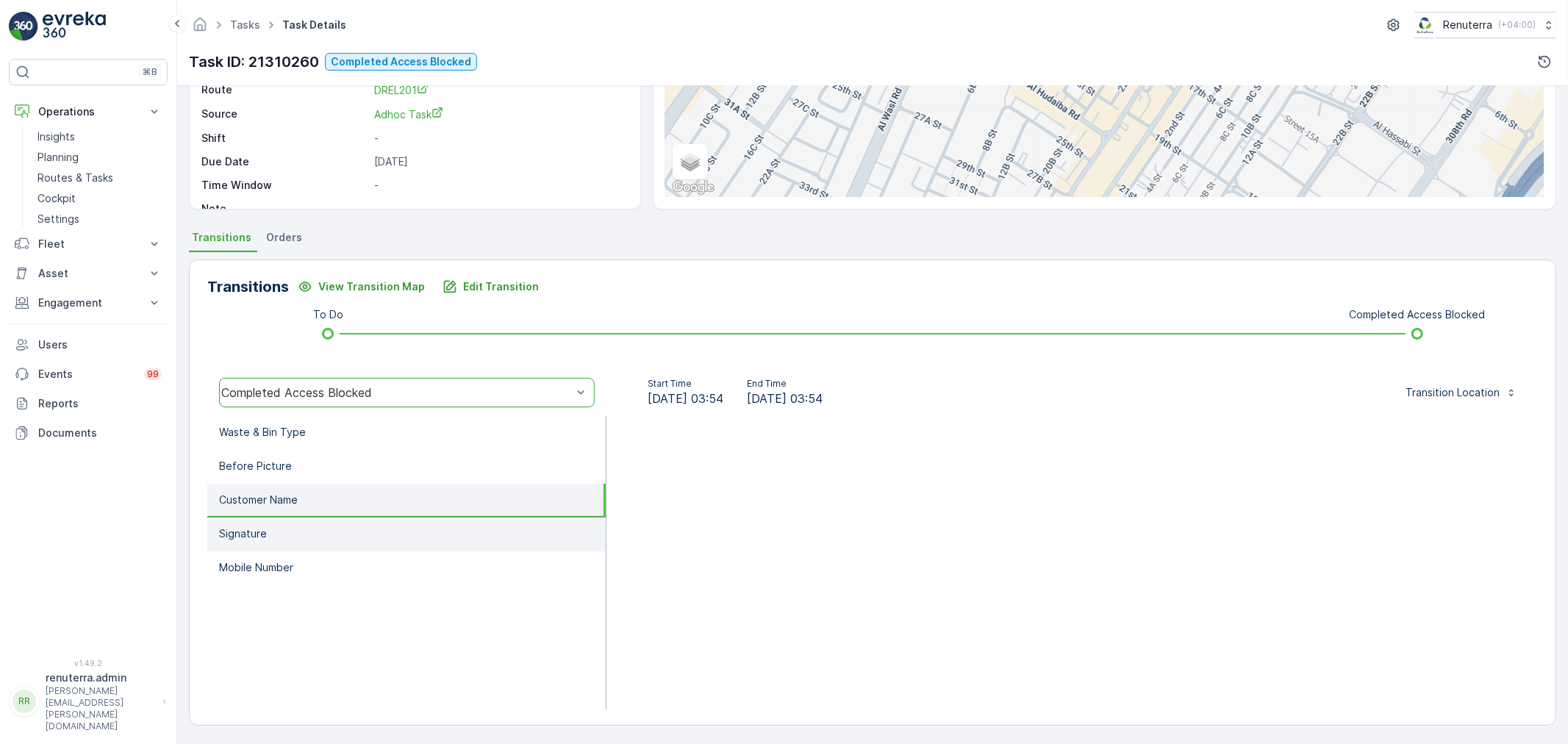
click at [298, 535] on li "Signature" at bounding box center [406, 534] width 398 height 34
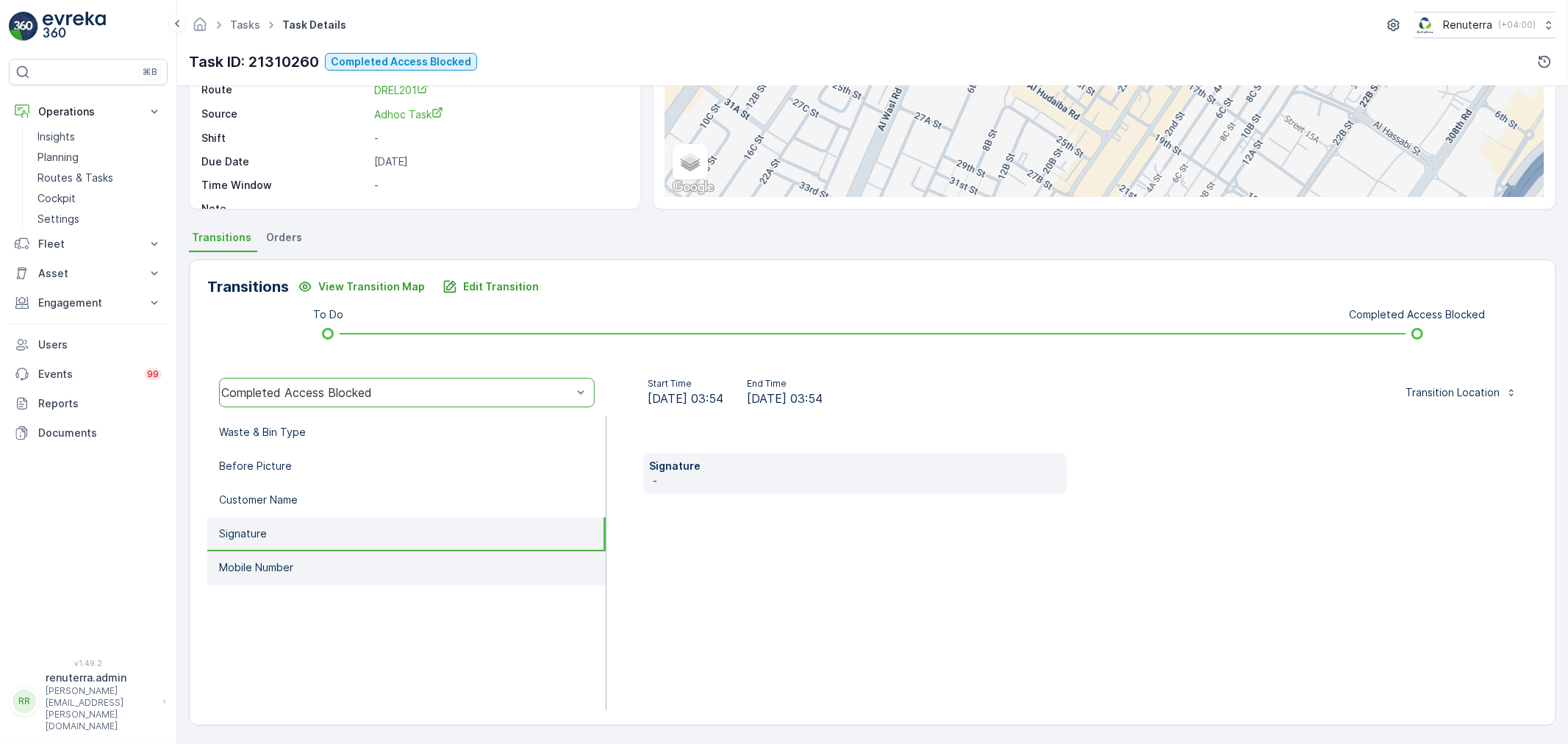
click at [296, 553] on li "Mobile Number" at bounding box center [406, 568] width 398 height 34
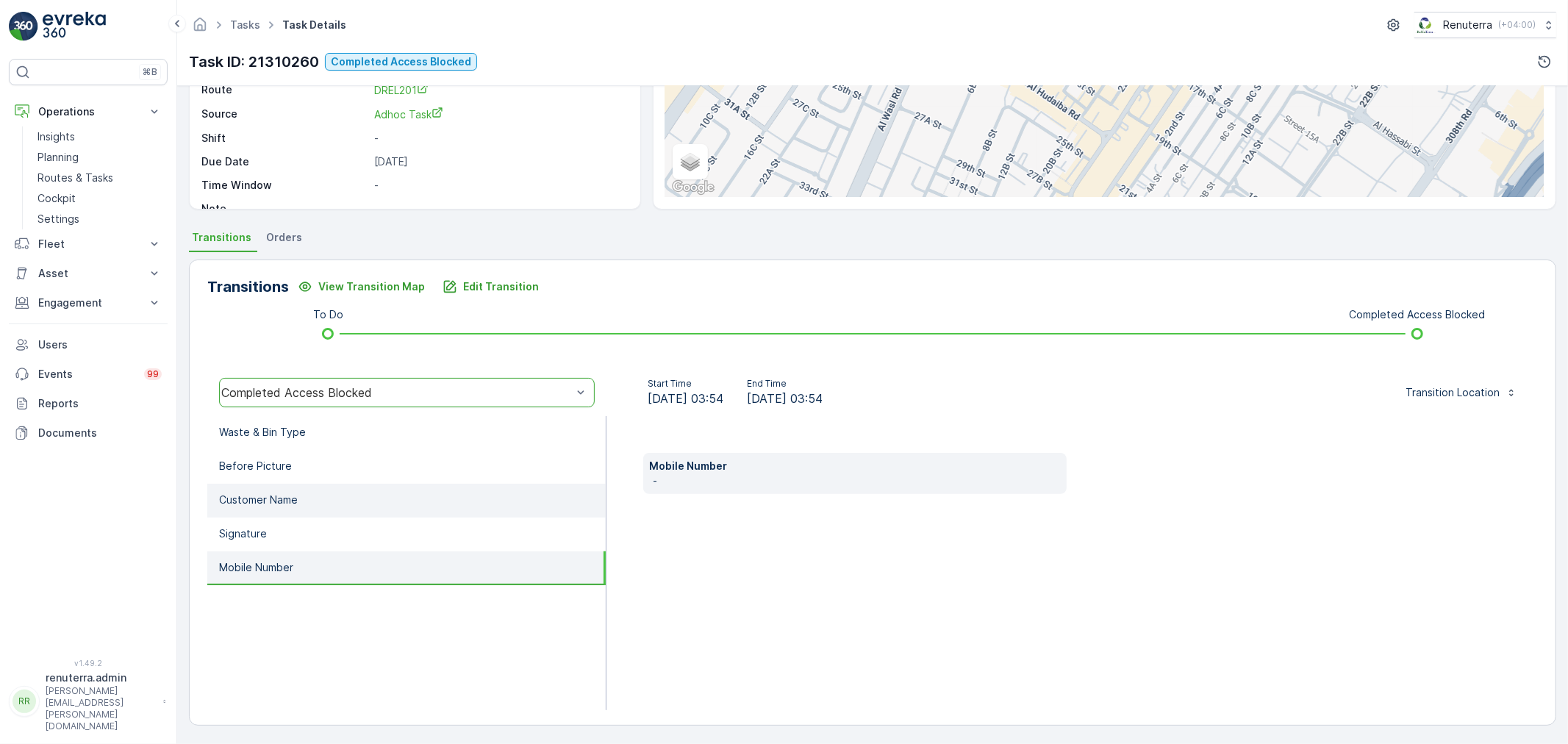
drag, startPoint x: 309, startPoint y: 504, endPoint x: 314, endPoint y: 493, distance: 12.1
click at [311, 502] on li "Customer Name" at bounding box center [406, 500] width 398 height 34
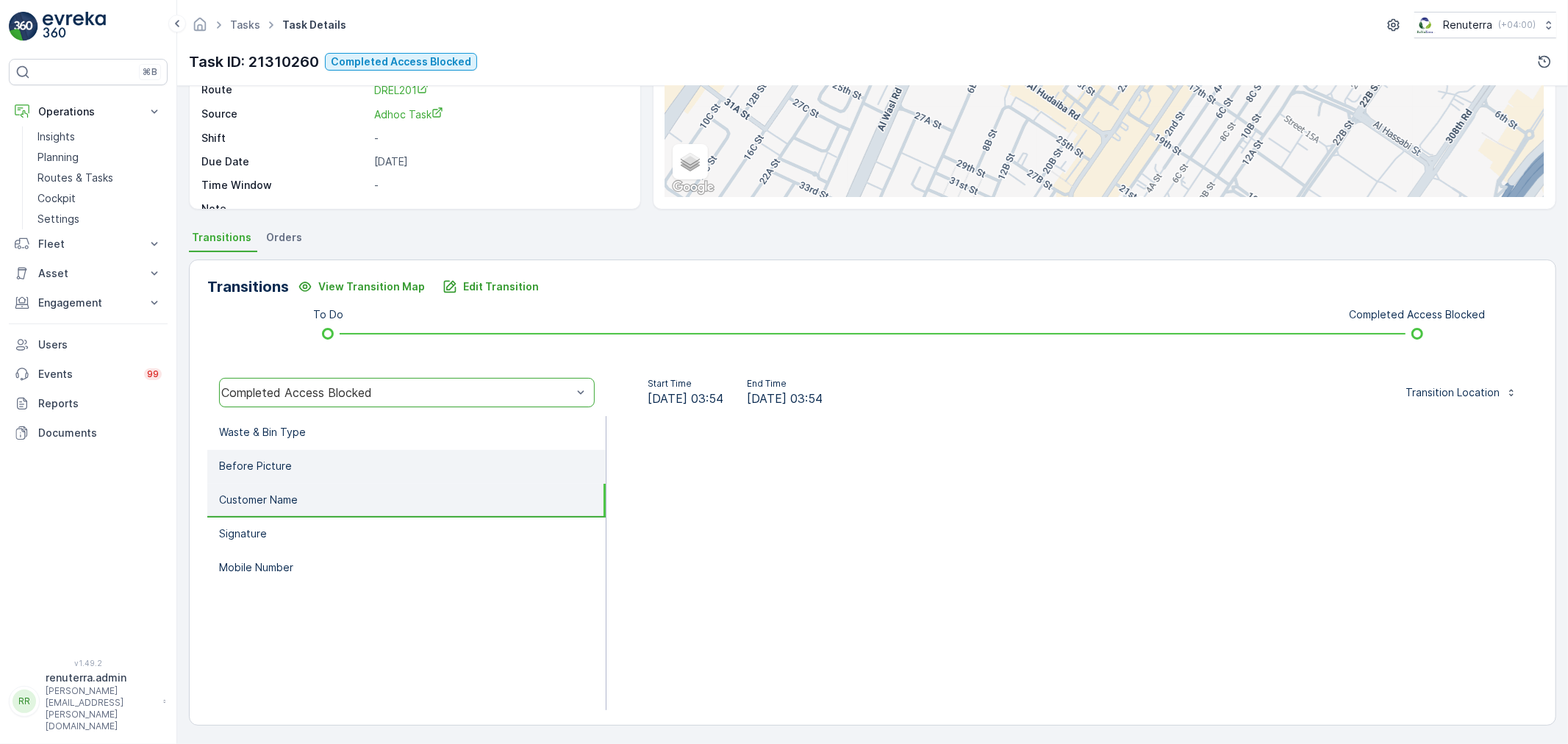
click at [321, 452] on li "Before Picture" at bounding box center [406, 467] width 398 height 34
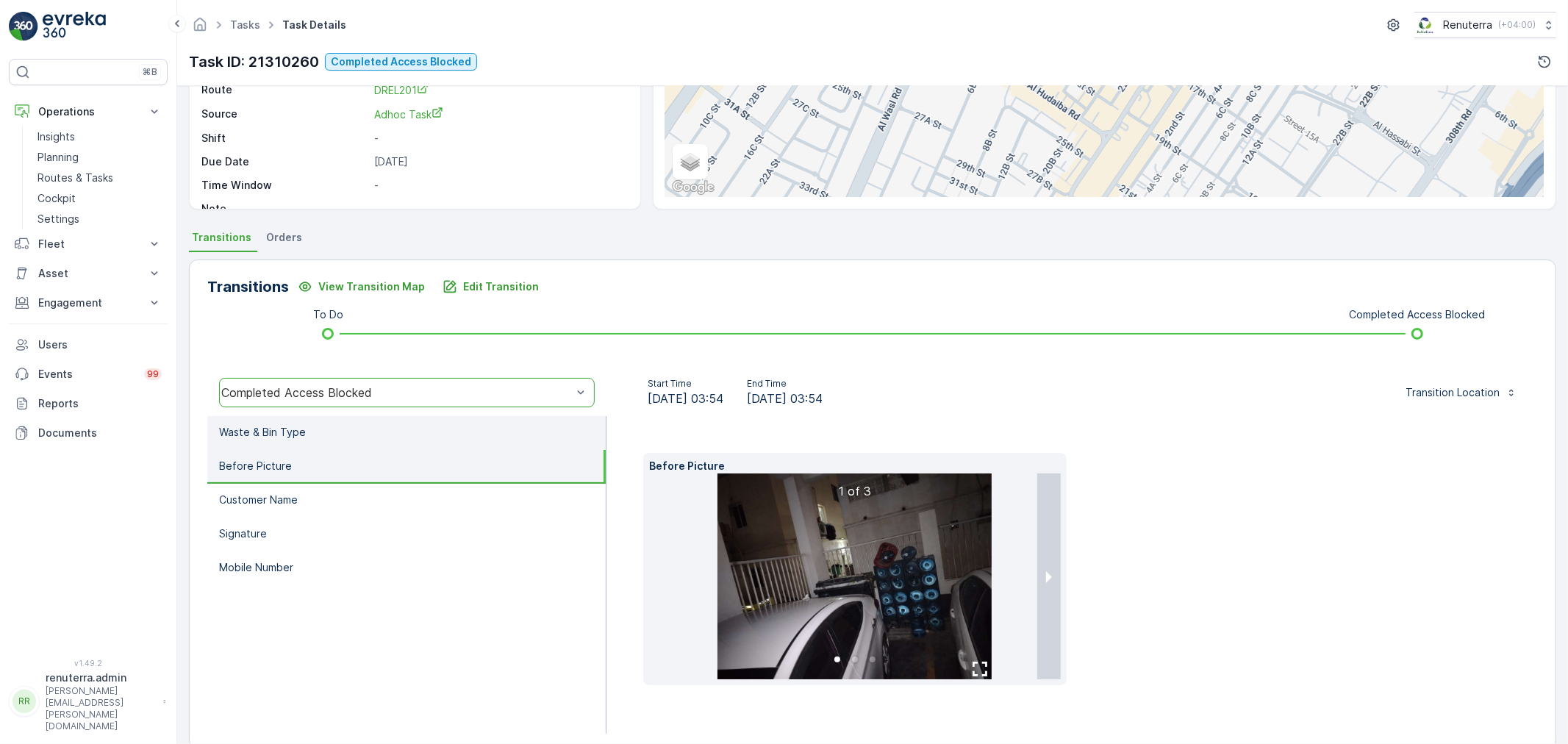
click at [332, 430] on li "Waste & Bin Type" at bounding box center [406, 433] width 398 height 34
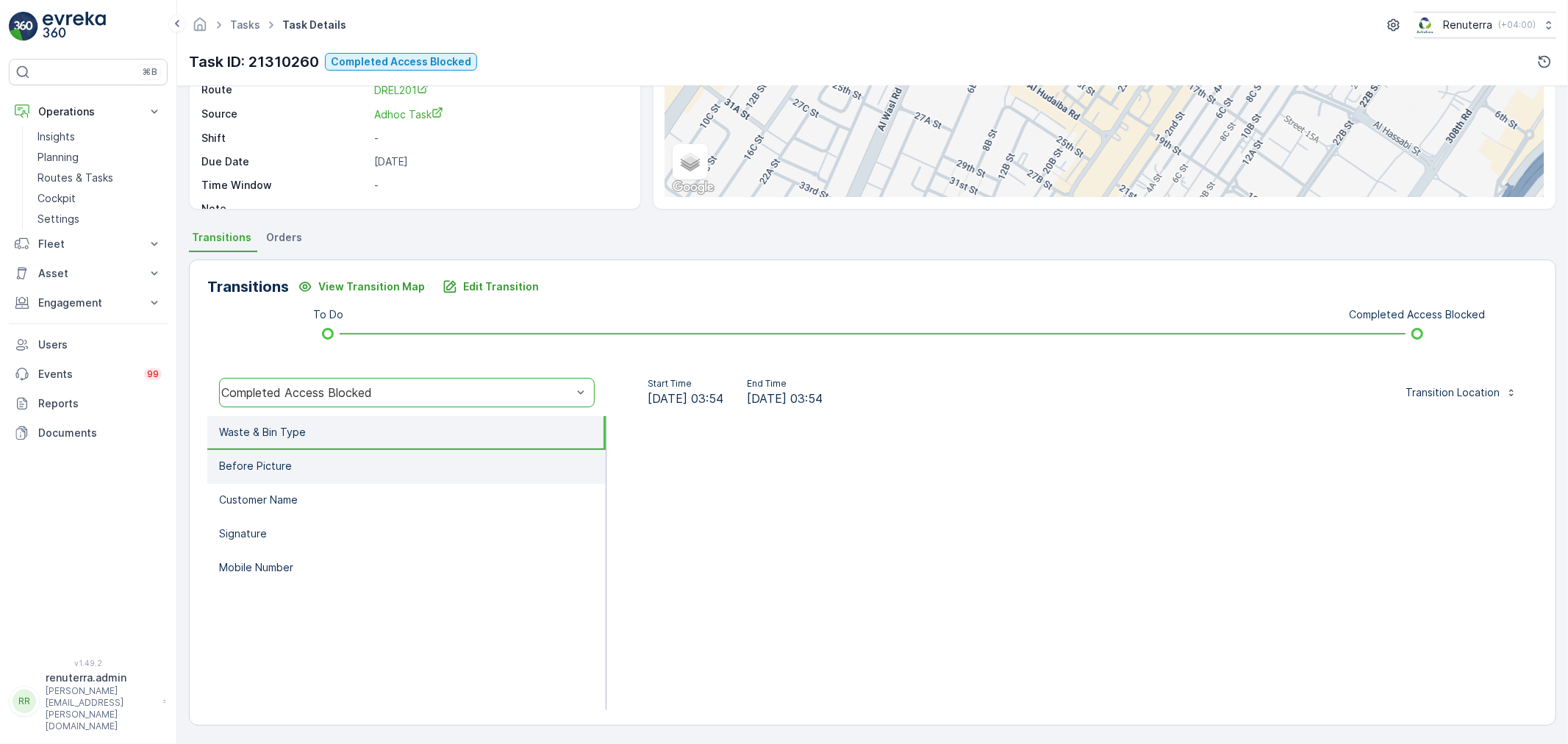
drag, startPoint x: 335, startPoint y: 489, endPoint x: 343, endPoint y: 478, distance: 13.6
click at [339, 487] on li "Customer Name" at bounding box center [406, 500] width 398 height 34
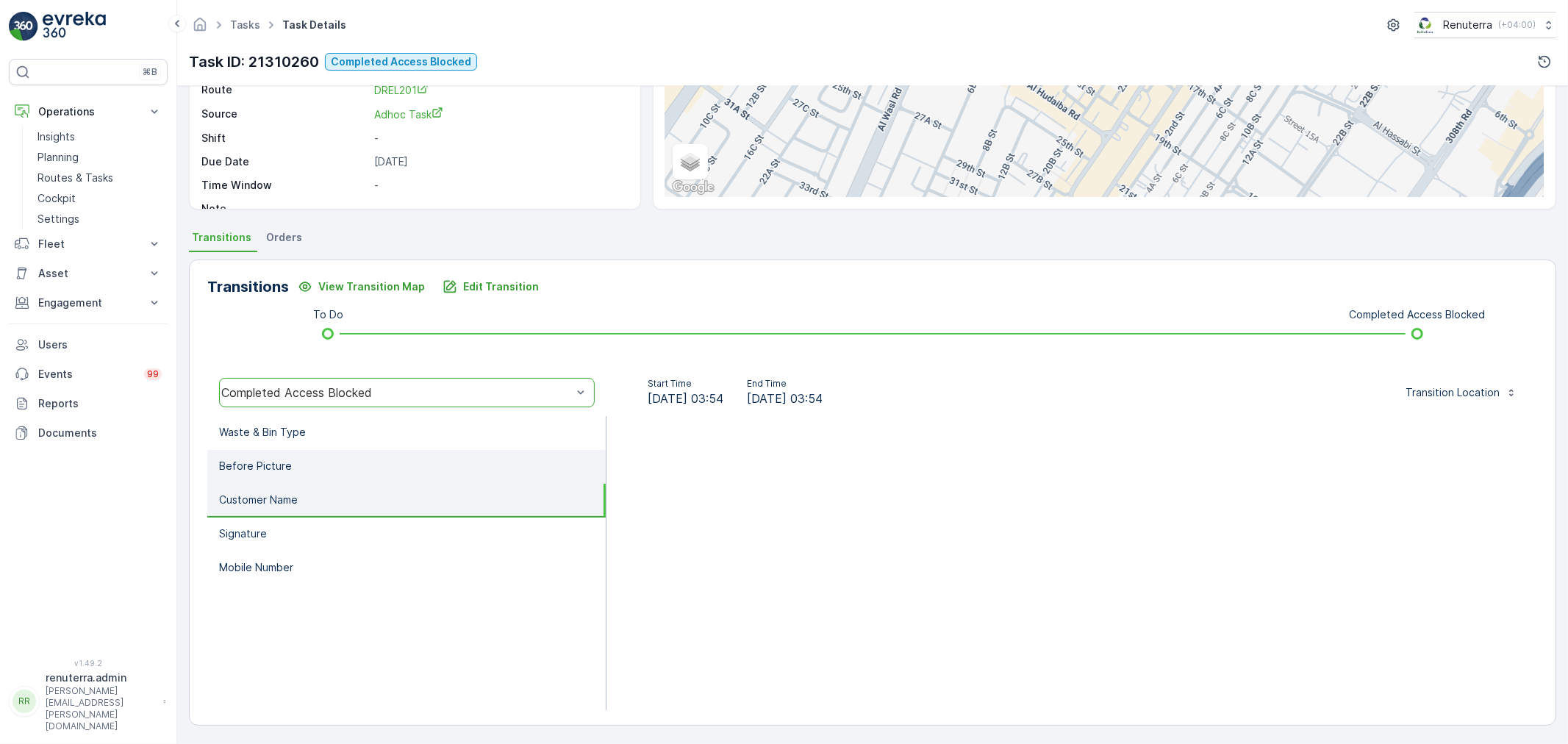
click at [347, 469] on li "Before Picture" at bounding box center [406, 467] width 398 height 34
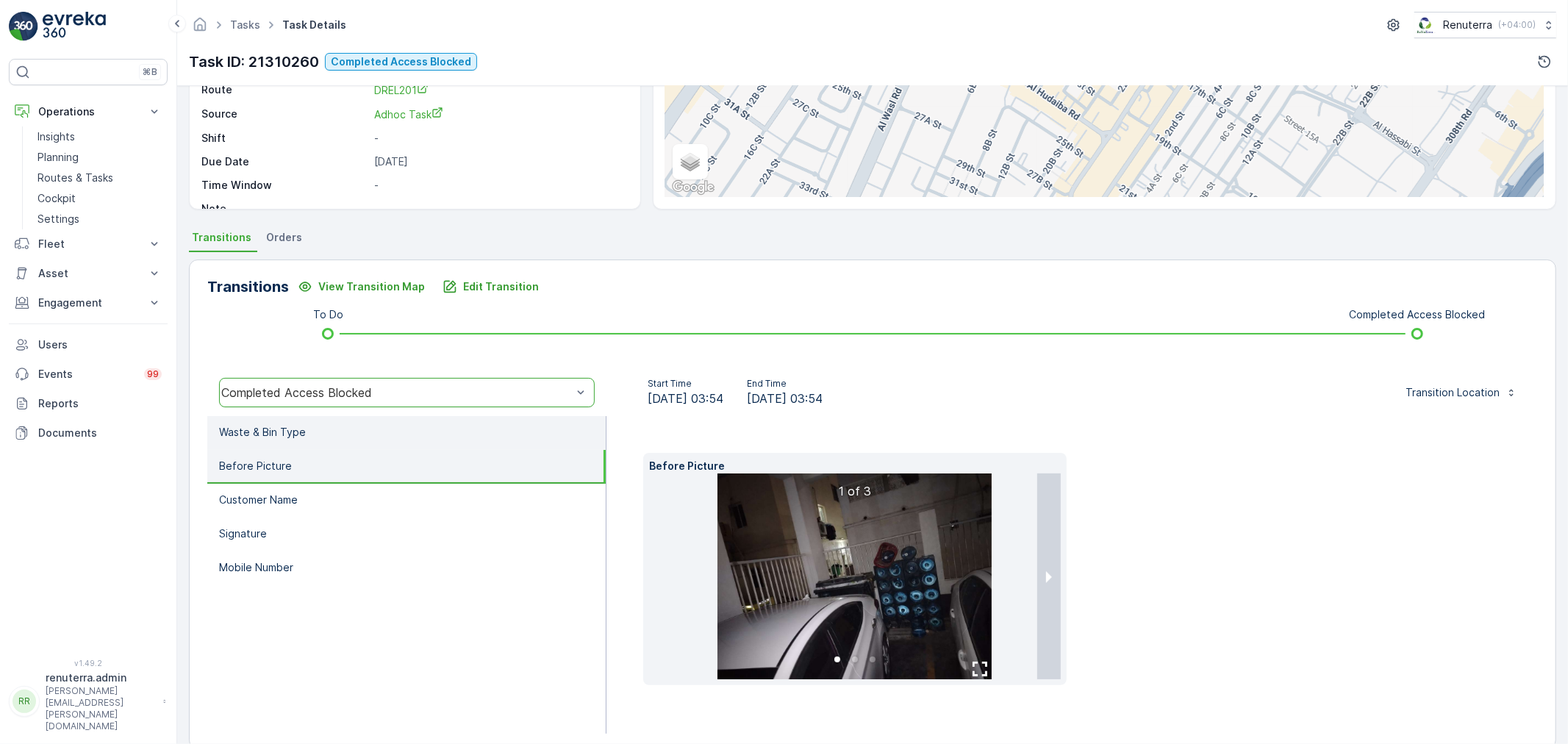
click at [389, 436] on li "Waste & Bin Type" at bounding box center [406, 433] width 398 height 34
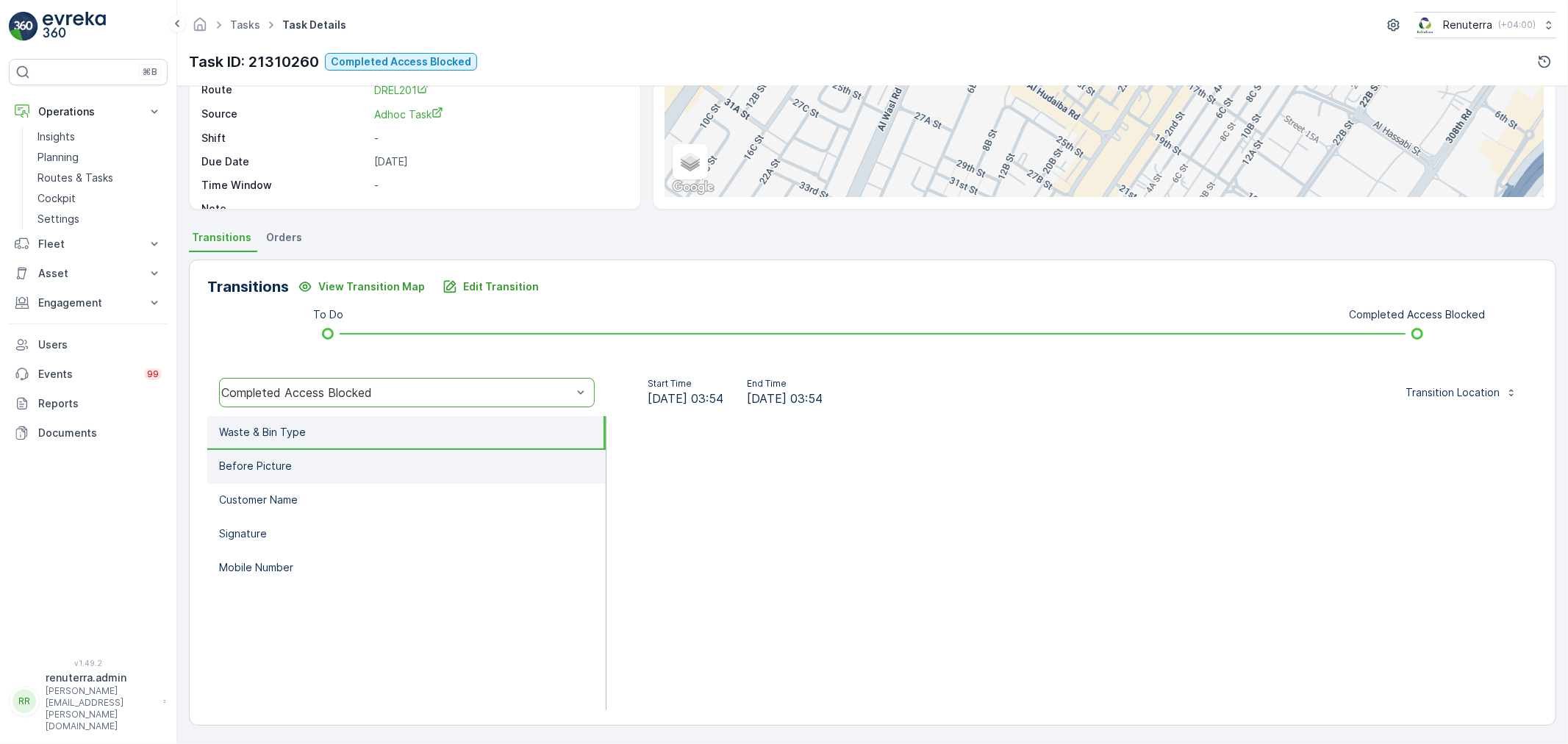
drag, startPoint x: 307, startPoint y: 505, endPoint x: 336, endPoint y: 477, distance: 40.3
click at [310, 505] on li "Customer Name" at bounding box center [406, 500] width 398 height 34
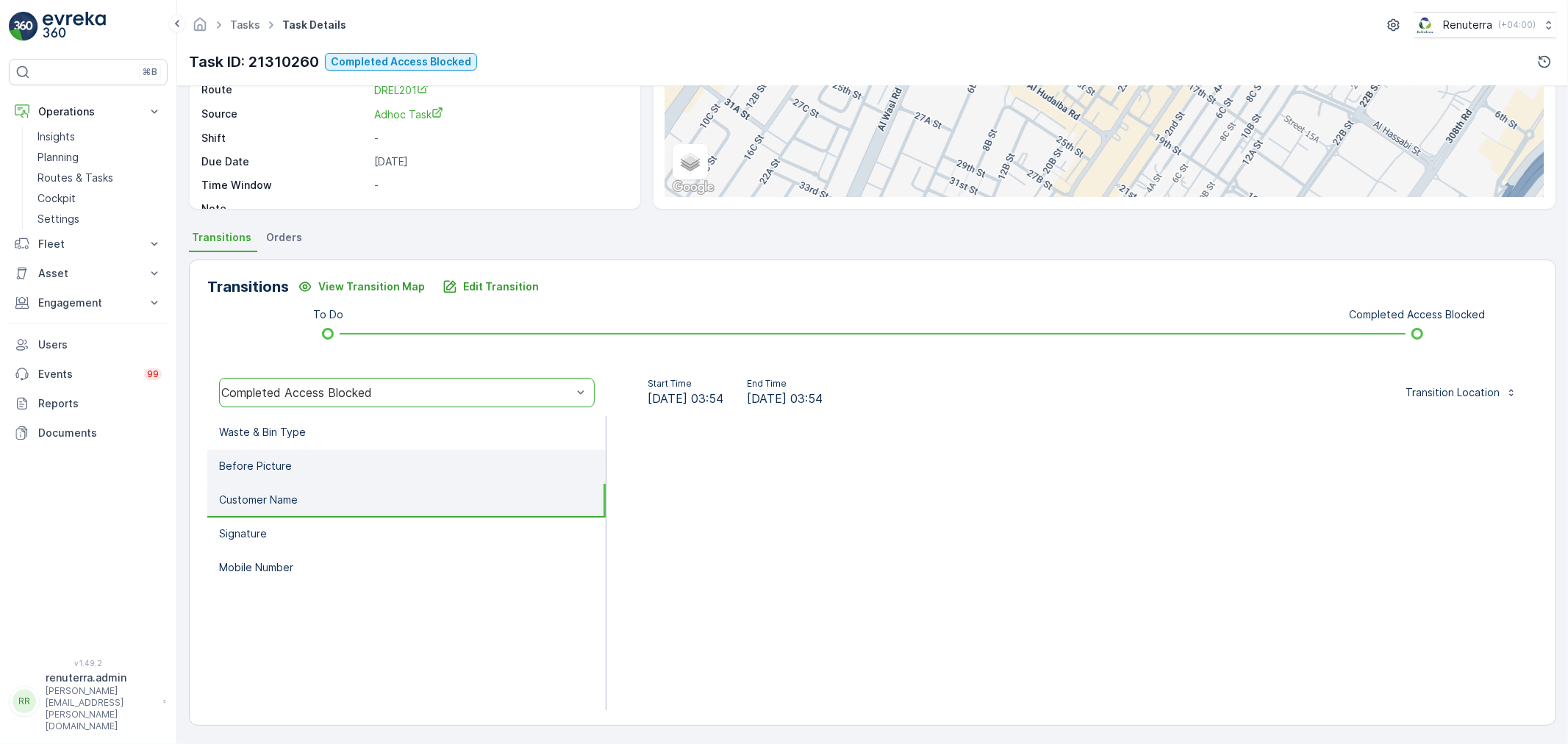
click at [351, 461] on li "Before Picture" at bounding box center [406, 467] width 398 height 34
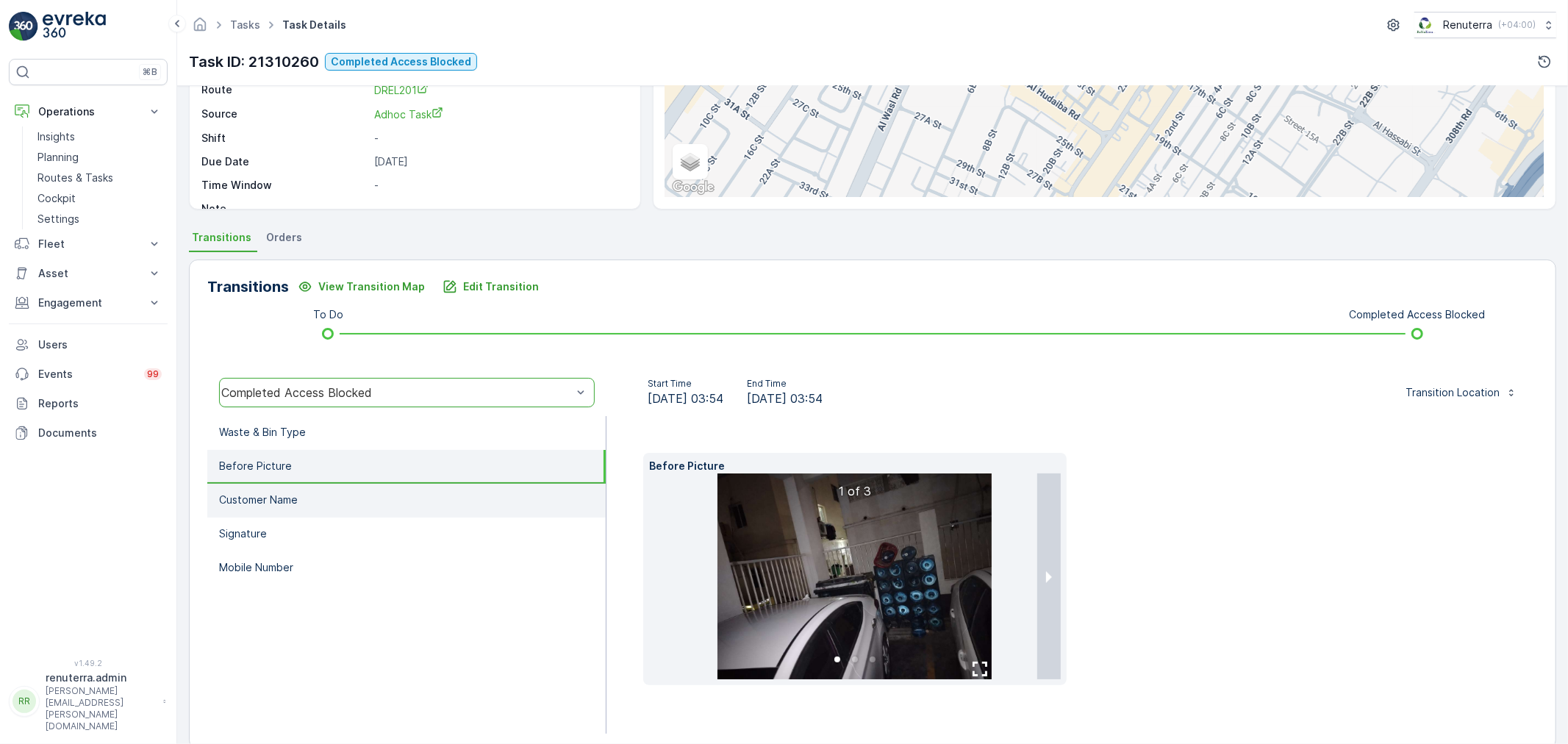
click at [375, 497] on li "Customer Name" at bounding box center [406, 500] width 398 height 34
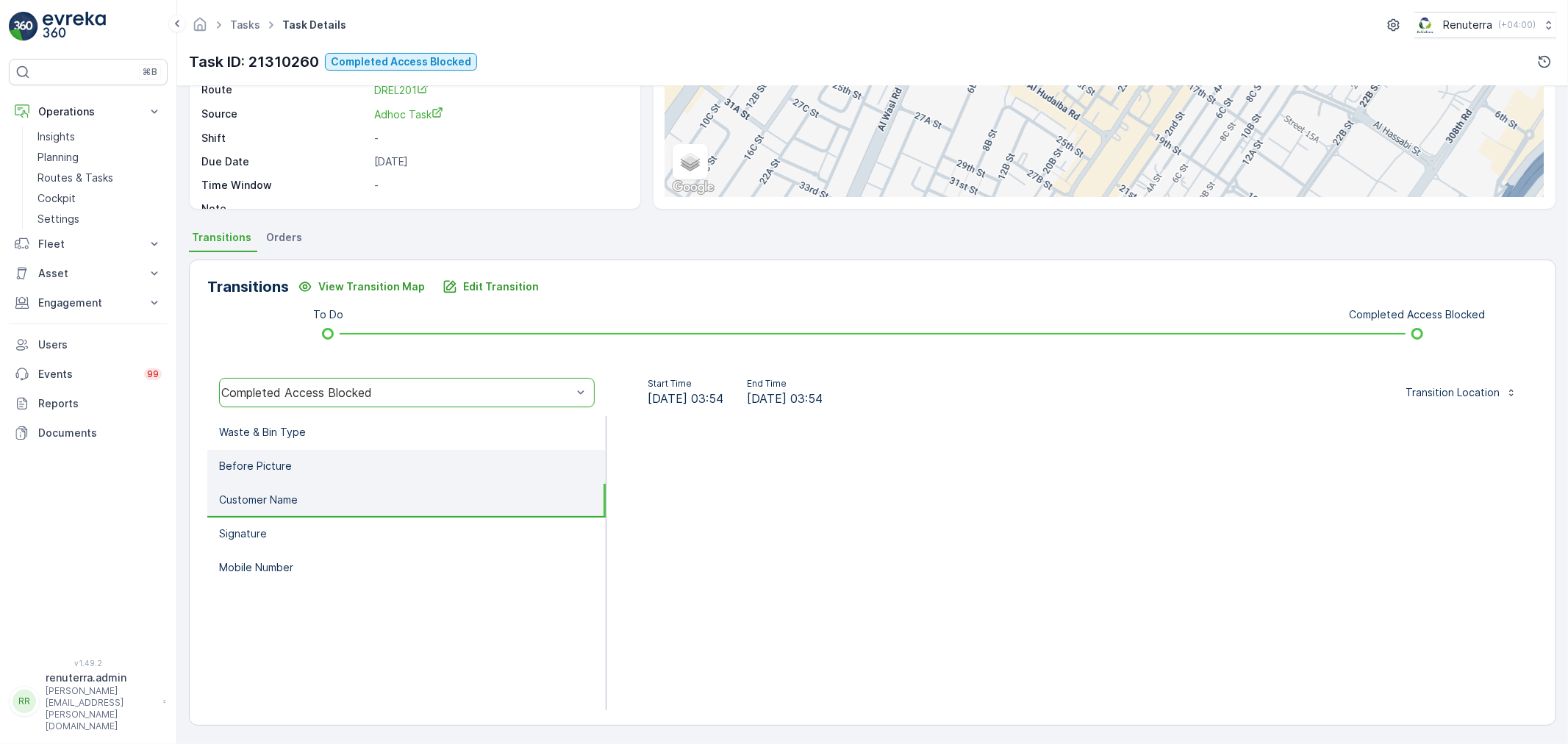
click at [350, 451] on li "Before Picture" at bounding box center [406, 467] width 398 height 34
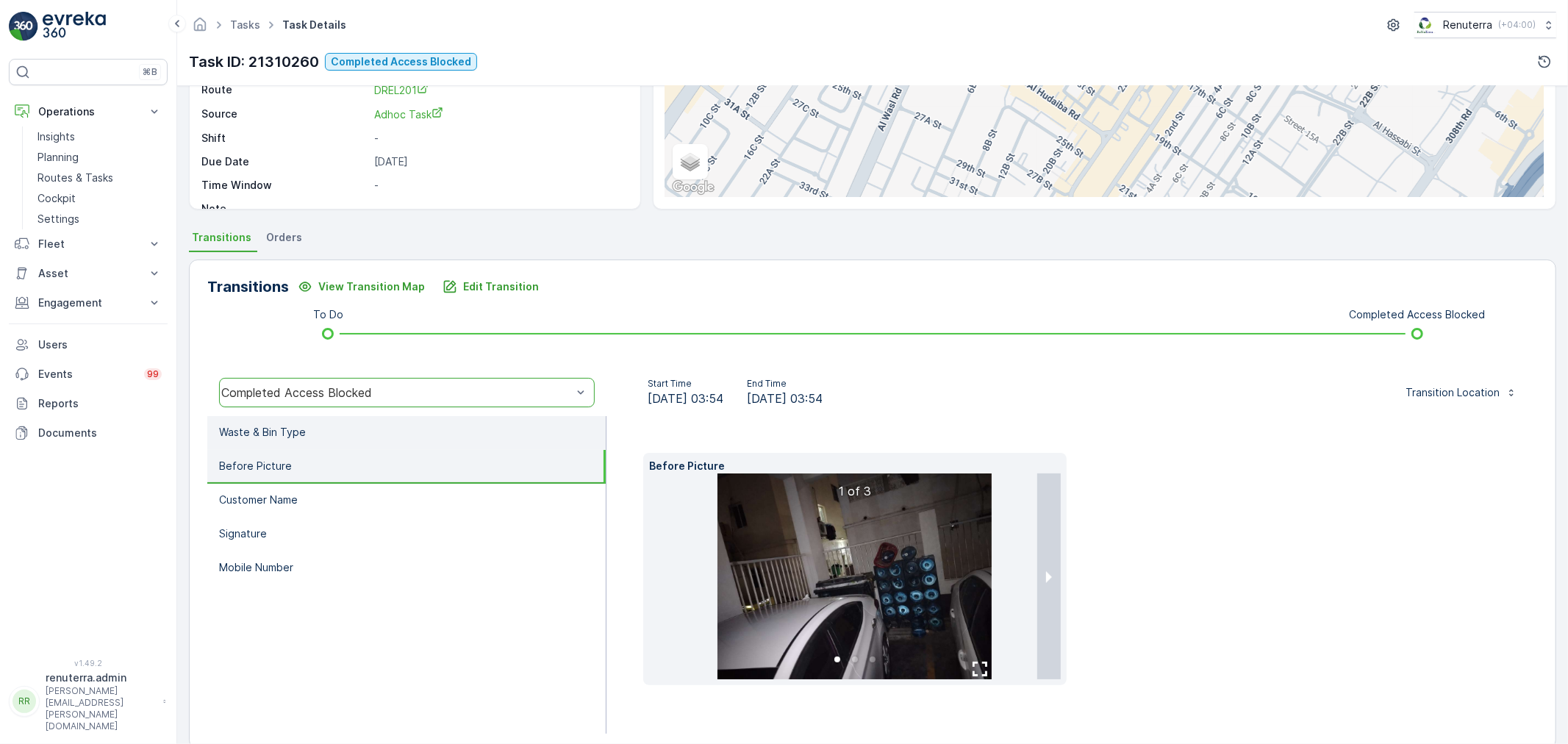
click at [362, 423] on li "Waste & Bin Type" at bounding box center [406, 433] width 398 height 34
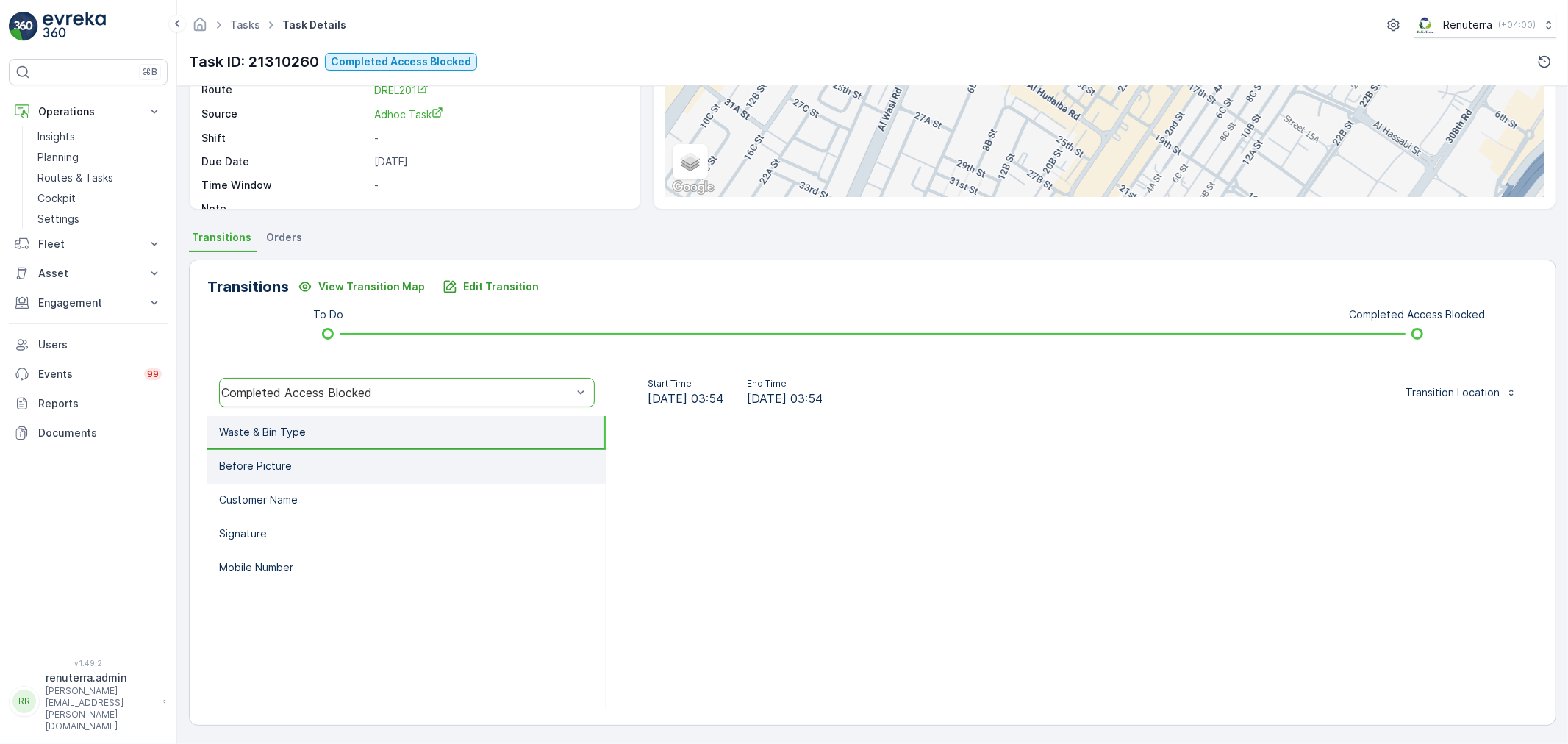
click at [366, 456] on li "Before Picture" at bounding box center [406, 467] width 398 height 34
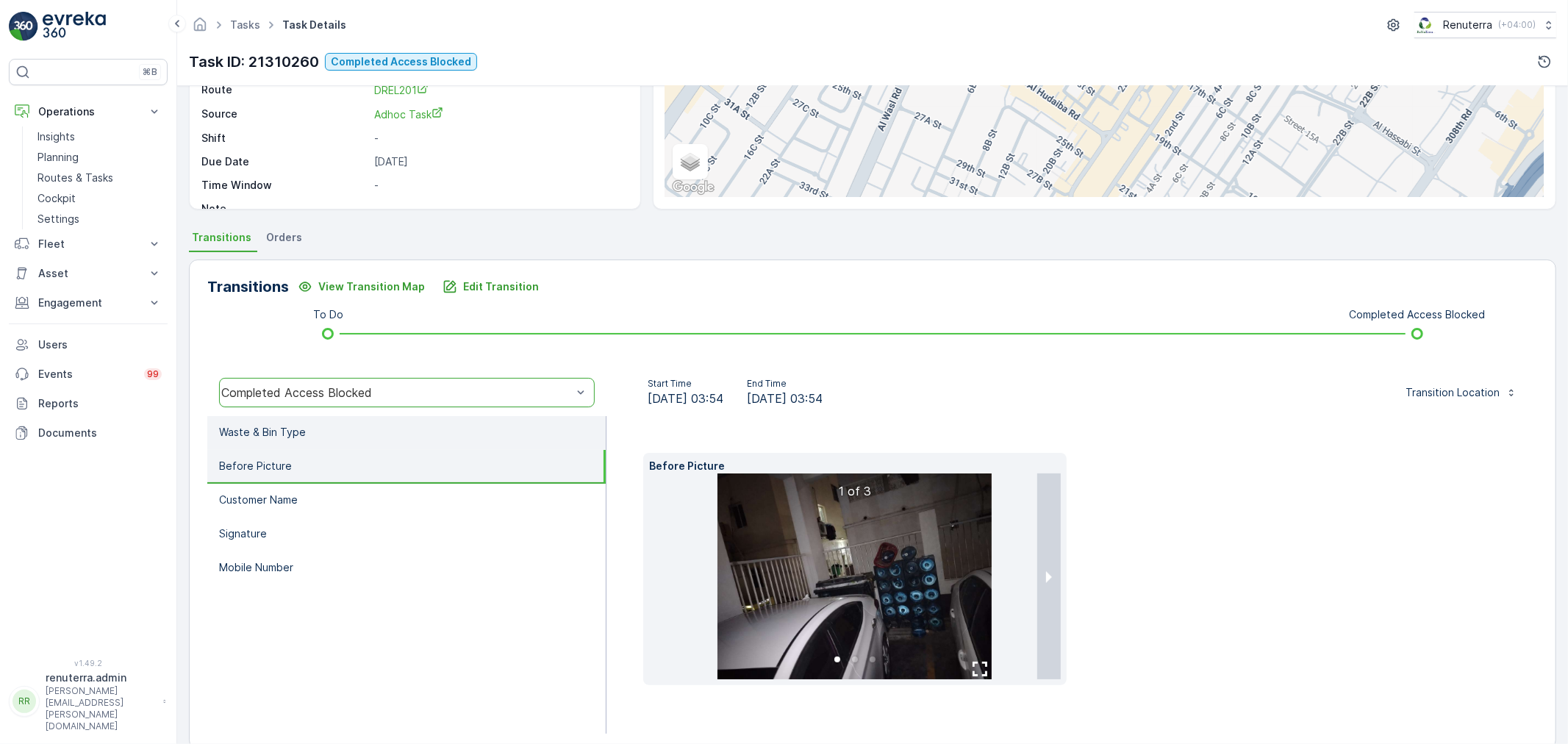
click at [379, 436] on li "Waste & Bin Type" at bounding box center [406, 433] width 398 height 34
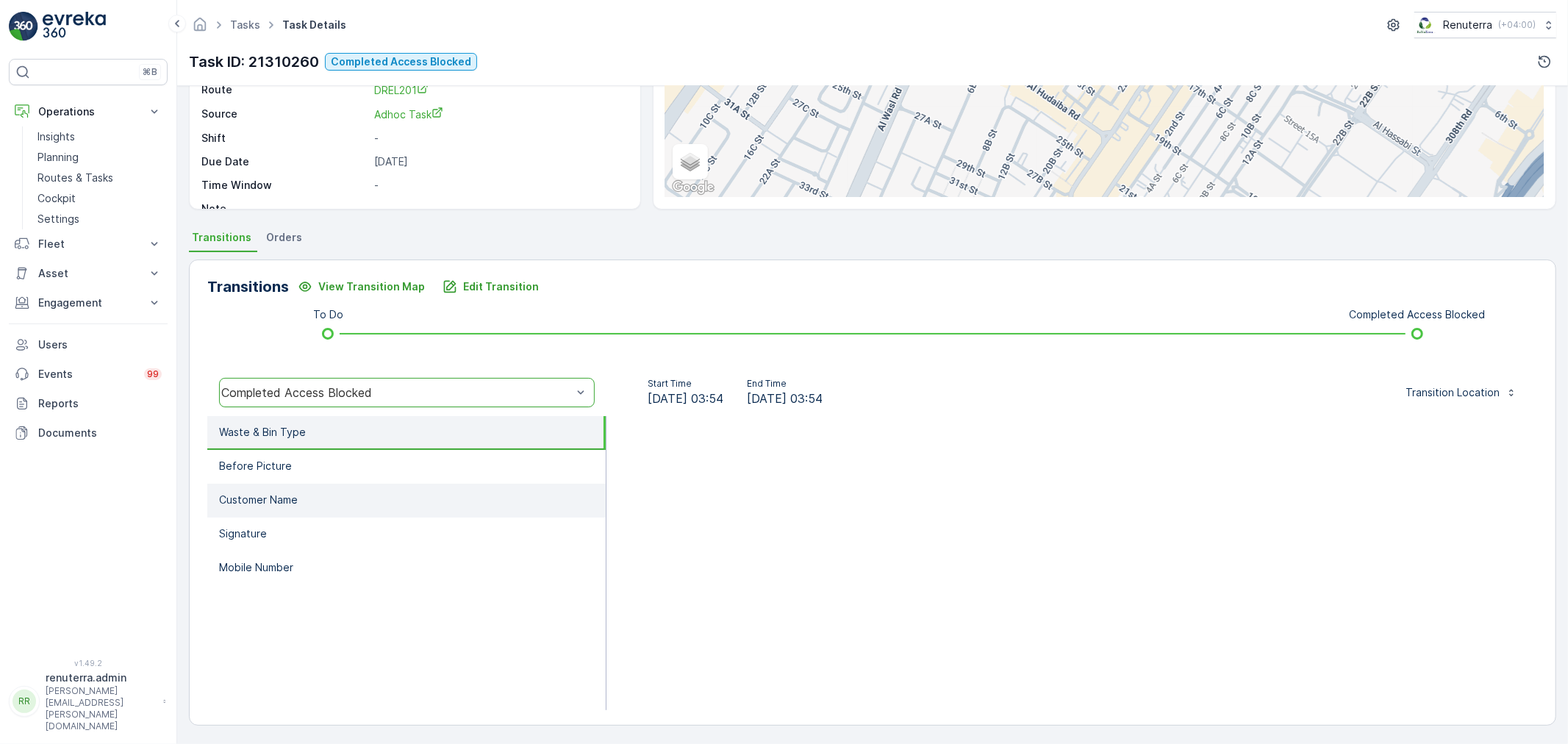
click at [338, 490] on li "Customer Name" at bounding box center [406, 500] width 398 height 34
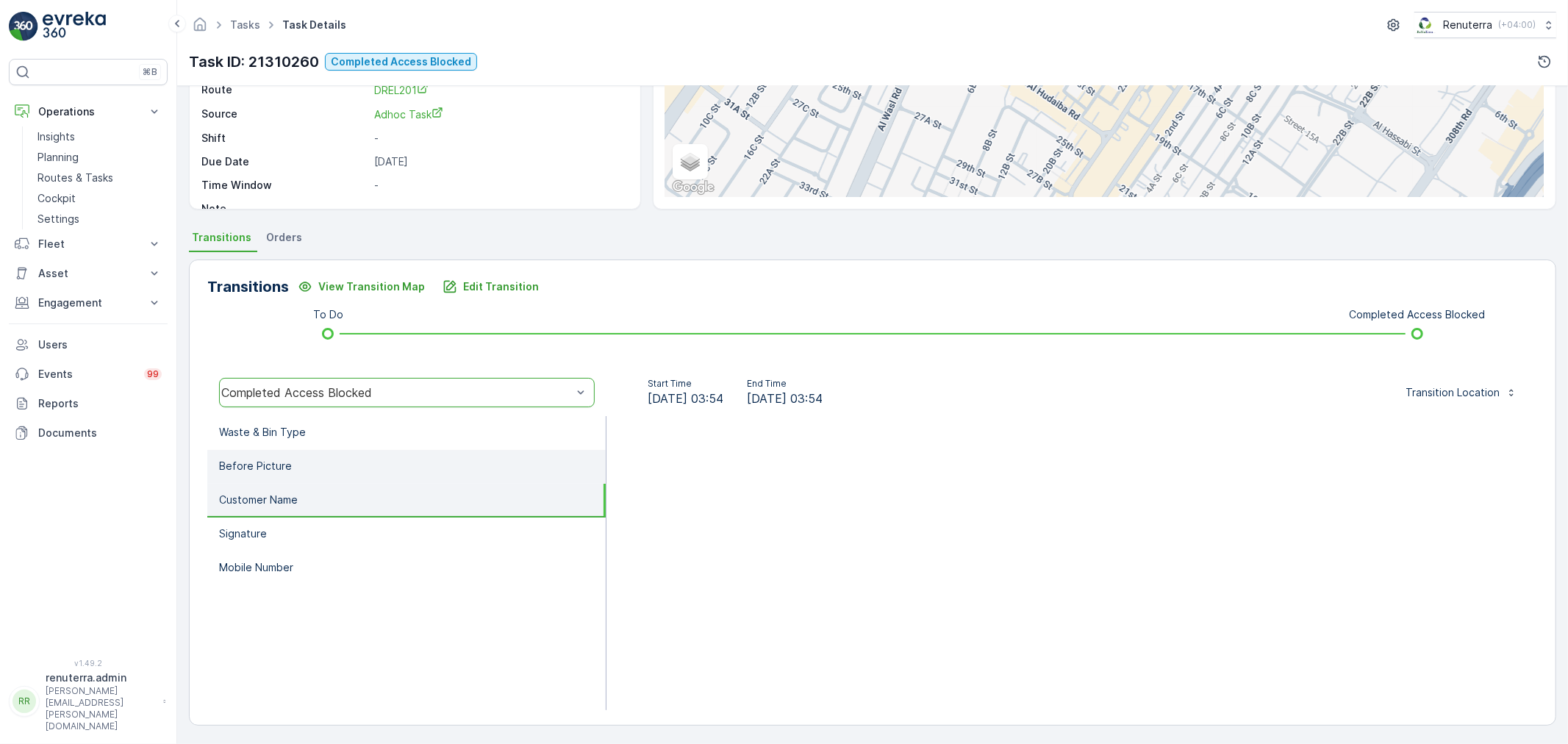
click at [354, 453] on li "Before Picture" at bounding box center [406, 467] width 398 height 34
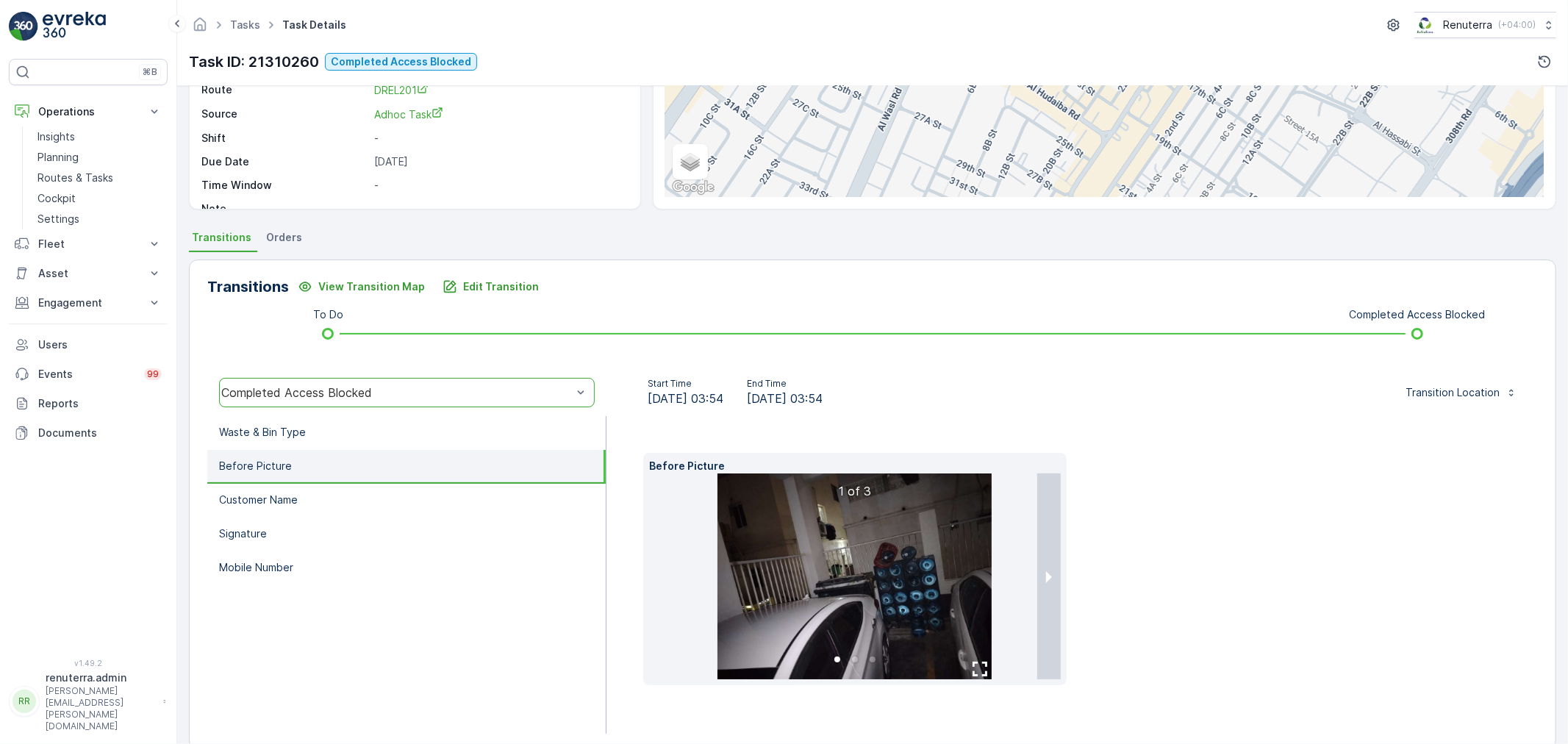
click at [869, 552] on img at bounding box center [855, 577] width 274 height 206
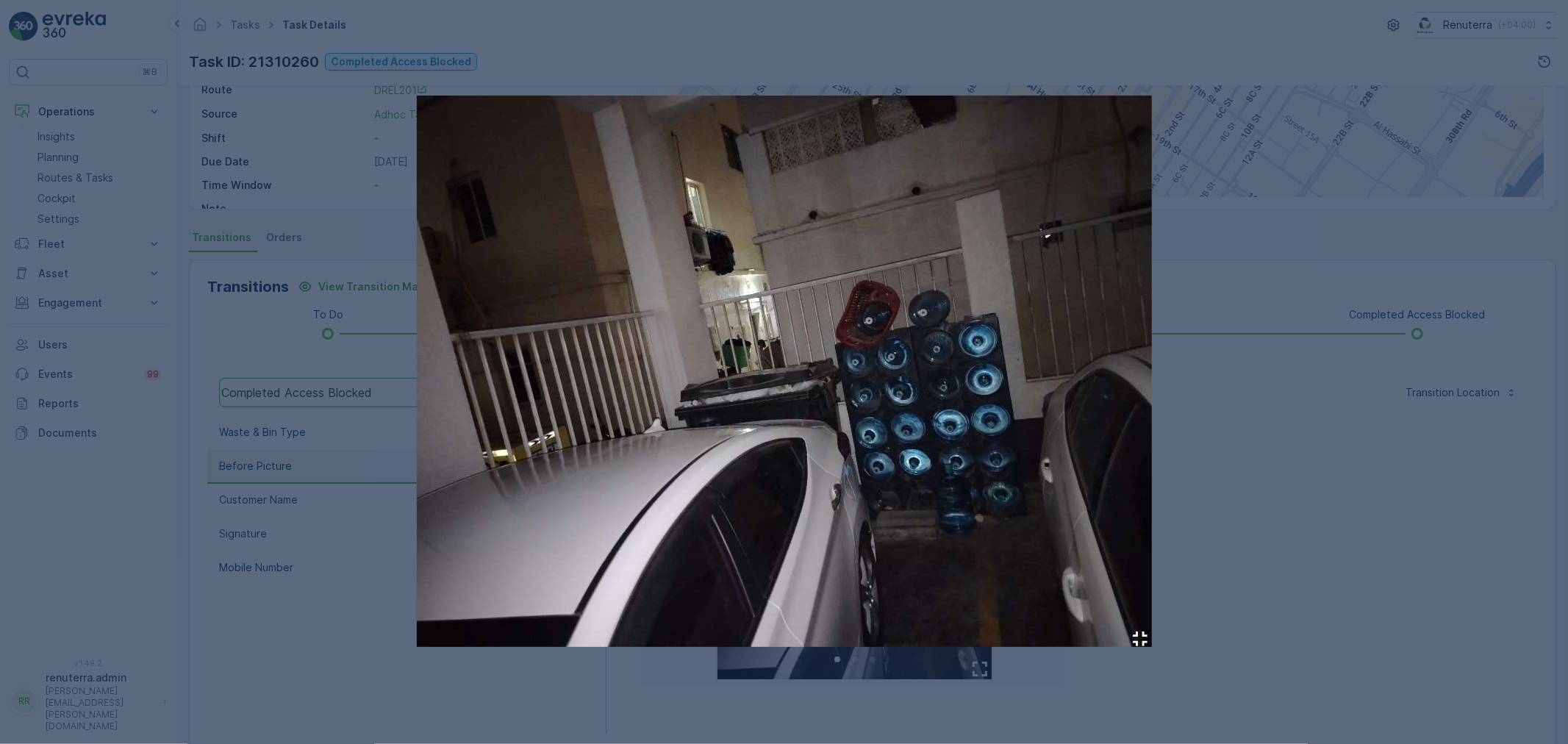
click at [1208, 348] on div at bounding box center [784, 372] width 1568 height 744
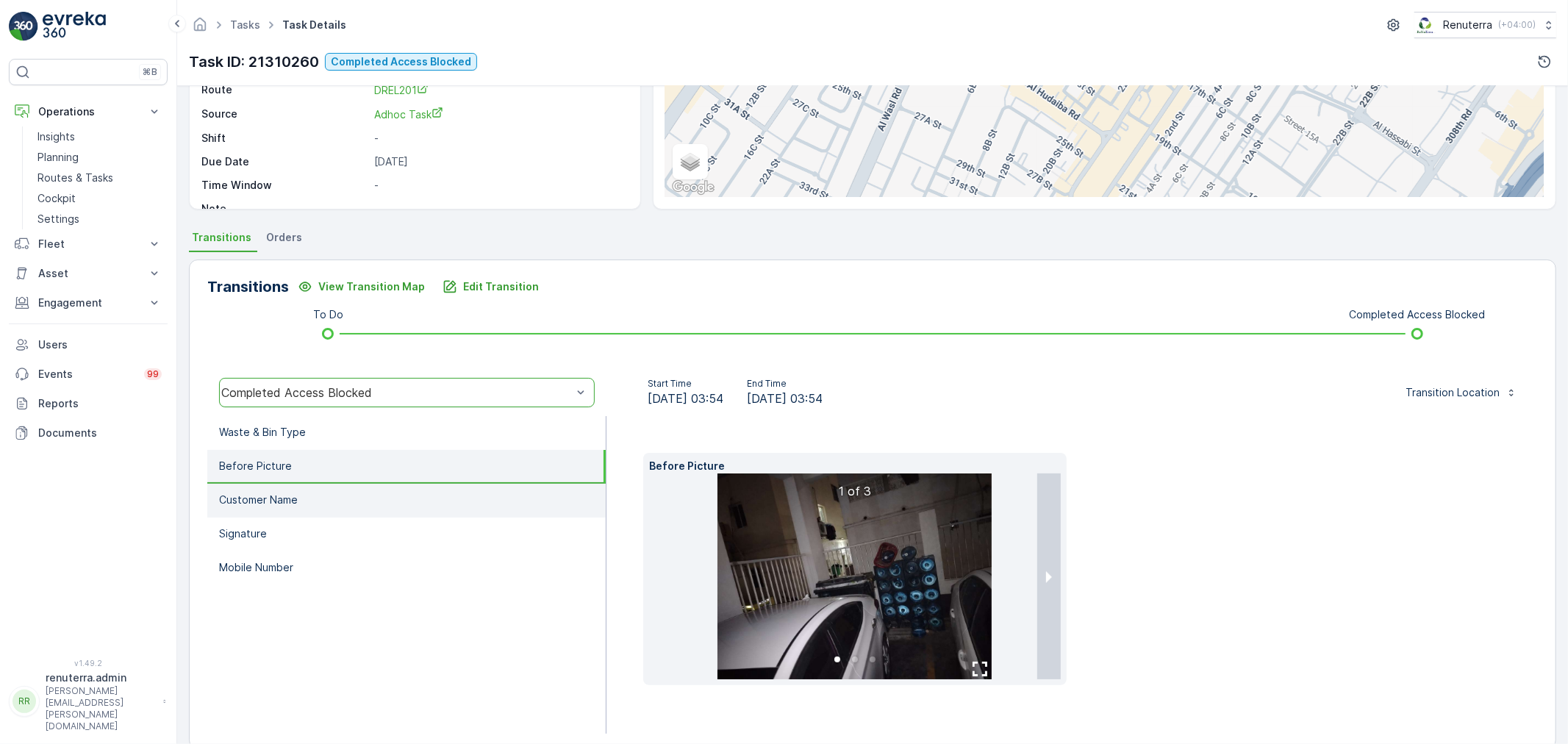
click at [349, 501] on li "Customer Name" at bounding box center [406, 500] width 398 height 34
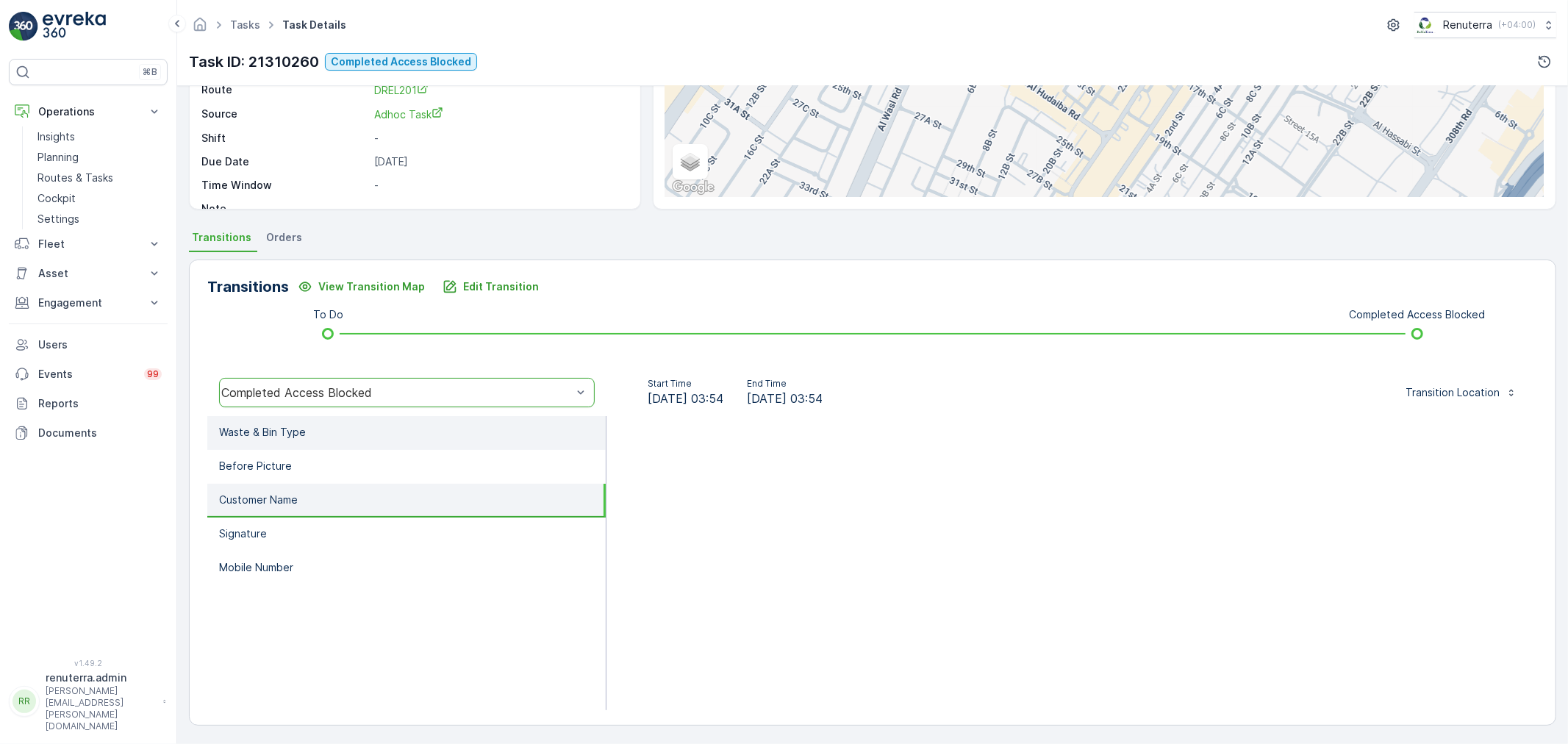
click at [290, 422] on li "Waste & Bin Type" at bounding box center [406, 433] width 398 height 34
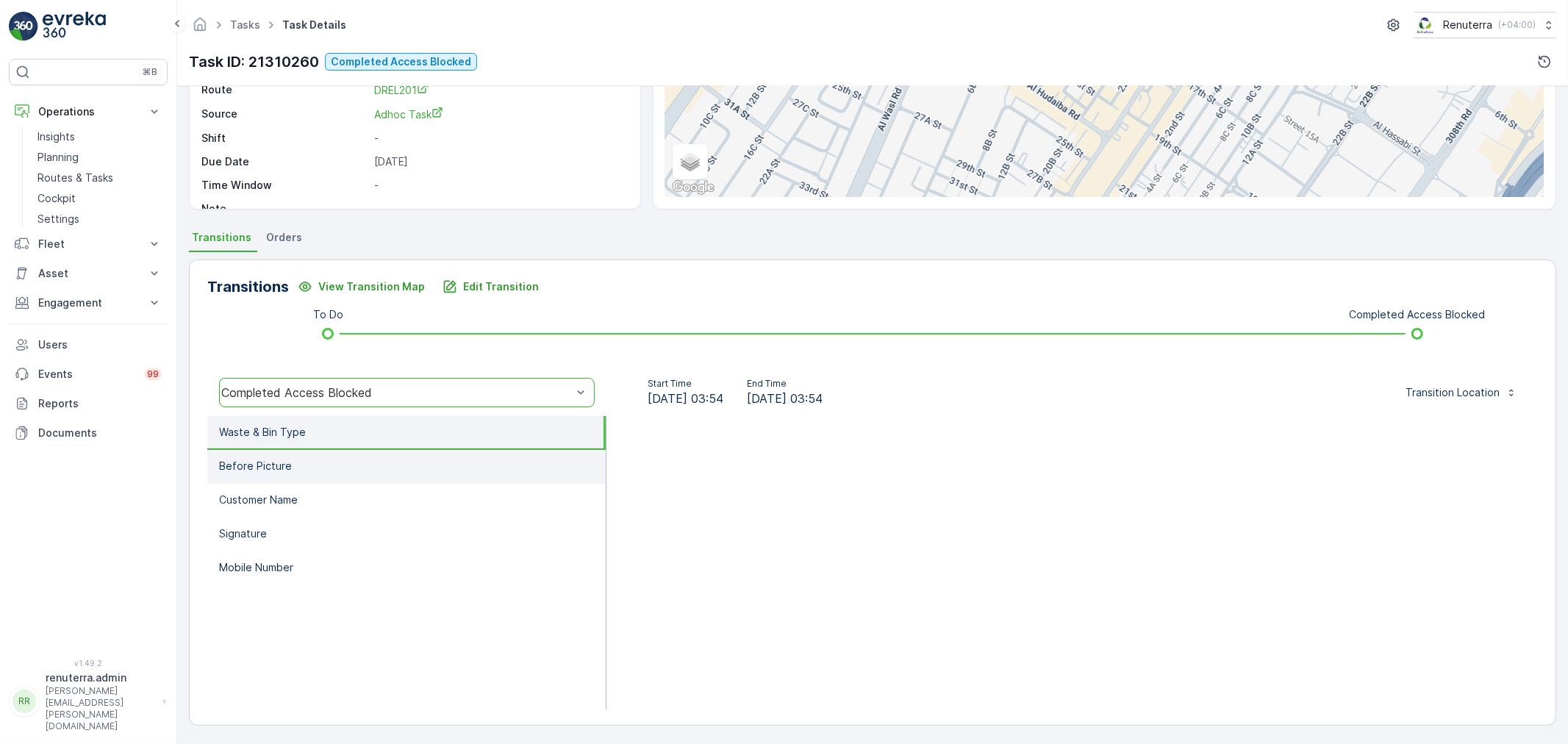
click at [291, 457] on li "Before Picture" at bounding box center [406, 467] width 398 height 34
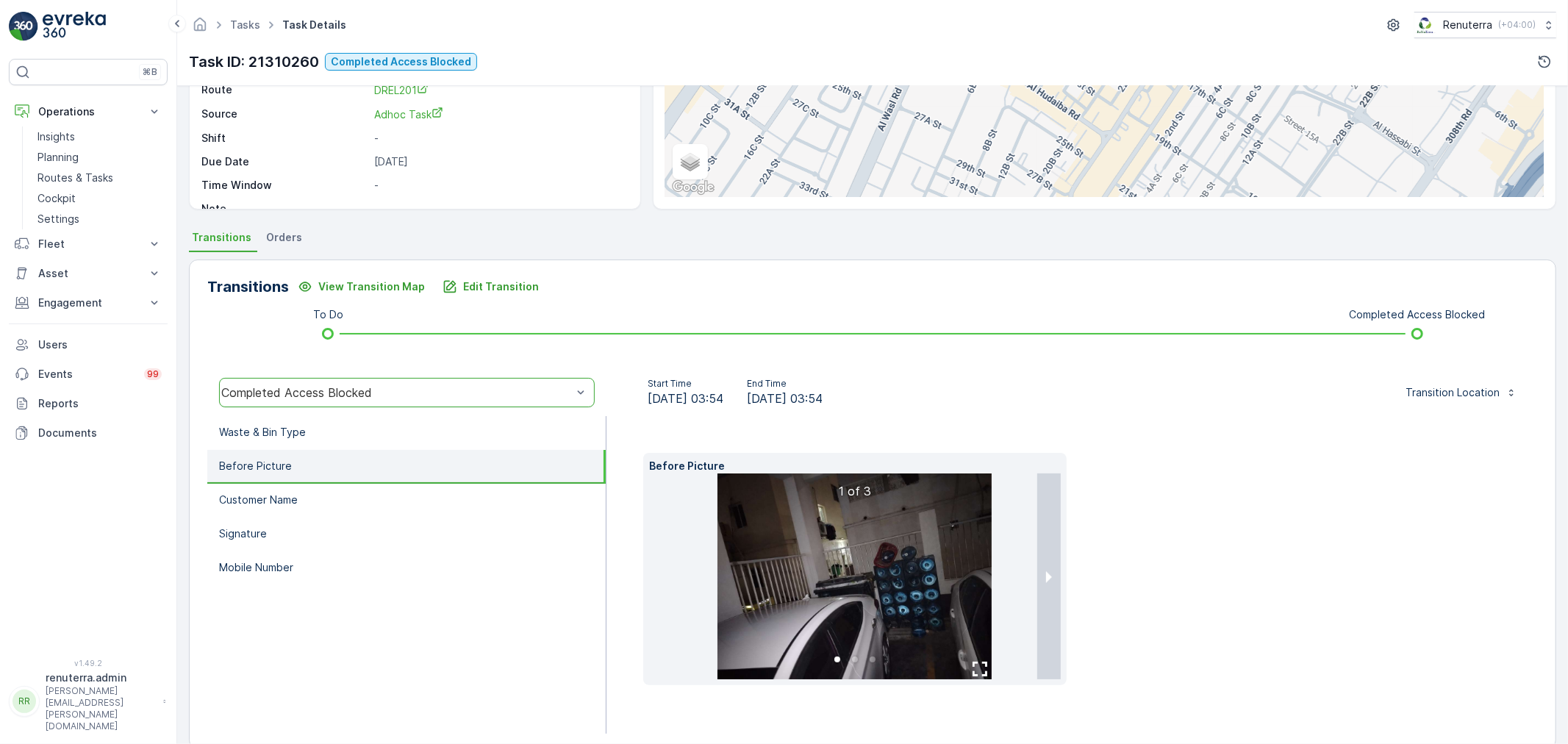
click at [836, 533] on img at bounding box center [855, 577] width 274 height 206
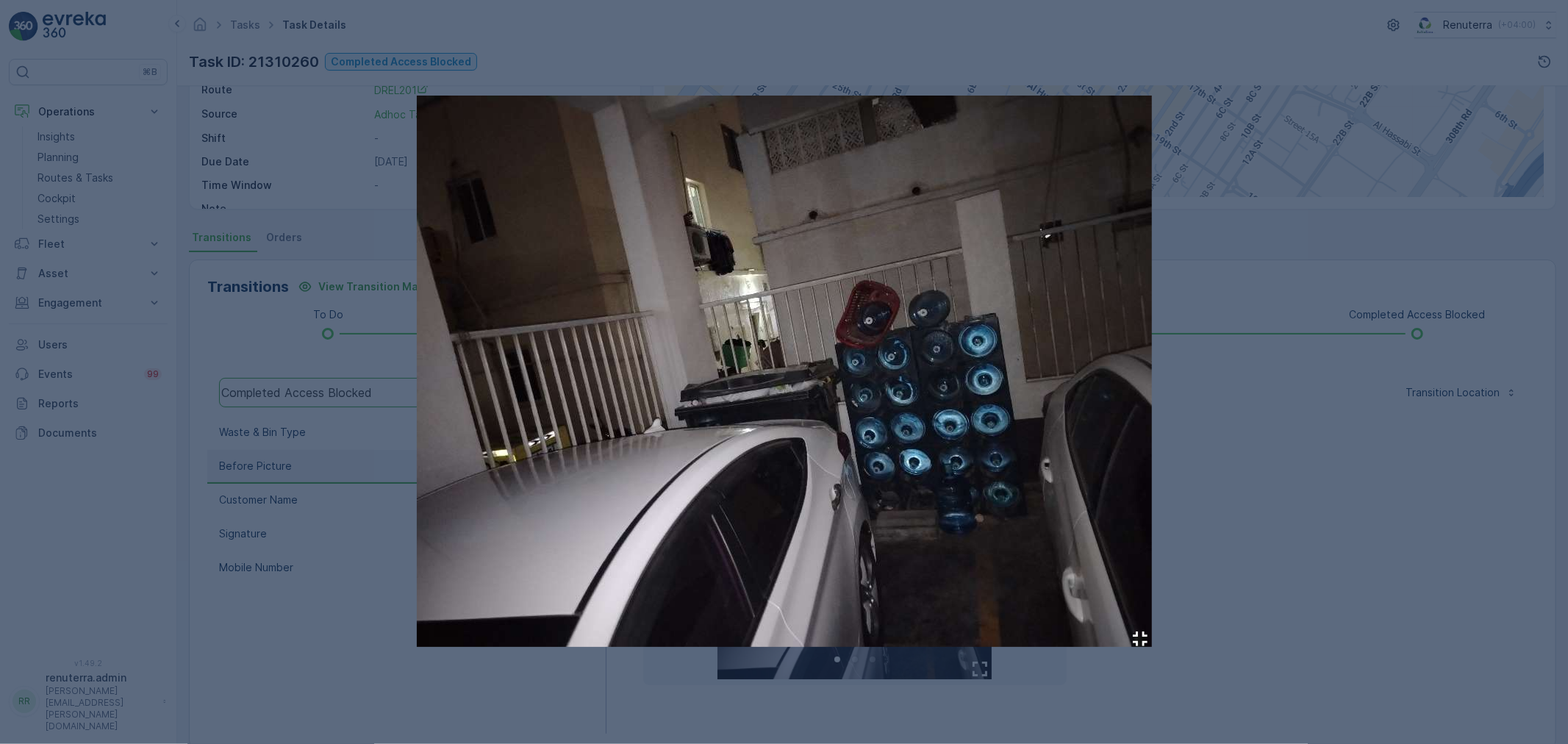
click at [1196, 510] on div at bounding box center [784, 372] width 1568 height 744
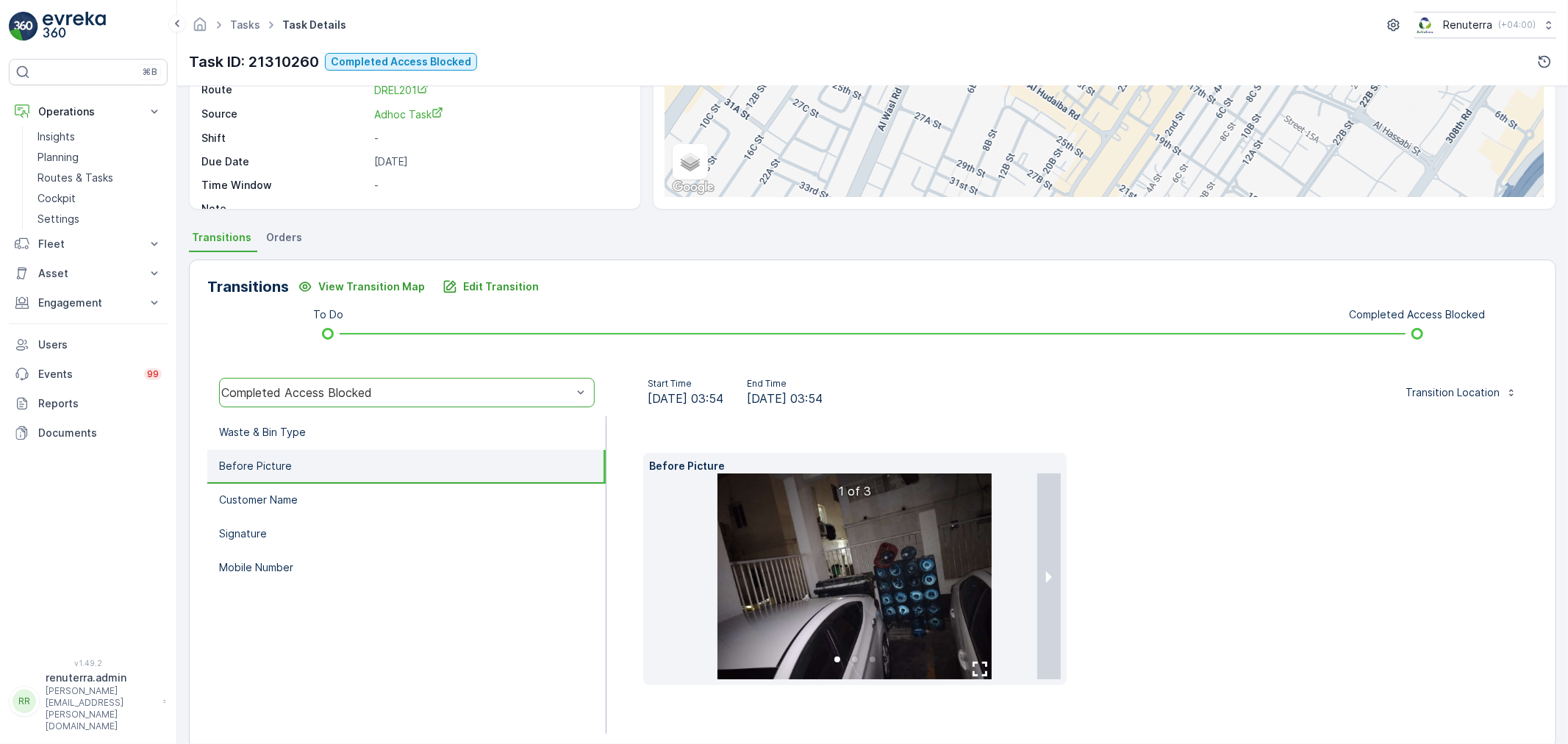
click at [1128, 558] on div "Before Picture 1 of 3" at bounding box center [1071, 569] width 858 height 233
click at [851, 557] on img at bounding box center [855, 577] width 274 height 206
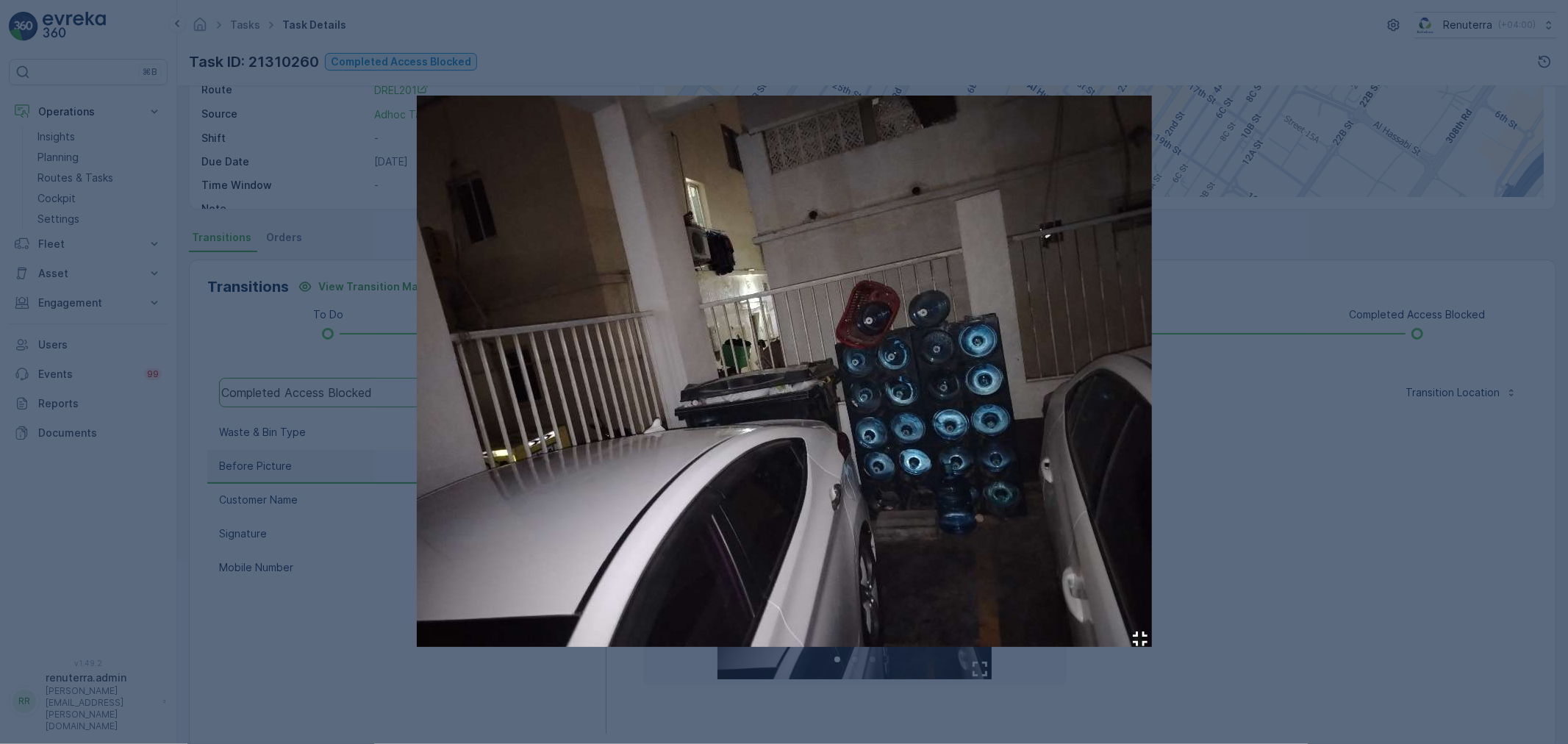
drag, startPoint x: 1237, startPoint y: 483, endPoint x: 1048, endPoint y: 488, distance: 189.1
click at [1228, 483] on div at bounding box center [784, 372] width 1568 height 744
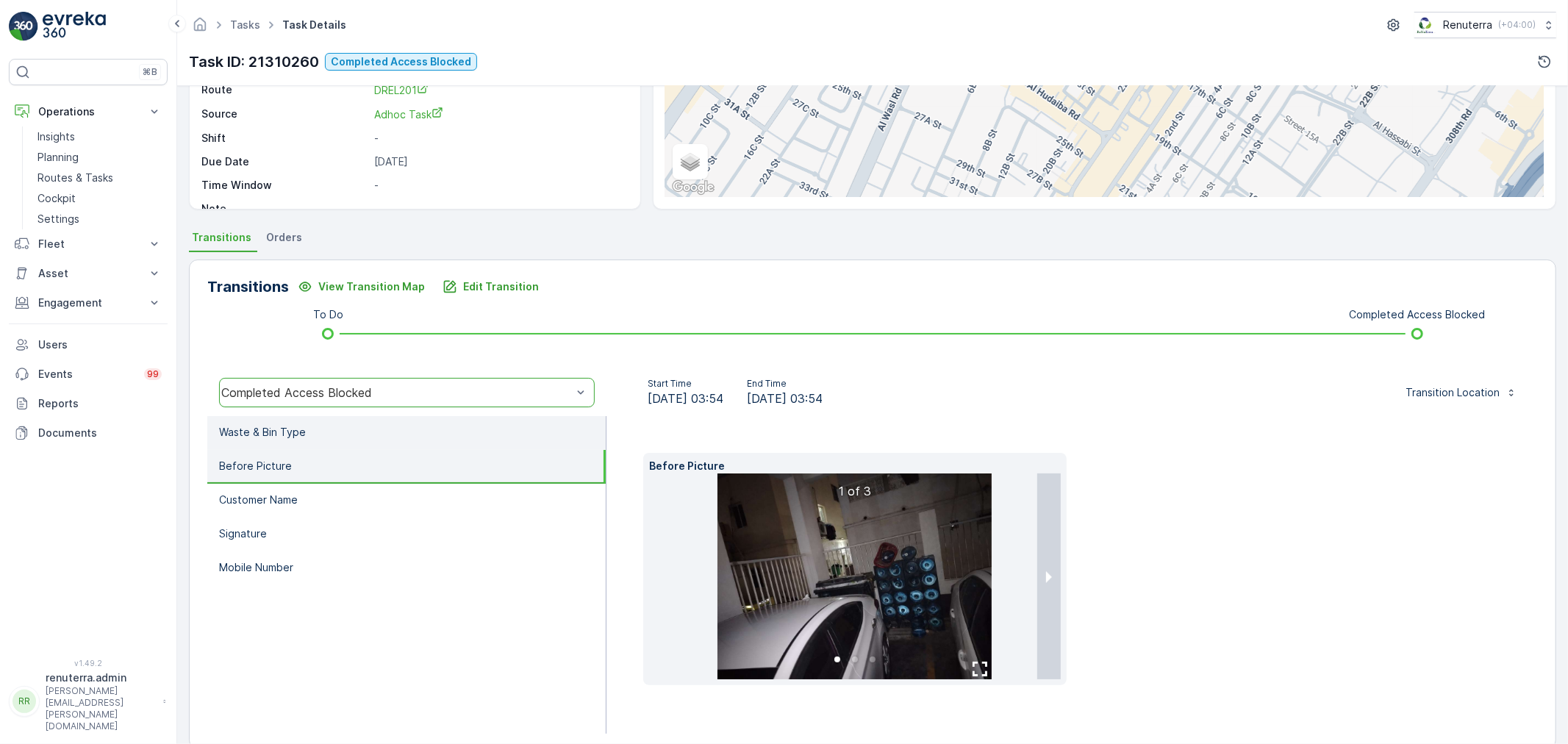
drag, startPoint x: 350, startPoint y: 431, endPoint x: 331, endPoint y: 441, distance: 21.5
click at [347, 430] on li "Waste & Bin Type" at bounding box center [406, 433] width 398 height 34
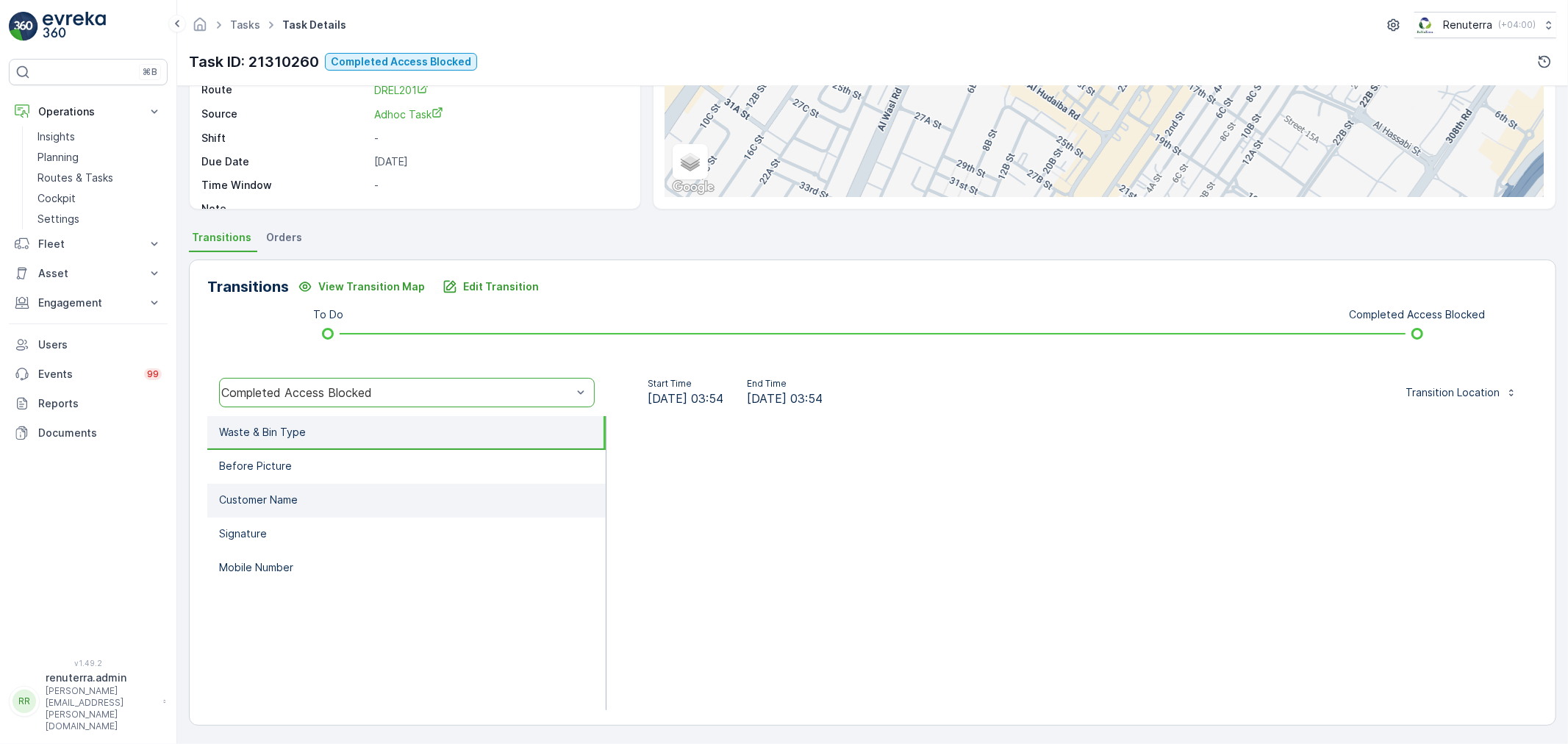
drag, startPoint x: 328, startPoint y: 483, endPoint x: 376, endPoint y: 500, distance: 50.9
click at [328, 484] on li "Customer Name" at bounding box center [406, 500] width 398 height 34
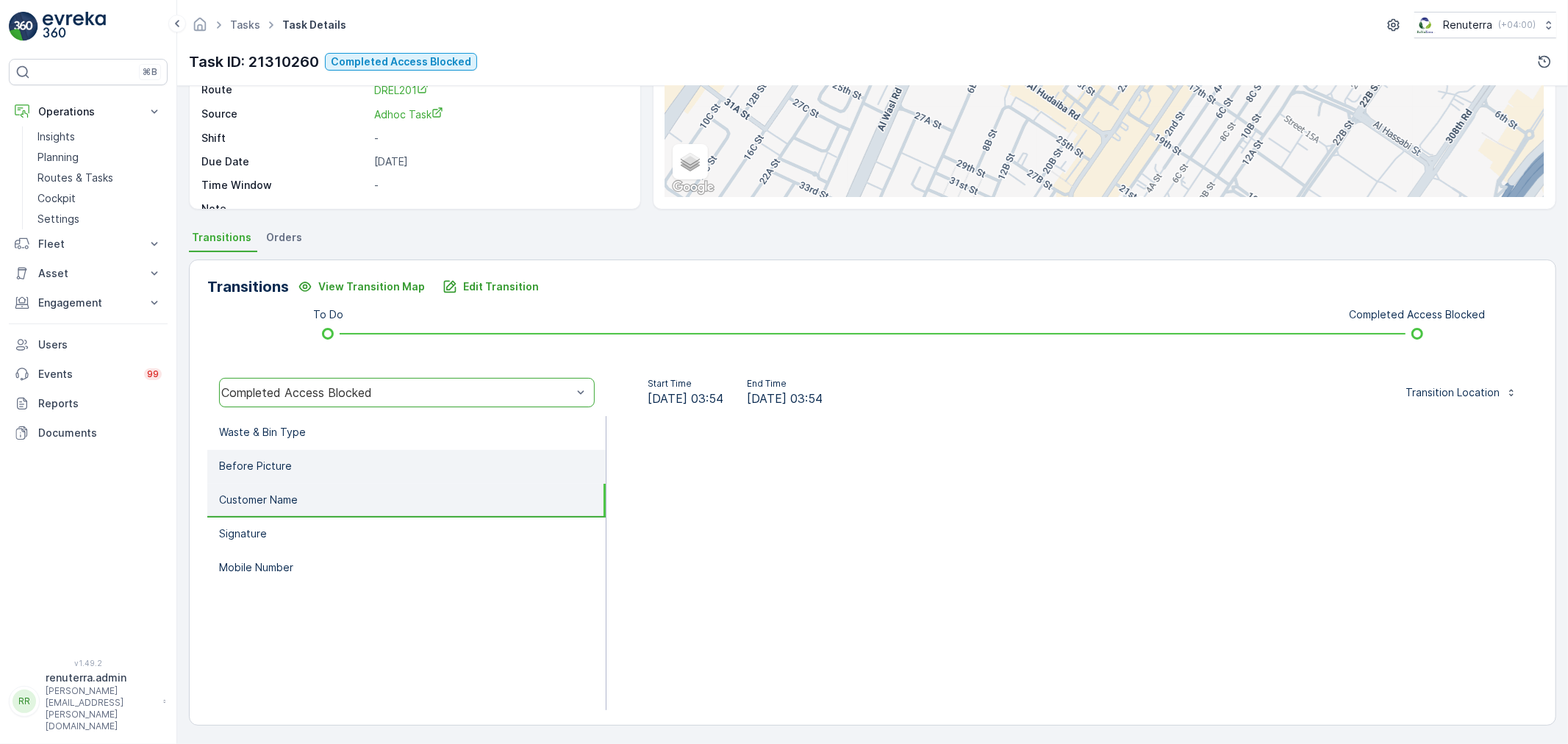
click at [343, 466] on li "Before Picture" at bounding box center [406, 467] width 398 height 34
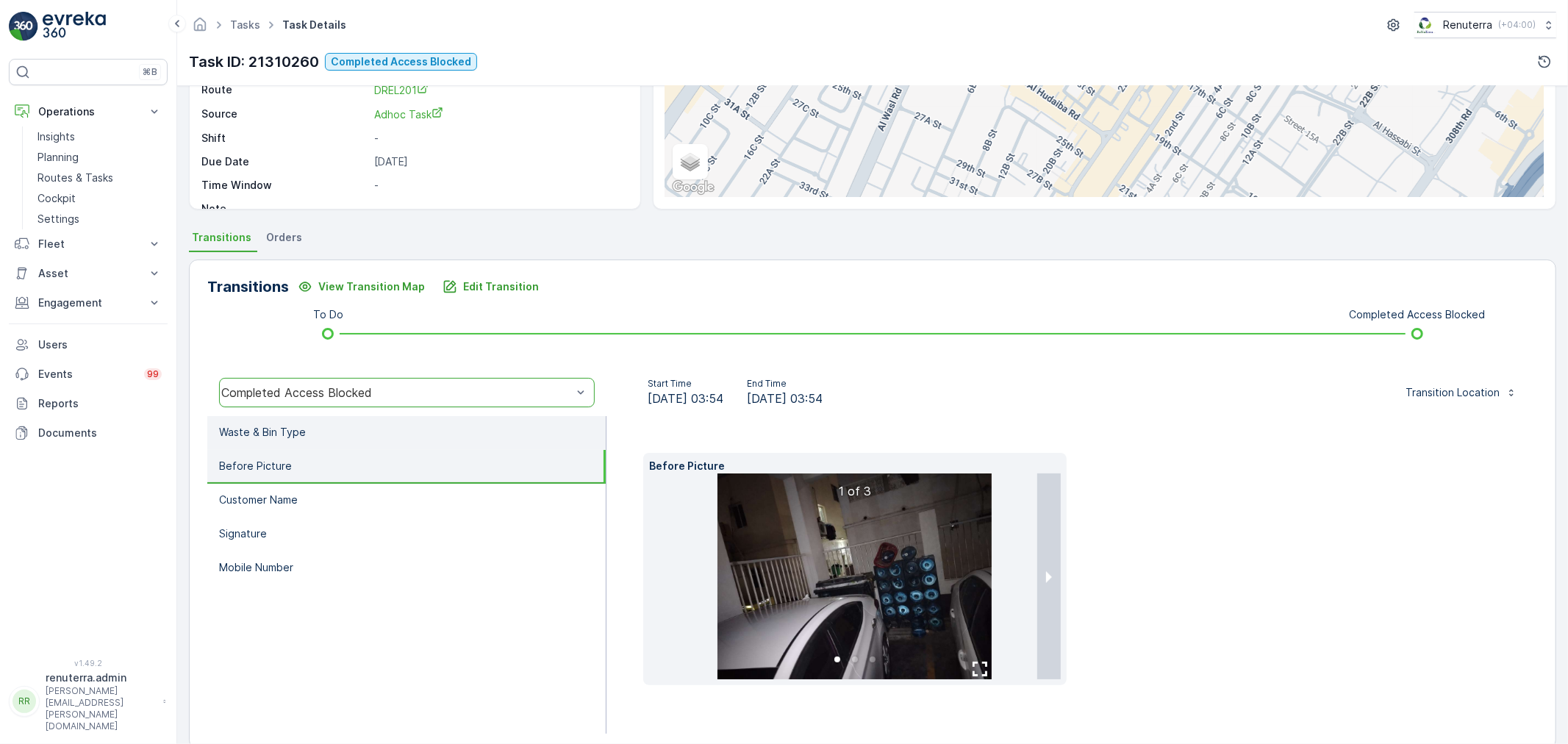
click at [347, 416] on li "Waste & Bin Type" at bounding box center [406, 433] width 398 height 34
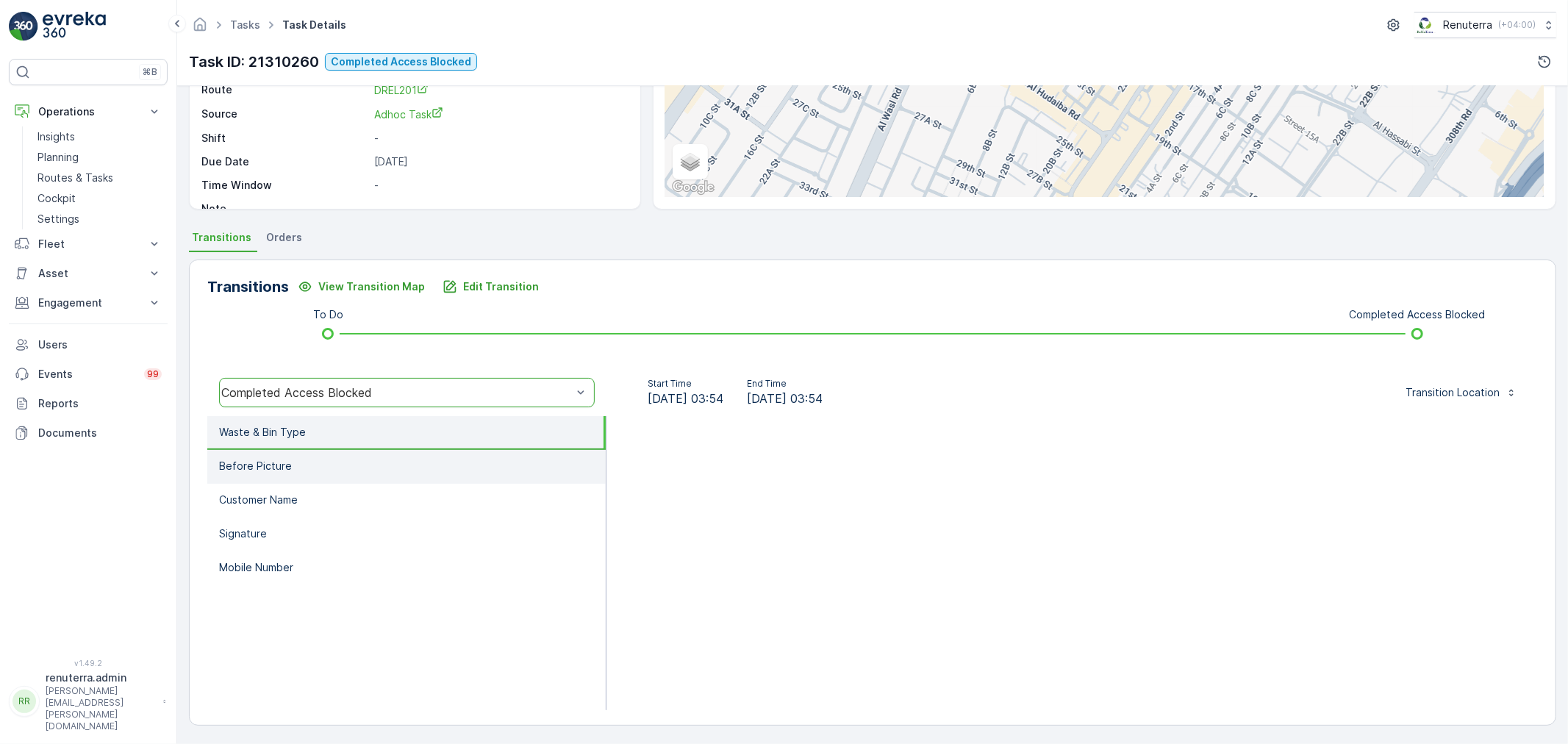
click at [373, 466] on li "Before Picture" at bounding box center [406, 467] width 398 height 34
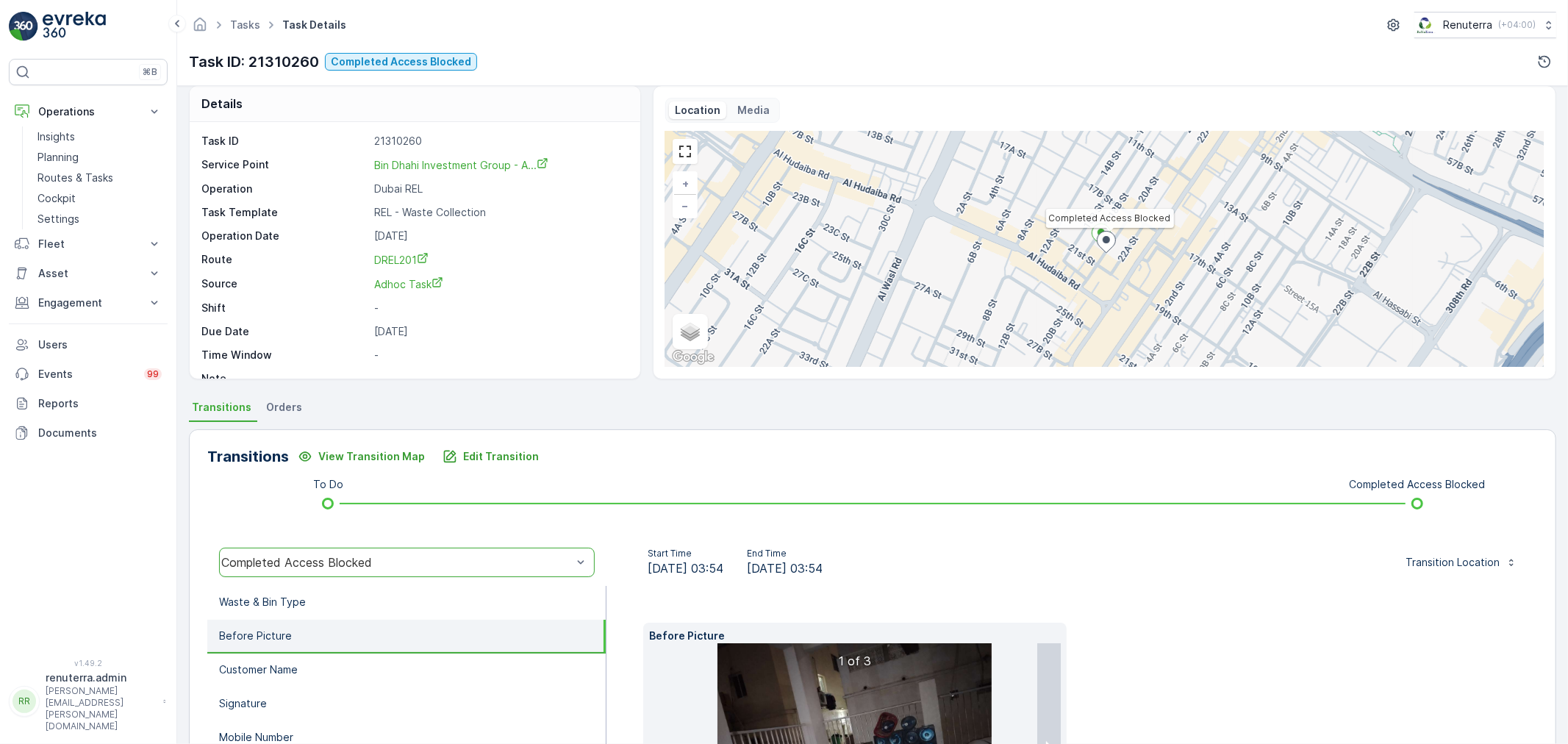
scroll to position [0, 0]
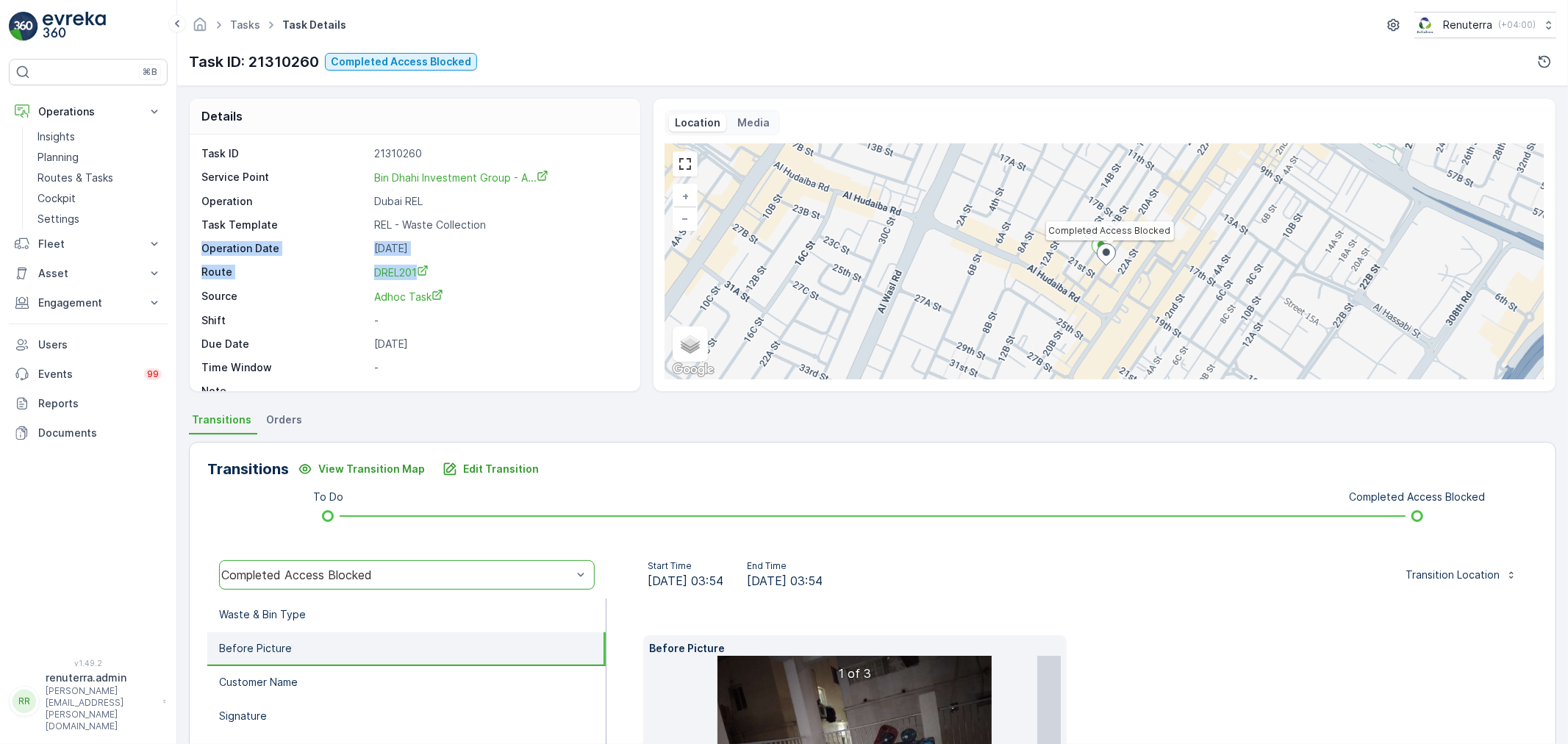
drag, startPoint x: 634, startPoint y: 218, endPoint x: 625, endPoint y: 274, distance: 56.7
click at [625, 274] on div "Task ID 21310260 Service Point Bin Dhahi Investment Group - A... Operation Duba…" at bounding box center [415, 262] width 450 height 257
click at [568, 364] on p "-" at bounding box center [500, 368] width 251 height 15
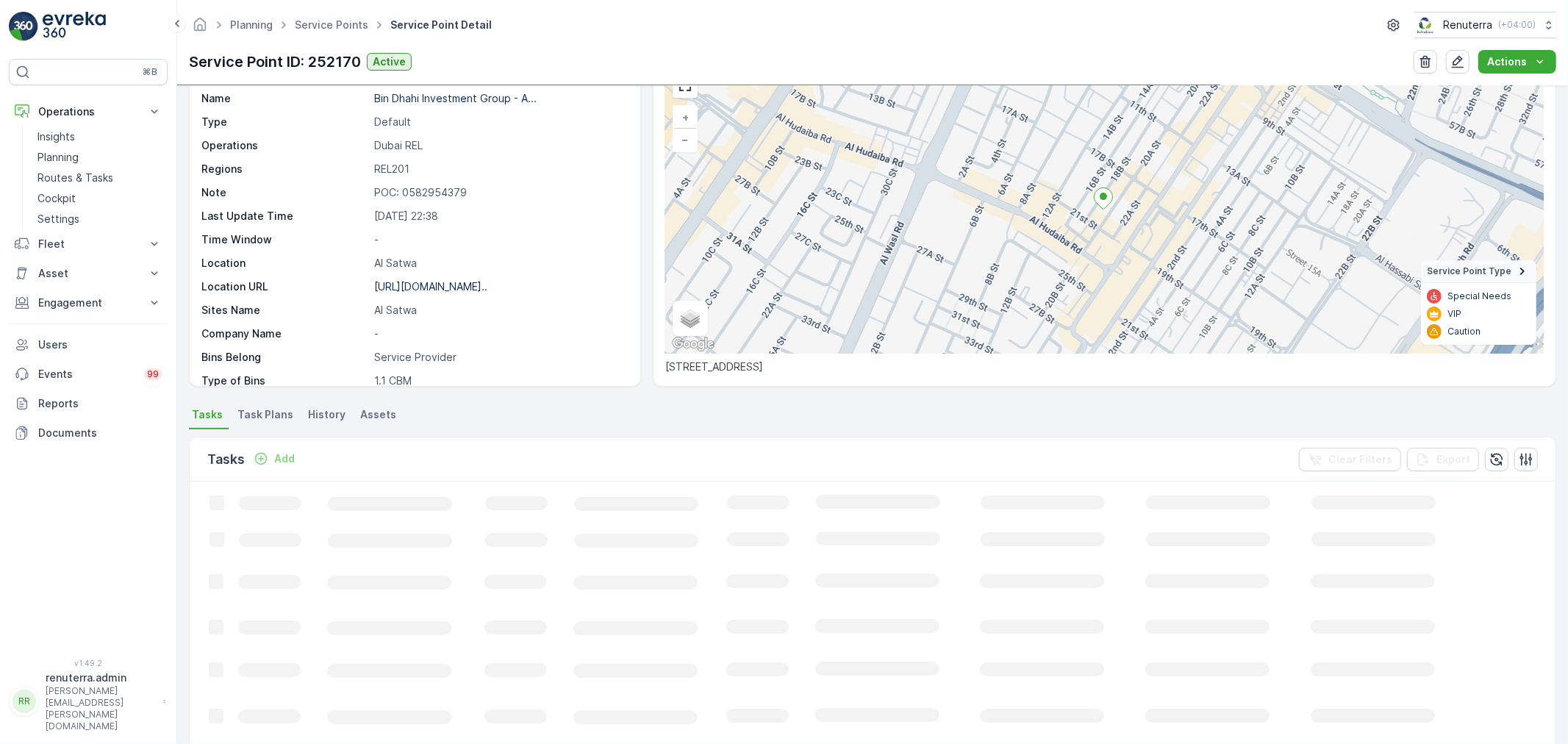
scroll to position [82, 0]
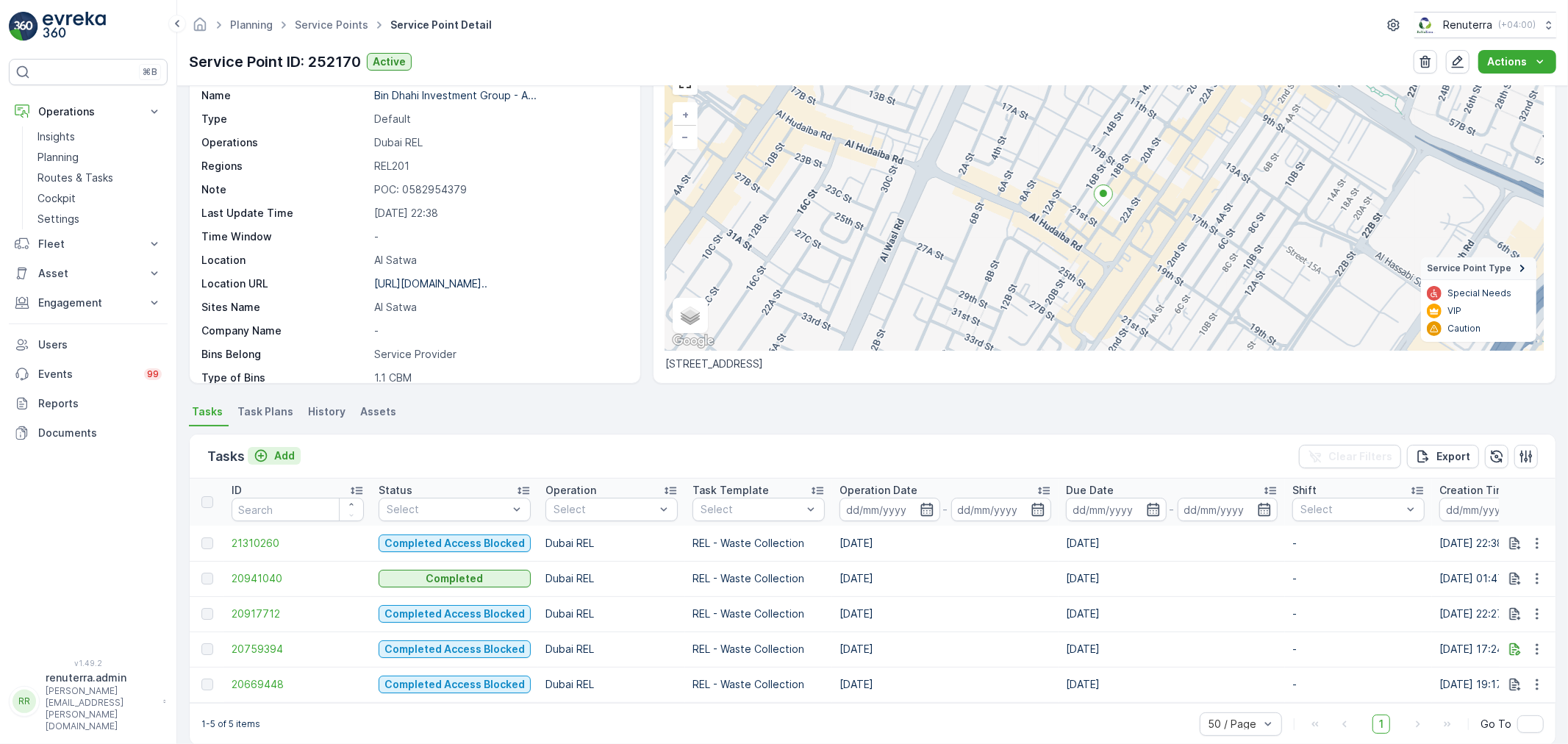
click at [283, 455] on p "Add" at bounding box center [285, 456] width 21 height 15
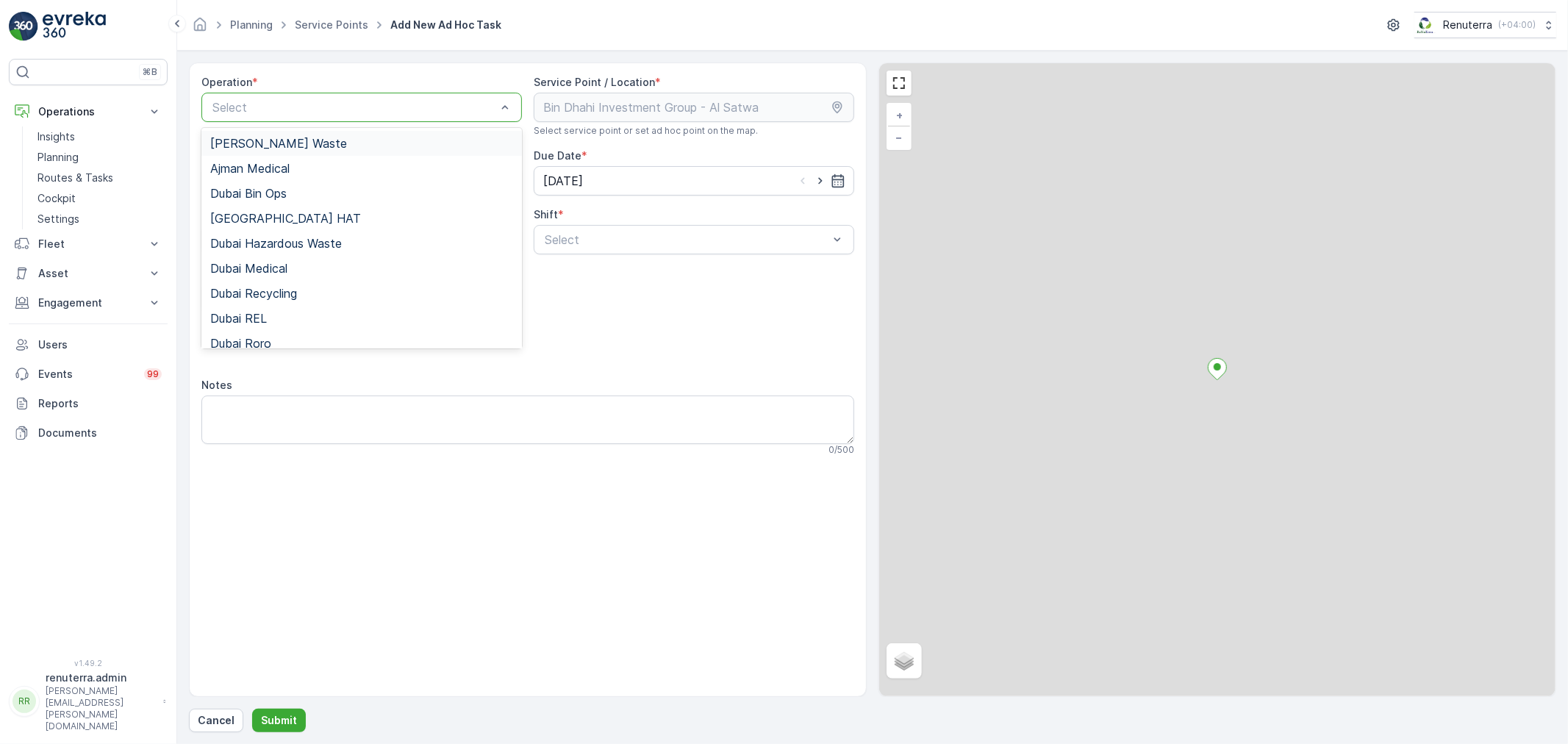
drag, startPoint x: 307, startPoint y: 107, endPoint x: 258, endPoint y: 136, distance: 56.9
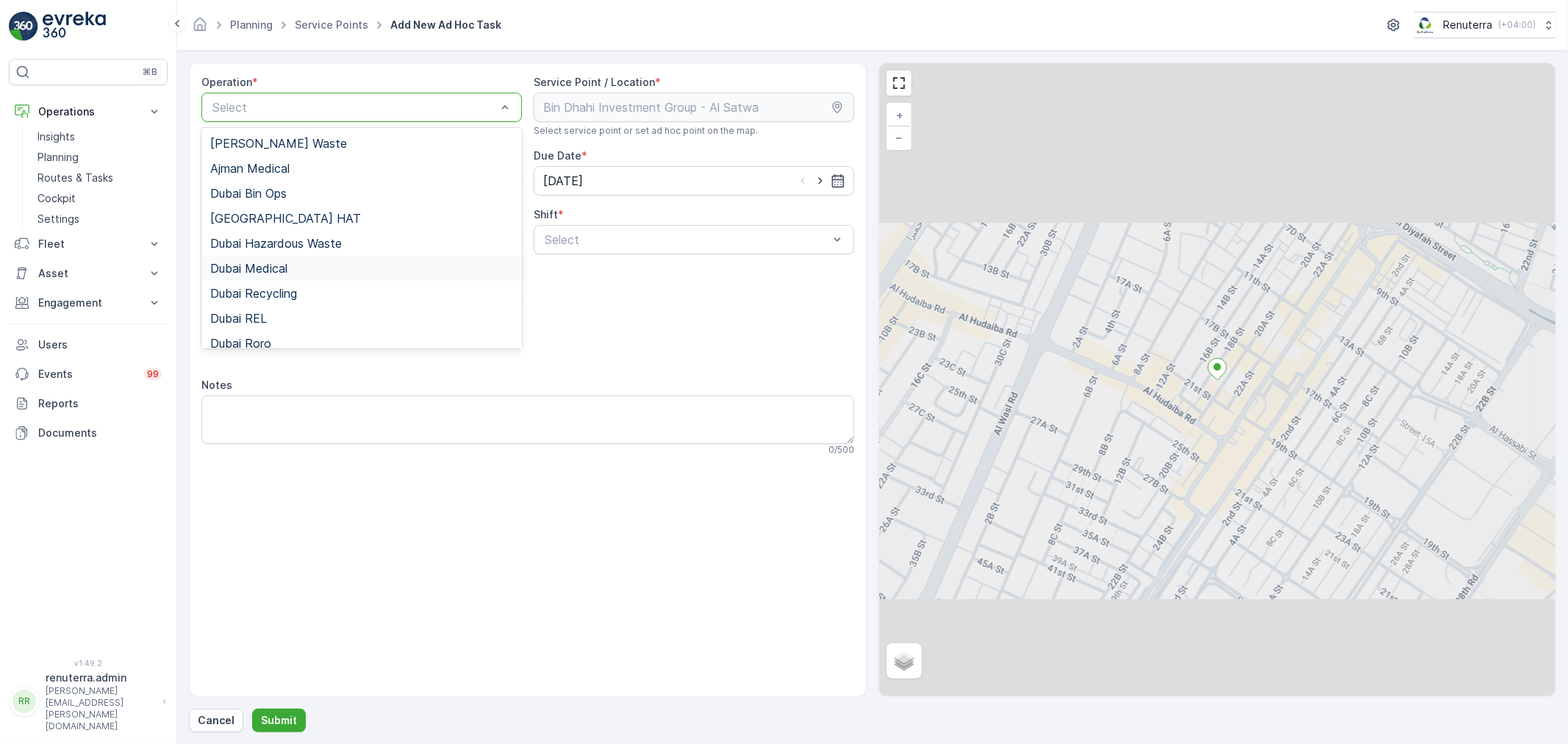
drag, startPoint x: 290, startPoint y: 271, endPoint x: 300, endPoint y: 274, distance: 10.4
click at [294, 269] on div "Dubai Medical" at bounding box center [362, 267] width 303 height 13
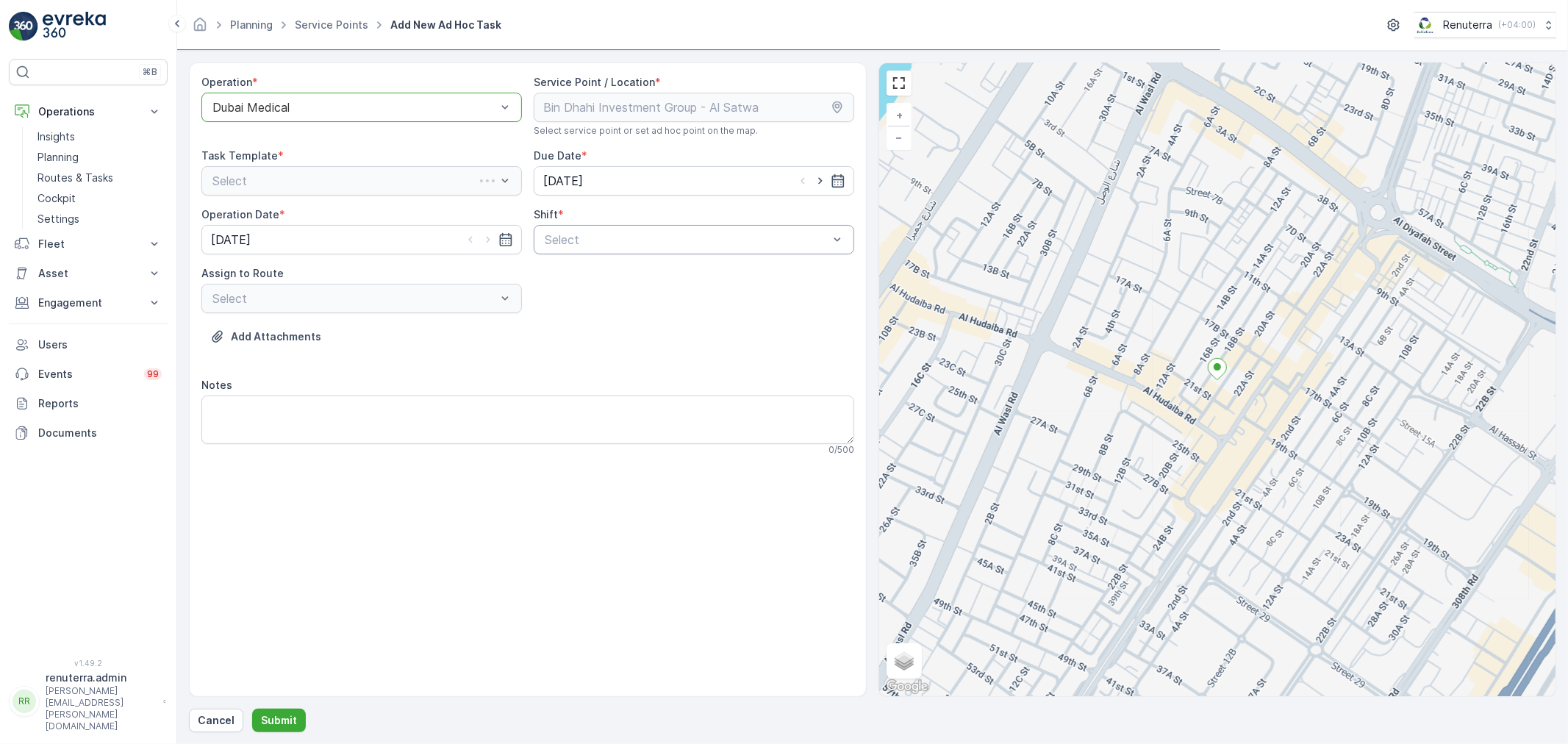
click at [643, 254] on div "Operation * option Dubai Medical, selected. Dubai Medical Service Point / Locat…" at bounding box center [527, 271] width 652 height 393
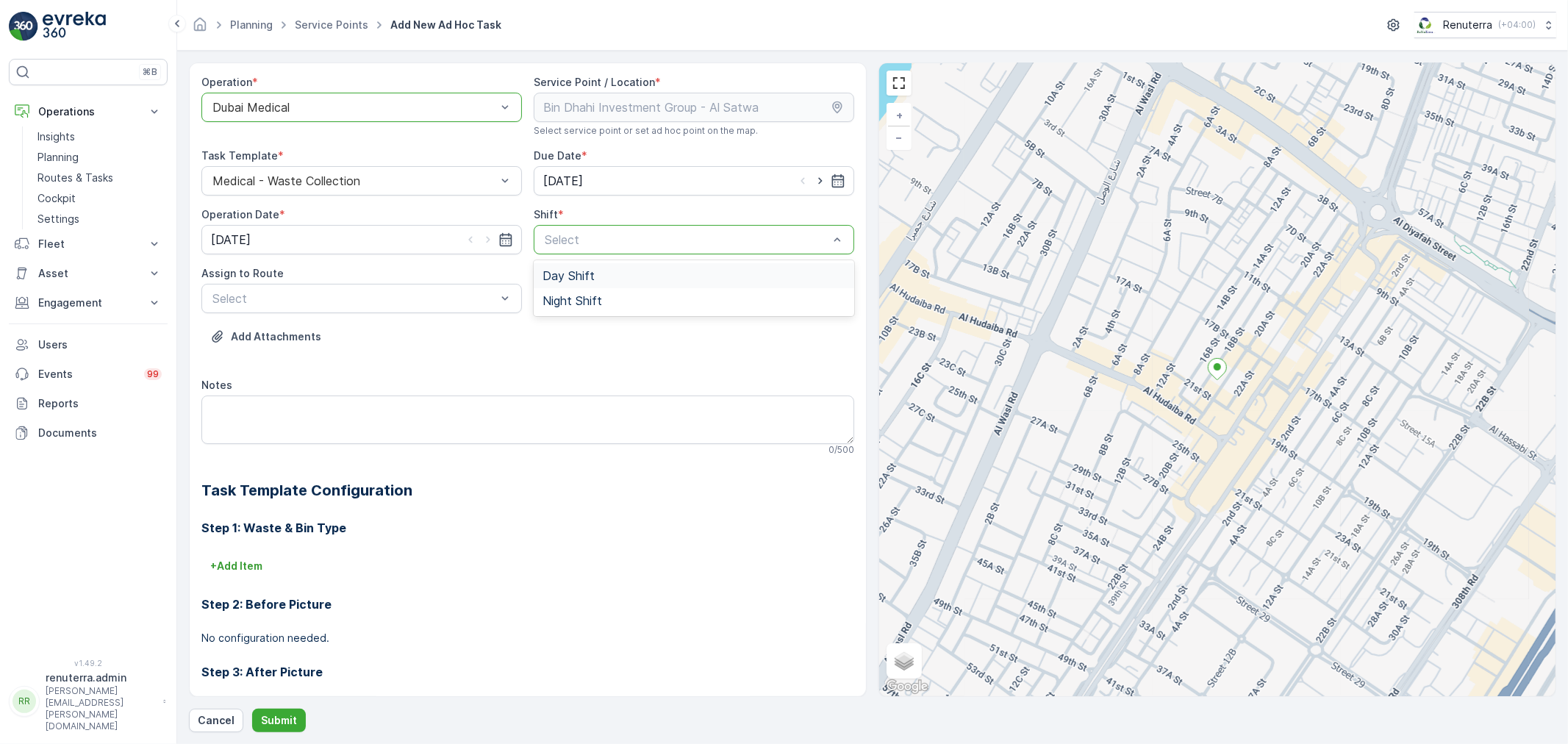
click at [619, 274] on div "Day Shift" at bounding box center [694, 275] width 303 height 13
click at [627, 254] on div "option Day Shift, selected. Day Shift" at bounding box center [694, 240] width 321 height 30
drag, startPoint x: 582, startPoint y: 317, endPoint x: 598, endPoint y: 303, distance: 21.3
drag, startPoint x: 614, startPoint y: 247, endPoint x: 614, endPoint y: 258, distance: 11.0
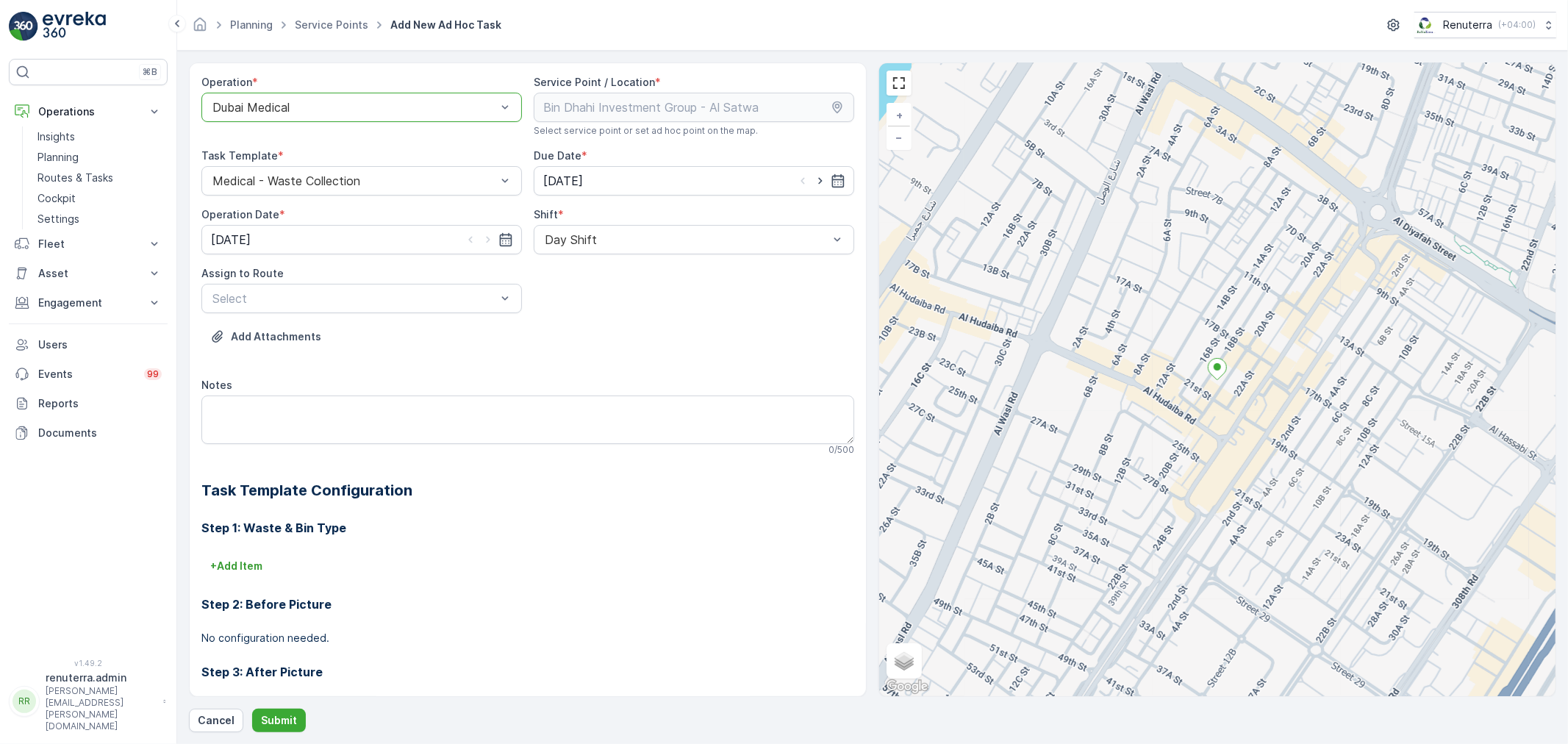
click at [614, 254] on div "Day Shift" at bounding box center [694, 240] width 321 height 30
drag, startPoint x: 605, startPoint y: 296, endPoint x: 554, endPoint y: 313, distance: 53.8
click at [598, 303] on div "Night Shift" at bounding box center [694, 301] width 303 height 13
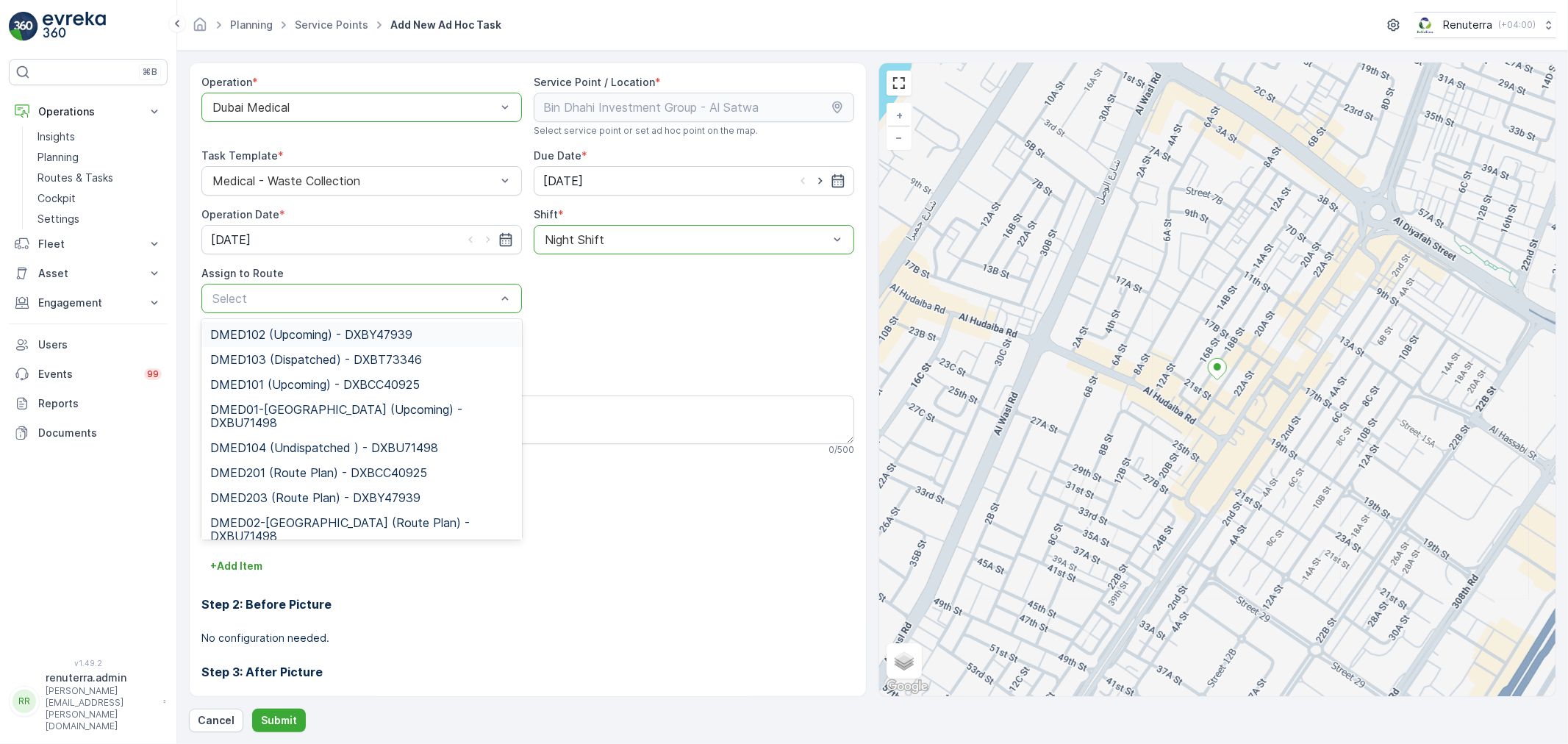
click at [428, 312] on div "Select" at bounding box center [362, 299] width 321 height 30
click at [399, 392] on div "DMED101 (Upcoming) - DXBCC40925" at bounding box center [362, 384] width 321 height 25
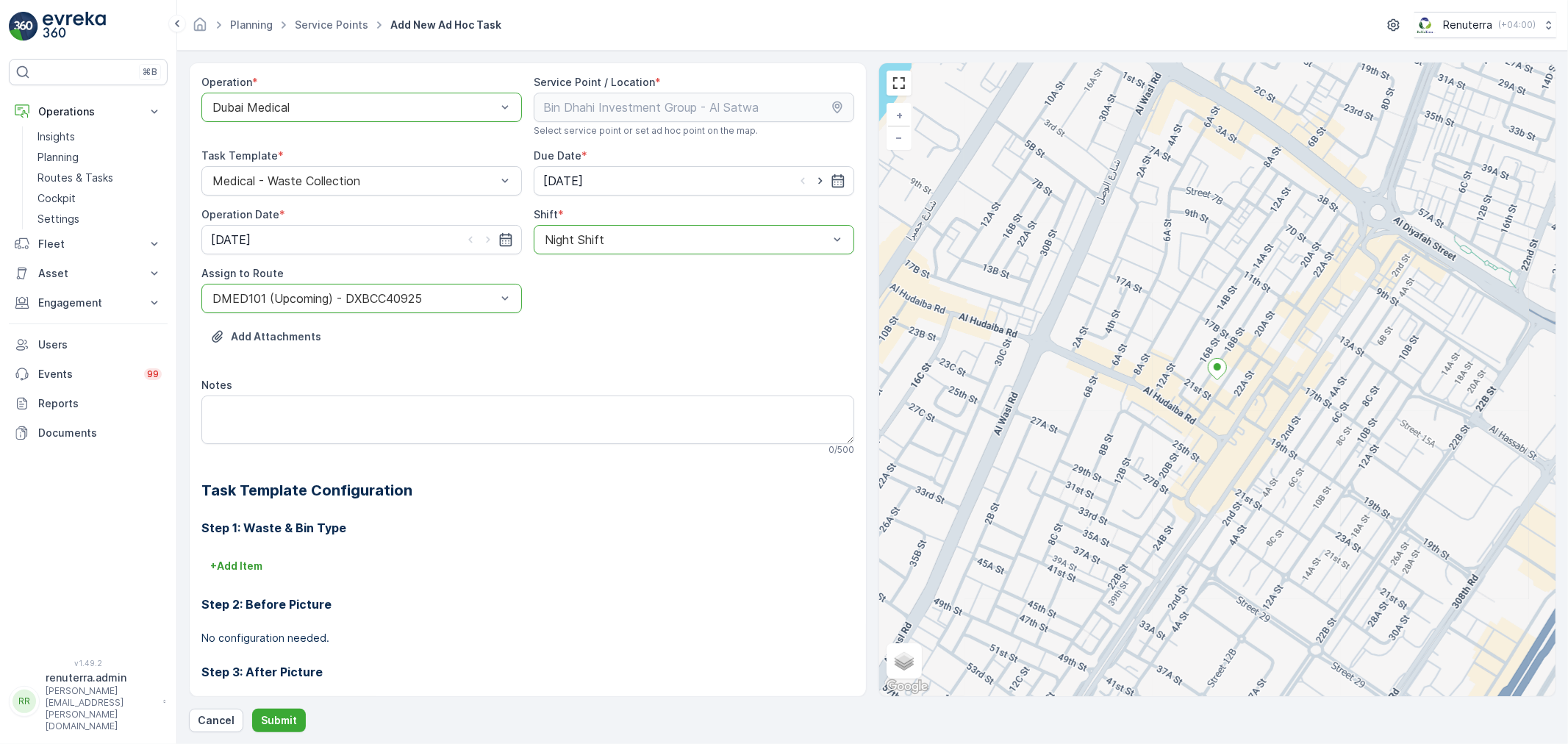
drag, startPoint x: 412, startPoint y: 86, endPoint x: 400, endPoint y: 101, distance: 19.2
click at [409, 93] on div "Operation * option Dubai Medical, selected. Dubai Medical" at bounding box center [362, 105] width 321 height 62
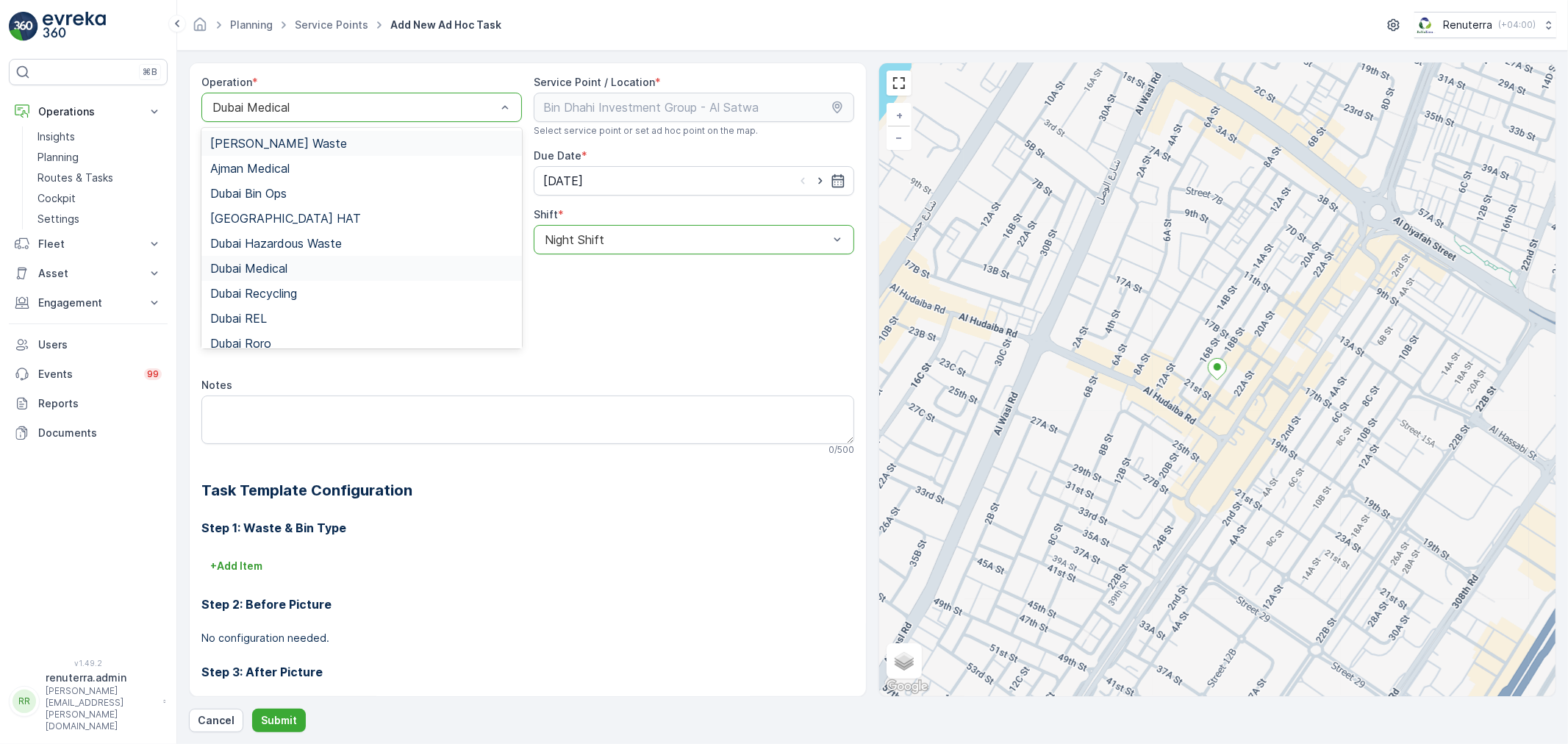
click at [400, 101] on div at bounding box center [354, 107] width 287 height 13
click at [273, 308] on div "Dubai REL" at bounding box center [362, 318] width 321 height 25
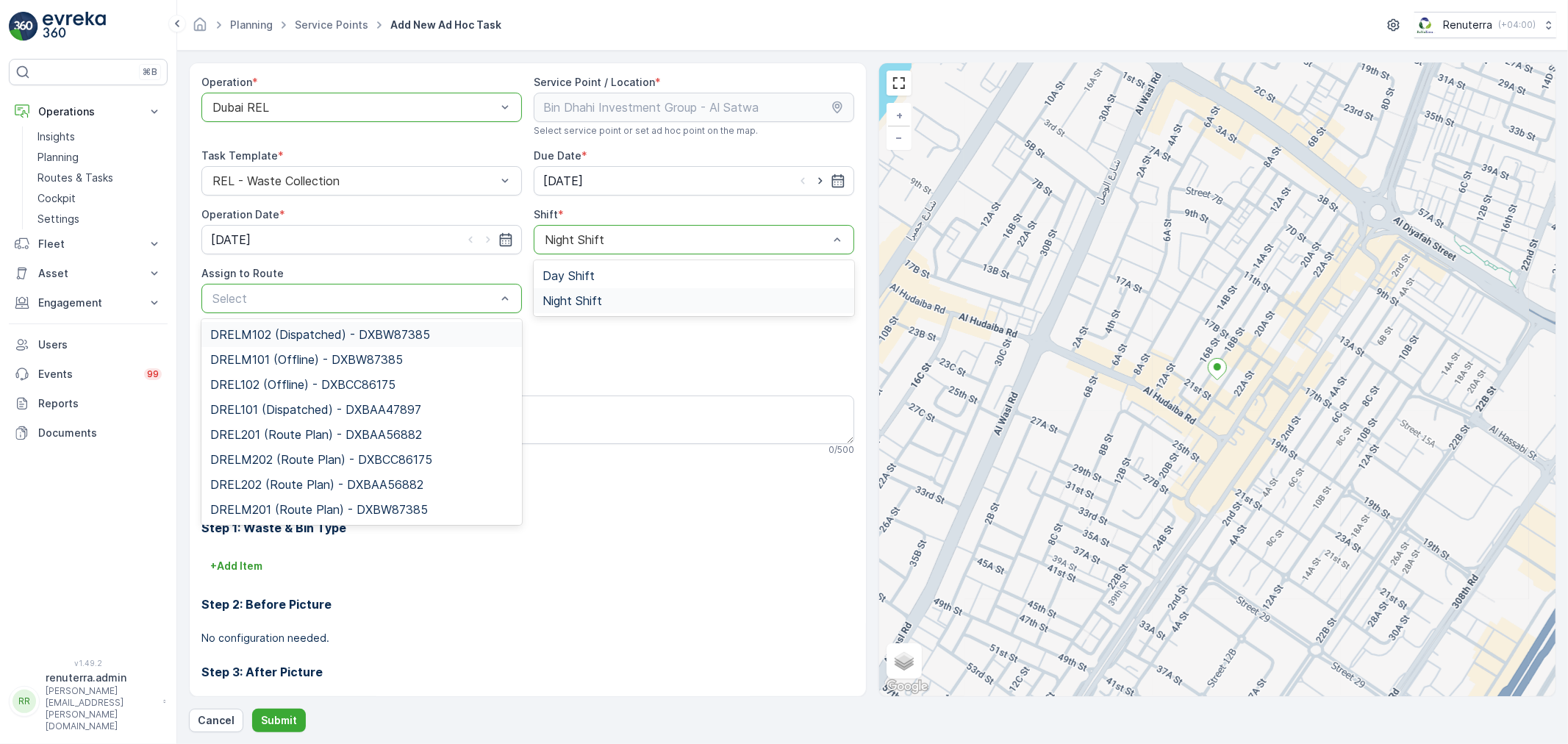
click at [364, 308] on div "Select" at bounding box center [362, 299] width 321 height 30
type input "201"
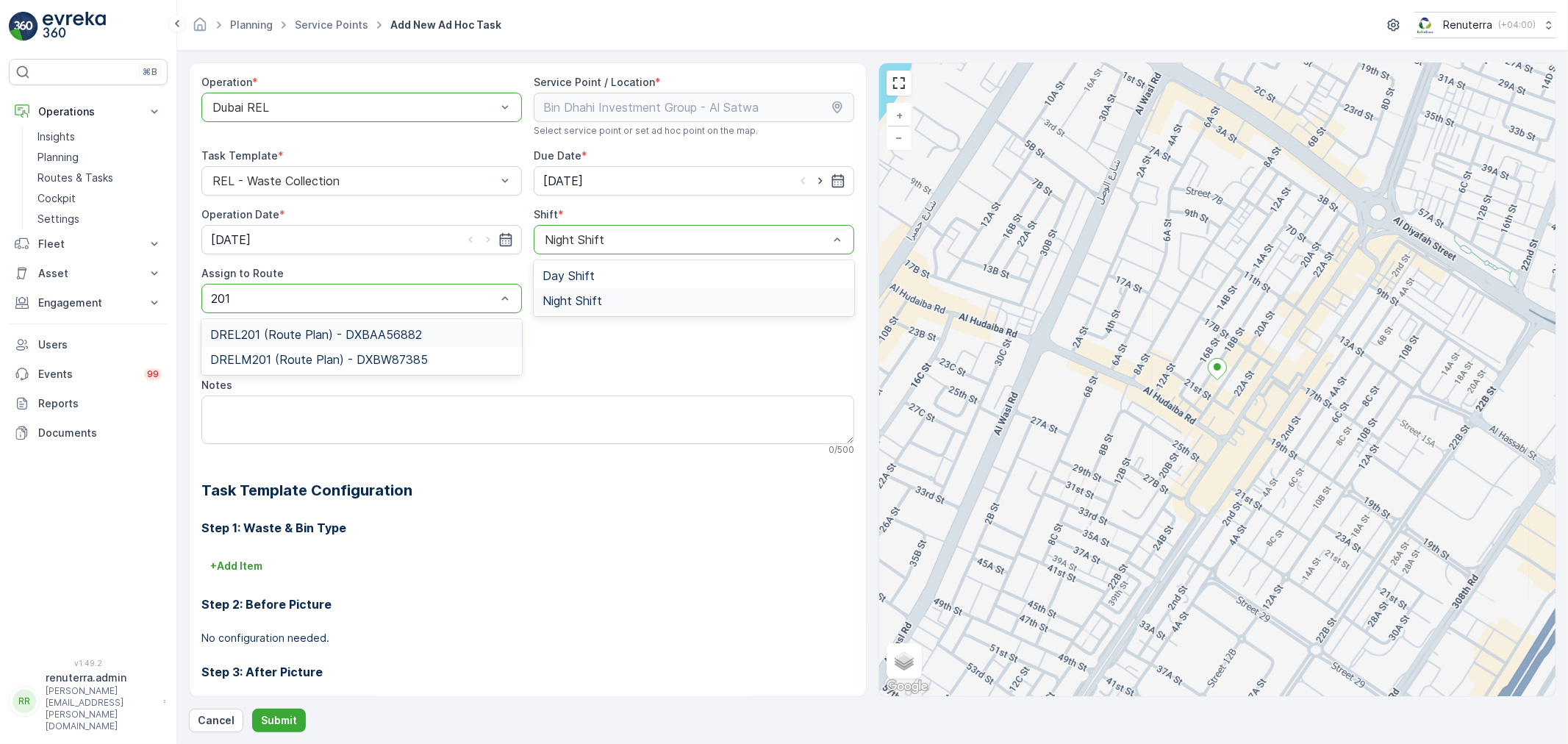
click at [346, 332] on span "DREL201 (Route Plan) - DXBAA56882" at bounding box center [315, 334] width 212 height 13
click at [283, 720] on p "Submit" at bounding box center [279, 720] width 36 height 15
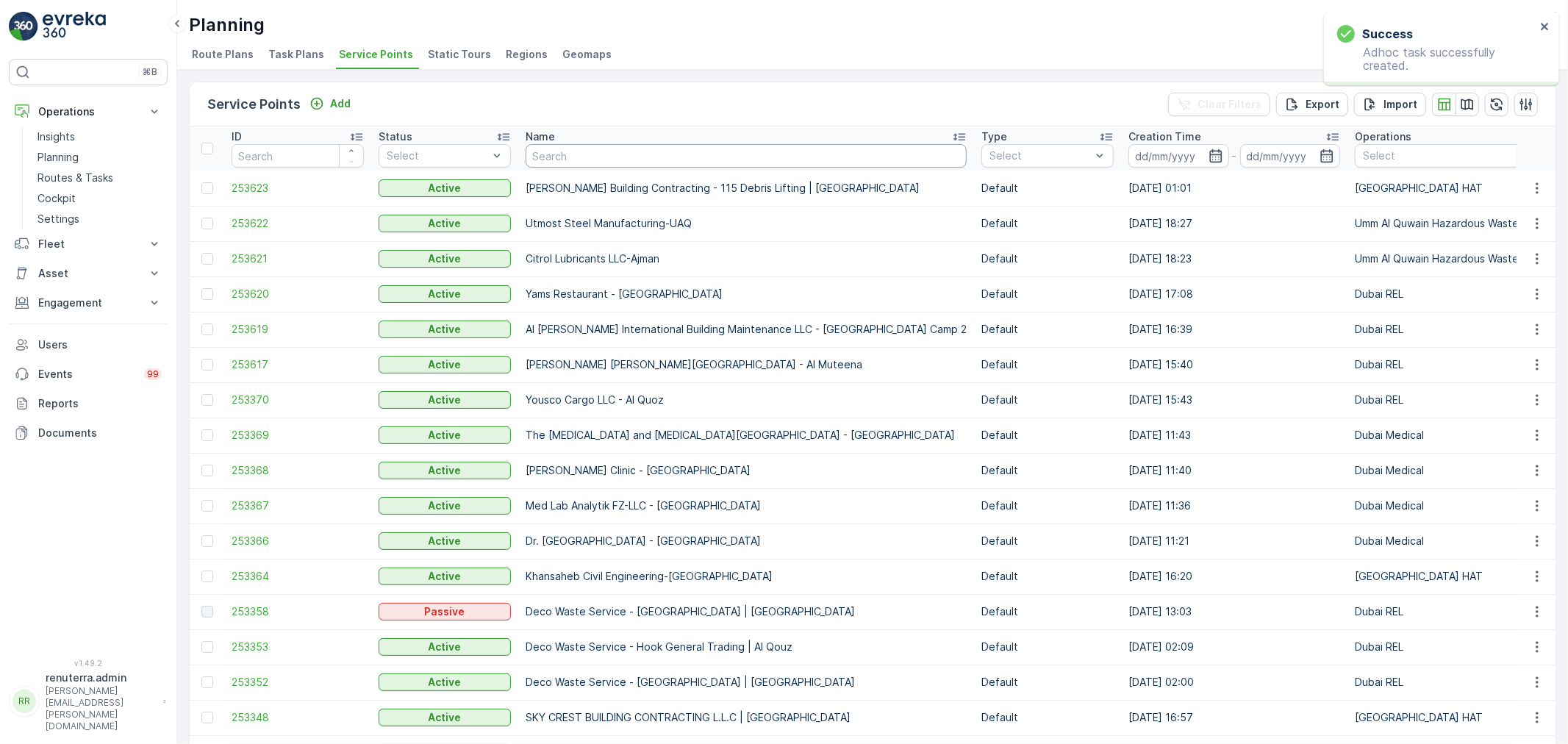
click at [570, 151] on input "text" at bounding box center [746, 155] width 441 height 24
type input "bin"
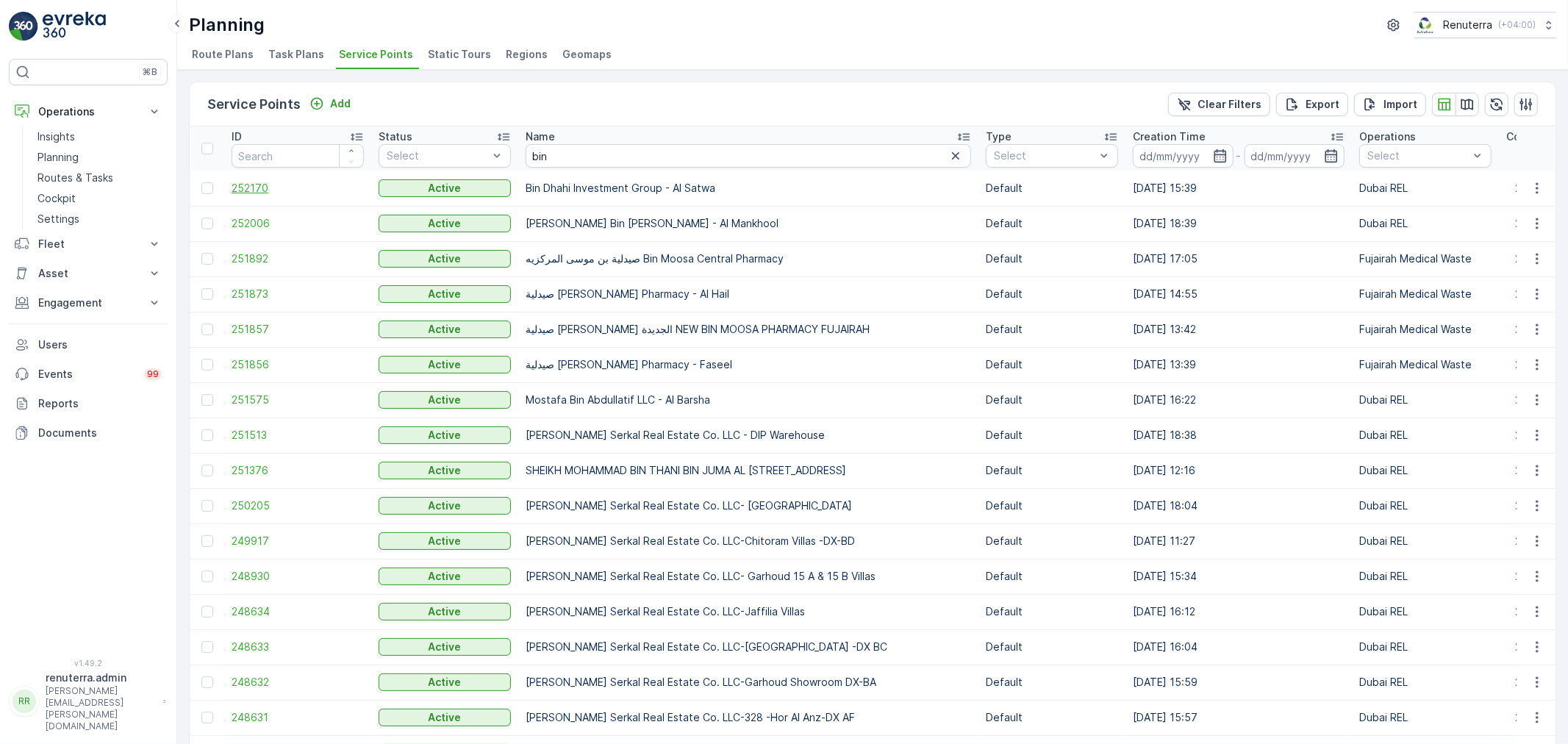
click at [262, 191] on span "252170" at bounding box center [298, 188] width 132 height 15
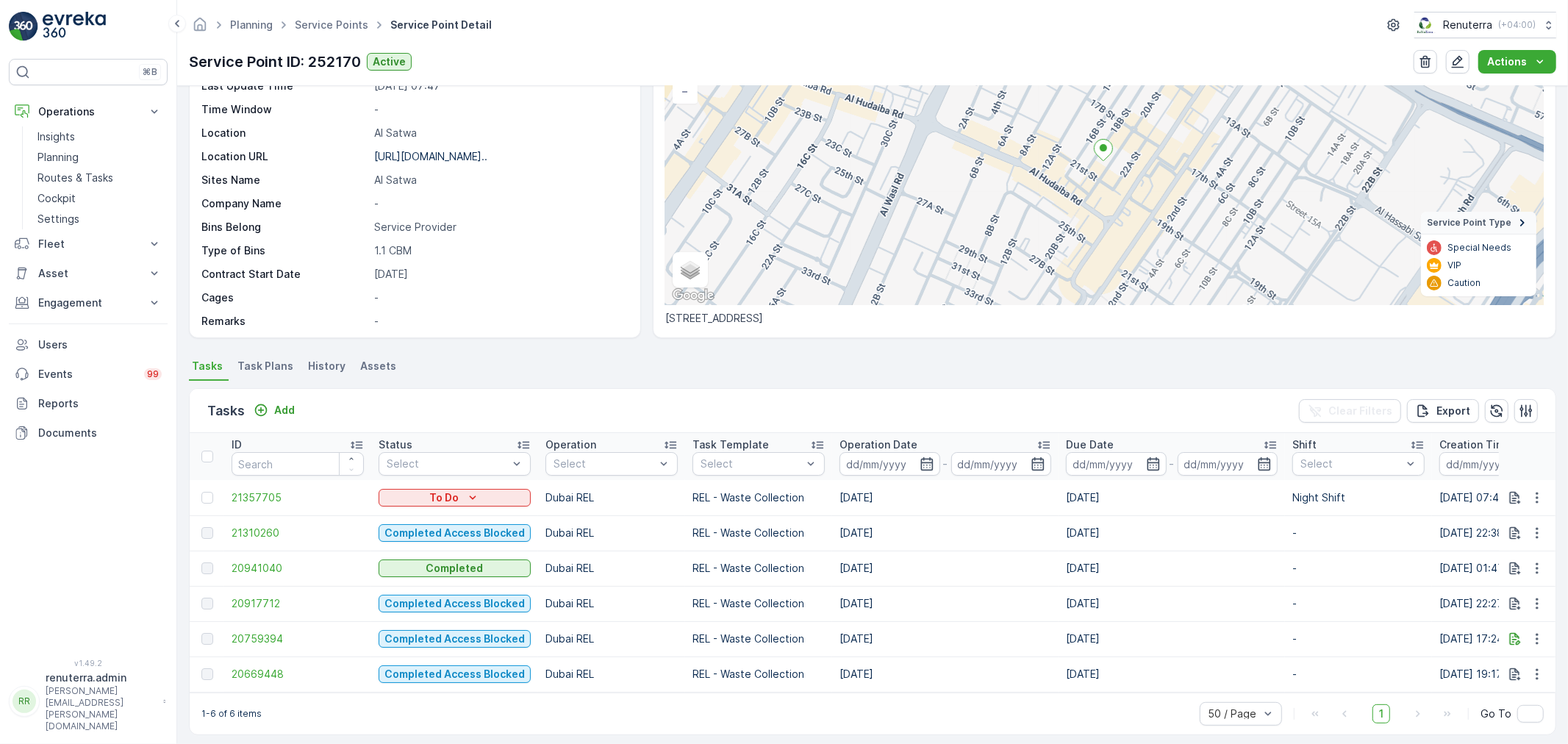
scroll to position [144, 0]
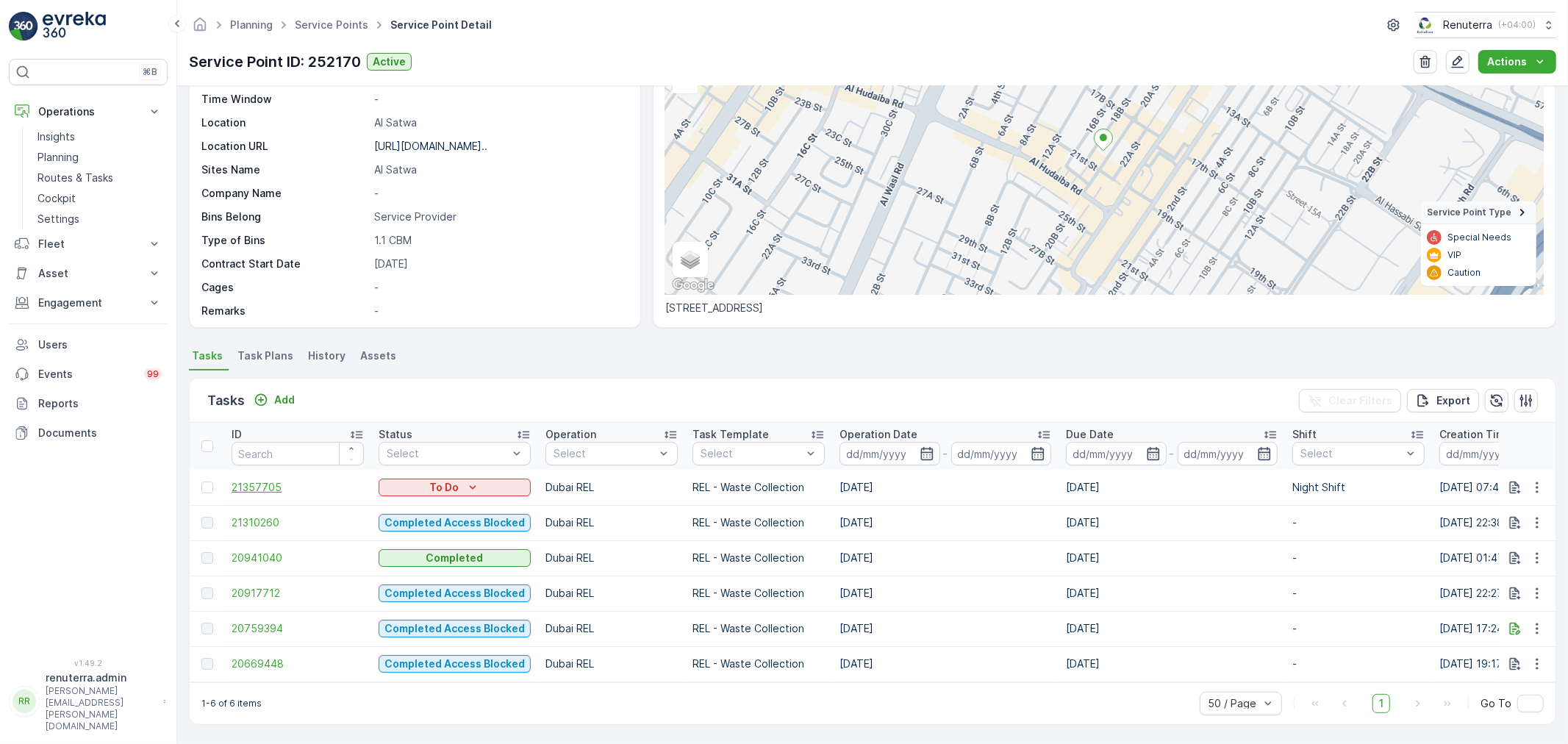
click at [274, 482] on span "21357705" at bounding box center [298, 487] width 132 height 15
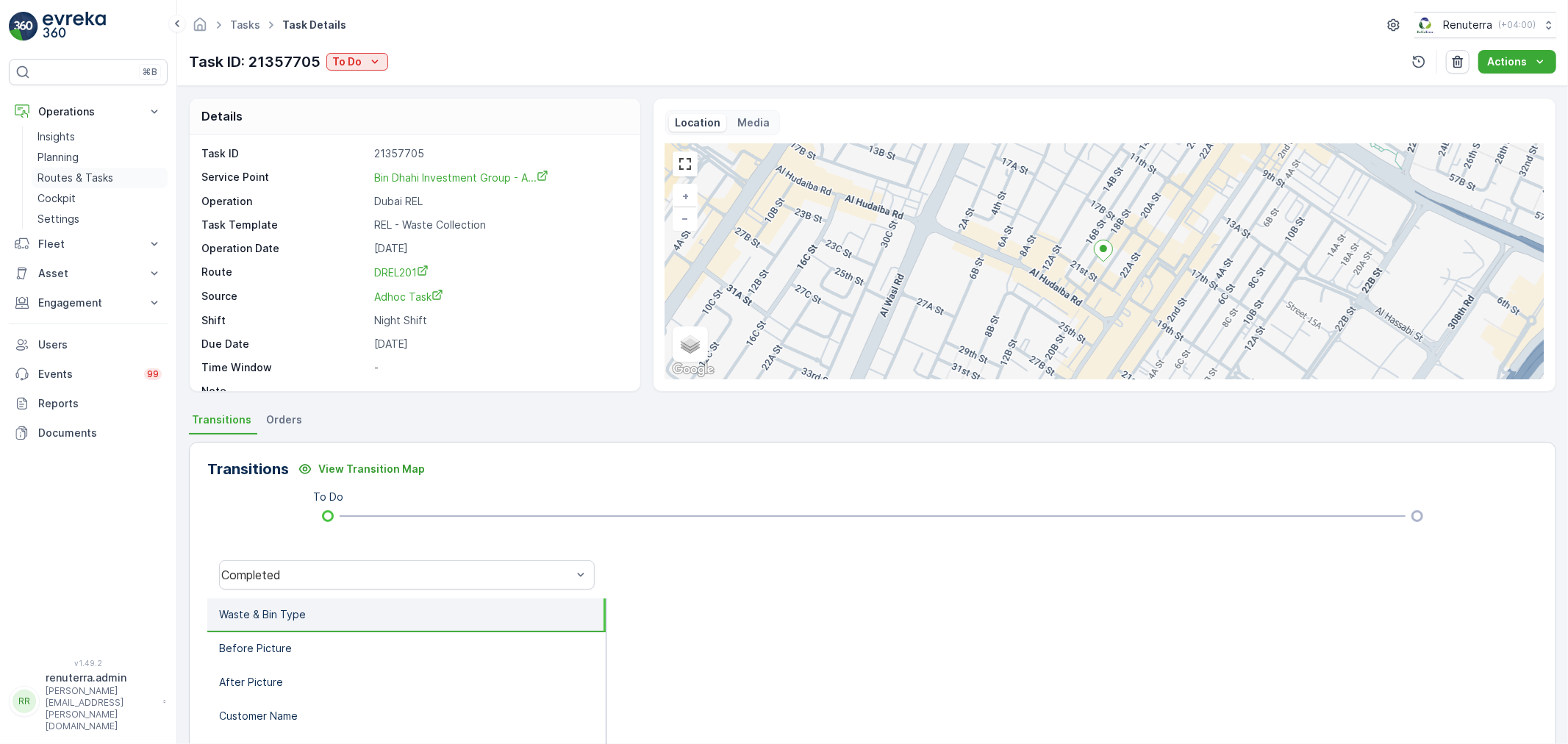
click at [68, 167] on link "Routes & Tasks" at bounding box center [99, 178] width 136 height 21
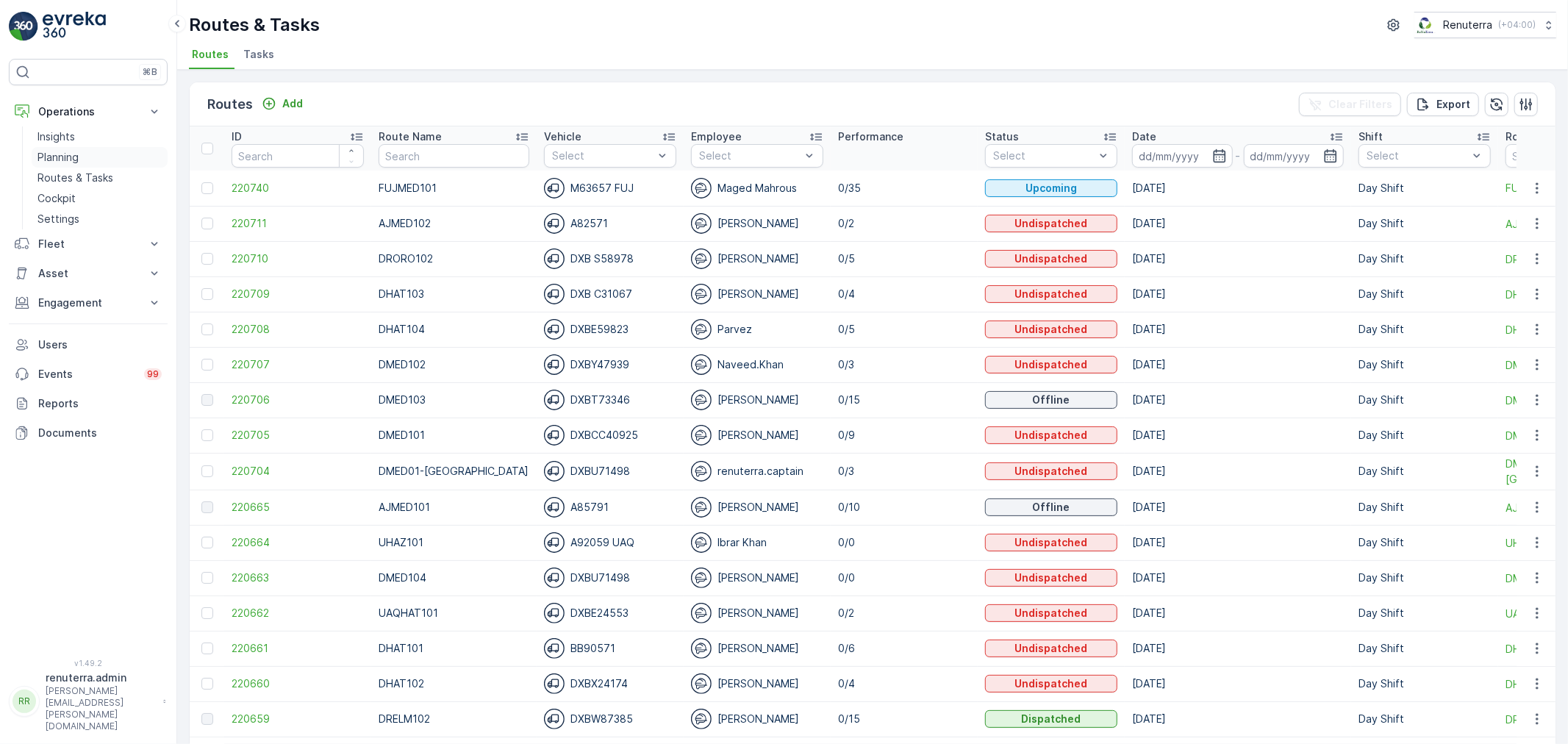
drag, startPoint x: 106, startPoint y: 155, endPoint x: 167, endPoint y: 153, distance: 61.0
click at [106, 154] on link "Planning" at bounding box center [99, 158] width 136 height 21
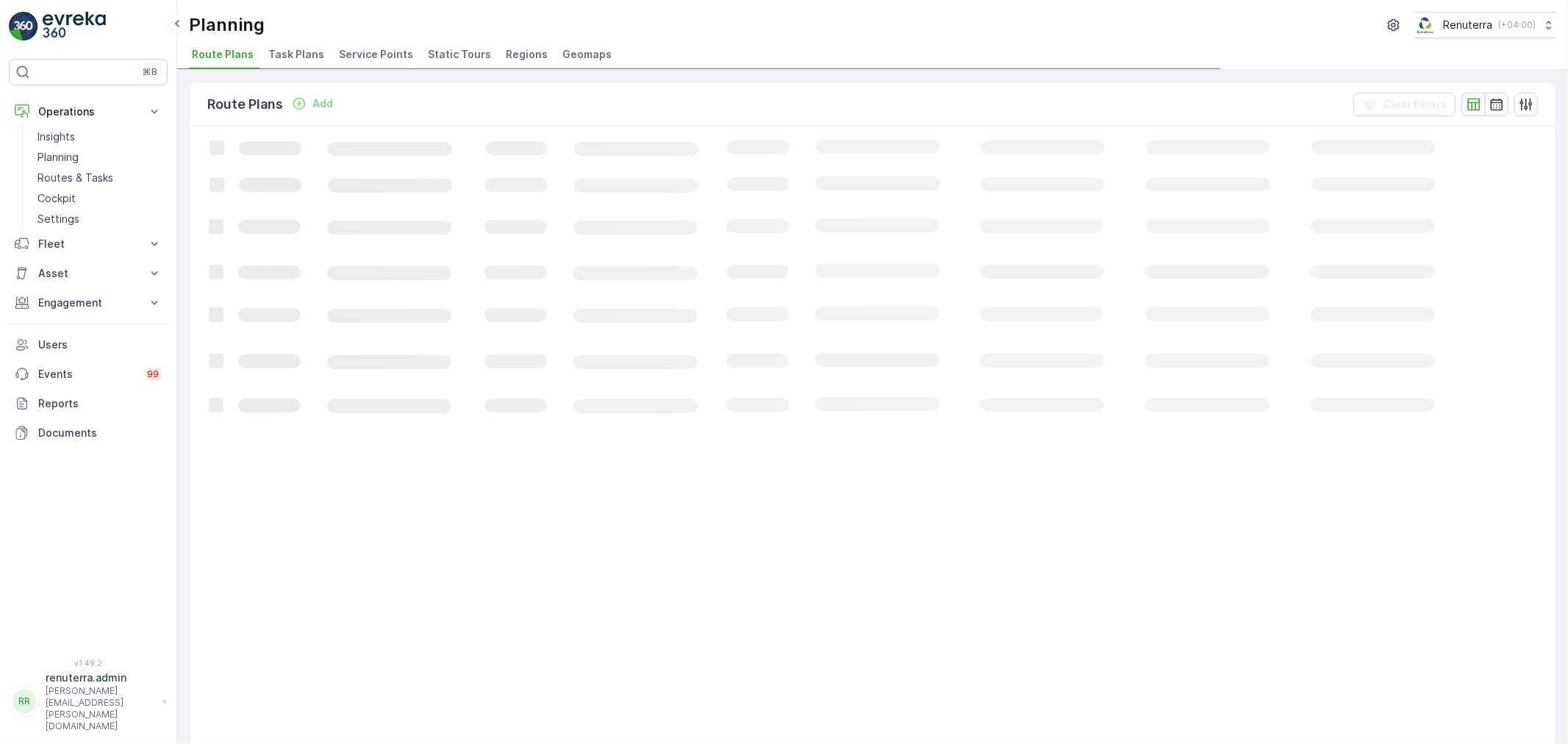
click at [371, 55] on span "Service Points" at bounding box center [375, 54] width 74 height 15
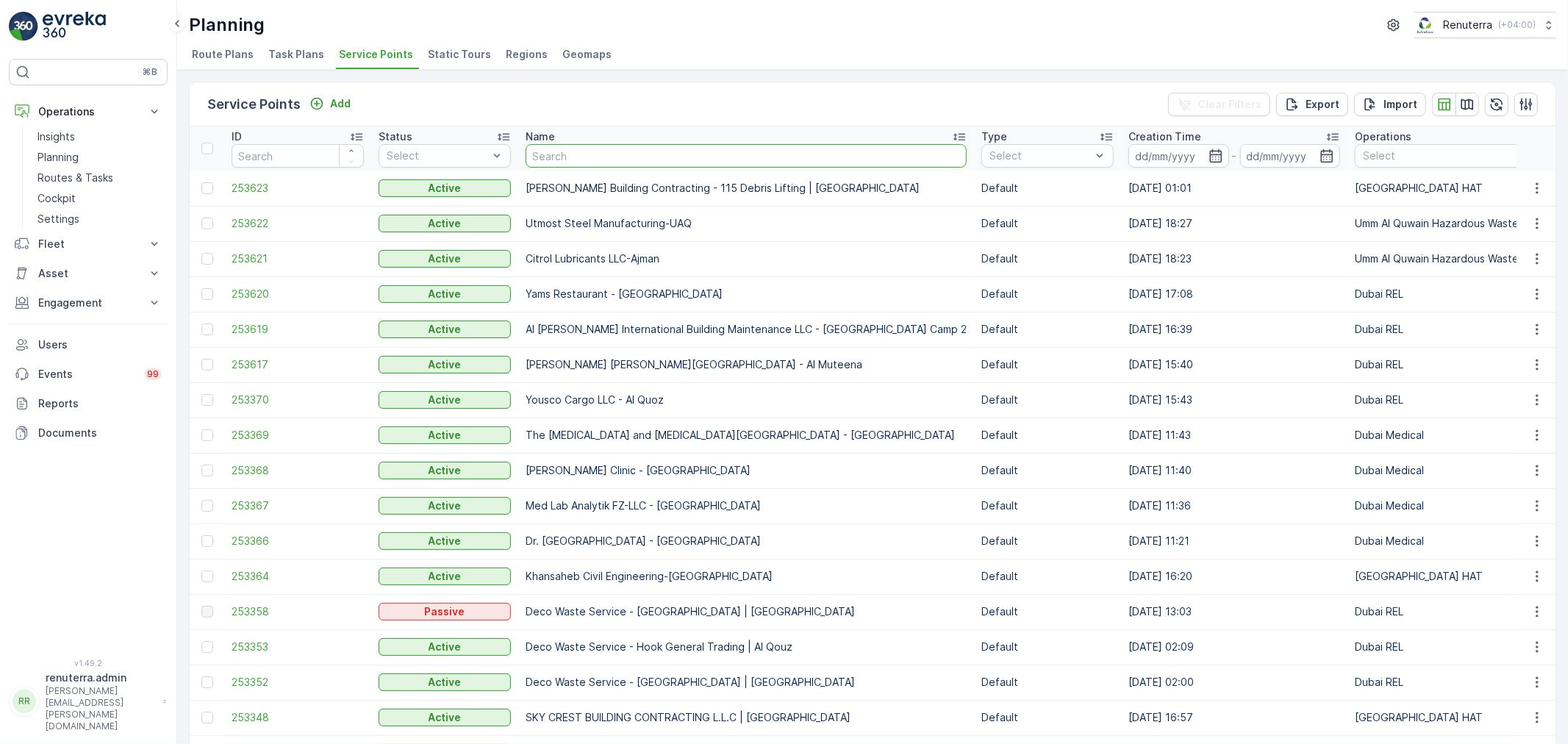
click at [588, 153] on input "text" at bounding box center [746, 155] width 441 height 24
type input "nabc"
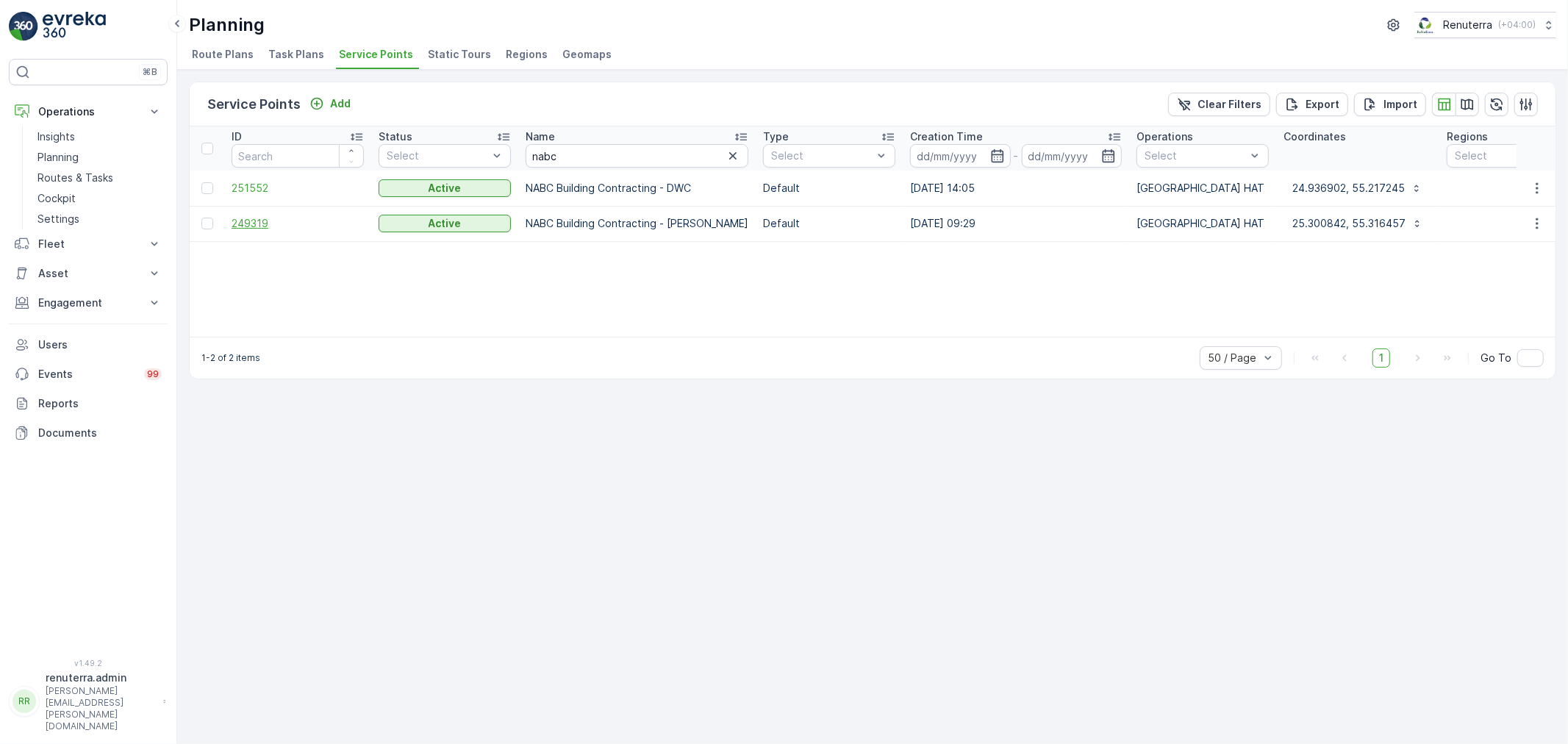
click at [262, 225] on span "249319" at bounding box center [298, 223] width 132 height 15
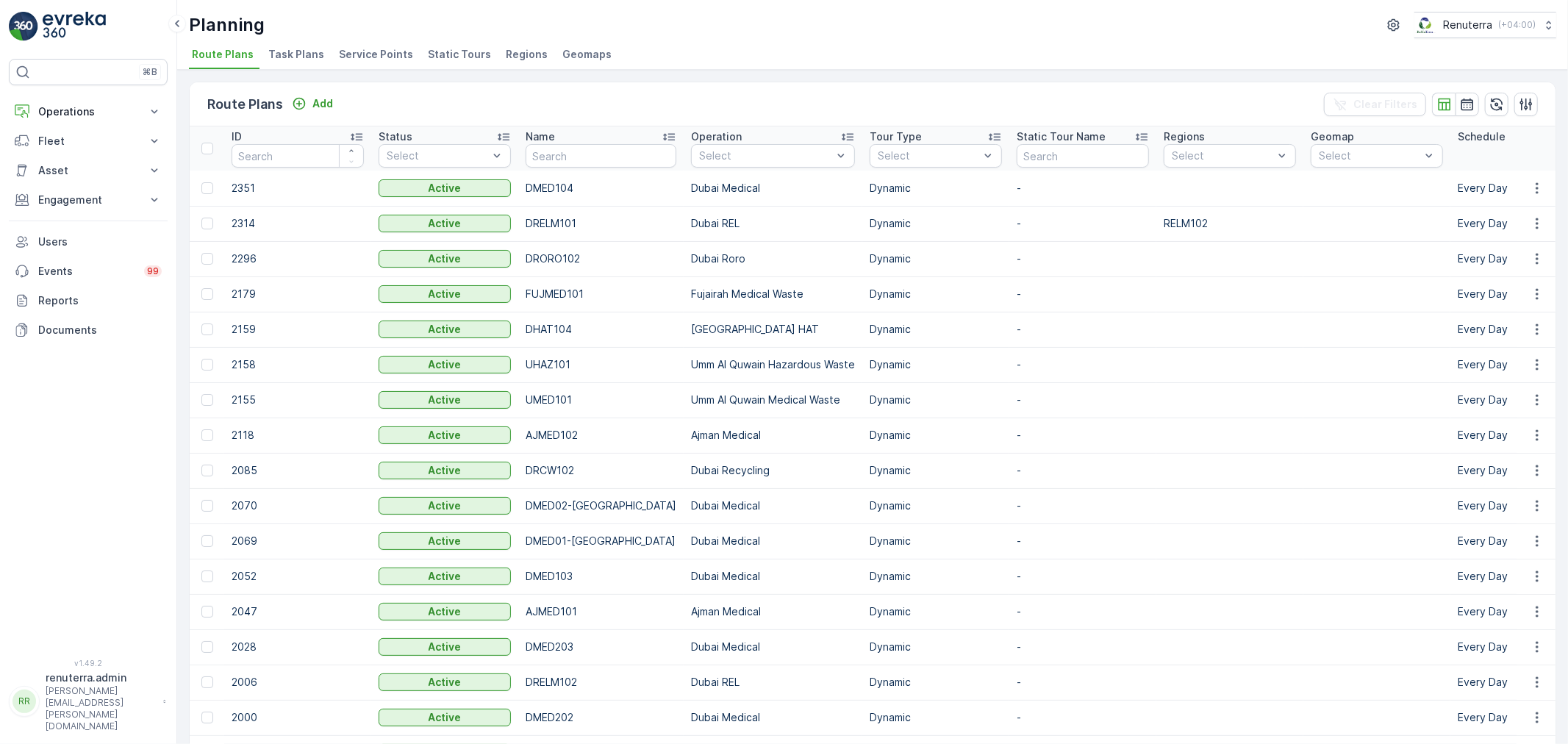
click at [373, 50] on span "Service Points" at bounding box center [375, 54] width 74 height 15
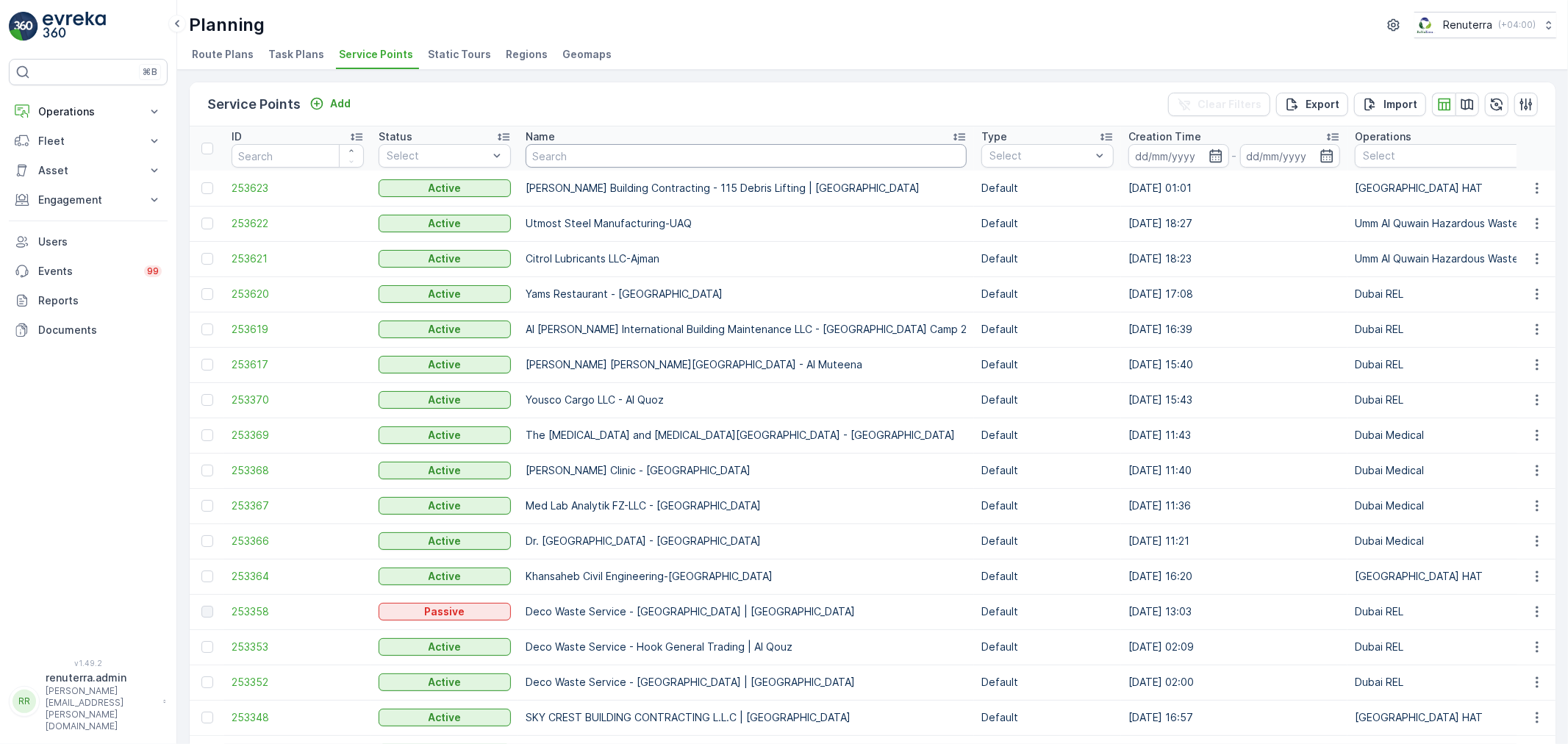
click at [573, 159] on input "text" at bounding box center [746, 155] width 441 height 24
paste input "Al huraiz umm ramool"
type input "Al huraiz umm ramool"
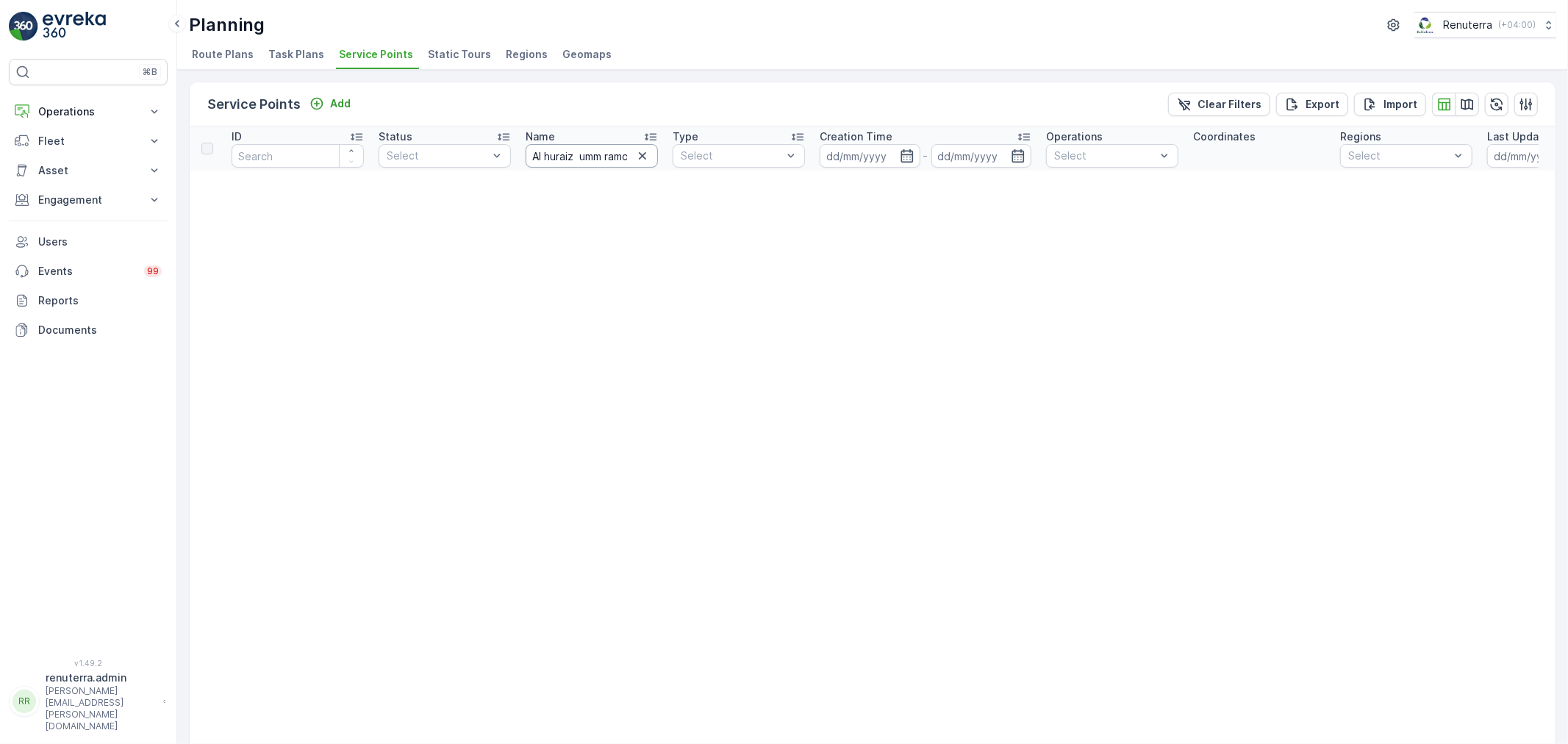
click at [615, 162] on input "Al huraiz umm ramool" at bounding box center [591, 155] width 132 height 24
type input "Al huraiz"
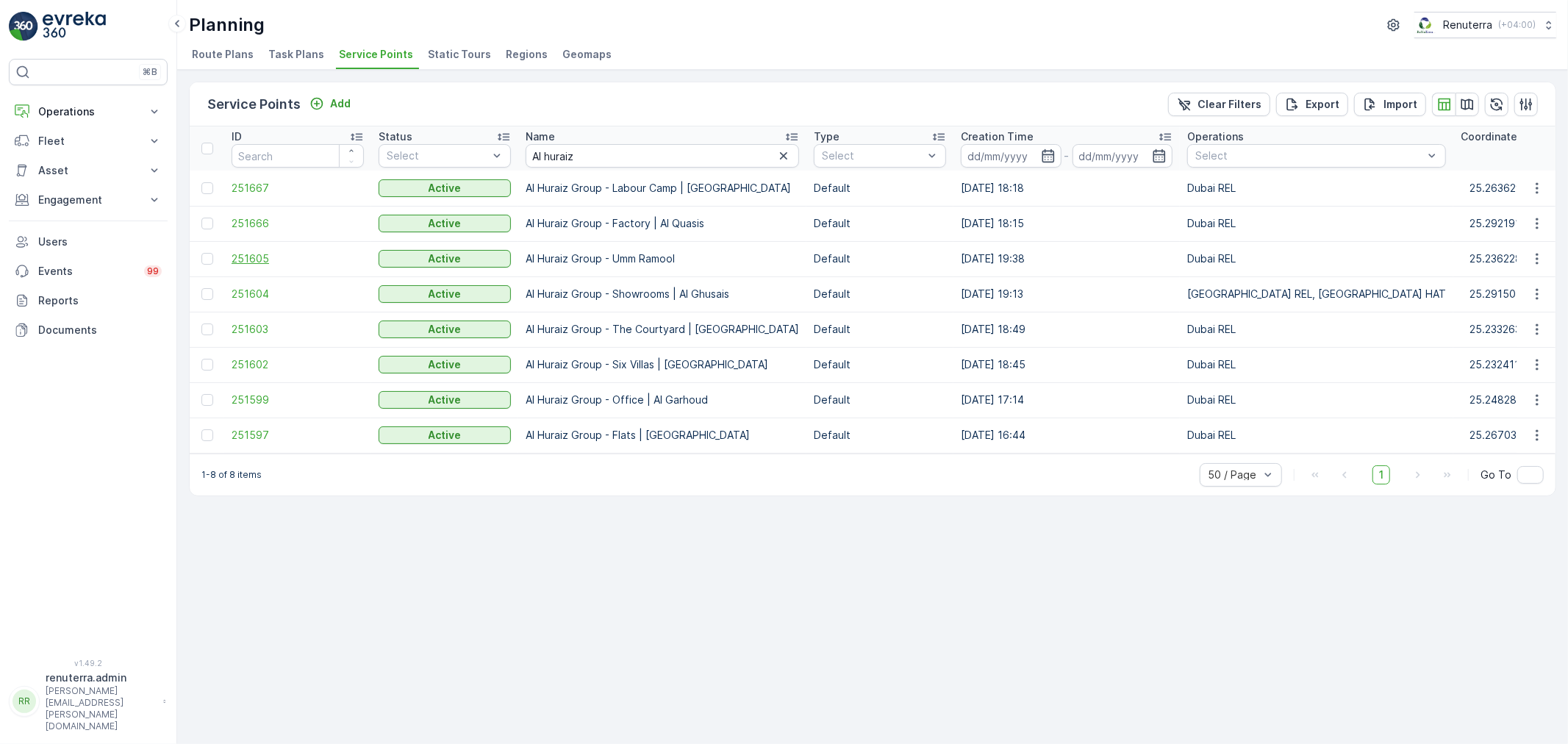
click at [247, 255] on span "251605" at bounding box center [298, 259] width 132 height 15
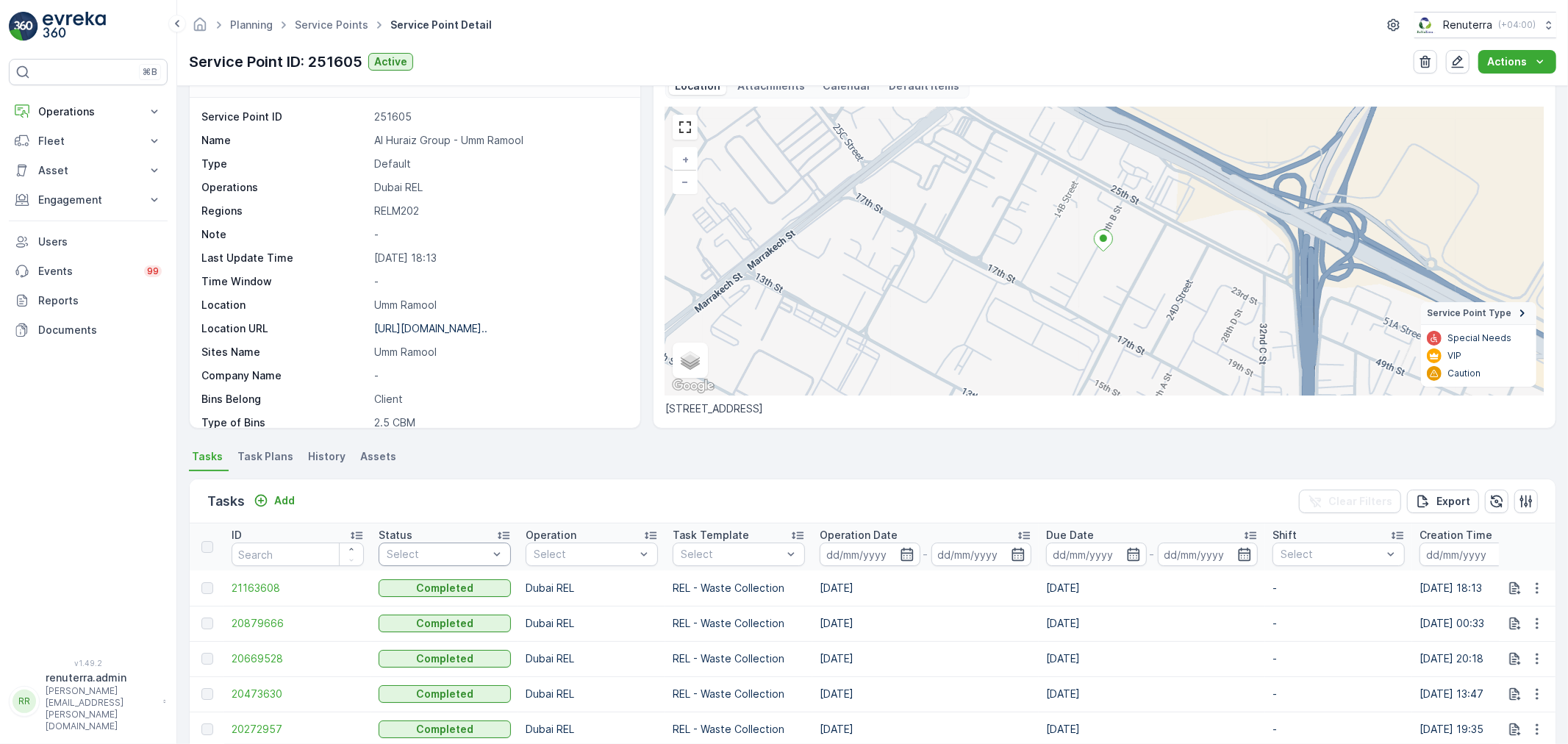
scroll to position [179, 0]
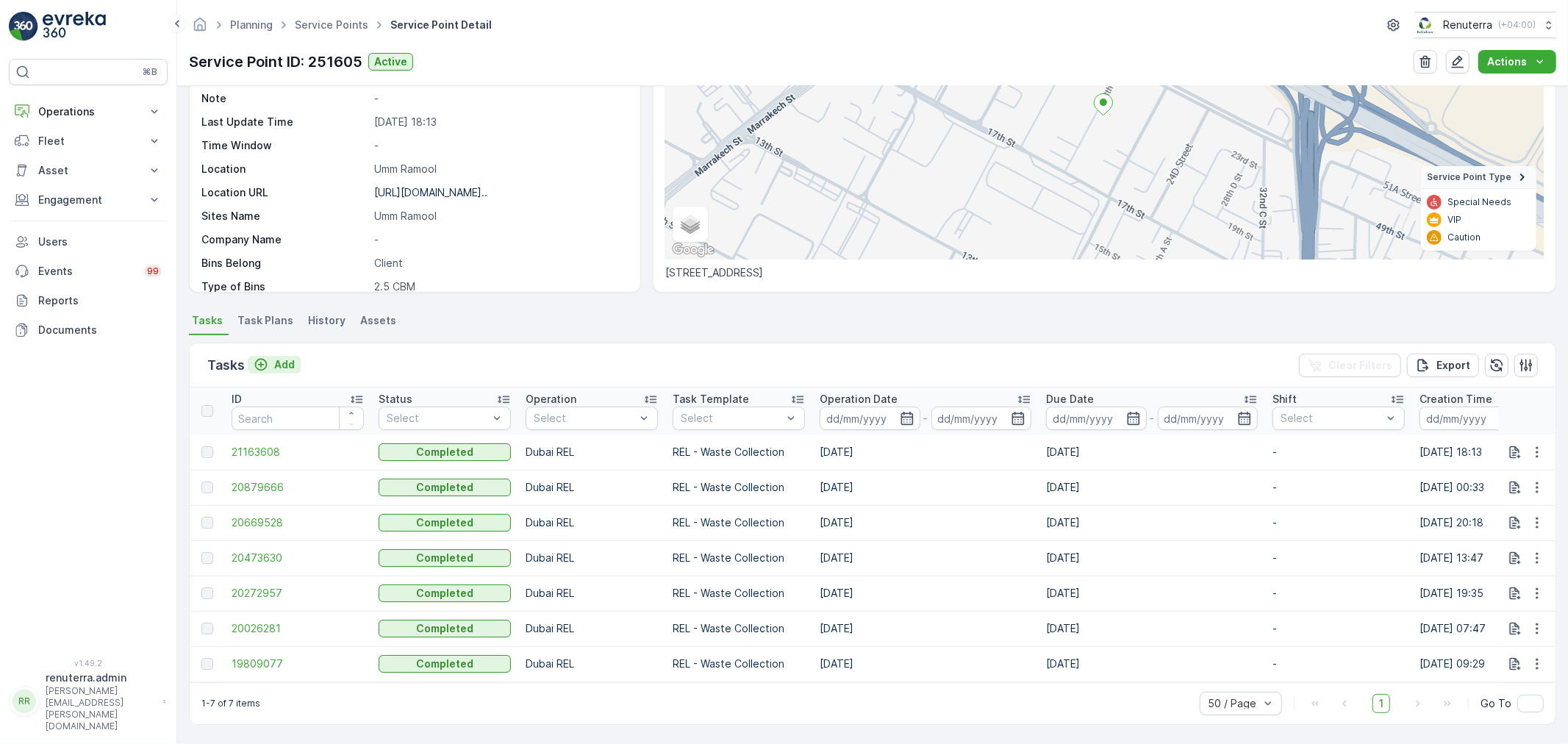
click at [273, 357] on div "Add" at bounding box center [274, 364] width 41 height 15
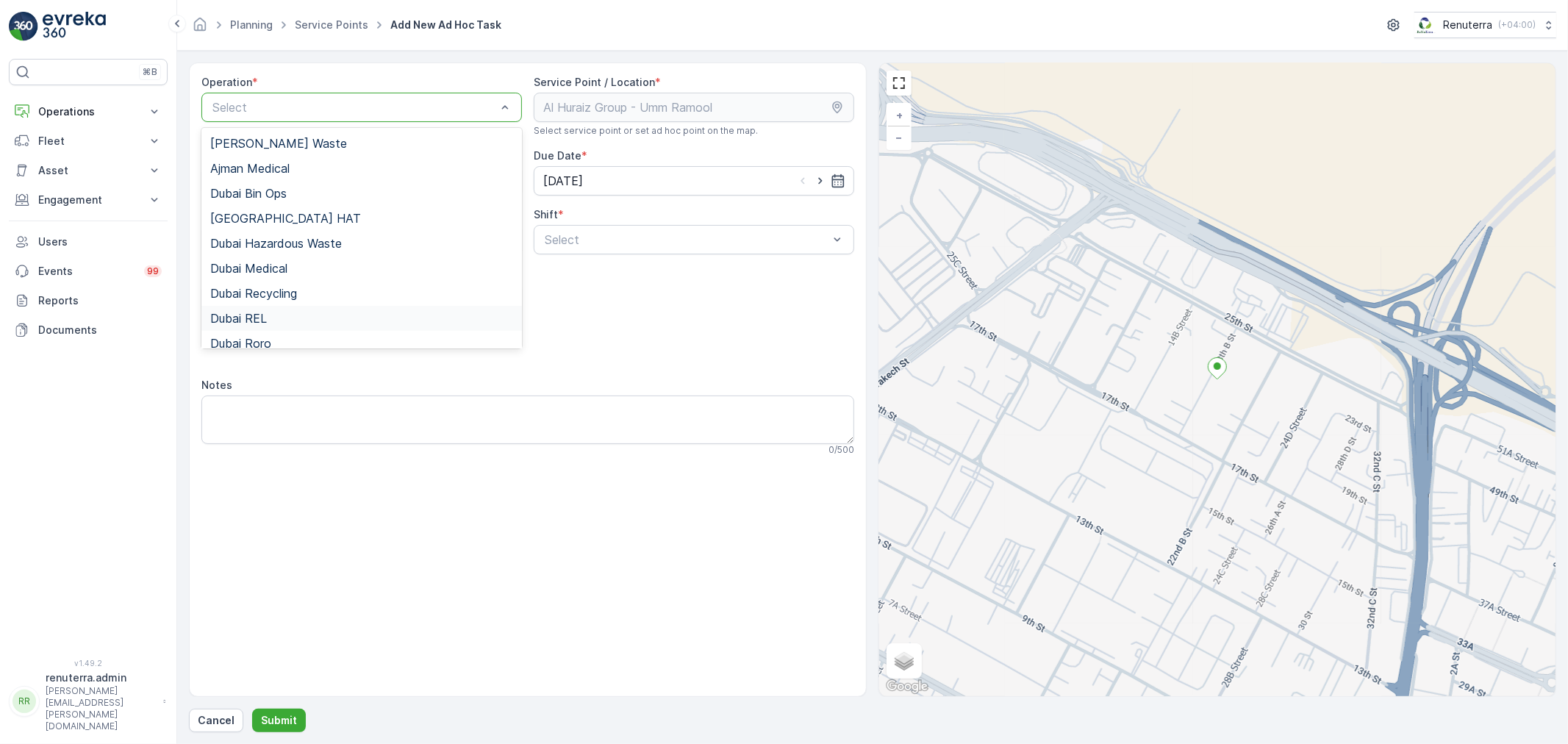
click at [280, 322] on div "Dubai REL" at bounding box center [362, 318] width 303 height 13
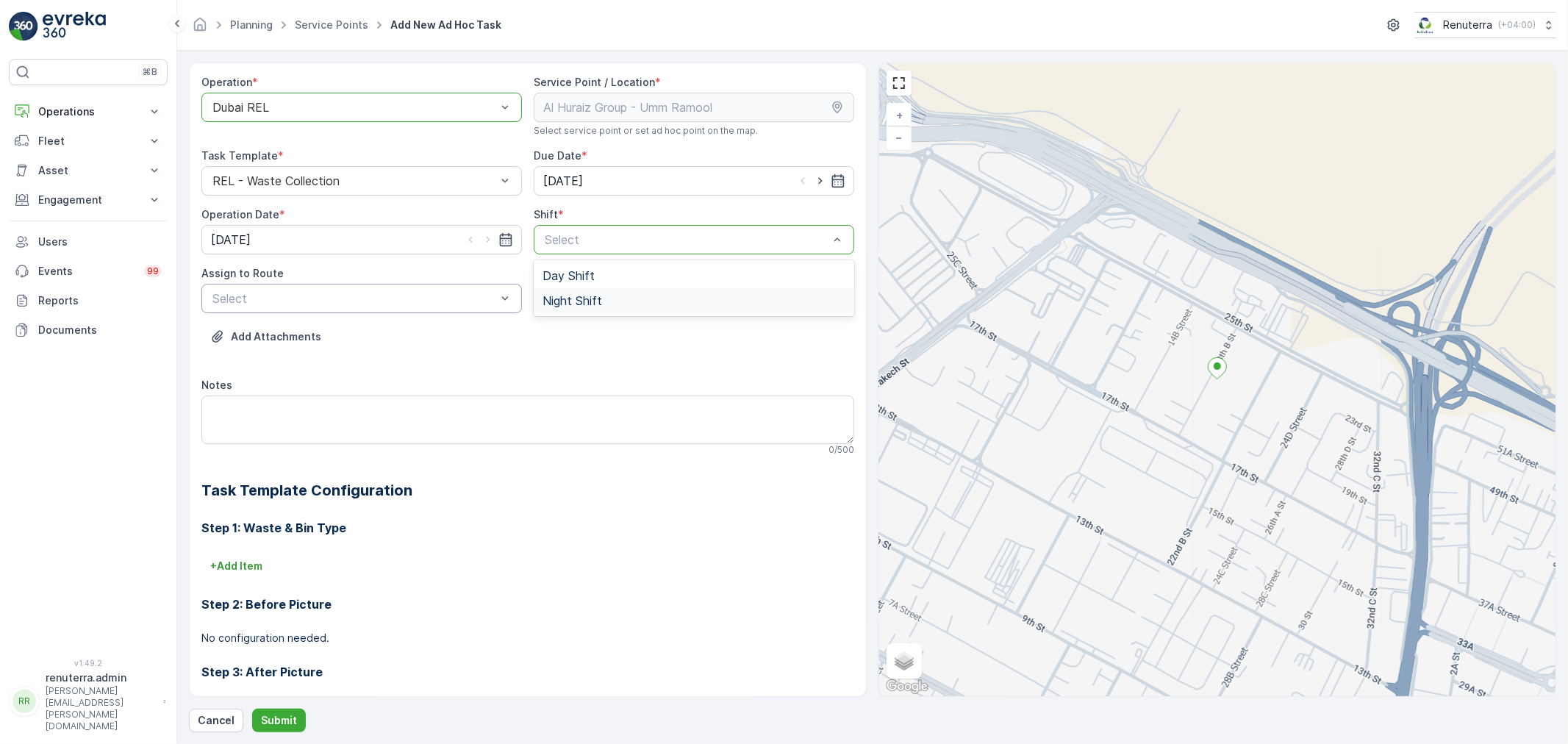
drag, startPoint x: 578, startPoint y: 299, endPoint x: 512, endPoint y: 308, distance: 66.6
click at [556, 299] on span "Night Shift" at bounding box center [572, 301] width 59 height 13
click at [818, 181] on icon "button" at bounding box center [820, 181] width 3 height 7
type input "[DATE]"
click at [488, 235] on icon "button" at bounding box center [488, 240] width 15 height 15
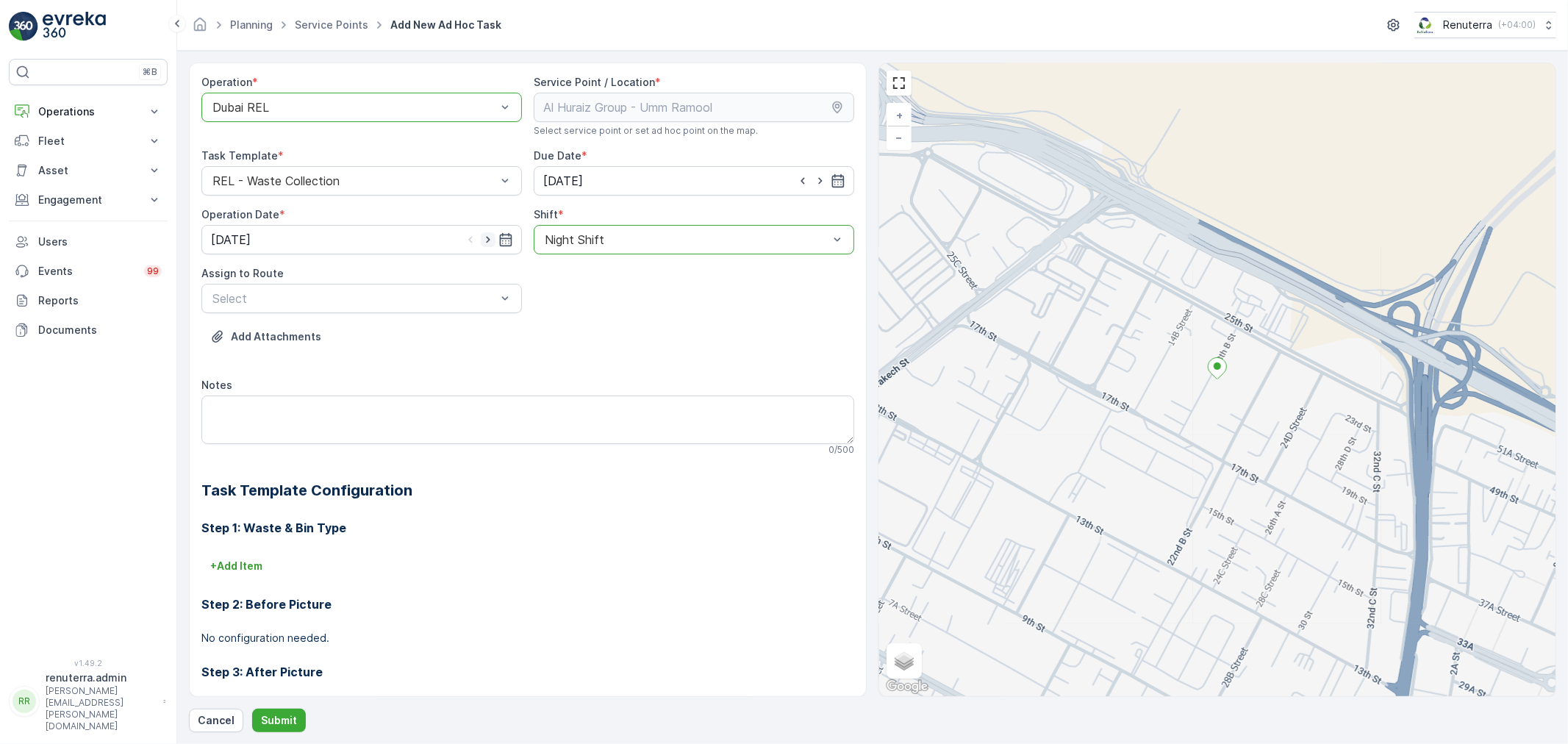
type input "[DATE]"
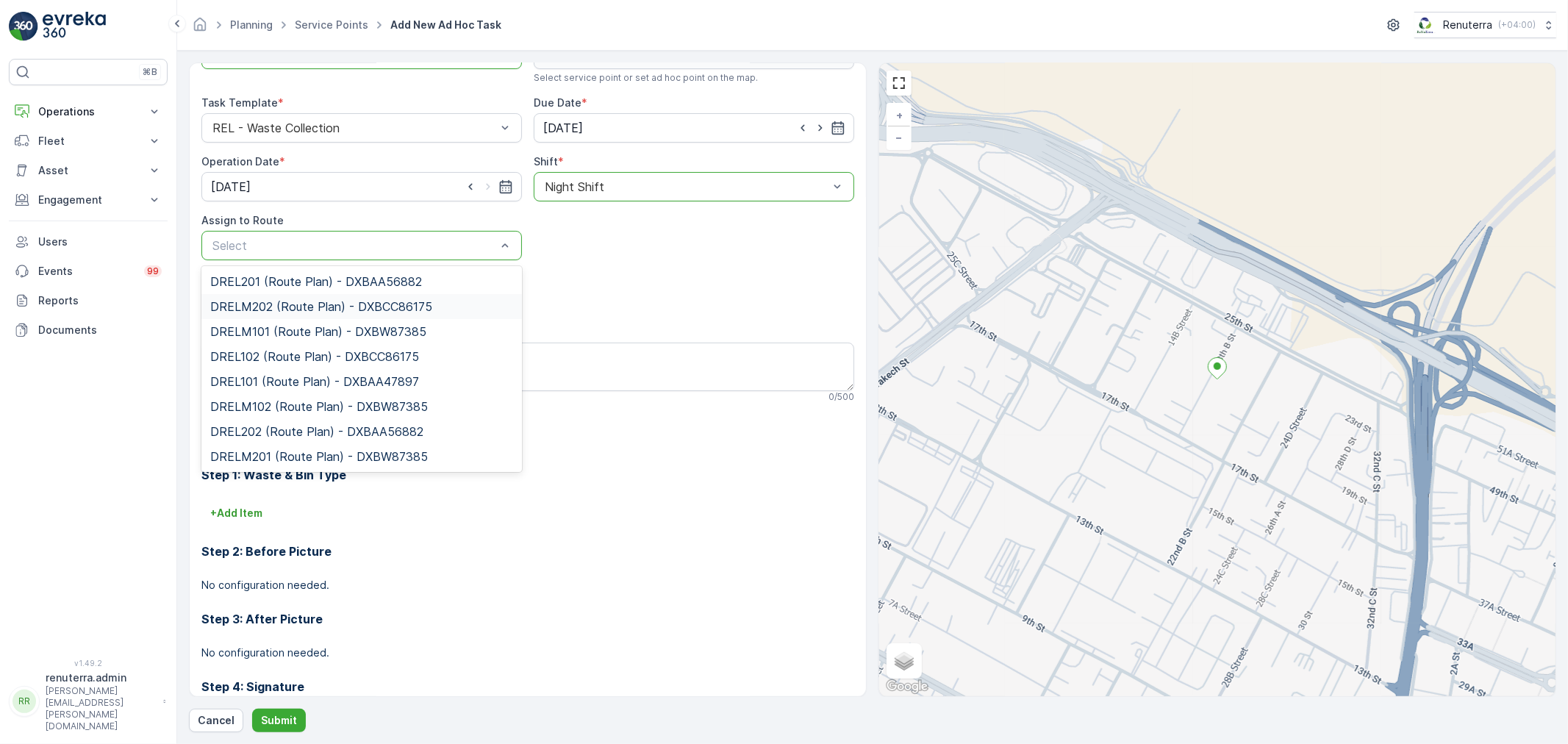
scroll to position [64, 0]
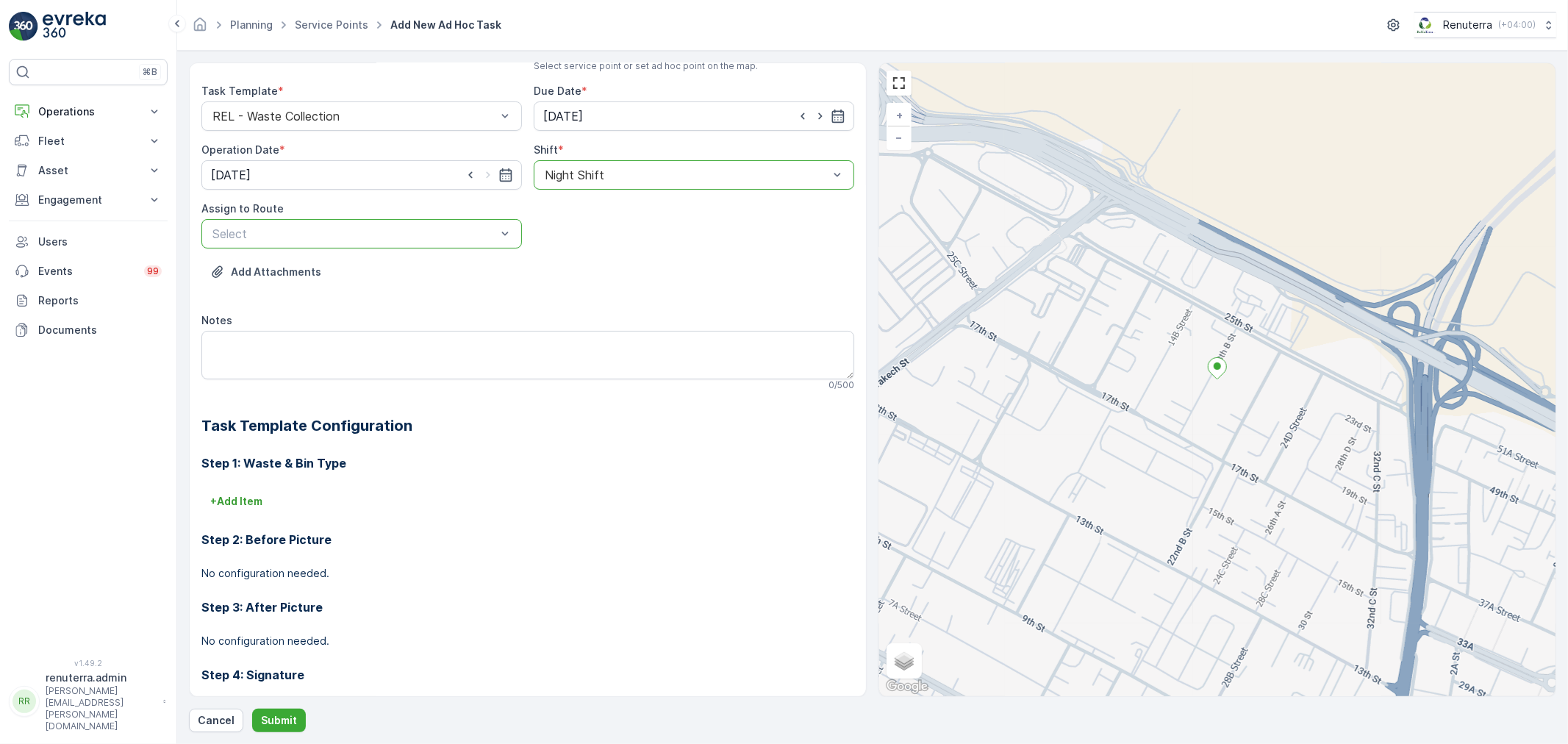
click at [318, 225] on p "Select" at bounding box center [355, 233] width 284 height 17
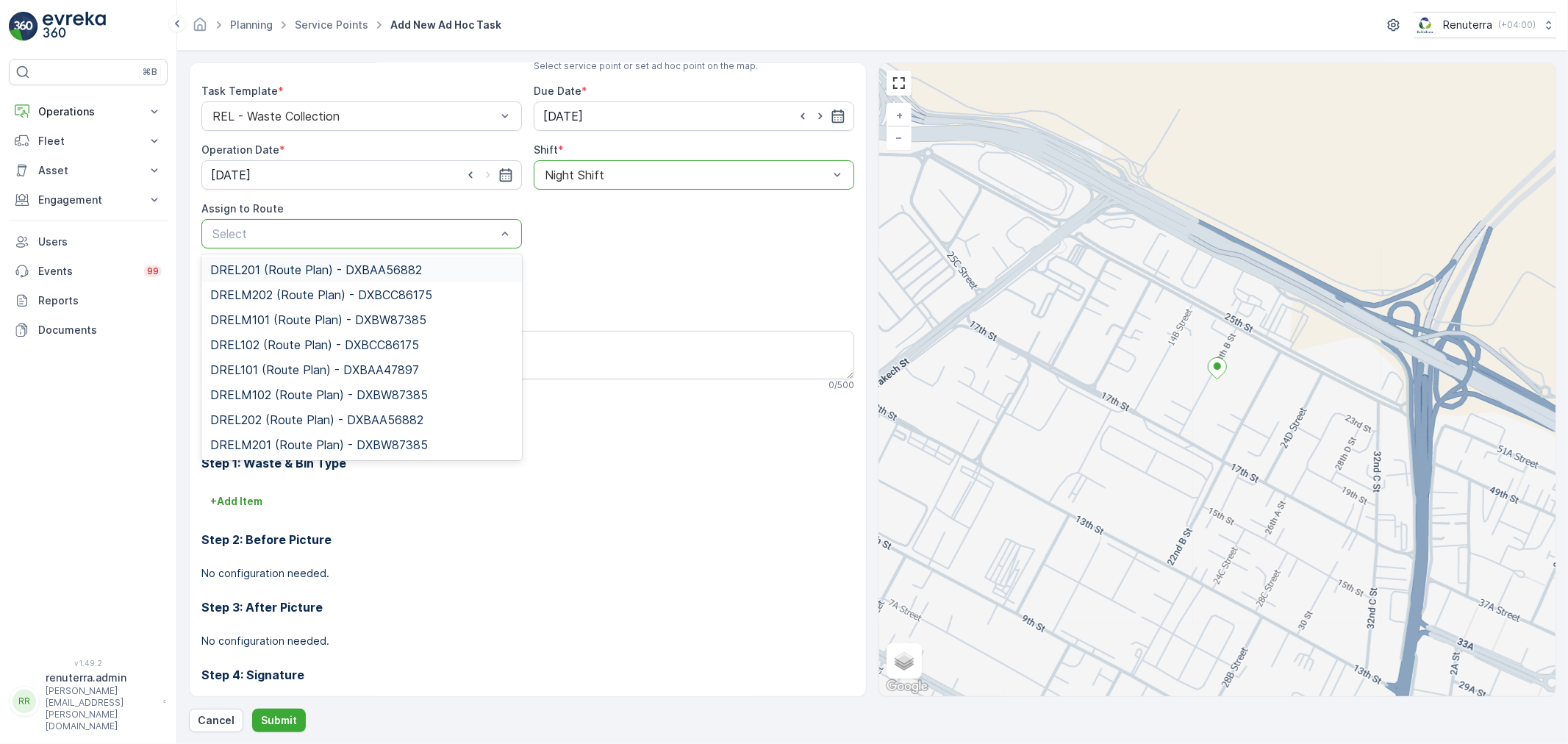
click at [412, 239] on div at bounding box center [354, 233] width 287 height 13
type input "202"
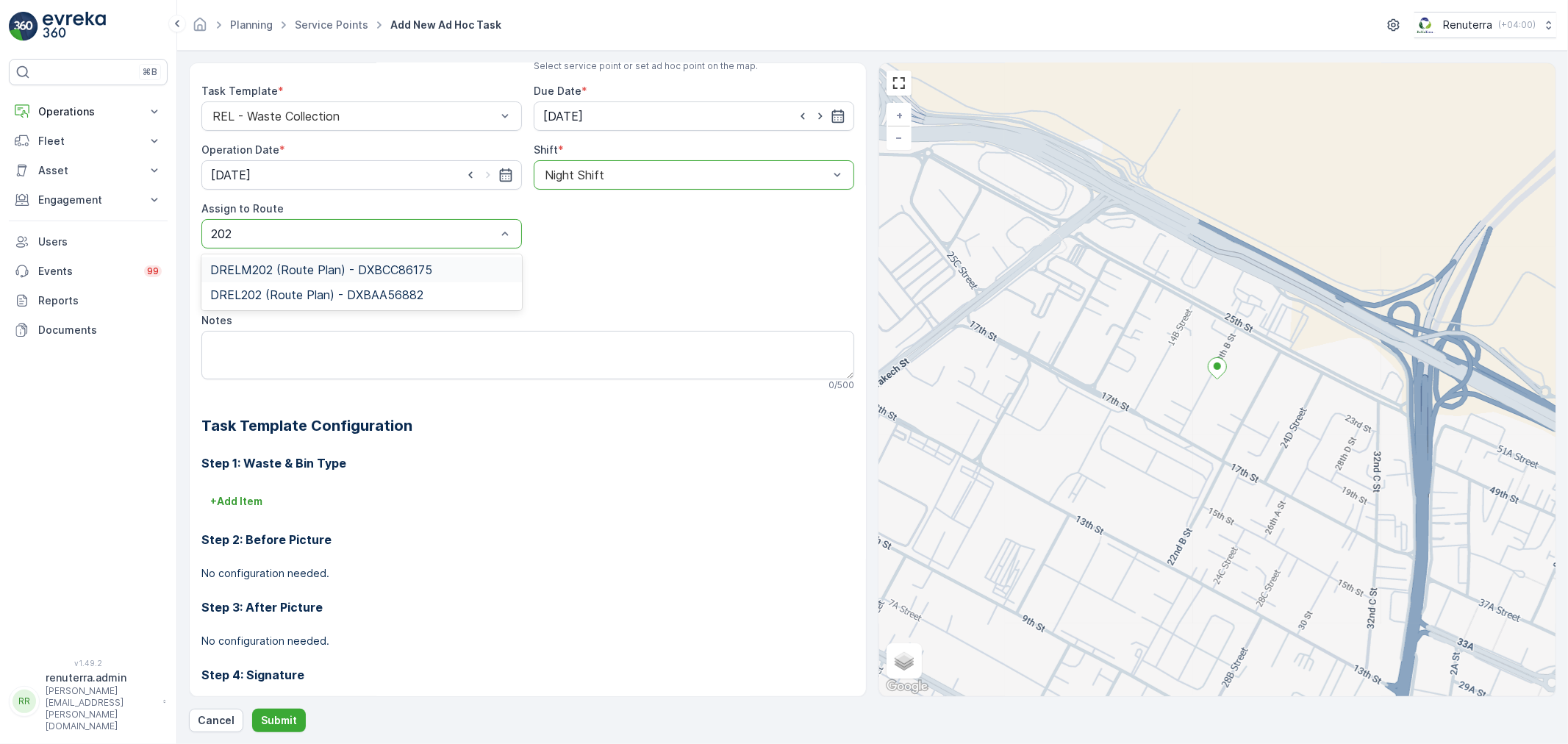
click at [392, 258] on div "DRELM202 (Route Plan) - DXBCC86175" at bounding box center [362, 269] width 321 height 25
click at [281, 720] on p "Submit" at bounding box center [279, 720] width 36 height 15
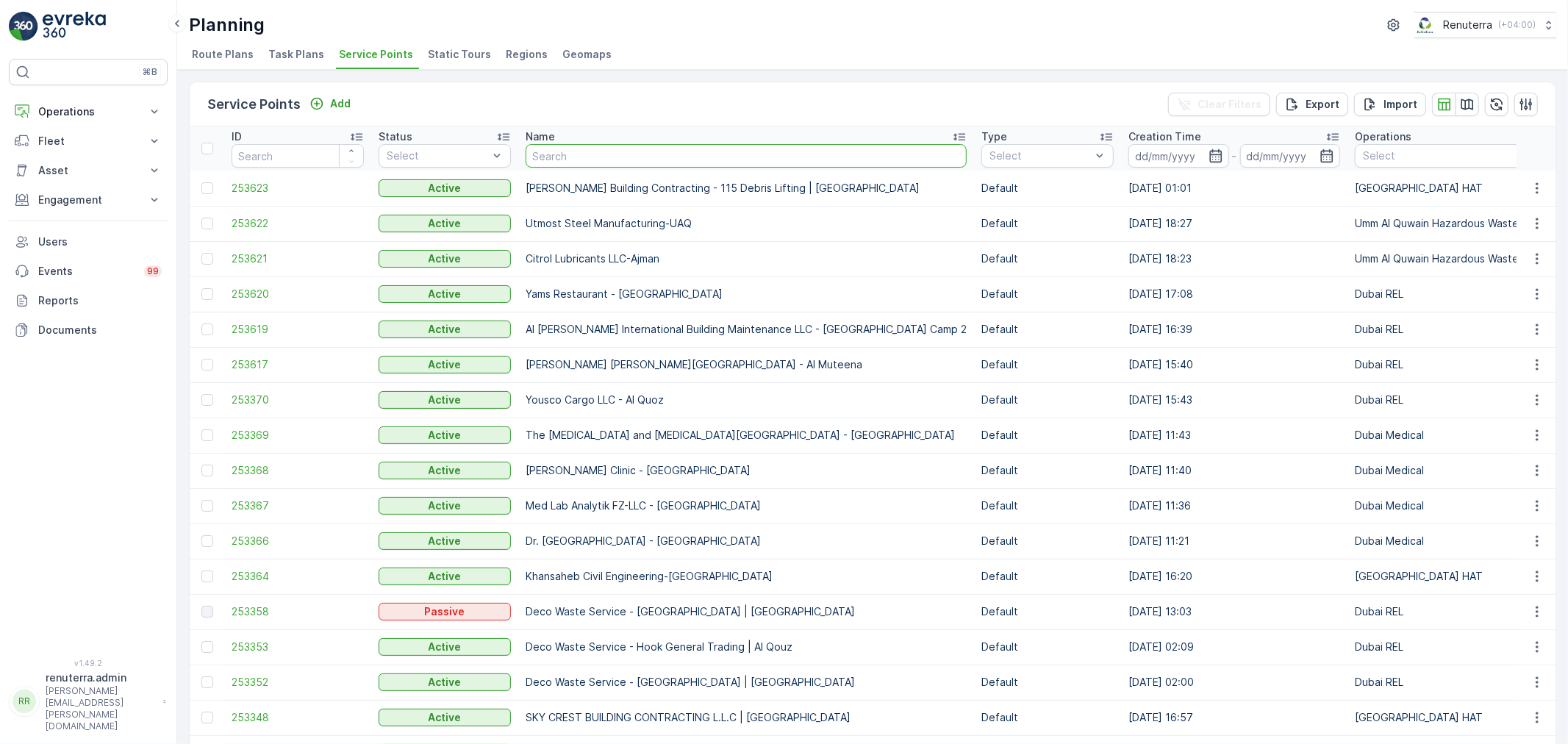
click at [574, 155] on input "text" at bounding box center [746, 155] width 441 height 24
paste input "Al huraiz umm ramool"
type input "Al huraiz umm ramool"
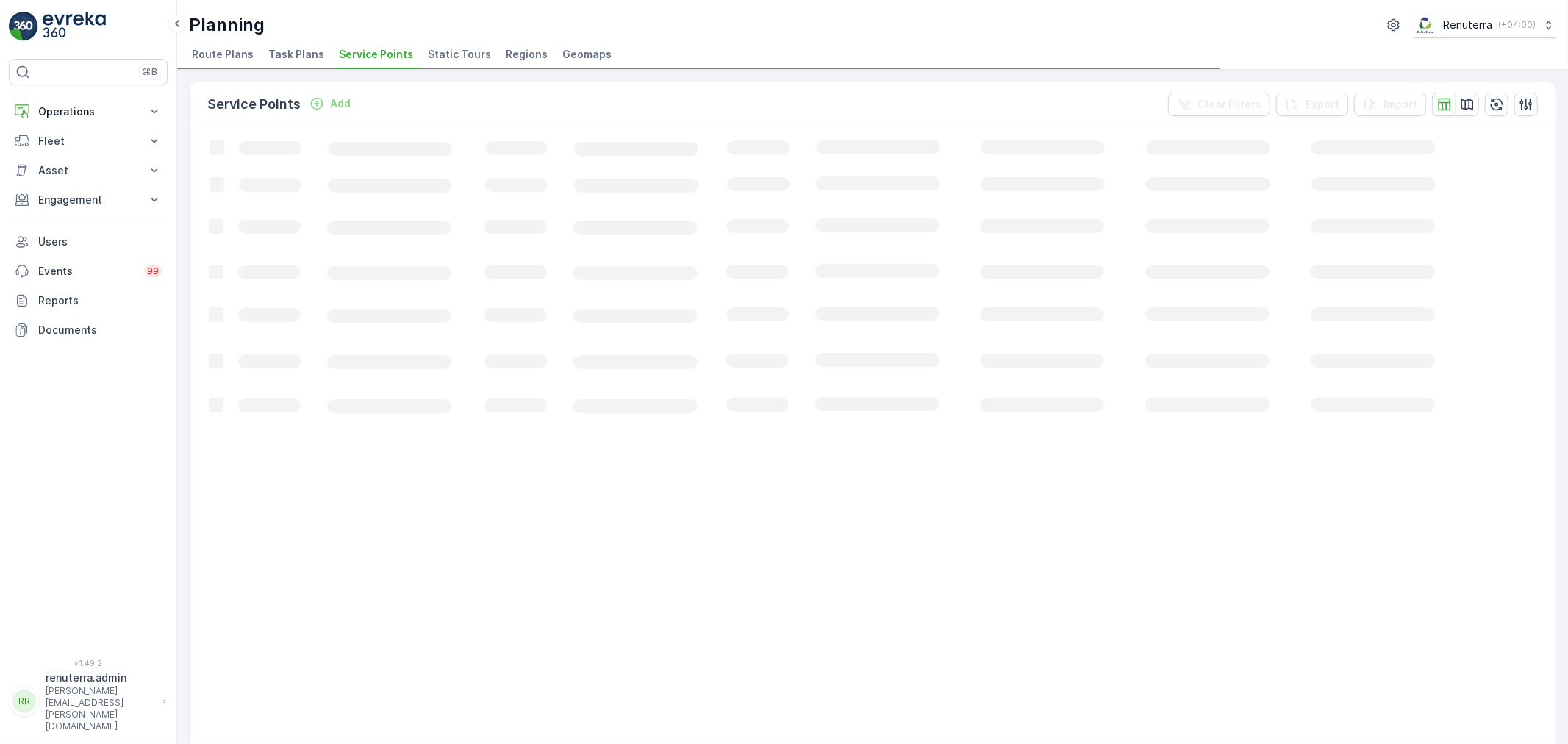
drag, startPoint x: 622, startPoint y: 157, endPoint x: 604, endPoint y: 162, distance: 18.7
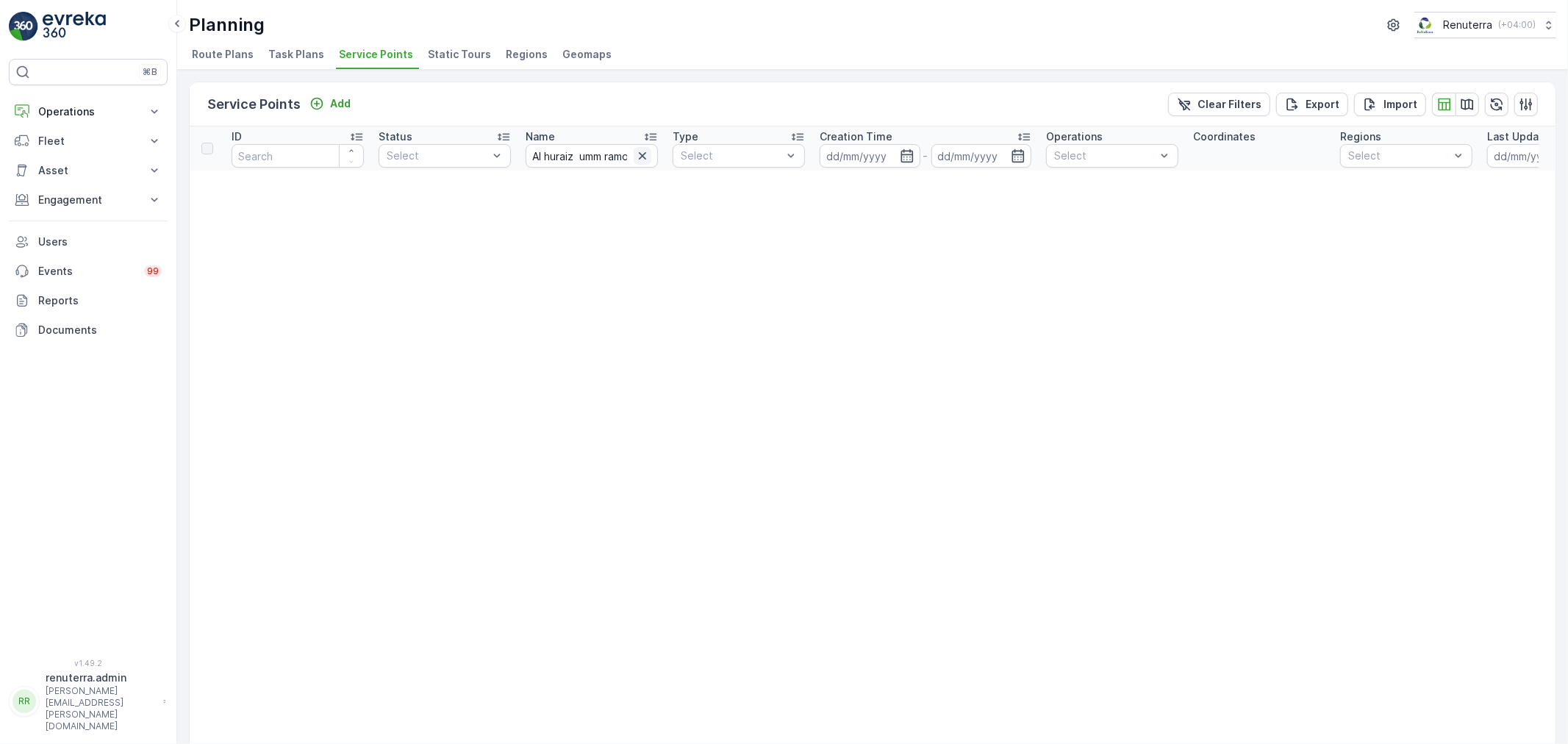
click at [635, 158] on icon "button" at bounding box center [642, 155] width 15 height 15
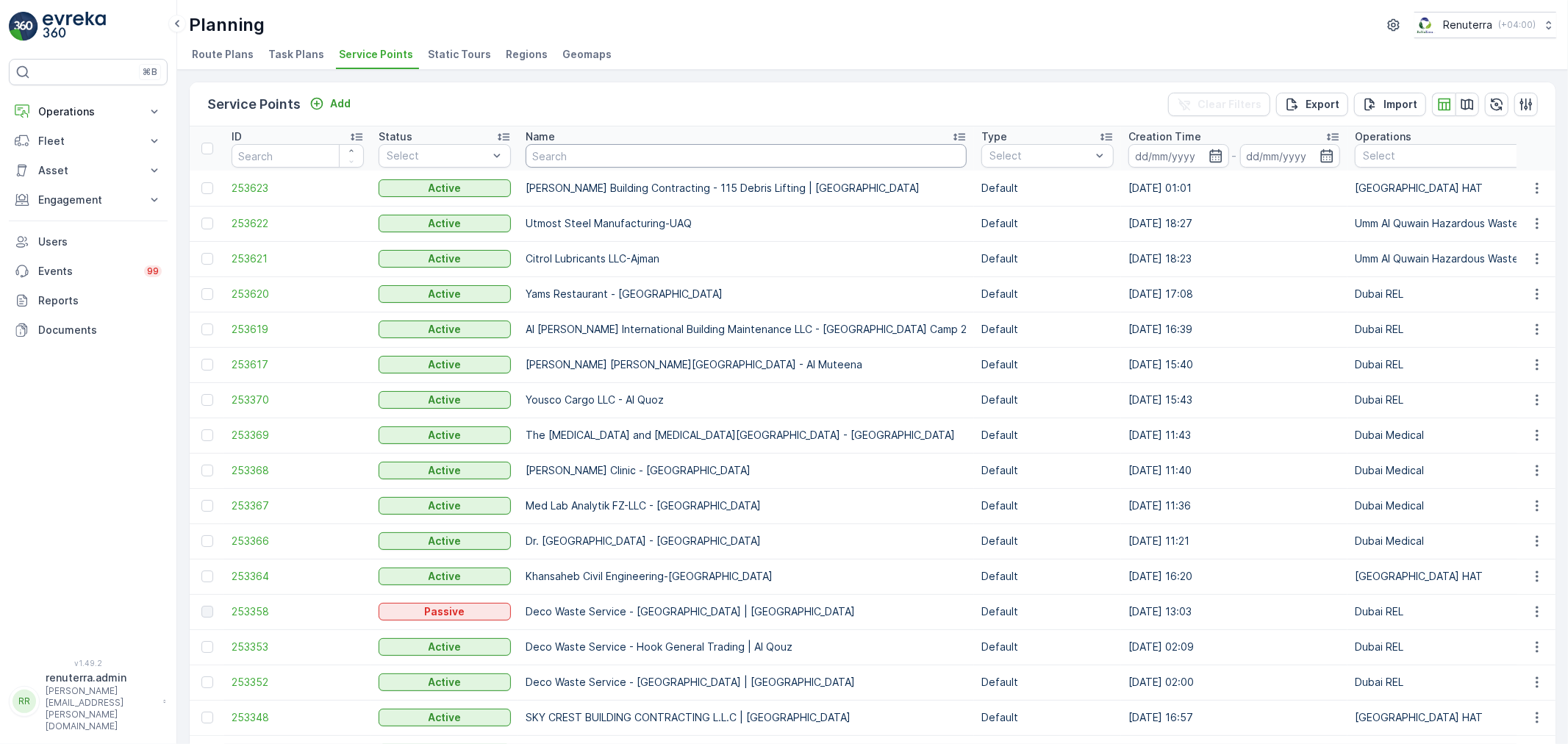
click at [605, 157] on input "text" at bounding box center [746, 155] width 441 height 24
paste input "Al huraiz umm ramool"
type input "Al huraiz umm ramool"
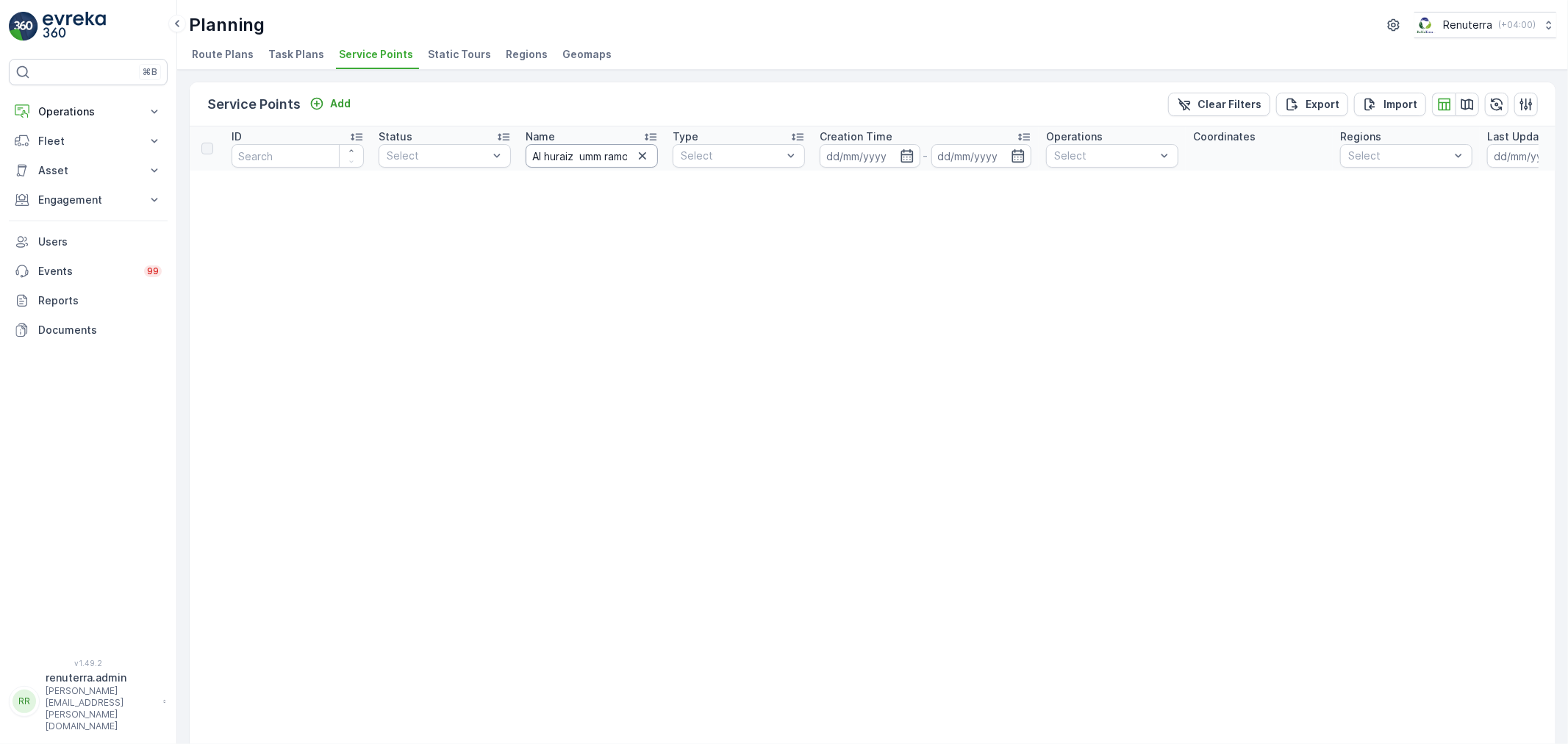
click at [624, 156] on input "Al huraiz umm ramool" at bounding box center [591, 155] width 132 height 24
type input "Al huraiz"
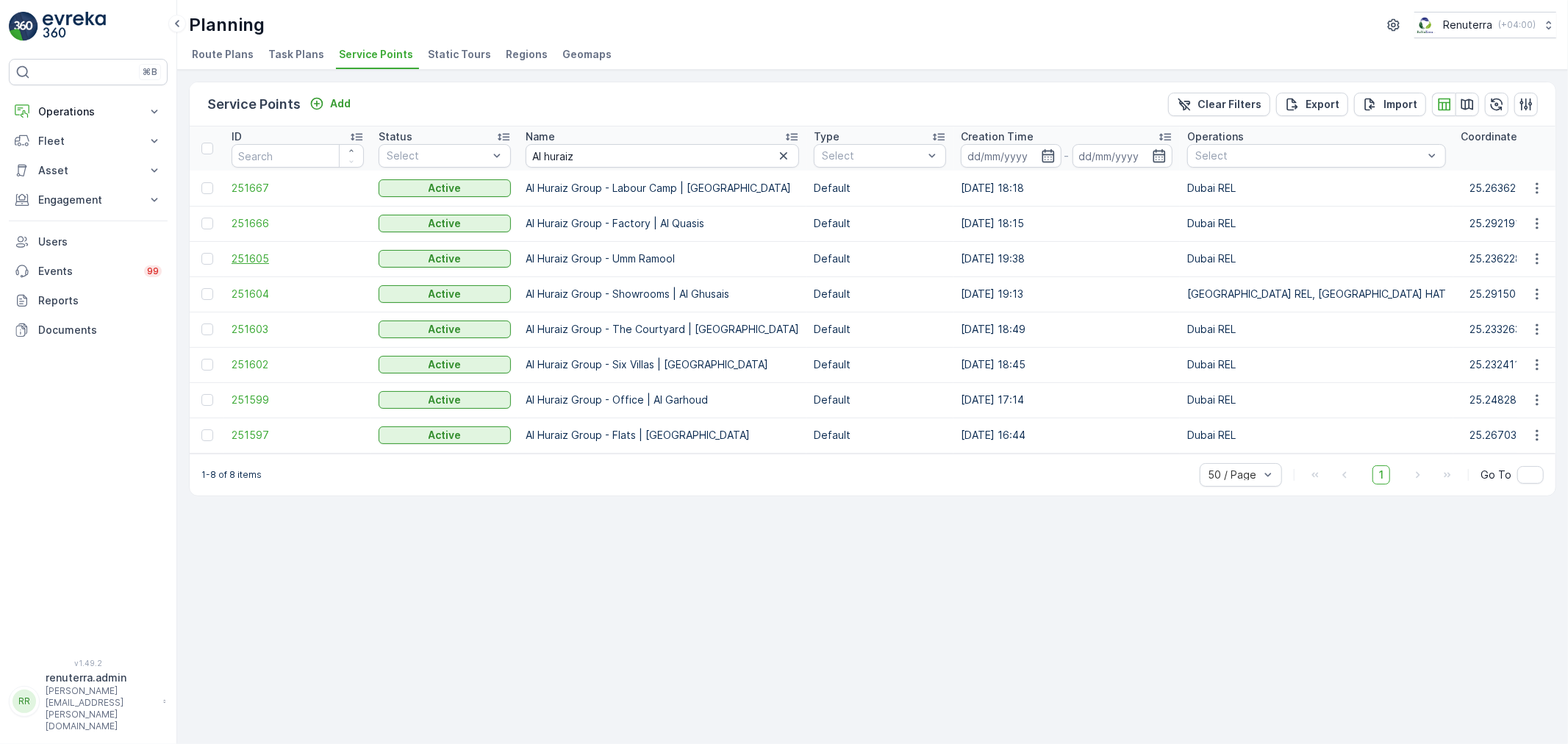
click at [243, 258] on span "251605" at bounding box center [298, 259] width 132 height 15
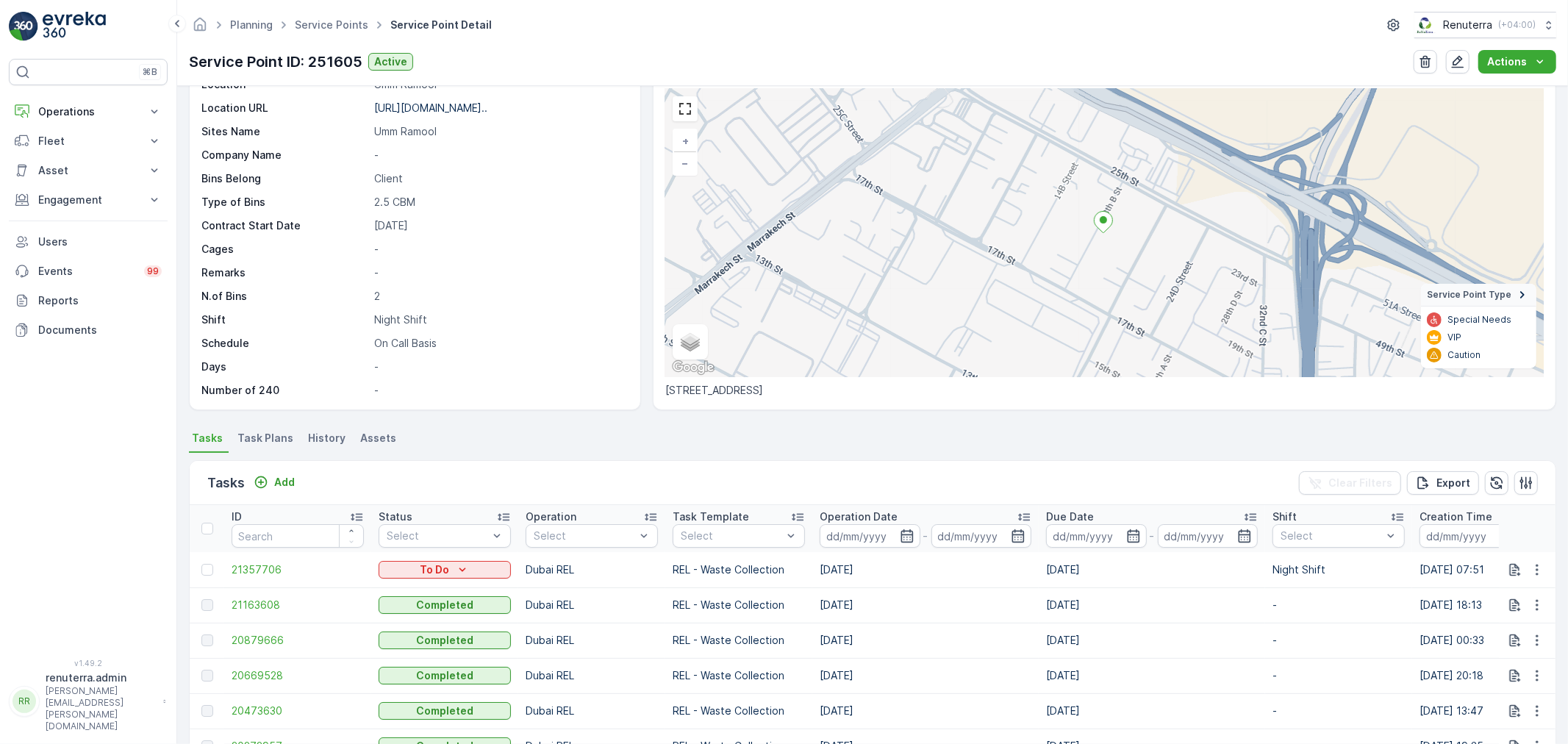
scroll to position [163, 0]
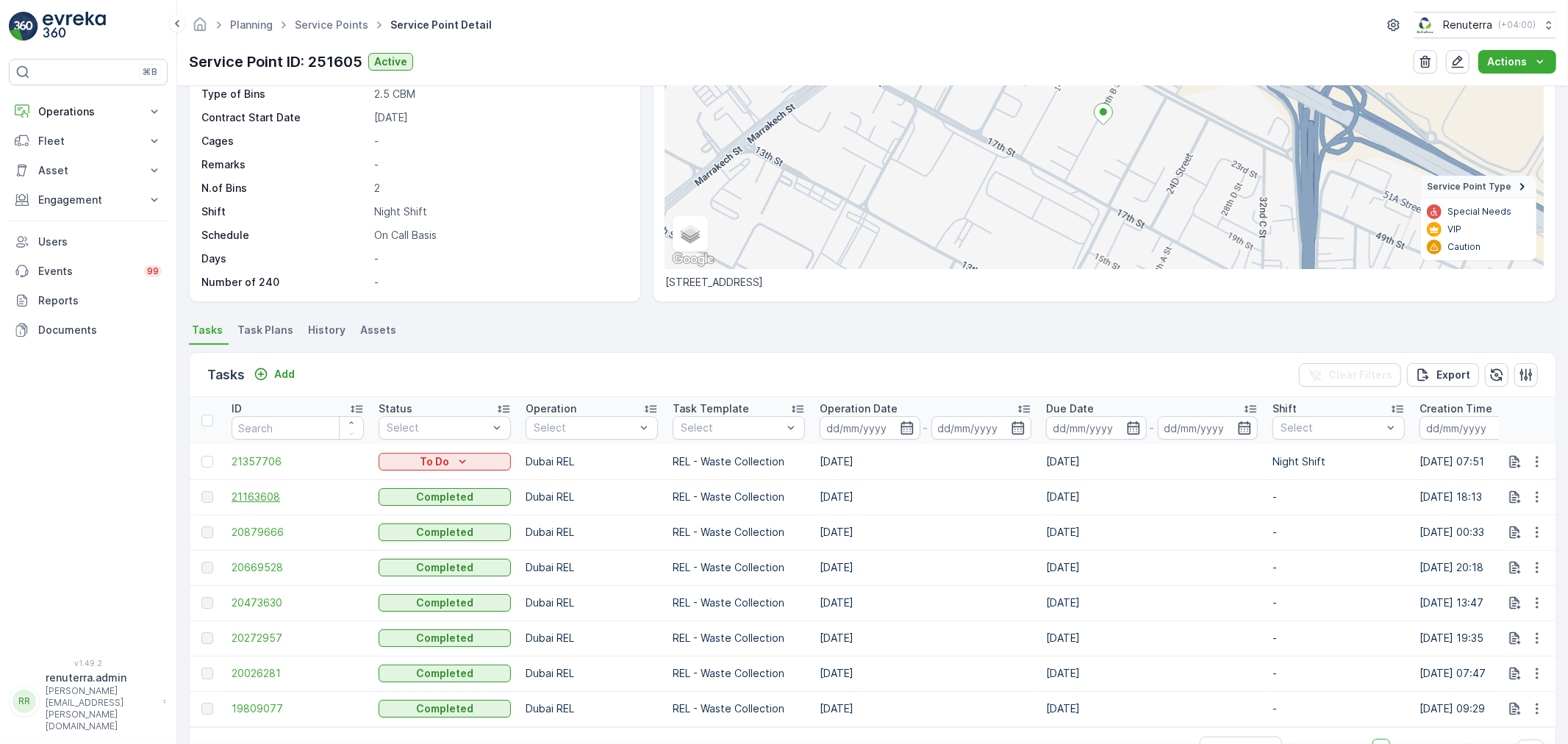
click at [244, 502] on span "21163608" at bounding box center [298, 497] width 132 height 15
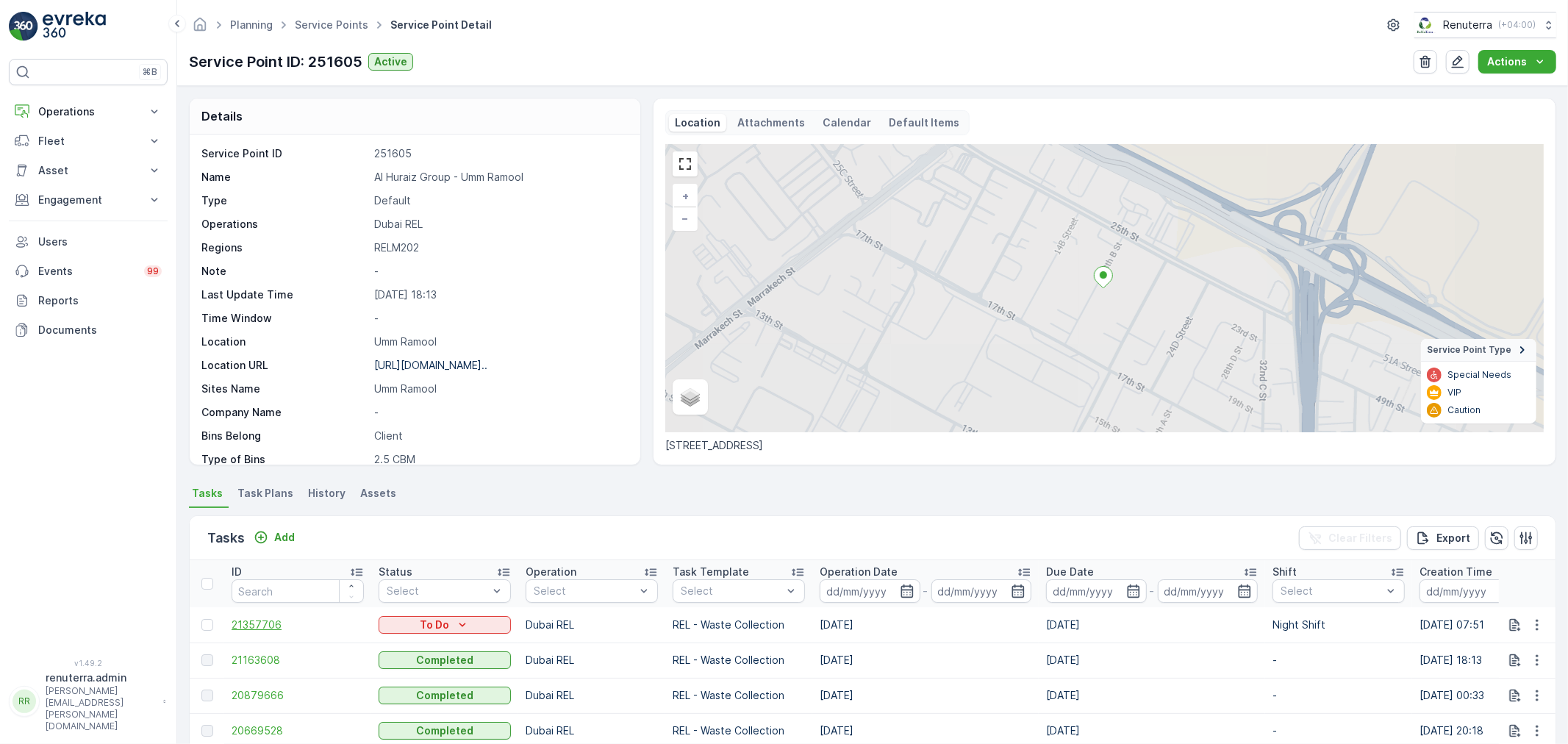
click at [259, 627] on span "21357706" at bounding box center [298, 625] width 132 height 15
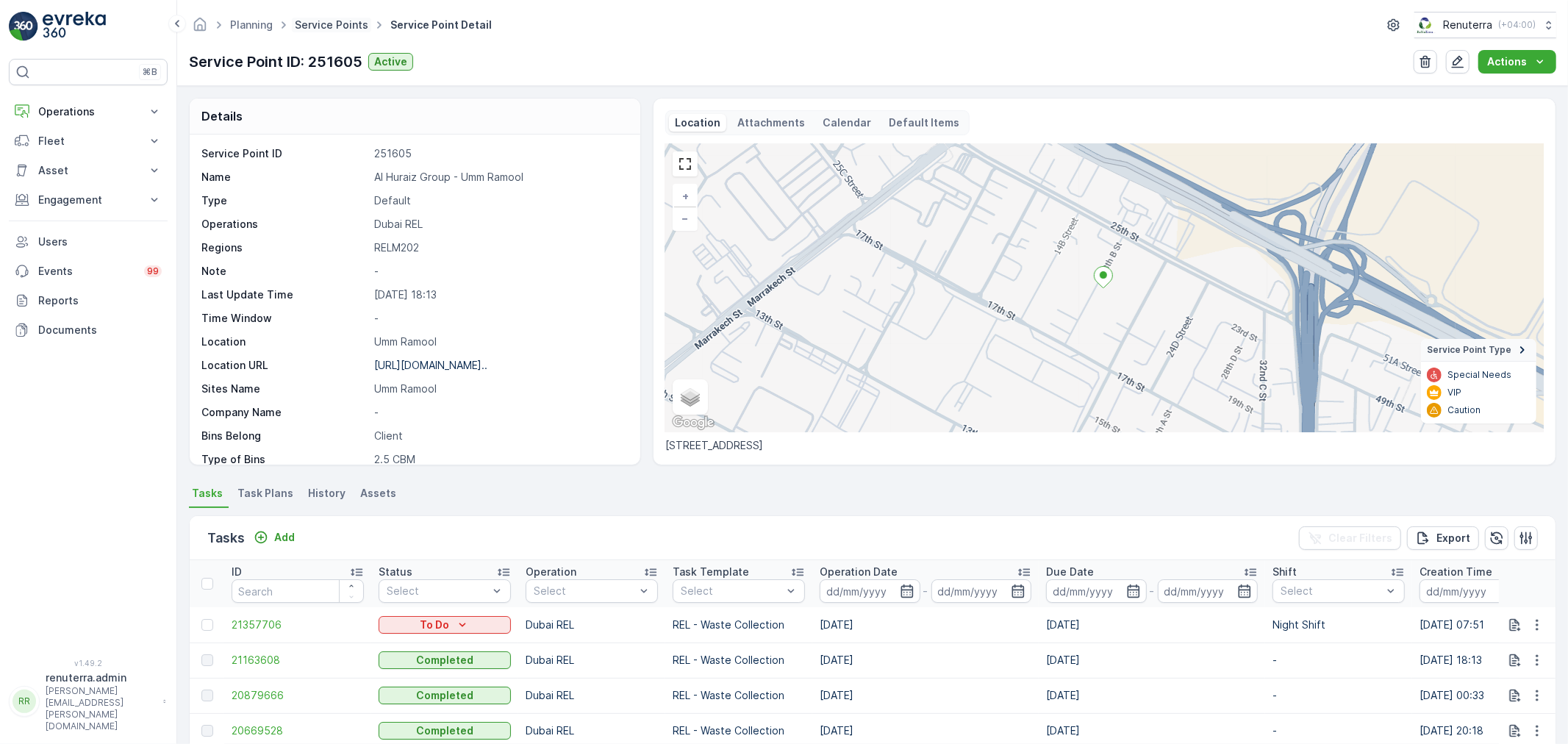
click at [343, 25] on link "Service Points" at bounding box center [331, 24] width 73 height 12
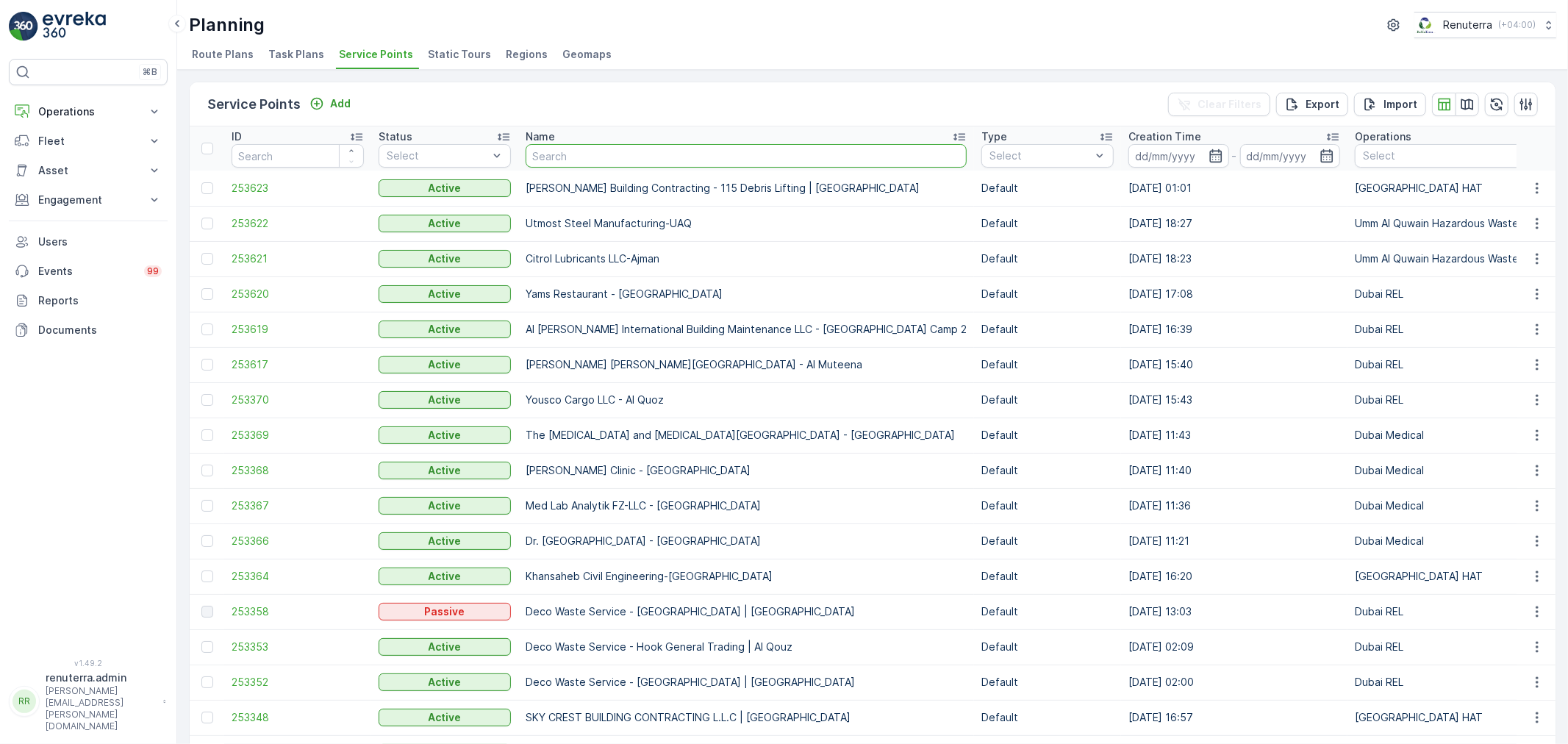
click at [566, 154] on input "text" at bounding box center [746, 155] width 441 height 24
type input "[PERSON_NAME]"
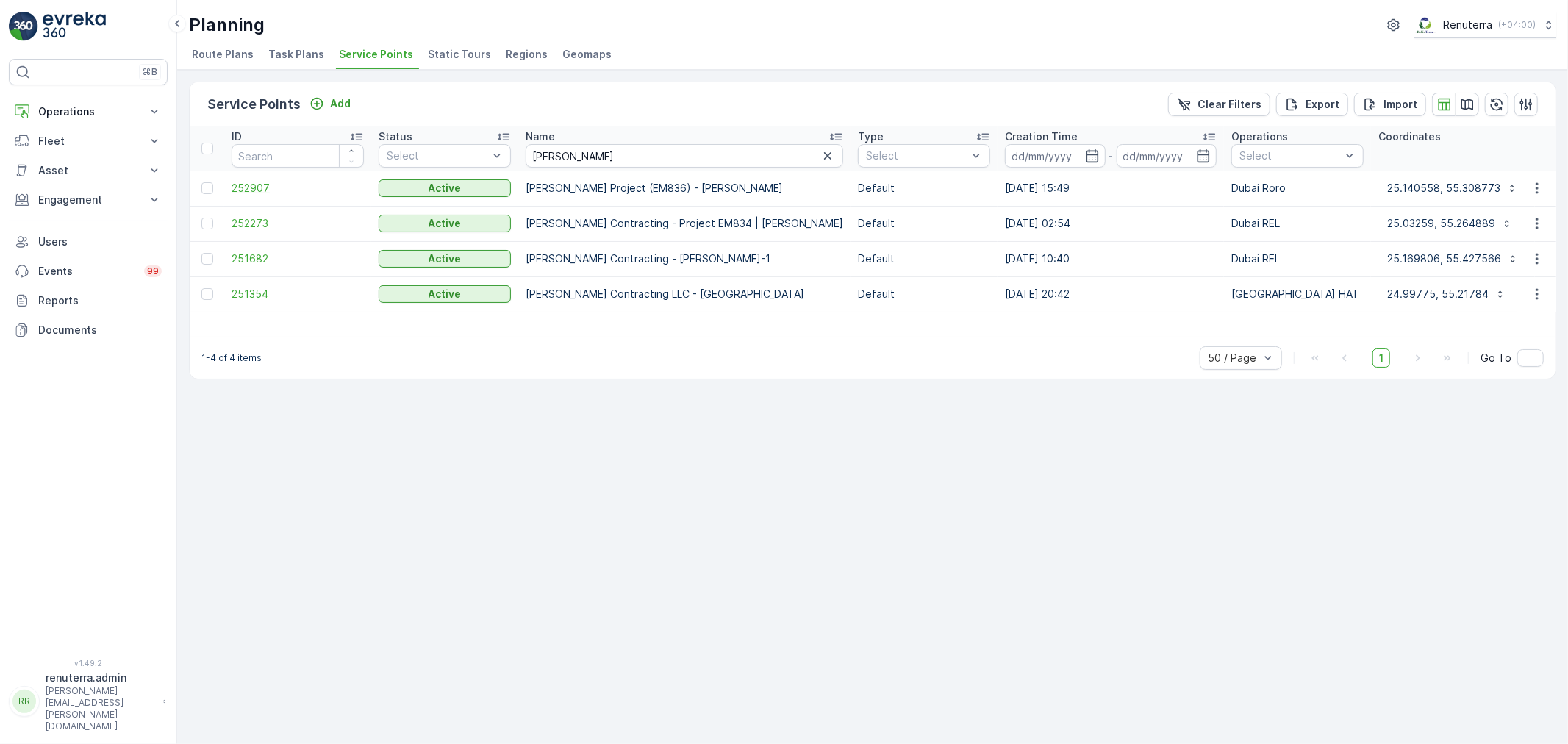
click at [243, 181] on span "252907" at bounding box center [298, 188] width 132 height 15
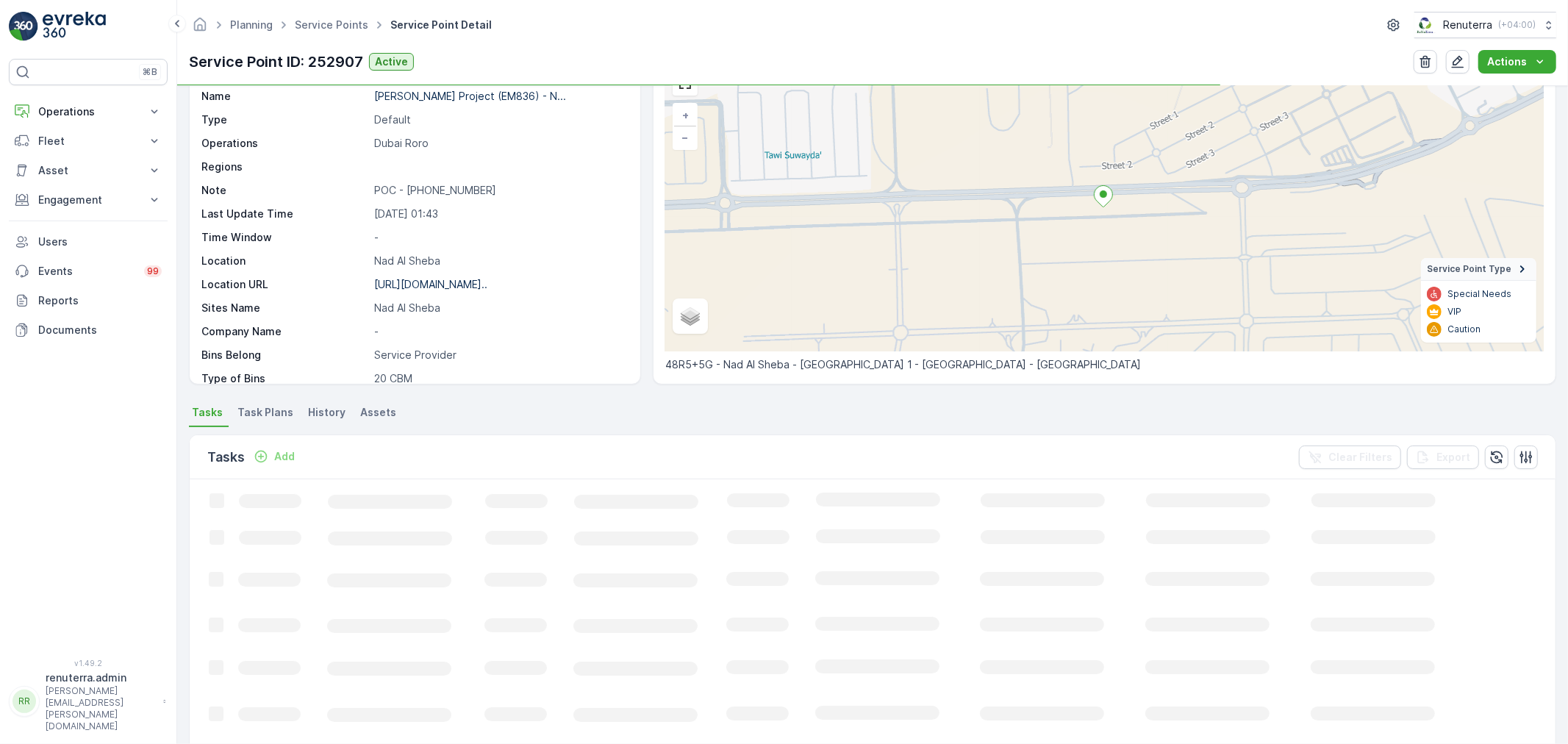
scroll to position [82, 0]
